Goal: Task Accomplishment & Management: Complete application form

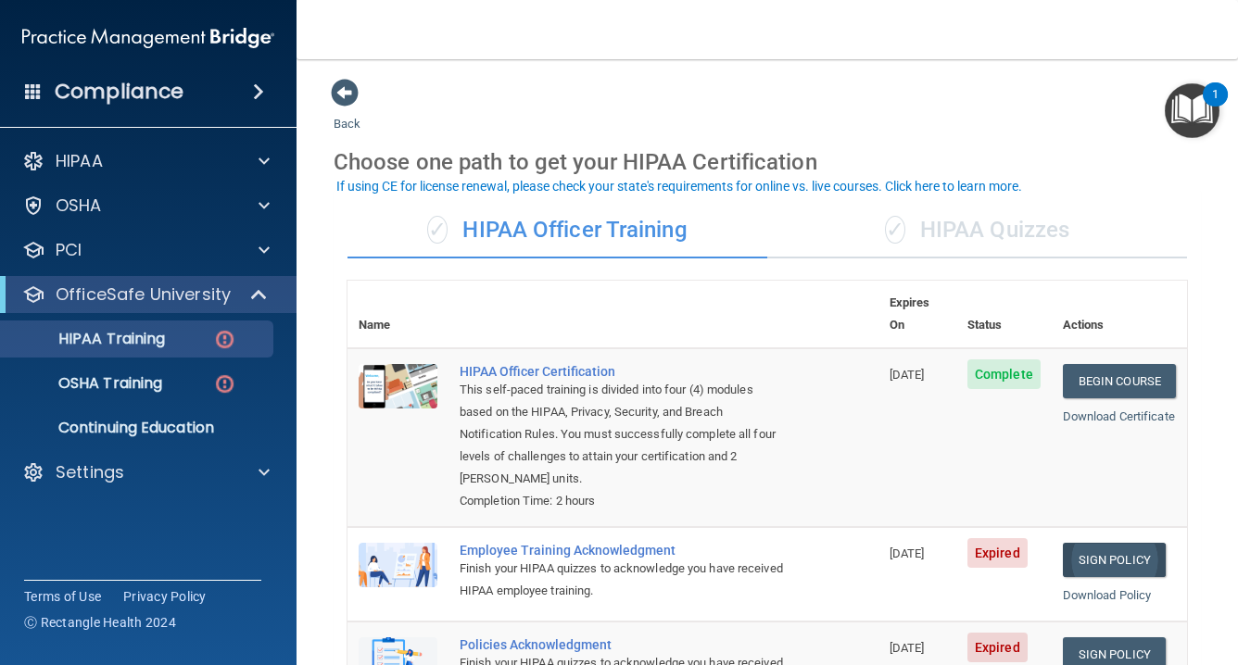
click at [1109, 543] on link "Sign Policy" at bounding box center [1114, 560] width 103 height 34
click at [1110, 638] on link "Sign Policy" at bounding box center [1114, 655] width 103 height 34
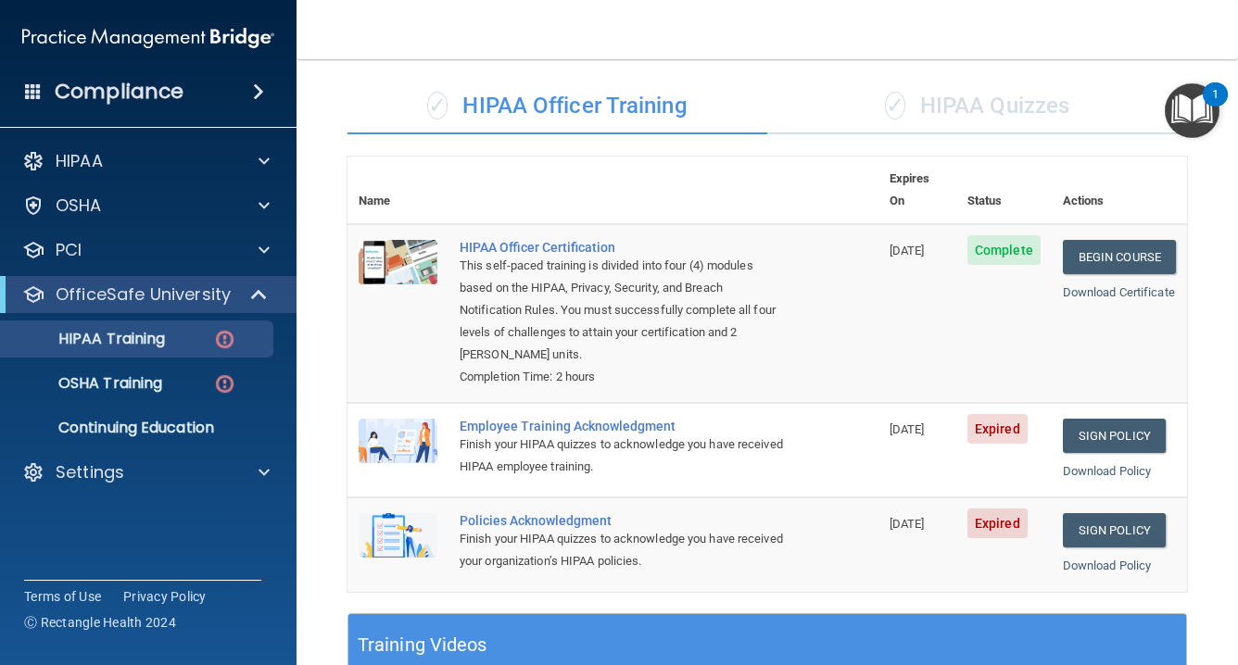
scroll to position [83, 0]
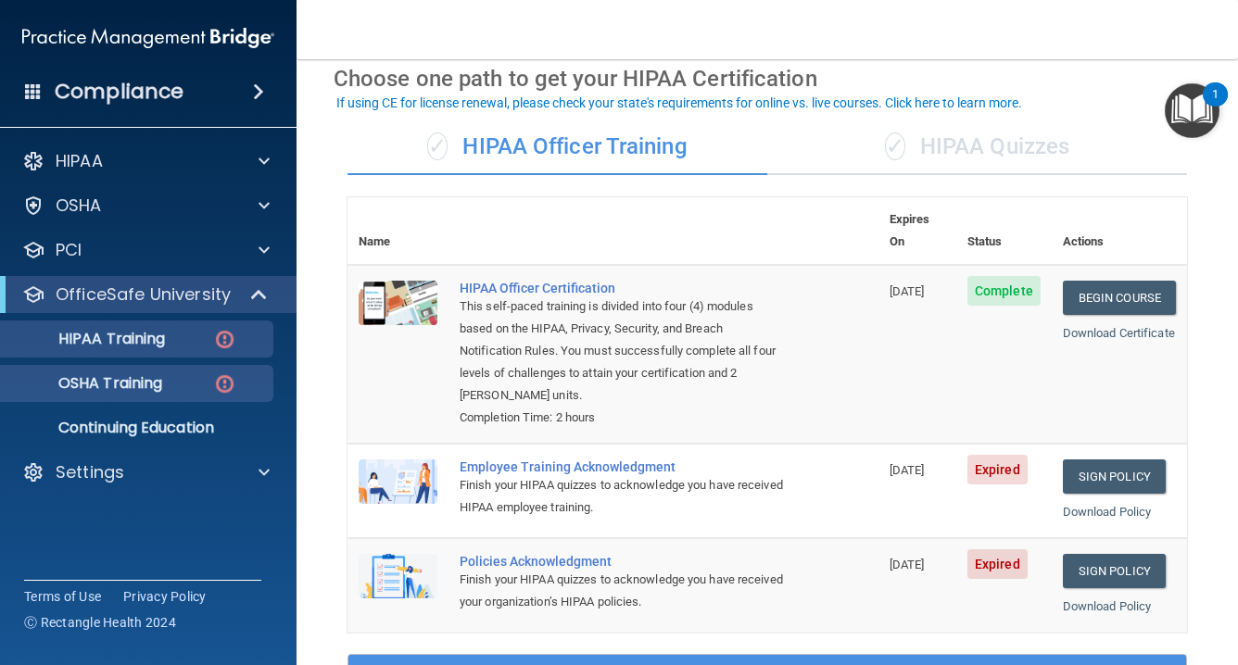
click at [162, 377] on p "OSHA Training" at bounding box center [87, 383] width 150 height 19
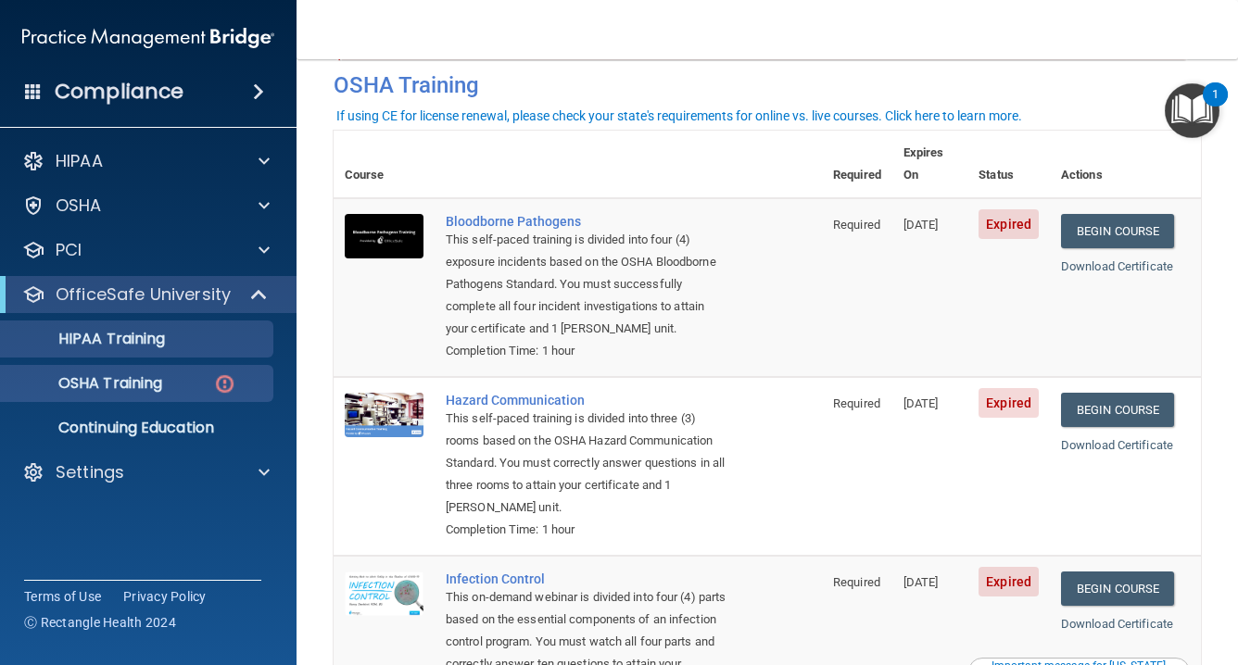
click at [188, 341] on div "HIPAA Training" at bounding box center [138, 339] width 253 height 19
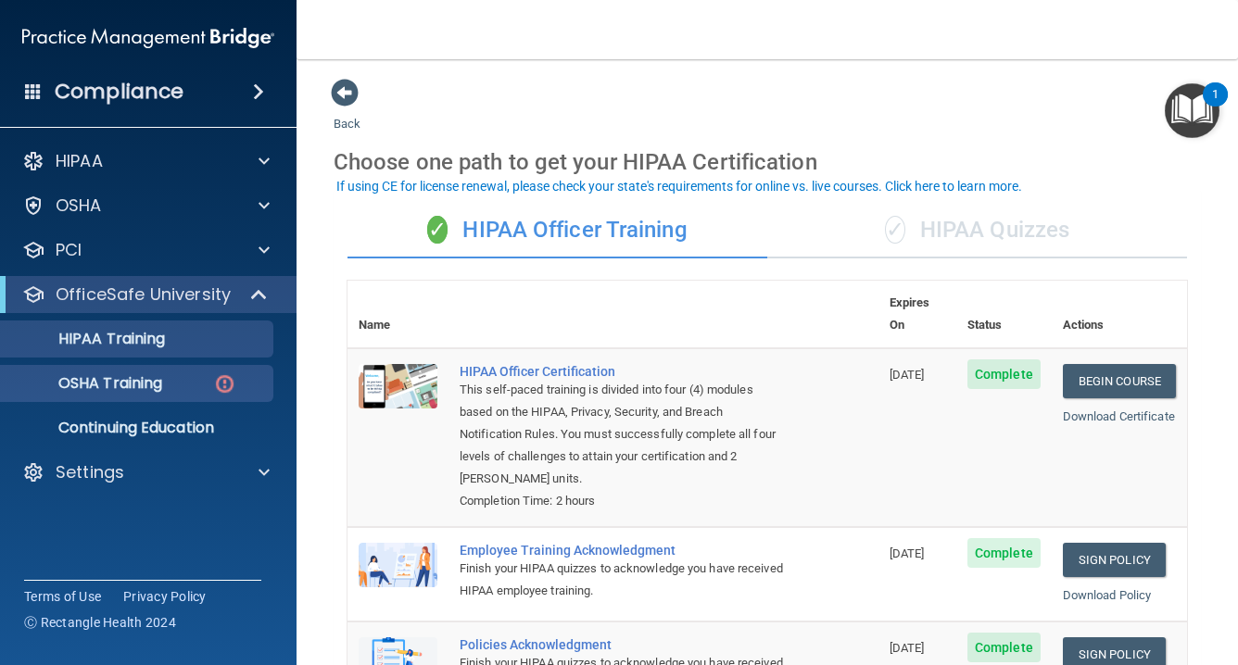
click at [215, 382] on img at bounding box center [224, 384] width 23 height 23
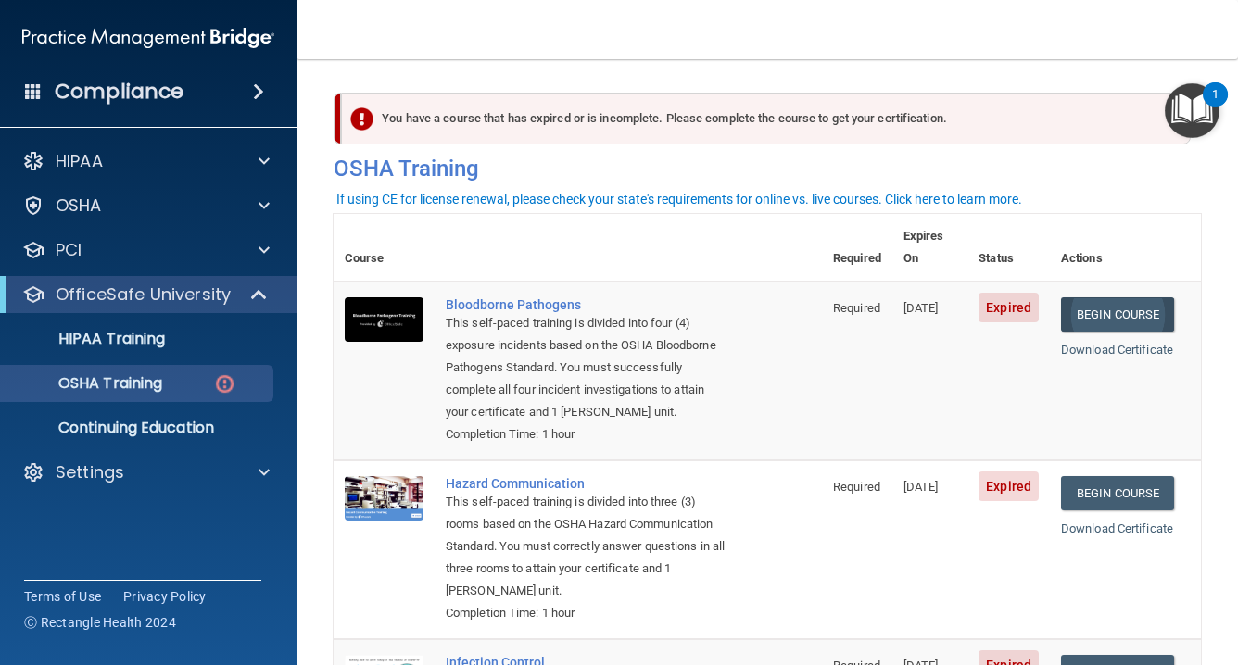
click at [1129, 297] on link "Begin Course" at bounding box center [1117, 314] width 113 height 34
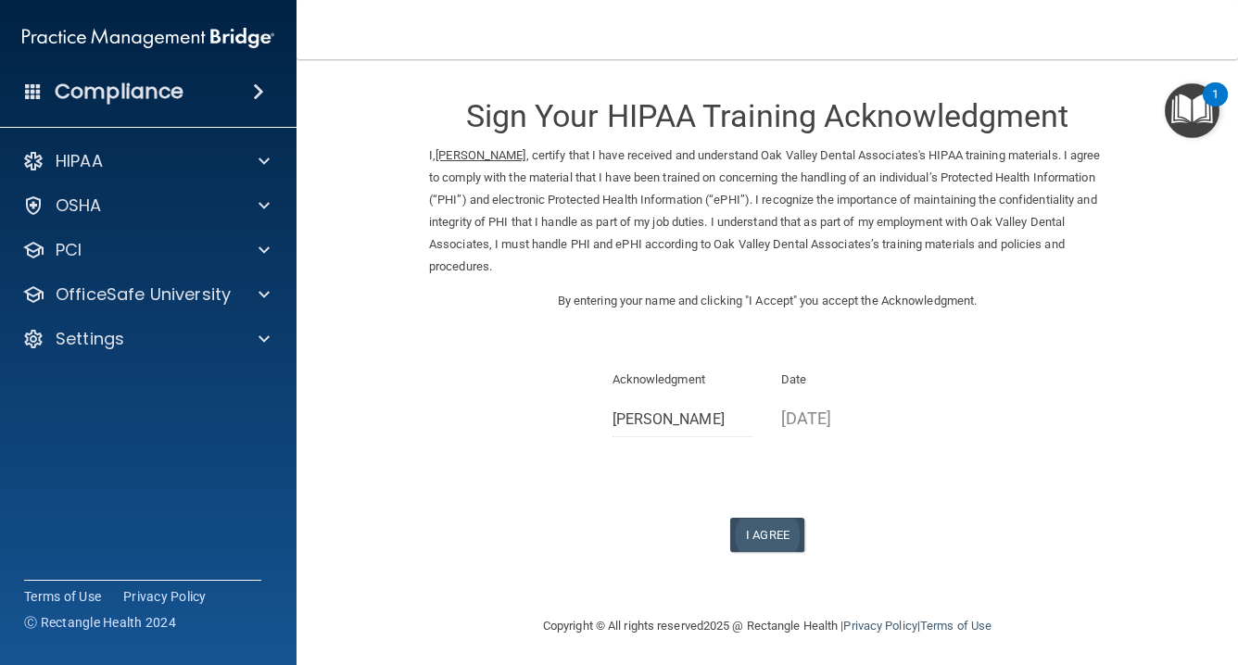
click at [772, 519] on button "I Agree" at bounding box center [767, 535] width 74 height 34
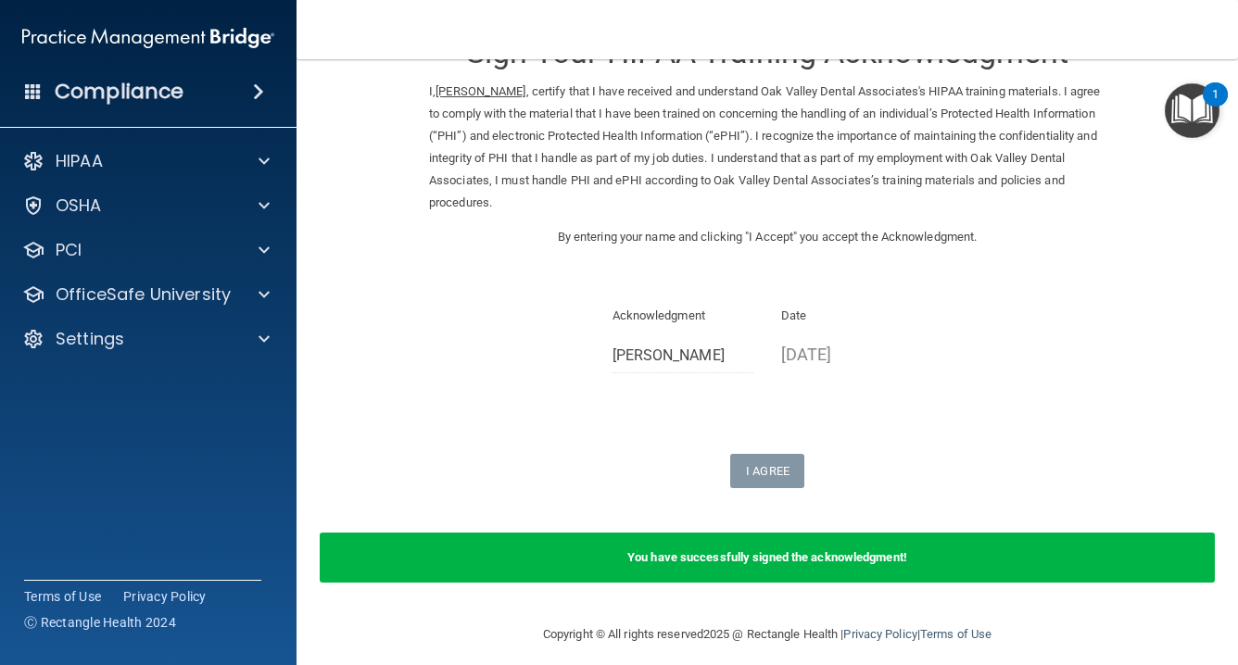
scroll to position [62, 0]
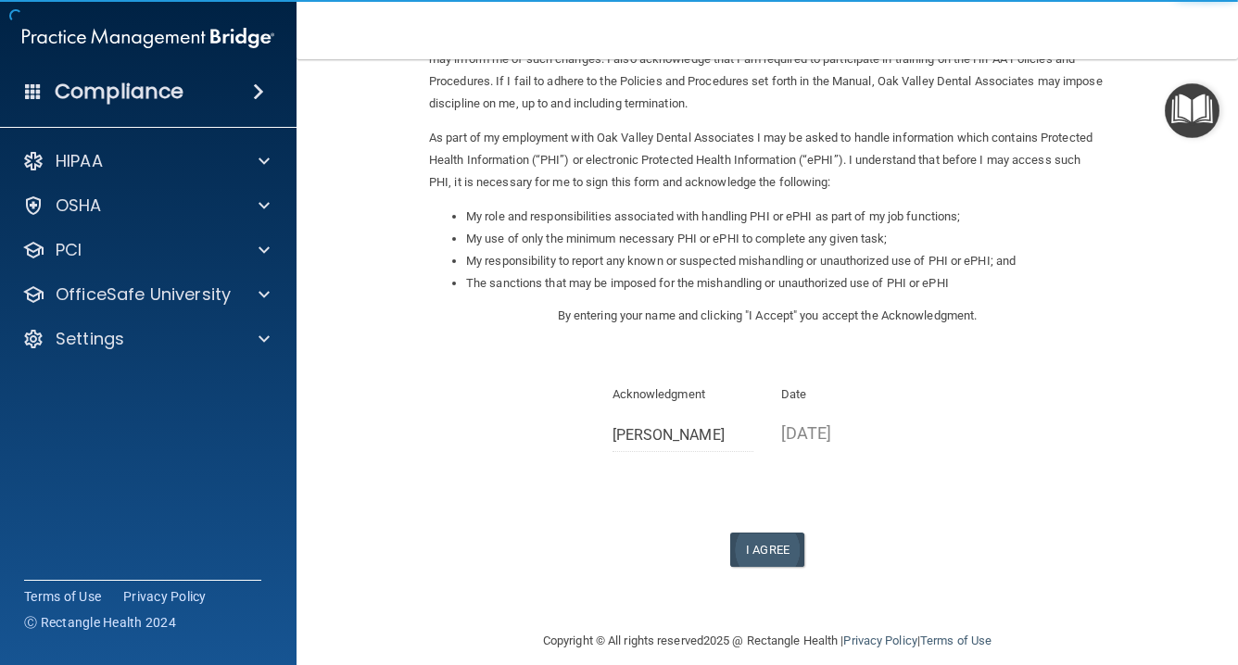
scroll to position [162, 0]
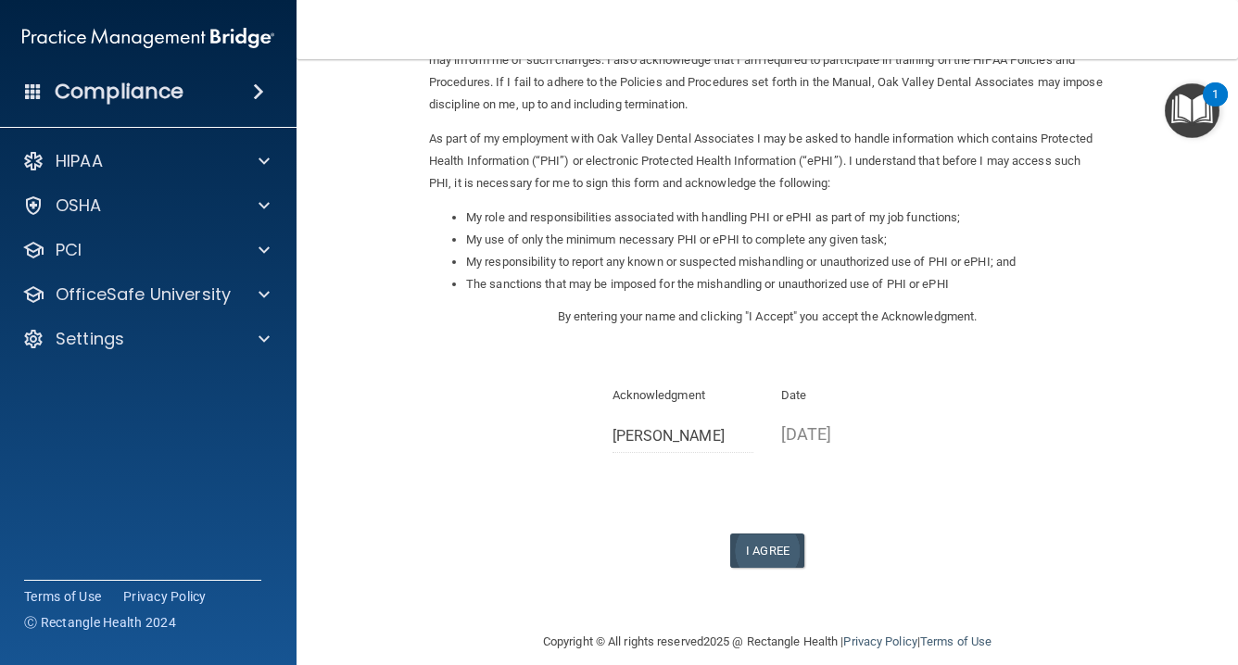
click at [764, 534] on button "I Agree" at bounding box center [767, 551] width 74 height 34
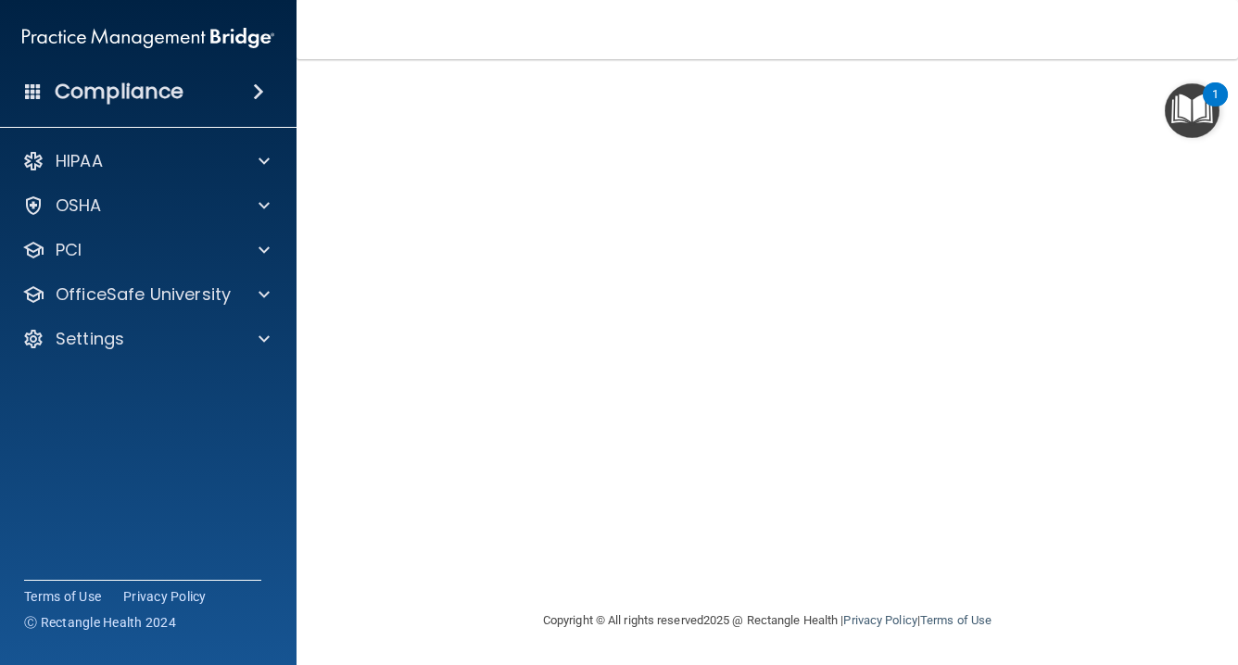
scroll to position [127, 0]
click at [1219, 123] on img "Open Resource Center, 1 new notification" at bounding box center [1192, 110] width 55 height 55
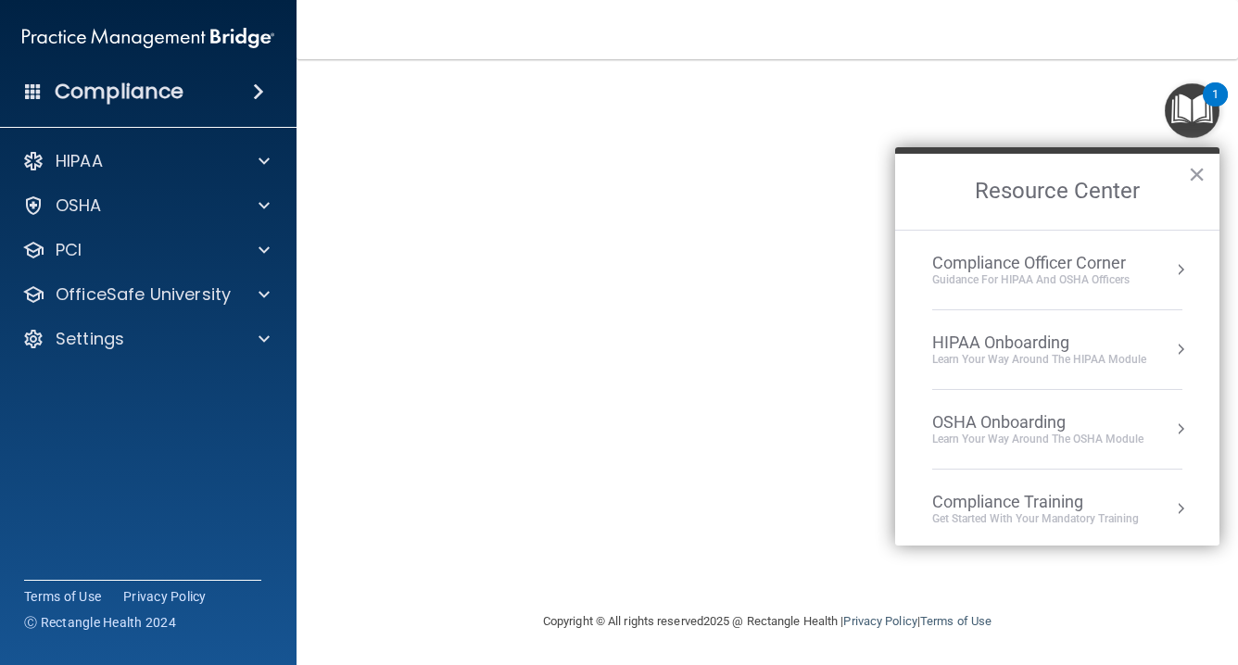
click at [1002, 55] on nav "Toggle navigation Daniel Edwards dedwardds@gmail.com Manage My Enterprise Oak V…" at bounding box center [768, 29] width 942 height 59
click at [1078, 601] on div "Copyright © All rights reserved 2025 @ Rectangle Health | Privacy Policy | Term…" at bounding box center [767, 621] width 676 height 59
click at [1193, 176] on button "×" at bounding box center [1197, 174] width 18 height 30
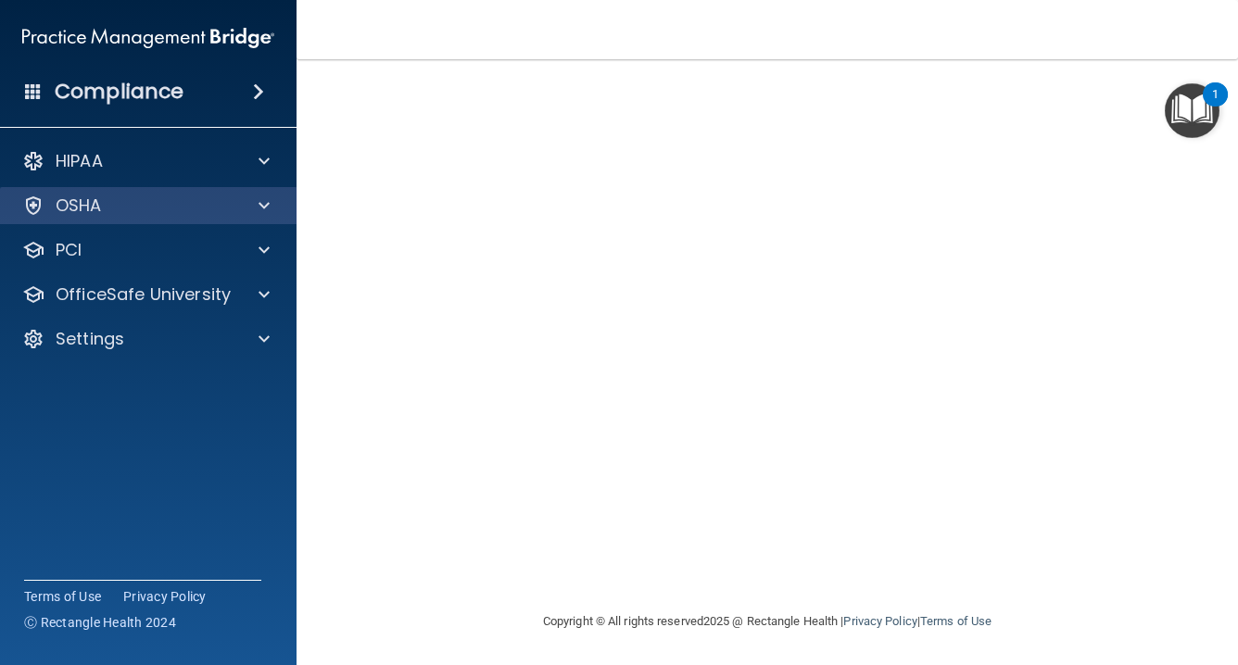
click at [271, 209] on div at bounding box center [261, 206] width 46 height 22
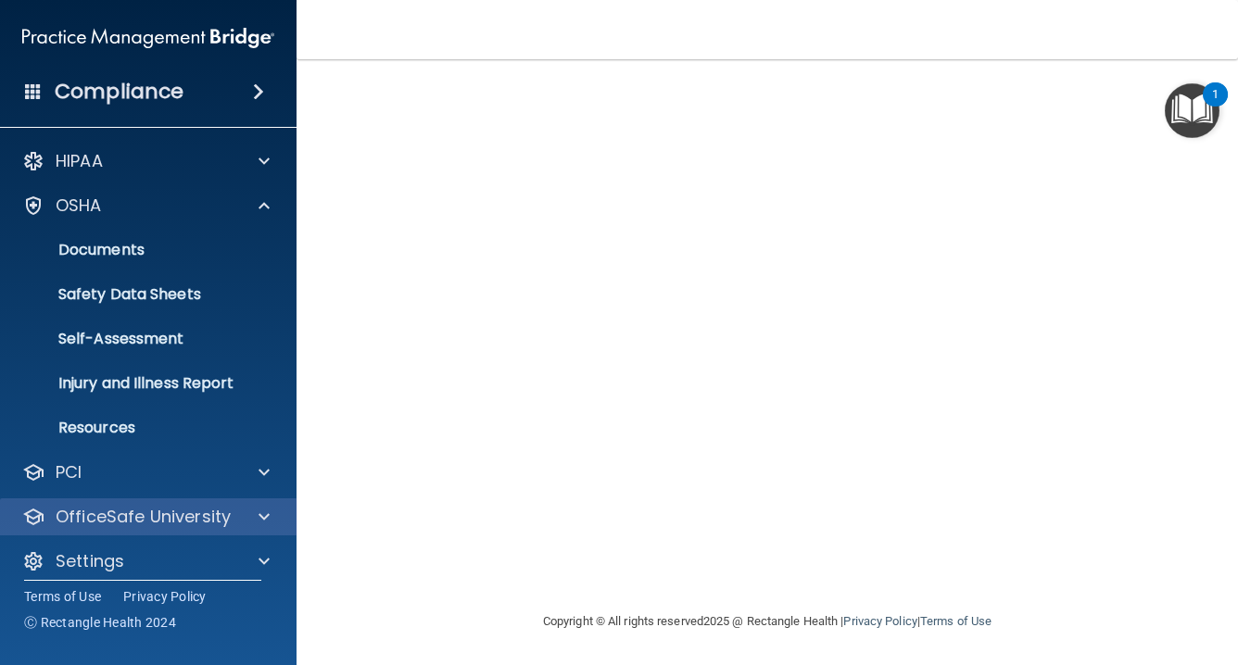
click at [267, 504] on div "OfficeSafe University" at bounding box center [148, 517] width 297 height 37
click at [259, 511] on span at bounding box center [264, 517] width 11 height 22
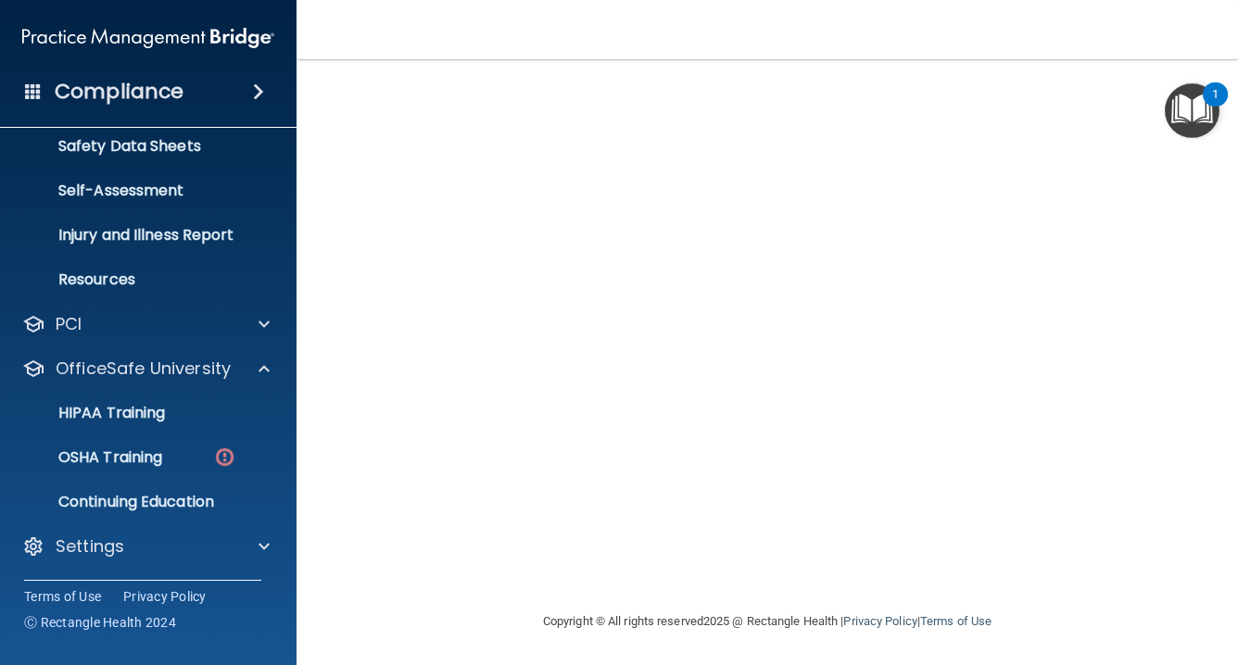
scroll to position [148, 0]
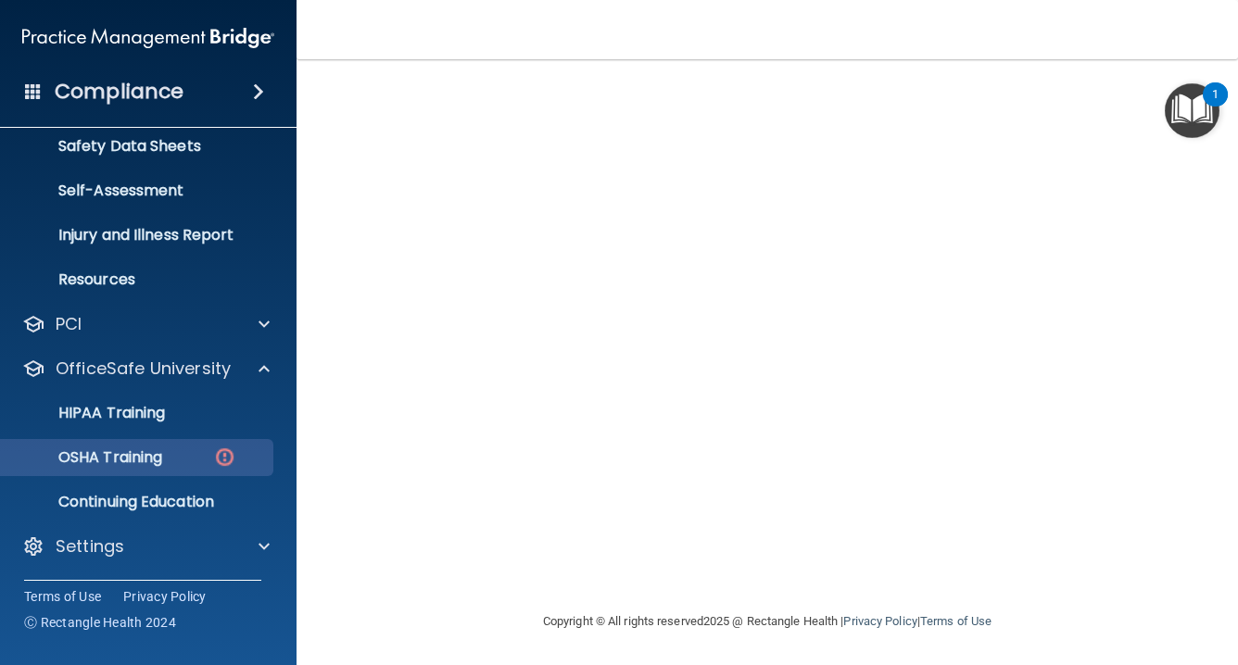
click at [203, 452] on div "OSHA Training" at bounding box center [138, 458] width 253 height 19
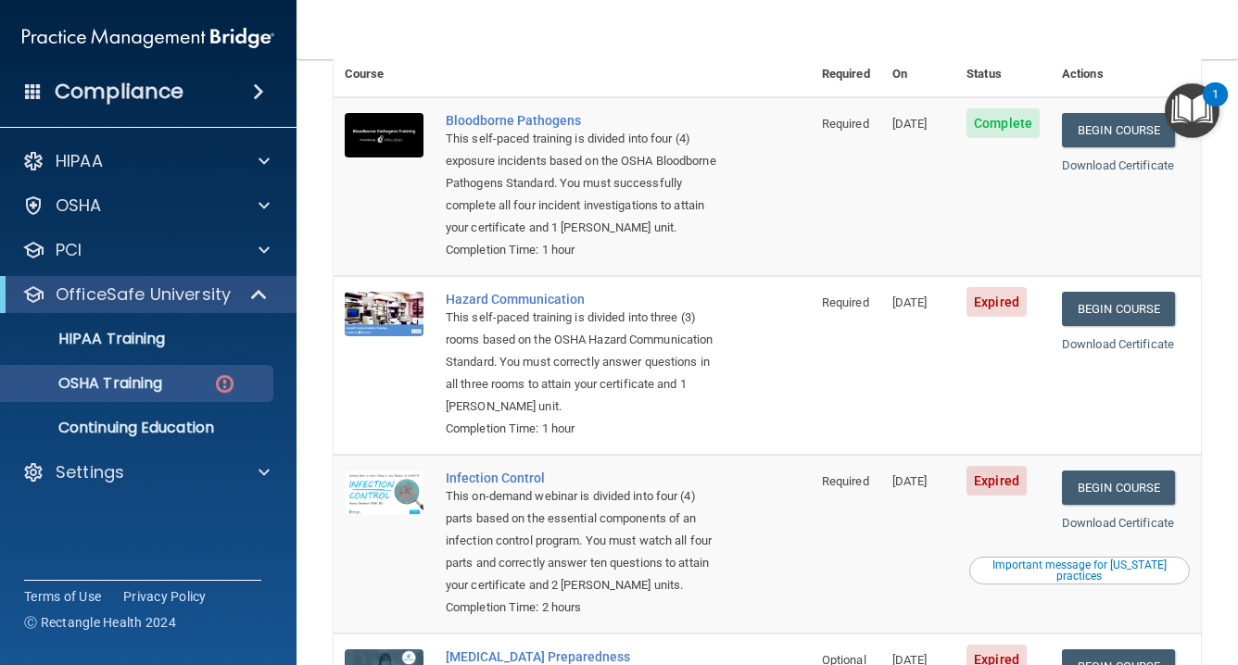
scroll to position [158, 0]
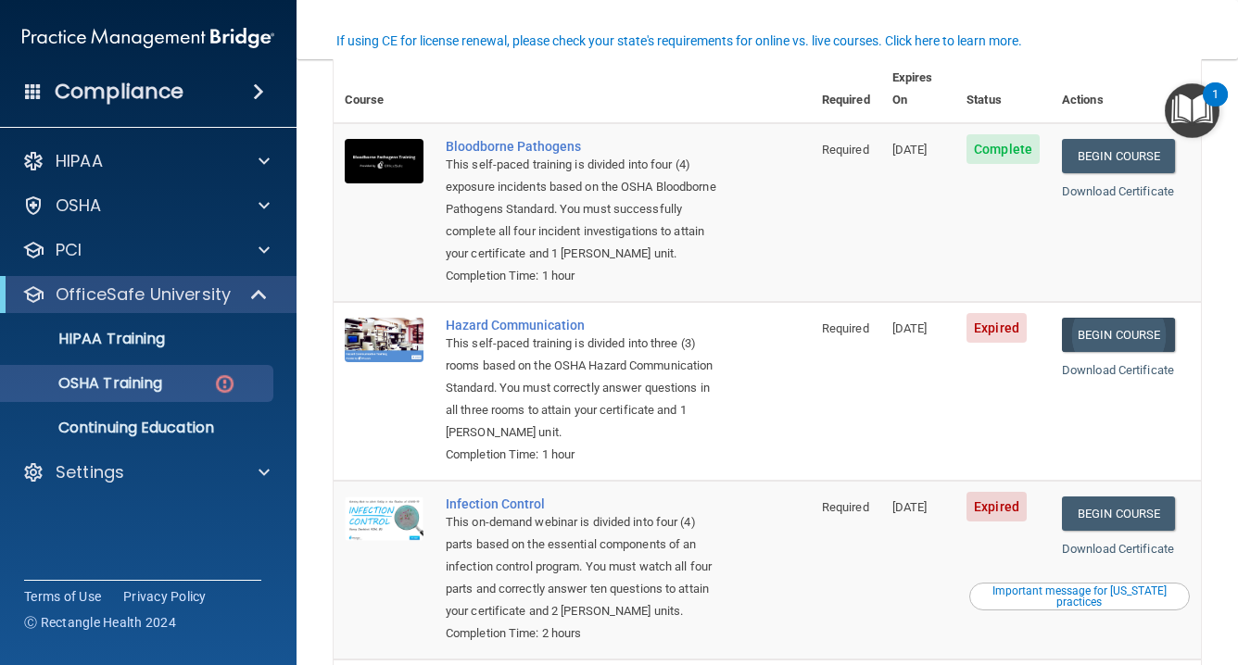
click at [1119, 324] on link "Begin Course" at bounding box center [1118, 335] width 113 height 34
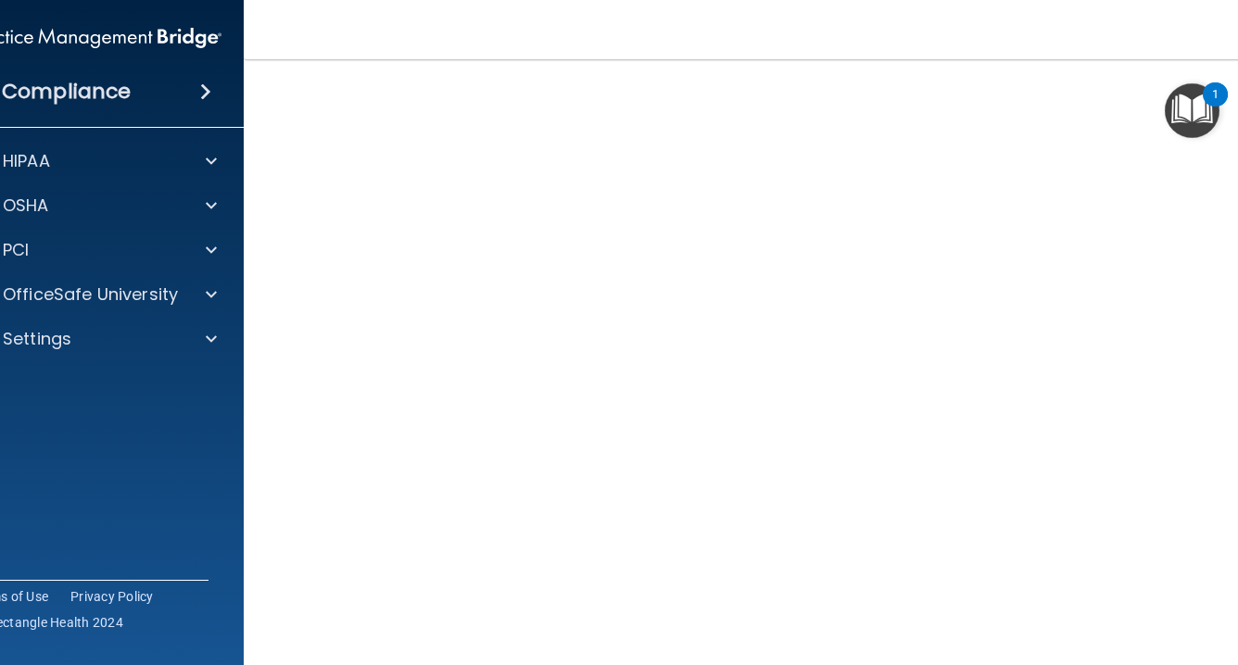
scroll to position [114, 0]
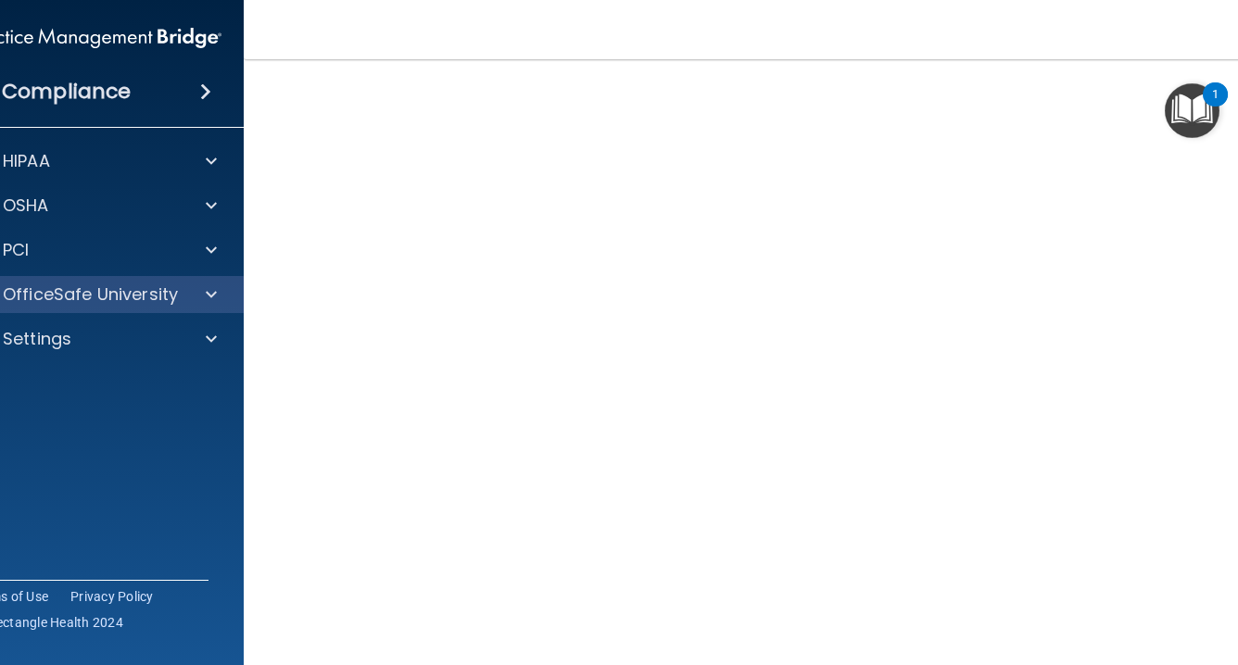
click at [213, 295] on span at bounding box center [211, 295] width 11 height 22
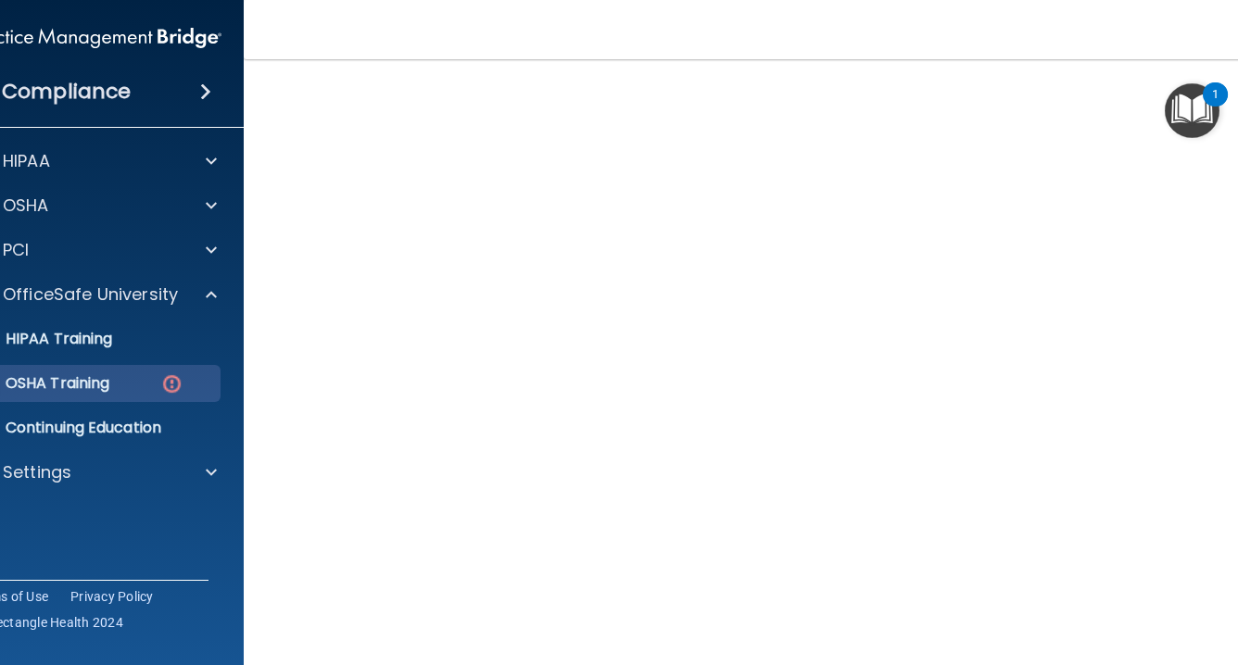
click at [158, 379] on div "OSHA Training" at bounding box center [85, 383] width 253 height 19
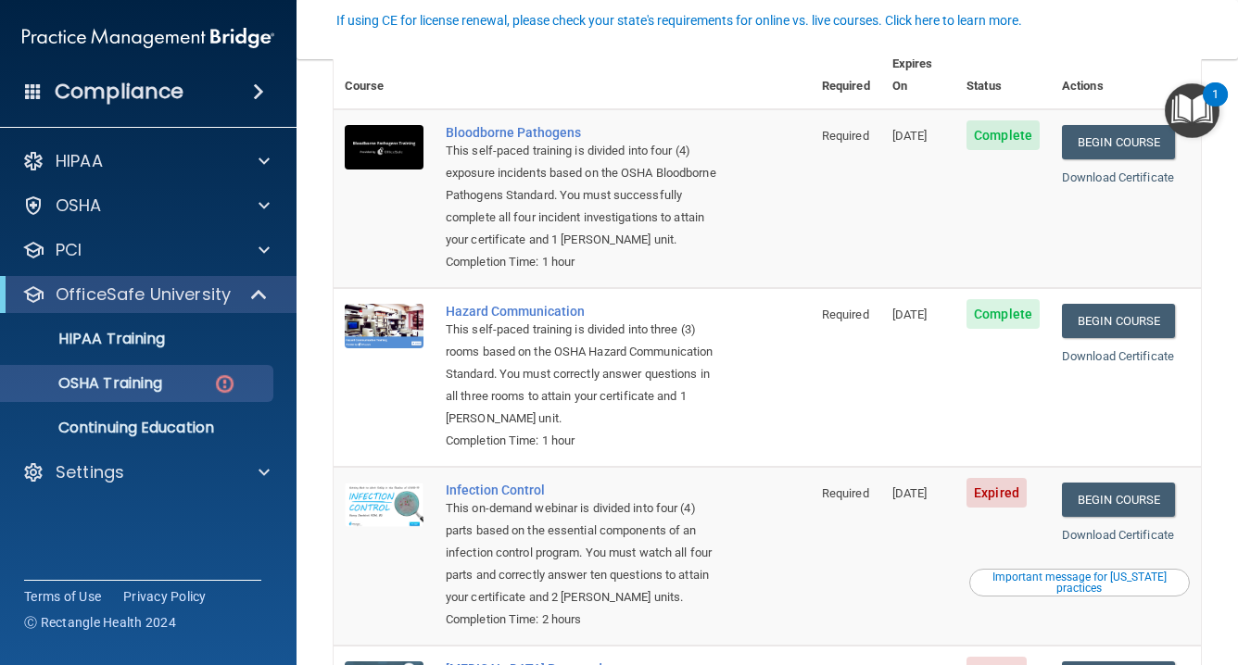
scroll to position [183, 0]
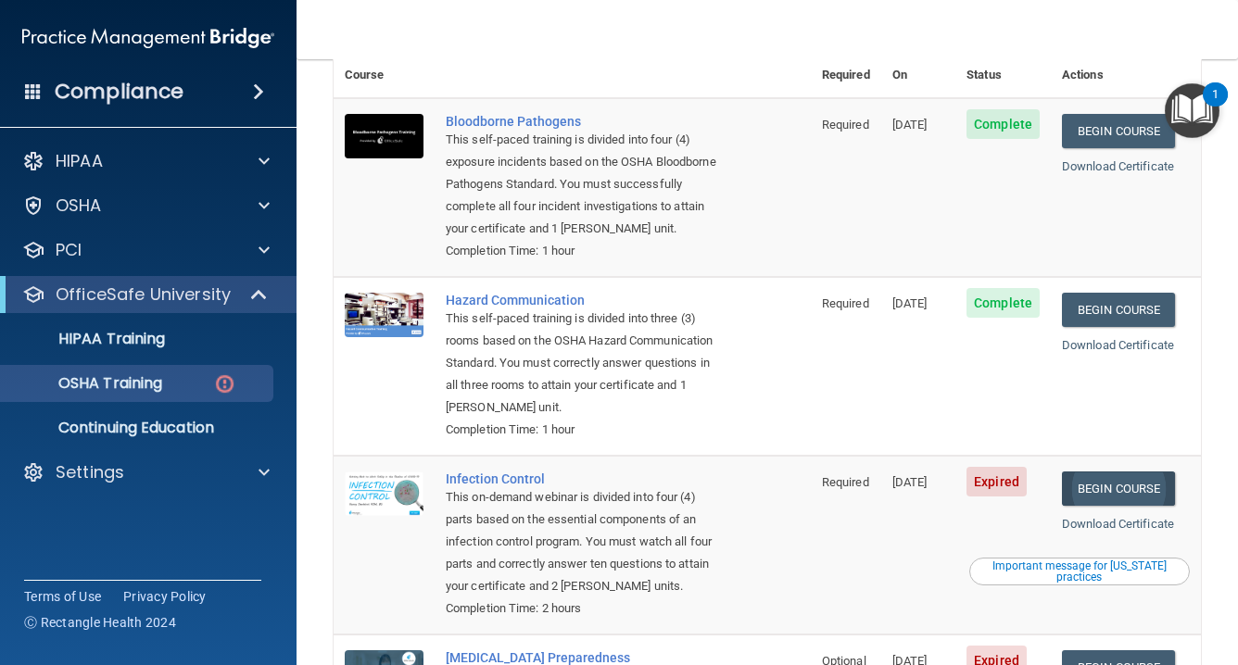
click at [1140, 474] on link "Begin Course" at bounding box center [1118, 489] width 113 height 34
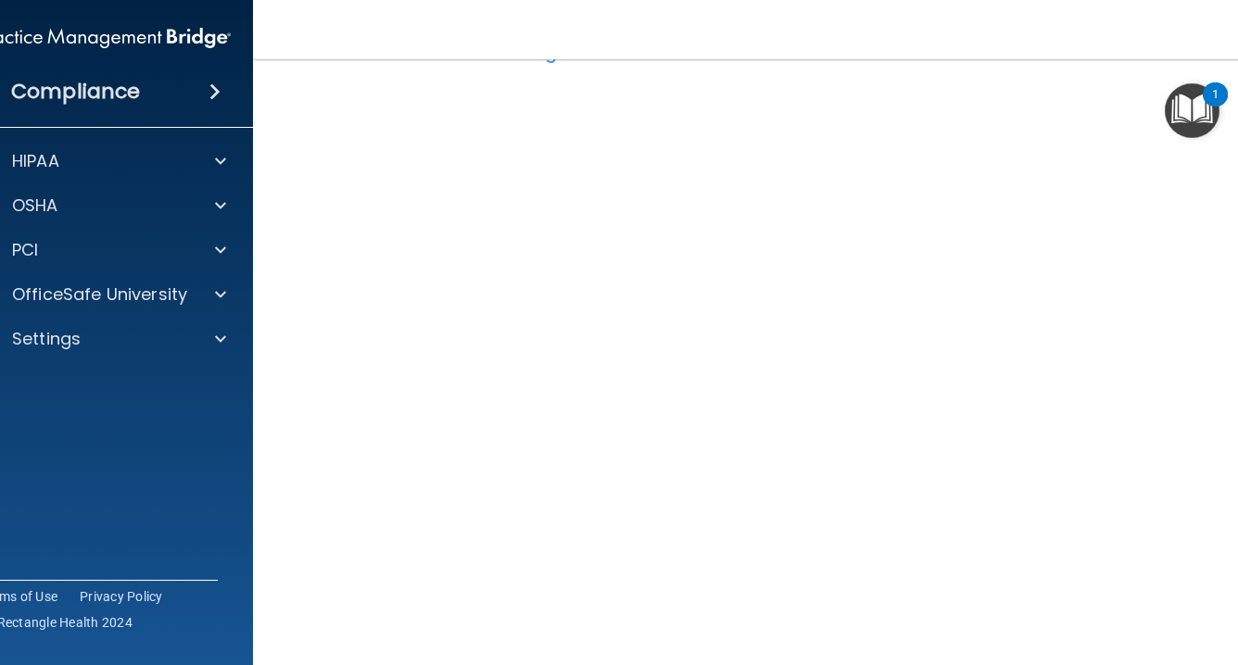
scroll to position [89, 0]
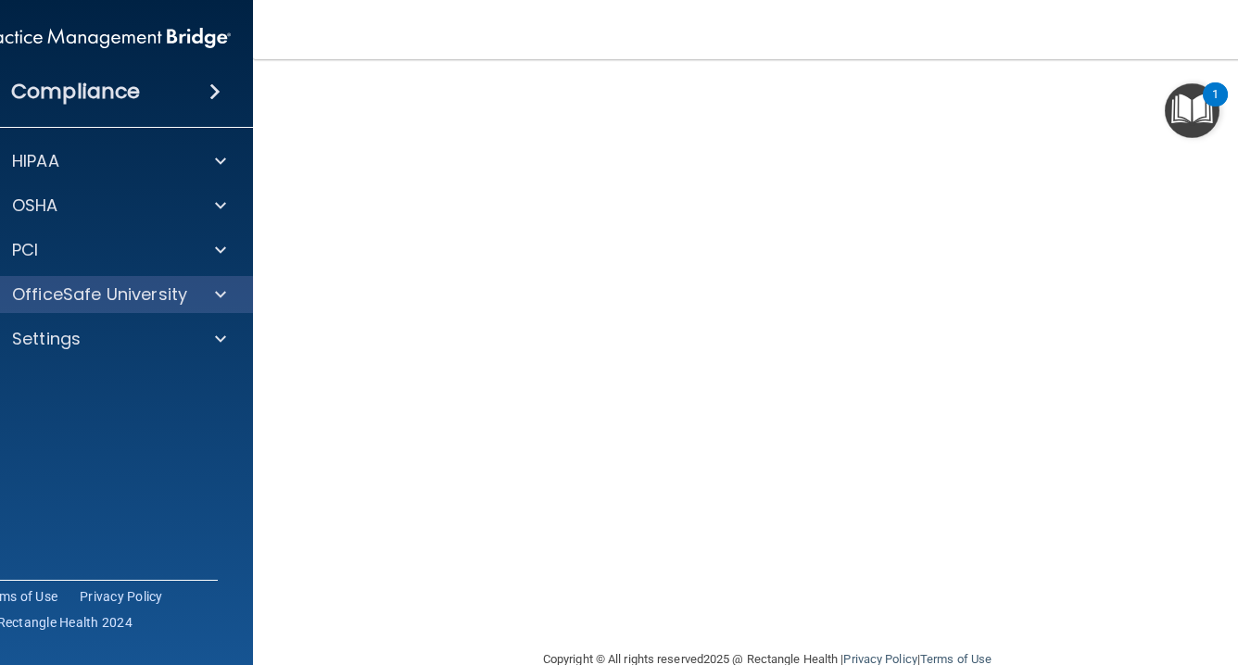
click at [224, 300] on span at bounding box center [220, 295] width 11 height 22
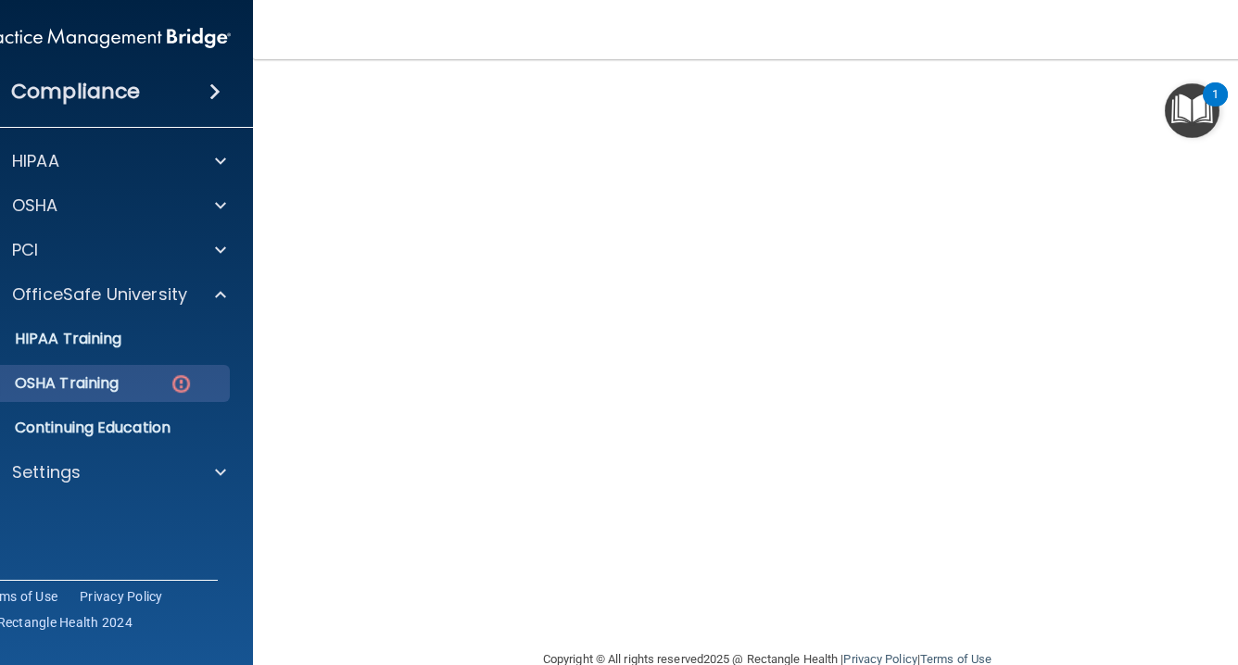
click at [200, 381] on div "OSHA Training" at bounding box center [94, 383] width 253 height 19
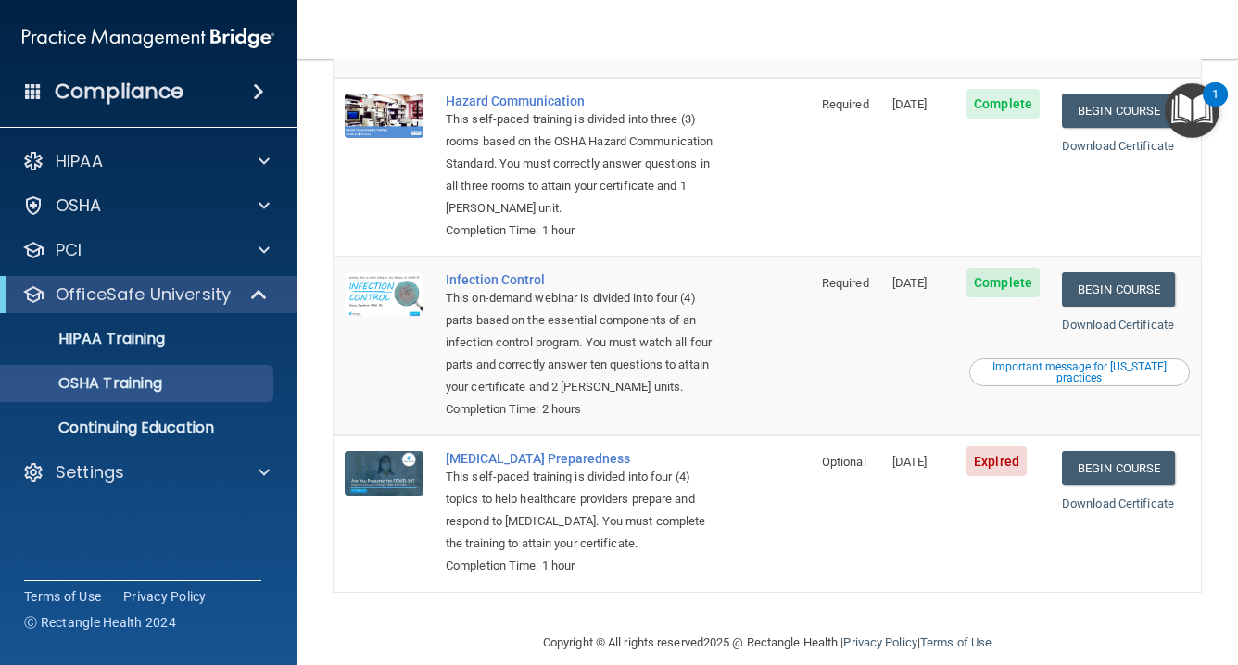
scroll to position [330, 0]
click at [1129, 452] on link "Begin Course" at bounding box center [1118, 469] width 113 height 34
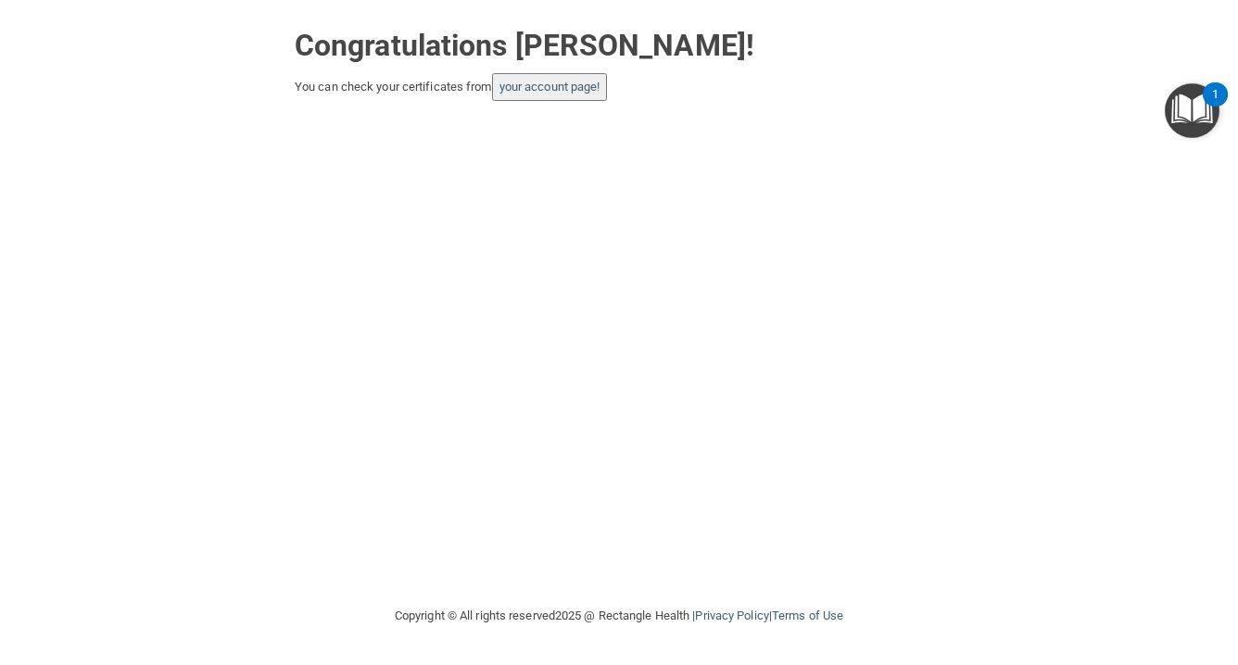
click at [762, 329] on div "Congratulations Daniel Edwards! You can check your certificates from your accou…" at bounding box center [619, 303] width 1164 height 568
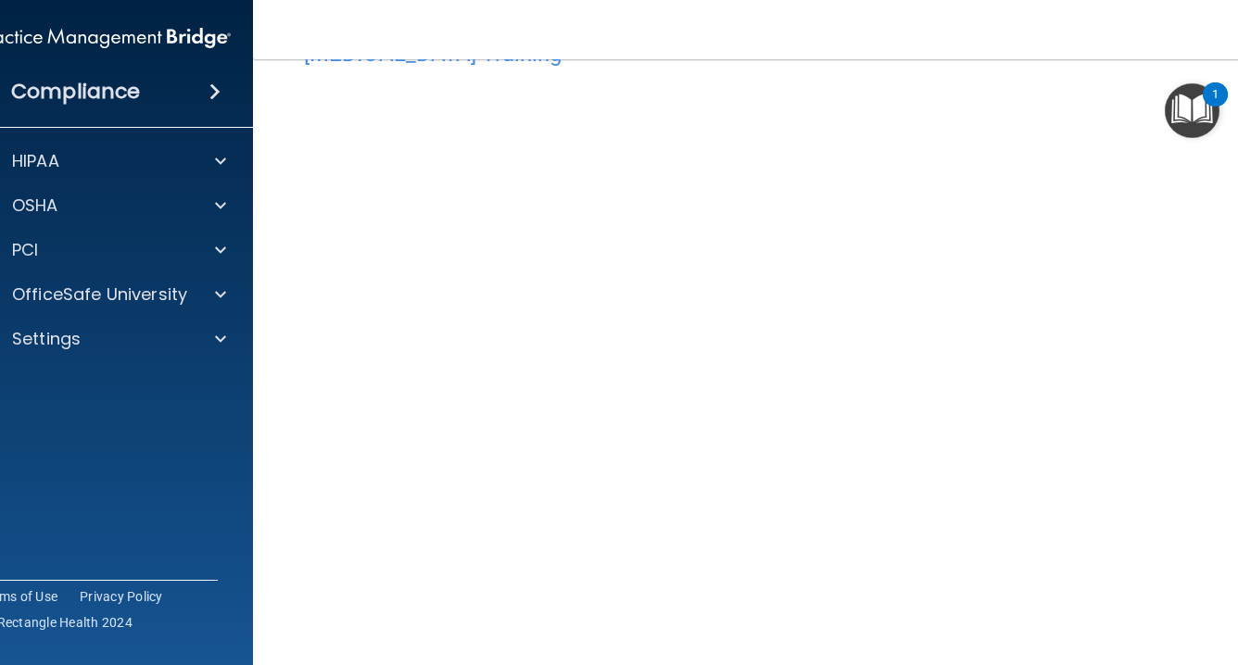
scroll to position [60, 0]
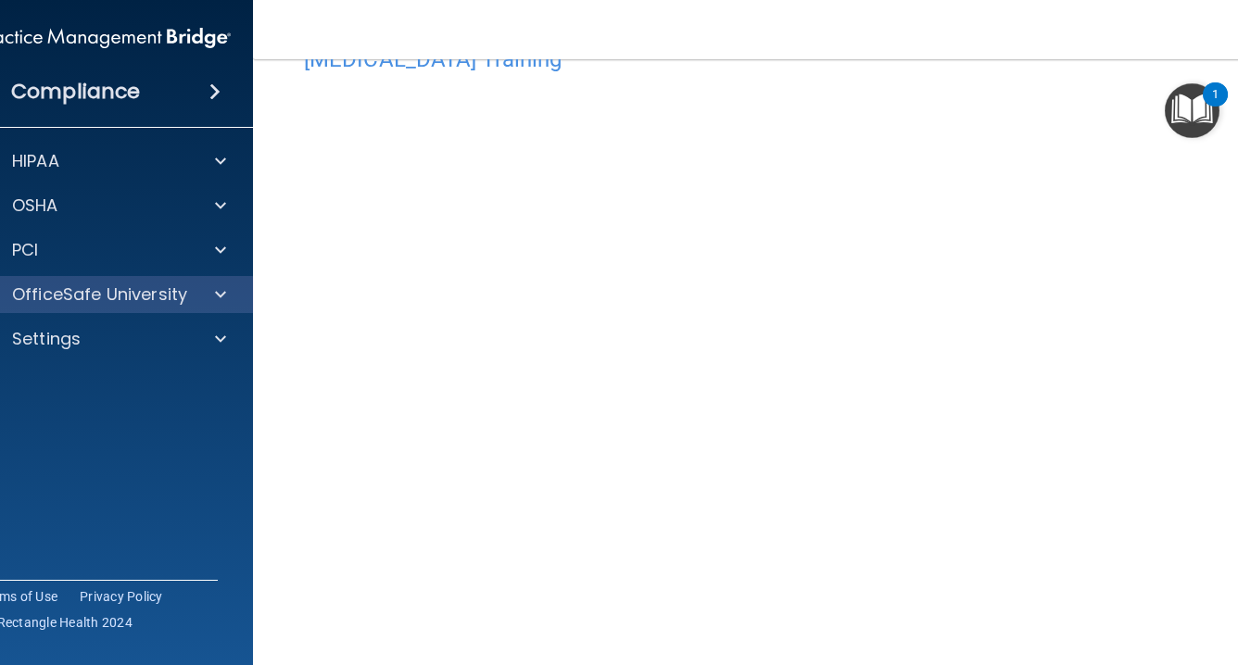
click at [221, 292] on span at bounding box center [220, 295] width 11 height 22
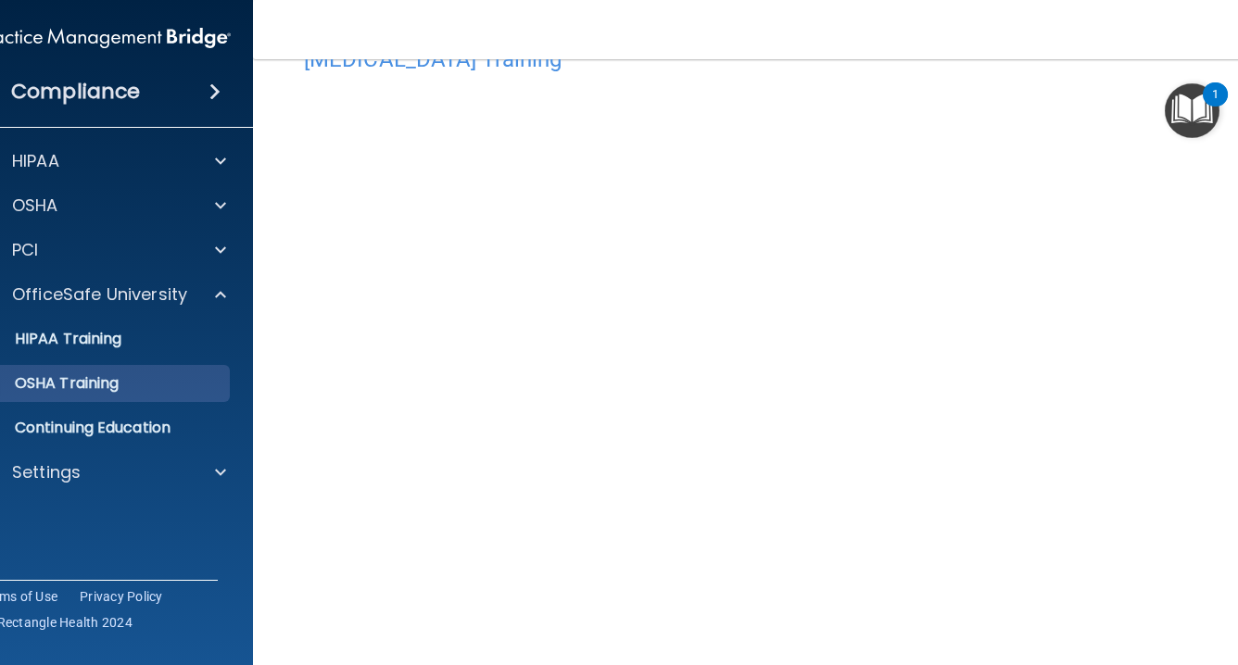
click at [163, 391] on div "OSHA Training" at bounding box center [94, 383] width 253 height 19
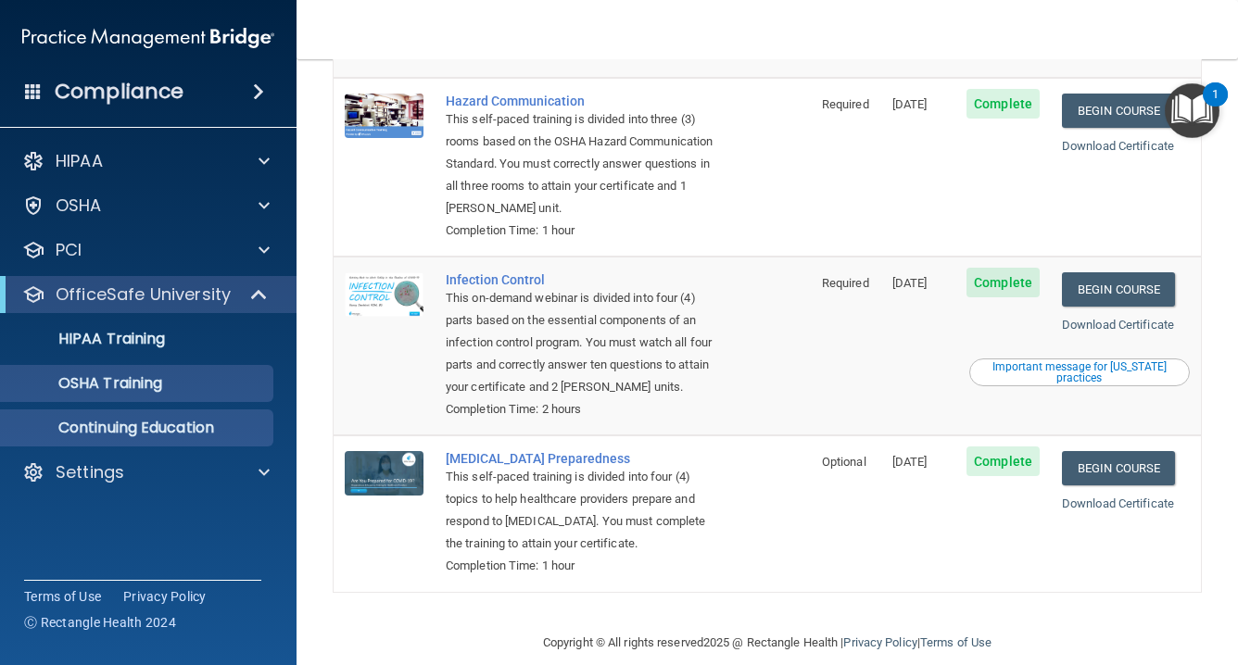
scroll to position [330, 0]
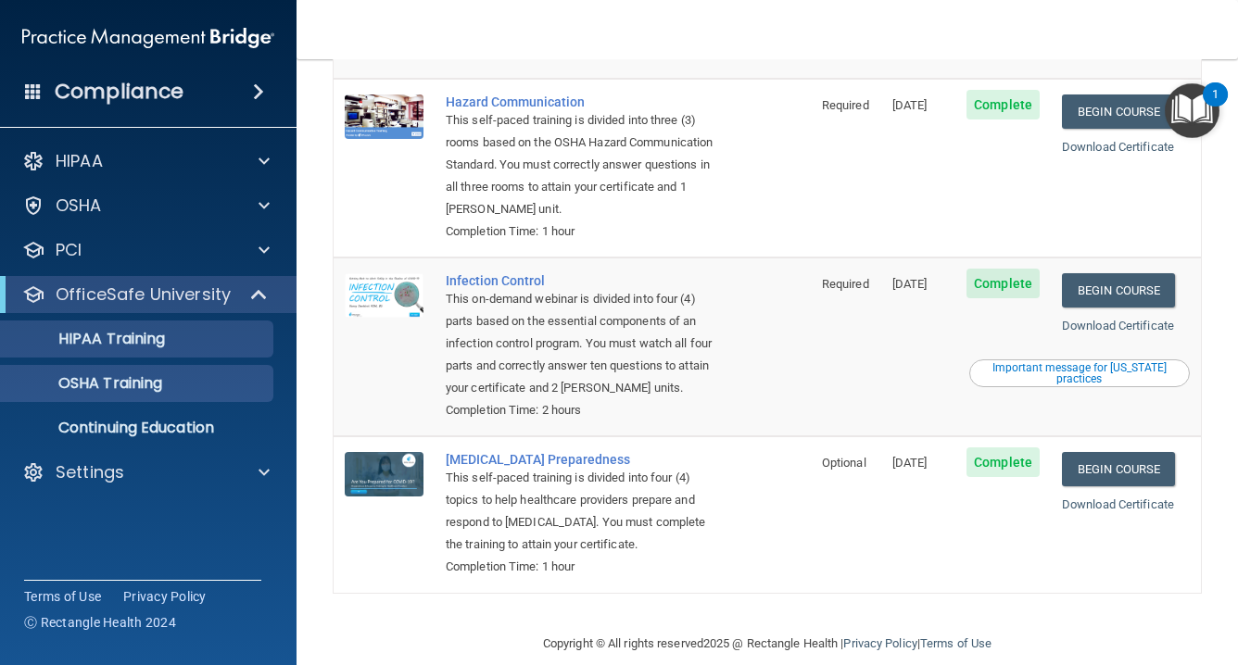
click at [186, 338] on div "HIPAA Training" at bounding box center [138, 339] width 253 height 19
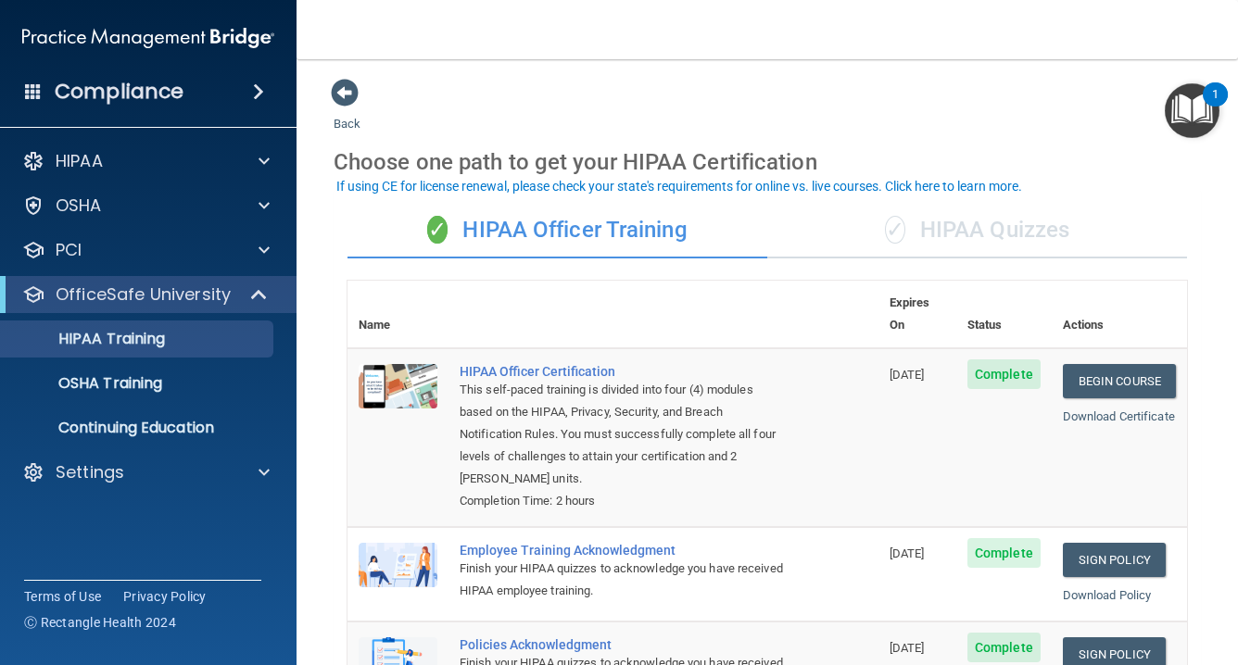
click at [1015, 241] on div "✓ HIPAA Quizzes" at bounding box center [977, 231] width 420 height 56
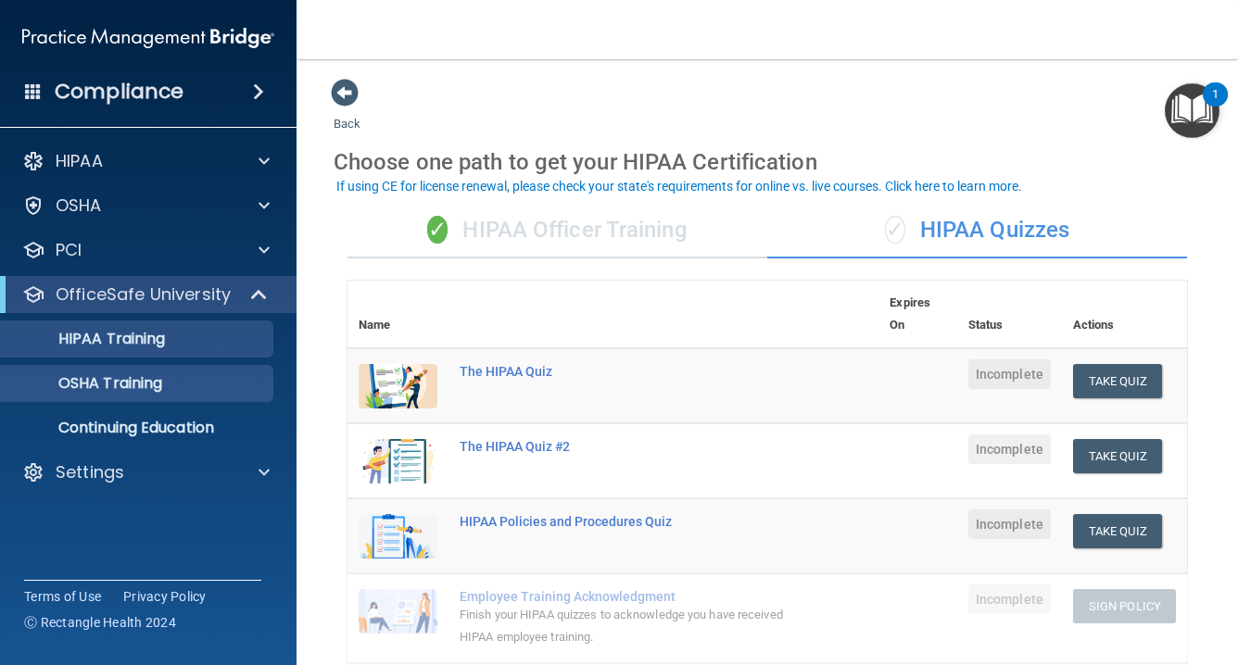
click at [162, 384] on p "OSHA Training" at bounding box center [87, 383] width 150 height 19
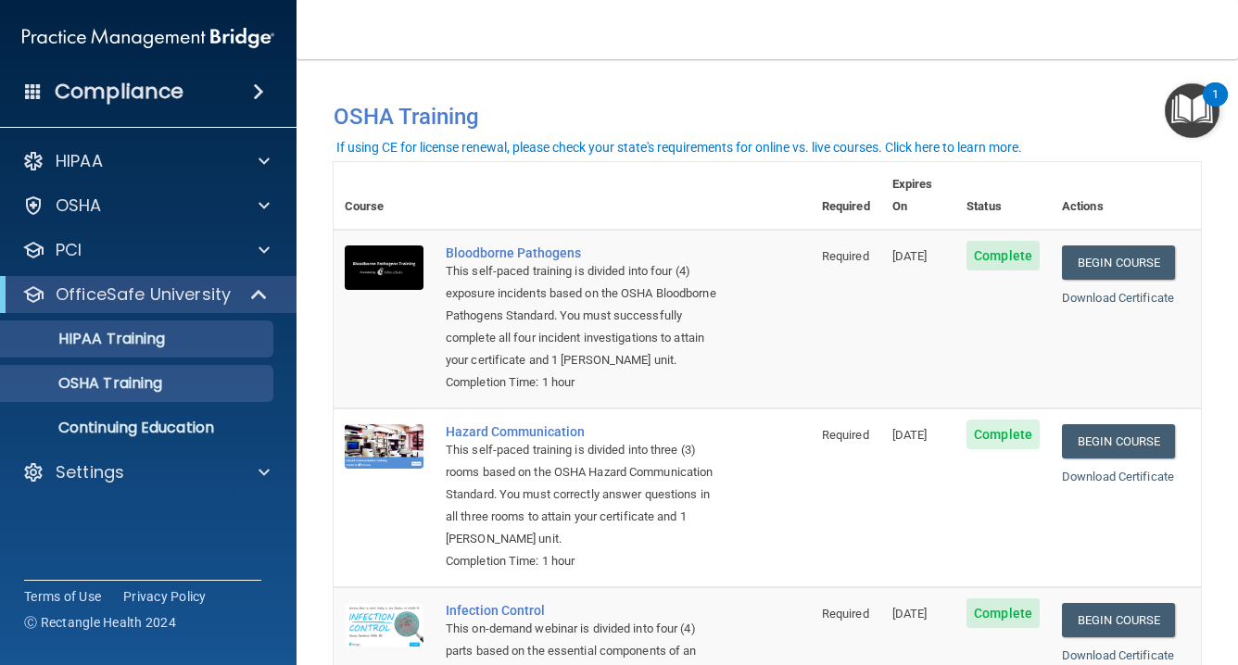
click at [196, 342] on div "HIPAA Training" at bounding box center [138, 339] width 253 height 19
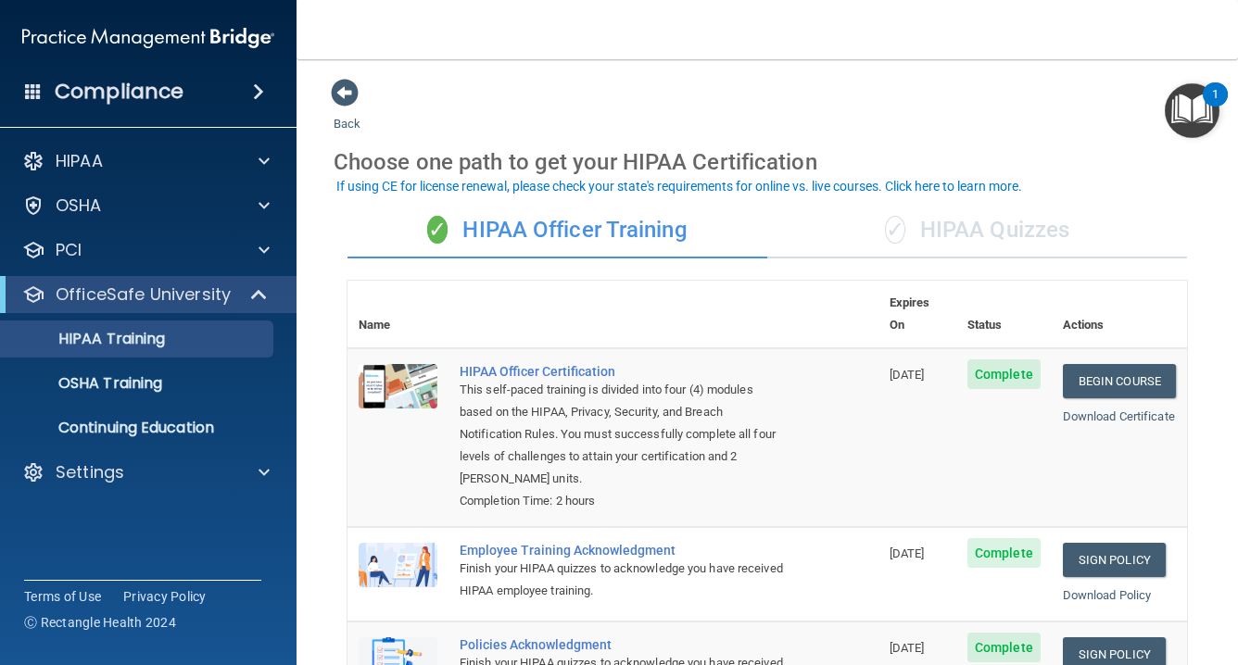
click at [990, 212] on div "✓ HIPAA Quizzes" at bounding box center [977, 231] width 420 height 56
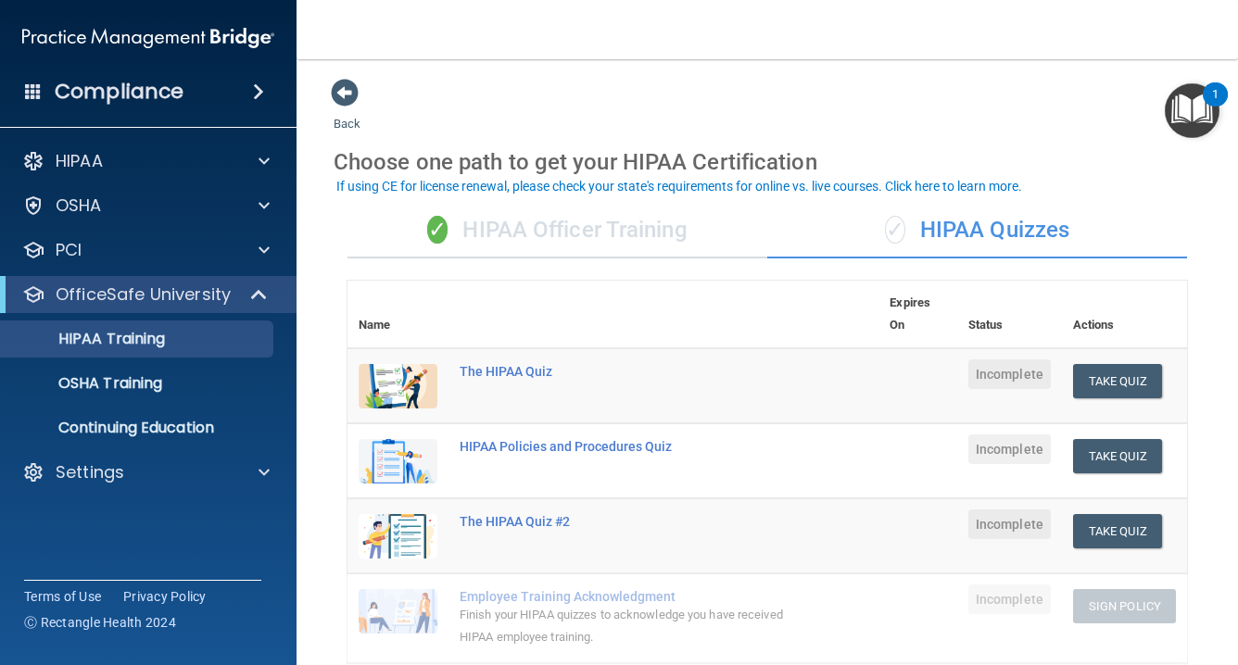
click at [1025, 371] on span "Incomplete" at bounding box center [1009, 375] width 82 height 30
click at [1113, 369] on button "Take Quiz" at bounding box center [1117, 381] width 89 height 34
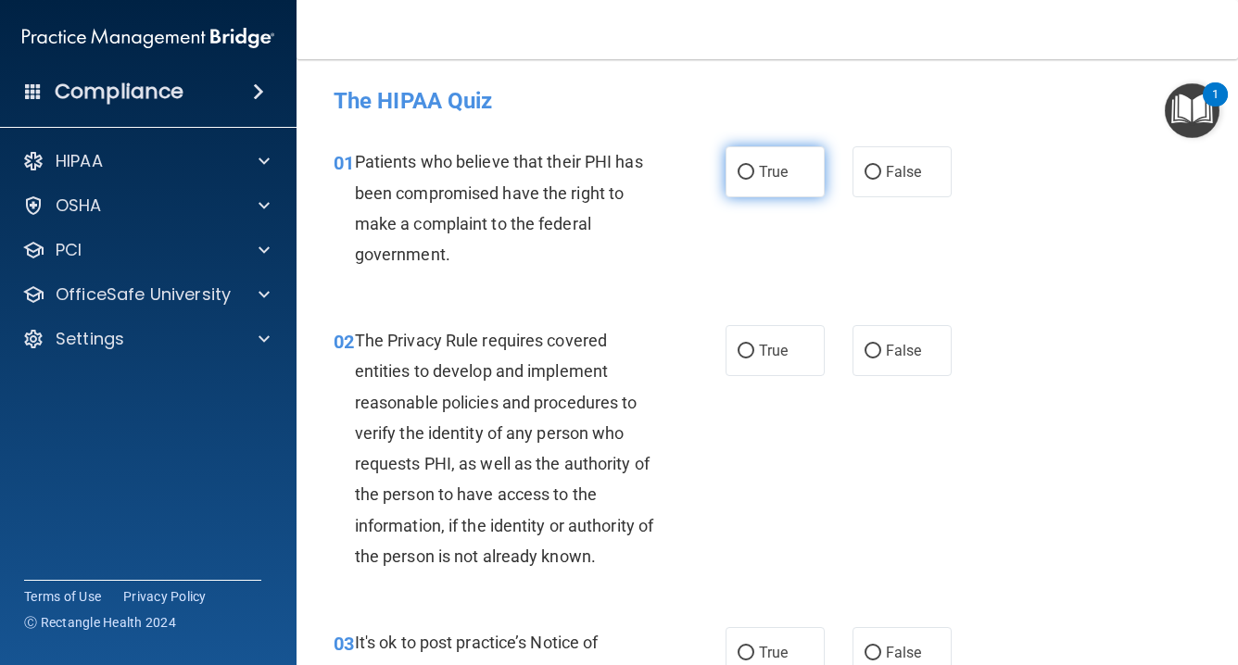
click at [750, 170] on input "True" at bounding box center [746, 173] width 17 height 14
radio input "true"
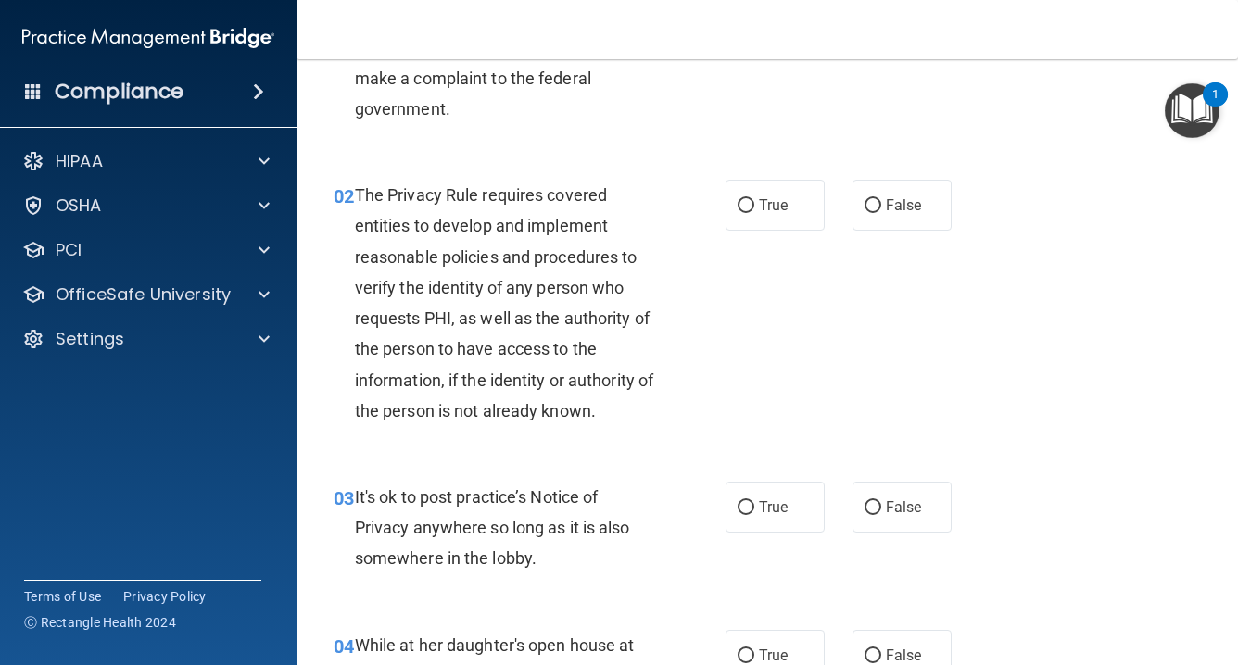
scroll to position [147, 0]
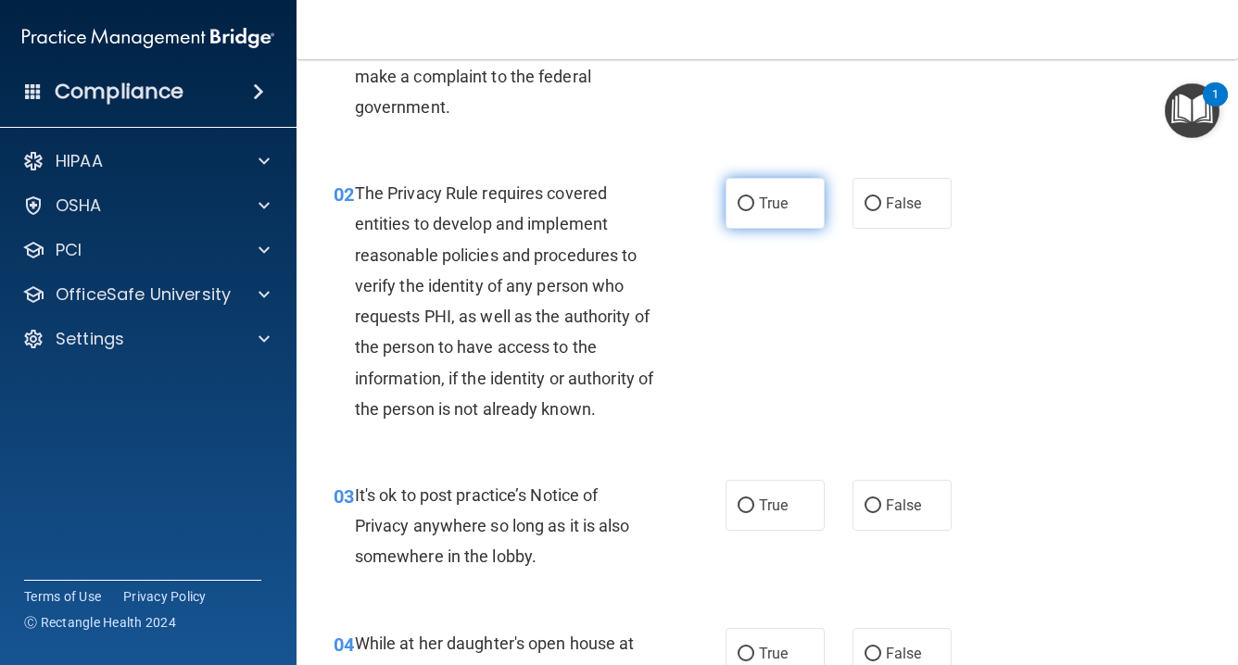
click at [742, 199] on input "True" at bounding box center [746, 204] width 17 height 14
radio input "true"
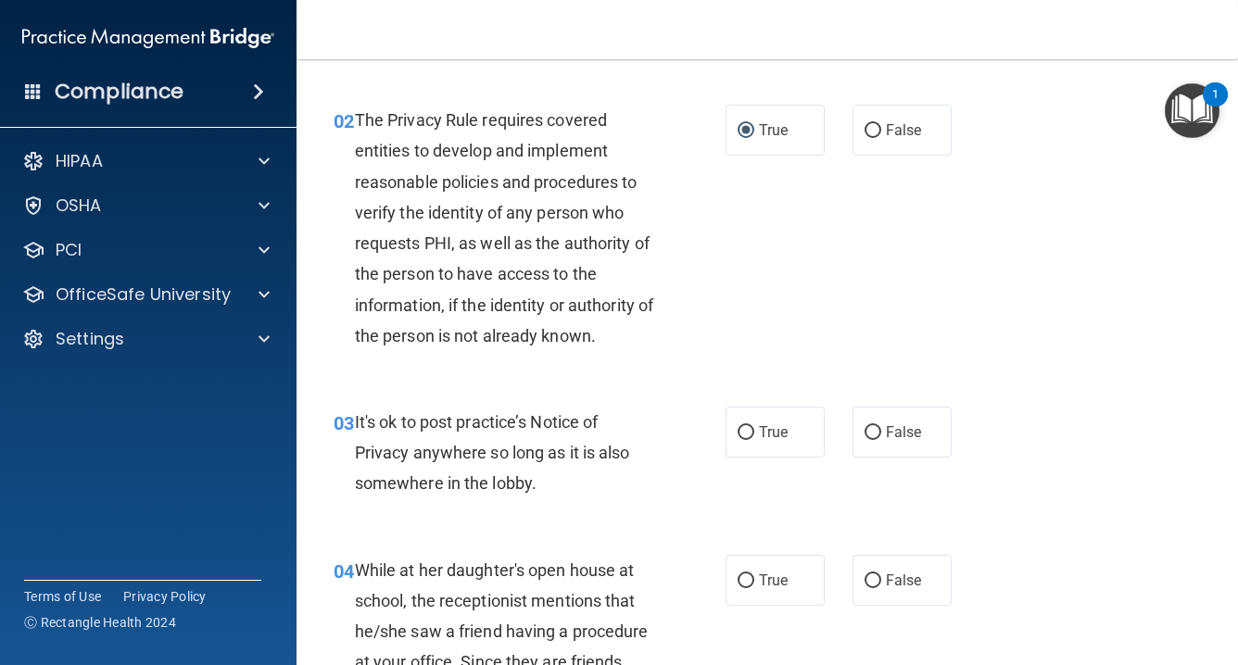
scroll to position [223, 0]
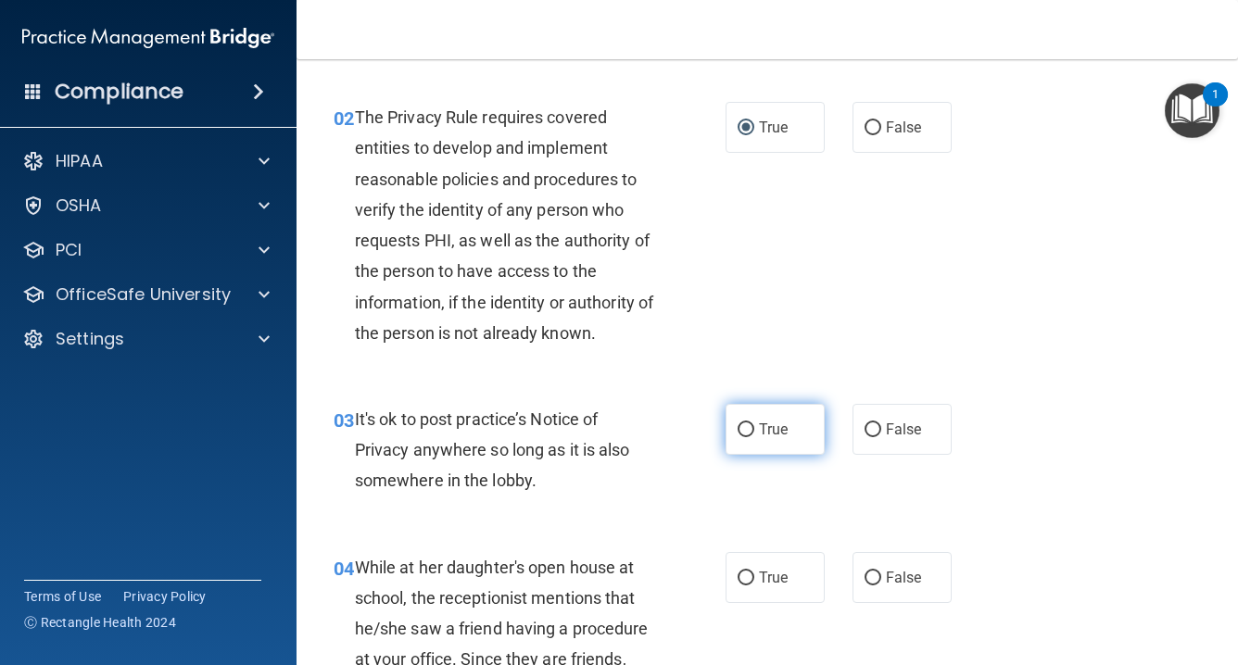
click at [762, 436] on label "True" at bounding box center [775, 429] width 99 height 51
click at [754, 436] on input "True" at bounding box center [746, 431] width 17 height 14
radio input "true"
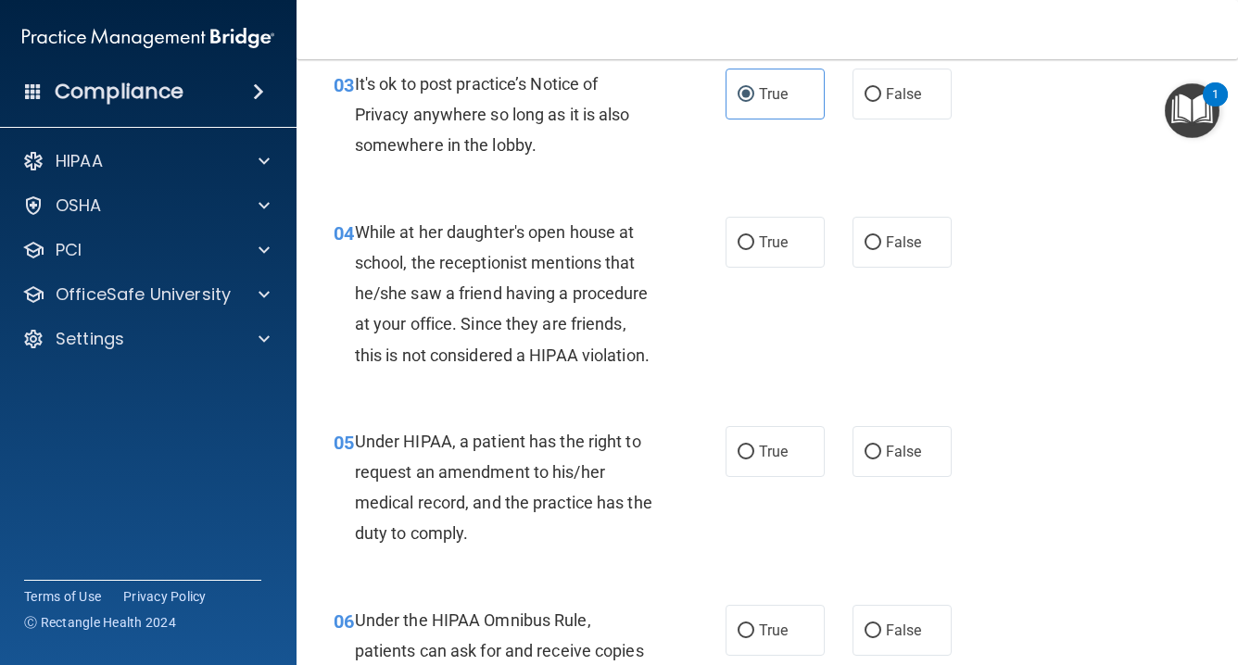
scroll to position [560, 0]
click at [875, 239] on input "False" at bounding box center [873, 242] width 17 height 14
radio input "true"
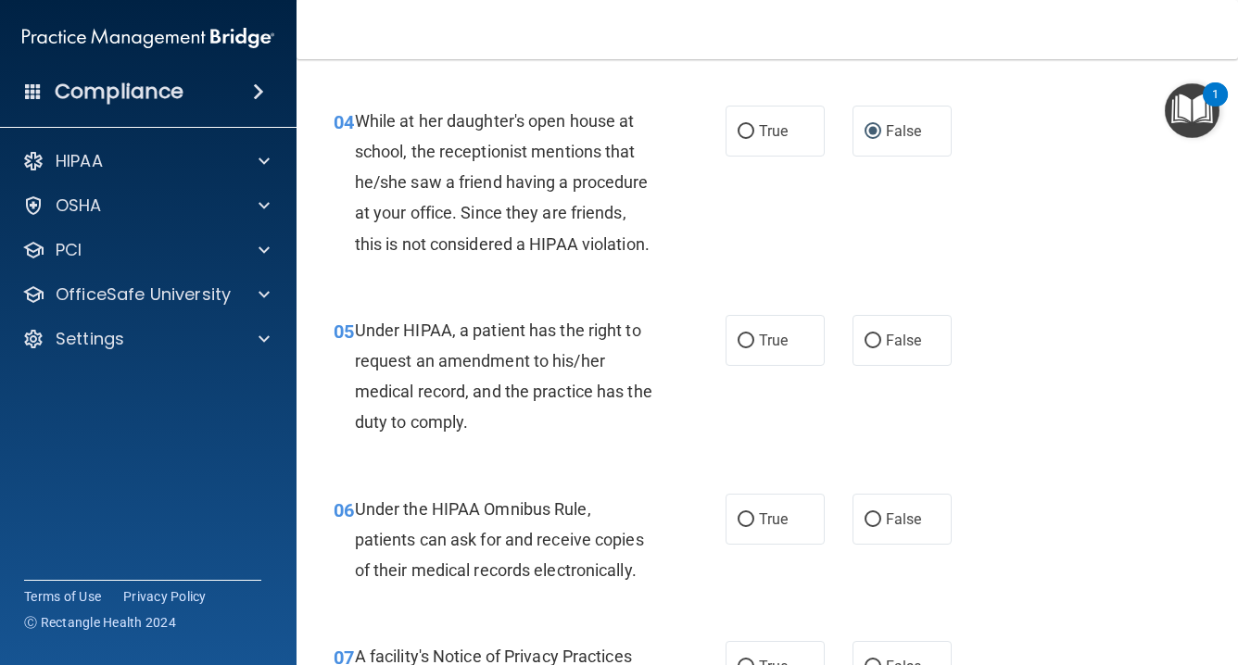
scroll to position [691, 0]
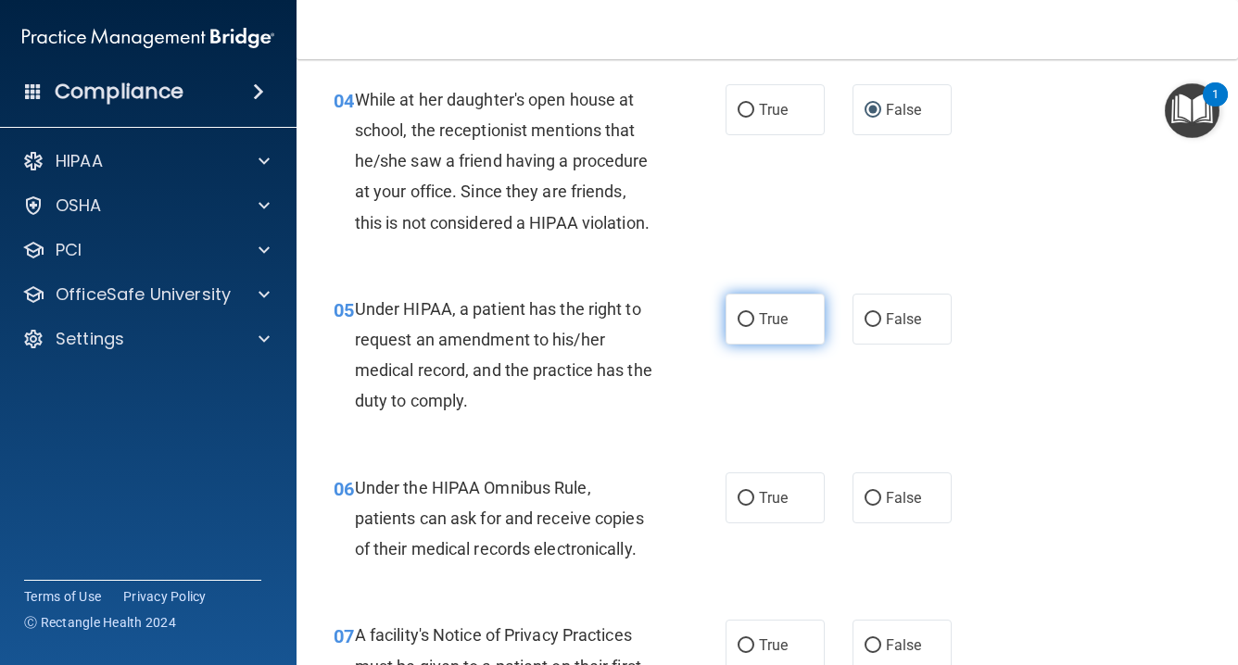
click at [736, 304] on label "True" at bounding box center [775, 319] width 99 height 51
click at [738, 313] on input "True" at bounding box center [746, 320] width 17 height 14
radio input "true"
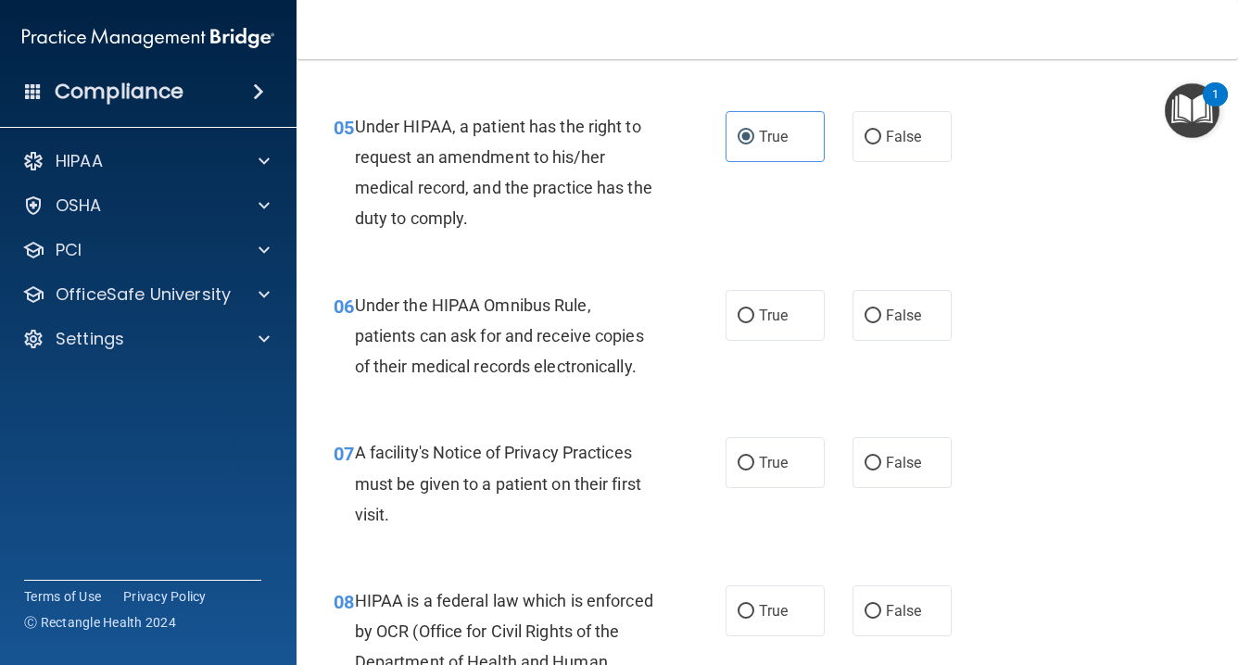
scroll to position [877, 0]
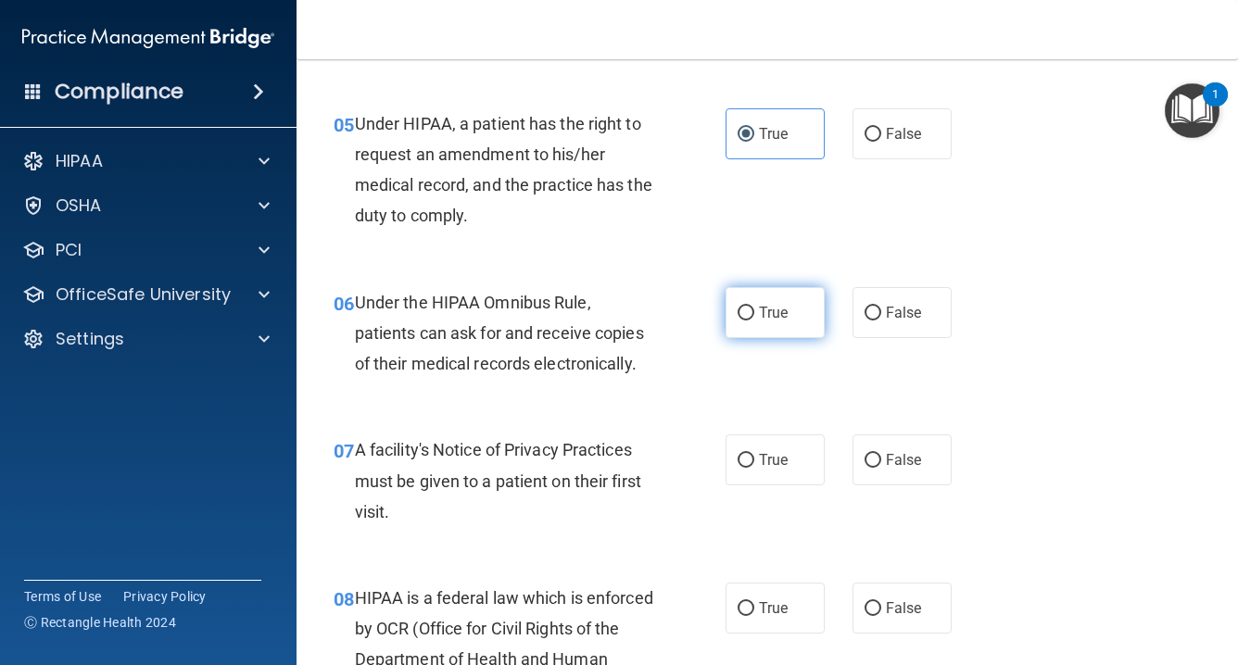
click at [753, 307] on input "True" at bounding box center [746, 314] width 17 height 14
radio input "true"
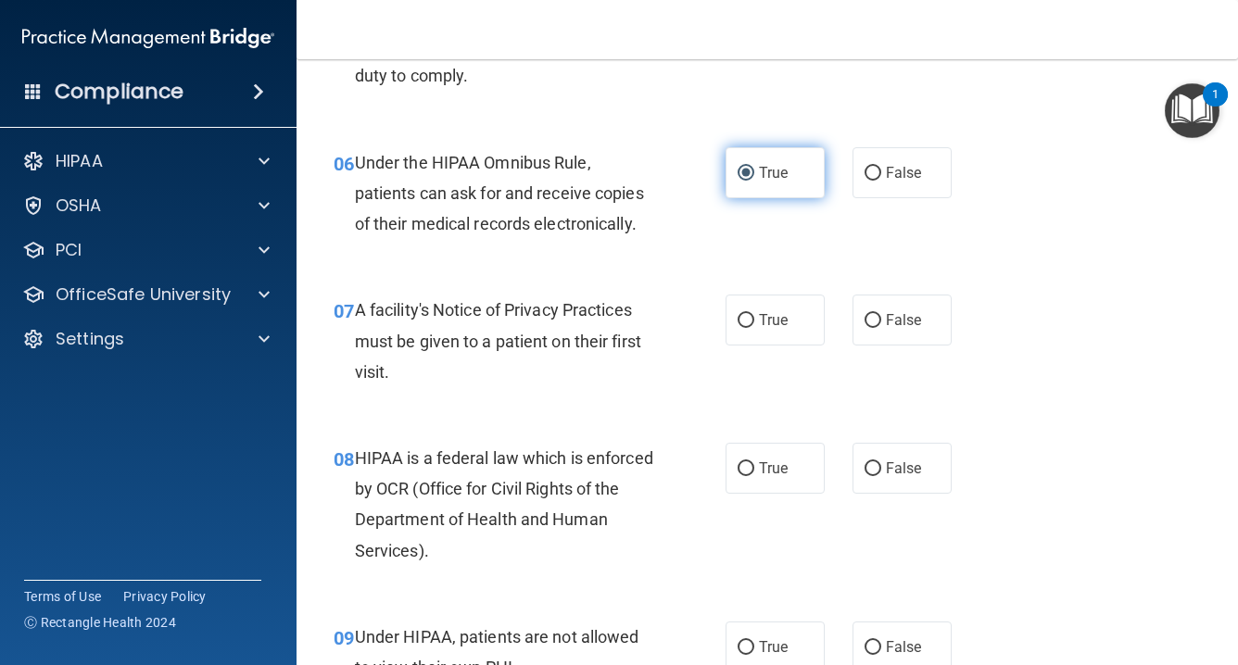
scroll to position [1020, 0]
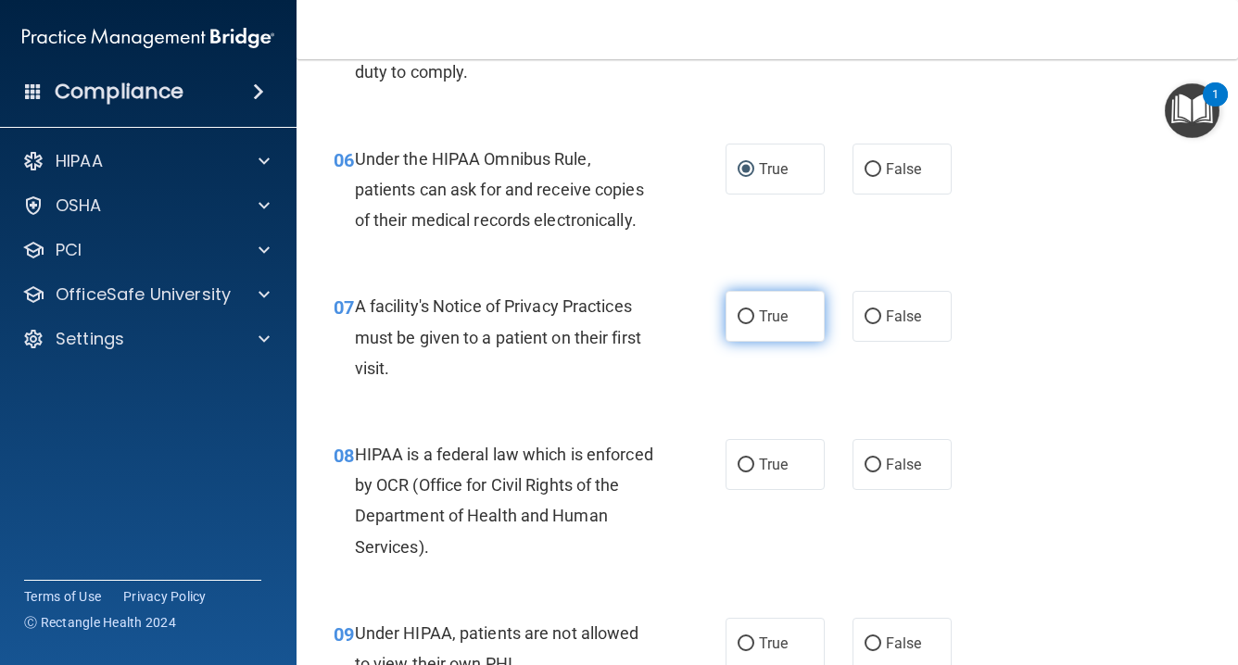
click at [749, 310] on input "True" at bounding box center [746, 317] width 17 height 14
radio input "true"
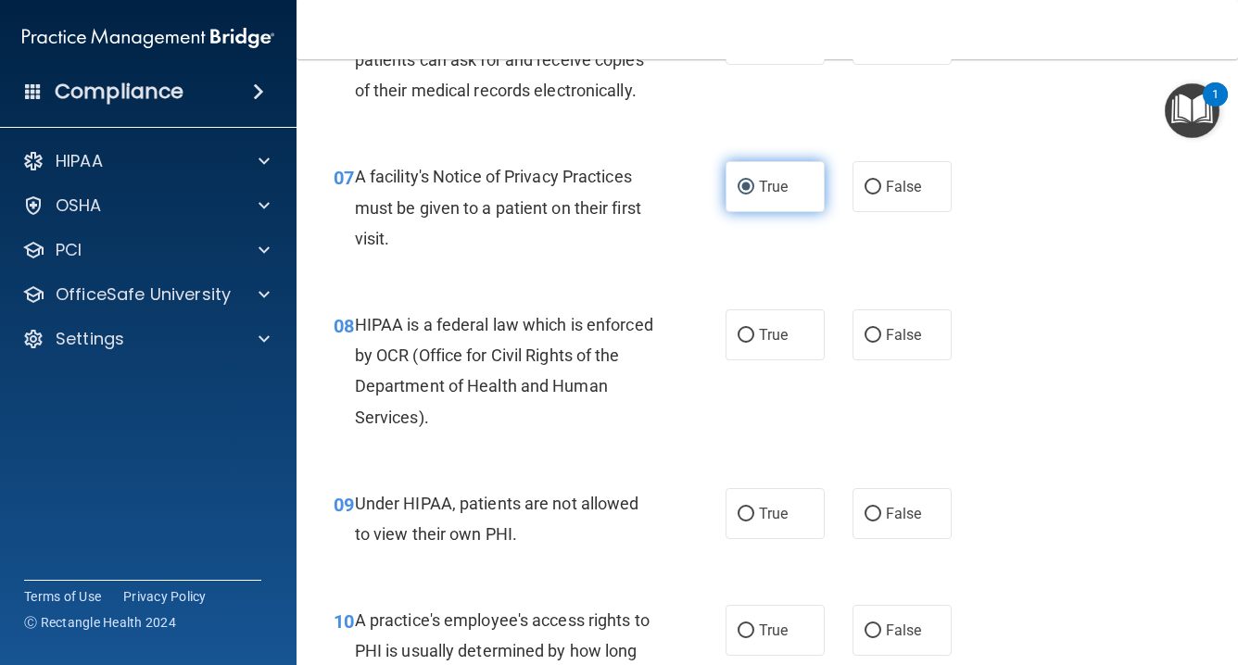
scroll to position [1153, 0]
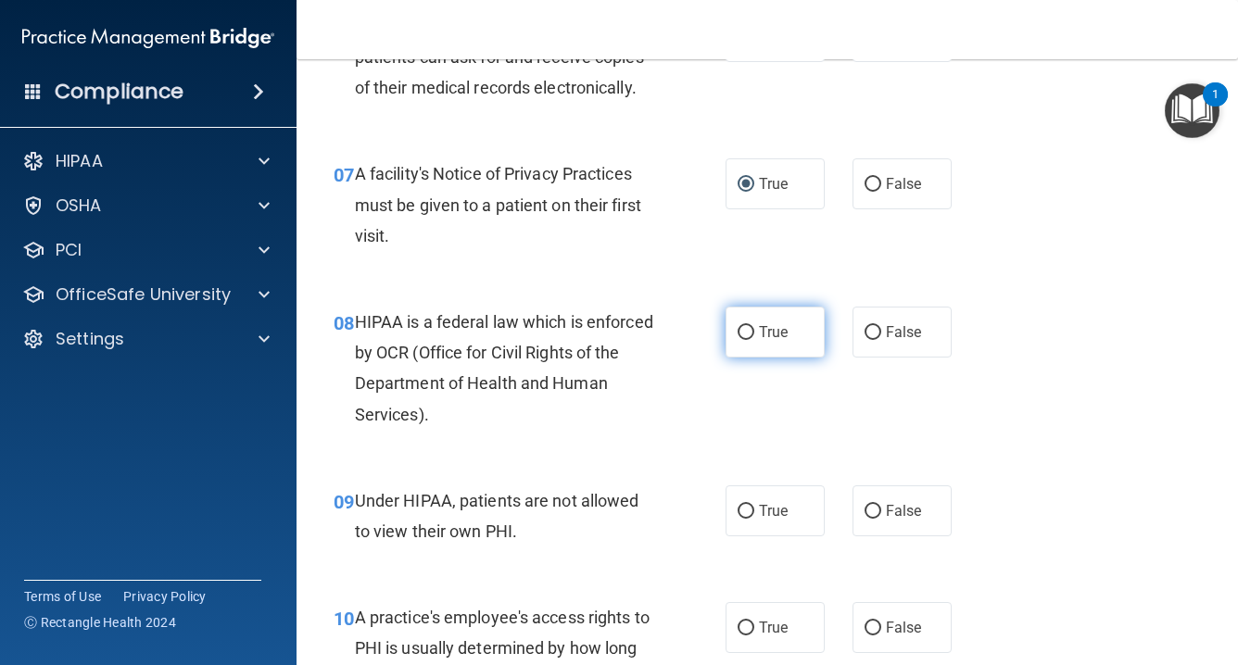
click at [752, 331] on input "True" at bounding box center [746, 333] width 17 height 14
radio input "true"
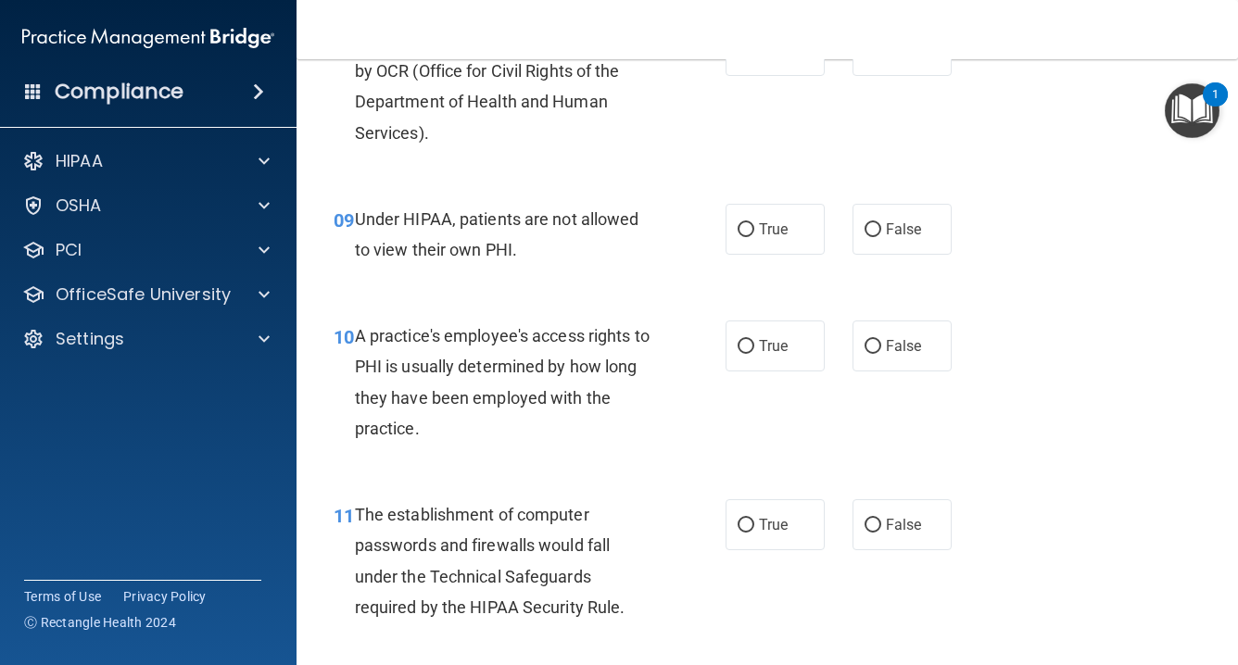
scroll to position [1368, 0]
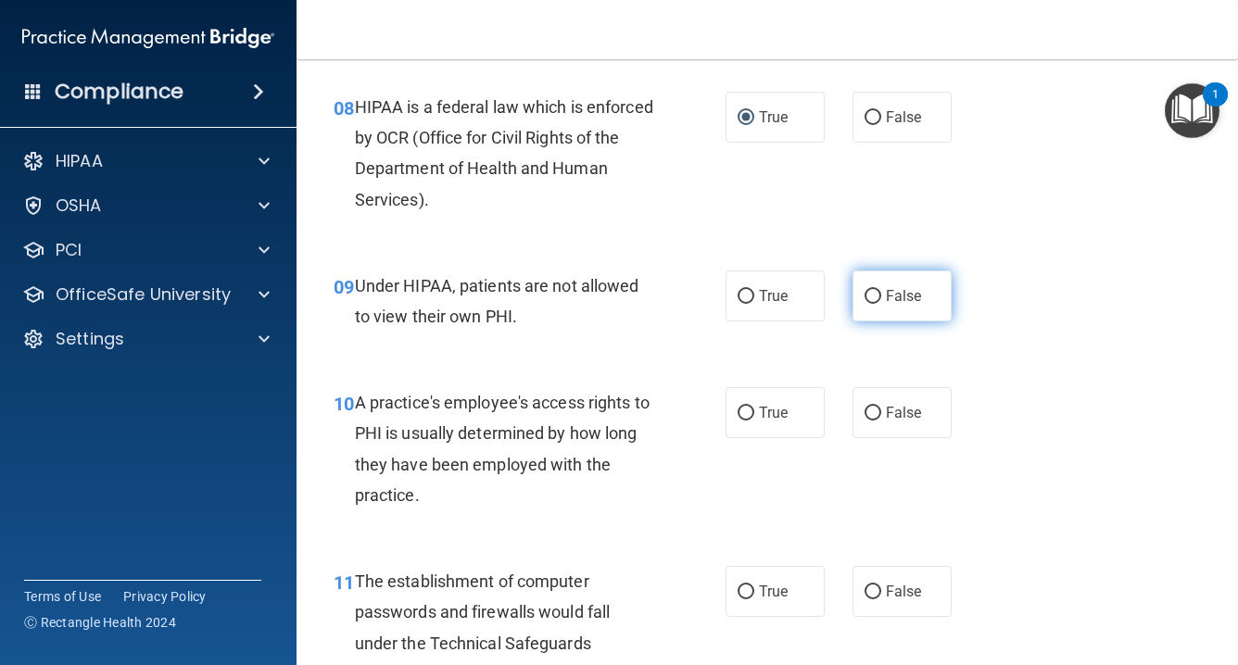
click at [872, 290] on input "False" at bounding box center [873, 297] width 17 height 14
radio input "true"
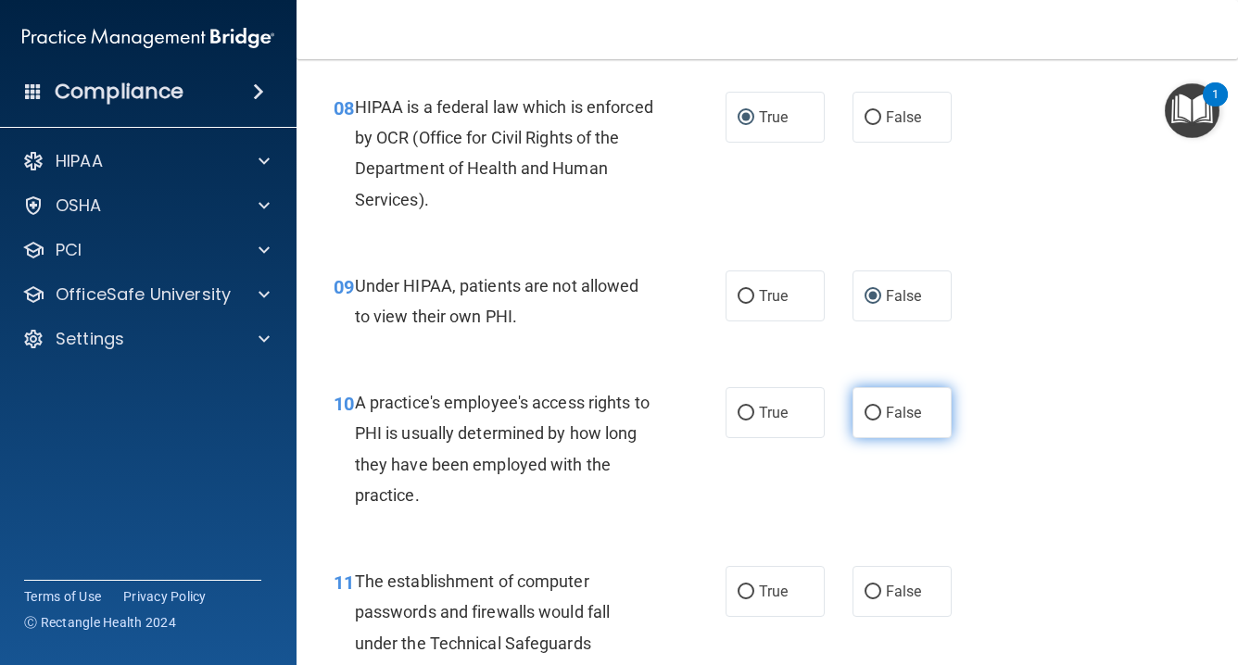
click at [873, 407] on input "False" at bounding box center [873, 414] width 17 height 14
radio input "true"
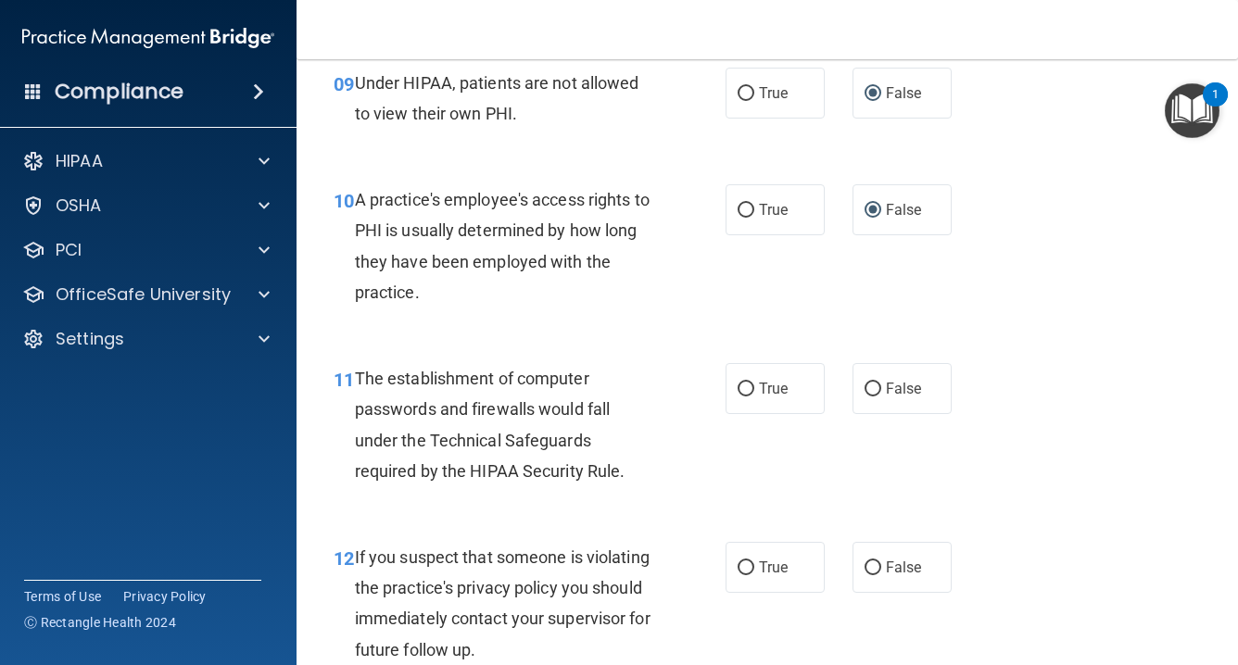
scroll to position [1575, 0]
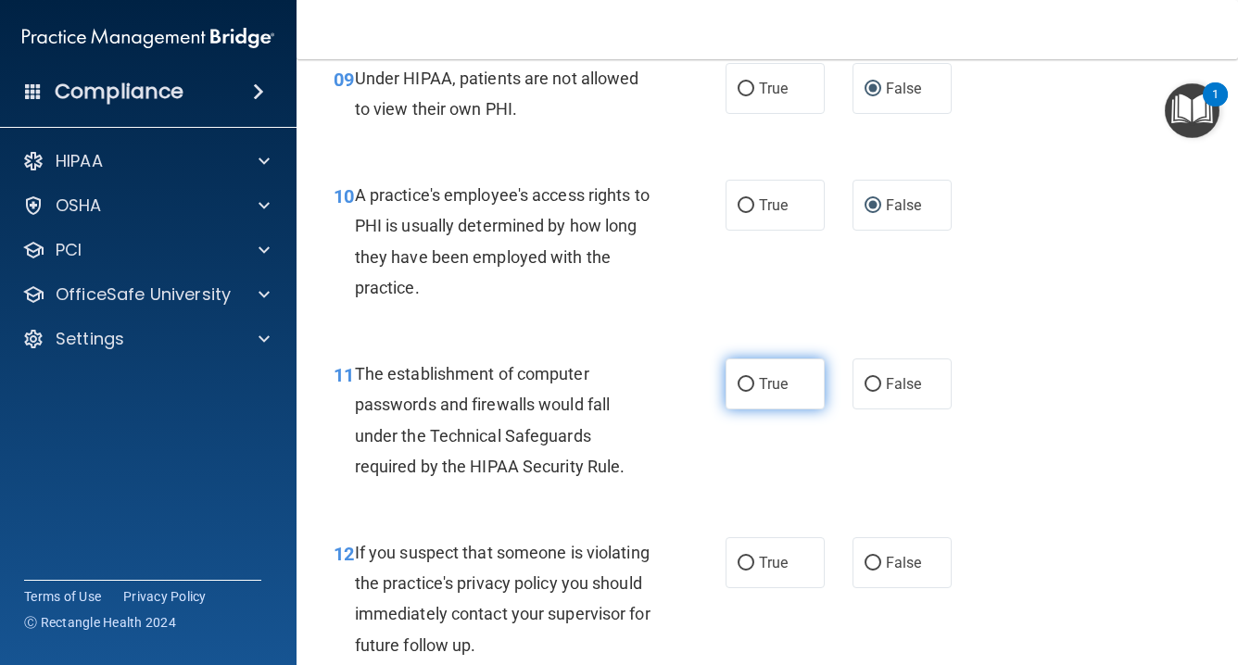
click at [749, 378] on input "True" at bounding box center [746, 385] width 17 height 14
radio input "true"
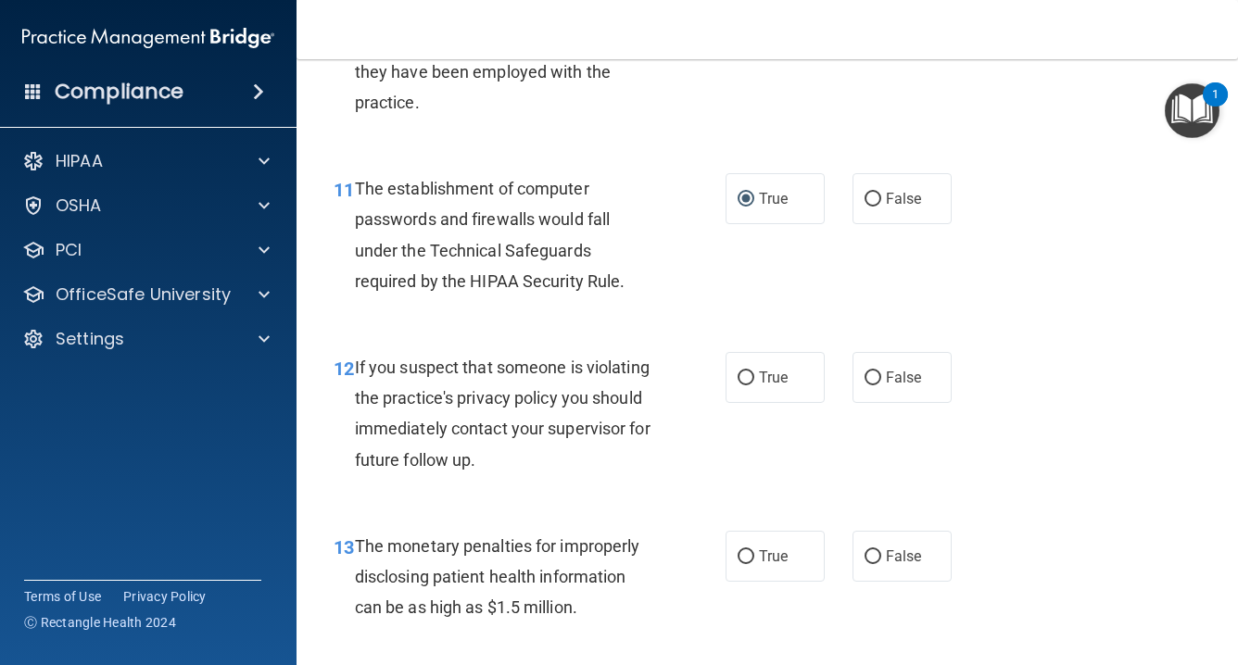
scroll to position [1763, 0]
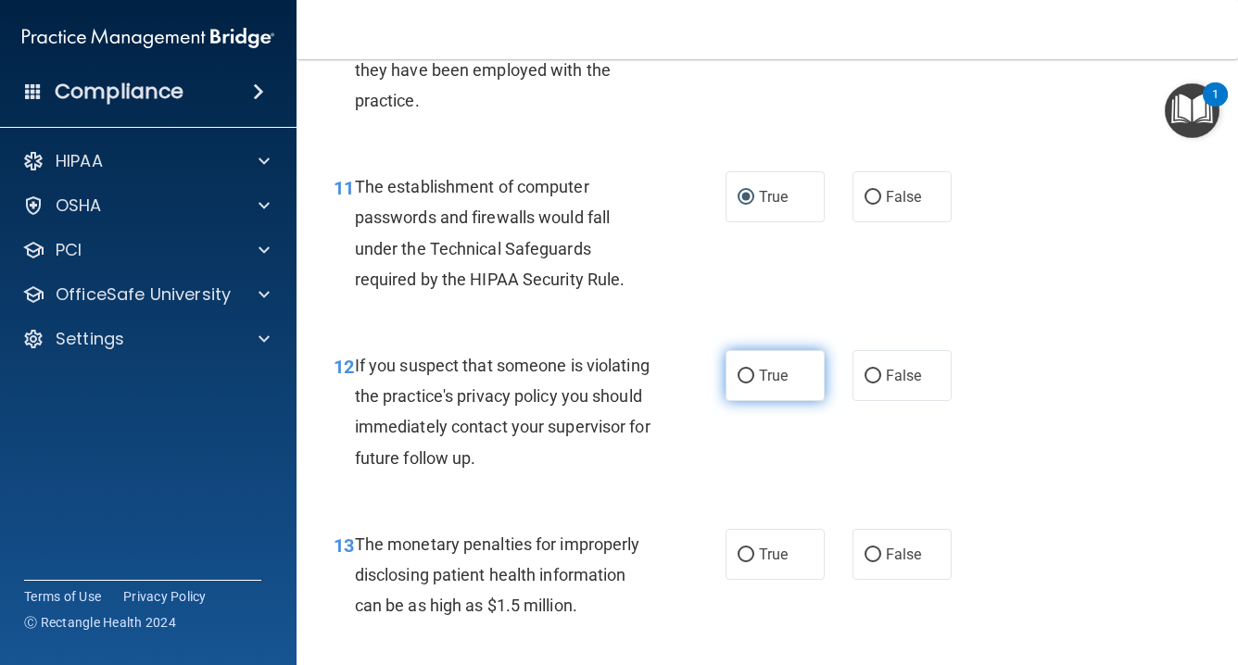
click at [750, 370] on input "True" at bounding box center [746, 377] width 17 height 14
radio input "true"
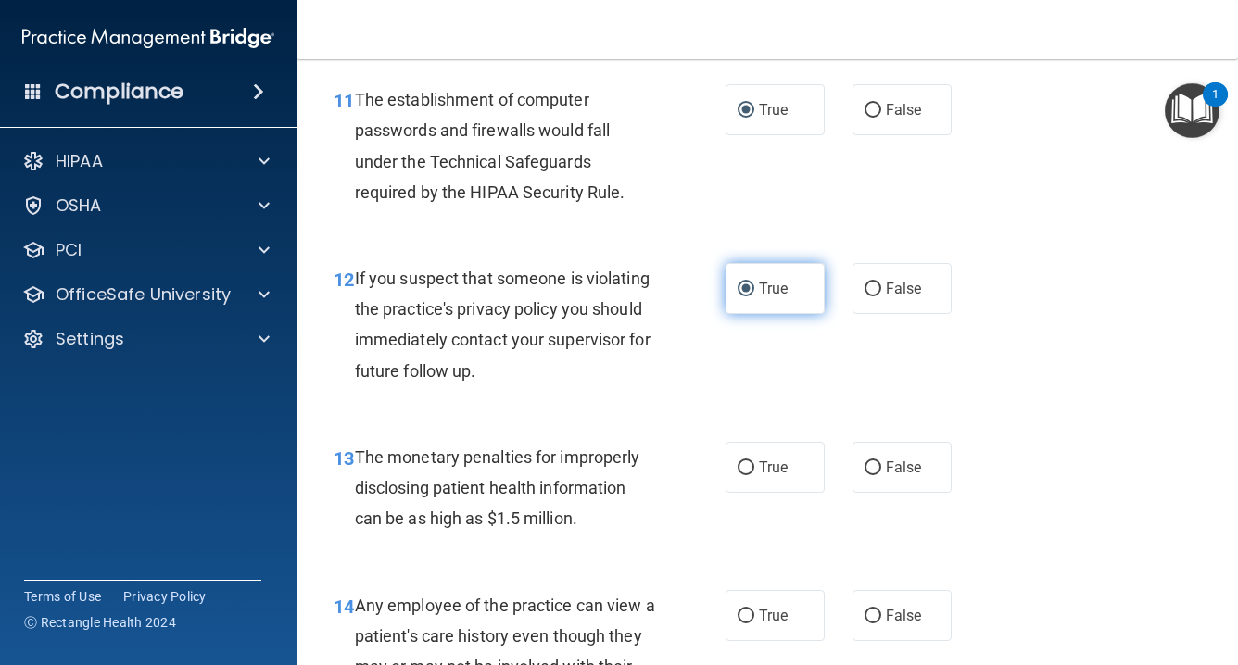
scroll to position [1858, 0]
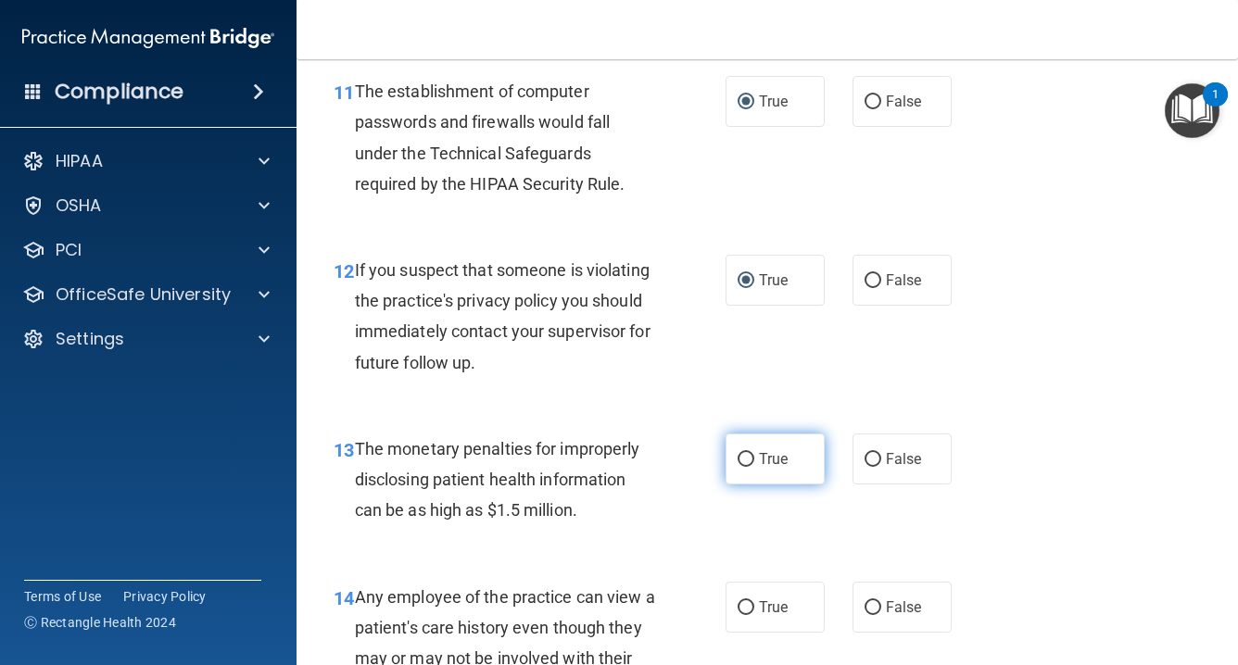
click at [750, 453] on input "True" at bounding box center [746, 460] width 17 height 14
radio input "true"
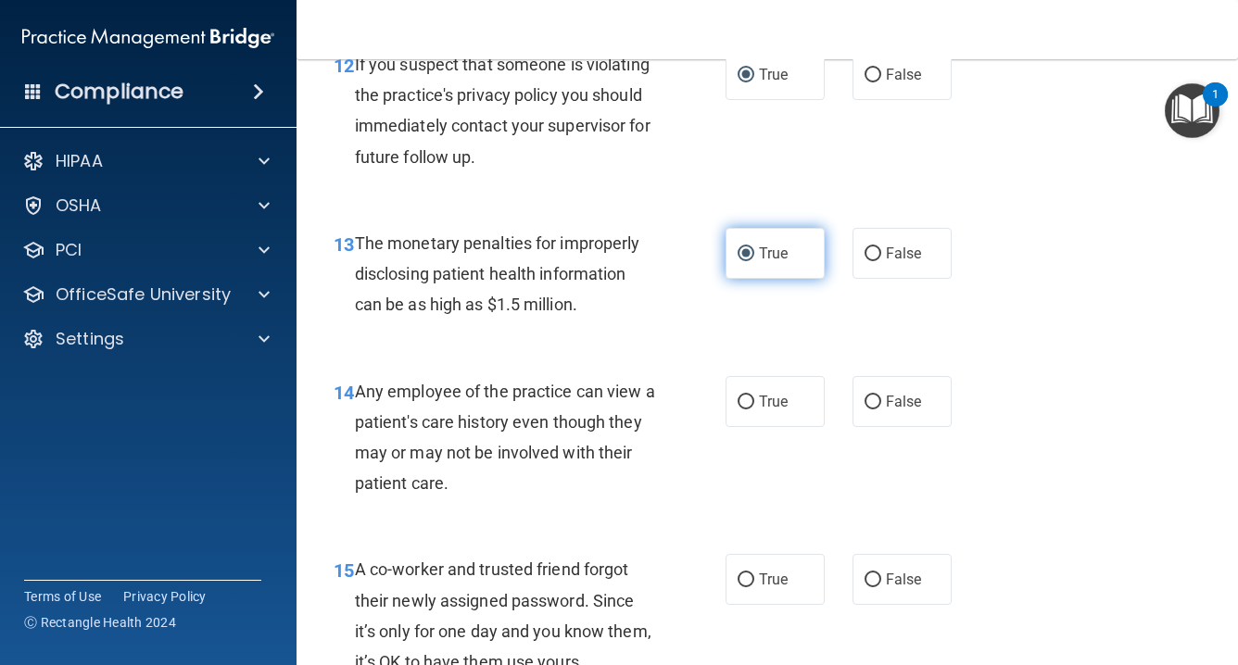
scroll to position [2065, 0]
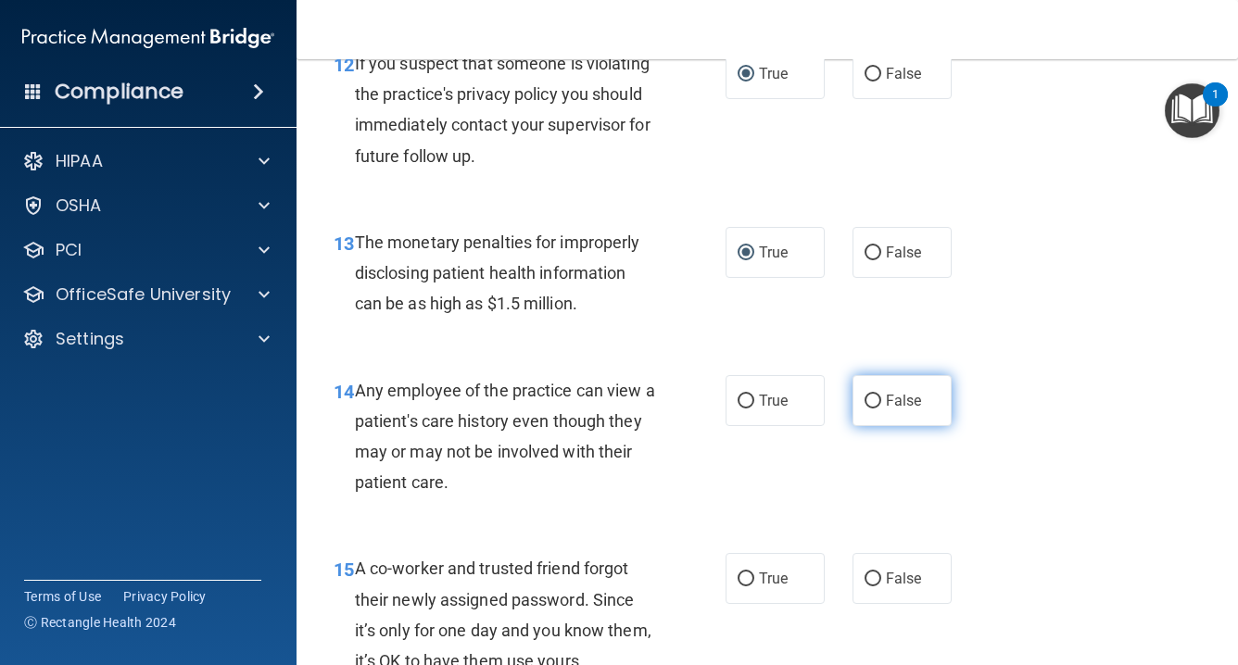
click at [866, 395] on input "False" at bounding box center [873, 402] width 17 height 14
radio input "true"
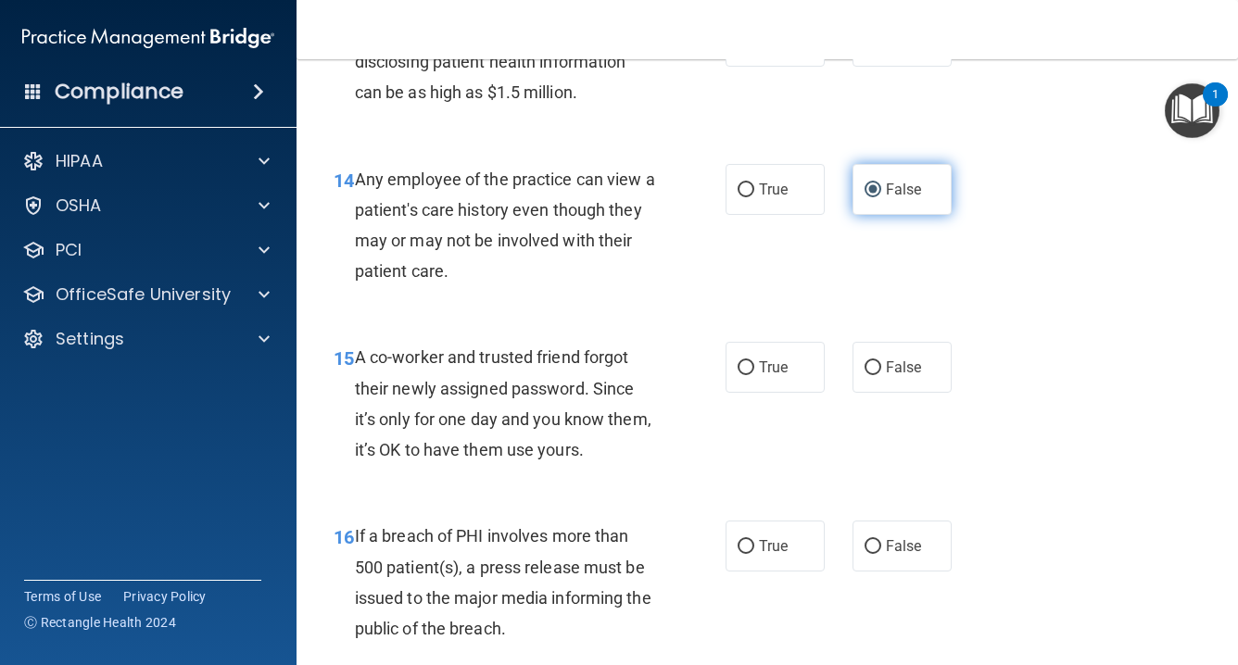
scroll to position [2277, 0]
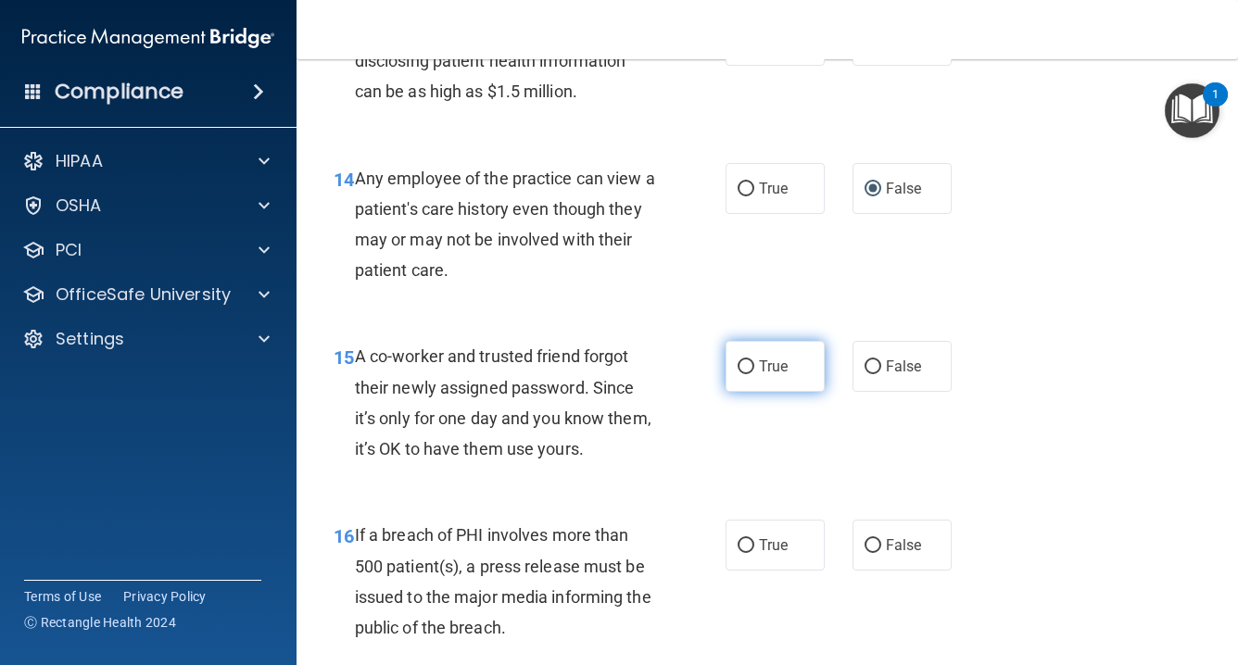
click at [749, 360] on input "True" at bounding box center [746, 367] width 17 height 14
radio input "true"
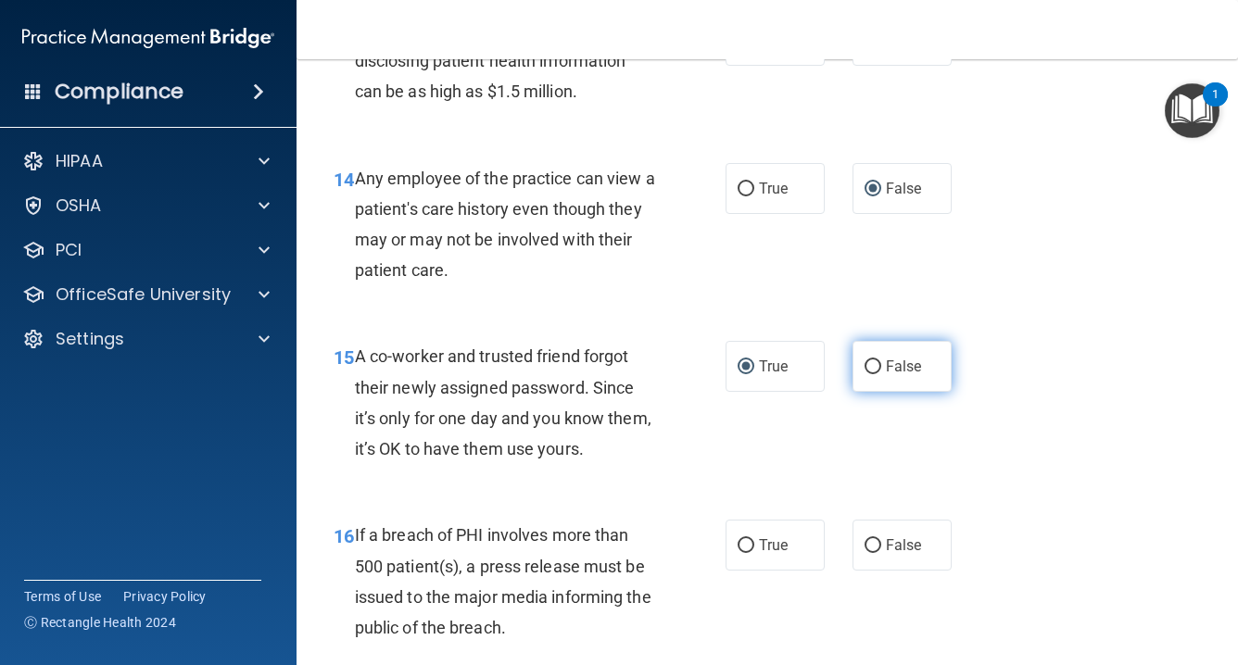
click at [853, 354] on label "False" at bounding box center [902, 366] width 99 height 51
click at [865, 360] on input "False" at bounding box center [873, 367] width 17 height 14
radio input "true"
radio input "false"
click at [865, 360] on input "False" at bounding box center [873, 367] width 17 height 14
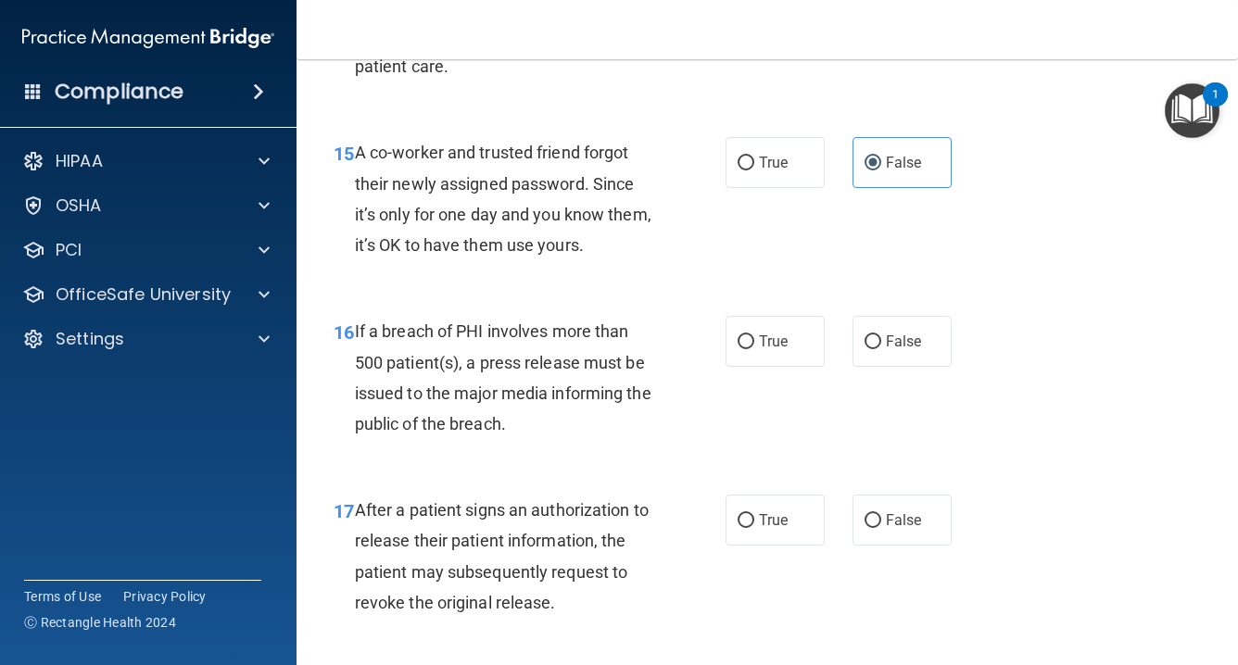
scroll to position [2482, 0]
click at [756, 326] on label "True" at bounding box center [775, 340] width 99 height 51
click at [754, 335] on input "True" at bounding box center [746, 342] width 17 height 14
radio input "true"
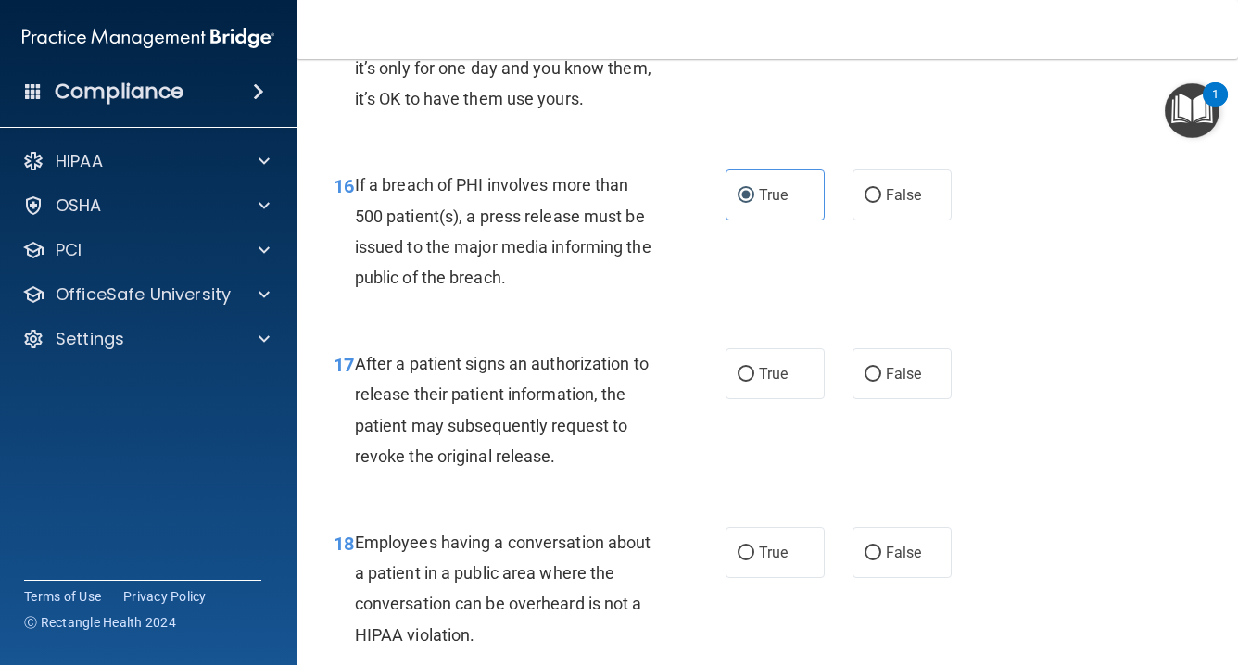
scroll to position [2629, 0]
click at [884, 360] on label "False" at bounding box center [902, 372] width 99 height 51
click at [881, 366] on input "False" at bounding box center [873, 373] width 17 height 14
radio input "true"
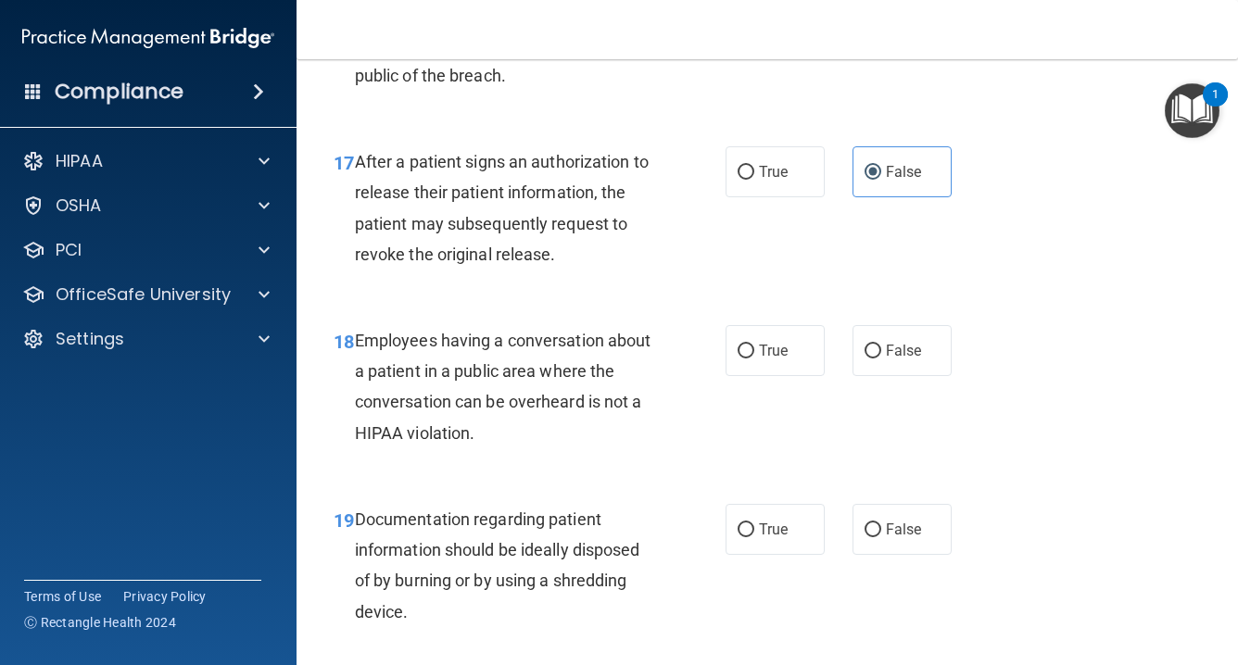
scroll to position [2830, 0]
click at [875, 344] on input "False" at bounding box center [873, 351] width 17 height 14
radio input "true"
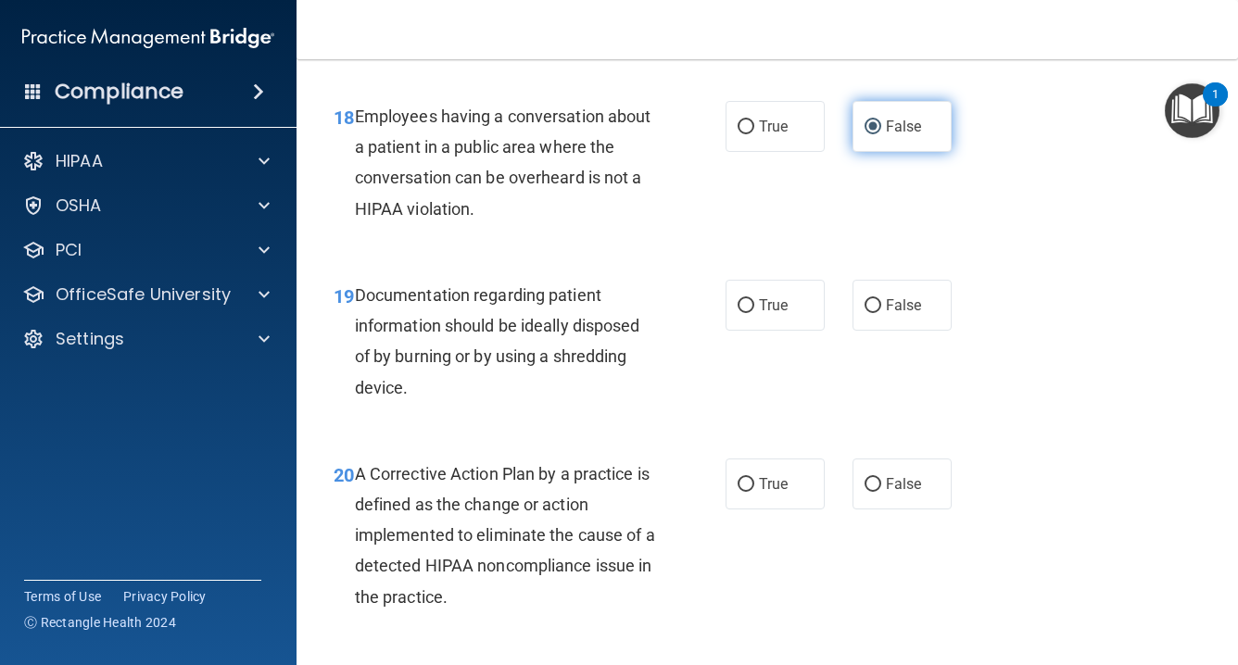
scroll to position [3054, 0]
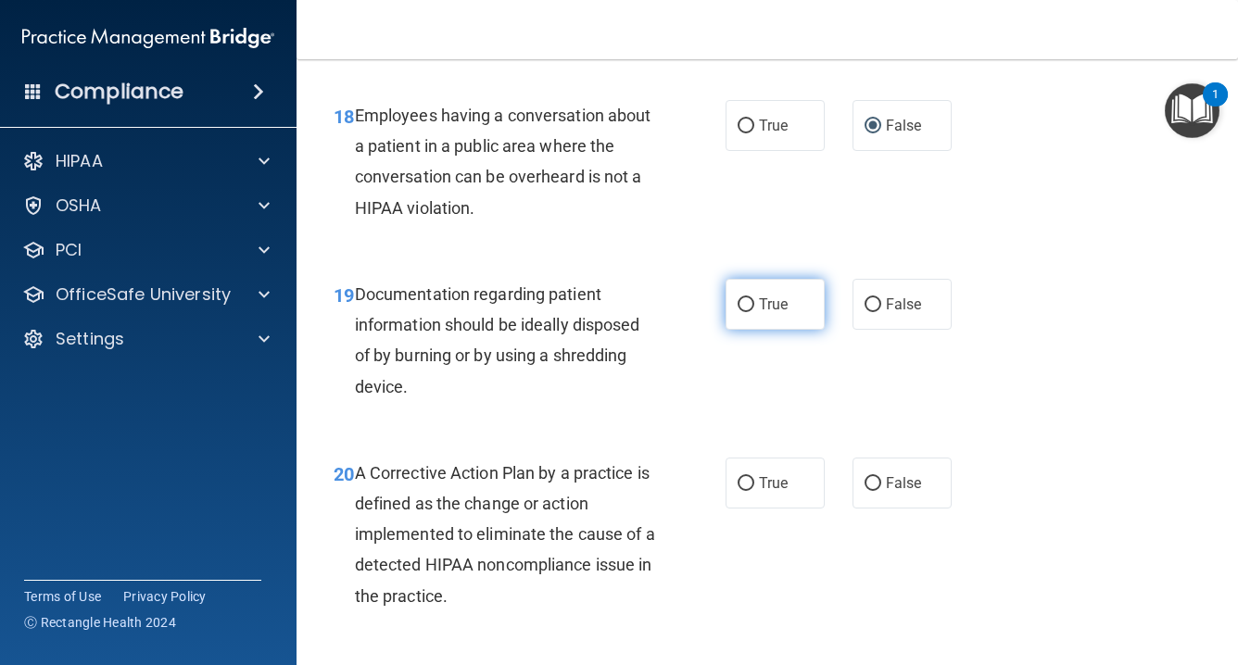
click at [752, 298] on input "True" at bounding box center [746, 305] width 17 height 14
radio input "true"
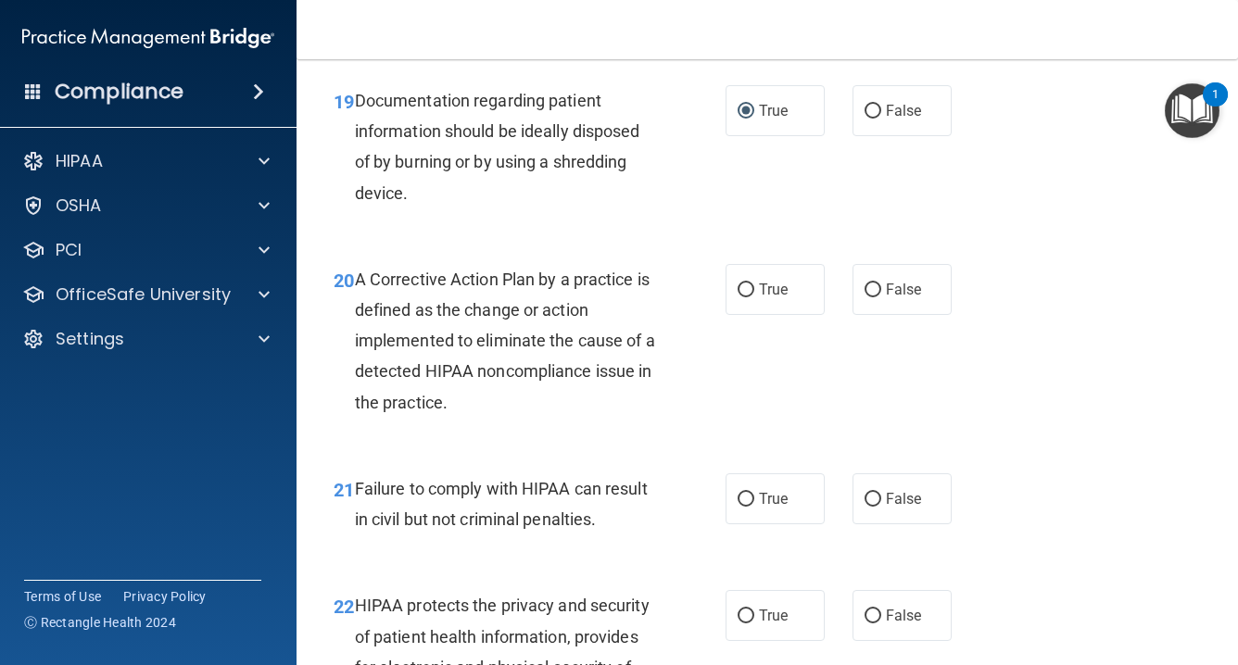
scroll to position [3249, 0]
click at [748, 283] on input "True" at bounding box center [746, 290] width 17 height 14
radio input "true"
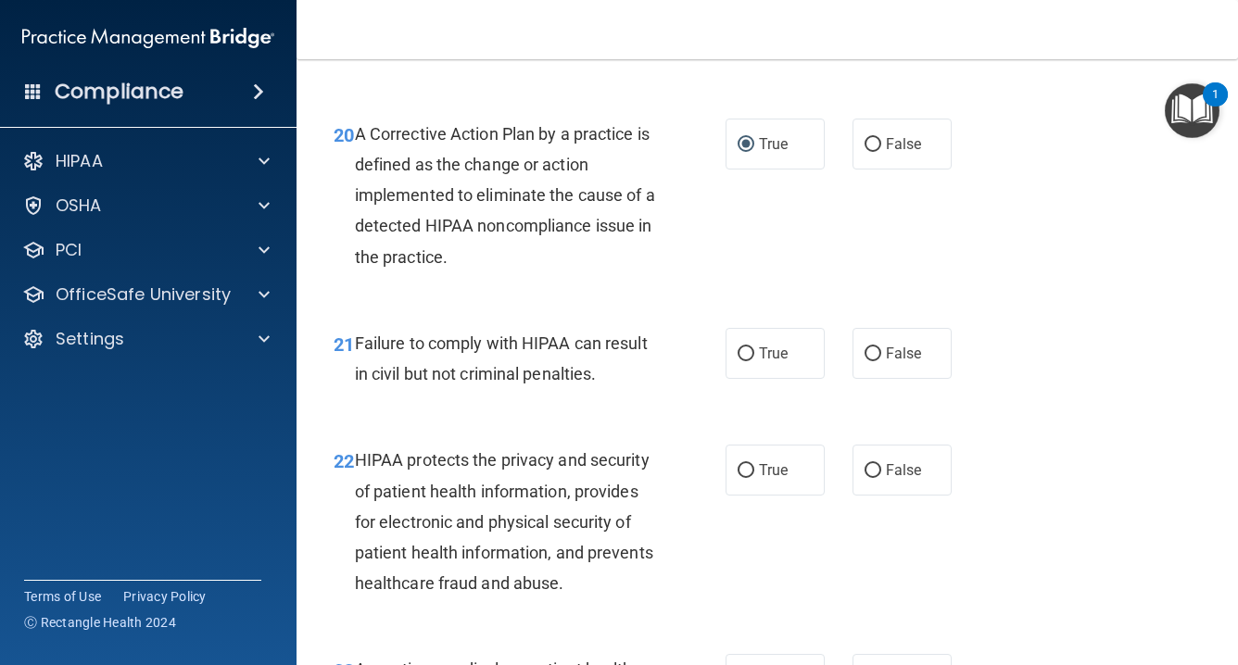
scroll to position [3395, 0]
click at [766, 344] on span "True" at bounding box center [773, 353] width 29 height 18
click at [754, 347] on input "True" at bounding box center [746, 354] width 17 height 14
radio input "true"
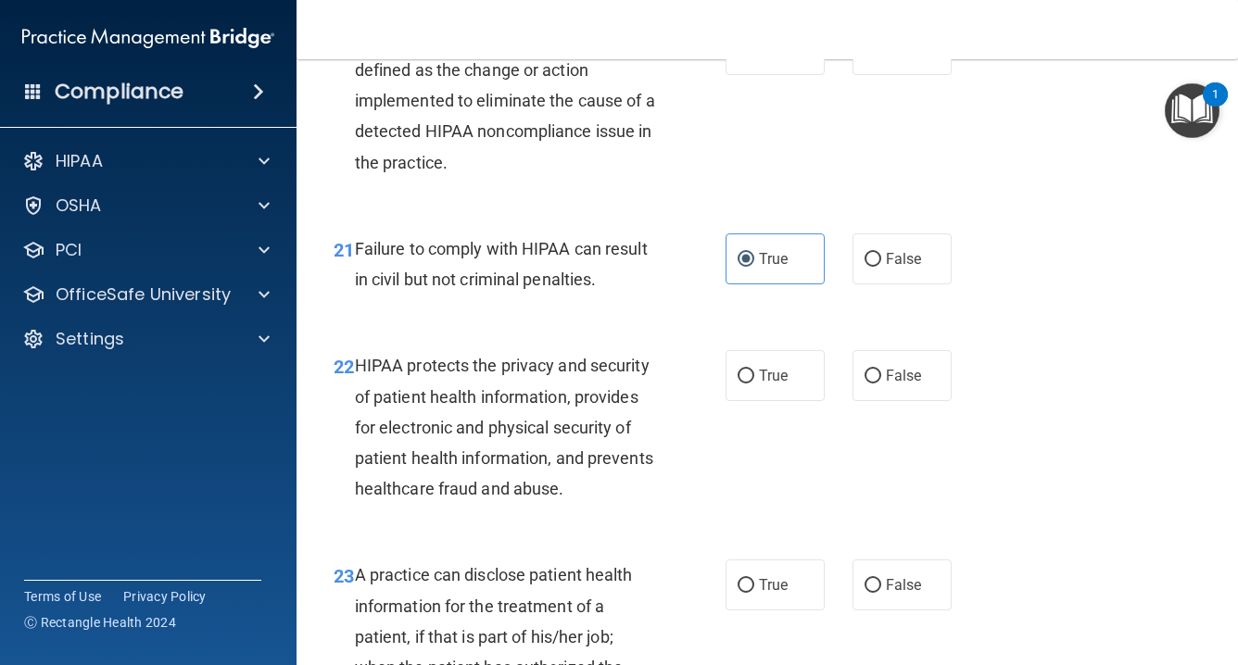
scroll to position [3502, 0]
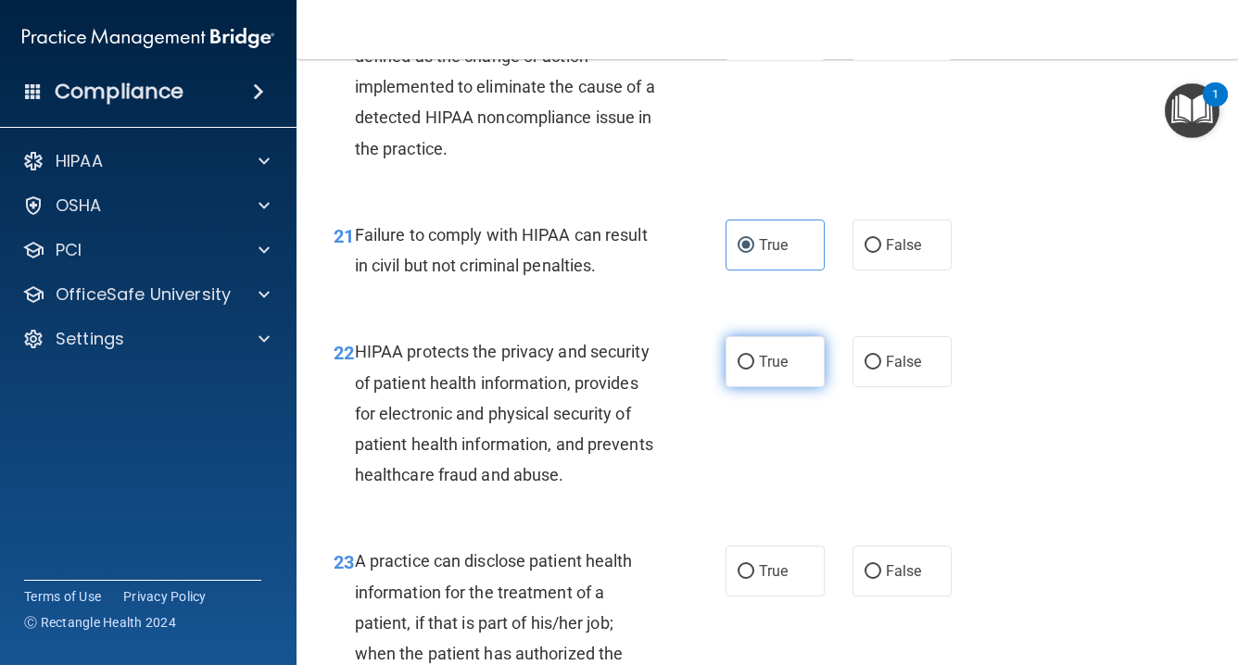
click at [749, 353] on label "True" at bounding box center [775, 361] width 99 height 51
click at [749, 356] on input "True" at bounding box center [746, 363] width 17 height 14
radio input "true"
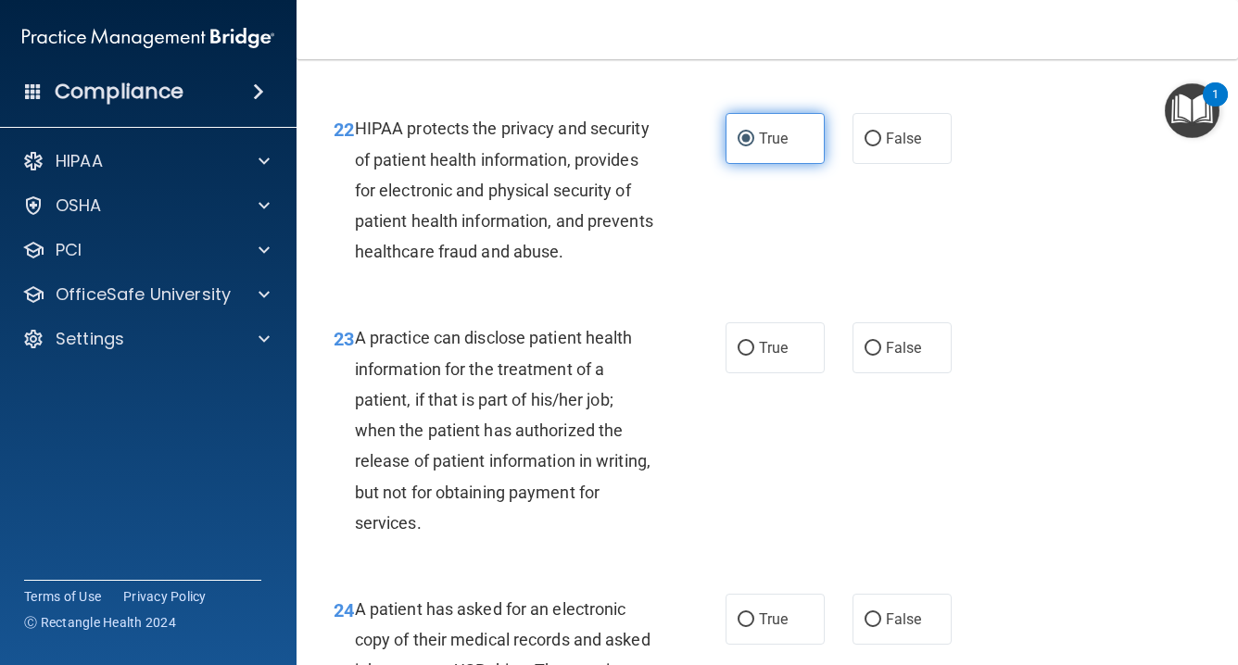
scroll to position [3732, 0]
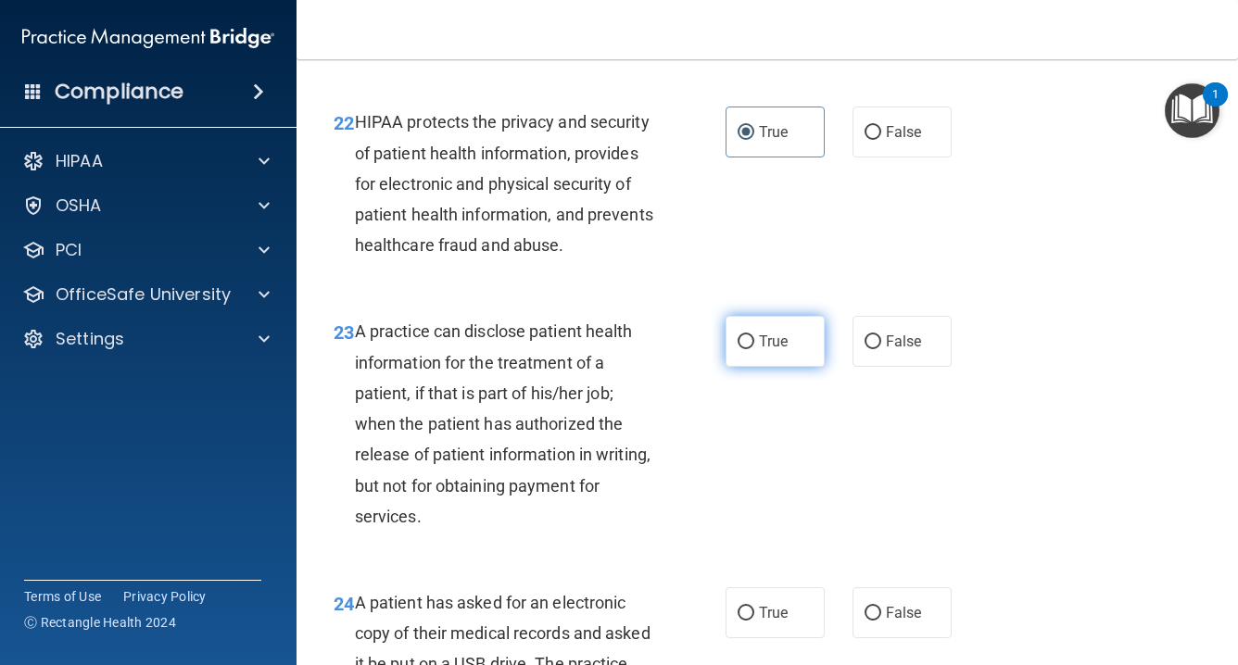
click at [751, 335] on input "True" at bounding box center [746, 342] width 17 height 14
radio input "true"
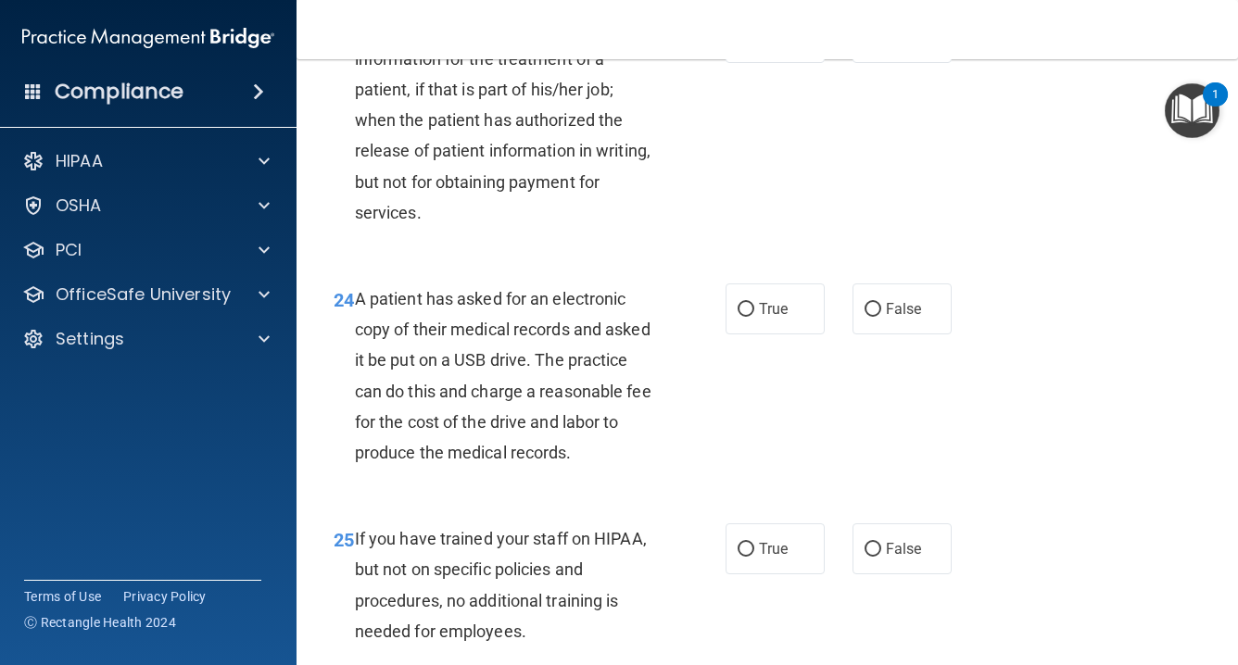
scroll to position [4039, 0]
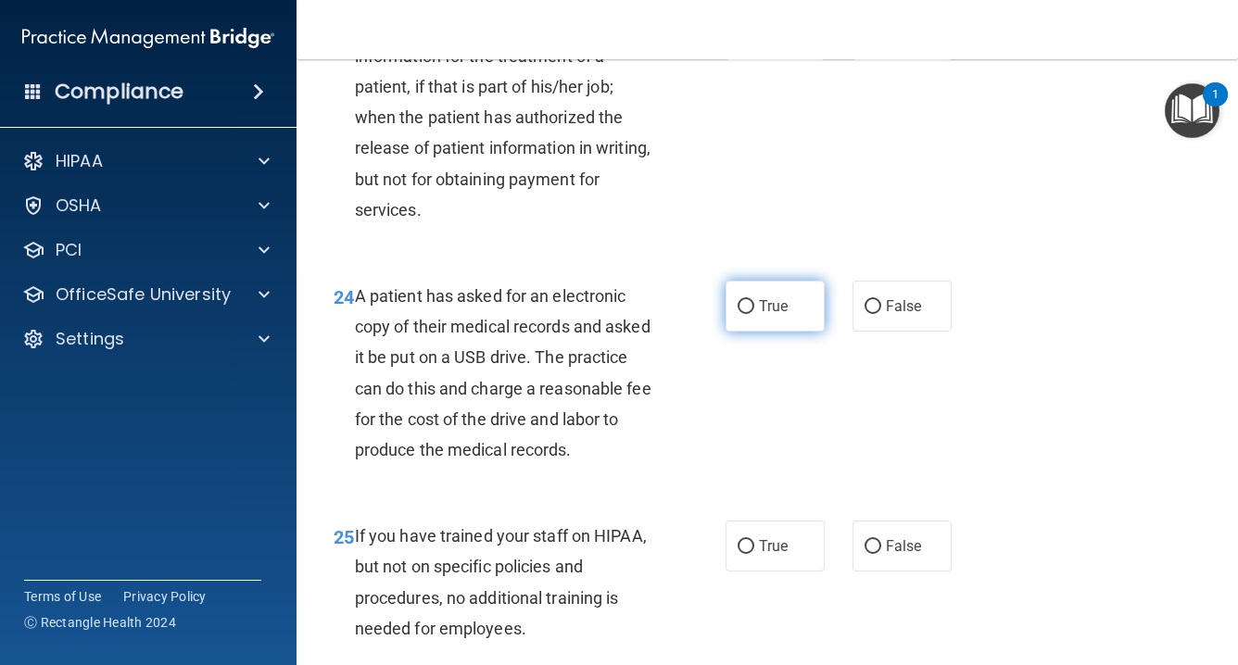
click at [746, 300] on input "True" at bounding box center [746, 307] width 17 height 14
radio input "true"
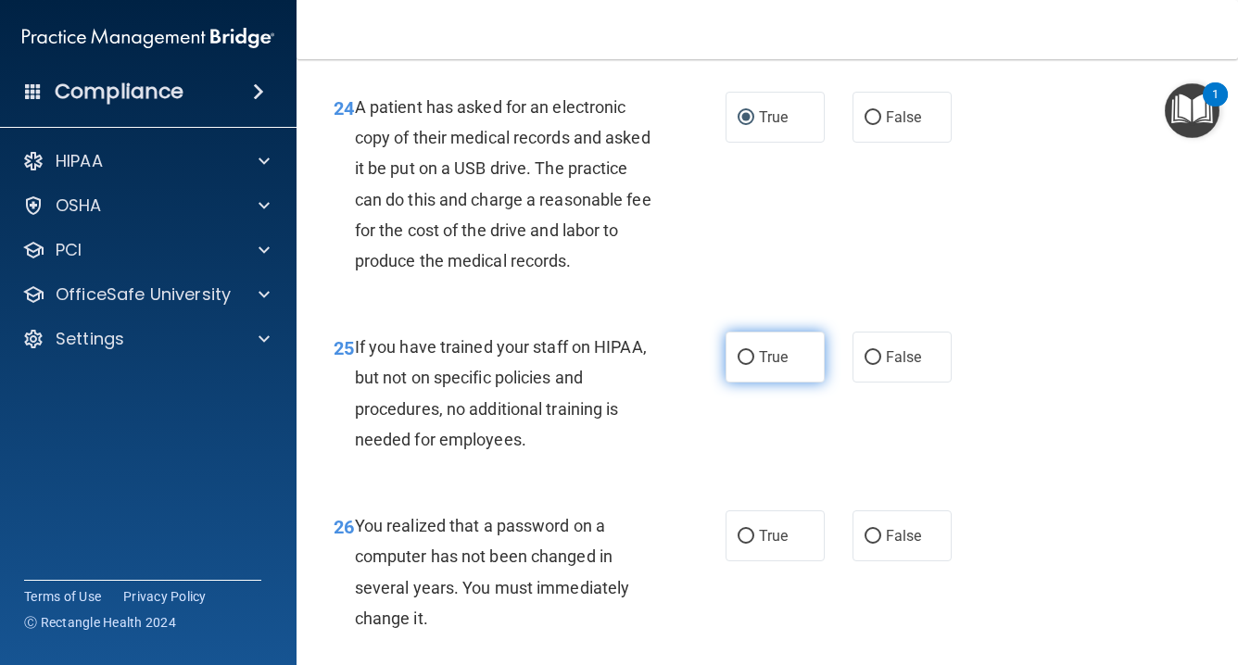
scroll to position [4270, 0]
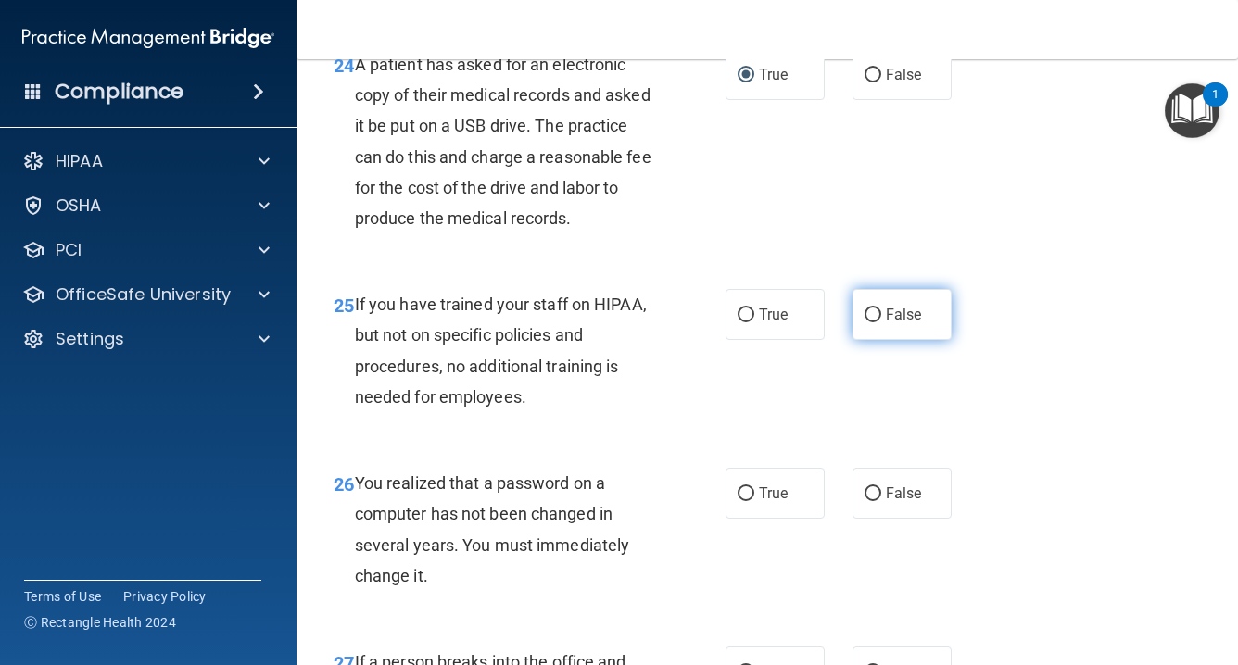
click at [876, 309] on input "False" at bounding box center [873, 316] width 17 height 14
radio input "true"
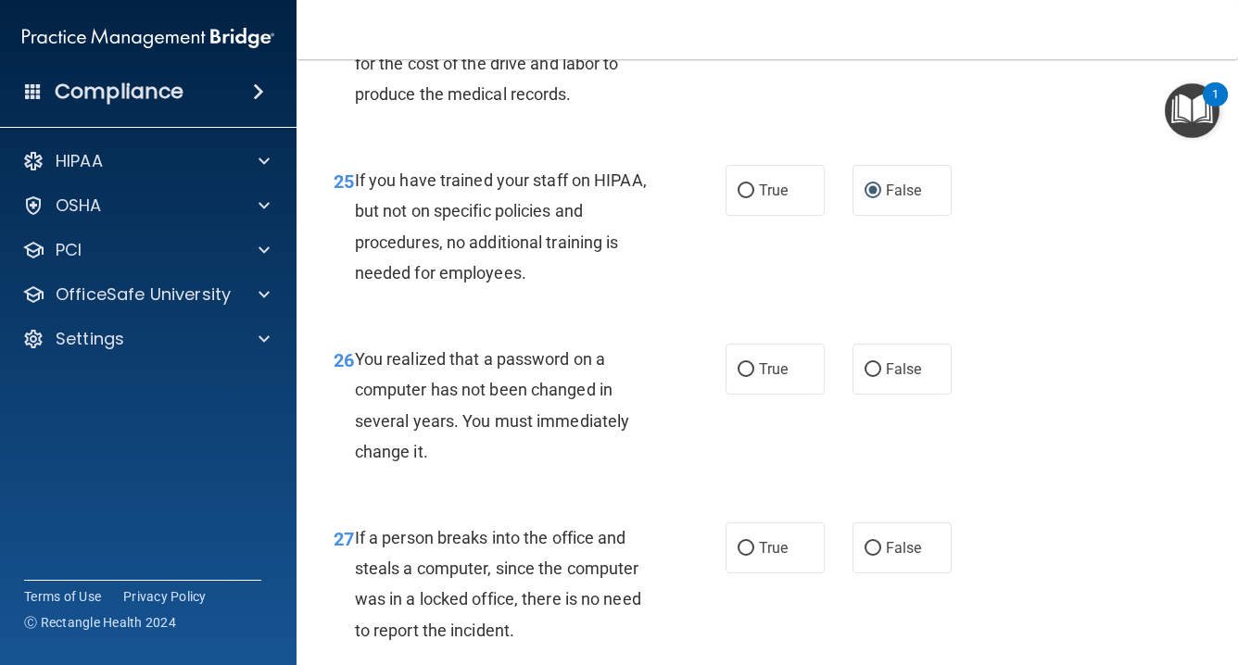
scroll to position [4397, 0]
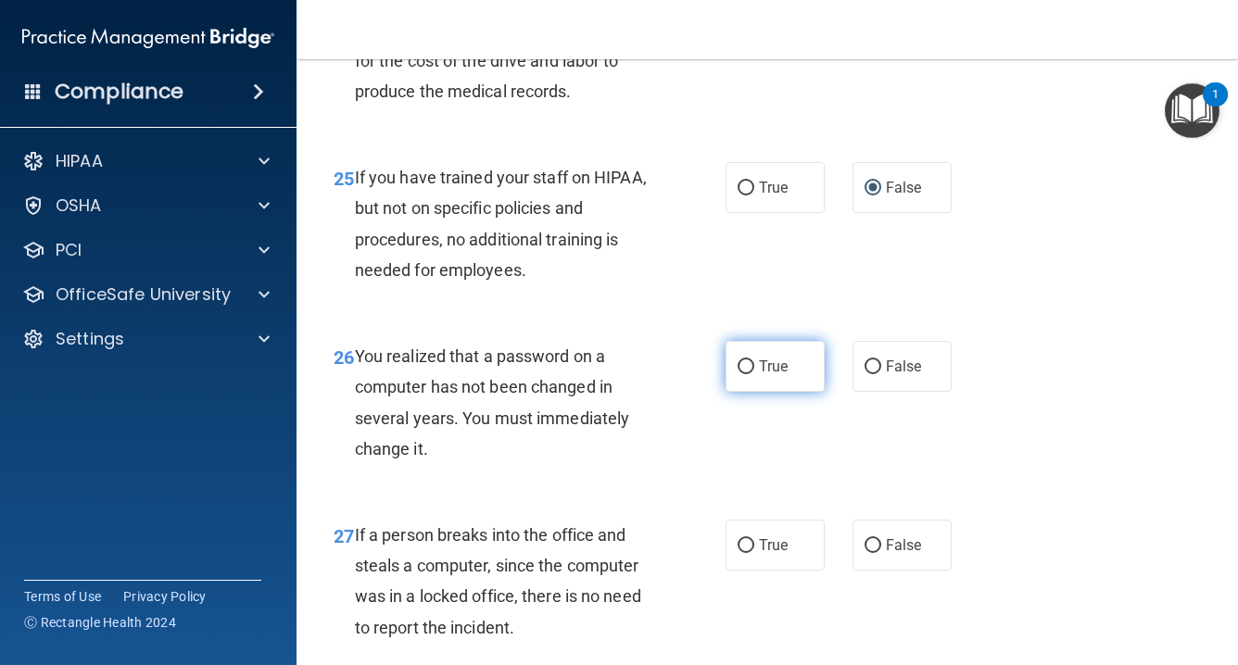
click at [745, 360] on input "True" at bounding box center [746, 367] width 17 height 14
radio input "true"
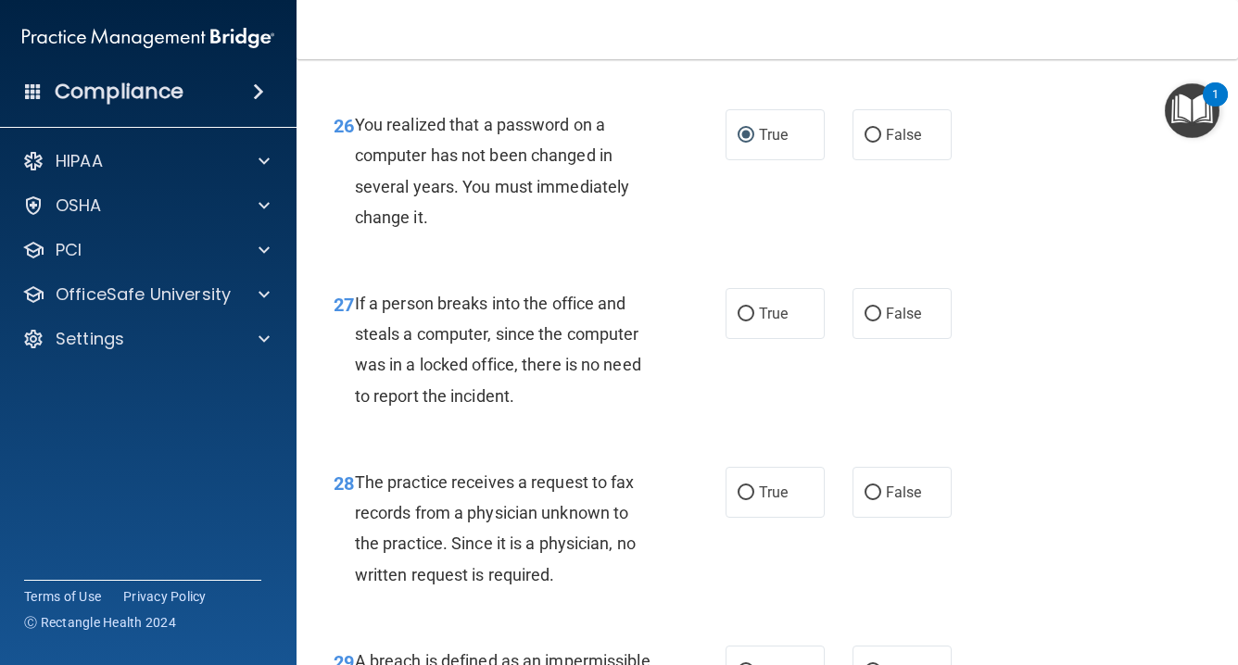
scroll to position [4630, 0]
click at [880, 307] on input "False" at bounding box center [873, 314] width 17 height 14
radio input "true"
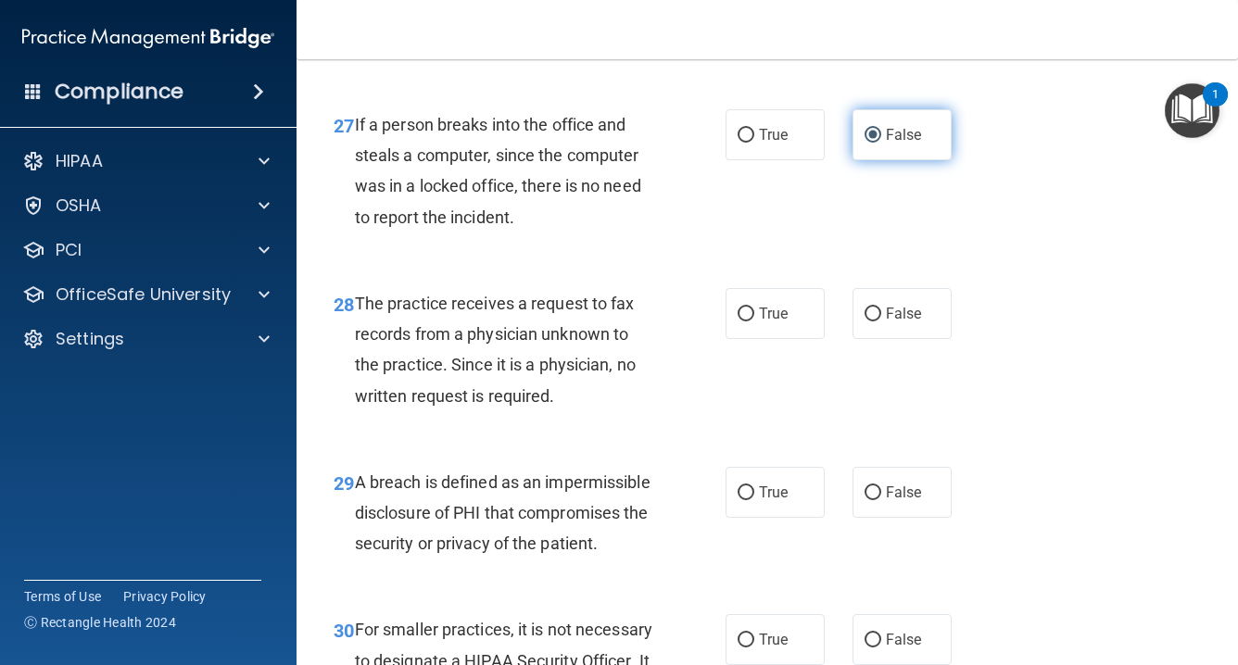
scroll to position [4813, 0]
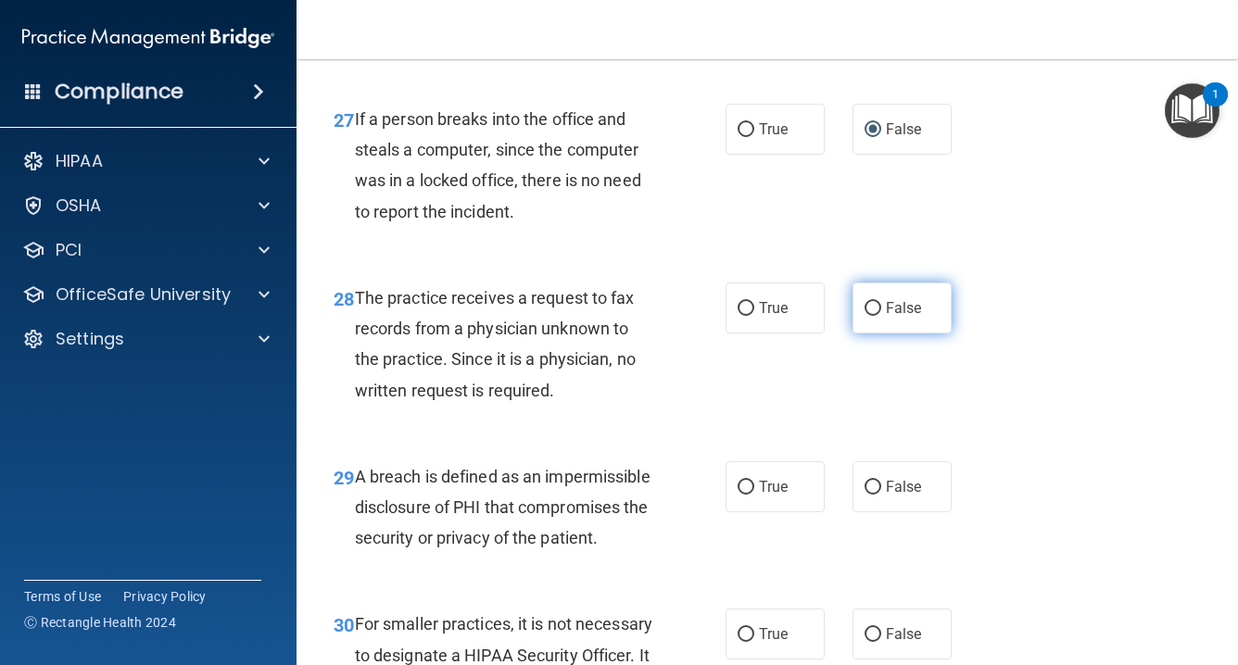
click at [879, 302] on input "False" at bounding box center [873, 309] width 17 height 14
radio input "true"
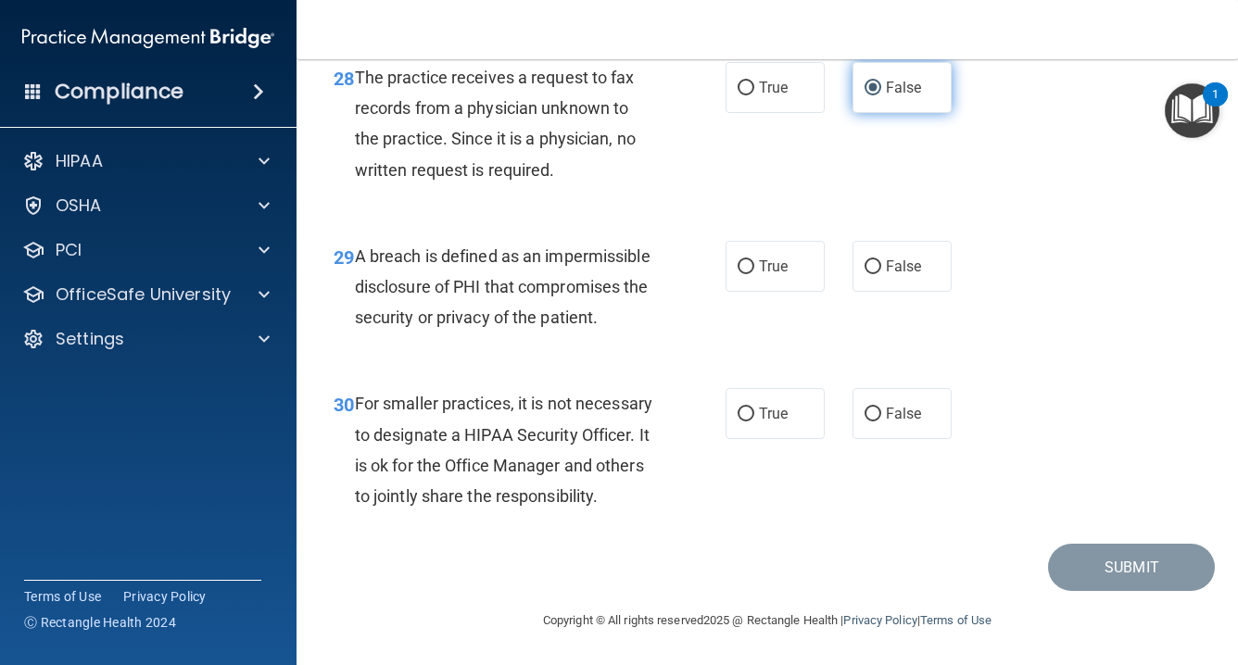
scroll to position [5039, 0]
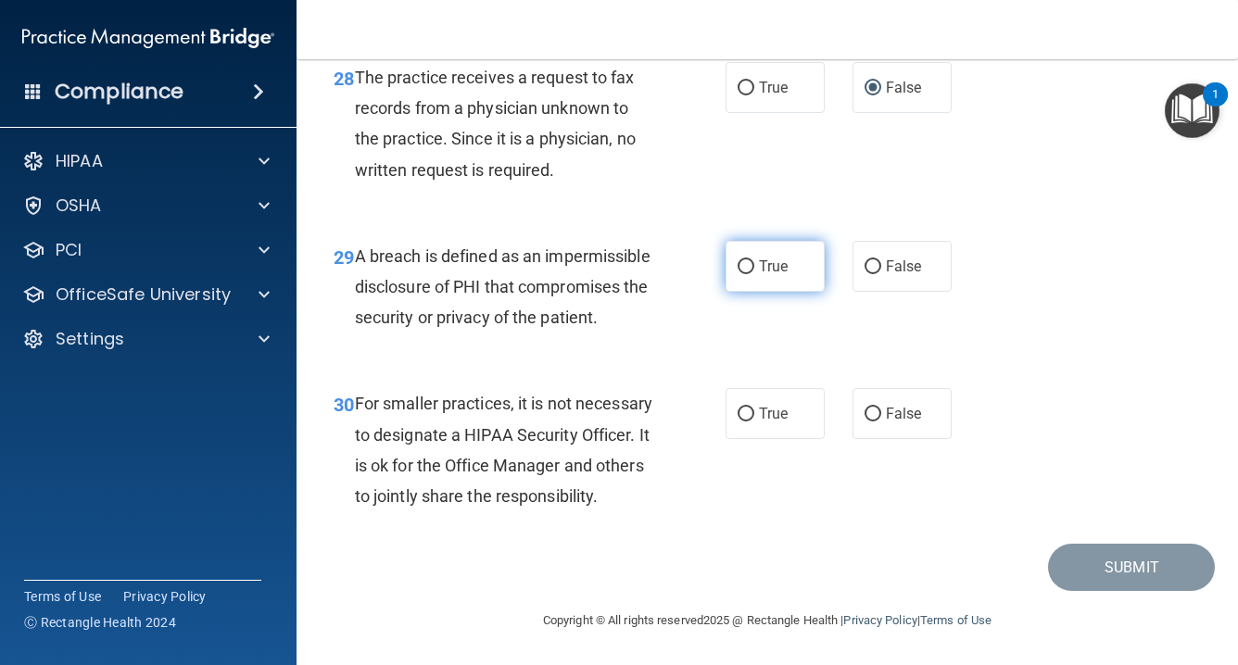
click at [750, 260] on input "True" at bounding box center [746, 267] width 17 height 14
radio input "true"
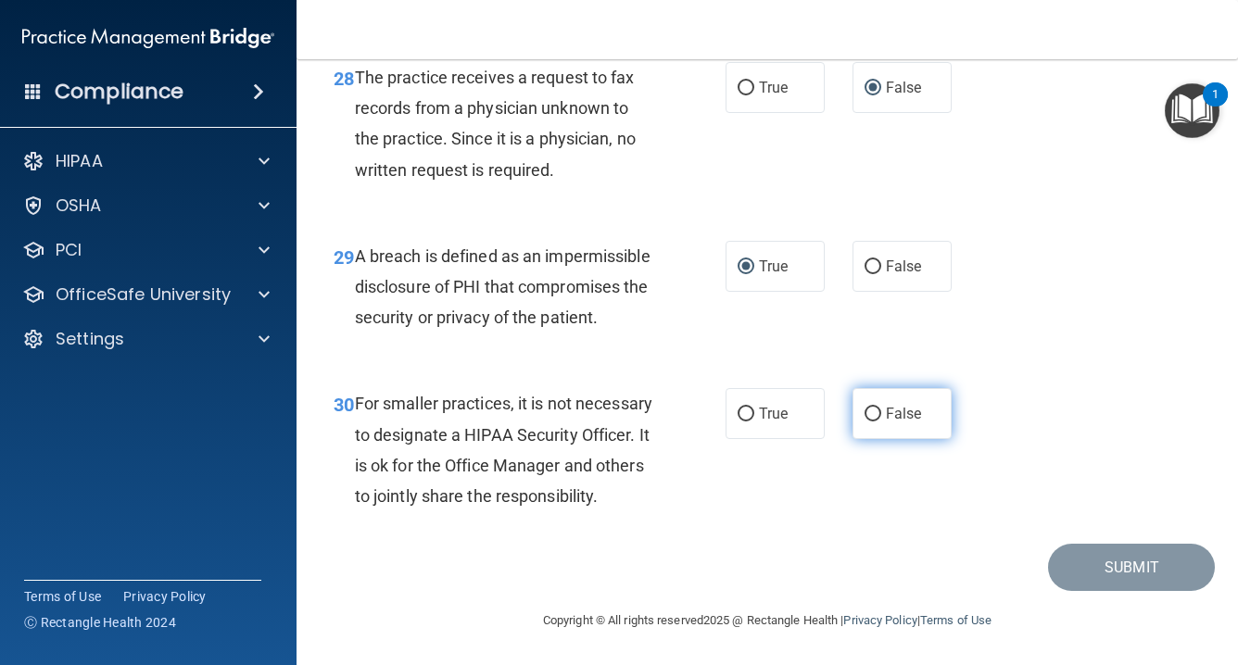
click at [872, 408] on input "False" at bounding box center [873, 415] width 17 height 14
radio input "true"
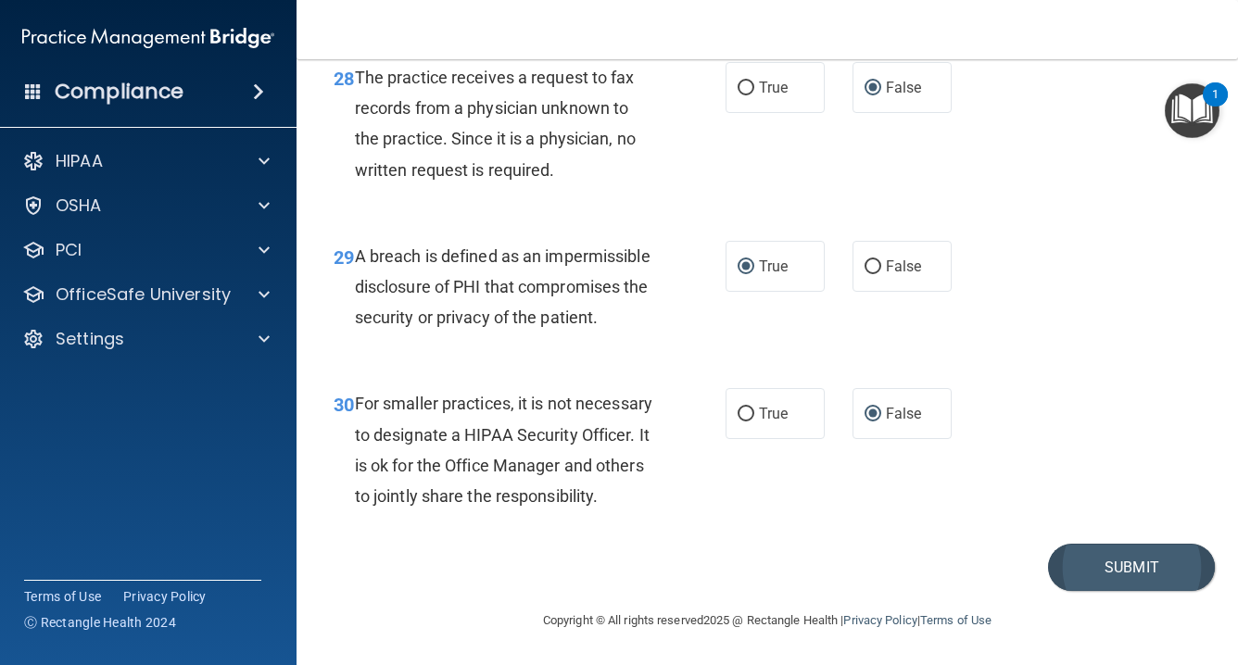
click at [1143, 564] on button "Submit" at bounding box center [1131, 567] width 167 height 47
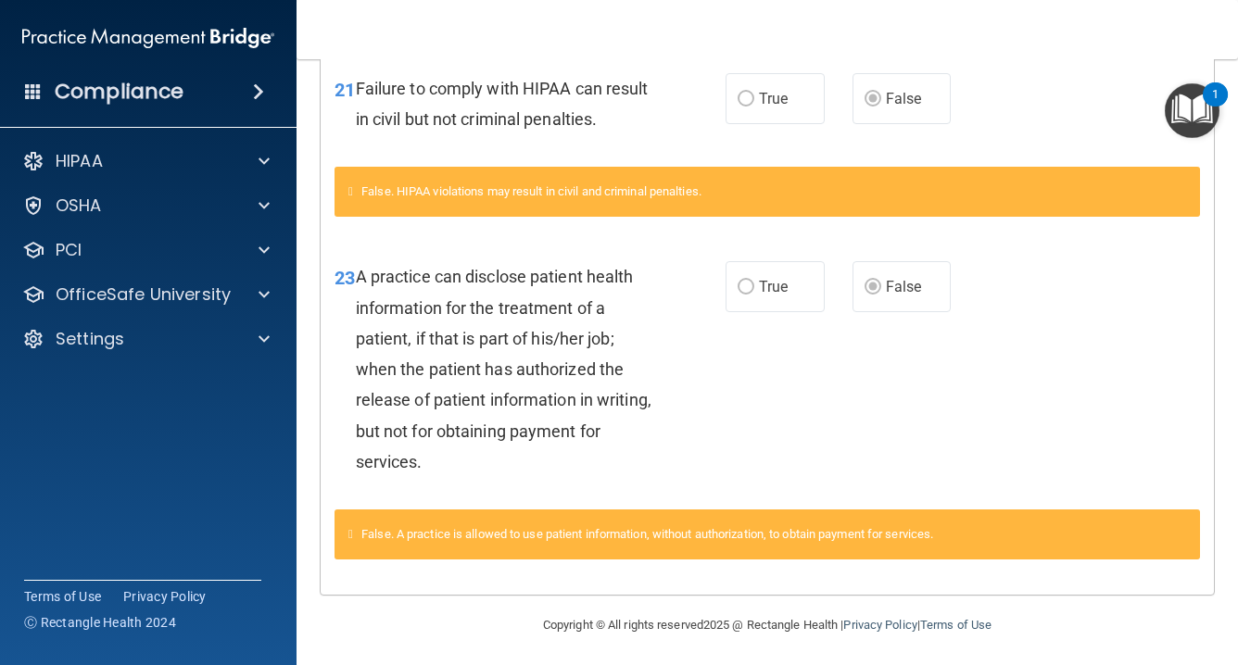
scroll to position [1161, 0]
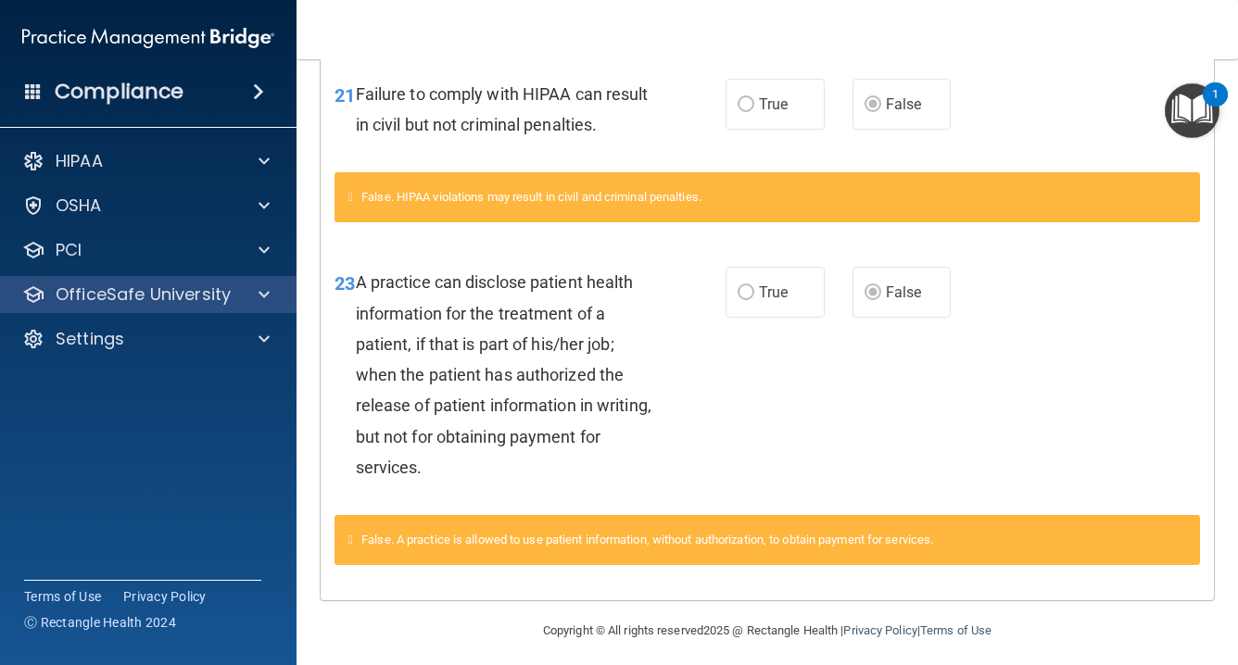
click at [258, 284] on div at bounding box center [261, 295] width 46 height 22
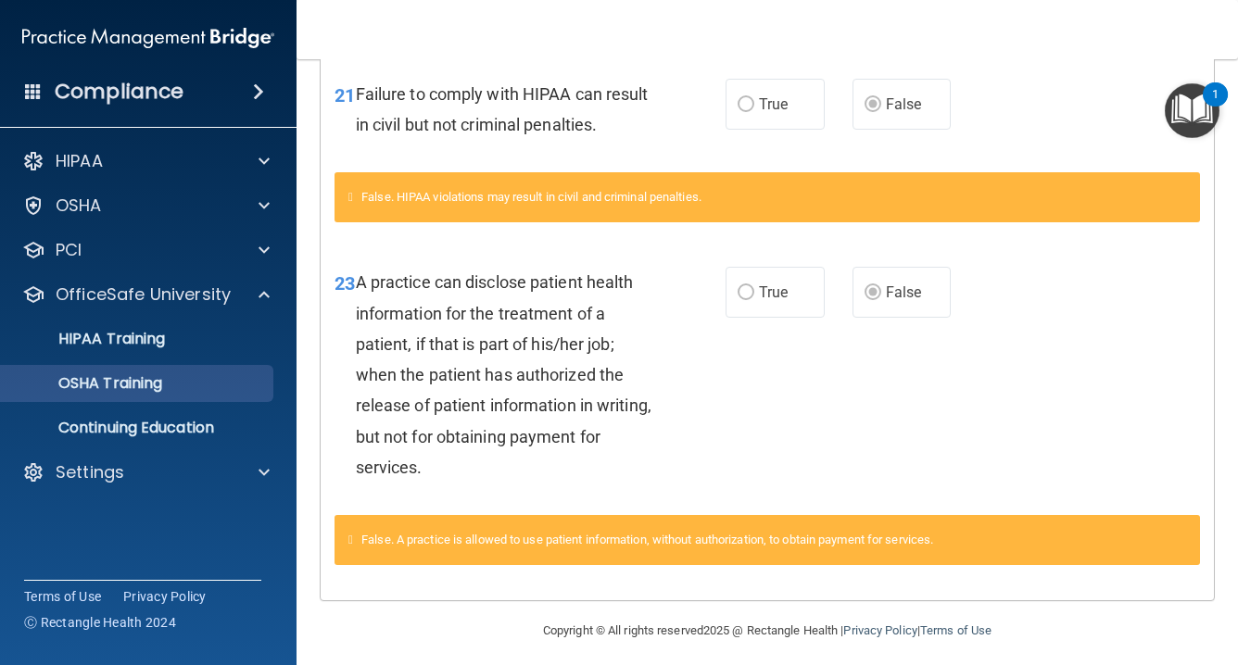
click at [227, 375] on div "OSHA Training" at bounding box center [138, 383] width 253 height 19
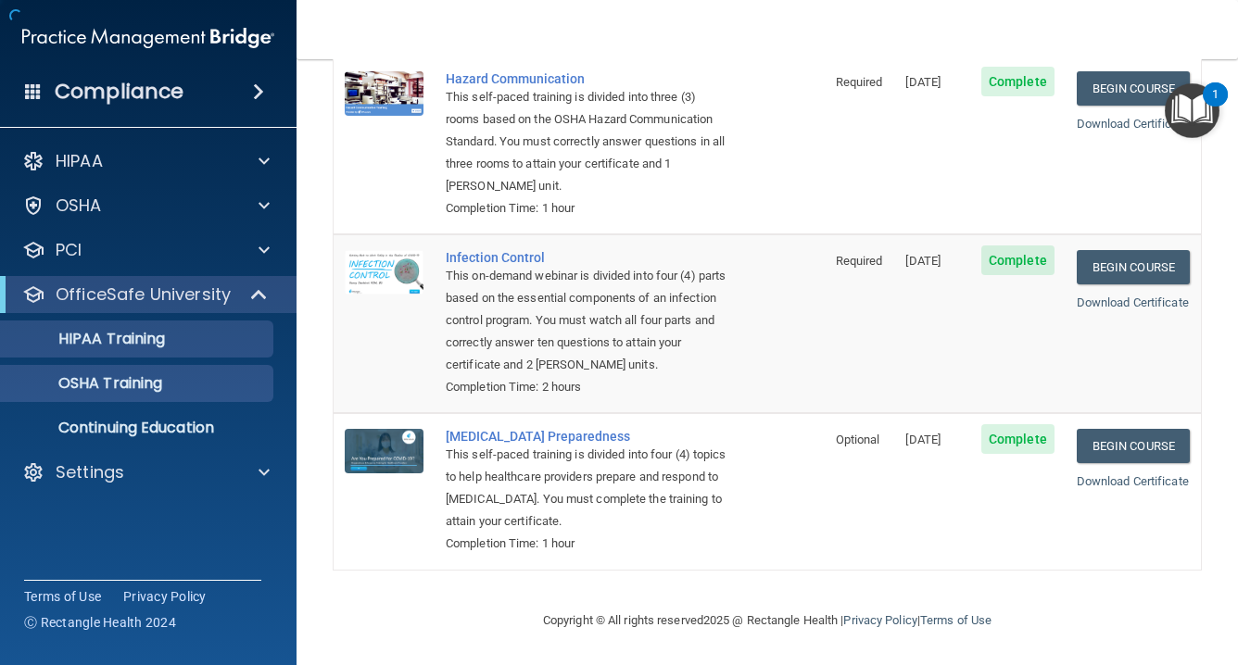
scroll to position [330, 0]
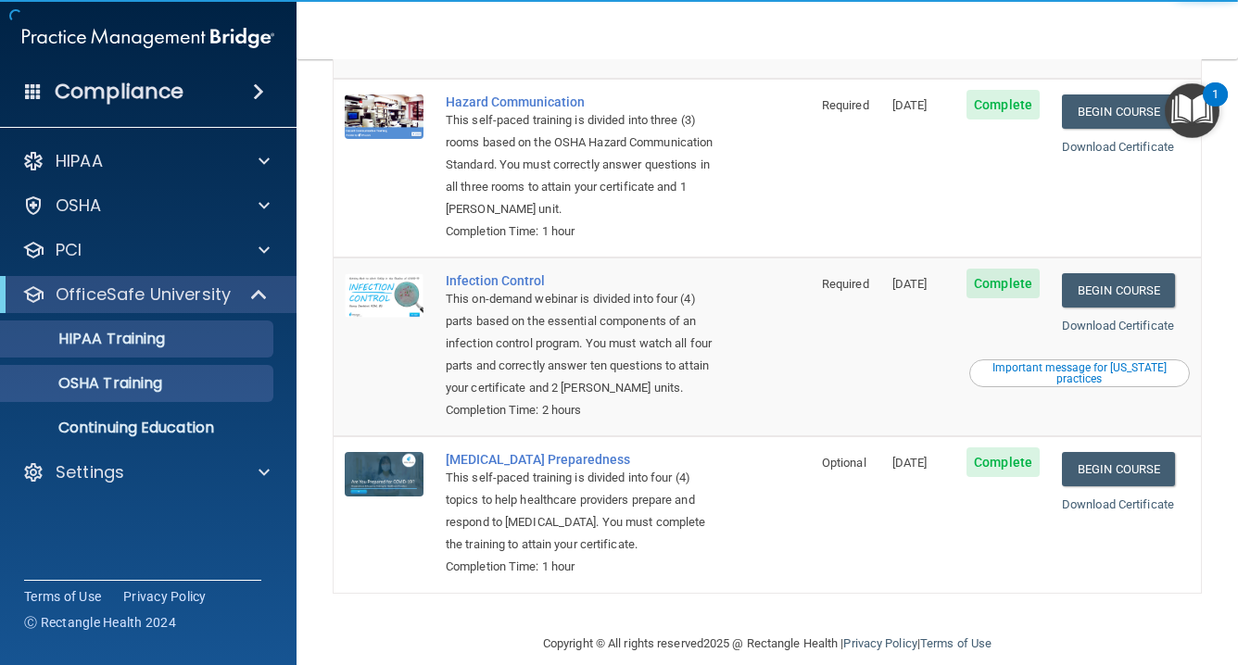
click at [218, 340] on div "HIPAA Training" at bounding box center [138, 339] width 253 height 19
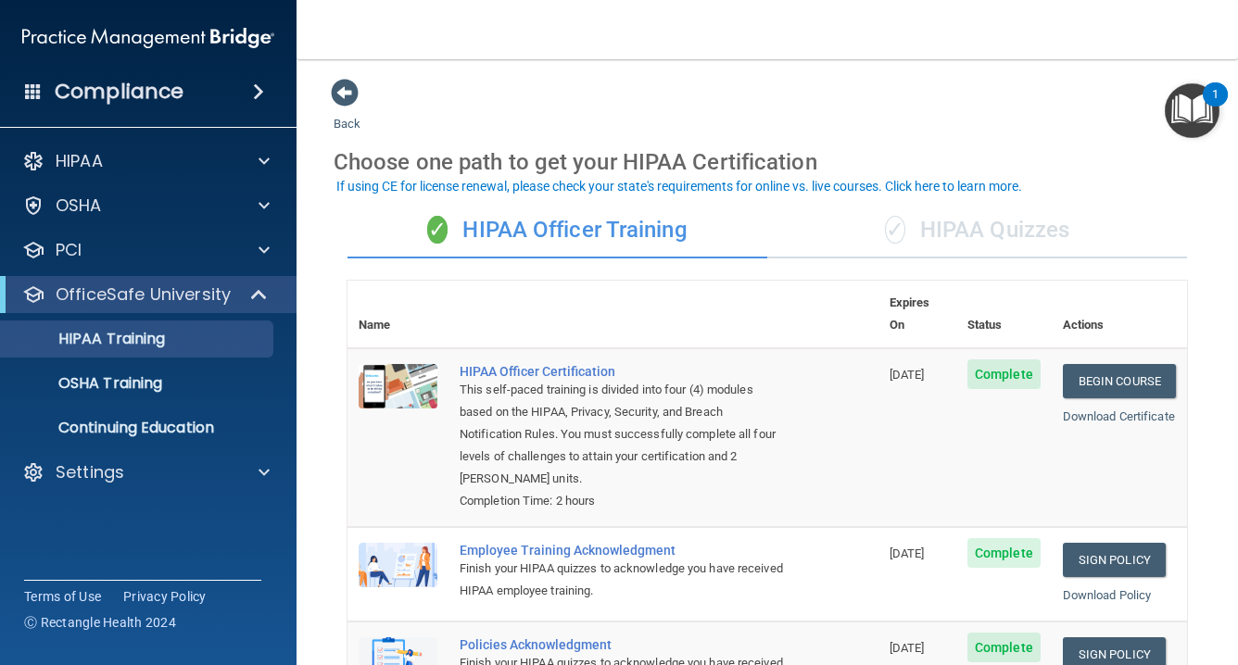
click at [992, 218] on div "✓ HIPAA Quizzes" at bounding box center [977, 231] width 420 height 56
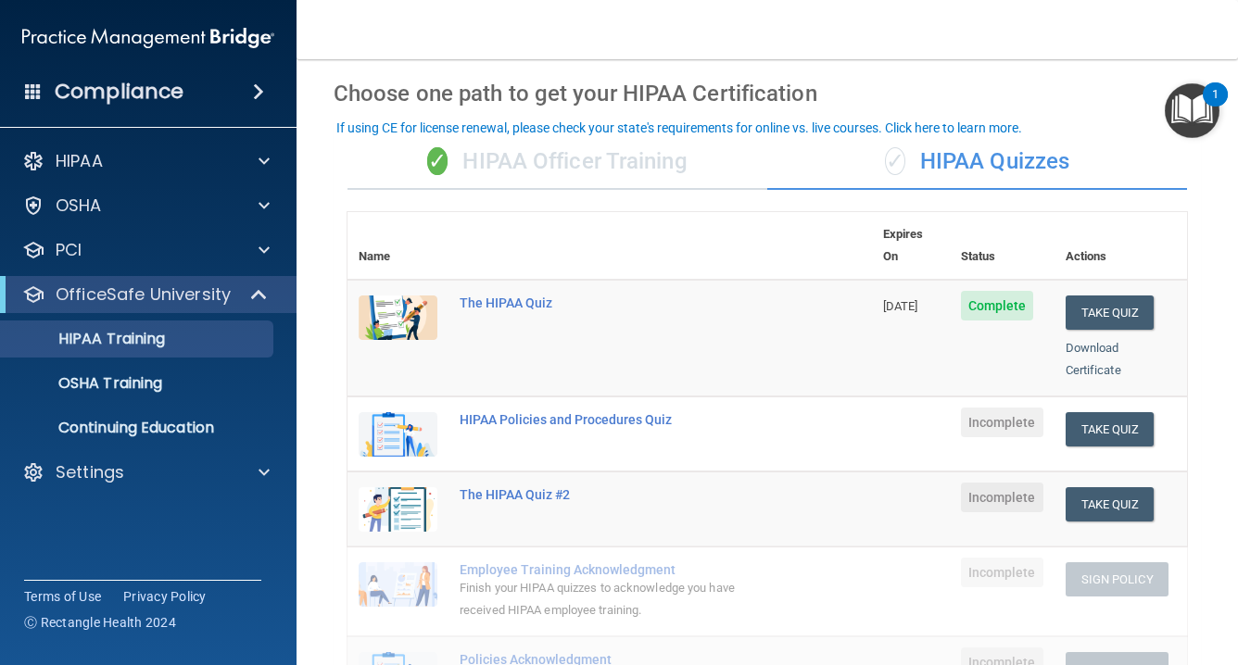
scroll to position [75, 0]
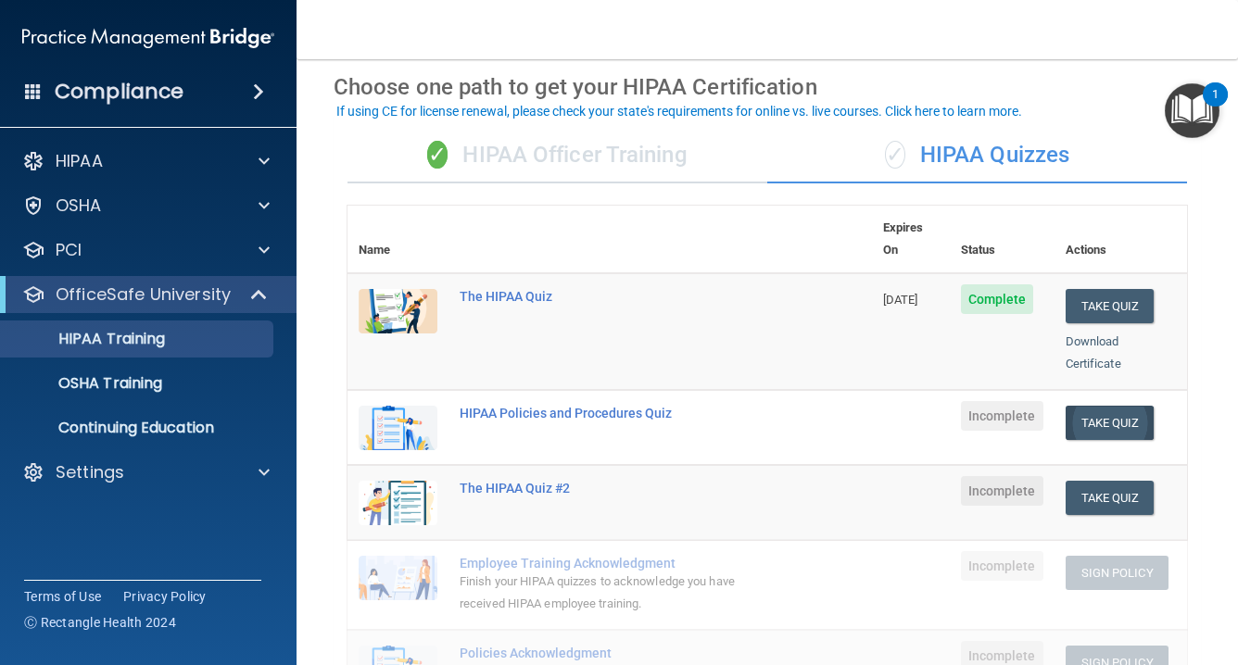
click at [1112, 406] on button "Take Quiz" at bounding box center [1110, 423] width 89 height 34
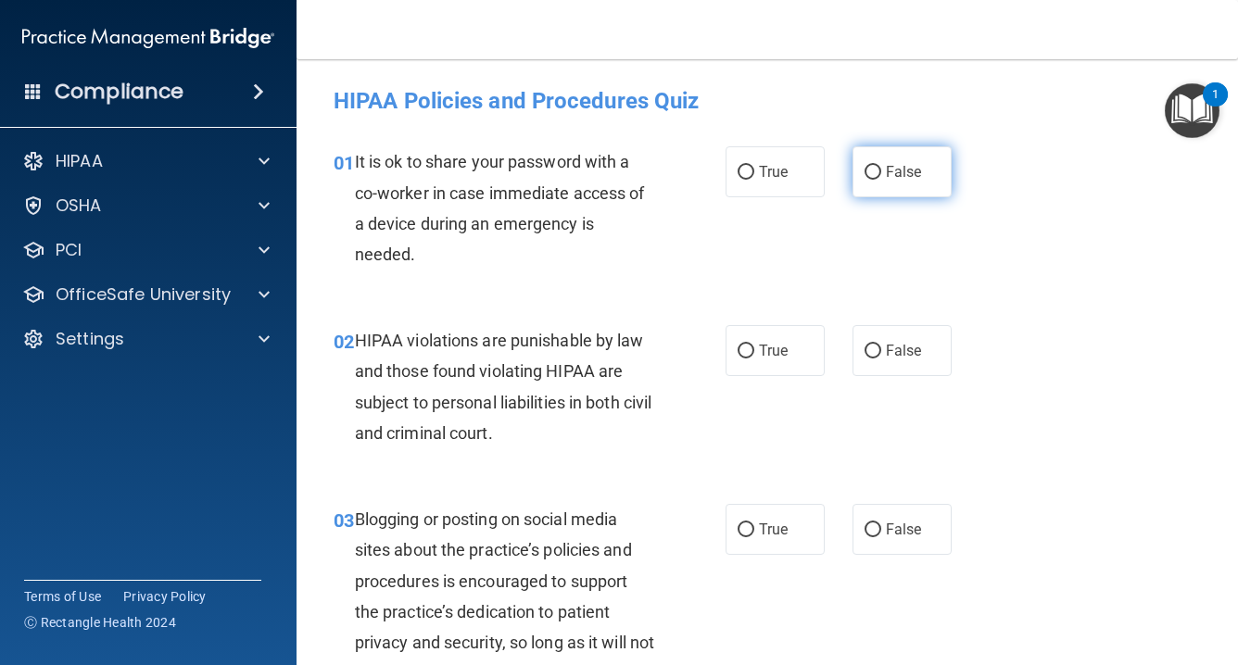
click at [875, 171] on input "False" at bounding box center [873, 173] width 17 height 14
radio input "true"
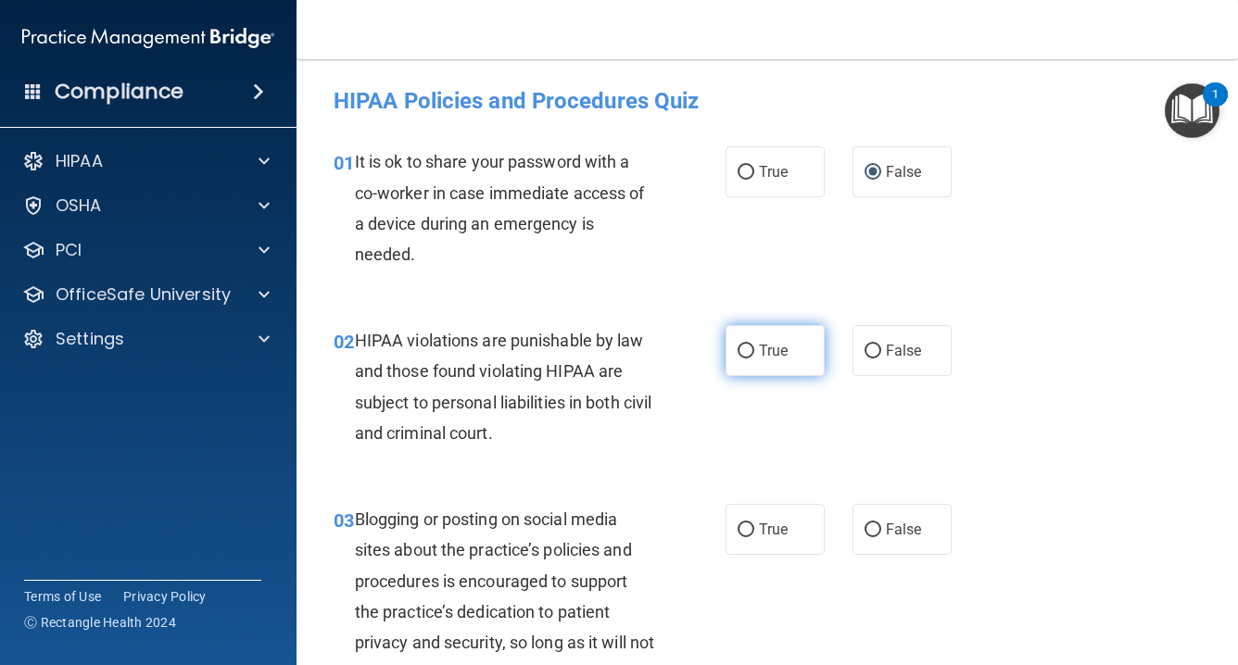
click at [752, 352] on input "True" at bounding box center [746, 352] width 17 height 14
radio input "true"
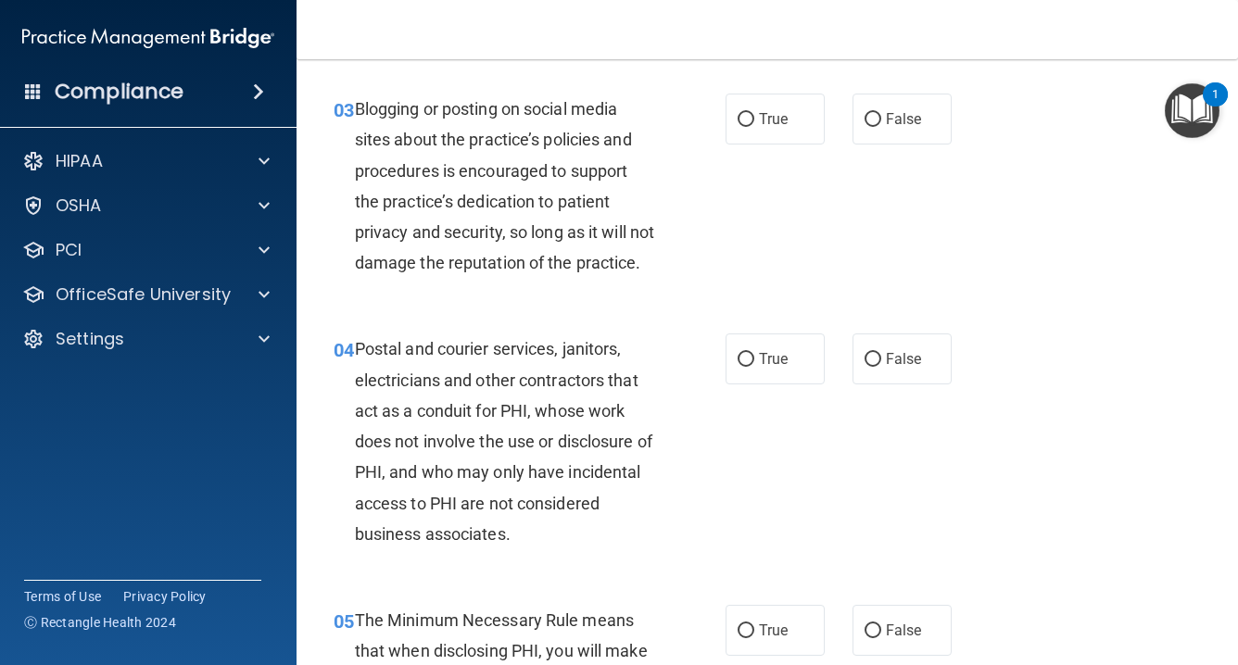
scroll to position [401, 0]
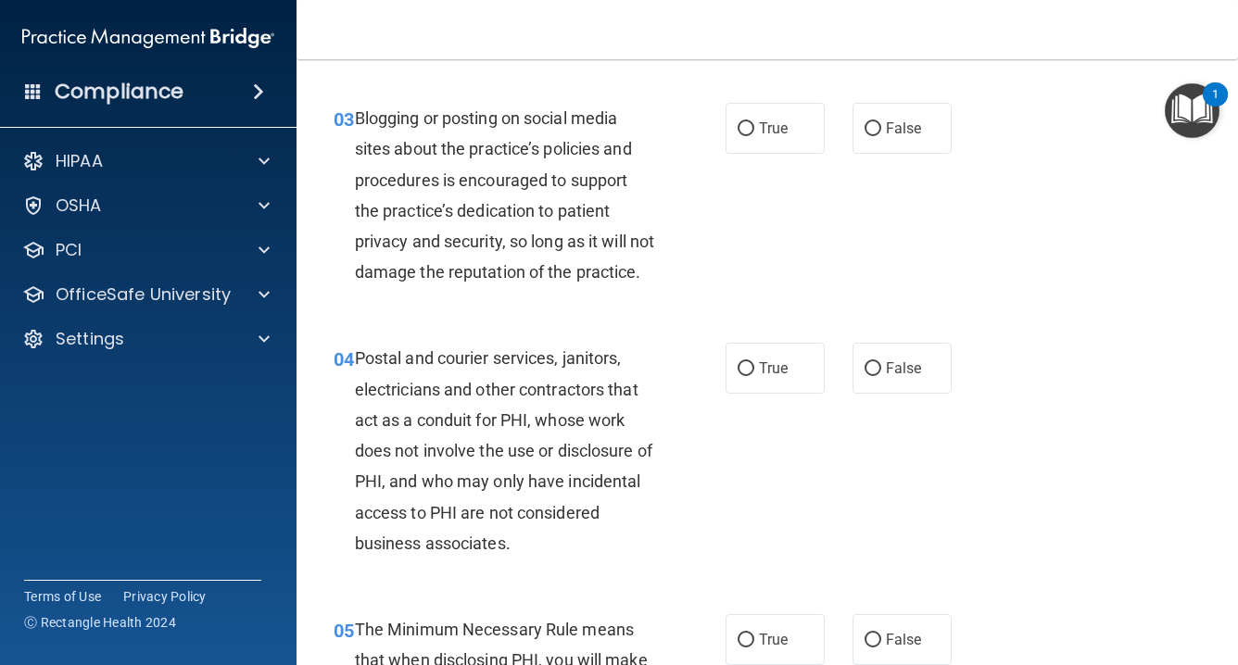
click at [879, 130] on input "False" at bounding box center [873, 129] width 17 height 14
radio input "true"
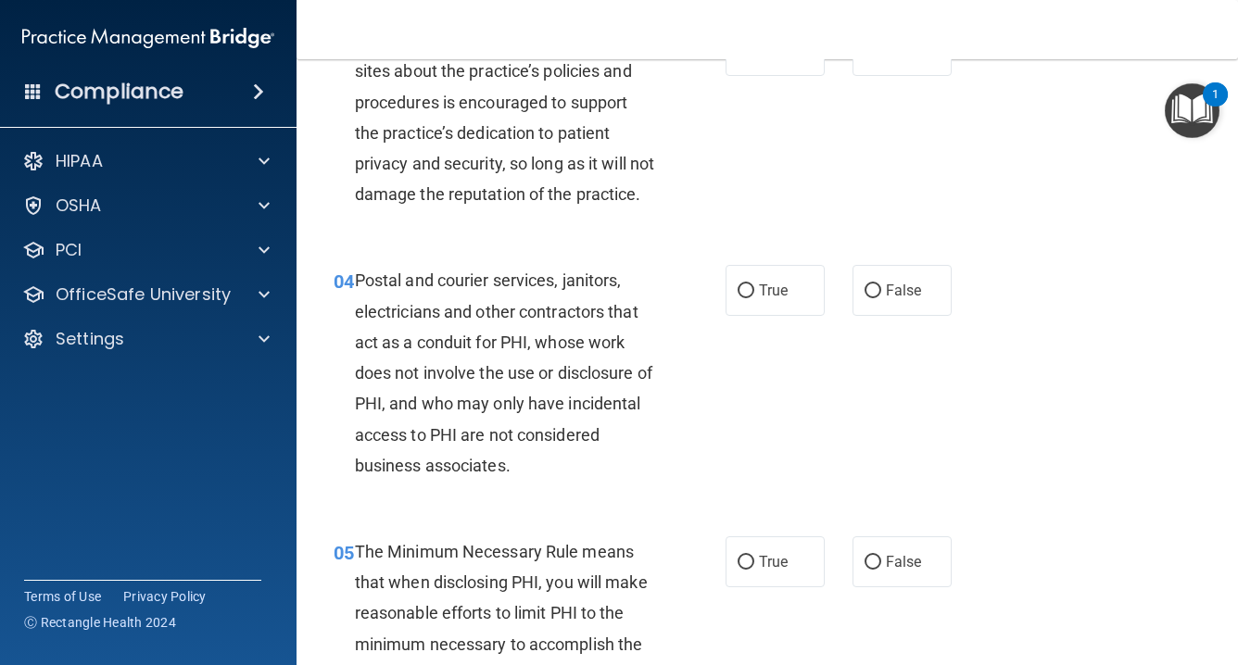
scroll to position [497, 0]
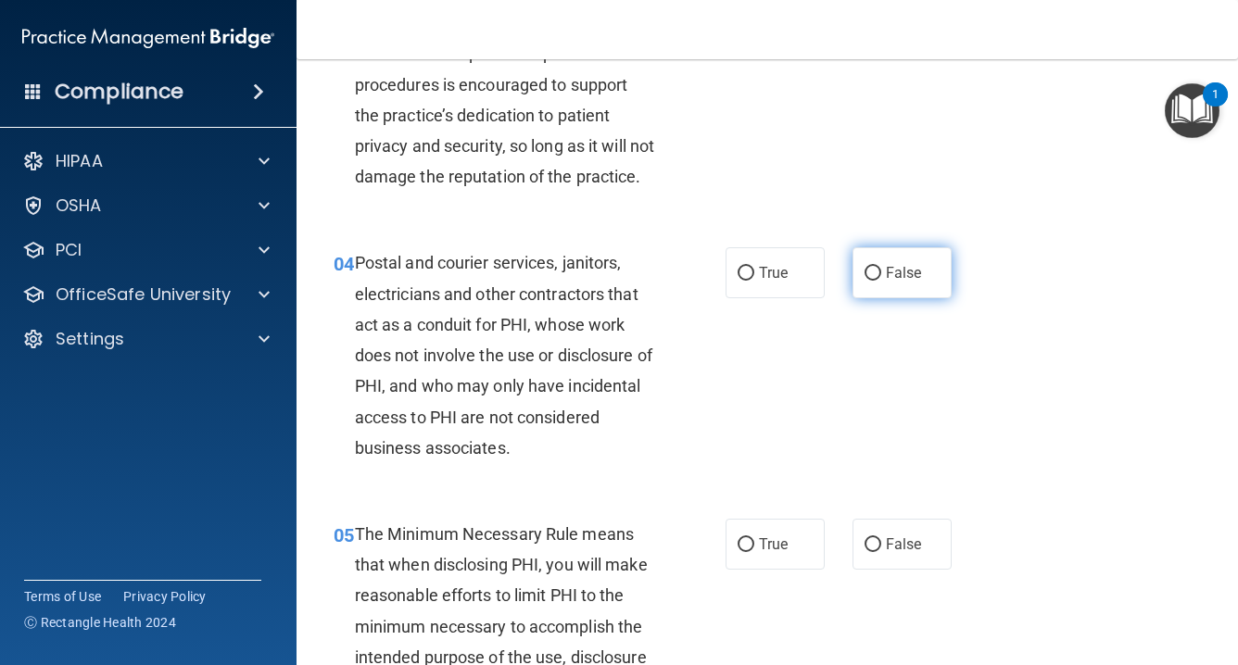
click at [880, 281] on input "False" at bounding box center [873, 274] width 17 height 14
radio input "true"
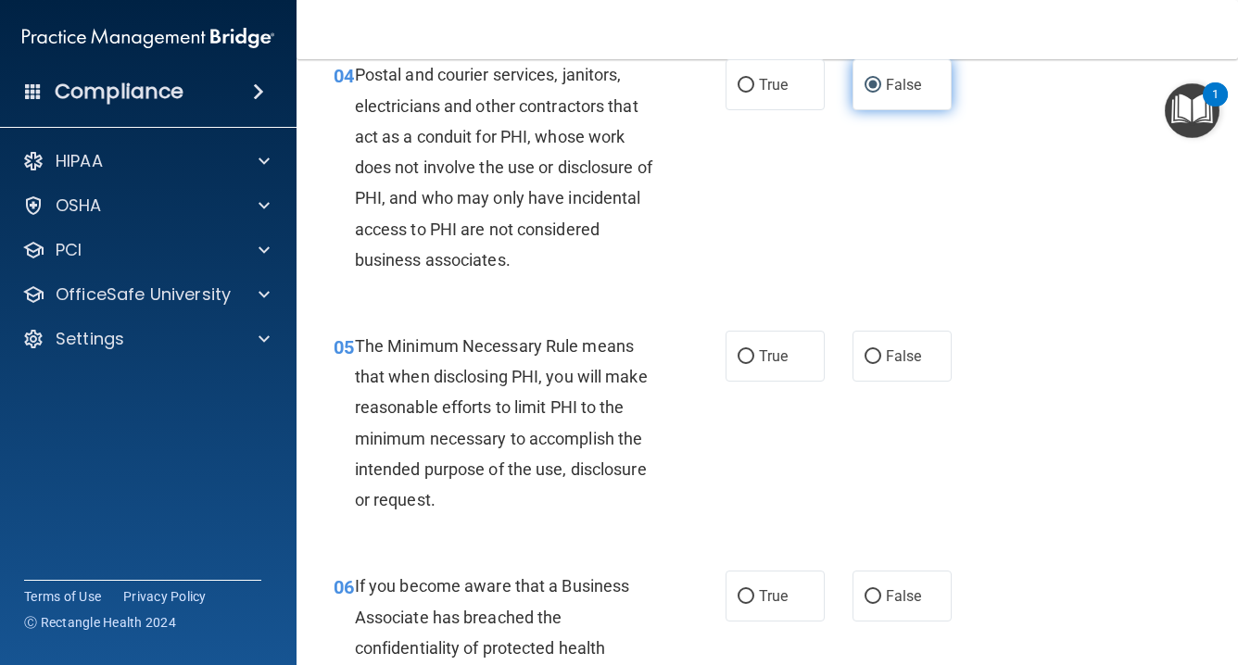
scroll to position [688, 0]
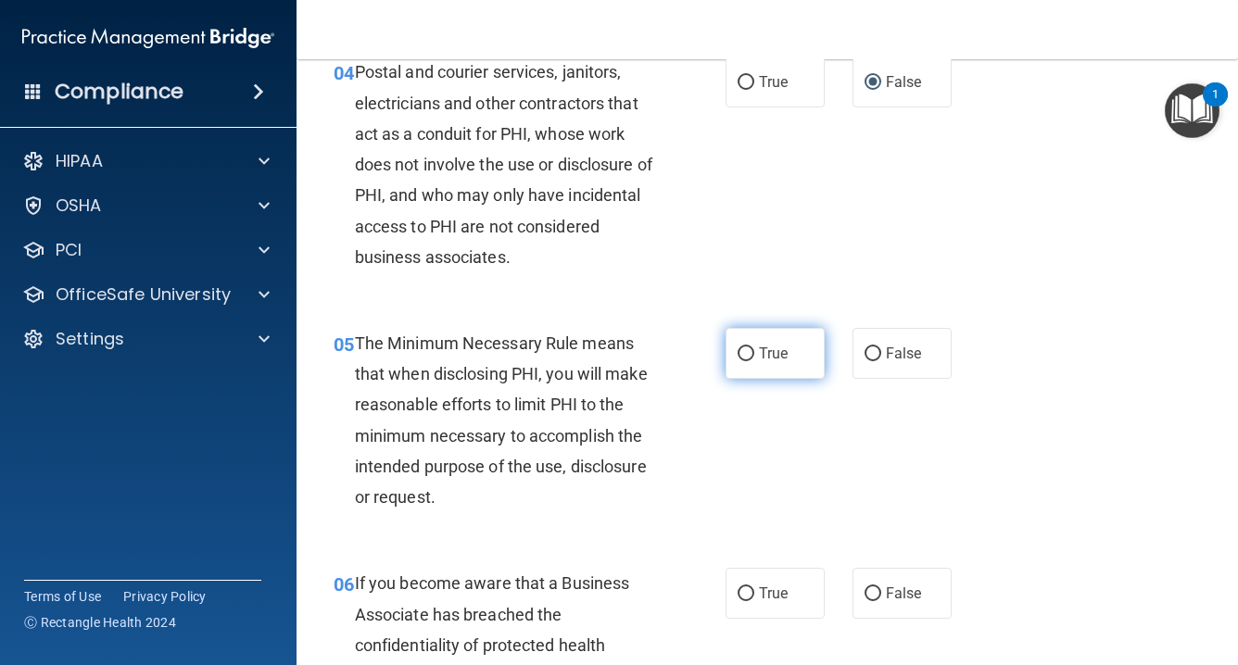
click at [740, 361] on input "True" at bounding box center [746, 355] width 17 height 14
radio input "true"
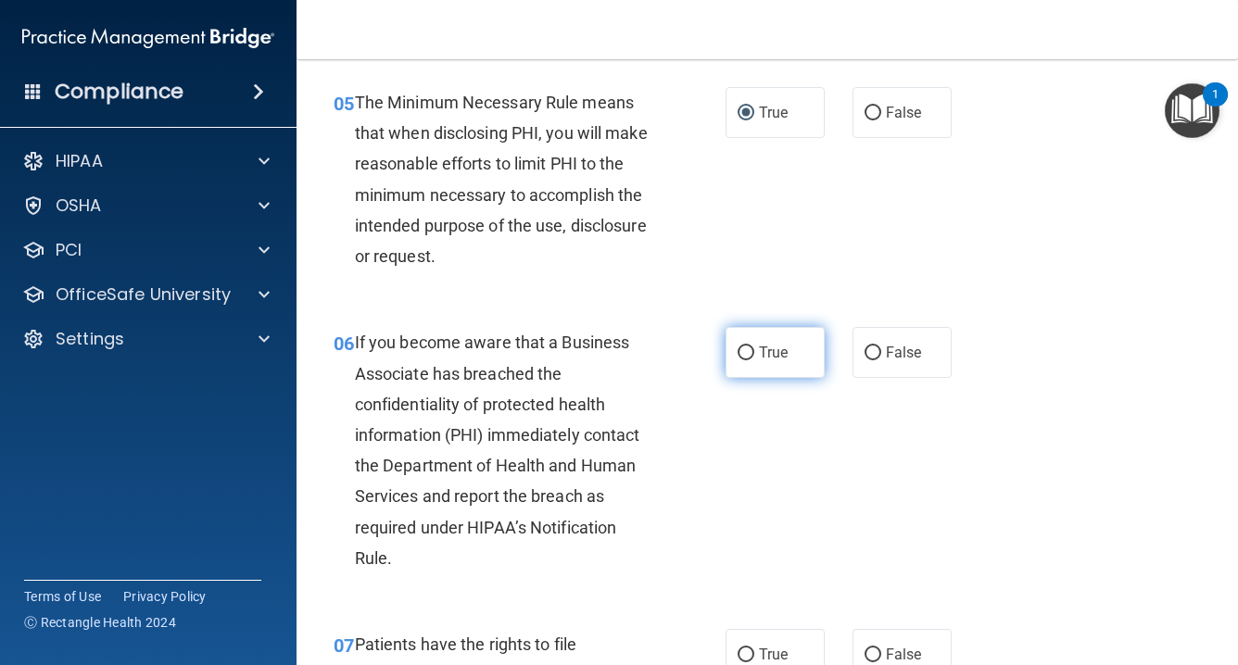
scroll to position [950, 0]
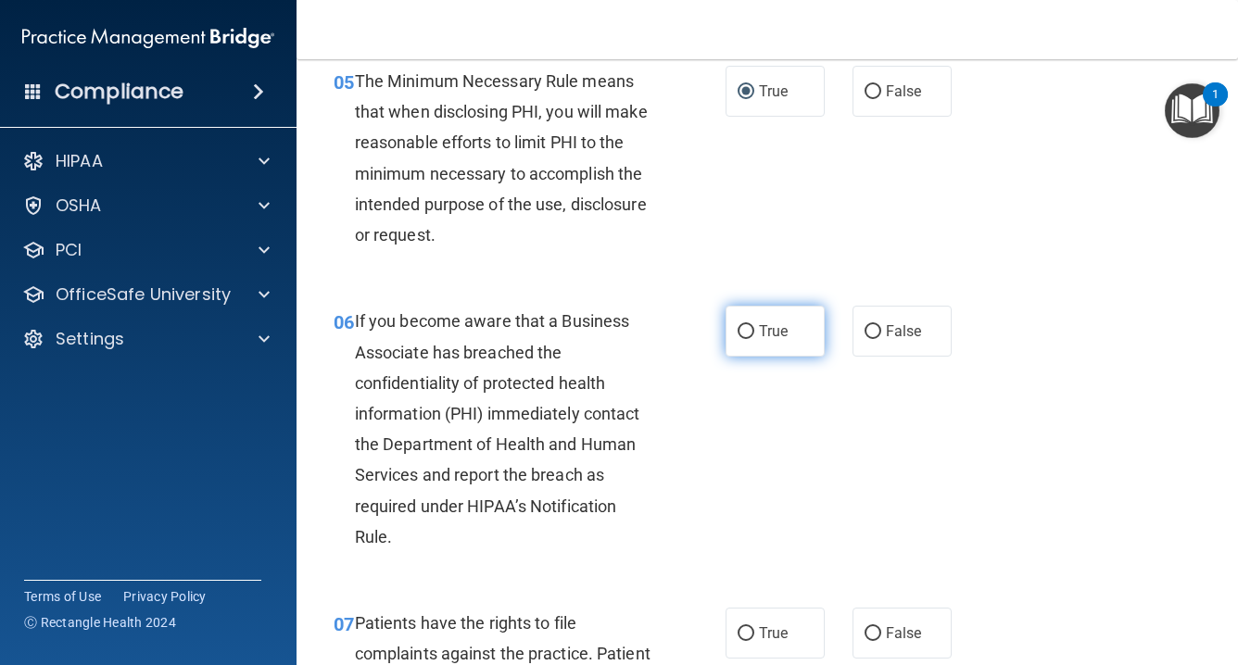
click at [743, 357] on label "True" at bounding box center [775, 331] width 99 height 51
click at [743, 339] on input "True" at bounding box center [746, 332] width 17 height 14
radio input "true"
click at [743, 357] on label "True" at bounding box center [775, 331] width 99 height 51
click at [743, 339] on input "True" at bounding box center [746, 332] width 17 height 14
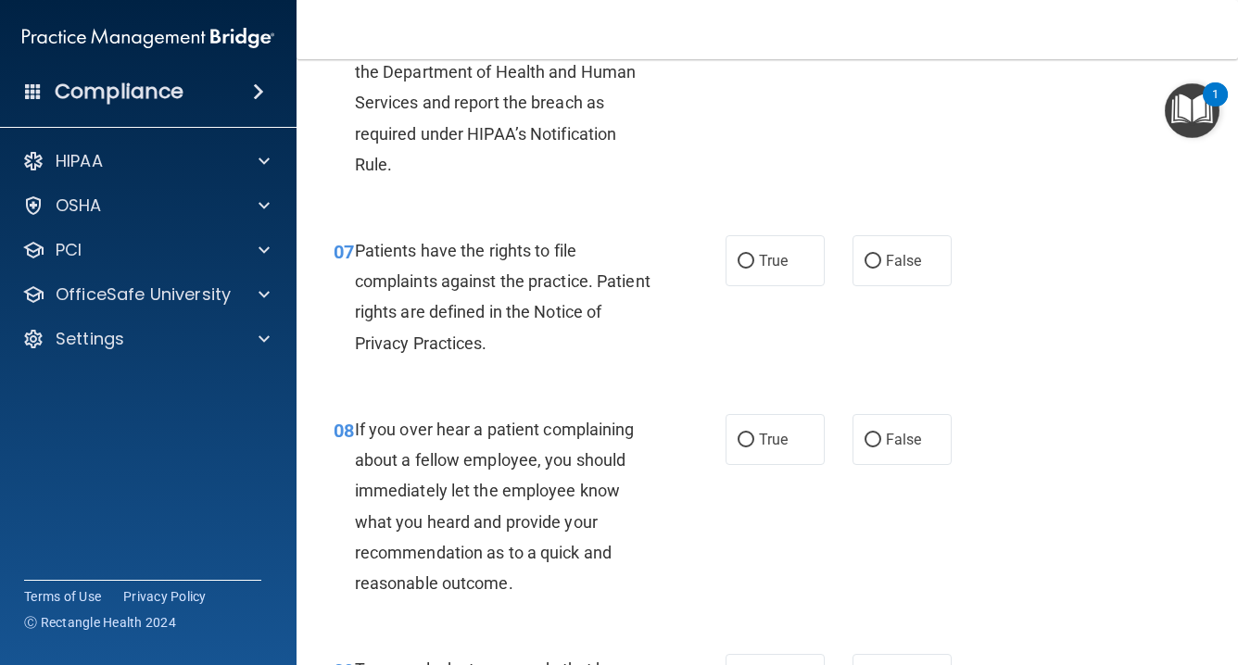
scroll to position [1324, 0]
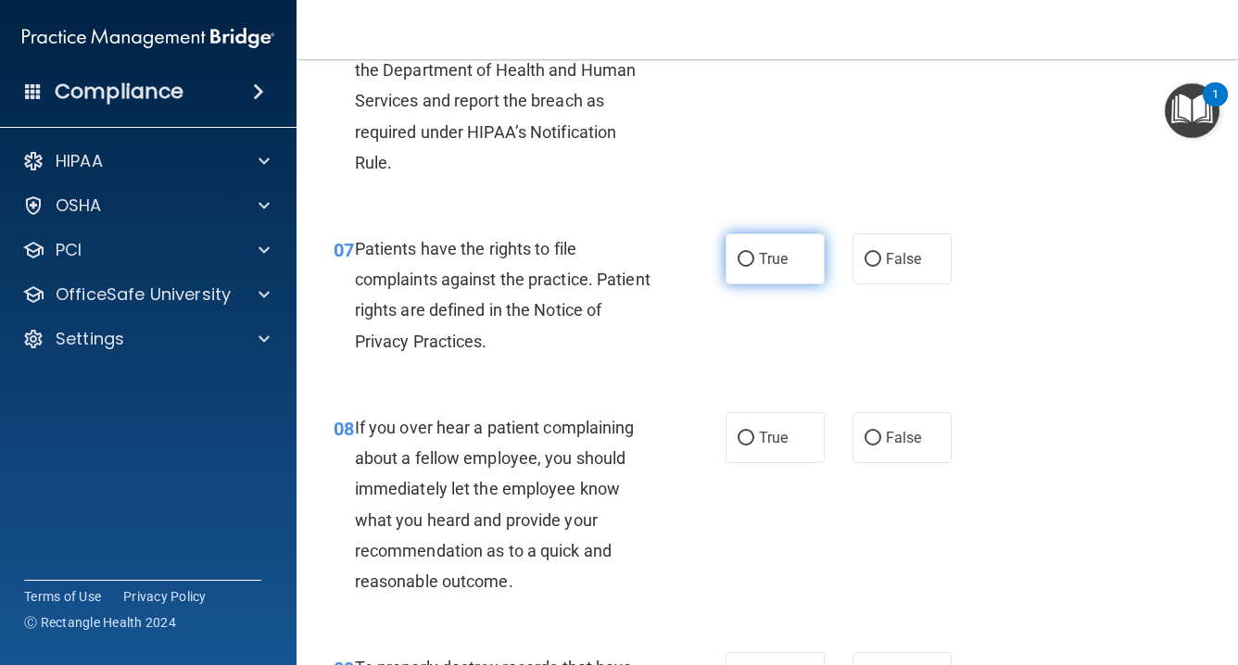
click at [749, 267] on input "True" at bounding box center [746, 260] width 17 height 14
radio input "true"
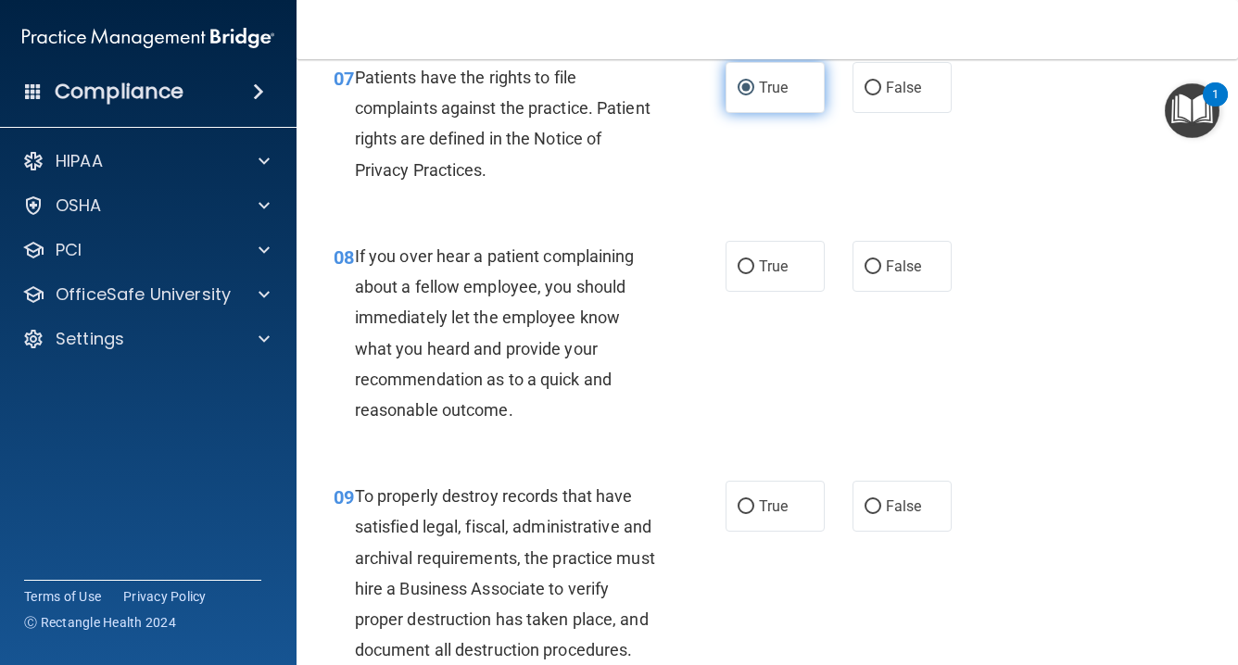
scroll to position [1497, 0]
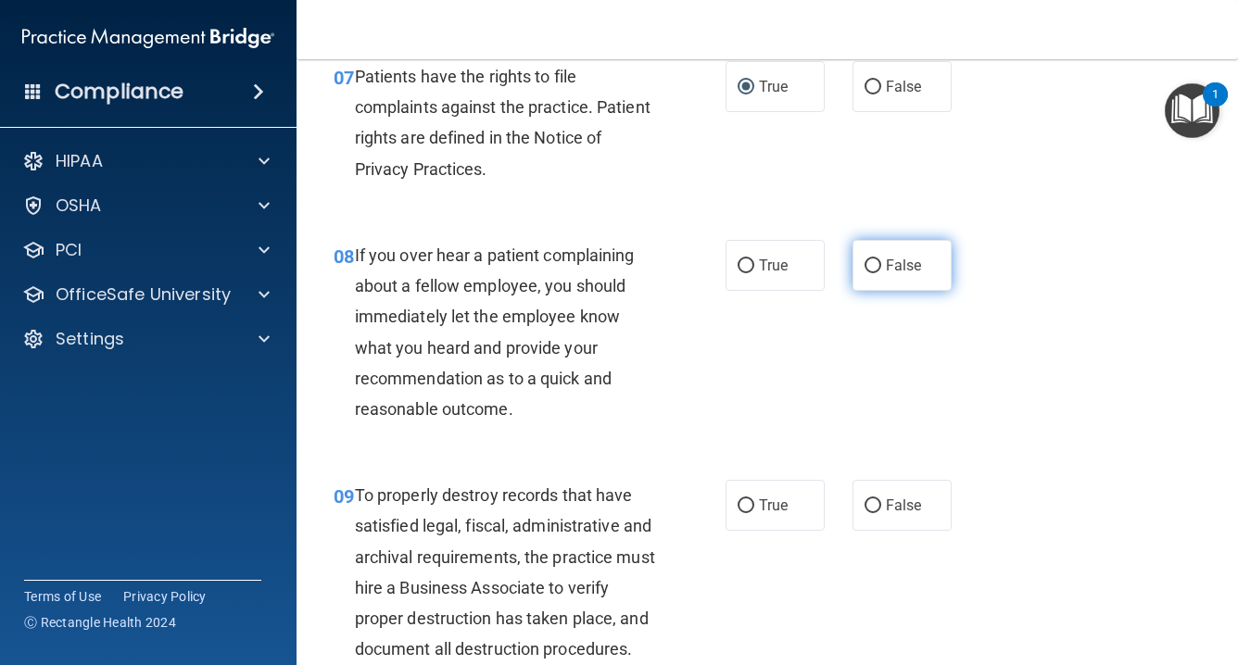
click at [872, 273] on input "False" at bounding box center [873, 266] width 17 height 14
radio input "true"
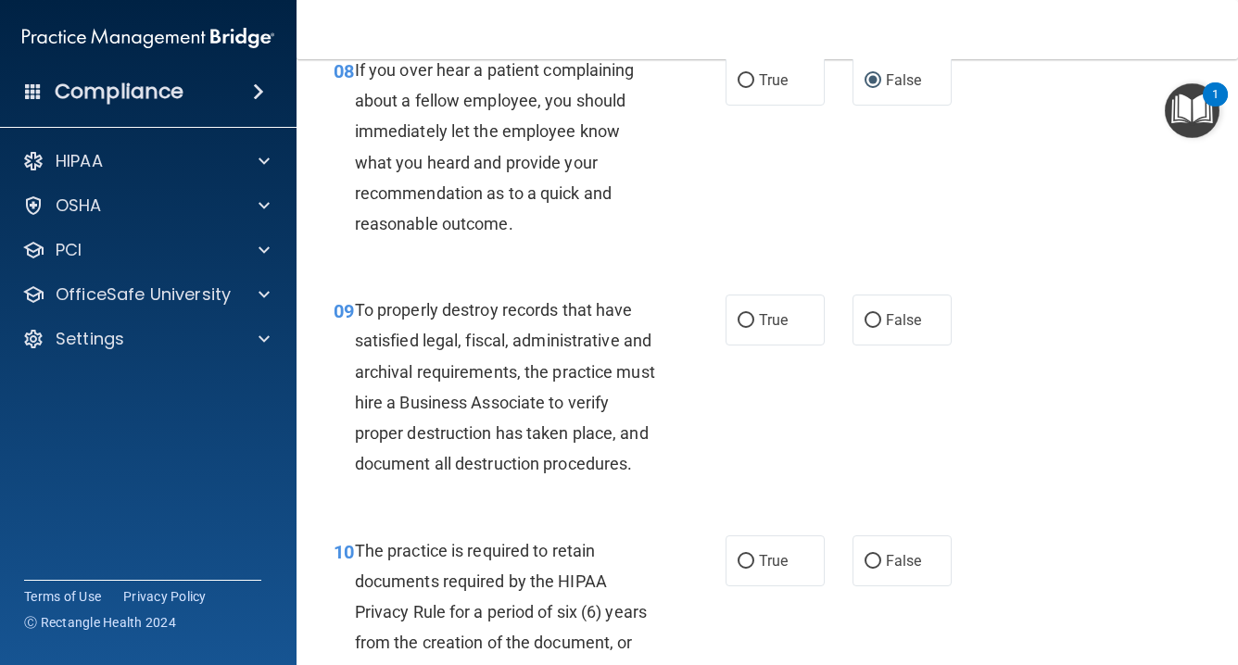
scroll to position [1689, 0]
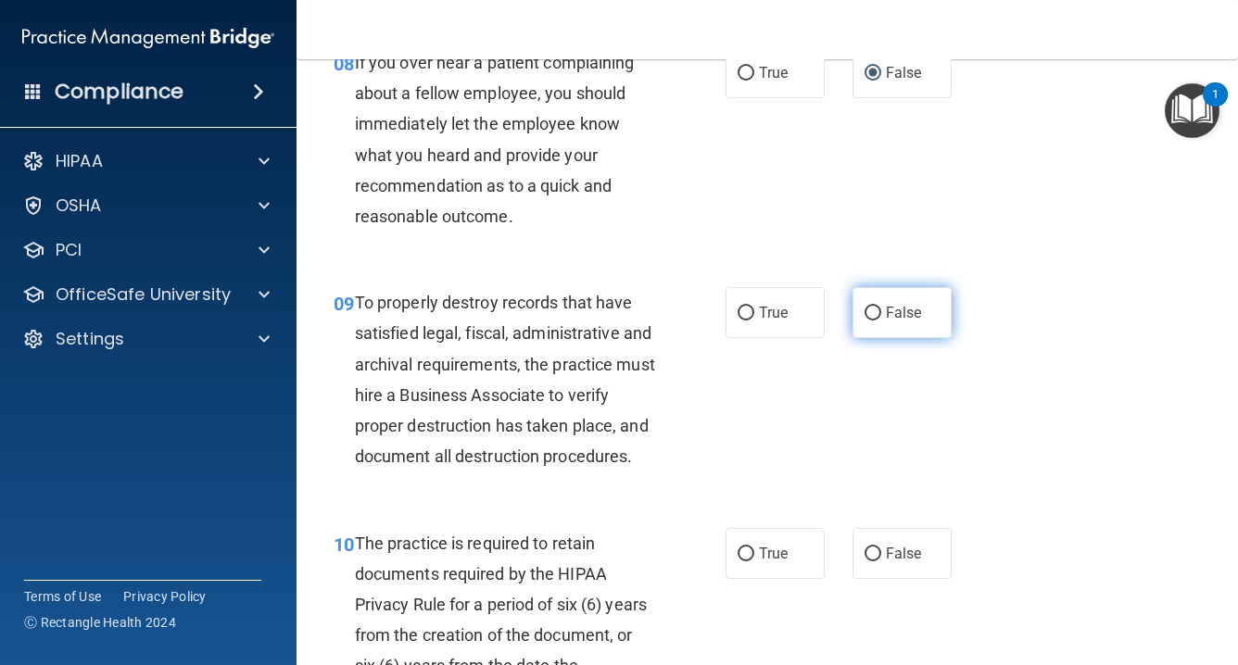
click at [886, 322] on span "False" at bounding box center [904, 313] width 36 height 18
click at [881, 321] on input "False" at bounding box center [873, 314] width 17 height 14
radio input "true"
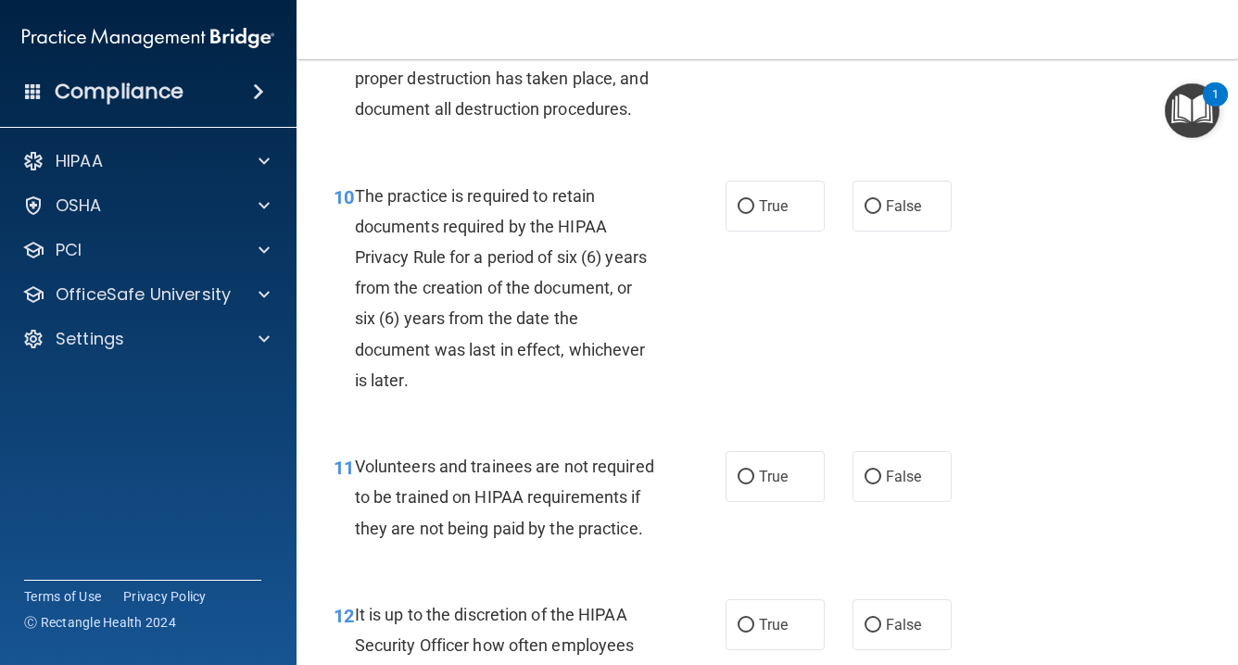
scroll to position [2040, 0]
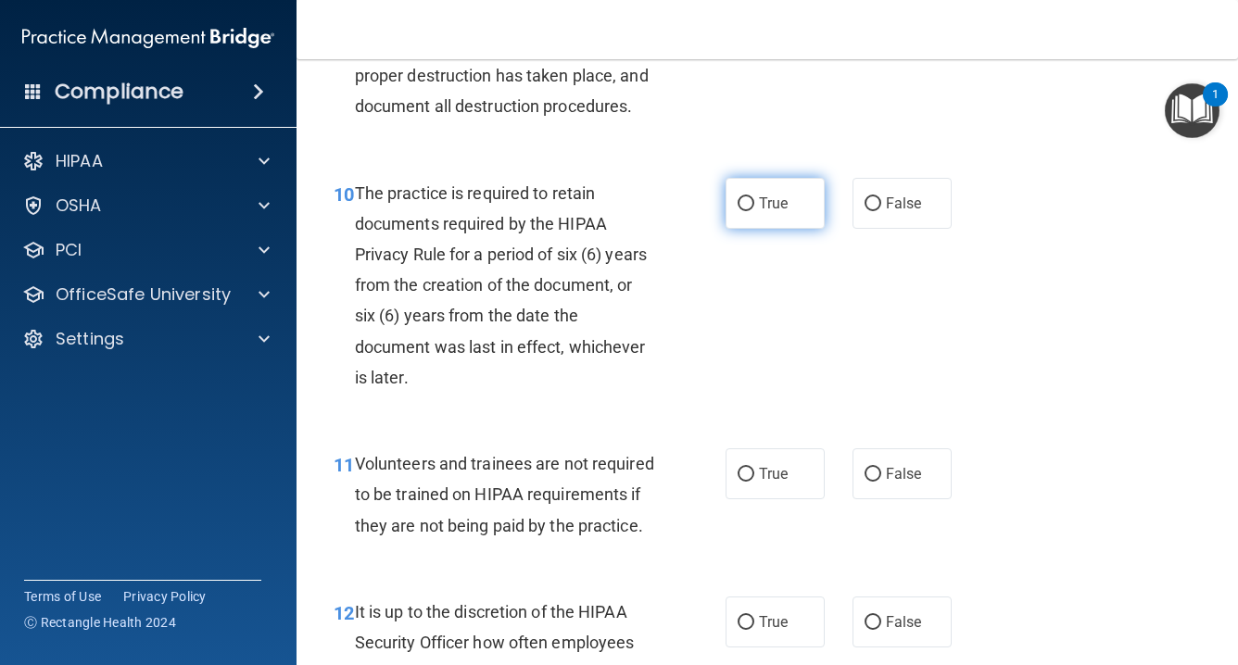
click at [754, 221] on label "True" at bounding box center [775, 203] width 99 height 51
click at [754, 211] on input "True" at bounding box center [746, 204] width 17 height 14
radio input "true"
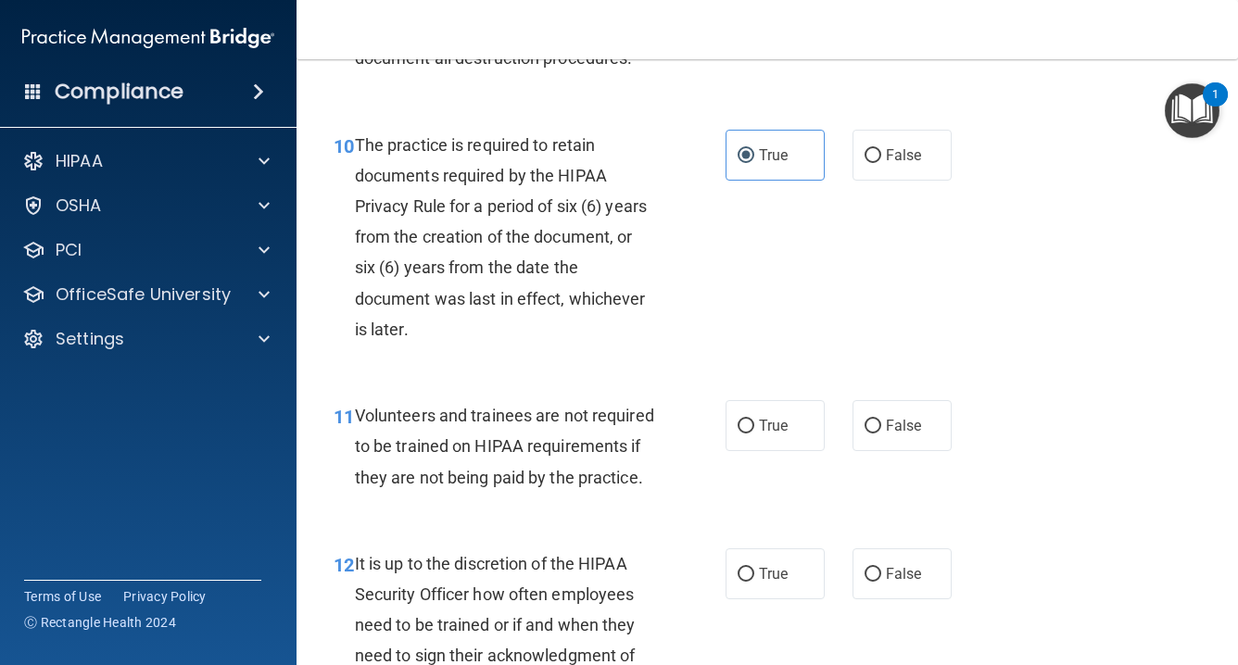
scroll to position [2105, 0]
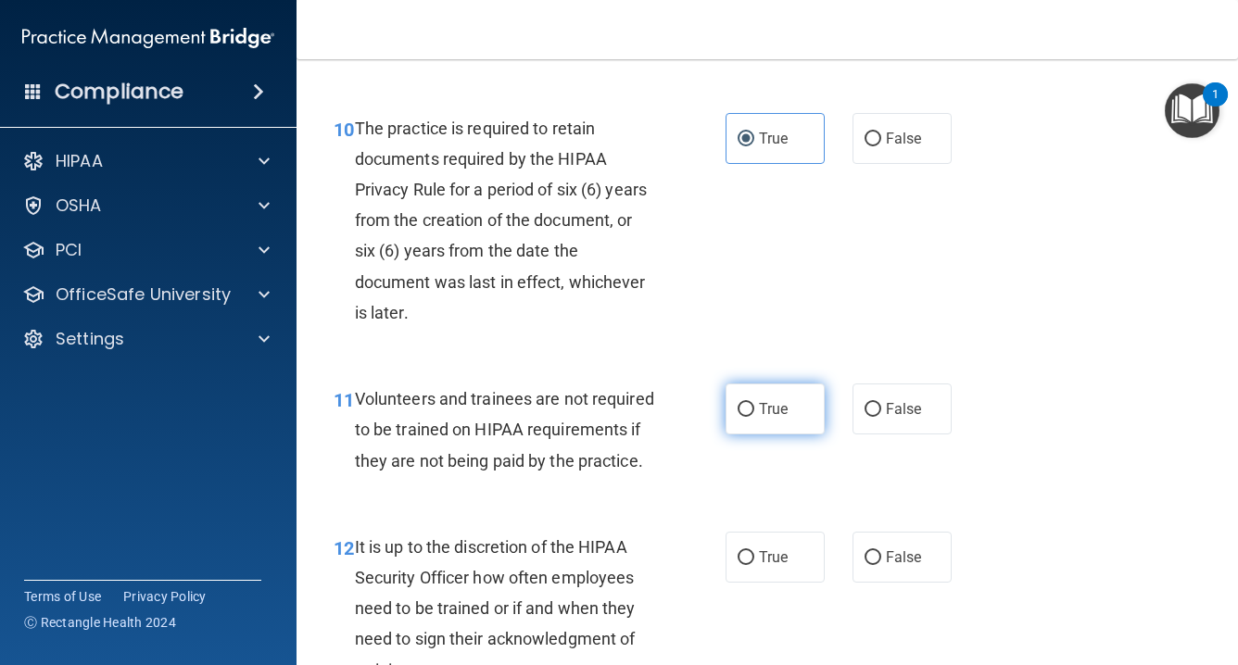
click at [750, 417] on input "True" at bounding box center [746, 410] width 17 height 14
radio input "true"
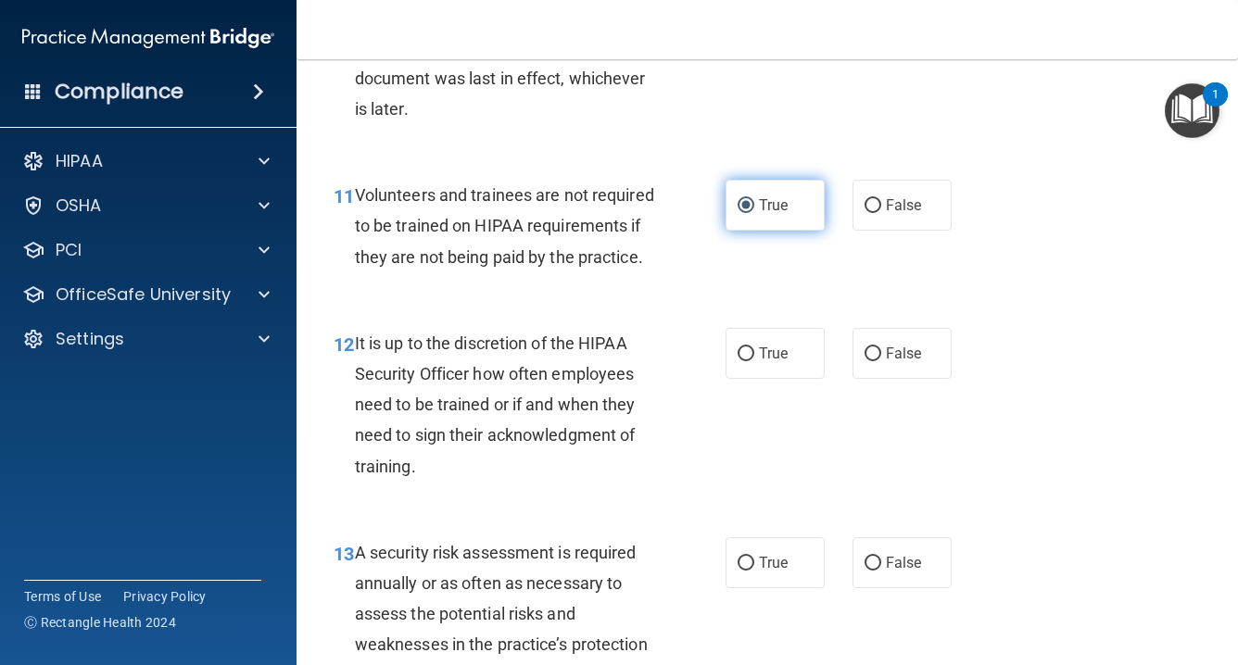
scroll to position [2316, 0]
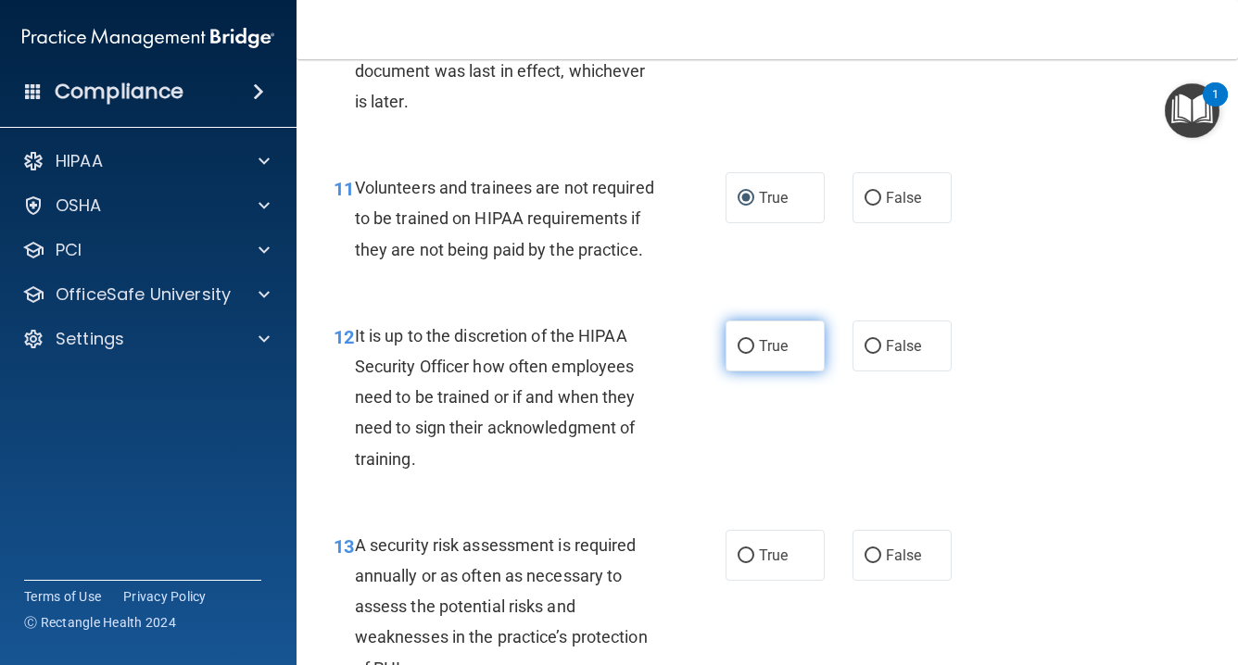
click at [743, 354] on input "True" at bounding box center [746, 347] width 17 height 14
radio input "true"
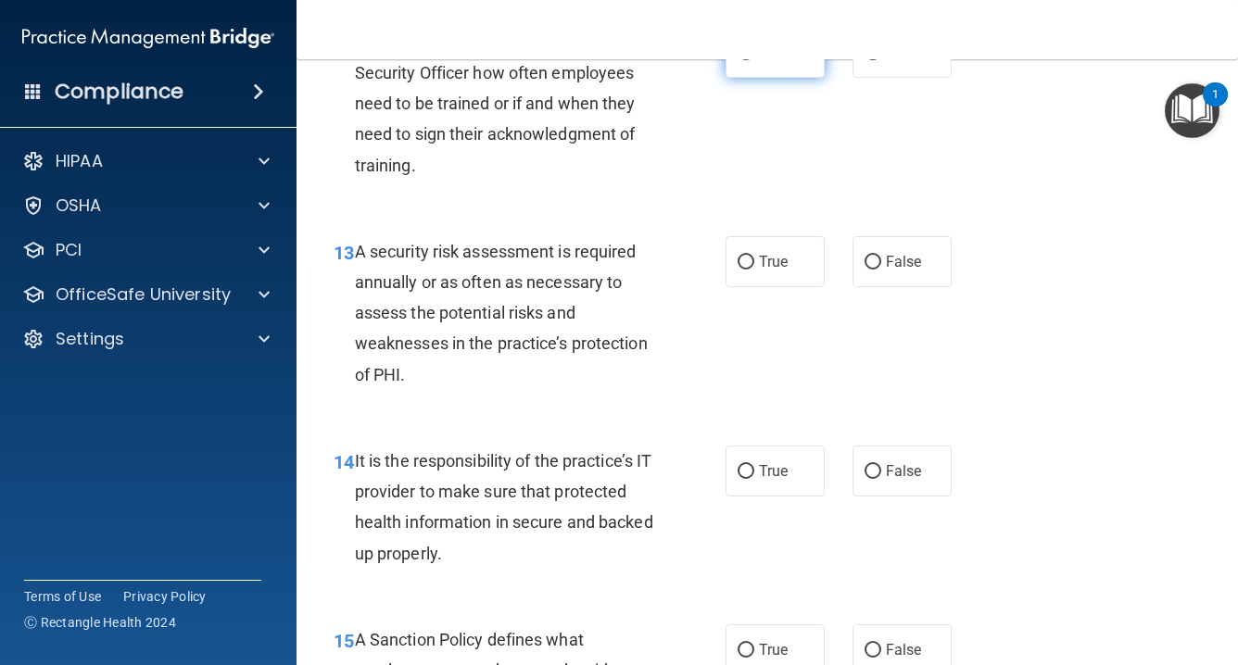
scroll to position [2611, 0]
click at [743, 269] on input "True" at bounding box center [746, 262] width 17 height 14
radio input "true"
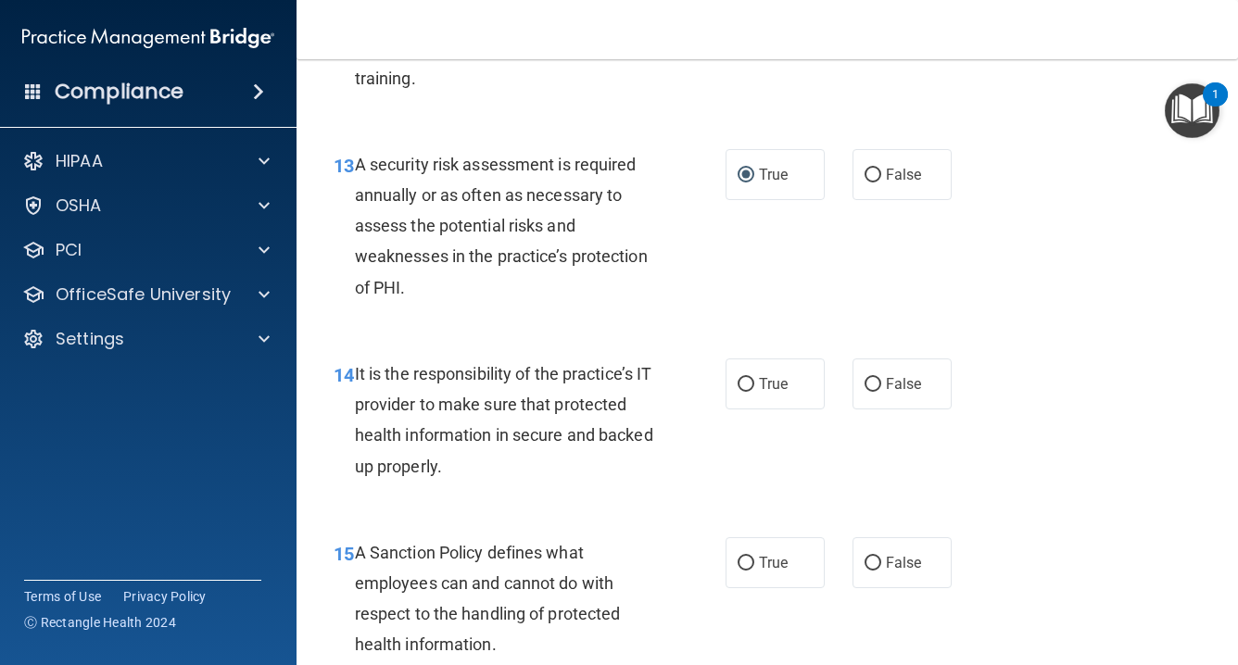
scroll to position [2702, 0]
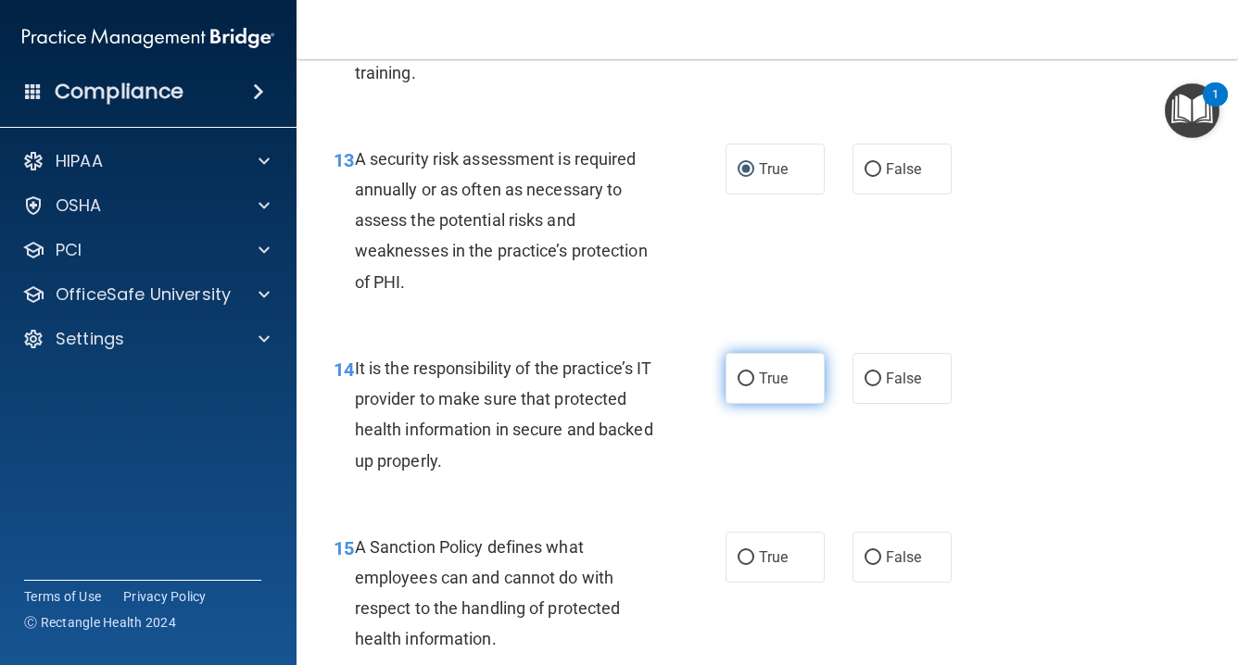
click at [751, 386] on input "True" at bounding box center [746, 380] width 17 height 14
radio input "true"
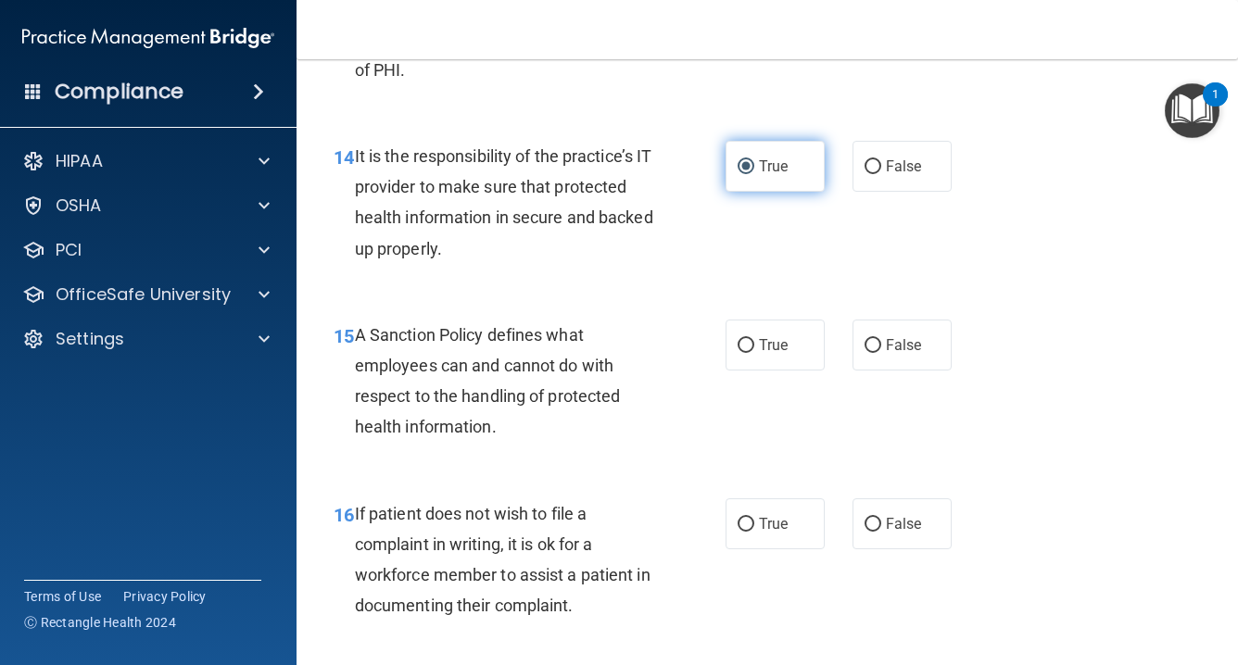
scroll to position [2916, 0]
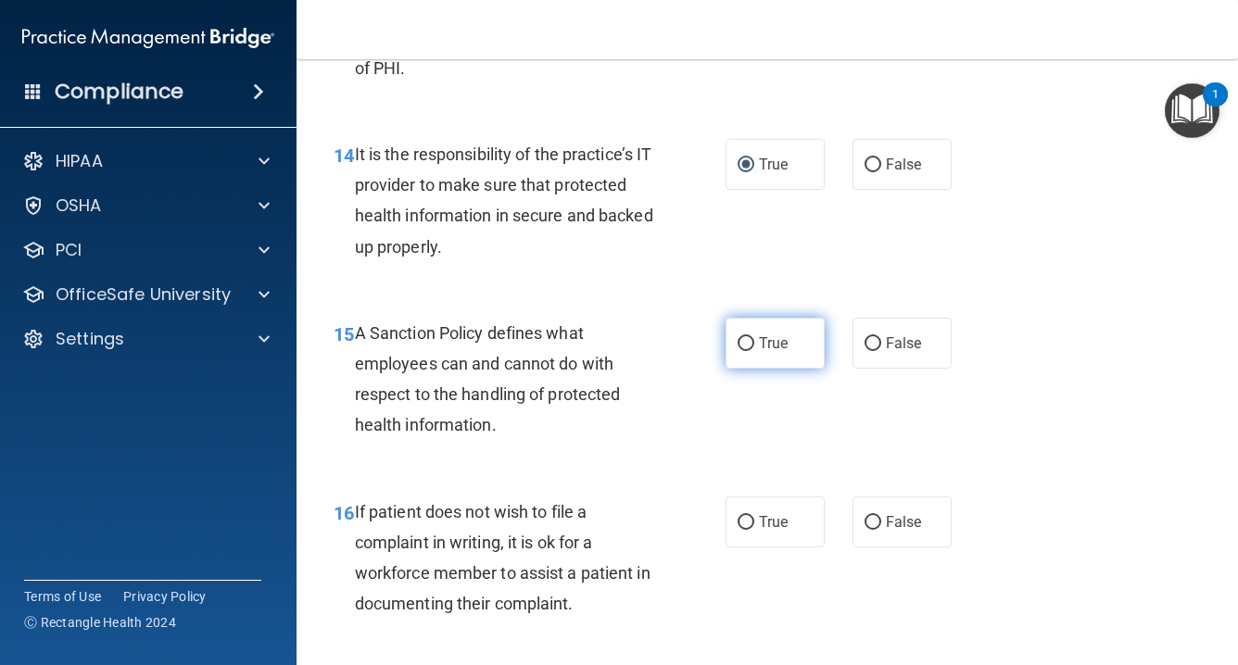
click at [749, 351] on input "True" at bounding box center [746, 344] width 17 height 14
radio input "true"
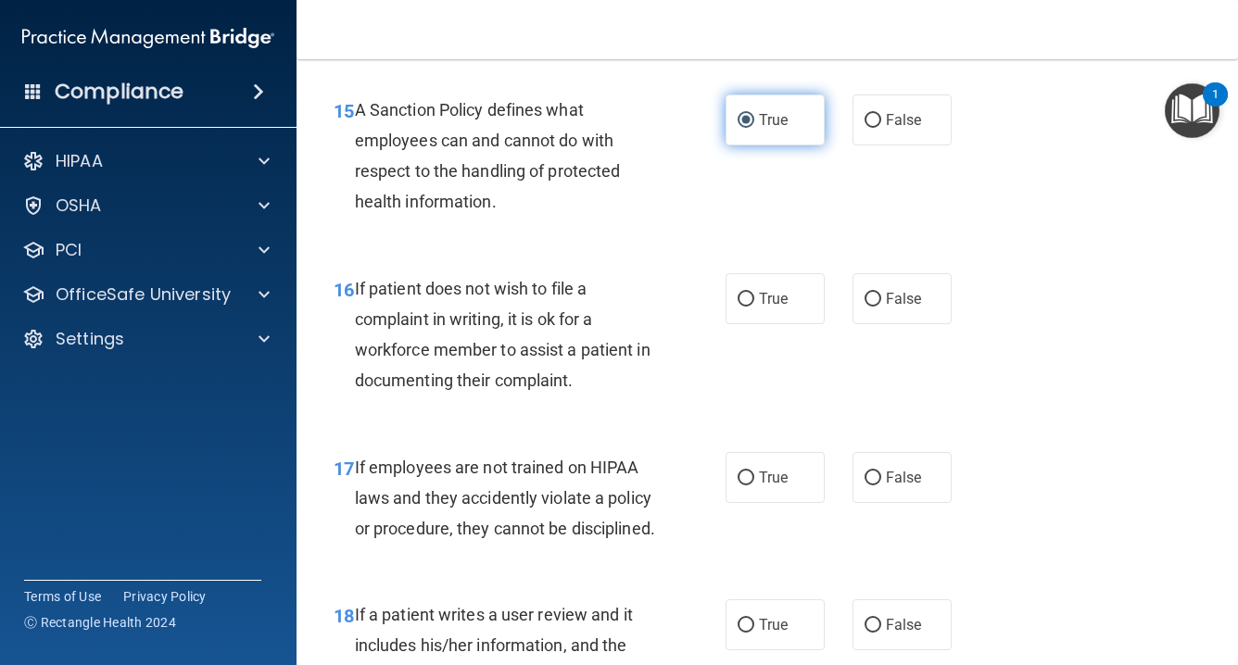
scroll to position [3142, 0]
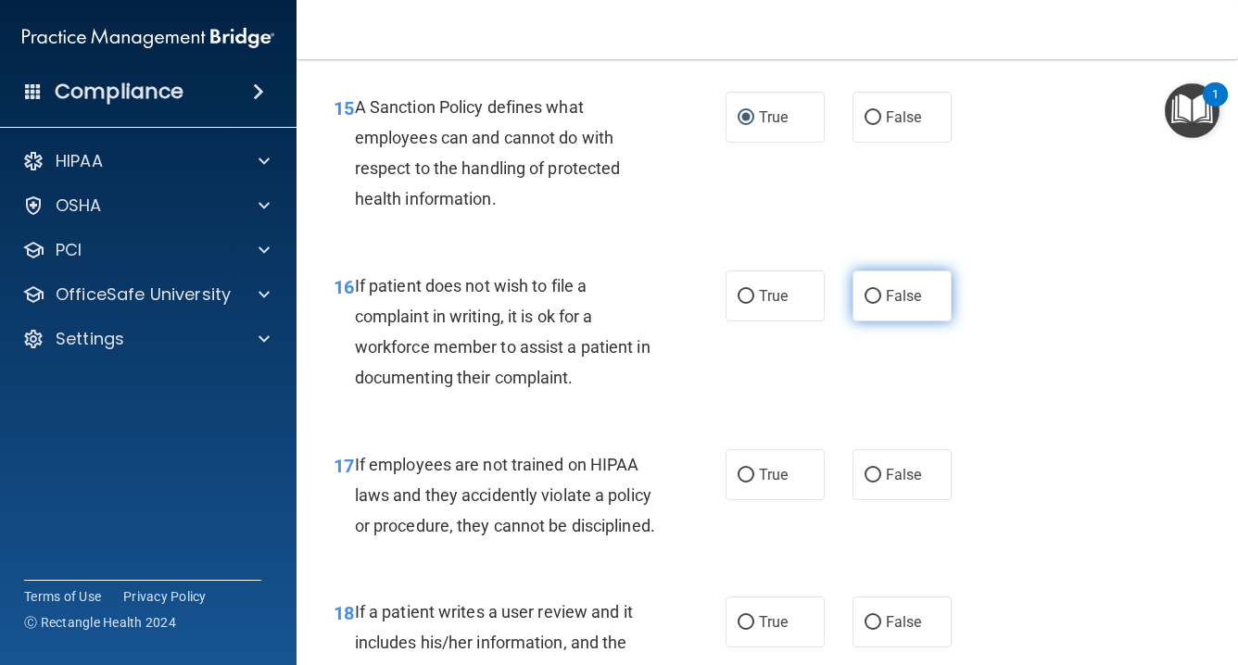
click at [879, 304] on input "False" at bounding box center [873, 297] width 17 height 14
radio input "true"
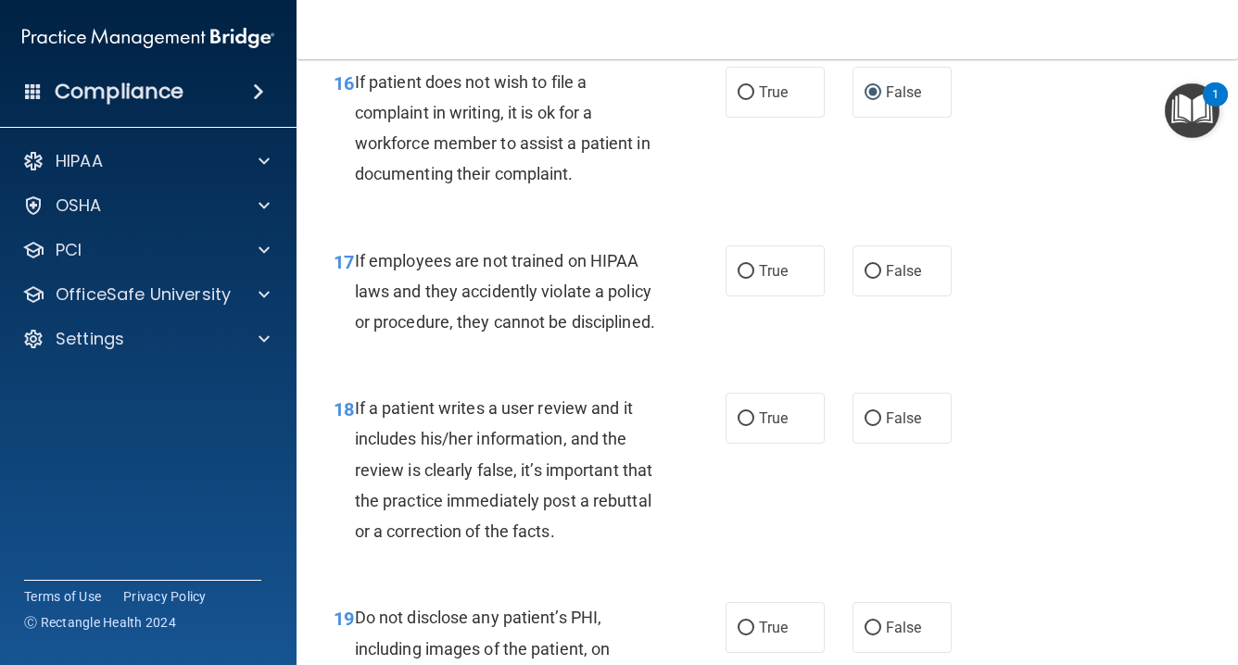
scroll to position [3348, 0]
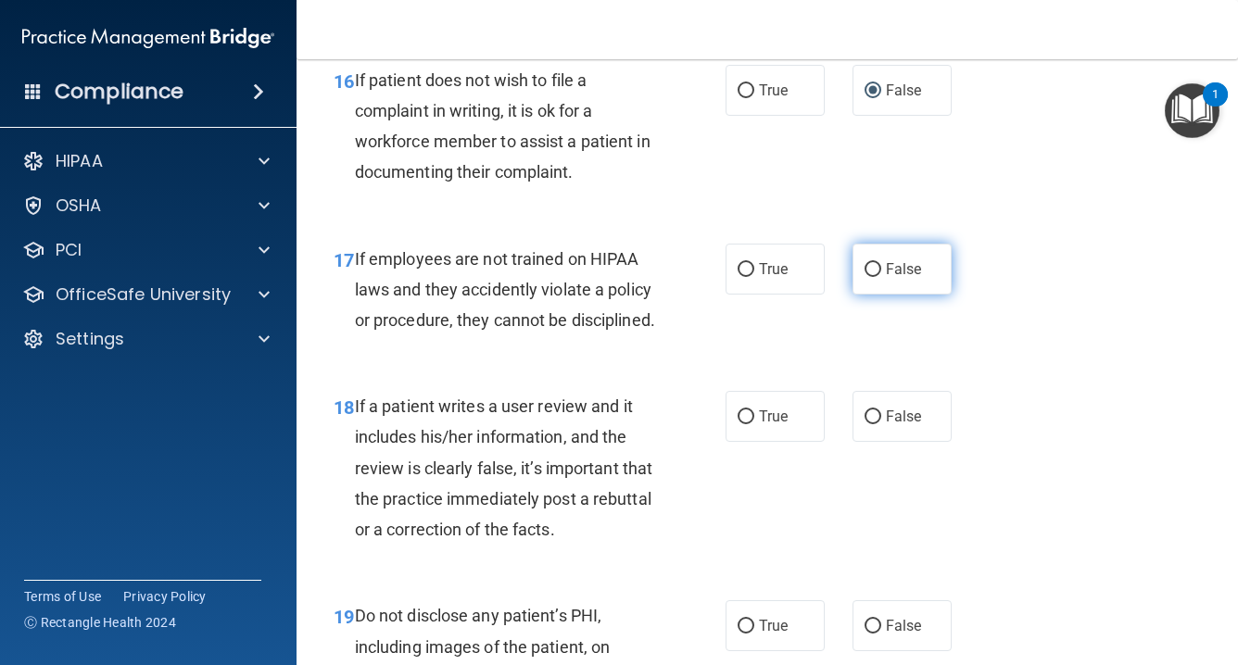
click at [875, 277] on input "False" at bounding box center [873, 270] width 17 height 14
radio input "true"
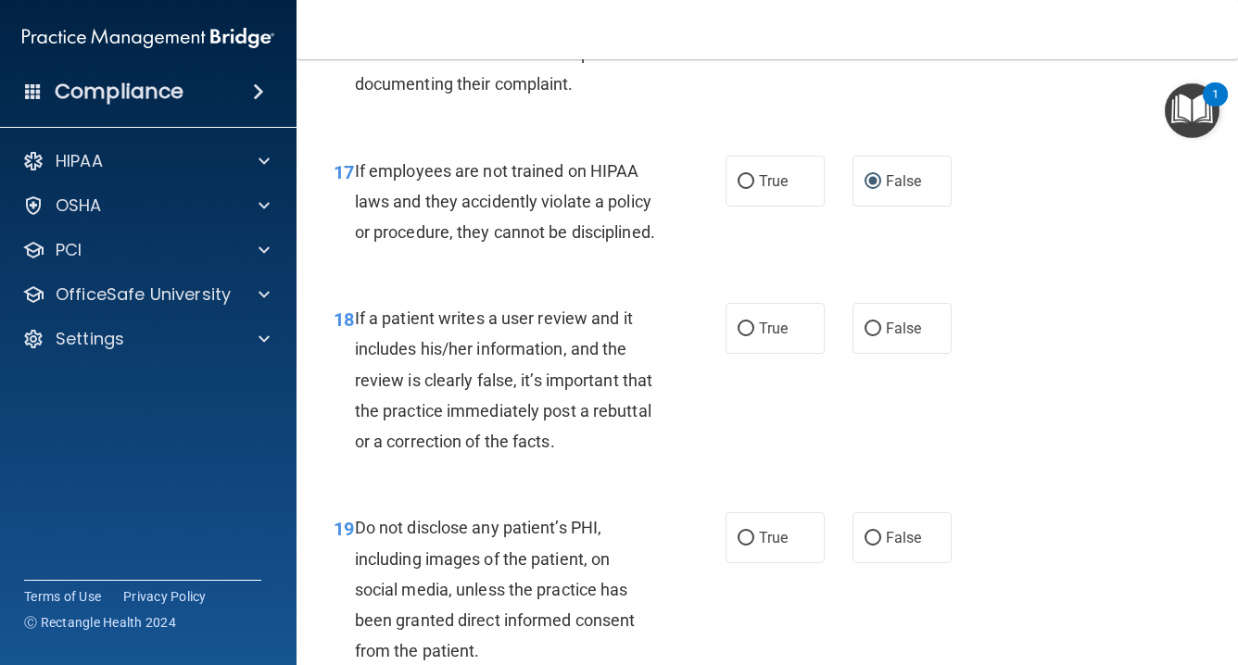
scroll to position [3444, 0]
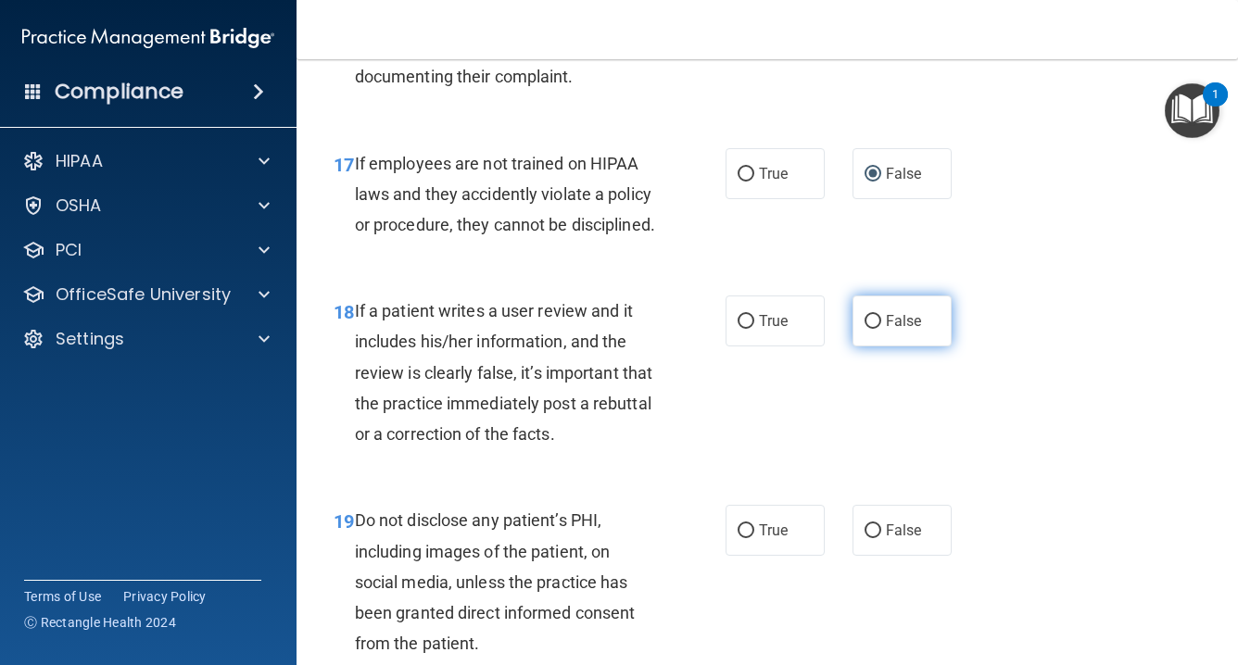
click at [879, 329] on input "False" at bounding box center [873, 322] width 17 height 14
radio input "true"
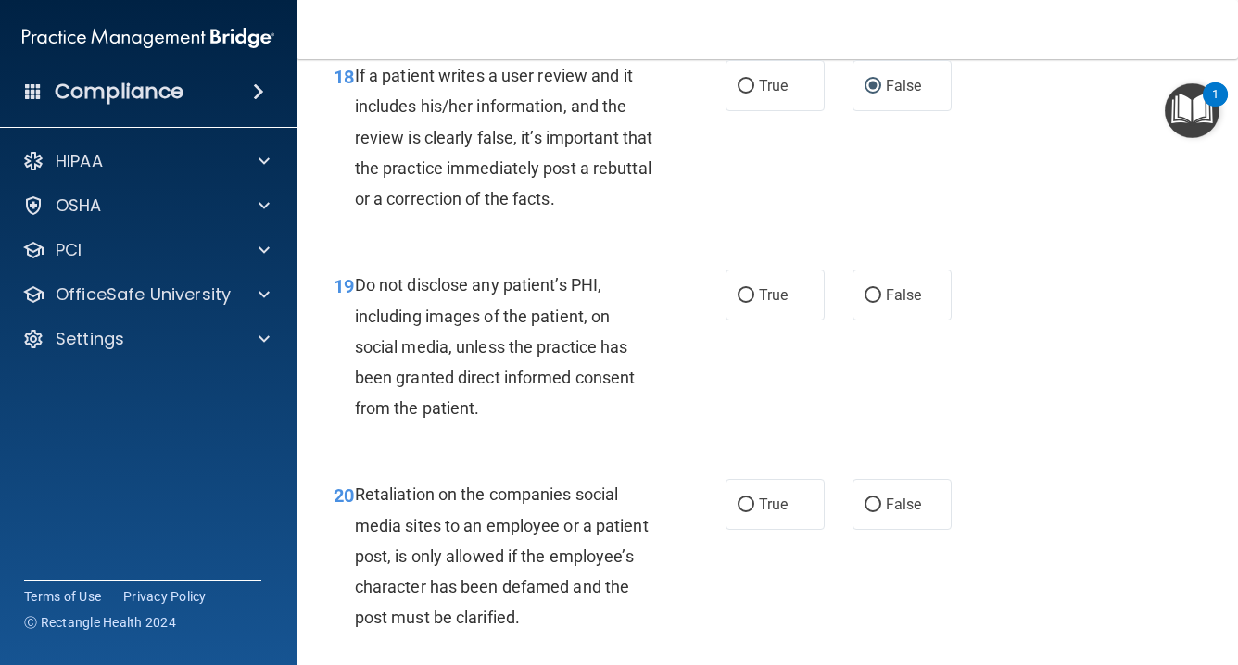
scroll to position [3681, 0]
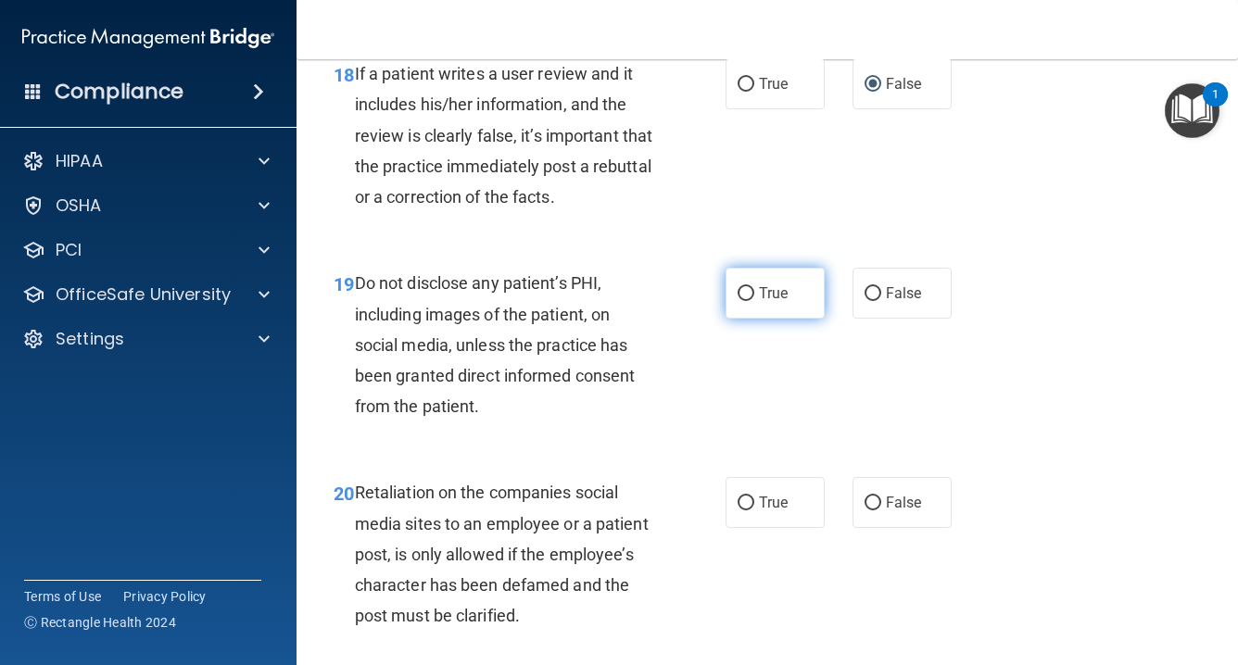
click at [744, 301] on input "True" at bounding box center [746, 294] width 17 height 14
radio input "true"
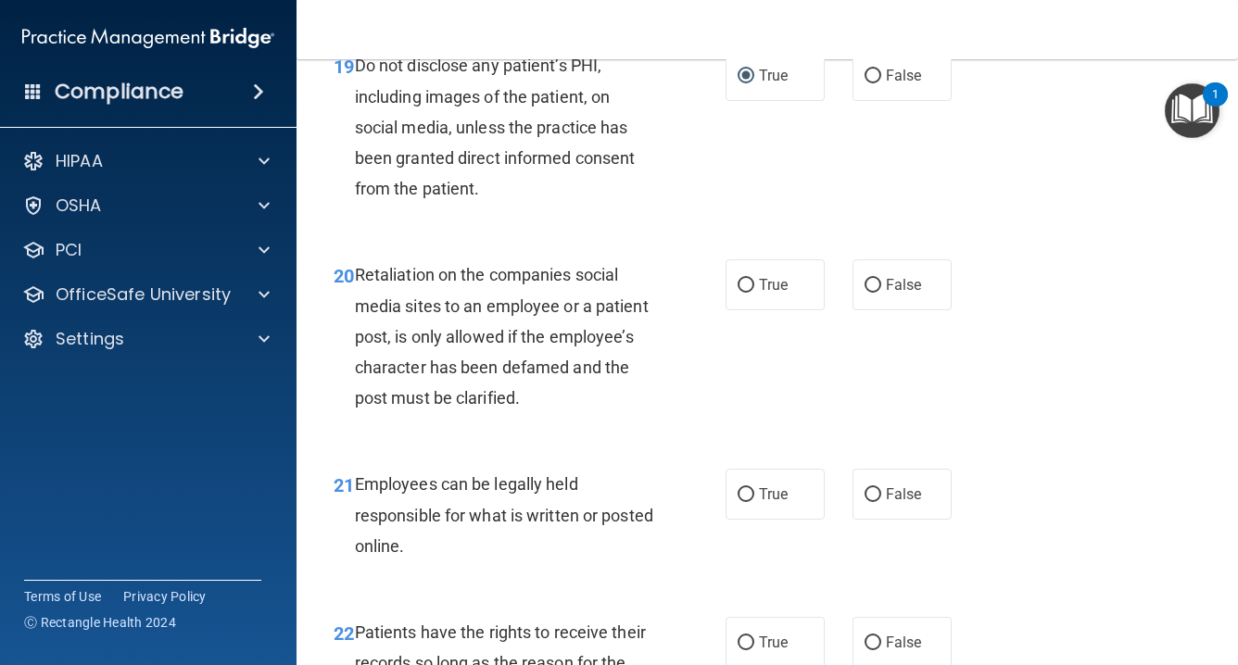
scroll to position [3900, 0]
click at [877, 292] on input "False" at bounding box center [873, 285] width 17 height 14
radio input "true"
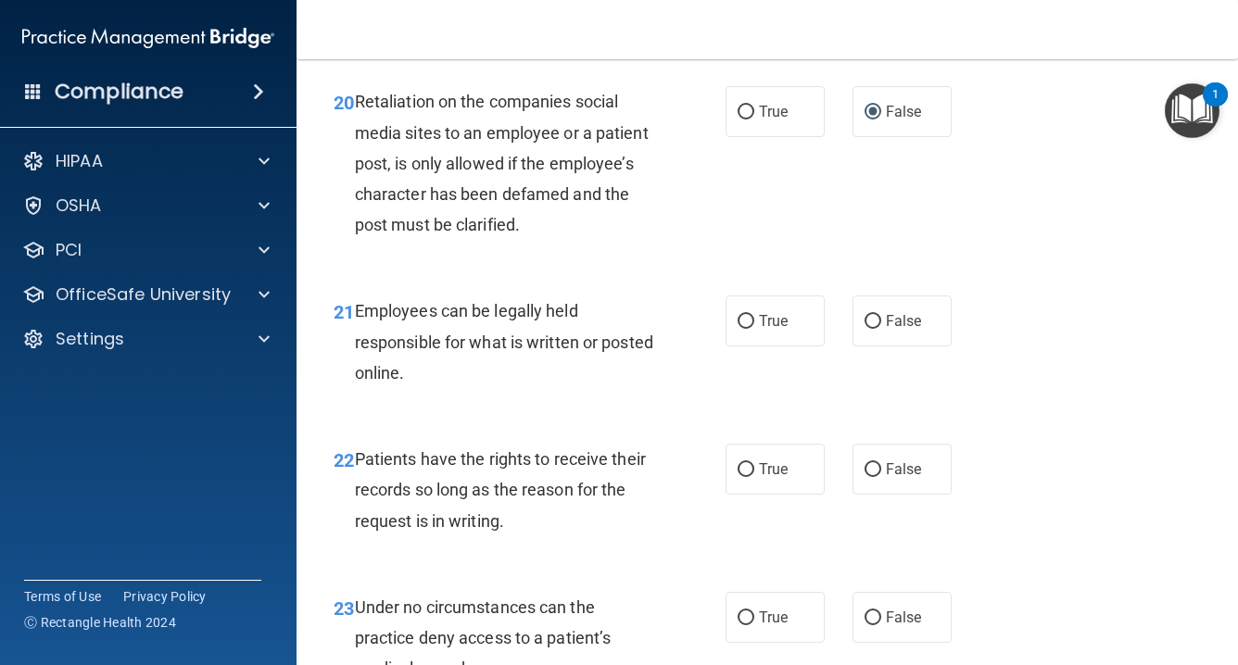
scroll to position [4078, 0]
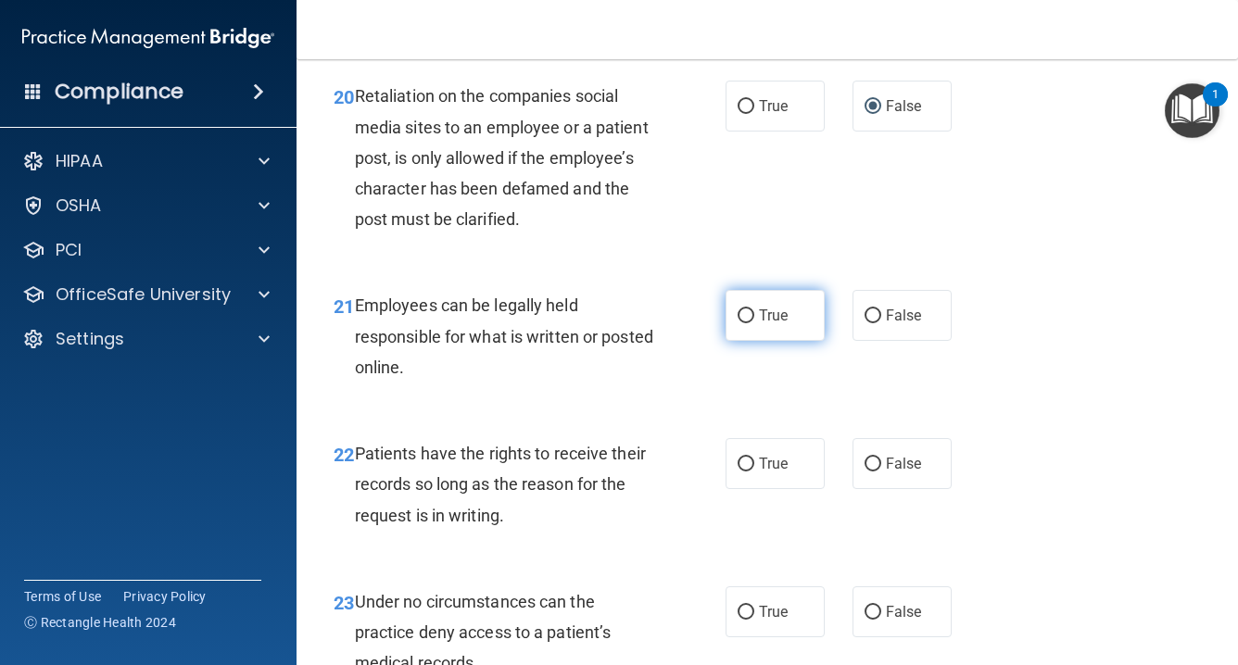
click at [741, 323] on input "True" at bounding box center [746, 317] width 17 height 14
radio input "true"
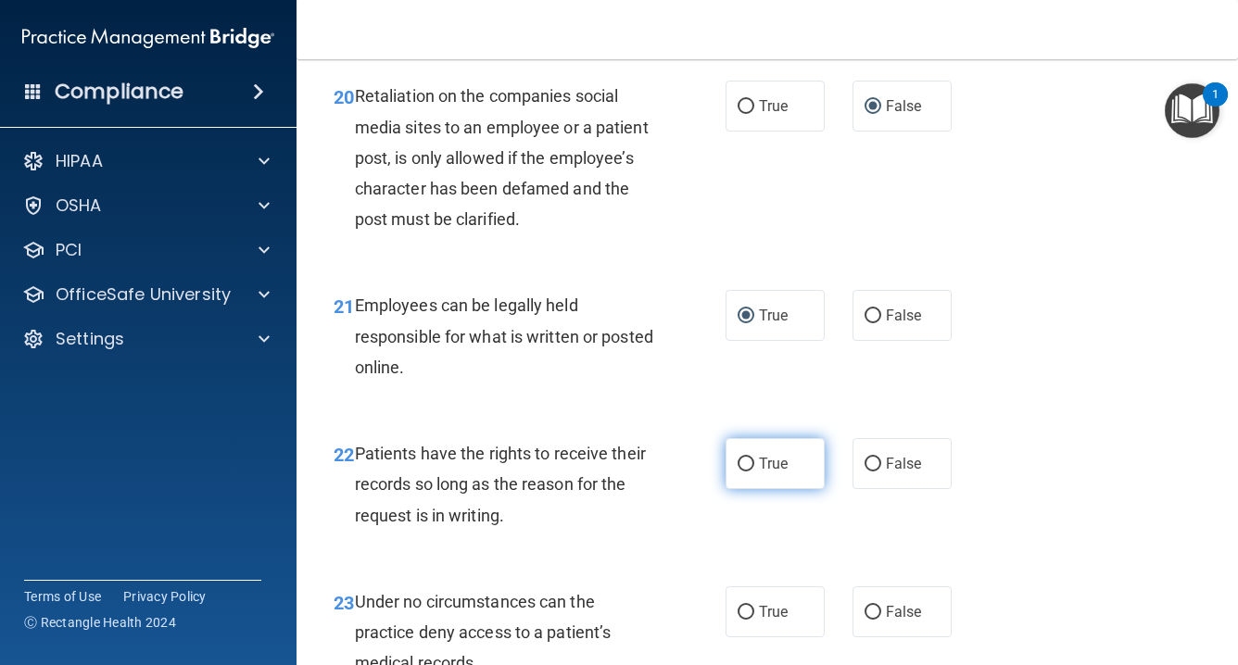
click at [743, 472] on input "True" at bounding box center [746, 465] width 17 height 14
radio input "true"
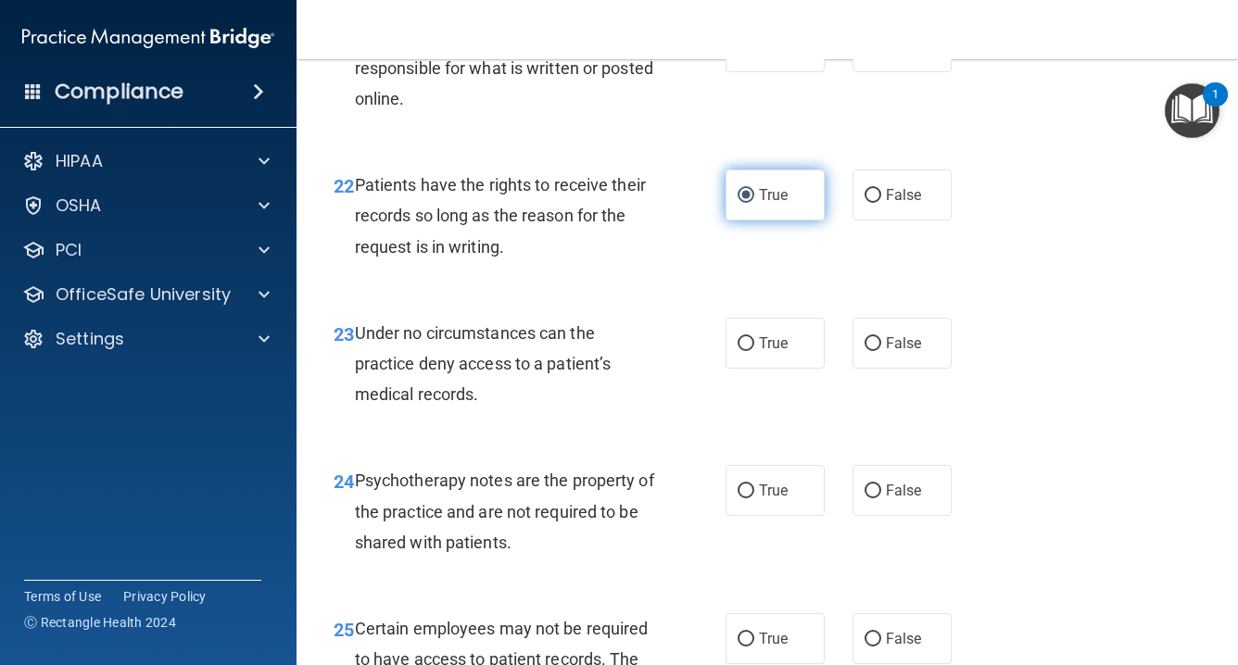
scroll to position [4347, 0]
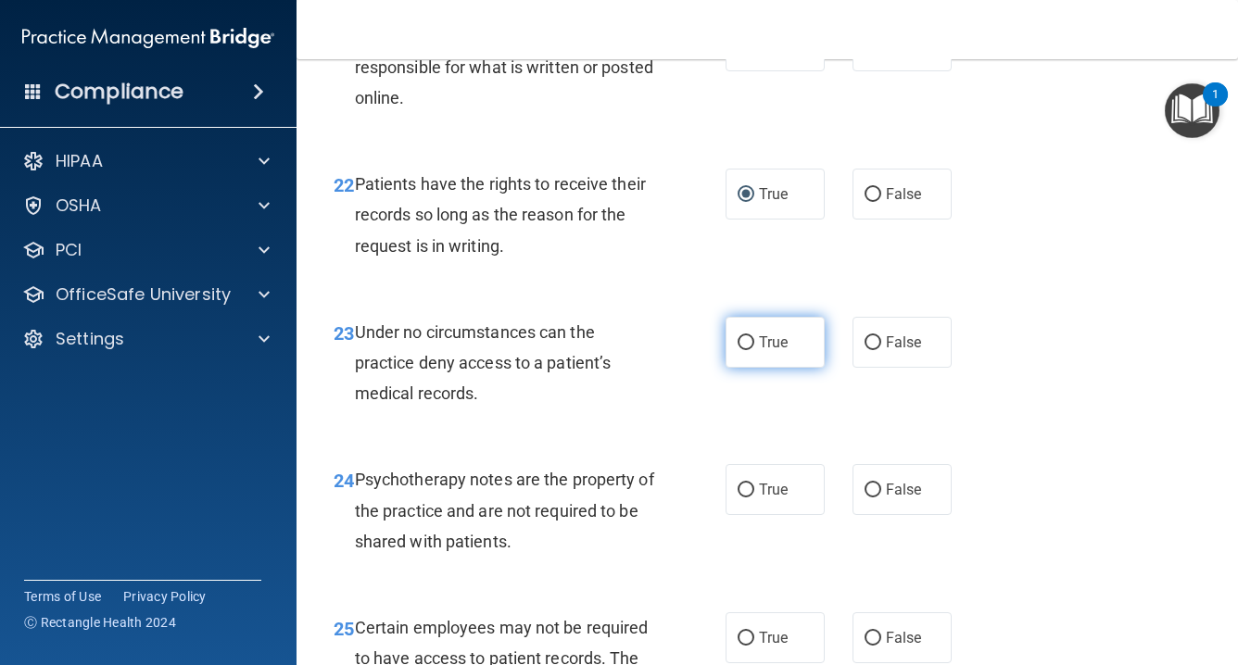
click at [748, 350] on input "True" at bounding box center [746, 343] width 17 height 14
radio input "true"
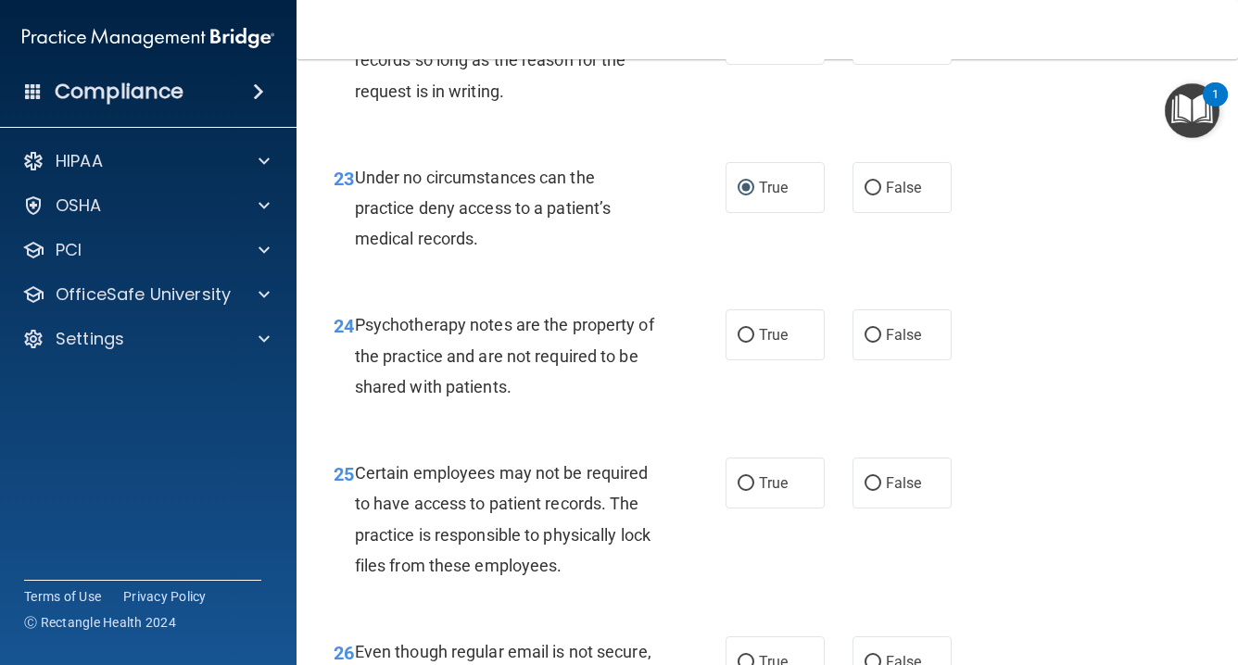
scroll to position [4506, 0]
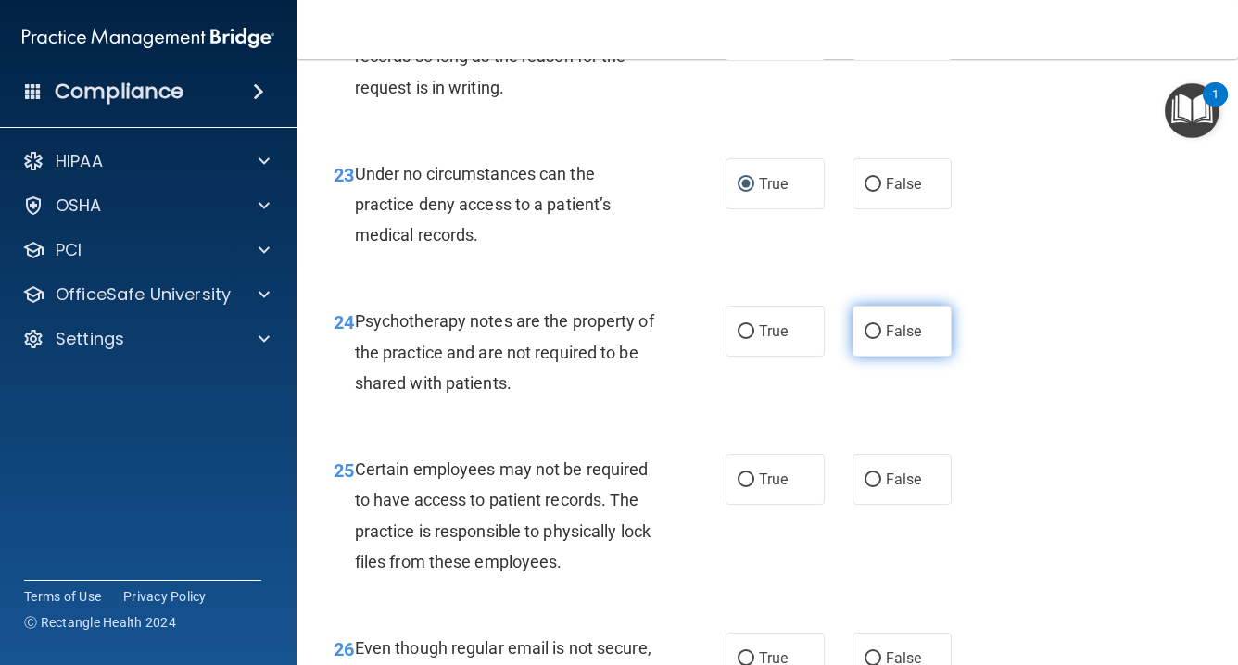
click at [868, 339] on input "False" at bounding box center [873, 332] width 17 height 14
radio input "true"
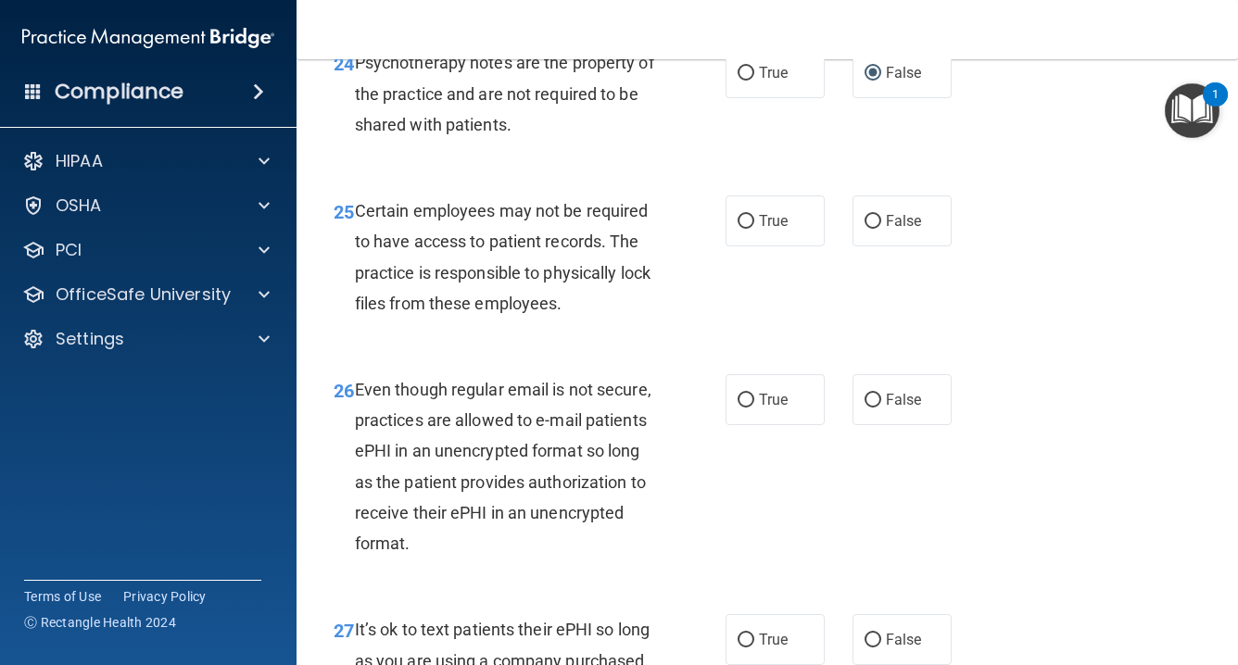
scroll to position [4767, 0]
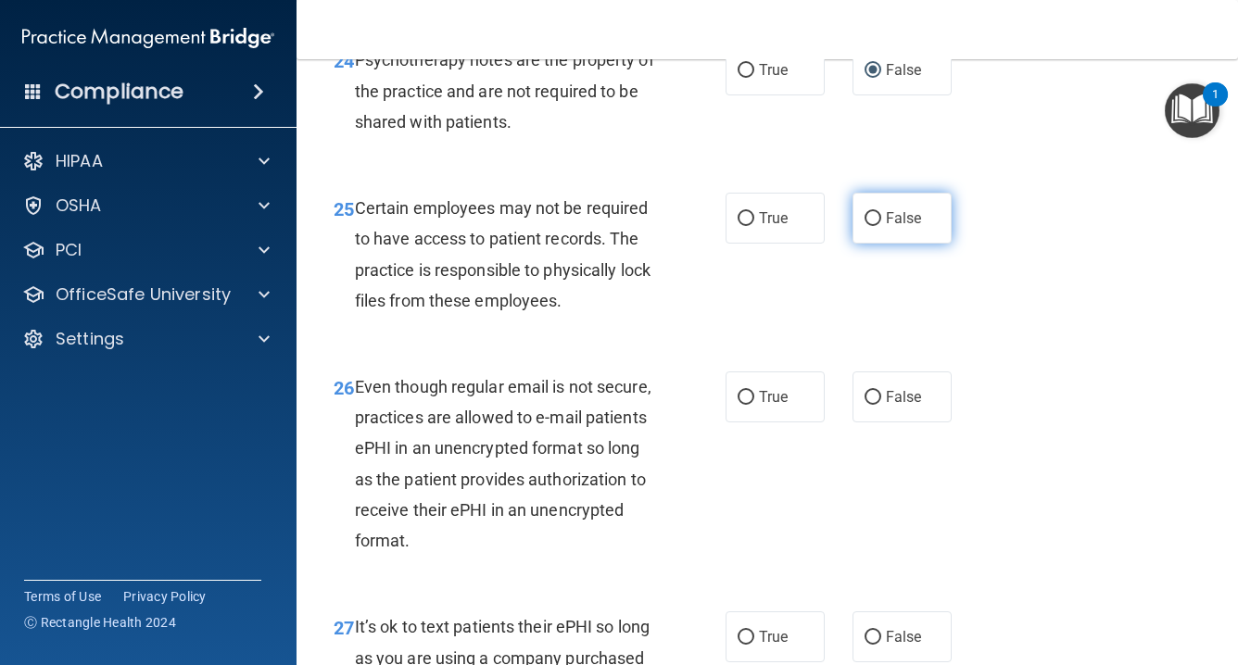
click at [871, 226] on input "False" at bounding box center [873, 219] width 17 height 14
radio input "true"
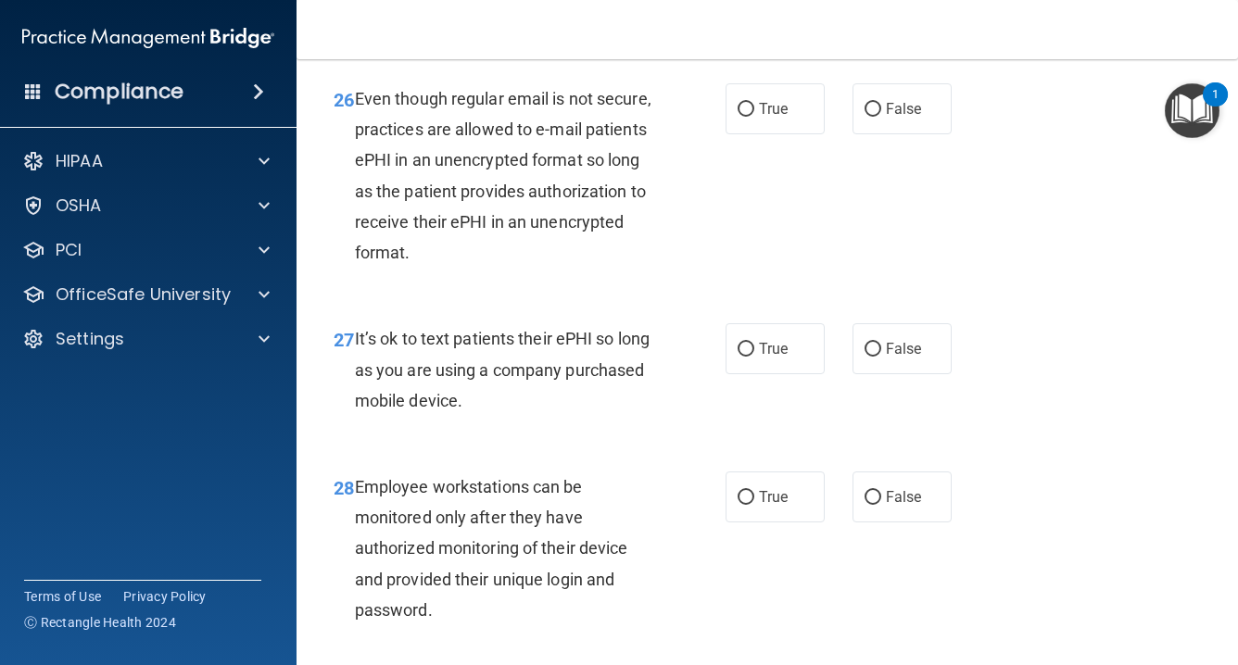
scroll to position [5063, 0]
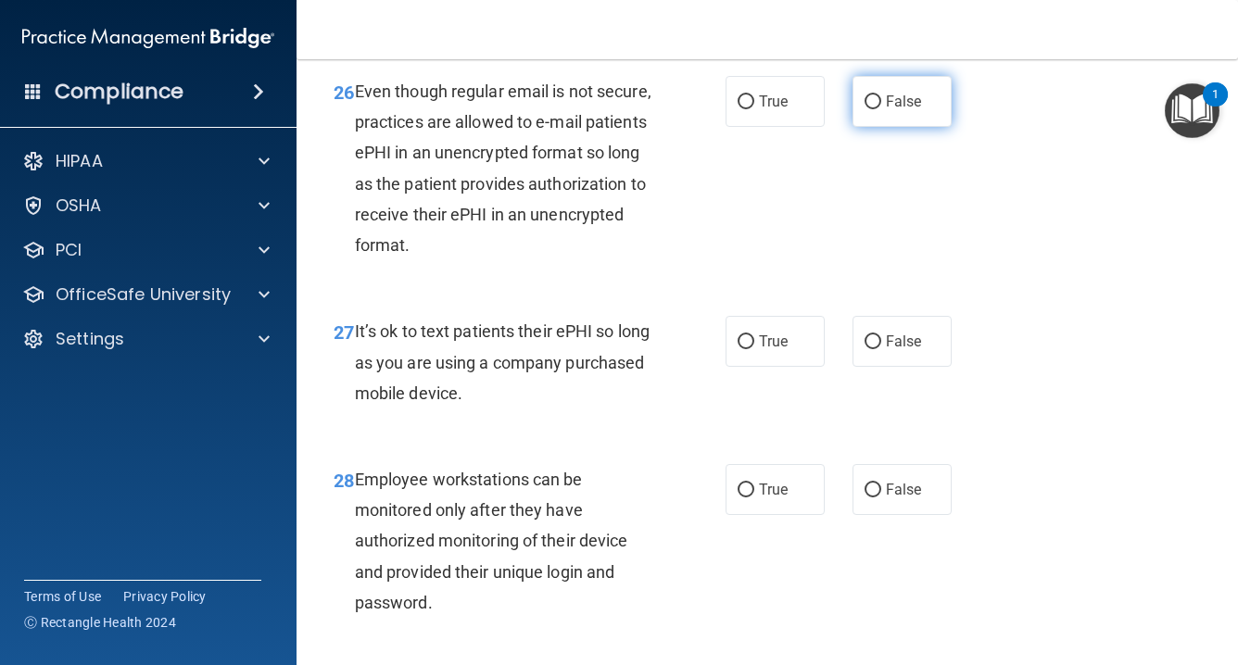
click at [871, 109] on input "False" at bounding box center [873, 102] width 17 height 14
radio input "true"
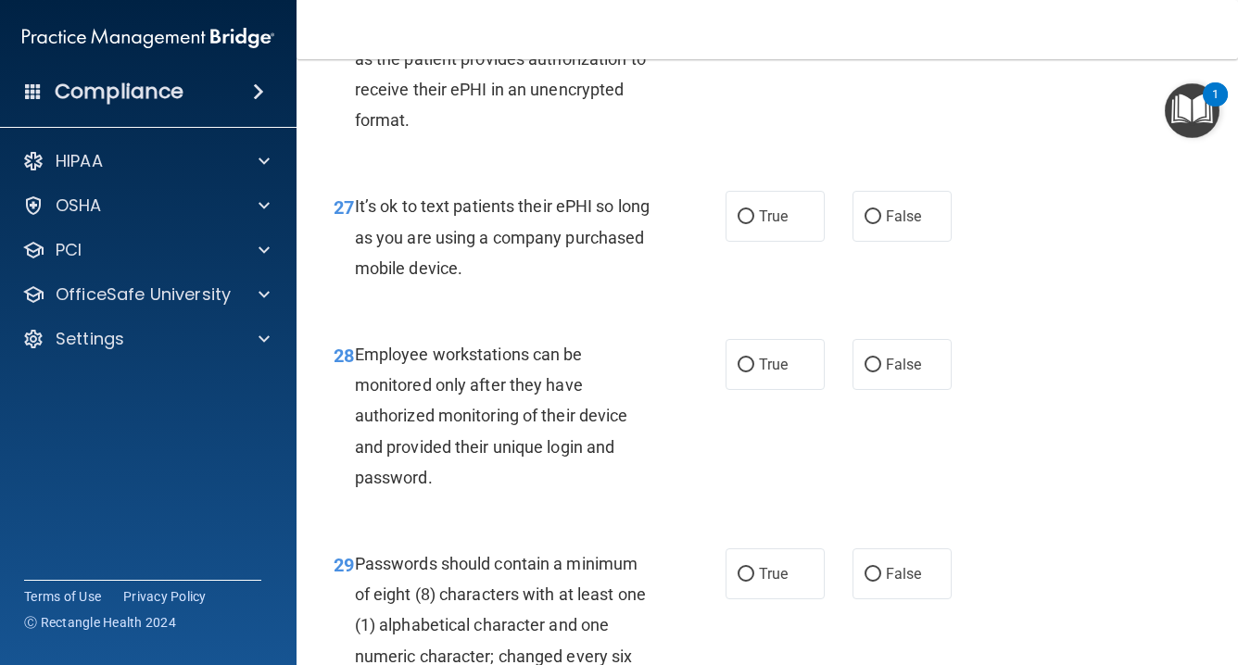
scroll to position [5190, 0]
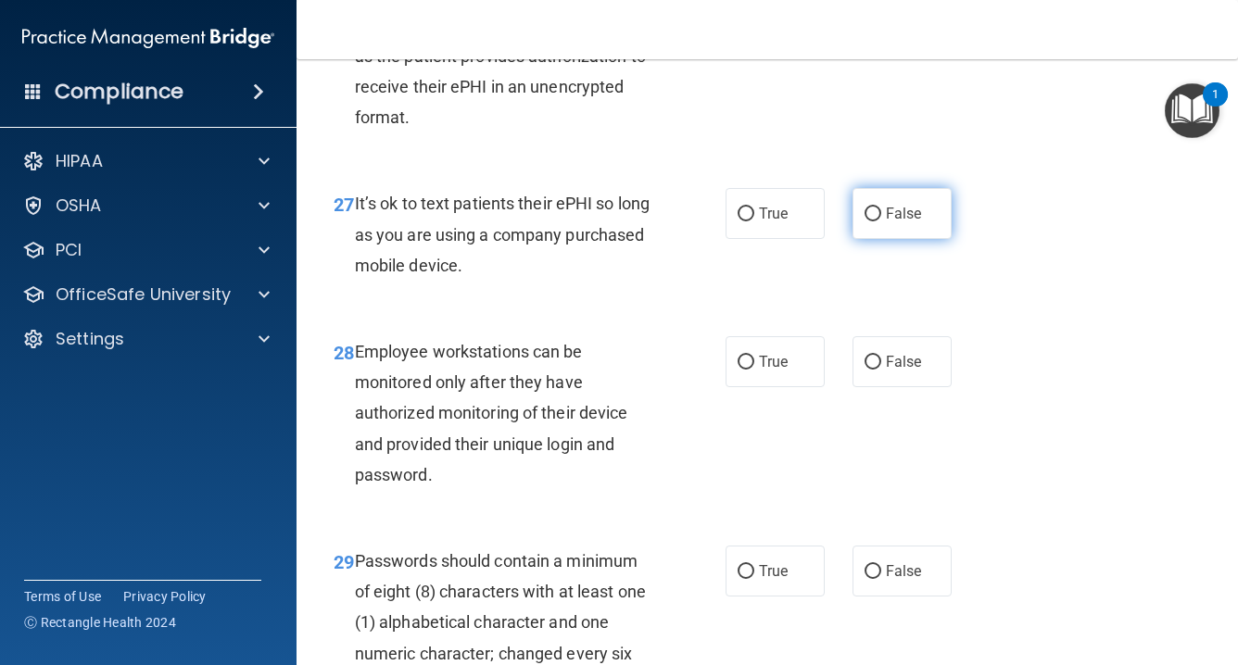
click at [866, 221] on input "False" at bounding box center [873, 215] width 17 height 14
radio input "true"
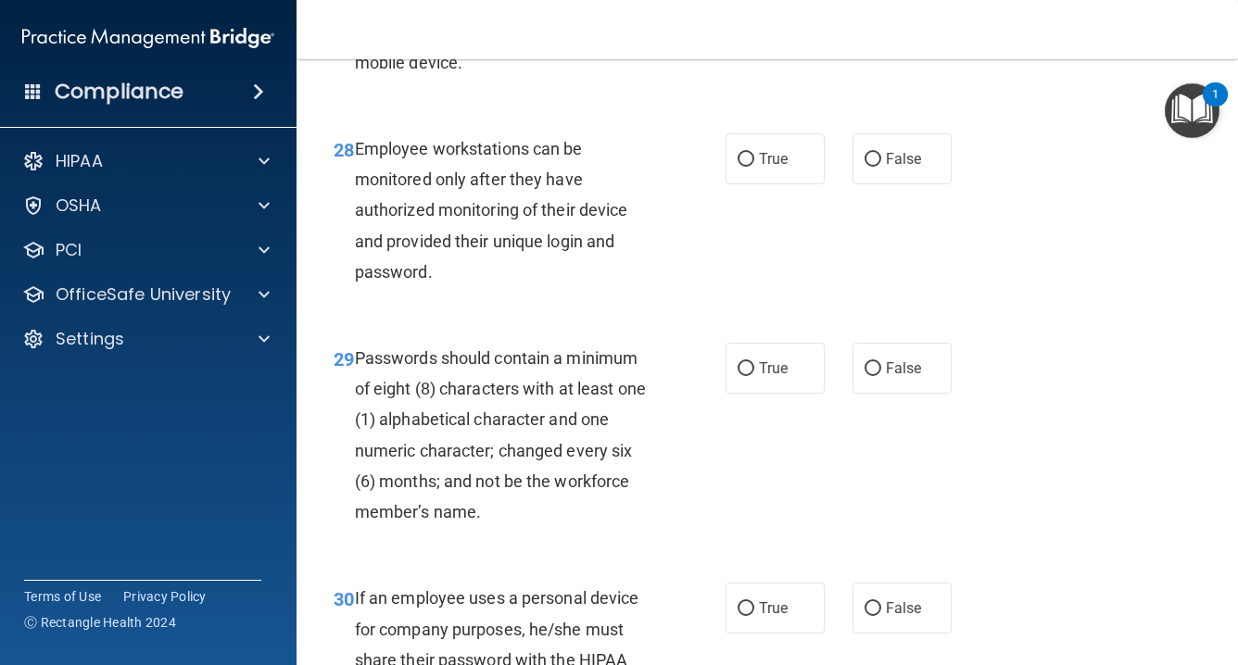
scroll to position [5395, 0]
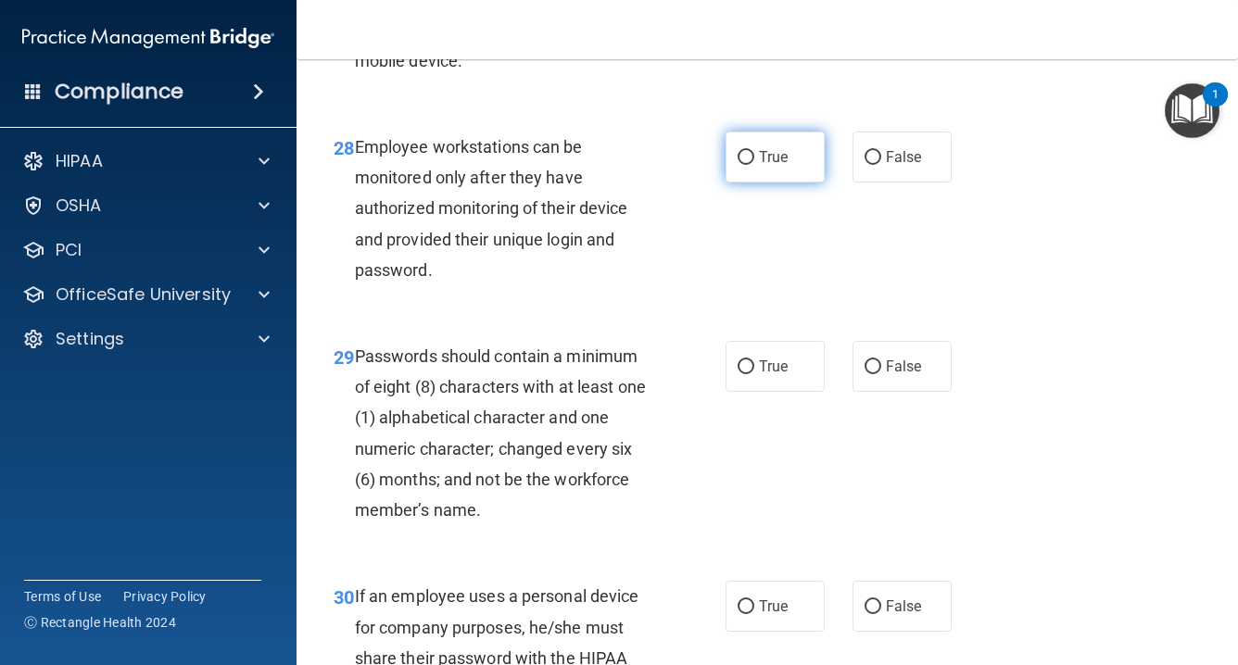
click at [750, 165] on input "True" at bounding box center [746, 158] width 17 height 14
radio input "true"
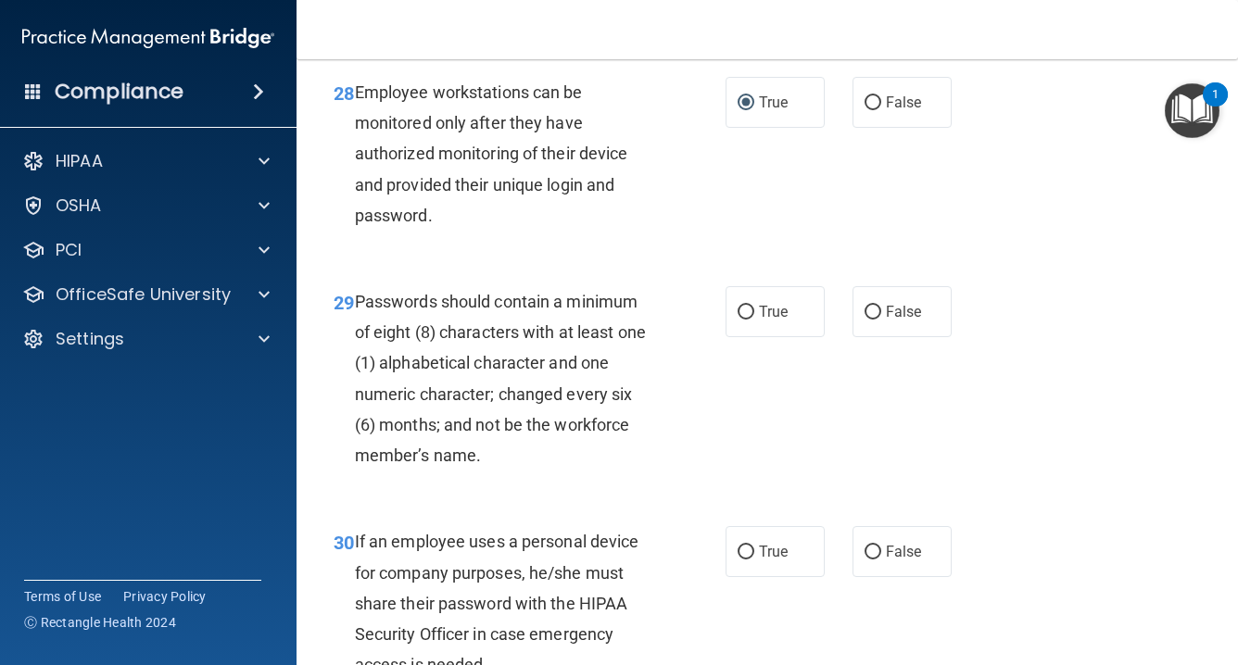
scroll to position [5502, 0]
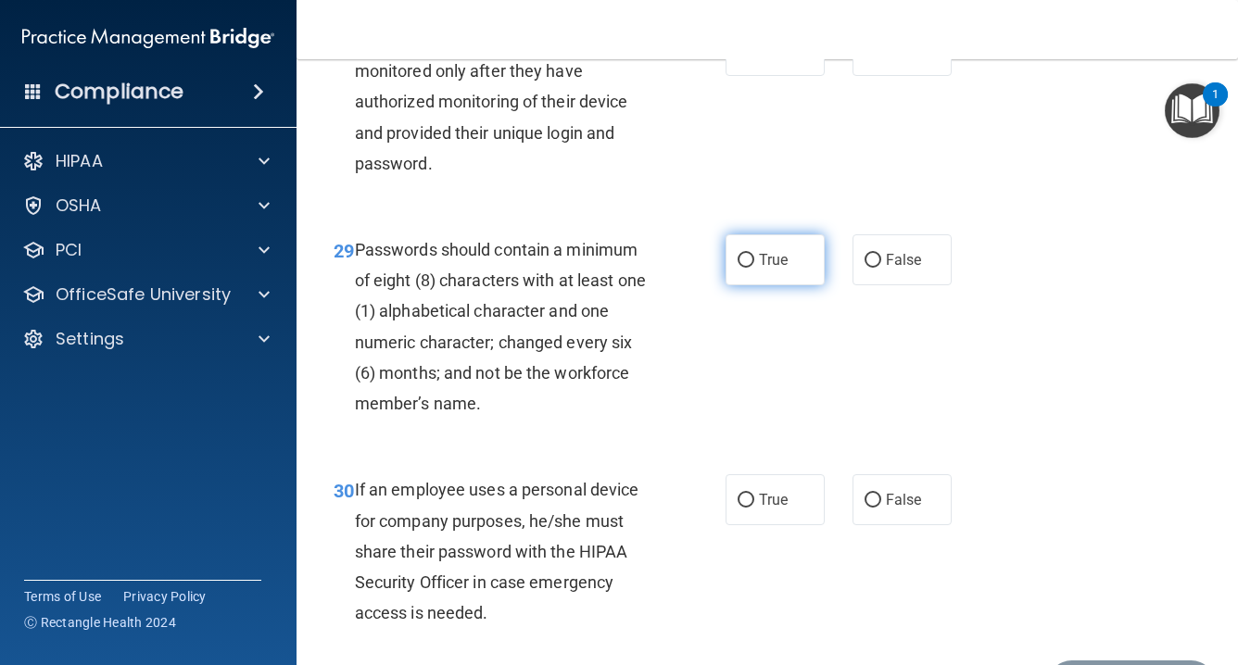
click at [740, 268] on input "True" at bounding box center [746, 261] width 17 height 14
radio input "true"
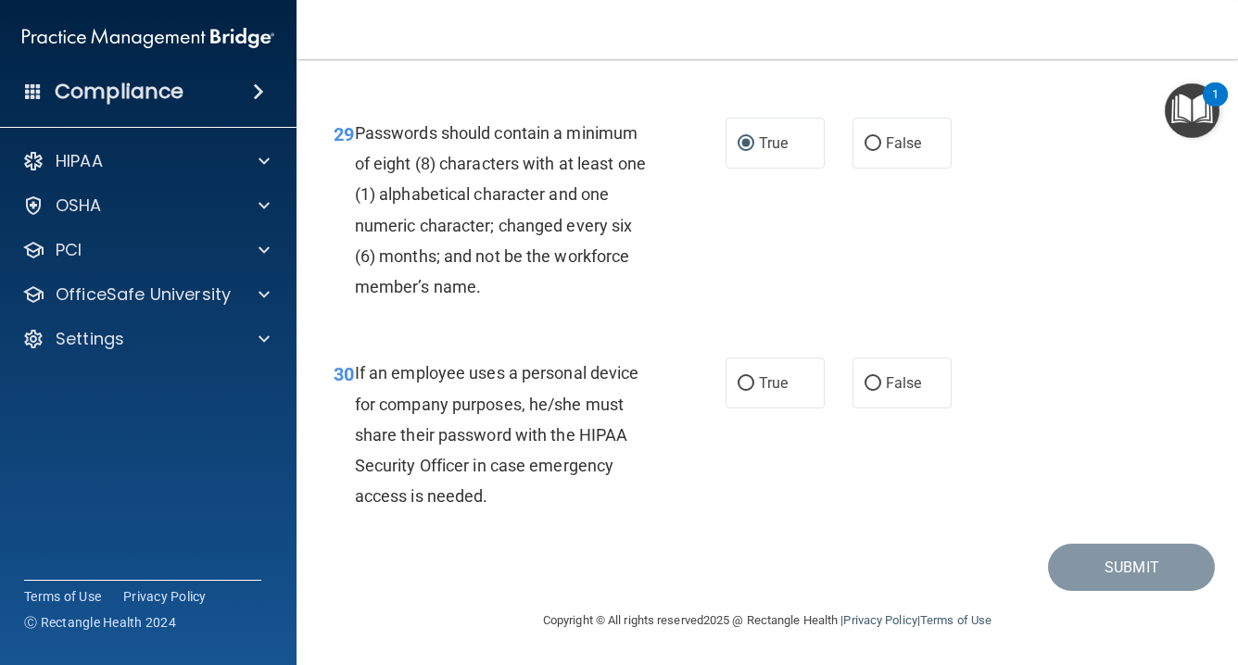
scroll to position [5650, 0]
click at [875, 386] on input "False" at bounding box center [873, 384] width 17 height 14
radio input "true"
click at [1144, 569] on button "Submit" at bounding box center [1131, 567] width 167 height 47
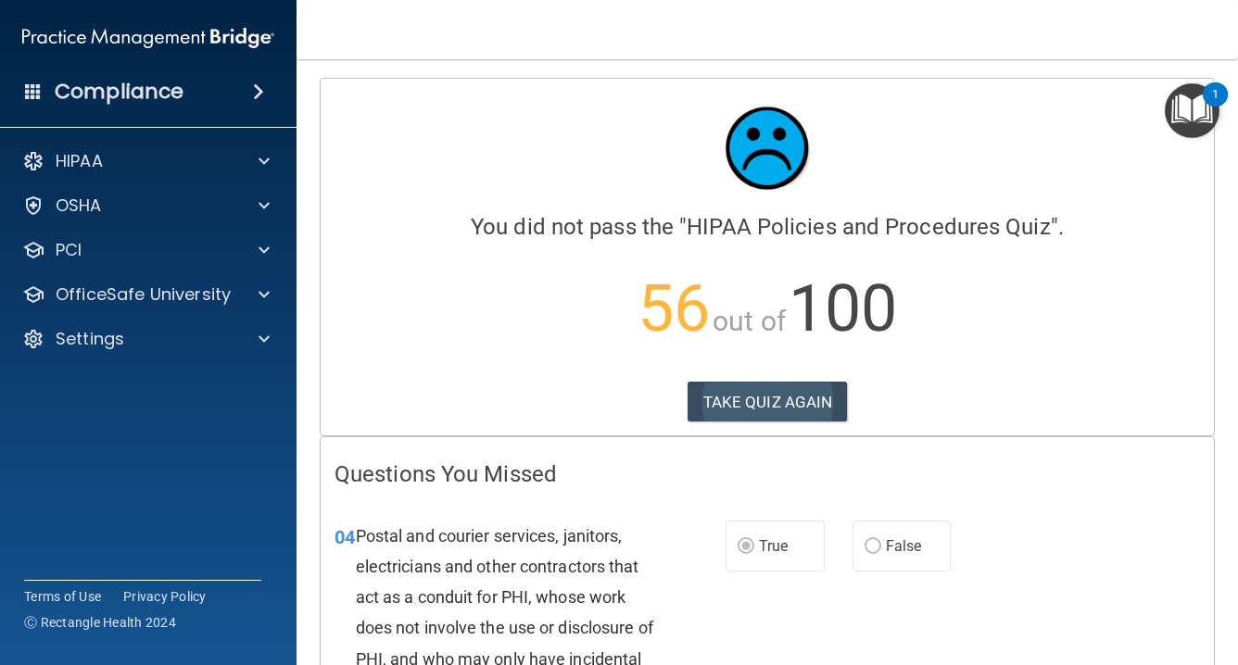
click at [765, 398] on button "TAKE QUIZ AGAIN" at bounding box center [768, 402] width 160 height 41
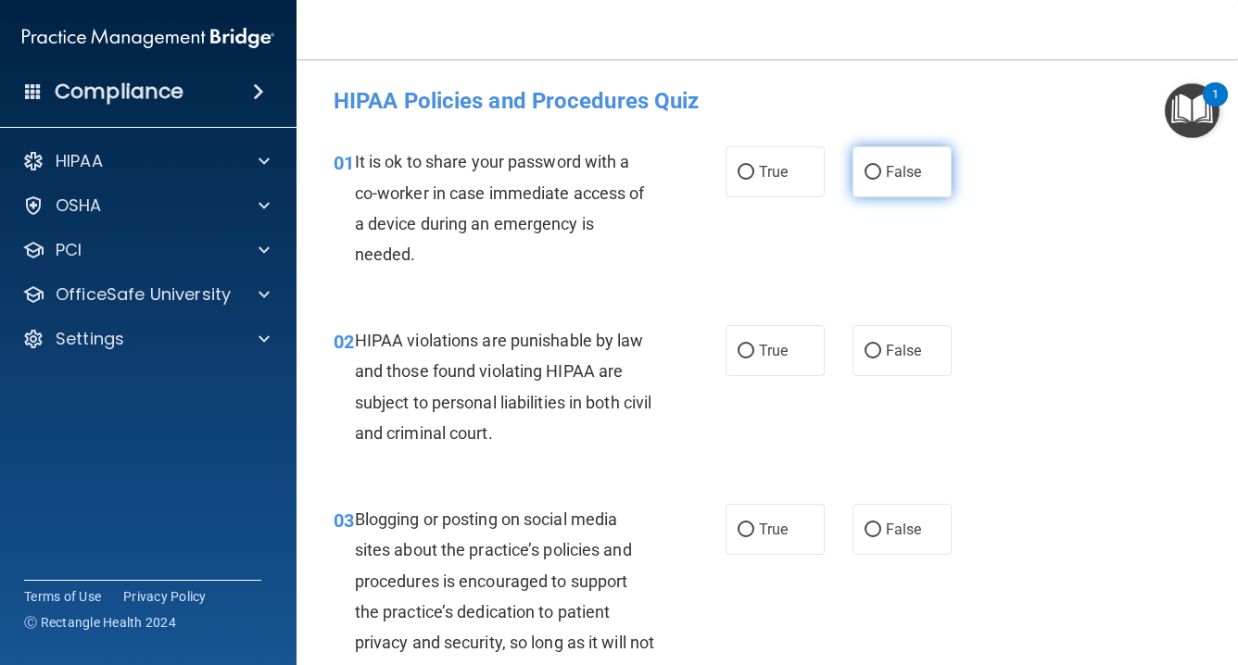
click at [874, 173] on input "False" at bounding box center [873, 173] width 17 height 14
radio input "true"
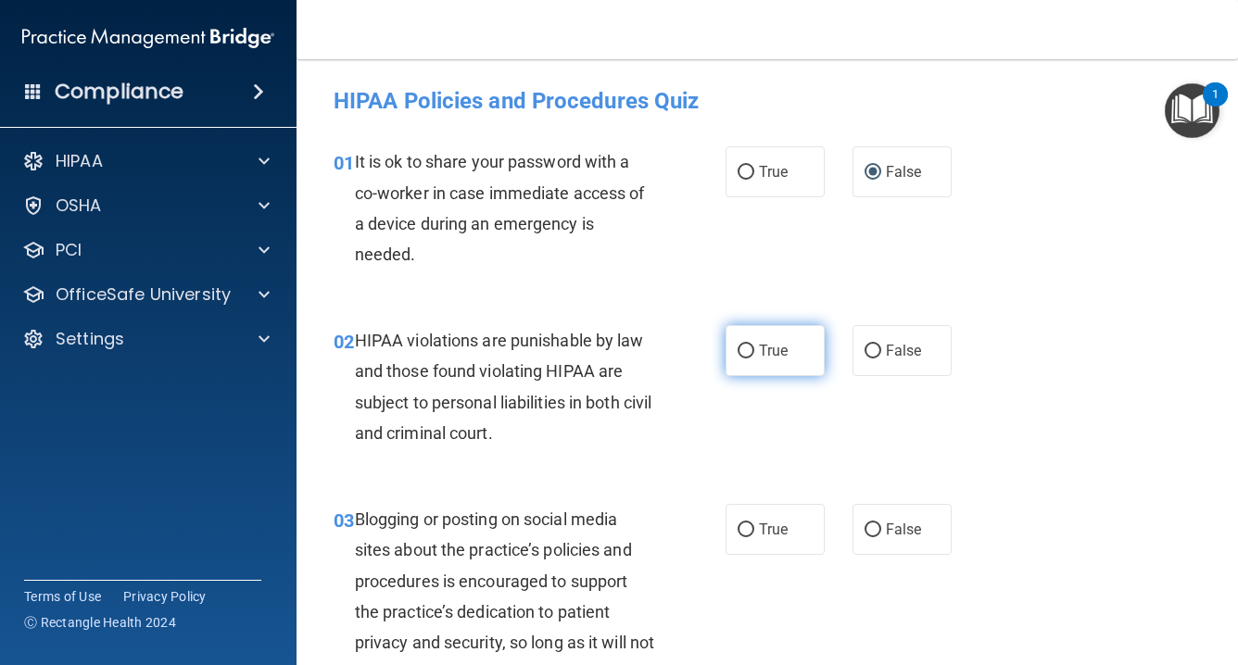
click at [754, 352] on label "True" at bounding box center [775, 350] width 99 height 51
click at [754, 352] on input "True" at bounding box center [746, 352] width 17 height 14
radio input "true"
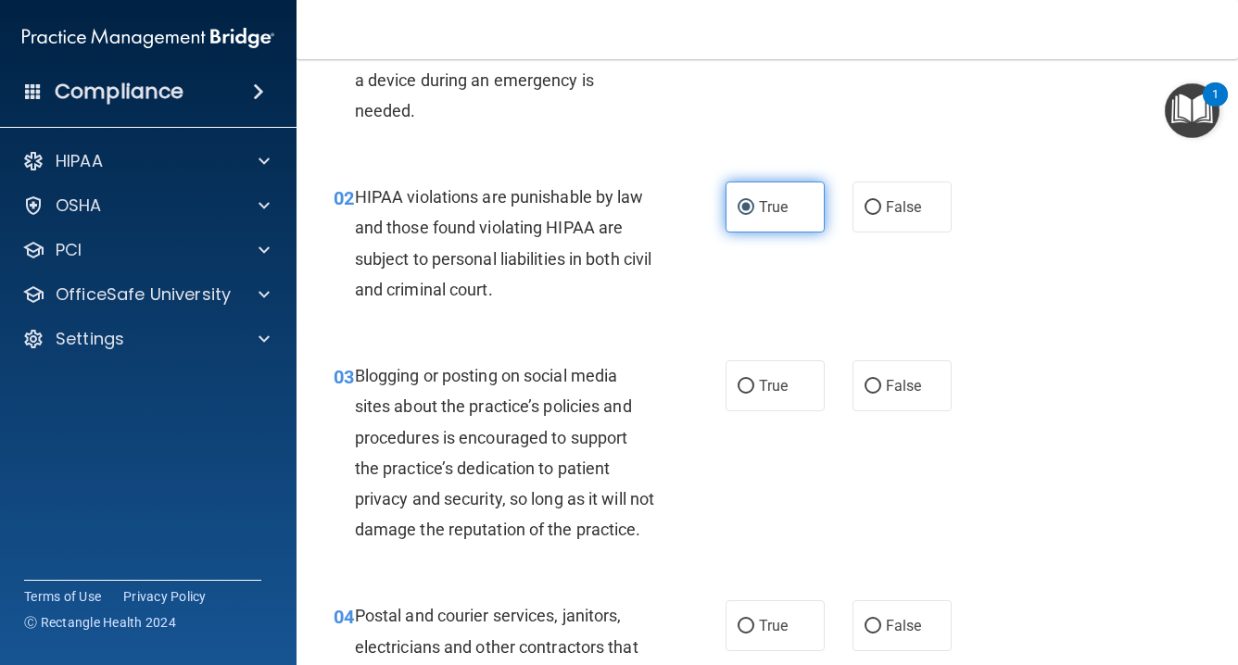
scroll to position [172, 0]
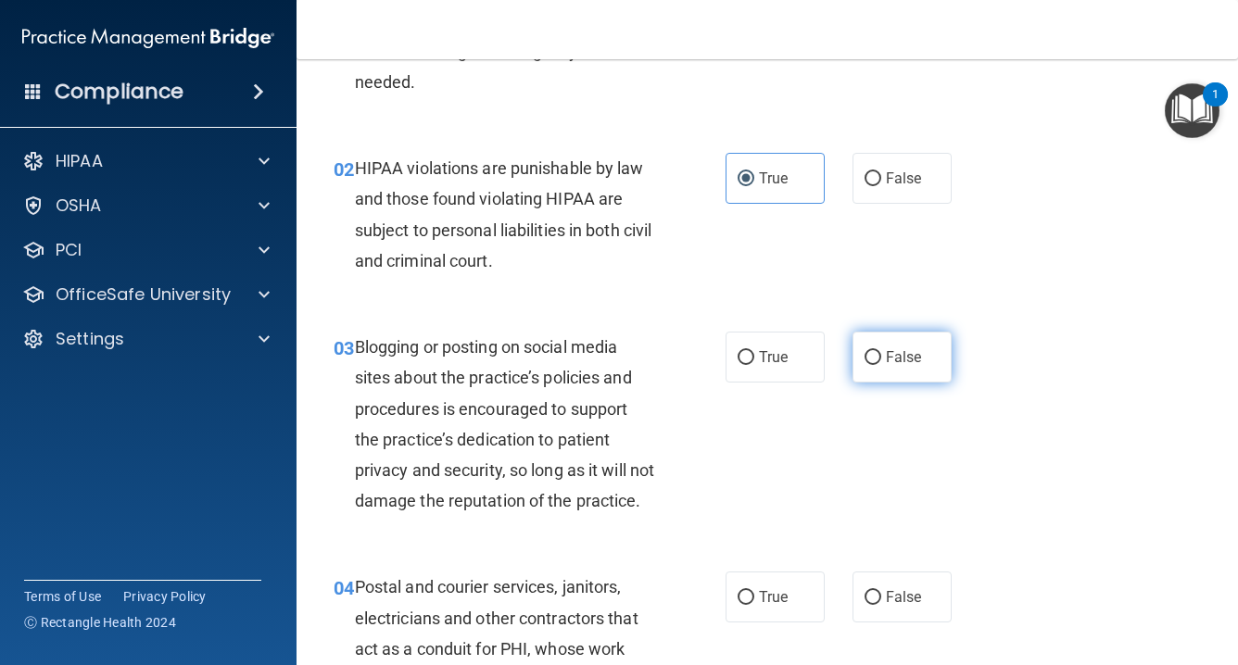
click at [875, 355] on input "False" at bounding box center [873, 358] width 17 height 14
radio input "true"
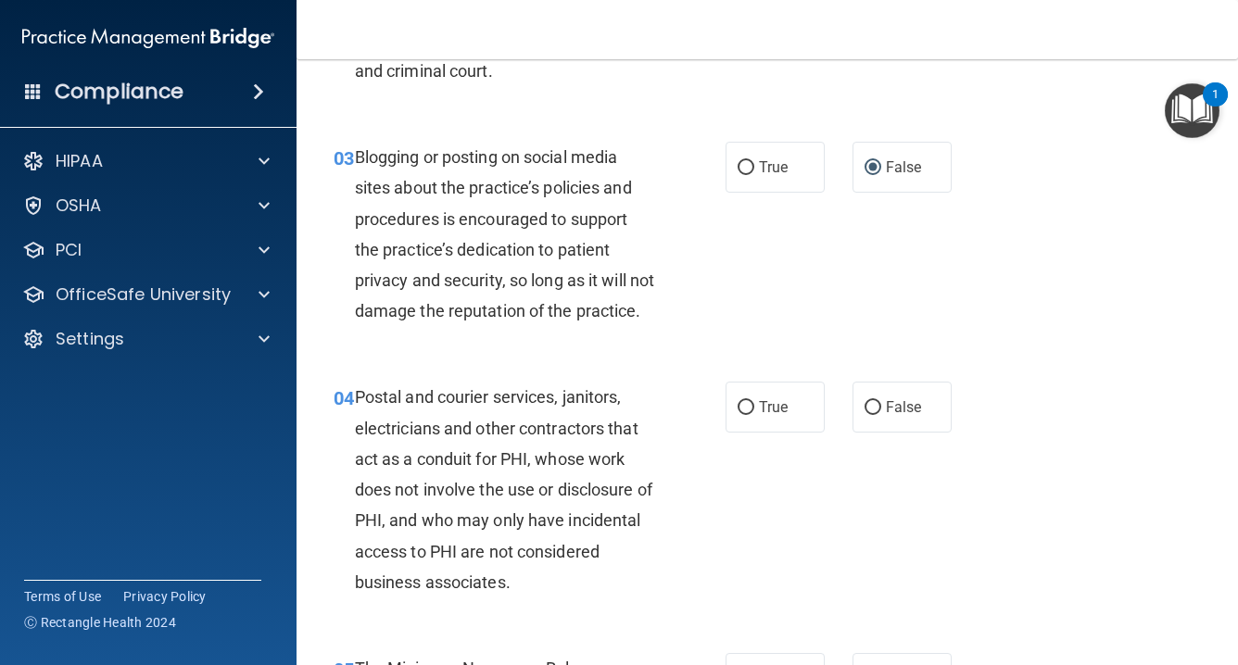
scroll to position [364, 0]
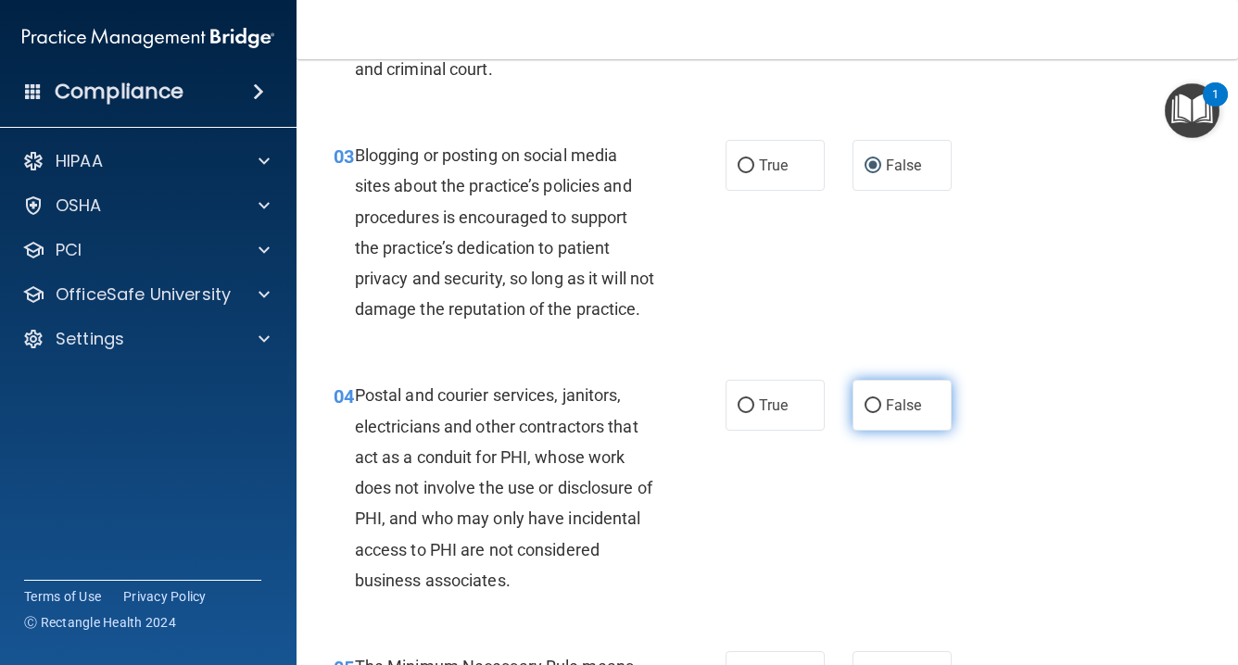
click at [879, 413] on input "False" at bounding box center [873, 406] width 17 height 14
radio input "true"
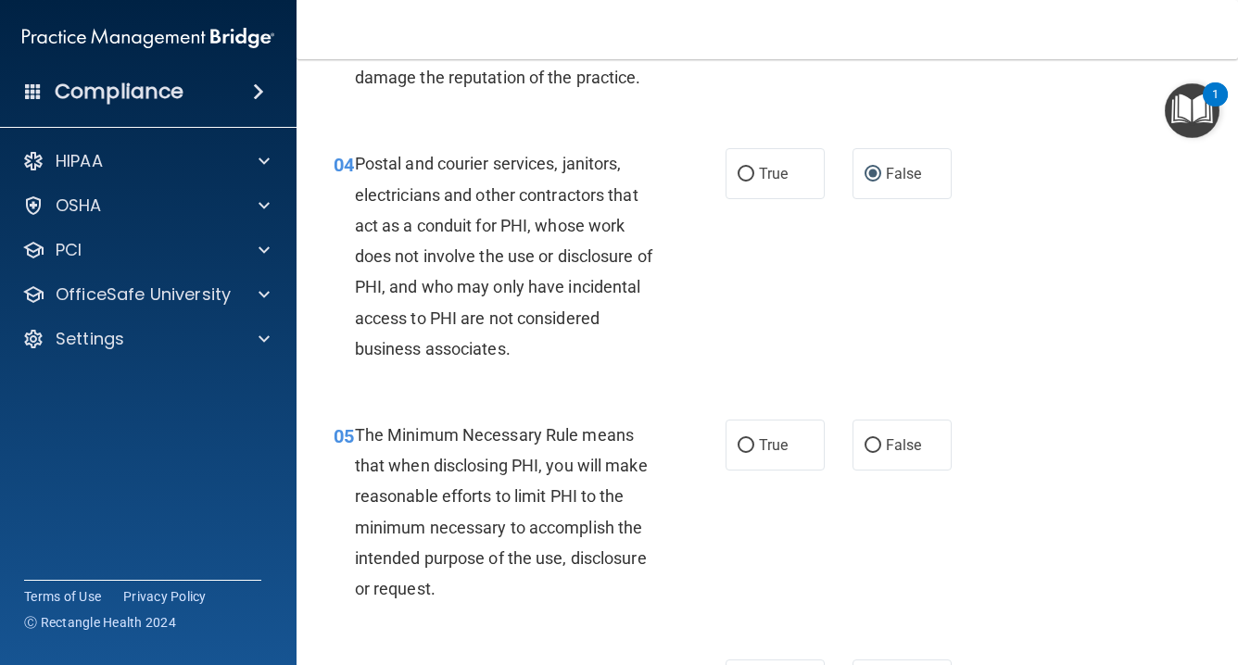
scroll to position [653, 0]
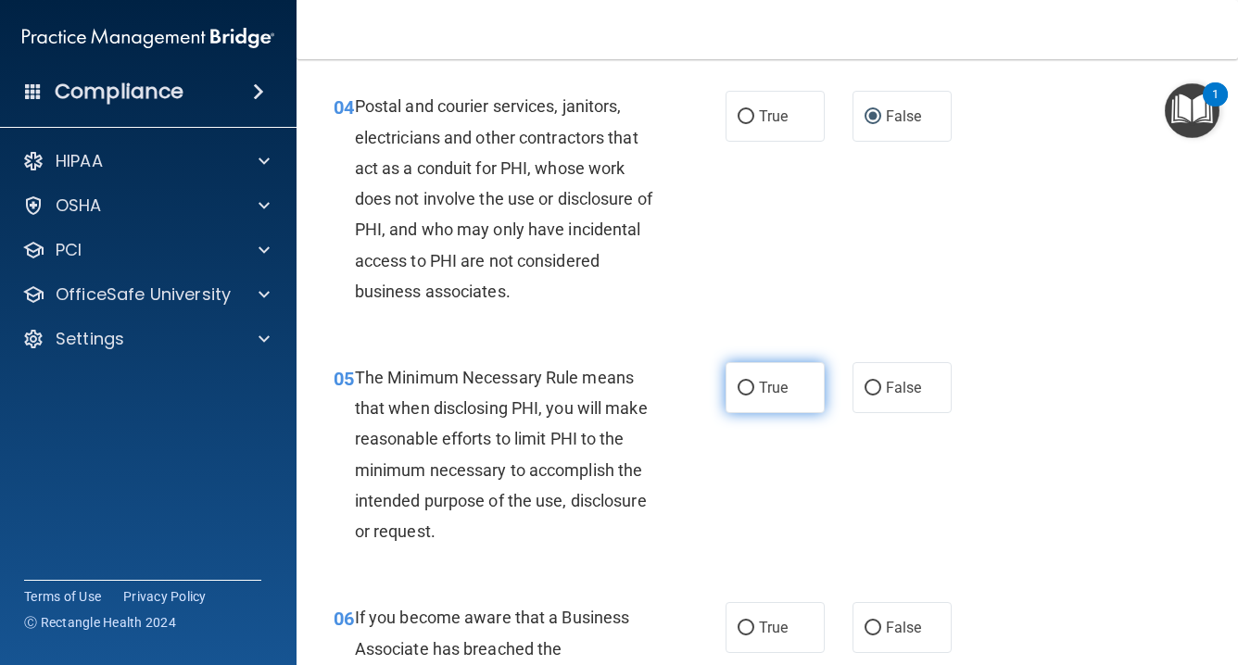
click at [756, 411] on label "True" at bounding box center [775, 387] width 99 height 51
click at [754, 396] on input "True" at bounding box center [746, 389] width 17 height 14
radio input "true"
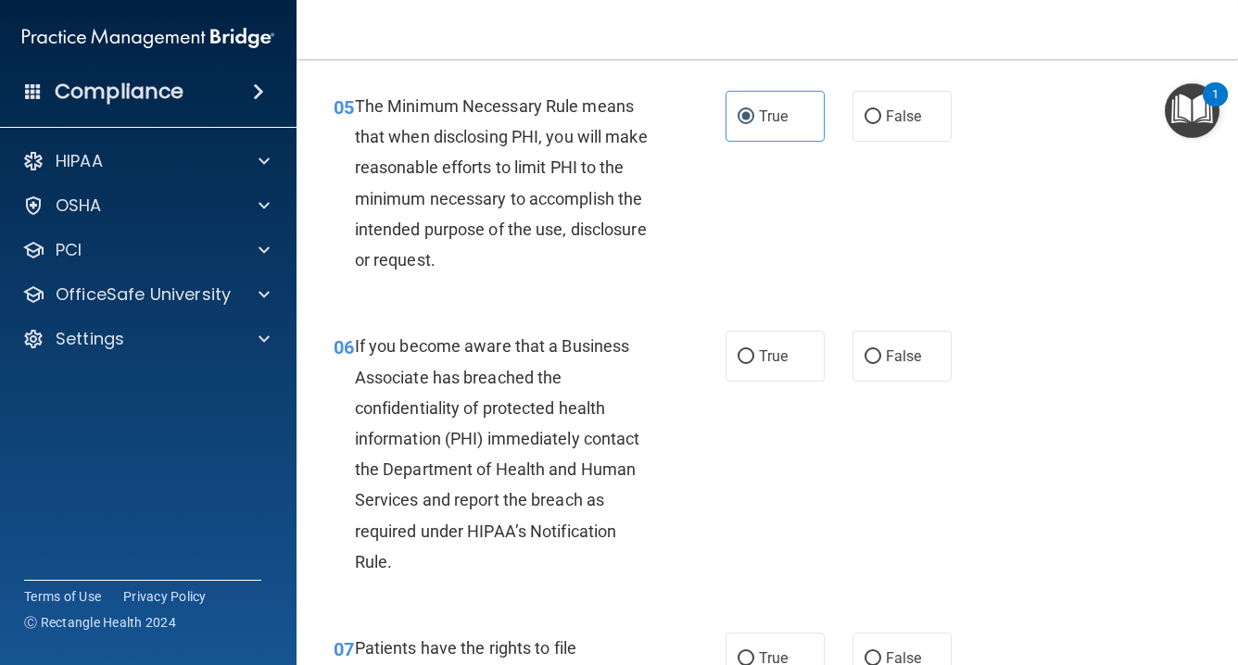
scroll to position [930, 0]
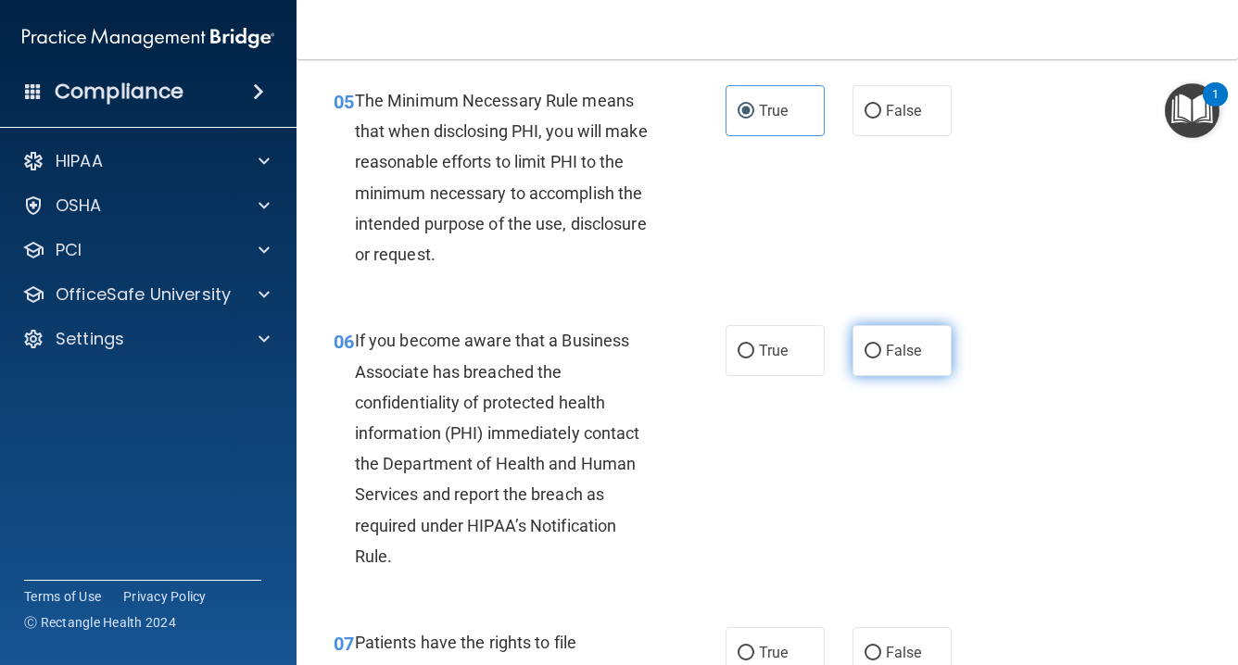
click at [875, 359] on input "False" at bounding box center [873, 352] width 17 height 14
radio input "true"
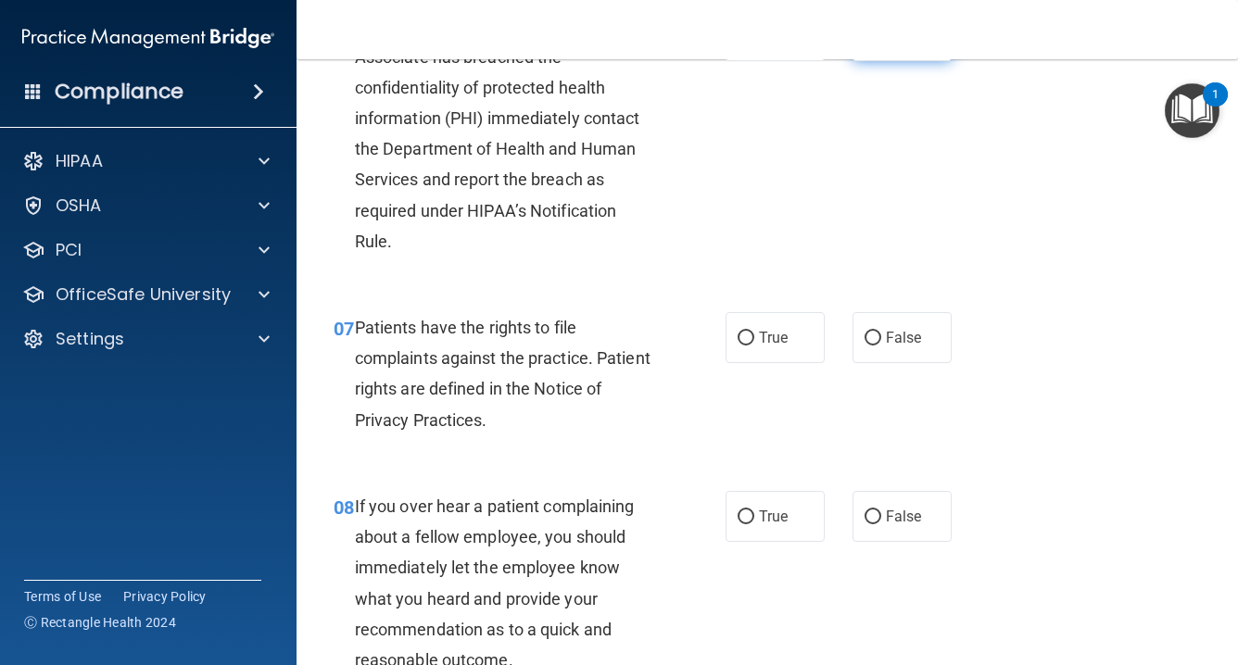
scroll to position [1246, 0]
click at [761, 346] on span "True" at bounding box center [773, 337] width 29 height 18
click at [754, 345] on input "True" at bounding box center [746, 338] width 17 height 14
radio input "true"
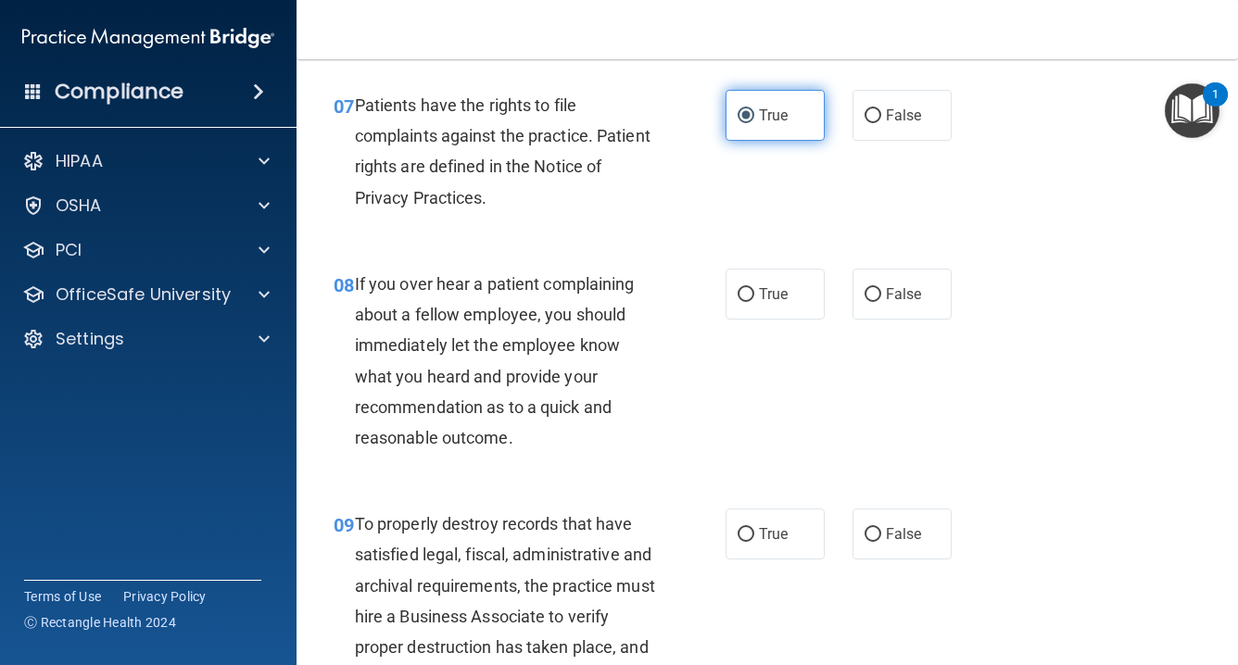
scroll to position [1469, 0]
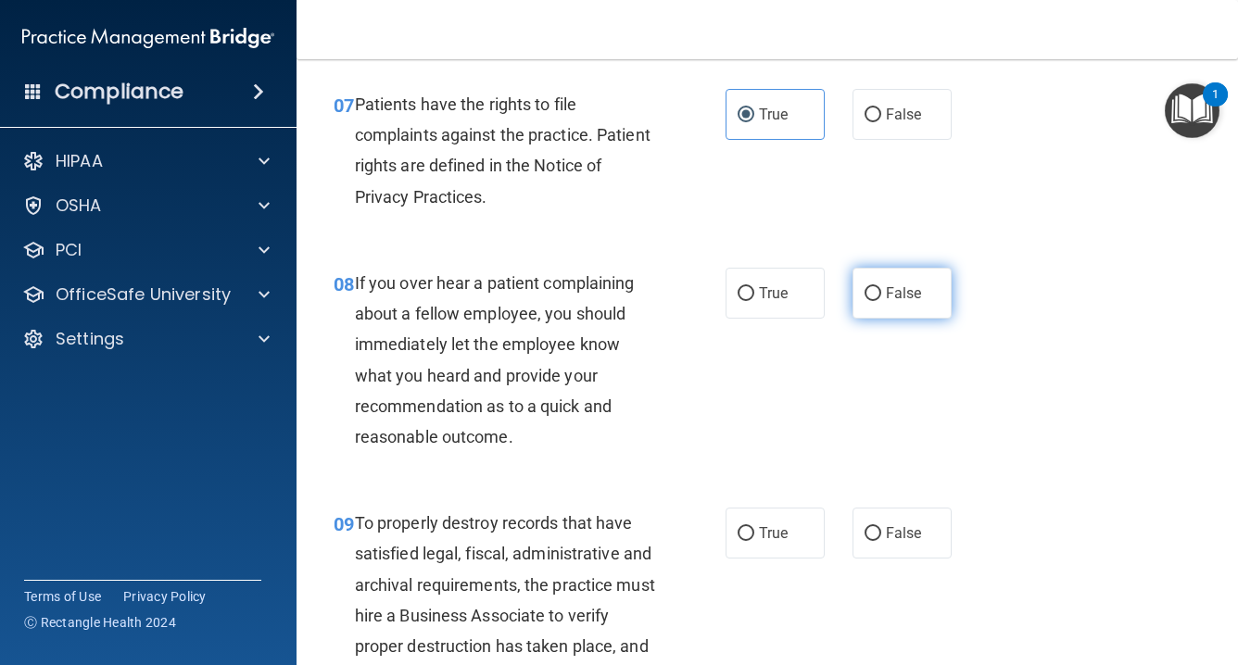
click at [874, 301] on input "False" at bounding box center [873, 294] width 17 height 14
radio input "true"
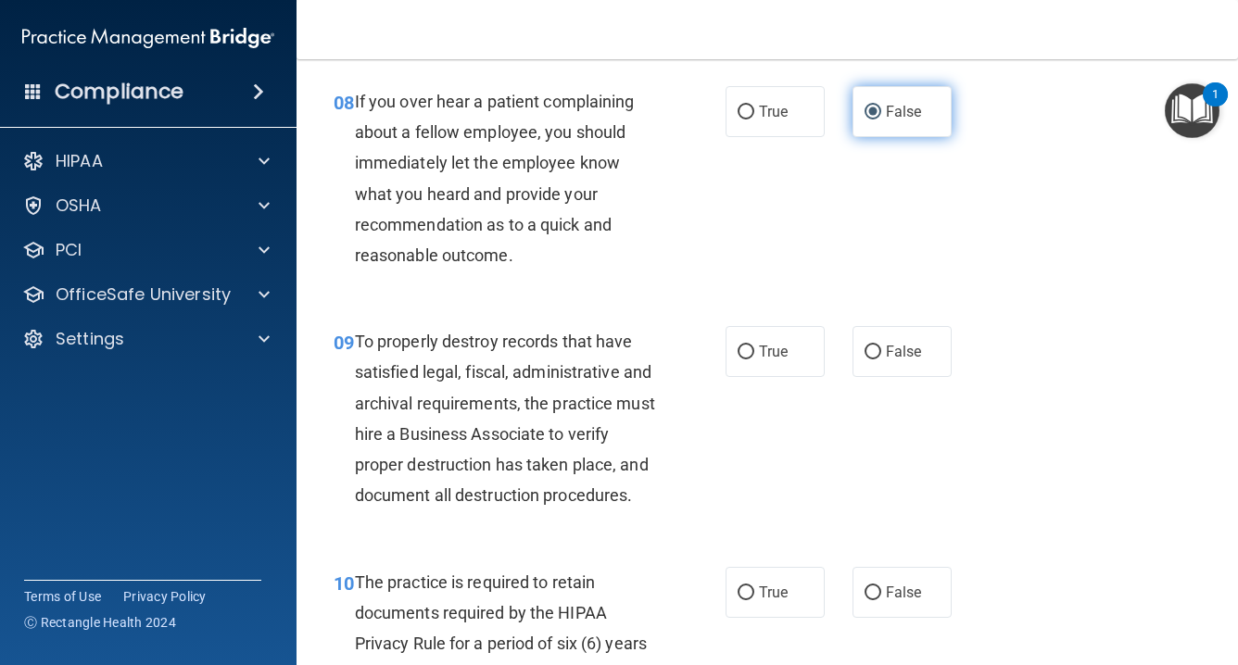
scroll to position [1651, 0]
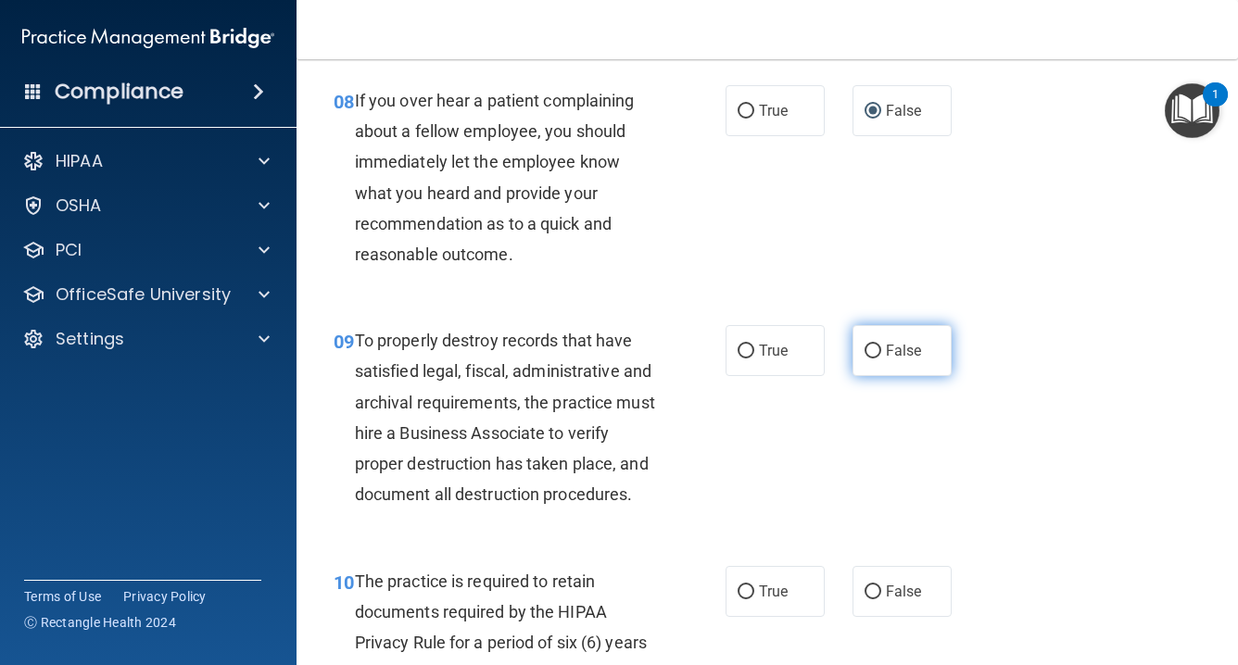
click at [878, 359] on input "False" at bounding box center [873, 352] width 17 height 14
radio input "true"
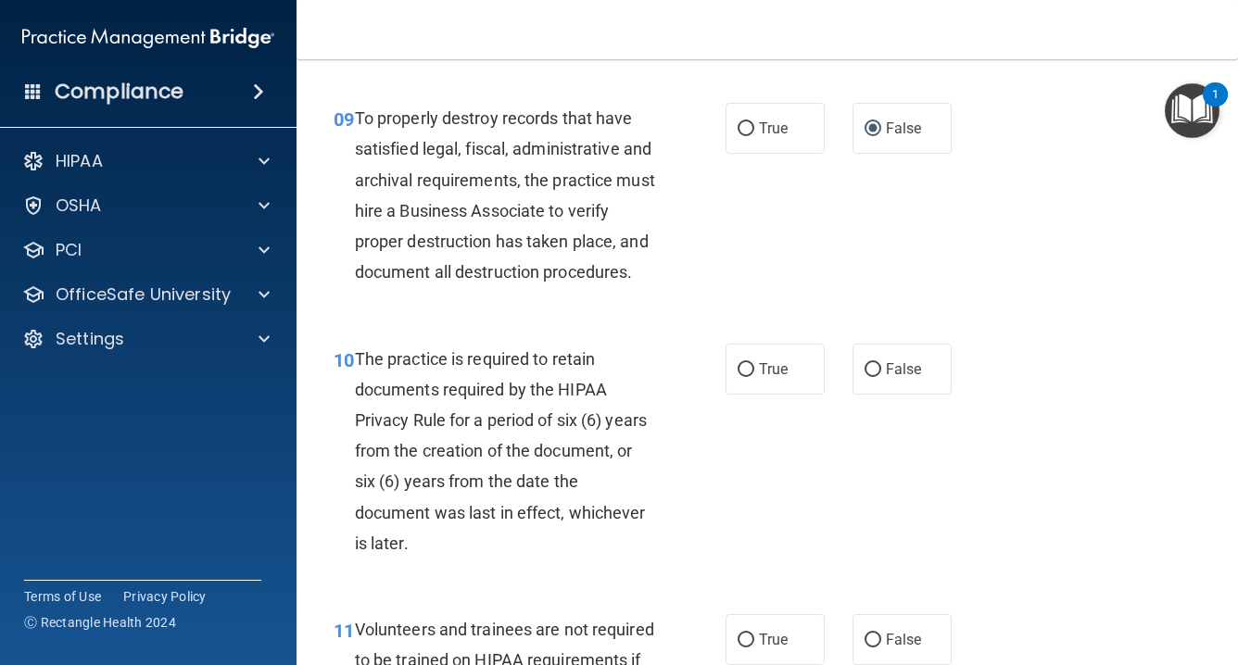
scroll to position [1875, 0]
click at [760, 377] on span "True" at bounding box center [773, 369] width 29 height 18
click at [754, 376] on input "True" at bounding box center [746, 369] width 17 height 14
radio input "true"
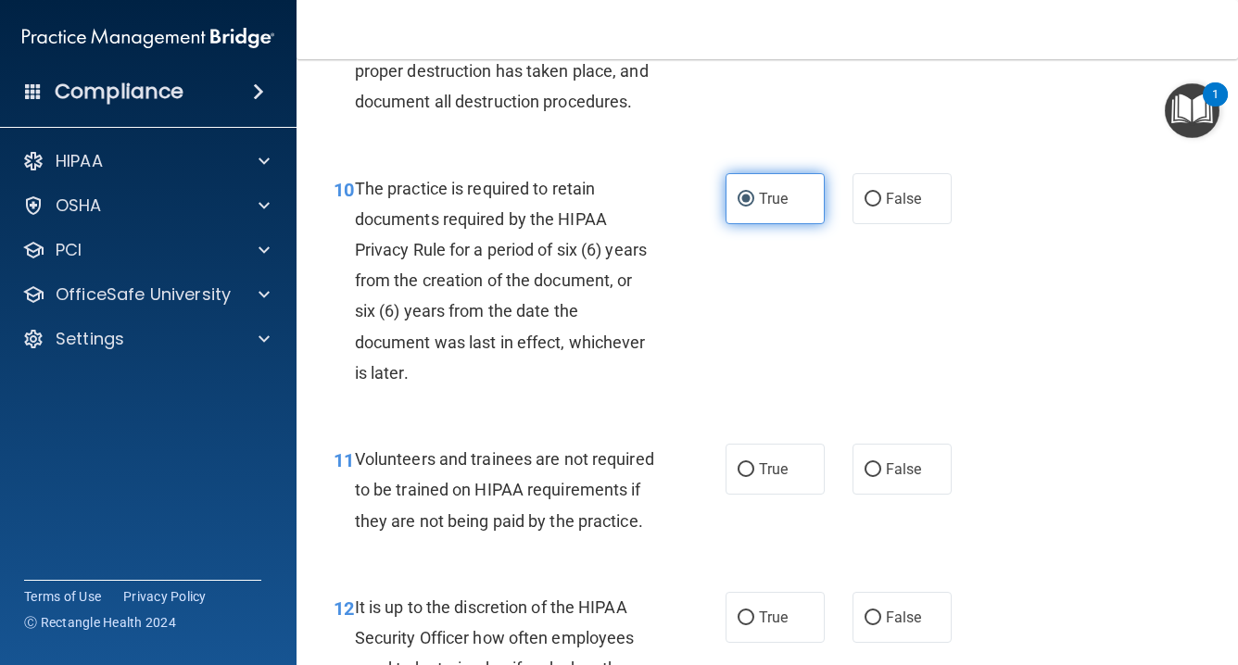
scroll to position [2046, 0]
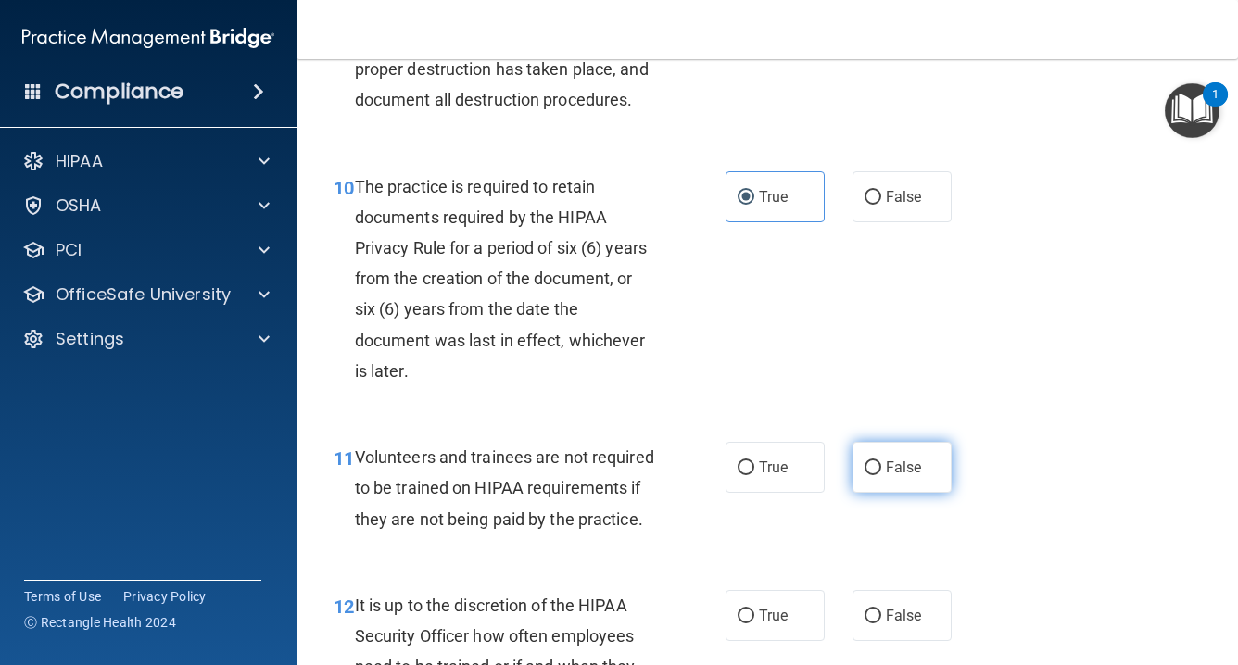
click at [867, 475] on input "False" at bounding box center [873, 469] width 17 height 14
radio input "true"
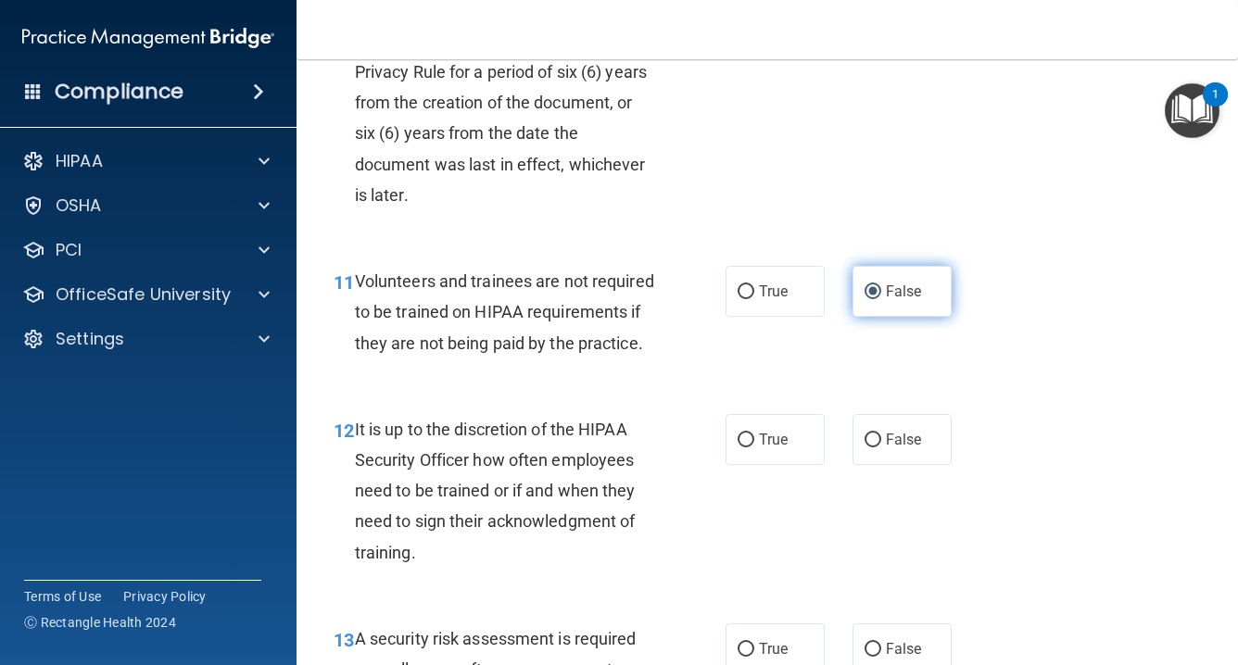
scroll to position [2223, 0]
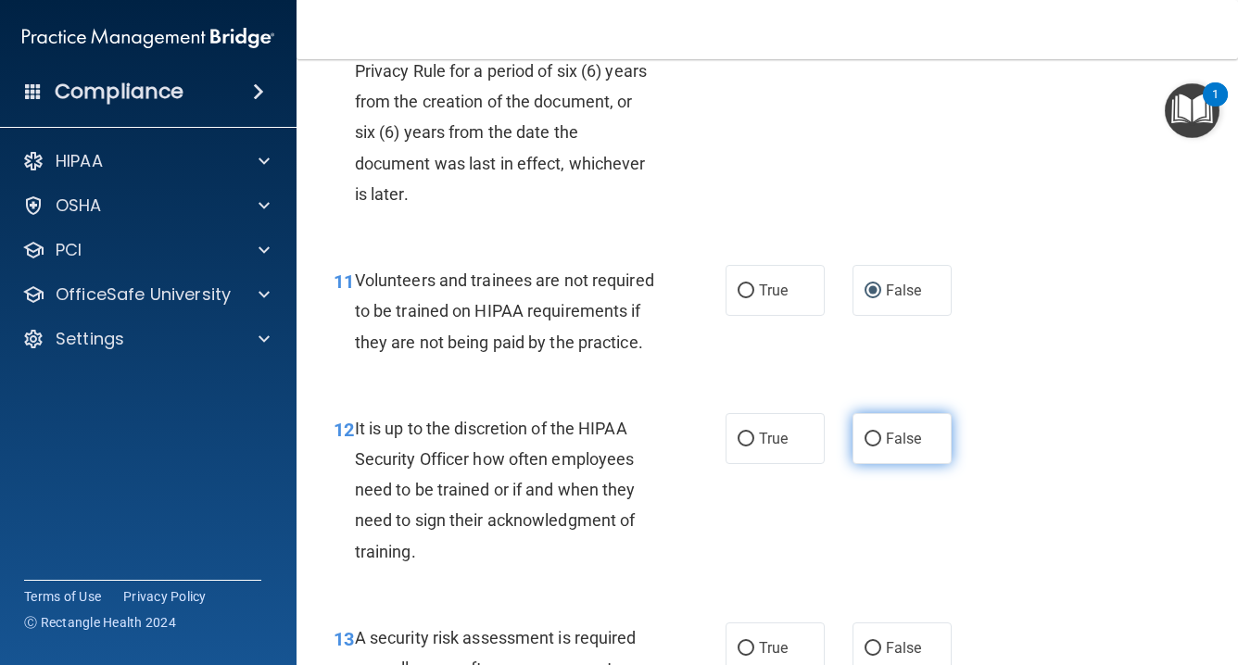
click at [874, 447] on input "False" at bounding box center [873, 440] width 17 height 14
radio input "true"
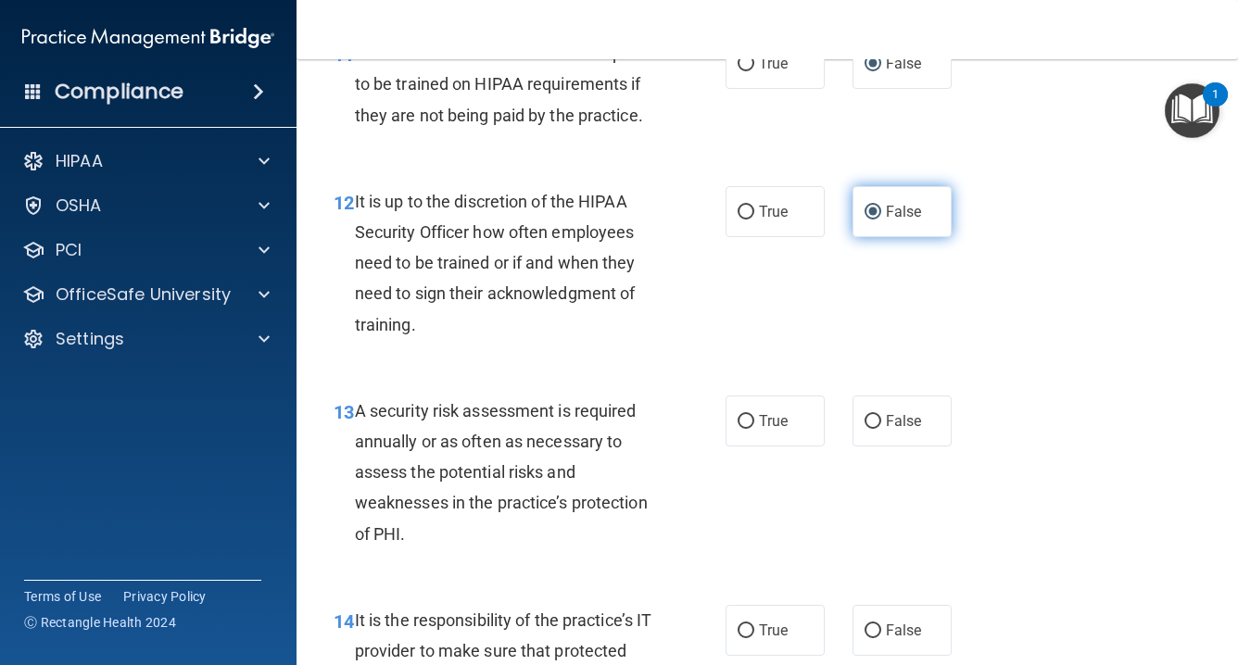
scroll to position [2460, 0]
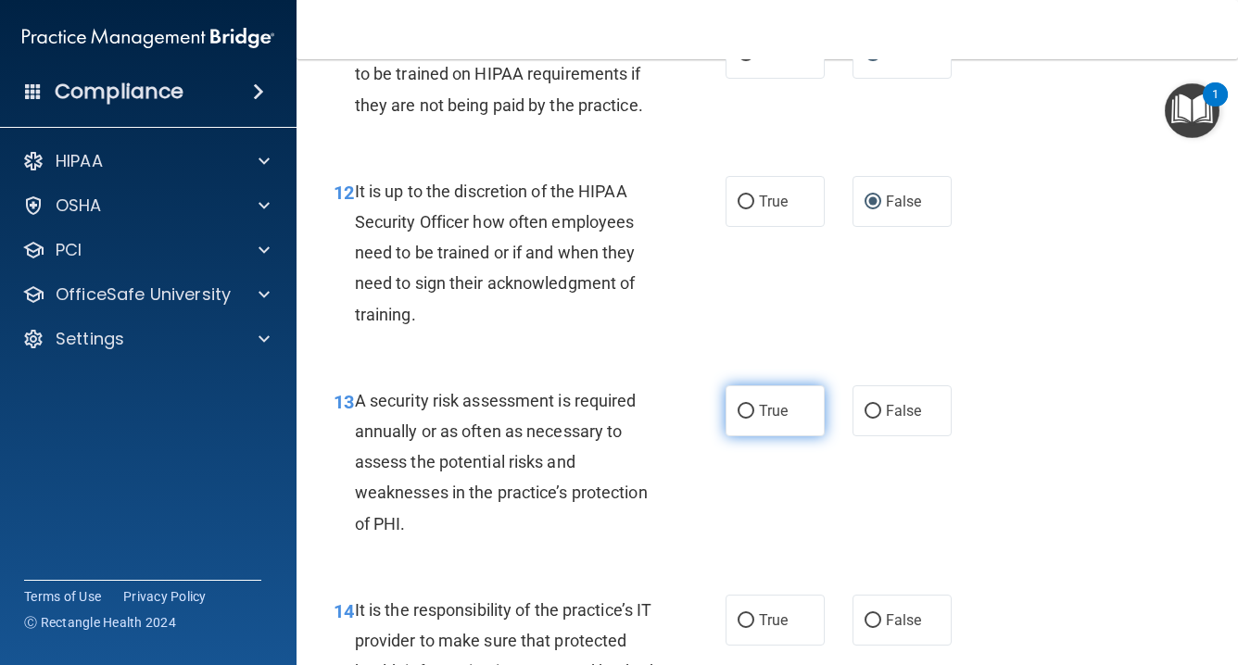
click at [775, 420] on span "True" at bounding box center [773, 411] width 29 height 18
click at [754, 419] on input "True" at bounding box center [746, 412] width 17 height 14
radio input "true"
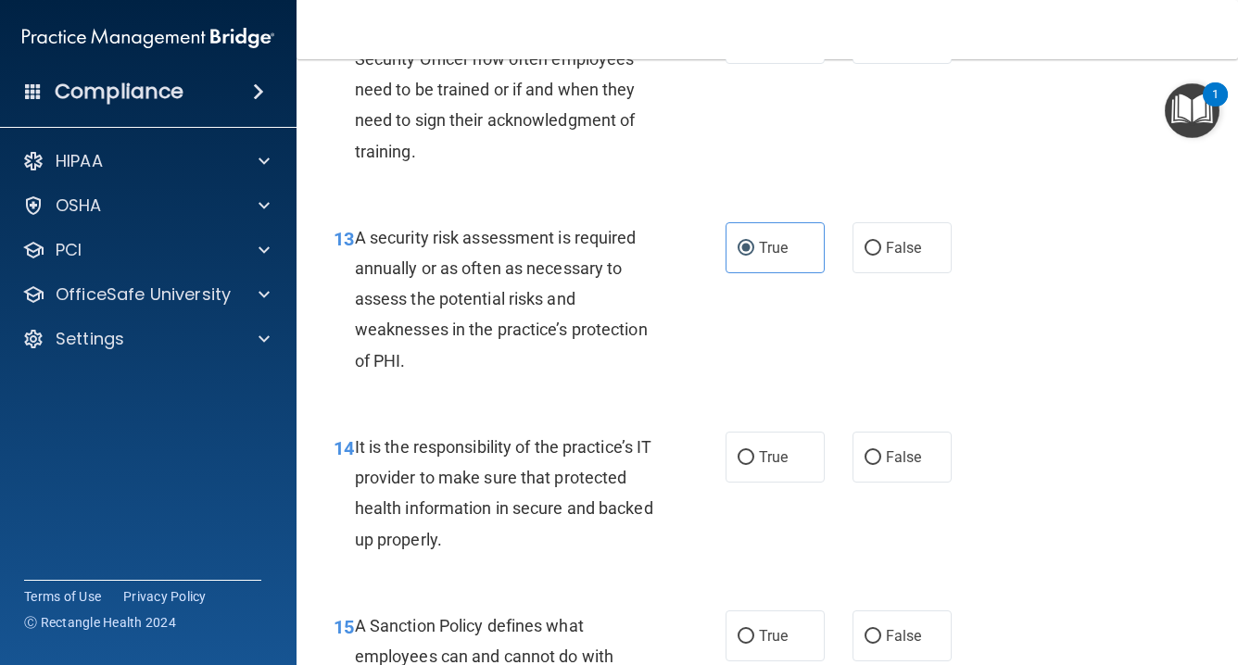
scroll to position [2626, 0]
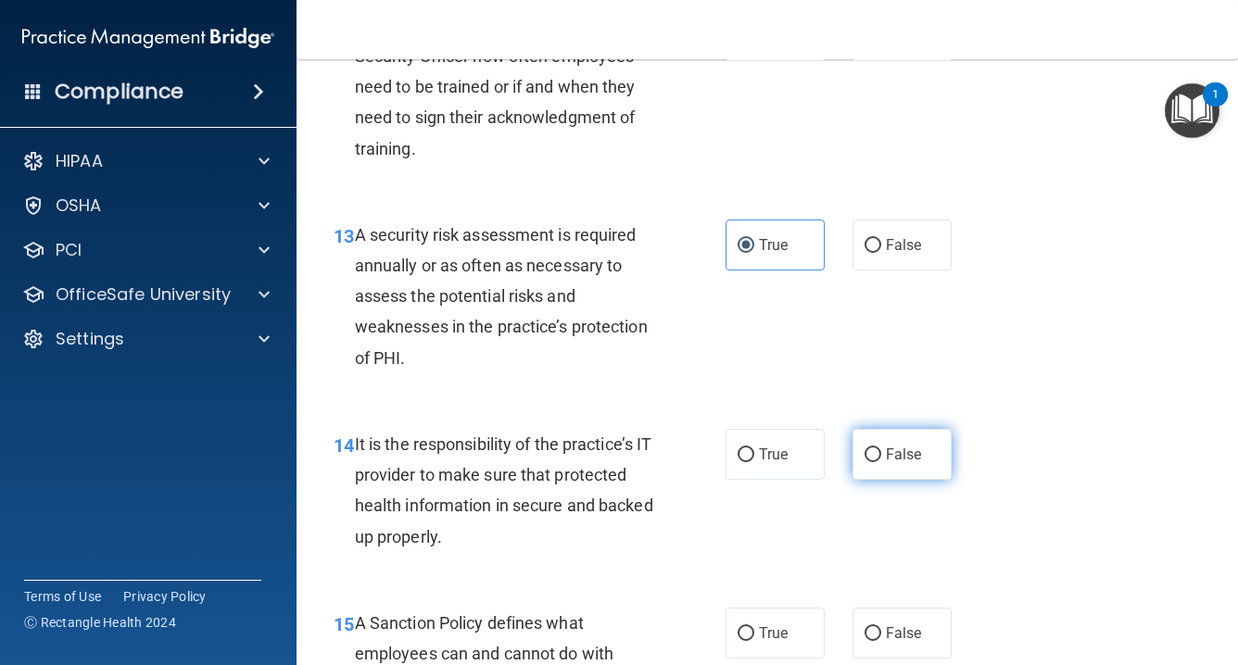
click at [873, 462] on input "False" at bounding box center [873, 456] width 17 height 14
radio input "true"
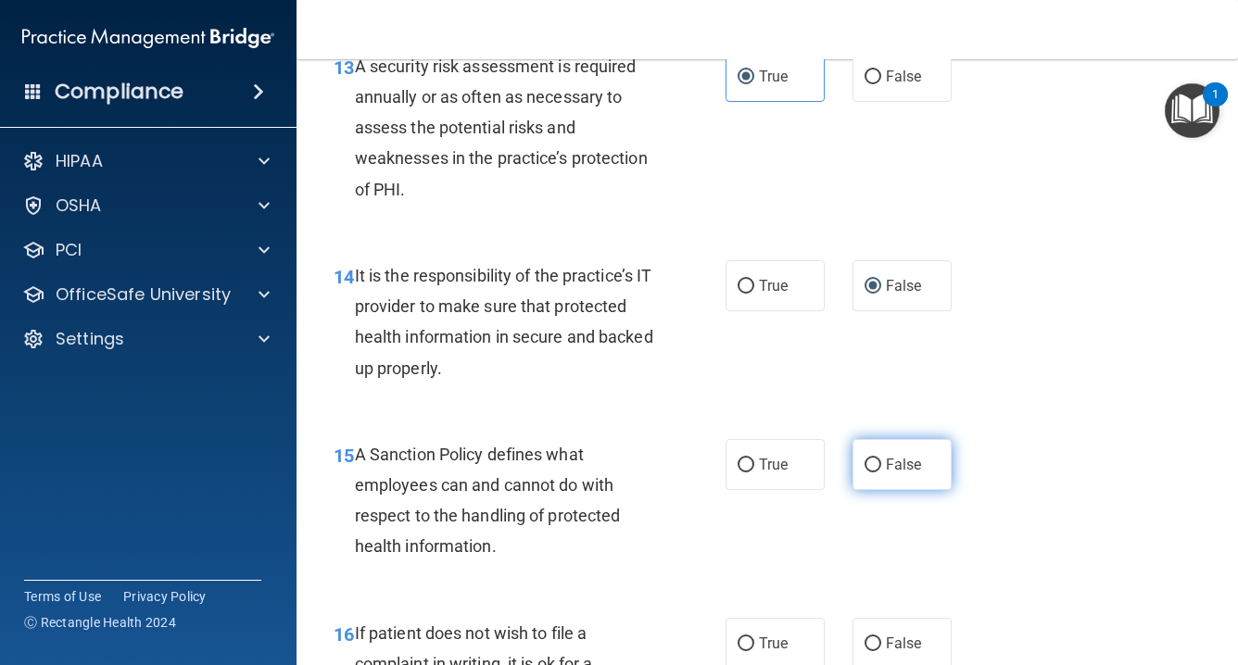
scroll to position [2826, 0]
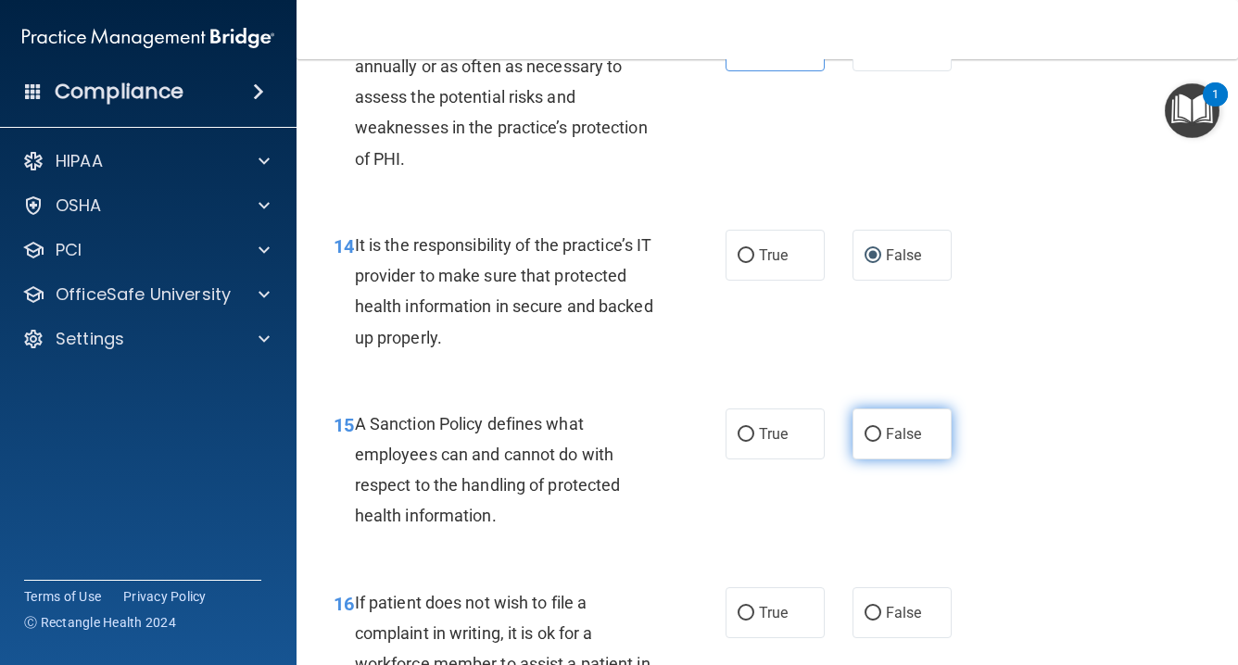
click at [877, 442] on input "False" at bounding box center [873, 435] width 17 height 14
radio input "true"
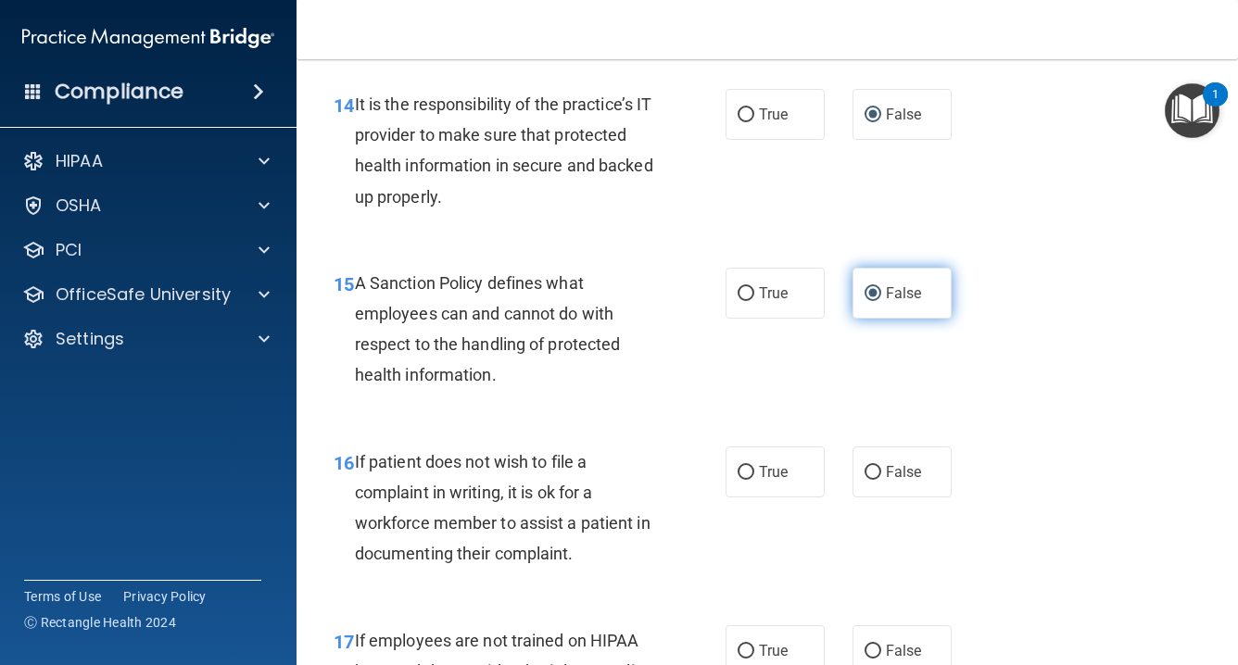
scroll to position [2967, 0]
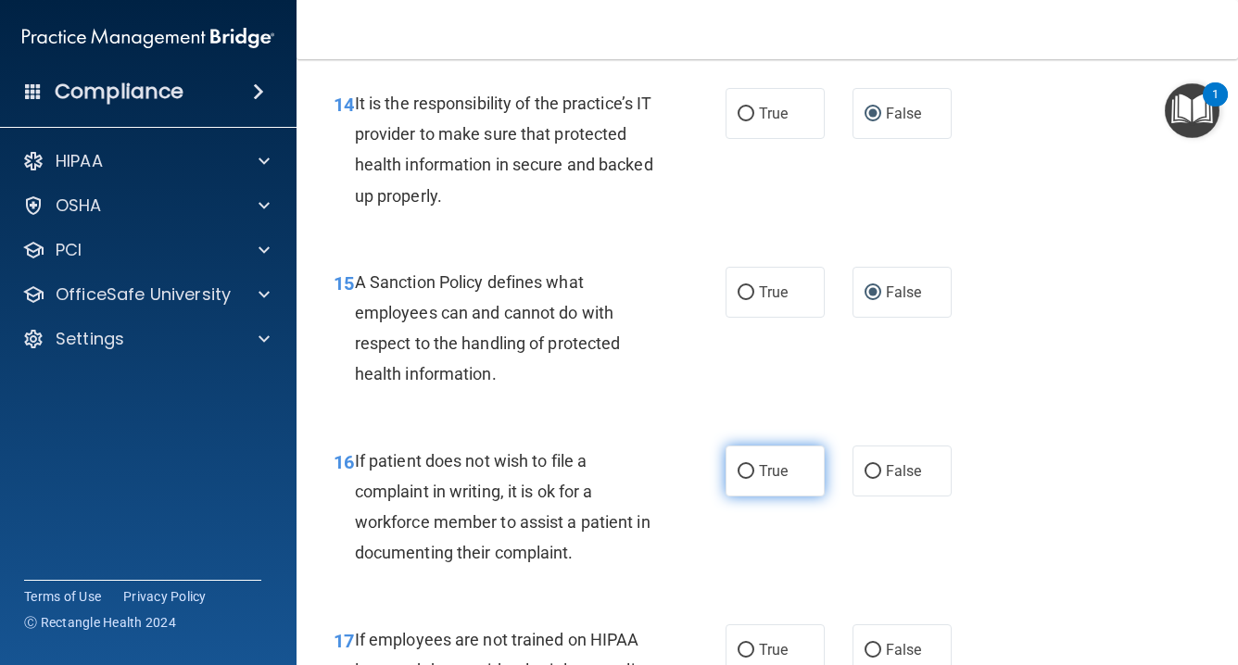
click at [752, 479] on input "True" at bounding box center [746, 472] width 17 height 14
radio input "true"
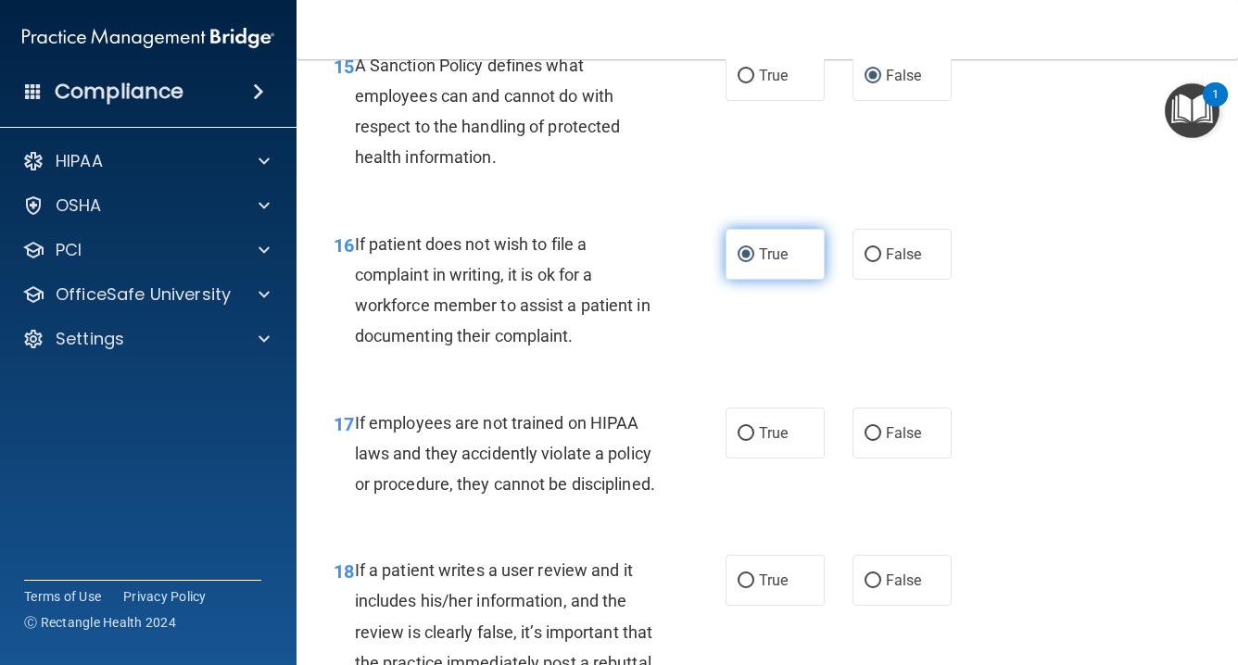
scroll to position [3186, 0]
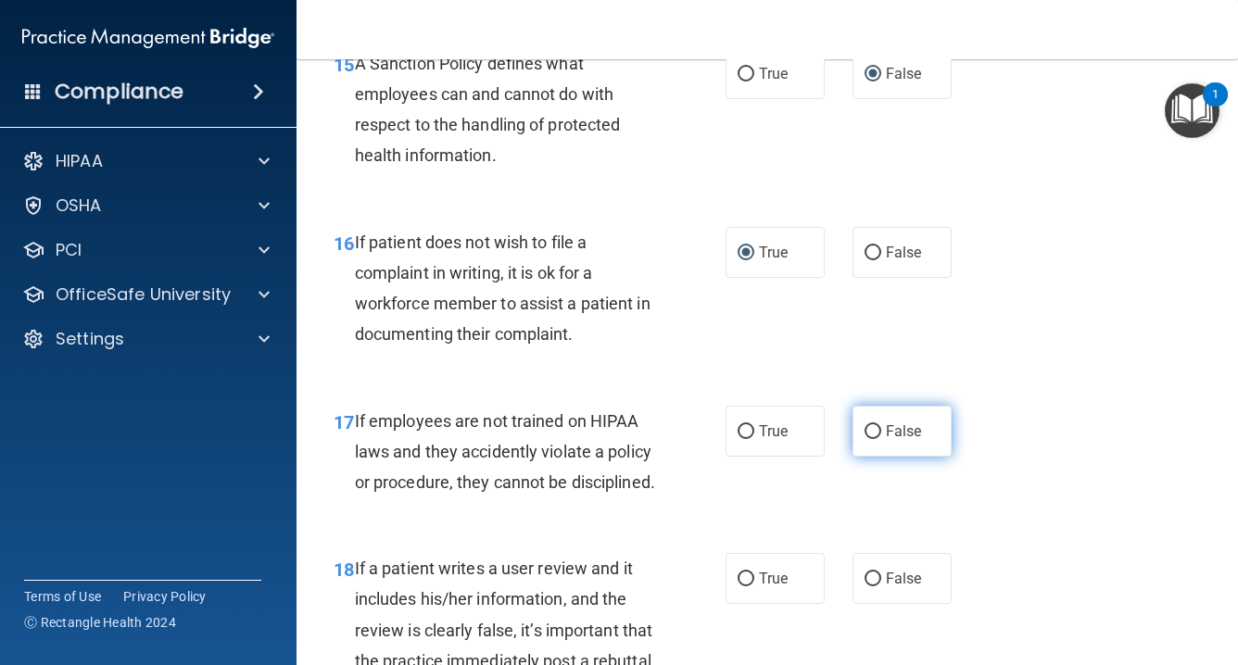
click at [875, 439] on input "False" at bounding box center [873, 432] width 17 height 14
radio input "true"
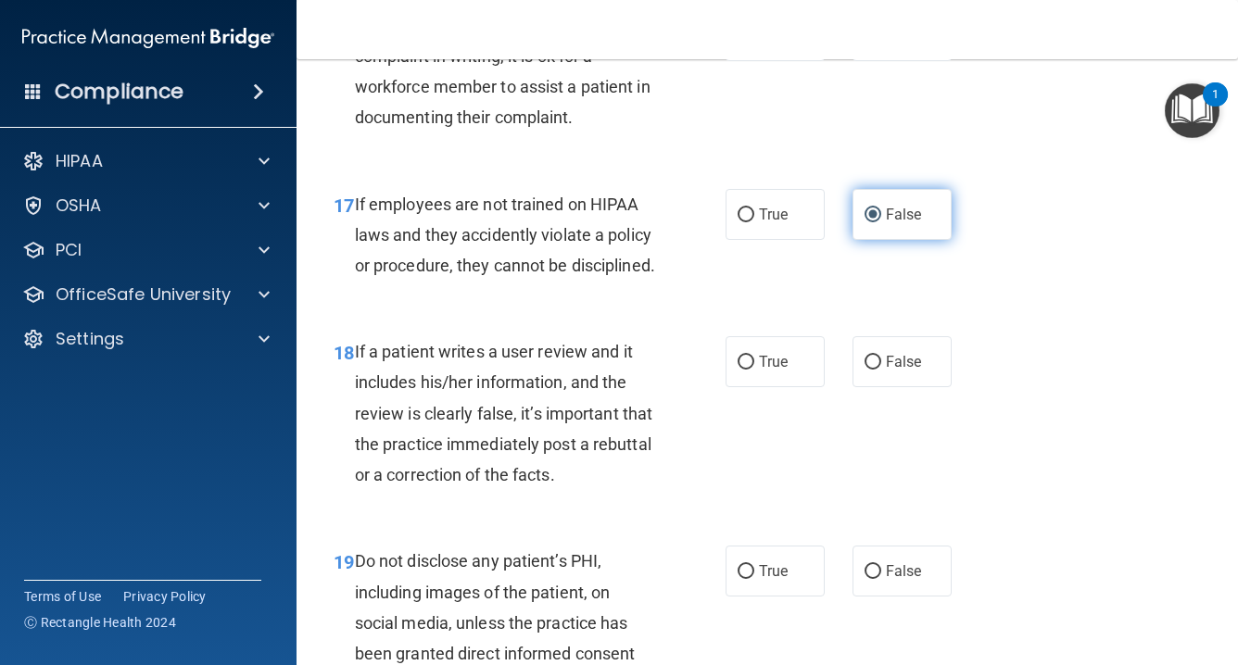
scroll to position [3407, 0]
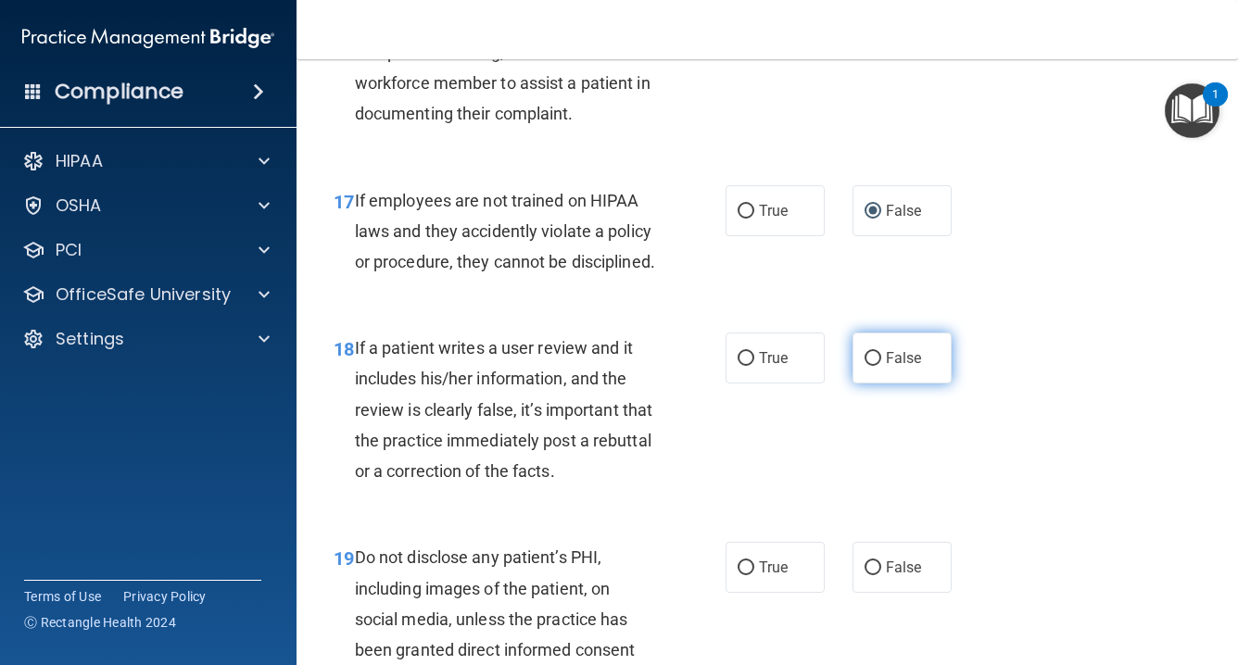
click at [873, 366] on input "False" at bounding box center [873, 359] width 17 height 14
radio input "true"
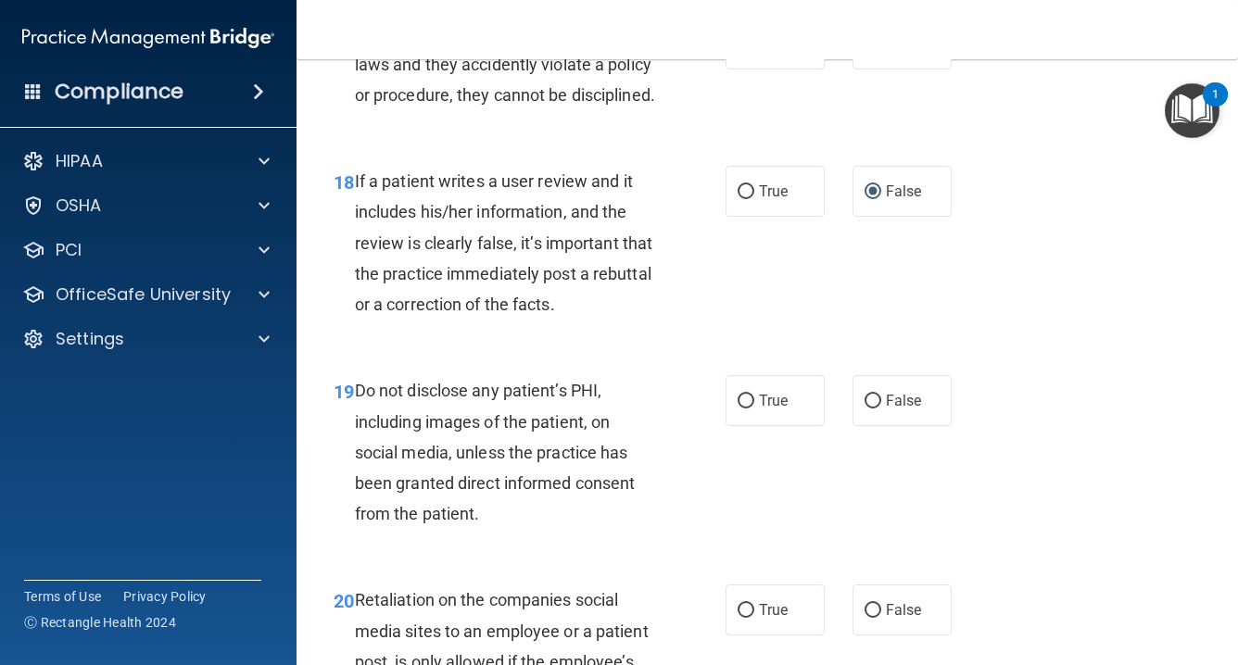
scroll to position [3575, 0]
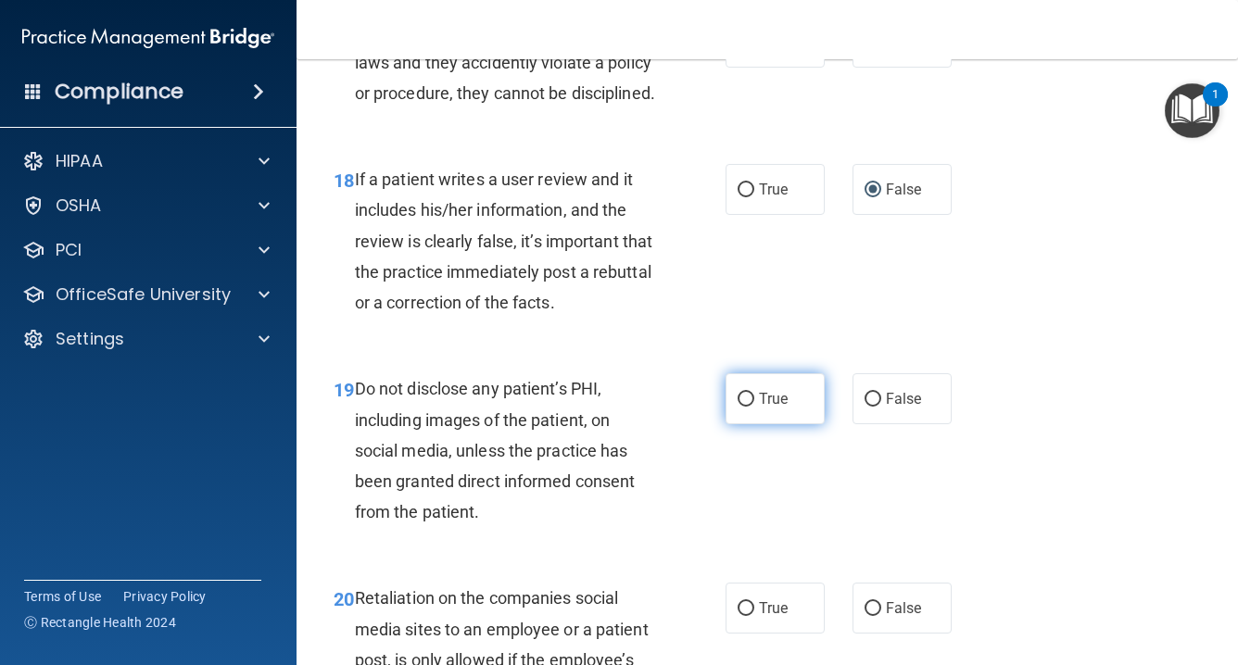
click at [752, 407] on input "True" at bounding box center [746, 400] width 17 height 14
radio input "true"
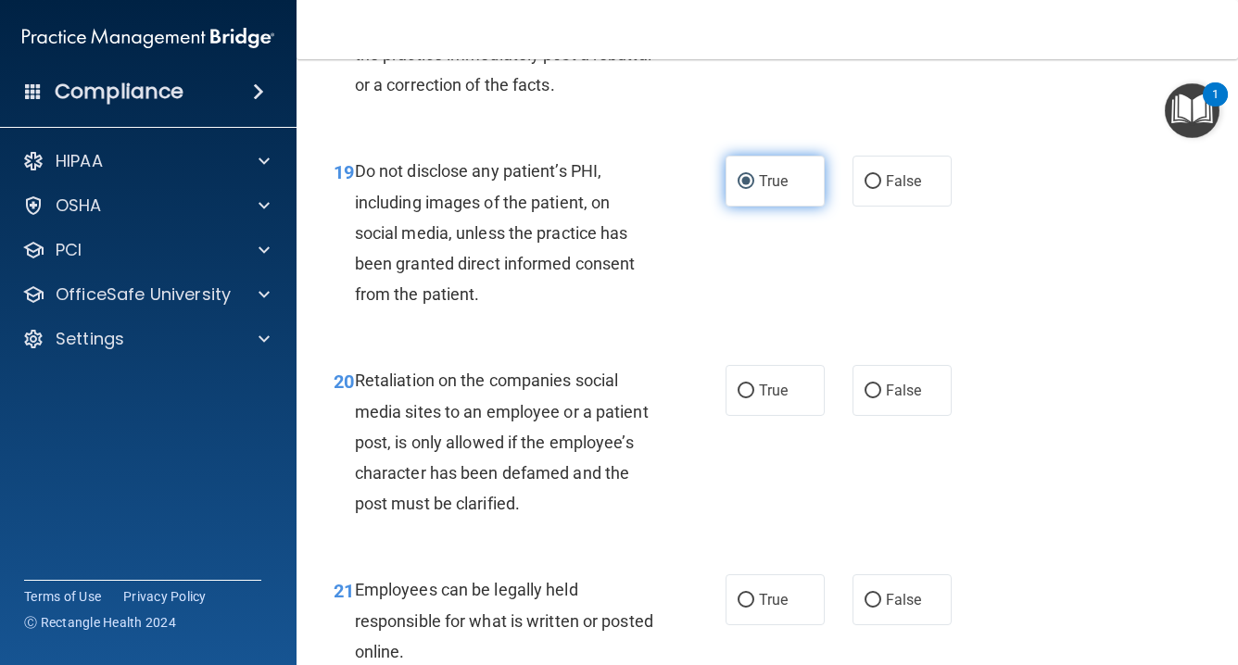
scroll to position [3794, 0]
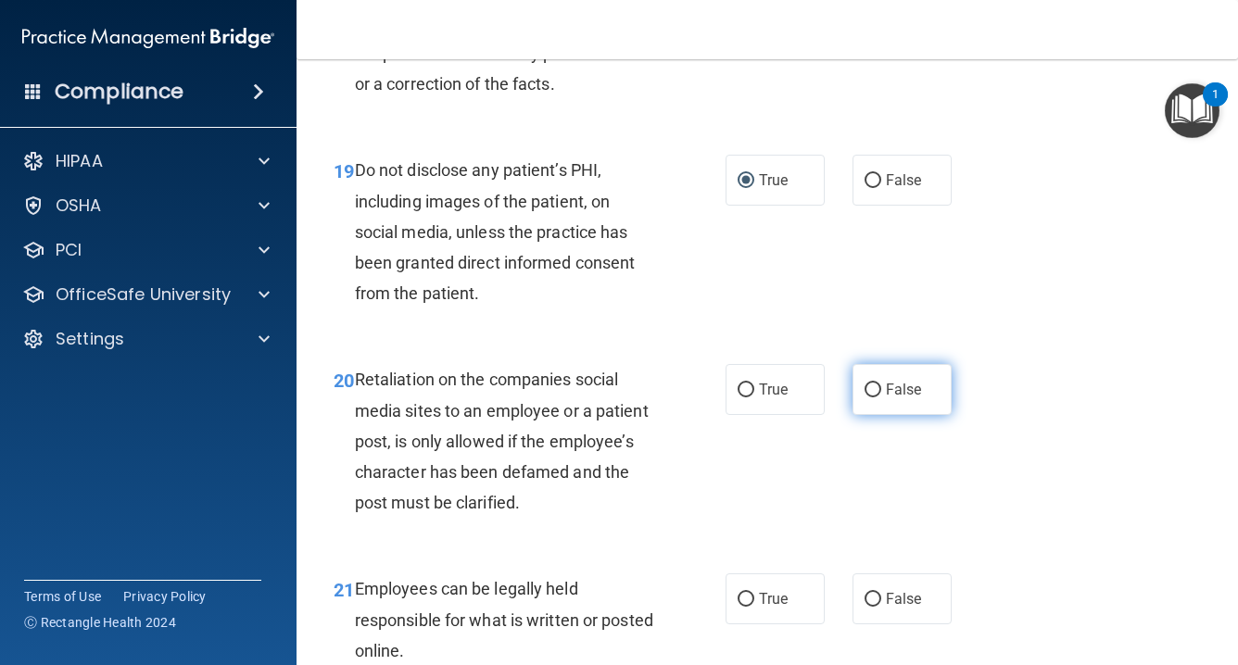
click at [876, 398] on input "False" at bounding box center [873, 391] width 17 height 14
radio input "true"
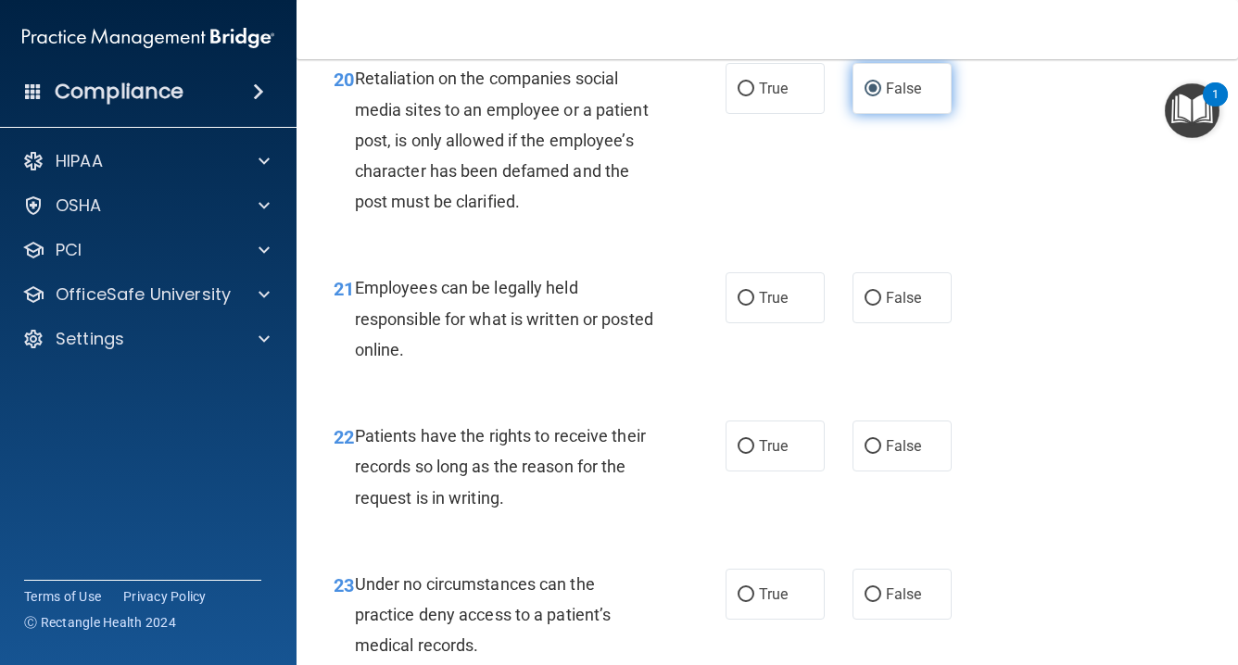
scroll to position [4098, 0]
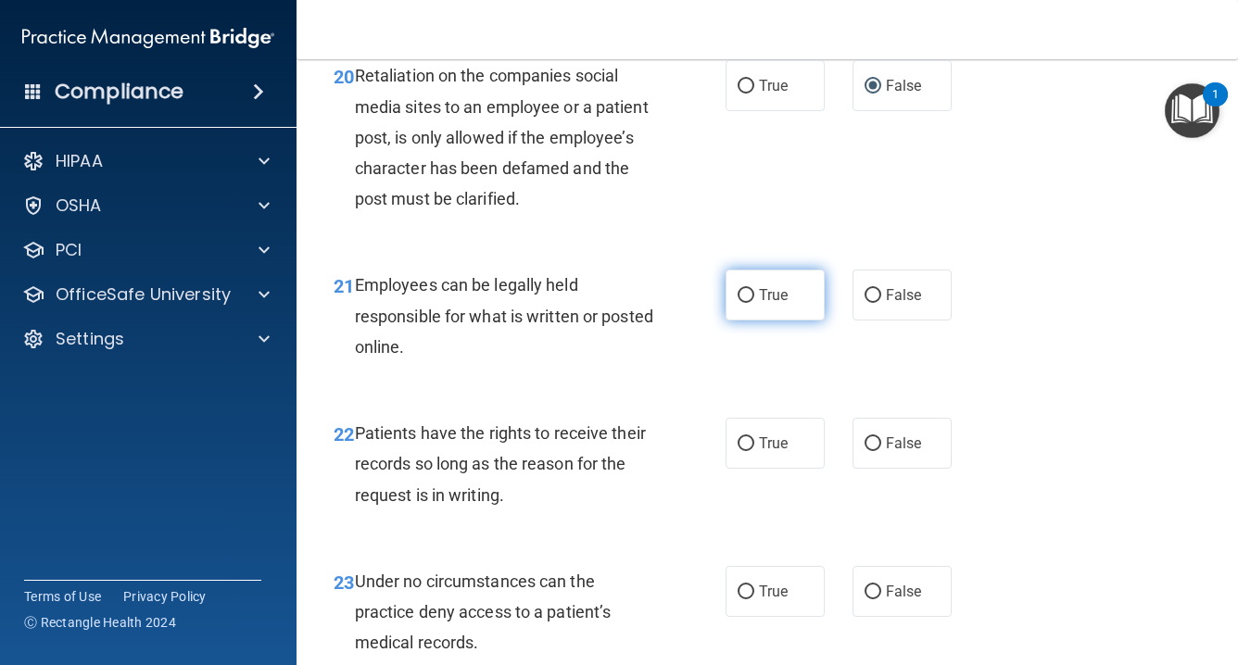
click at [743, 303] on input "True" at bounding box center [746, 296] width 17 height 14
radio input "true"
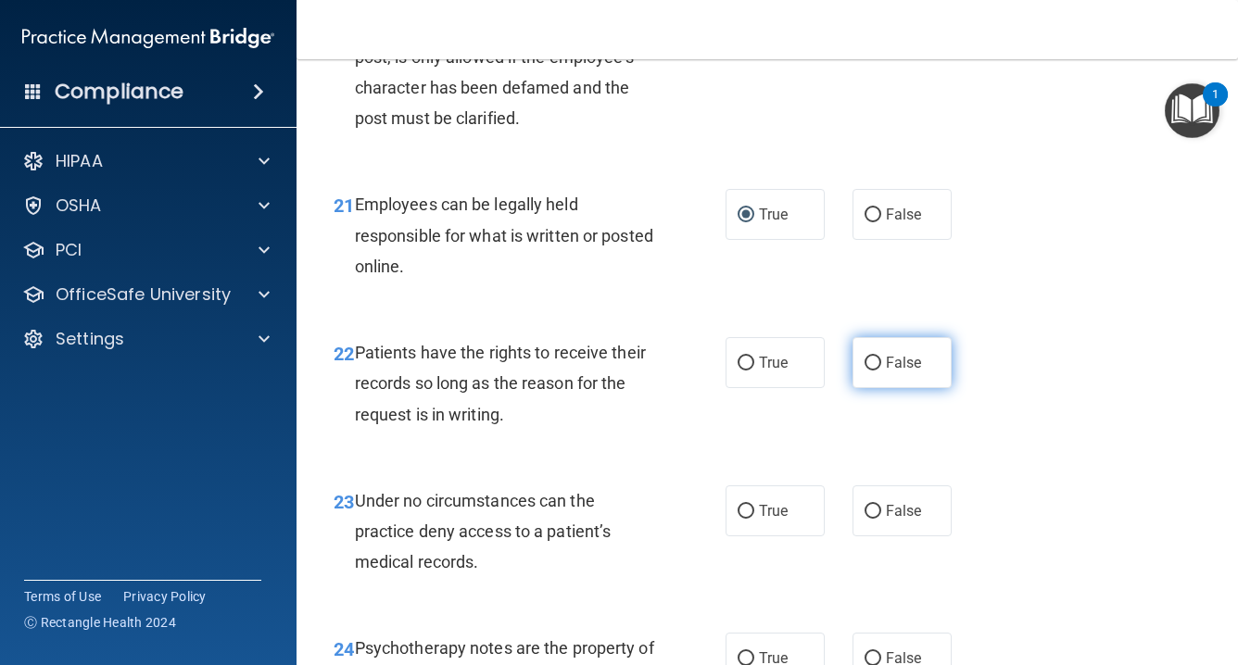
click at [877, 371] on input "False" at bounding box center [873, 364] width 17 height 14
radio input "true"
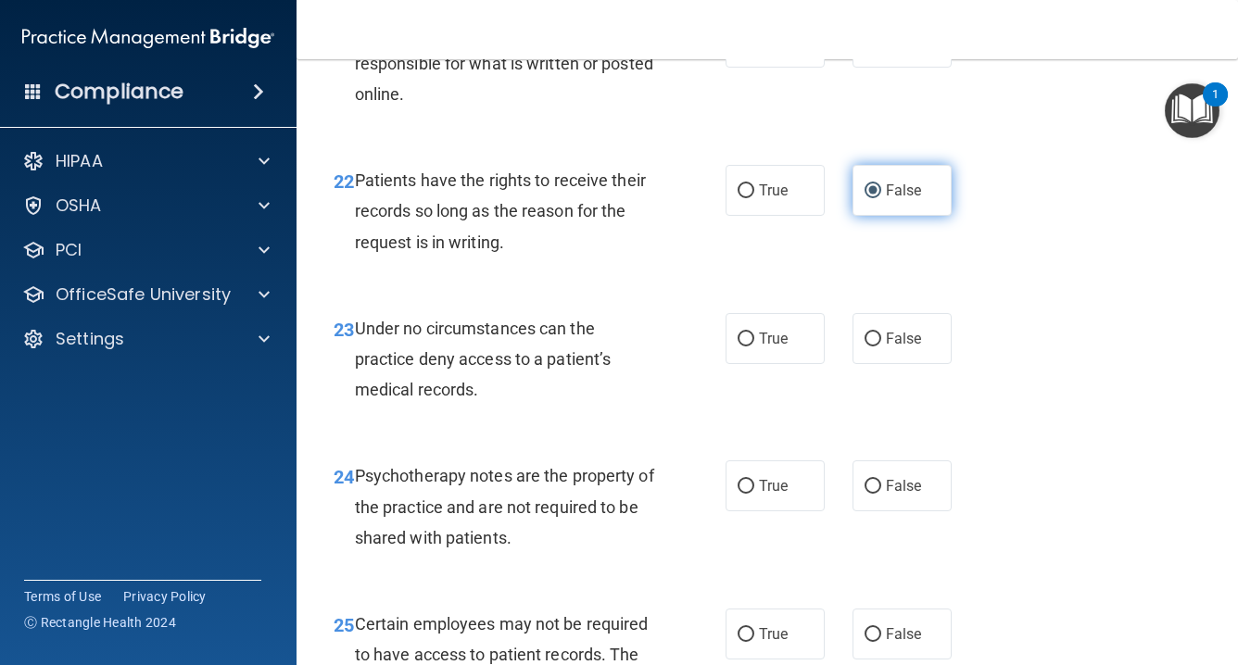
scroll to position [4357, 0]
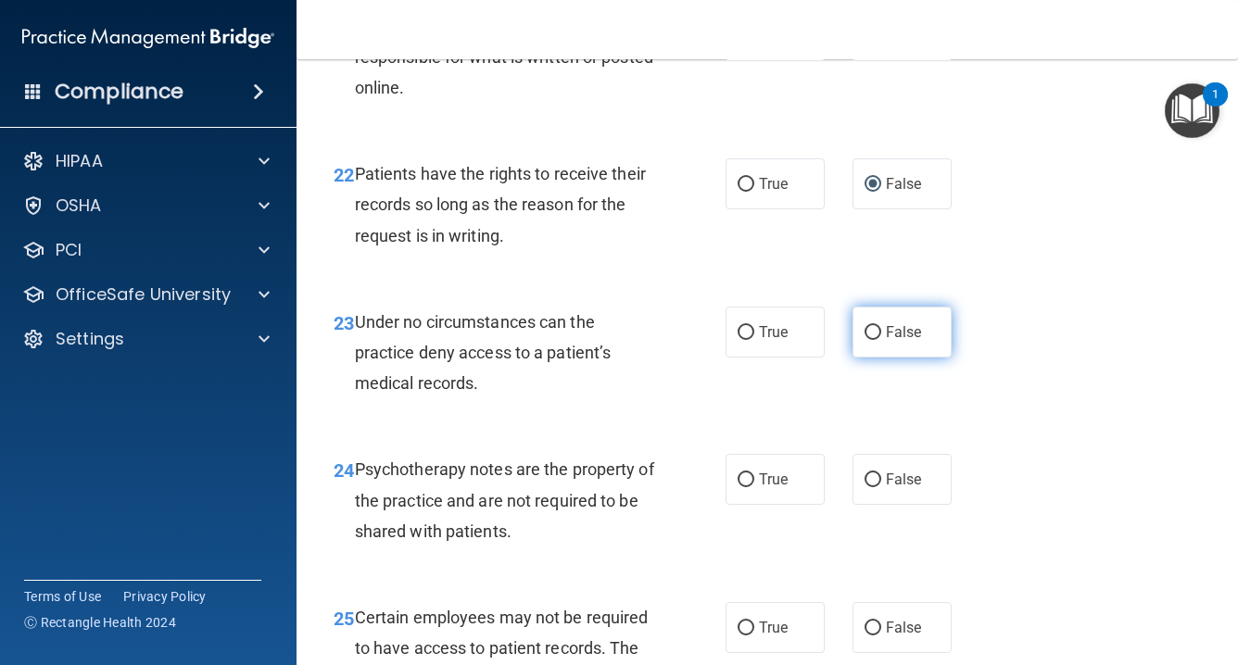
click at [870, 340] on input "False" at bounding box center [873, 333] width 17 height 14
radio input "true"
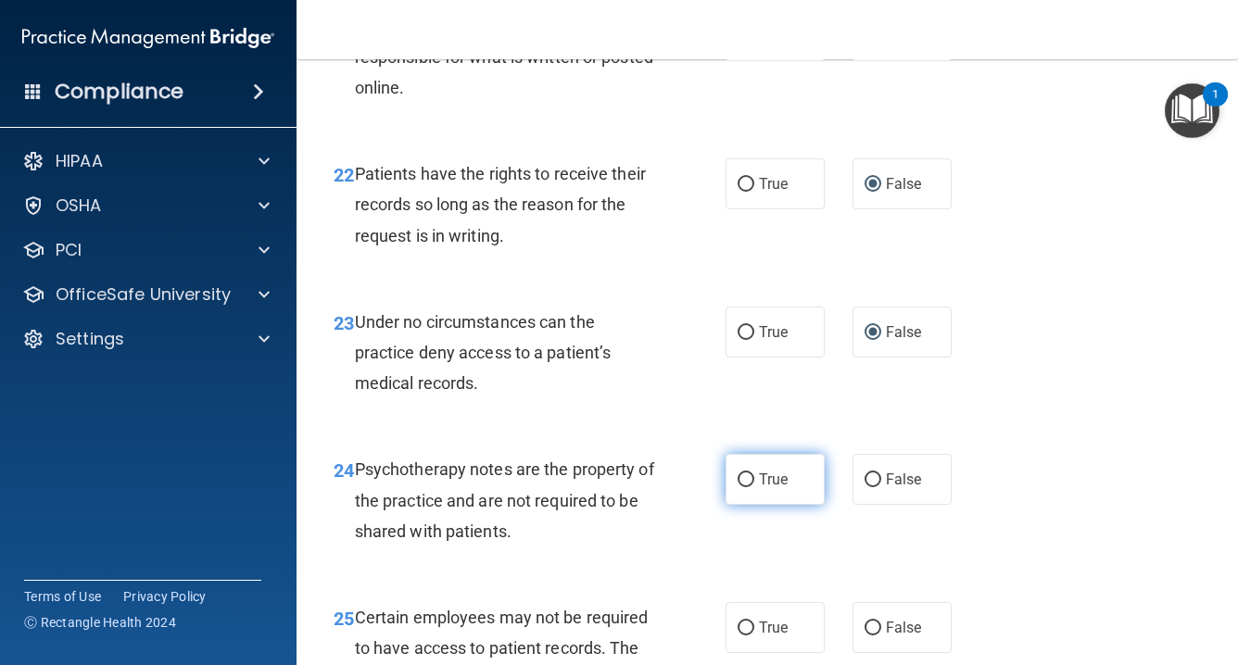
click at [753, 487] on input "True" at bounding box center [746, 481] width 17 height 14
radio input "true"
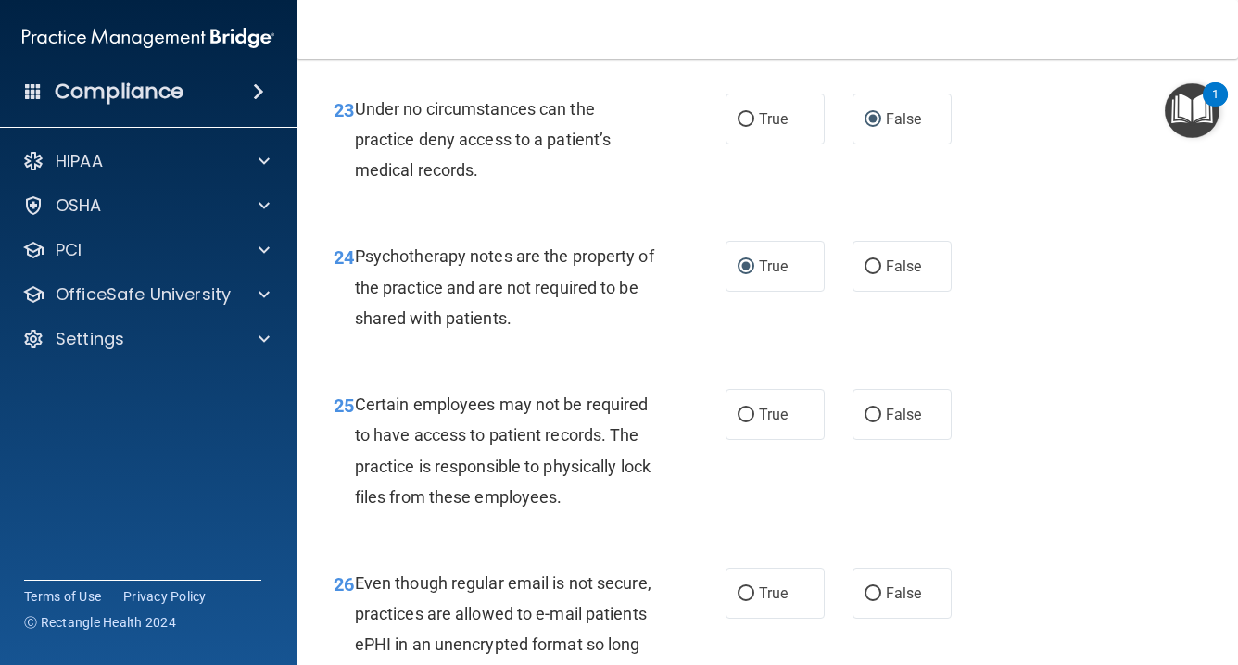
scroll to position [4577, 0]
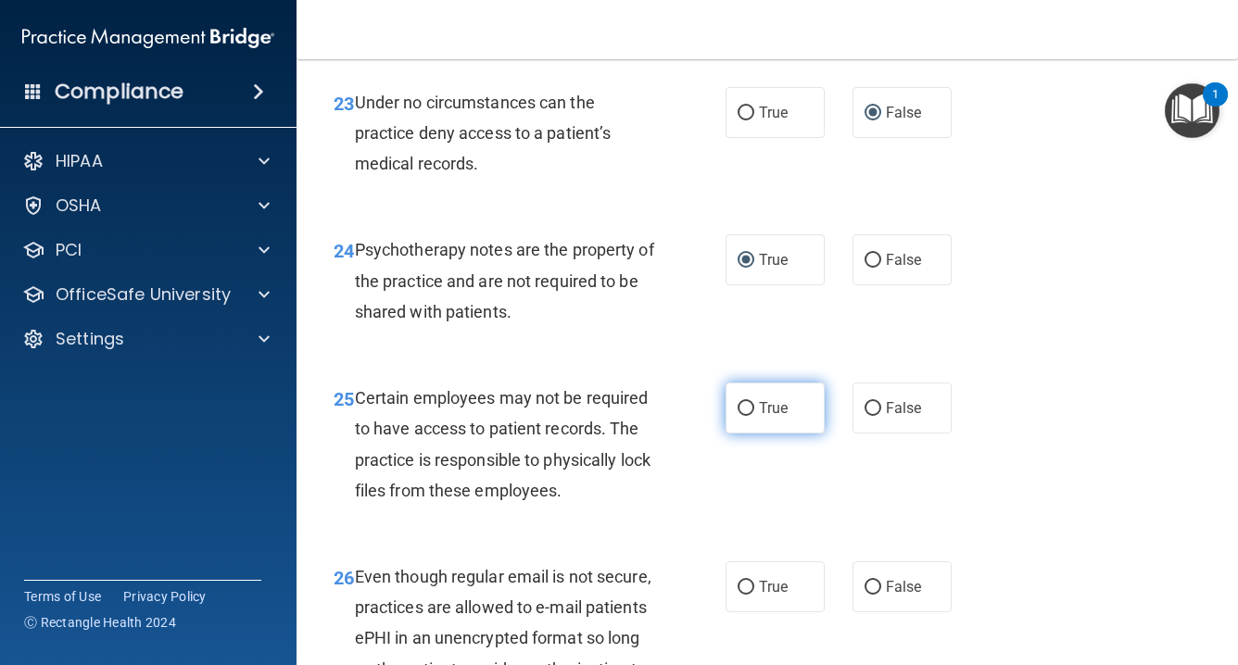
click at [752, 416] on input "True" at bounding box center [746, 409] width 17 height 14
radio input "true"
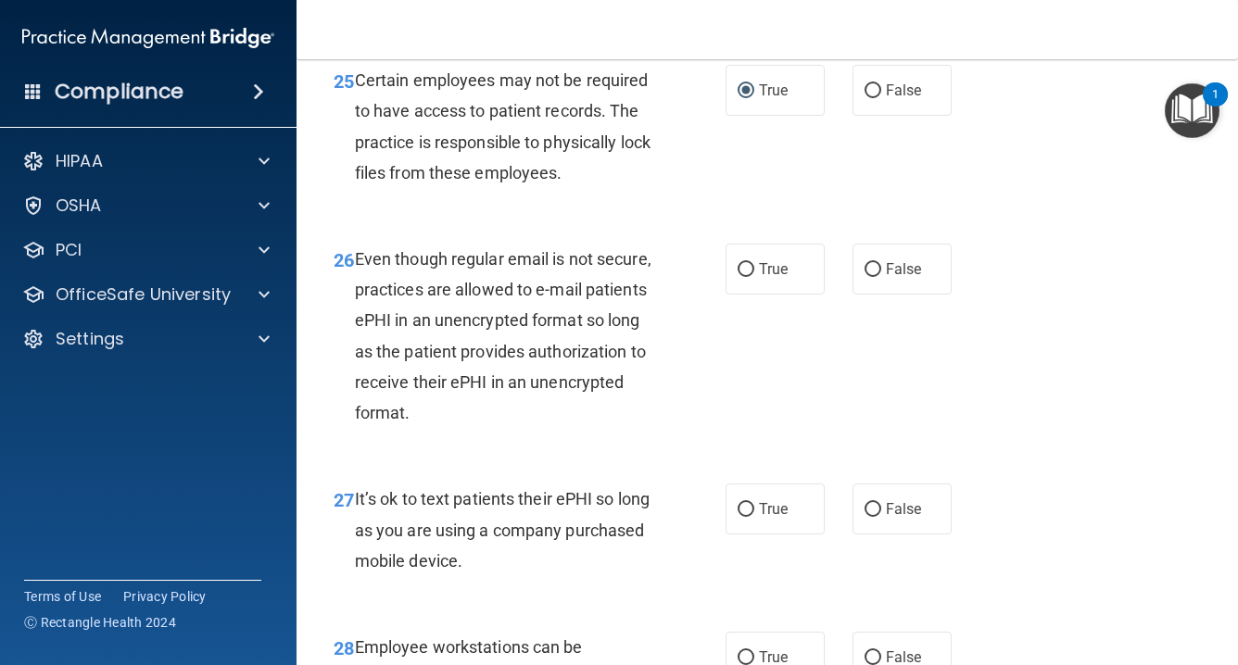
scroll to position [4893, 0]
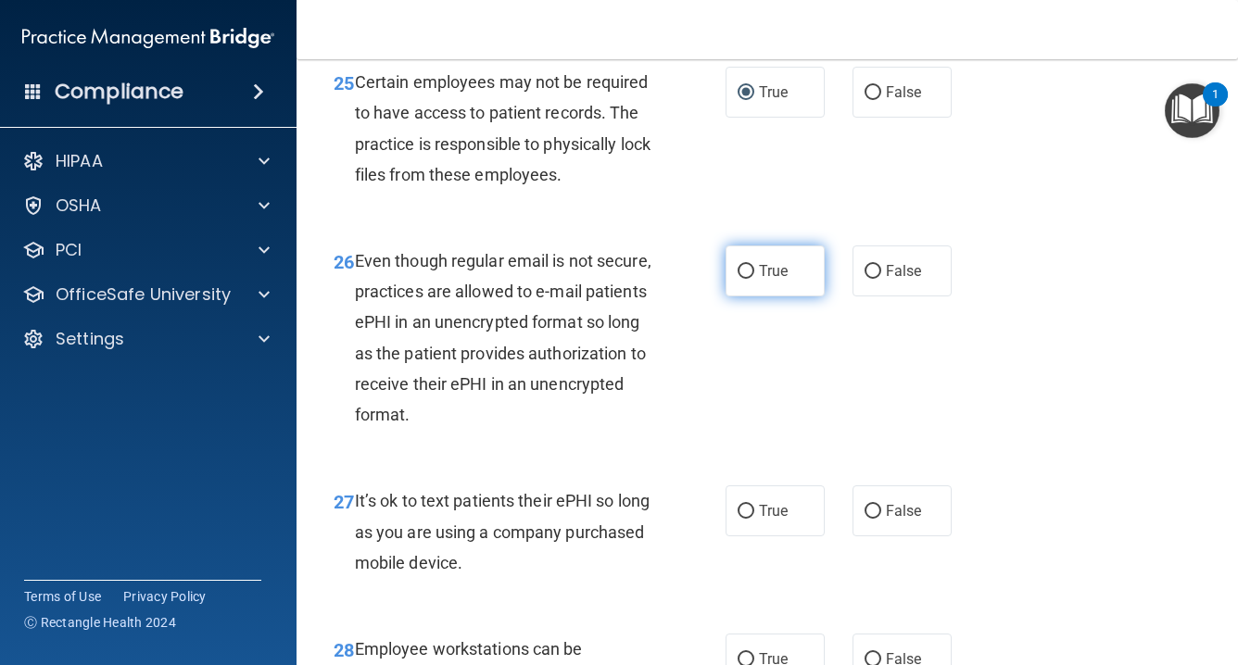
click at [751, 279] on input "True" at bounding box center [746, 272] width 17 height 14
radio input "true"
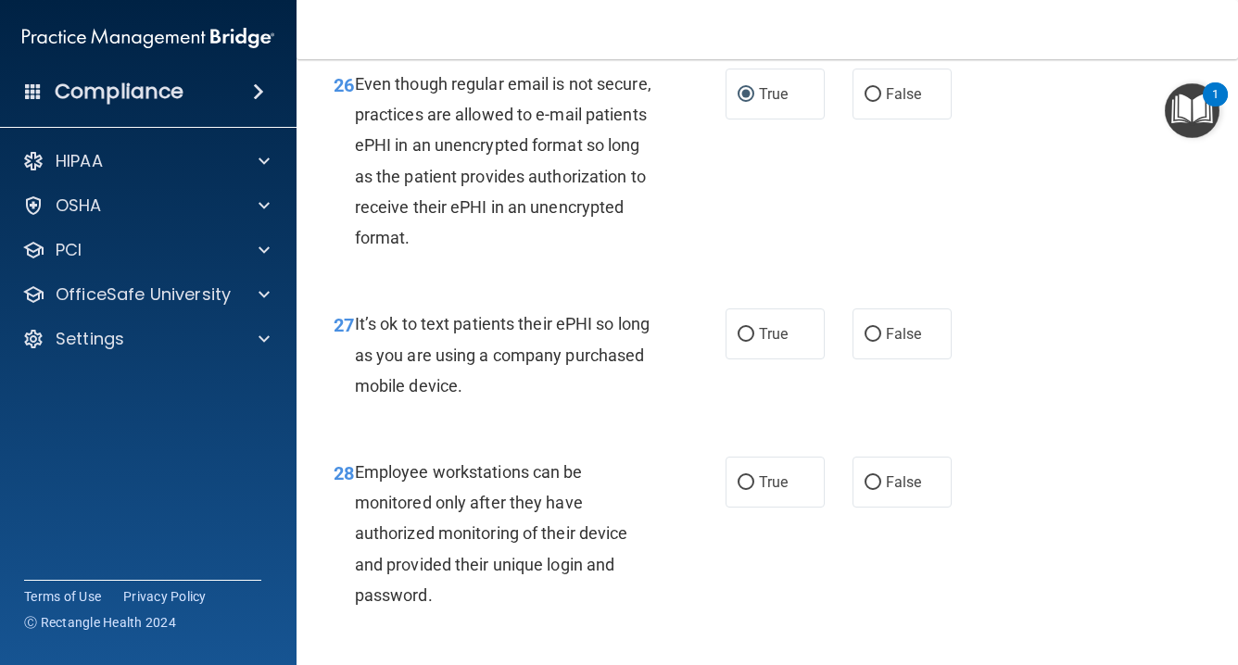
scroll to position [5072, 0]
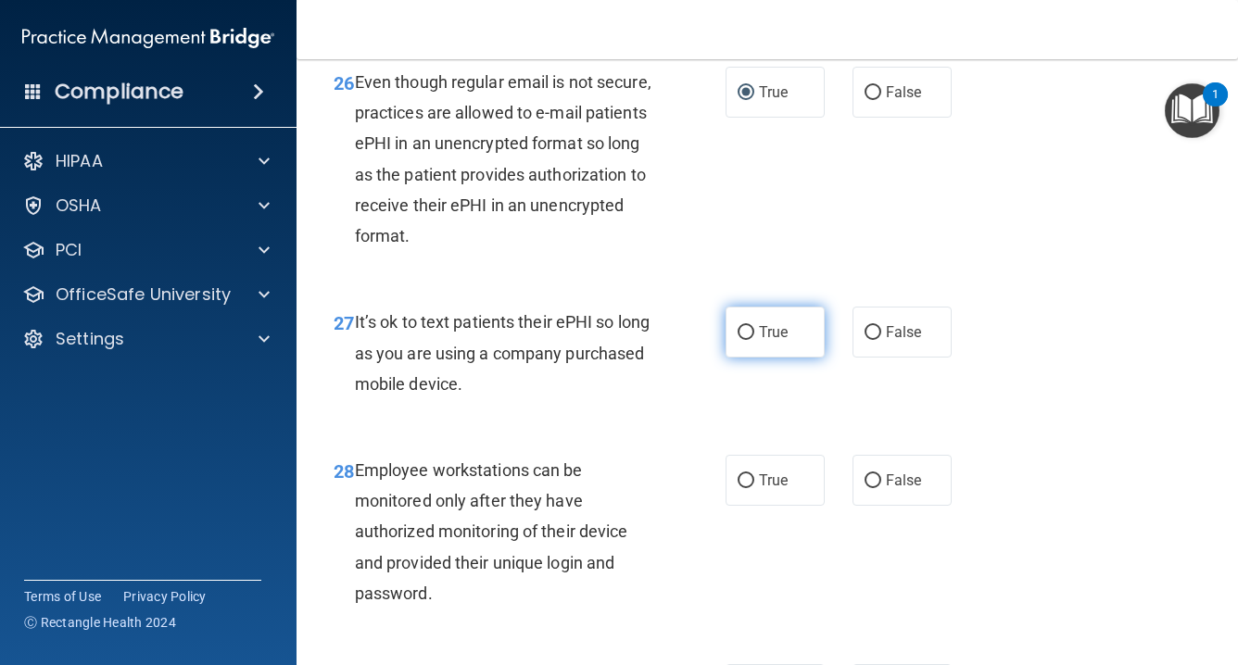
click at [750, 340] on input "True" at bounding box center [746, 333] width 17 height 14
radio input "true"
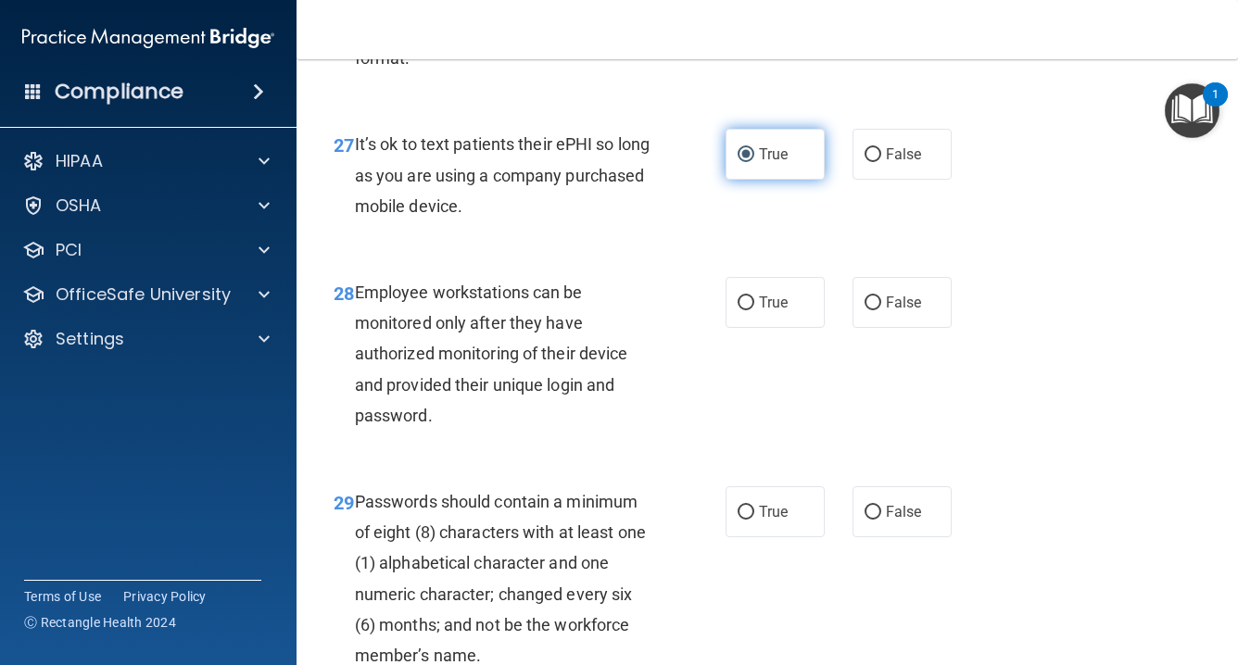
scroll to position [5252, 0]
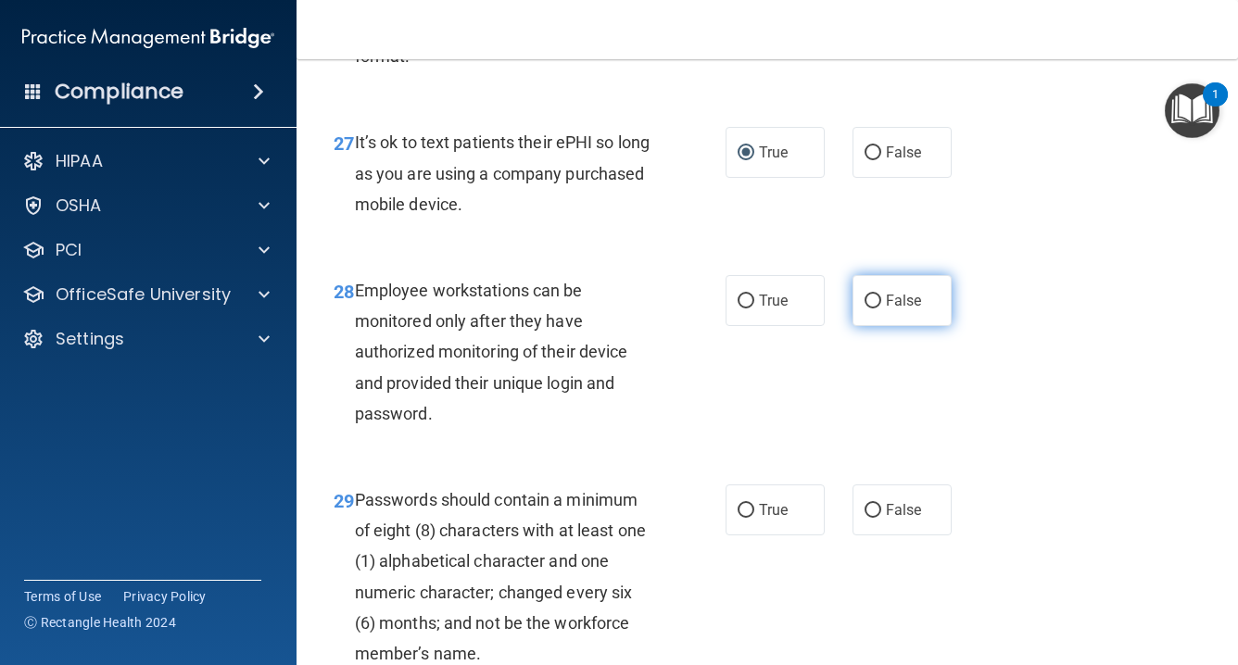
click at [873, 309] on input "False" at bounding box center [873, 302] width 17 height 14
radio input "true"
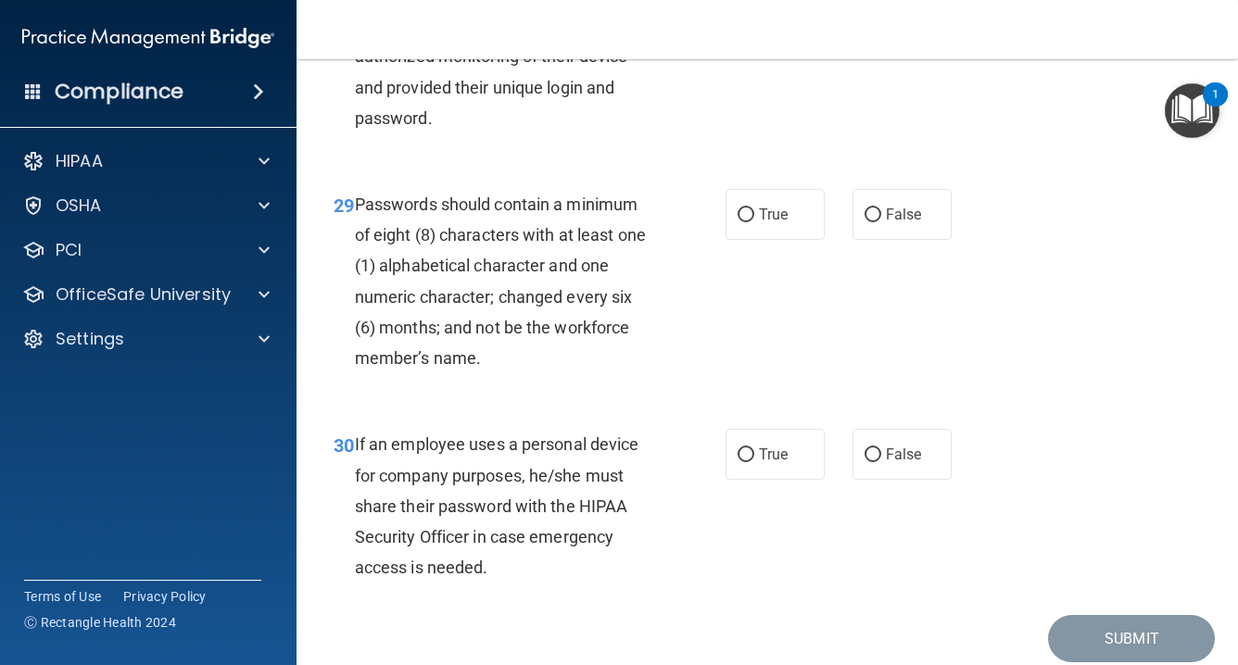
scroll to position [5549, 0]
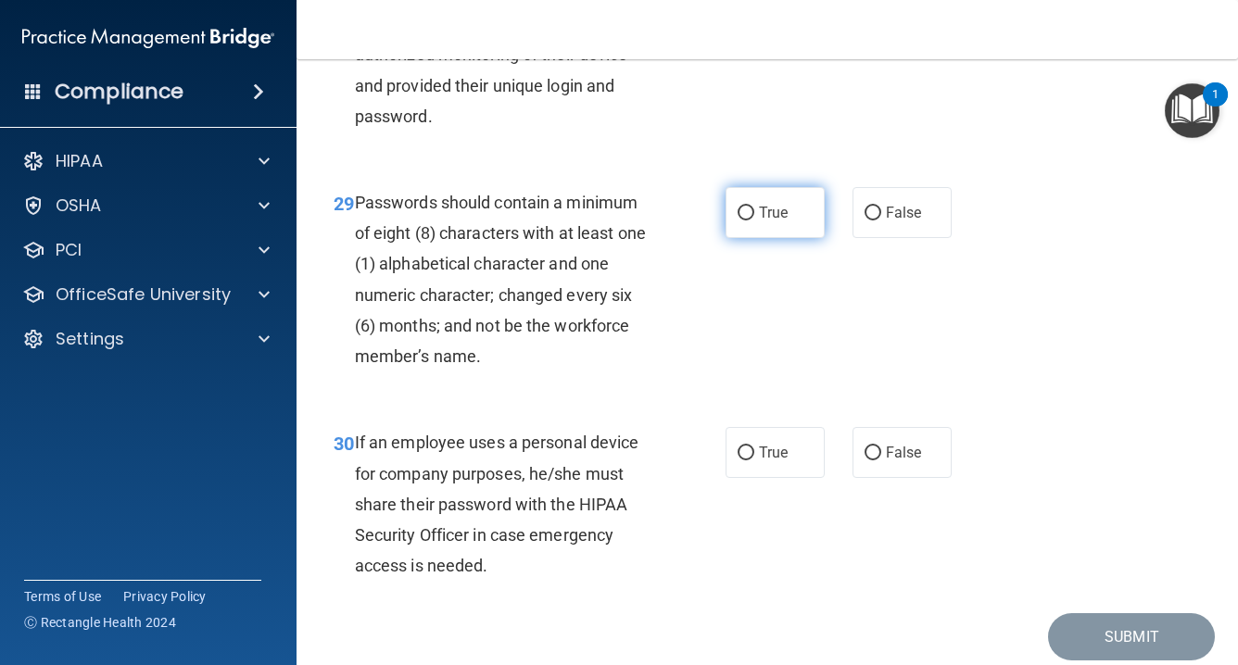
click at [749, 221] on input "True" at bounding box center [746, 214] width 17 height 14
radio input "true"
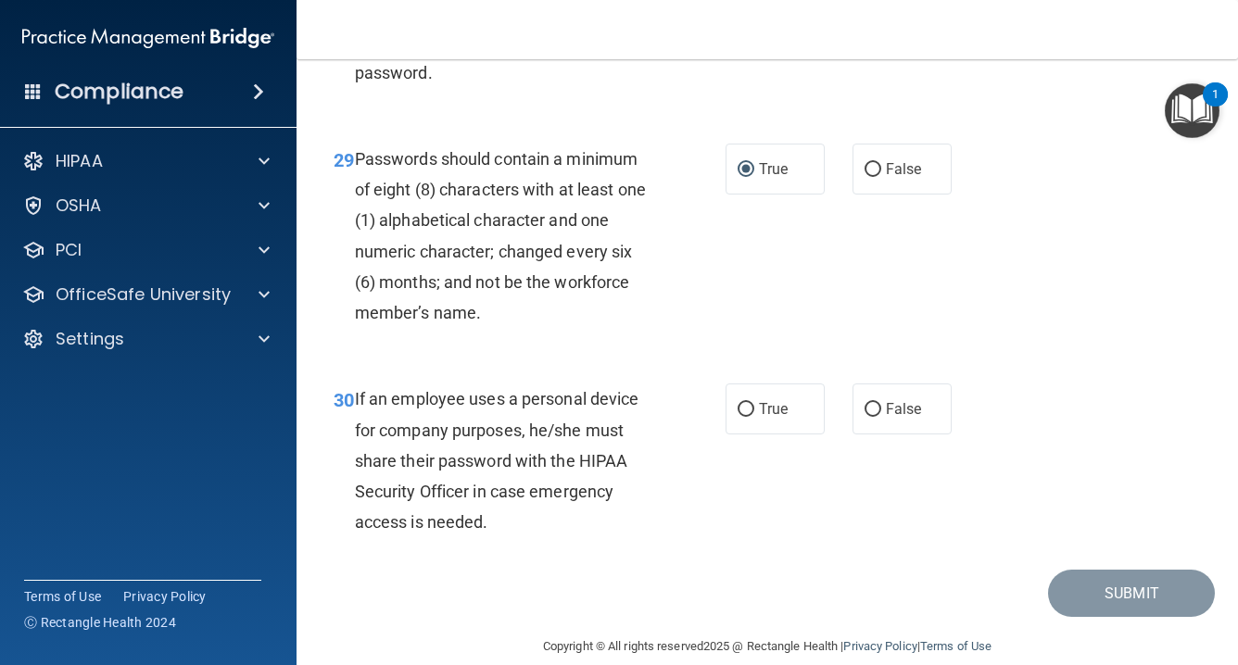
scroll to position [5613, 0]
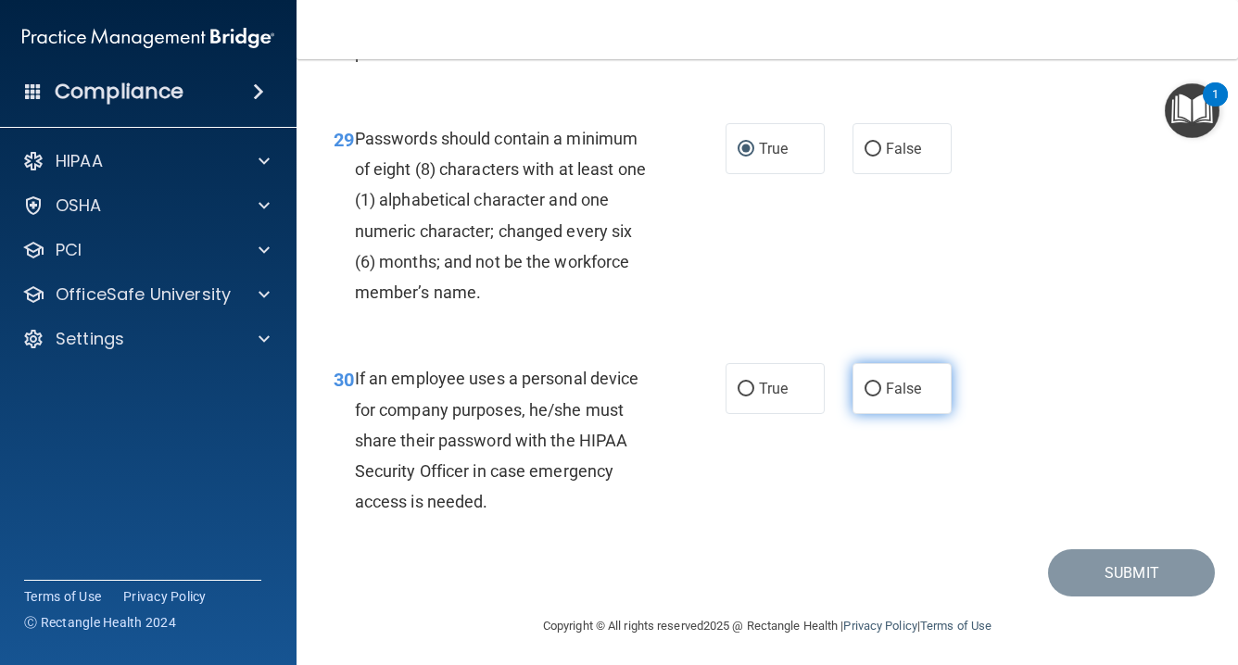
click at [866, 397] on input "False" at bounding box center [873, 390] width 17 height 14
radio input "true"
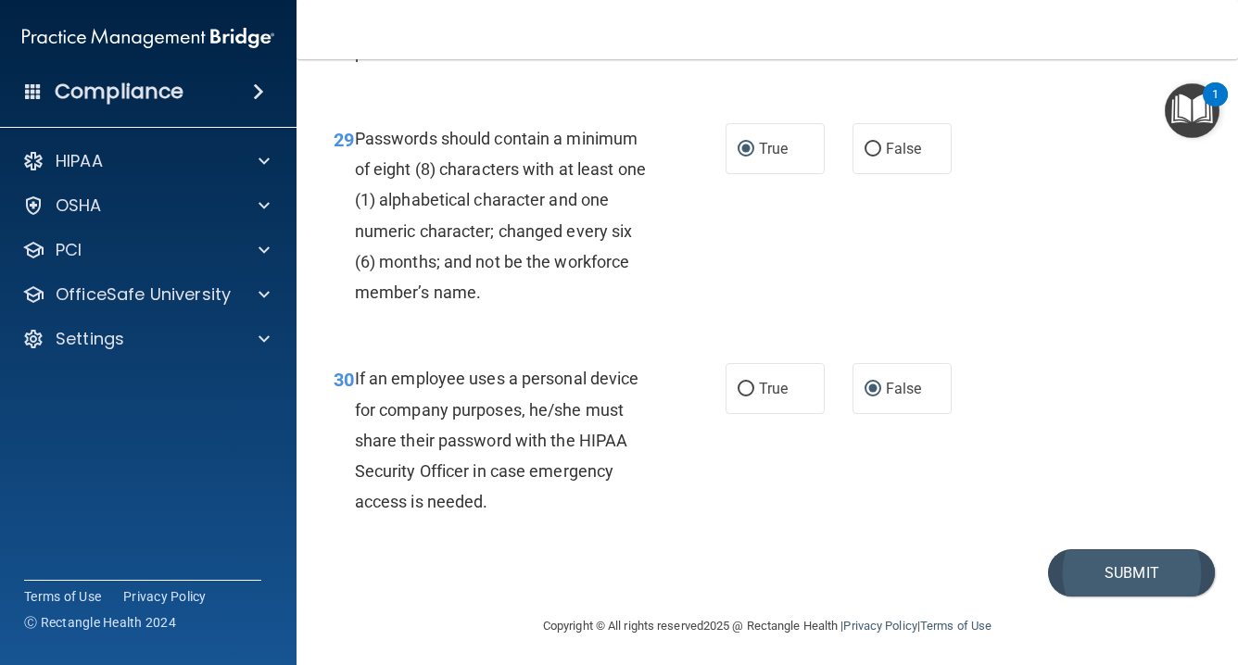
click at [1135, 597] on button "Submit" at bounding box center [1131, 573] width 167 height 47
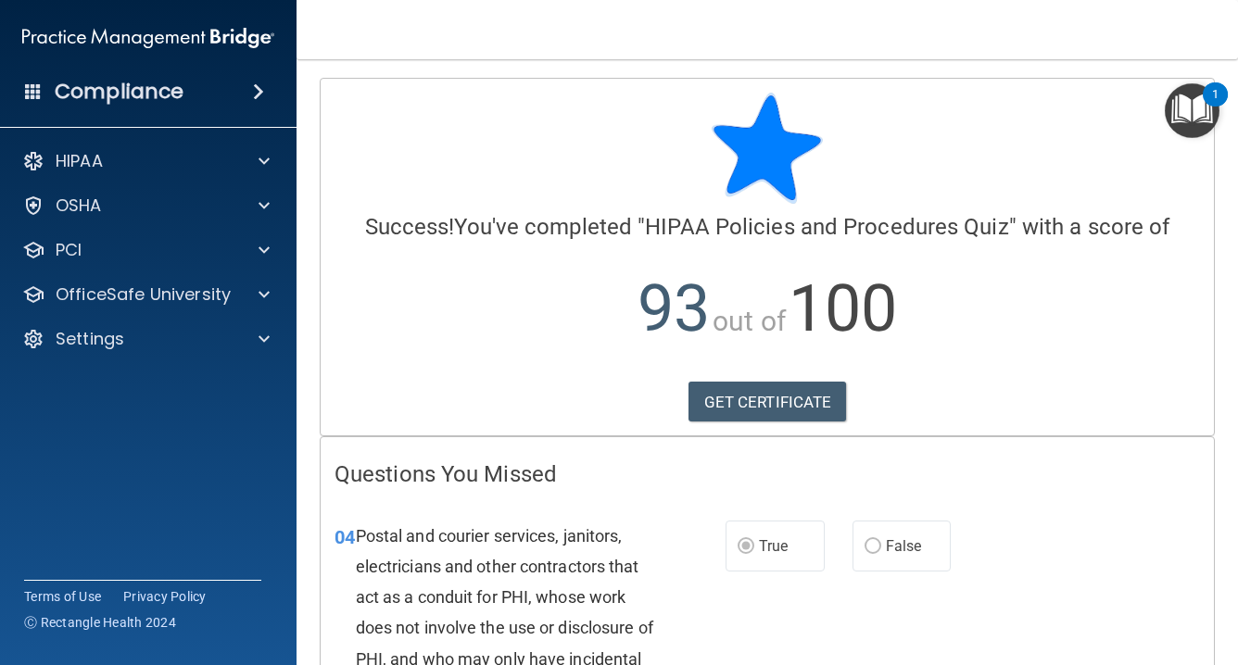
scroll to position [1, 0]
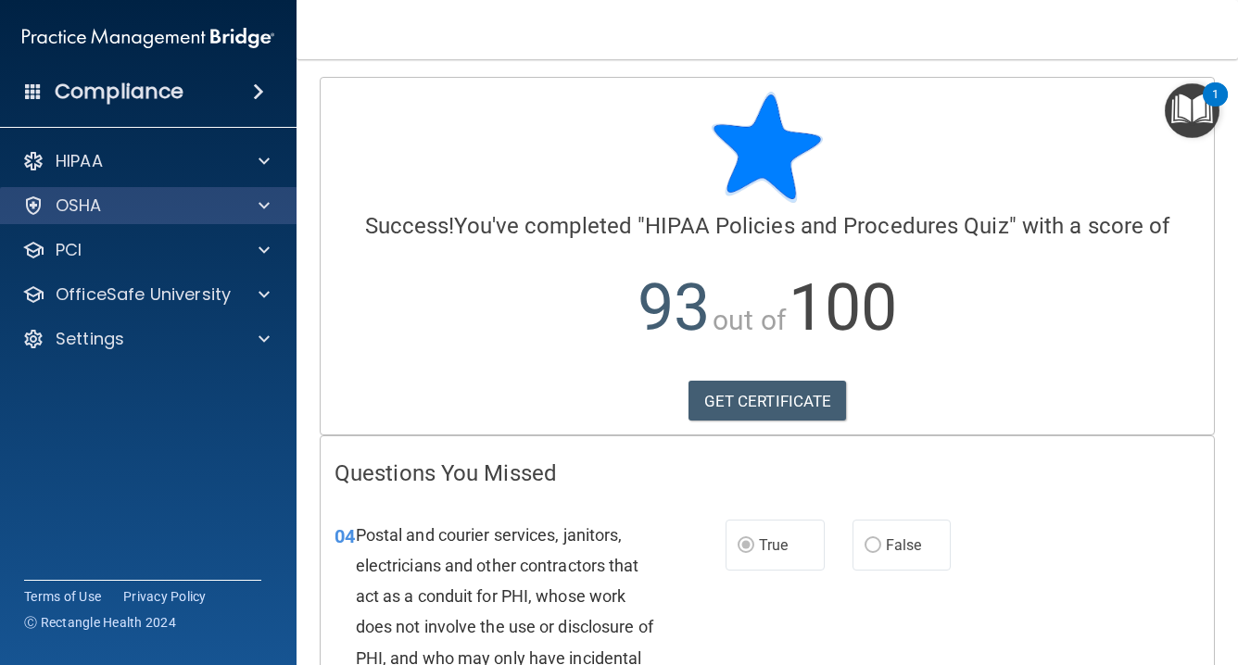
click at [266, 206] on span at bounding box center [264, 206] width 11 height 22
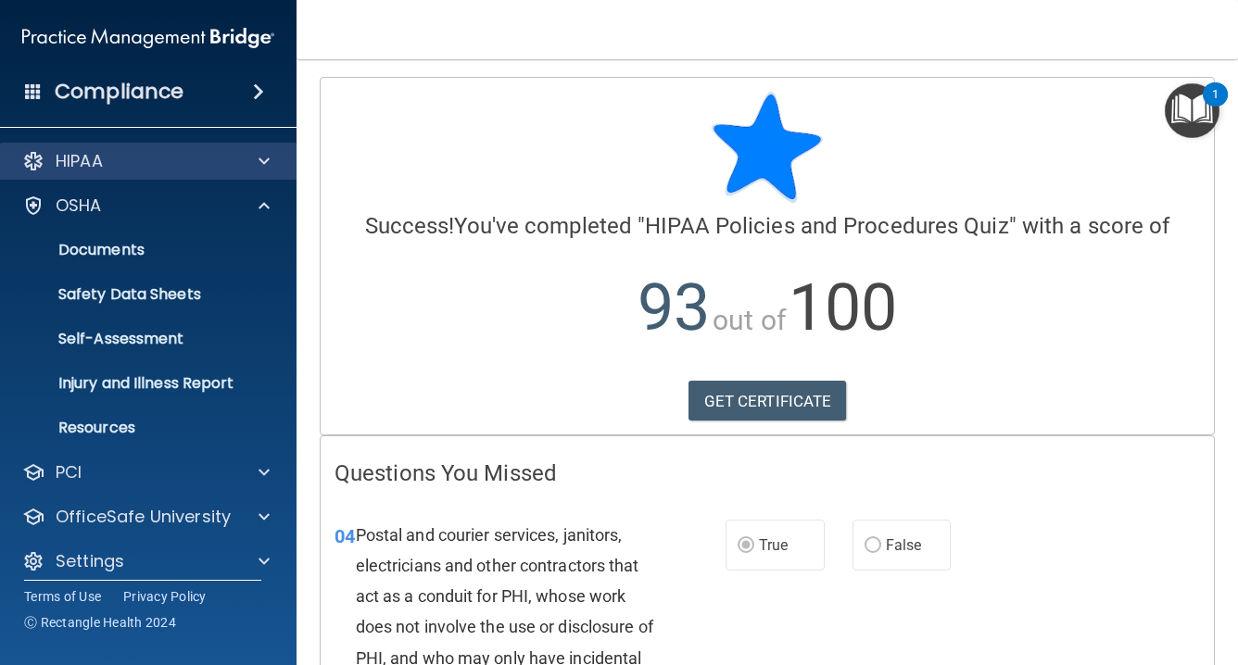
click at [266, 166] on span at bounding box center [264, 161] width 11 height 22
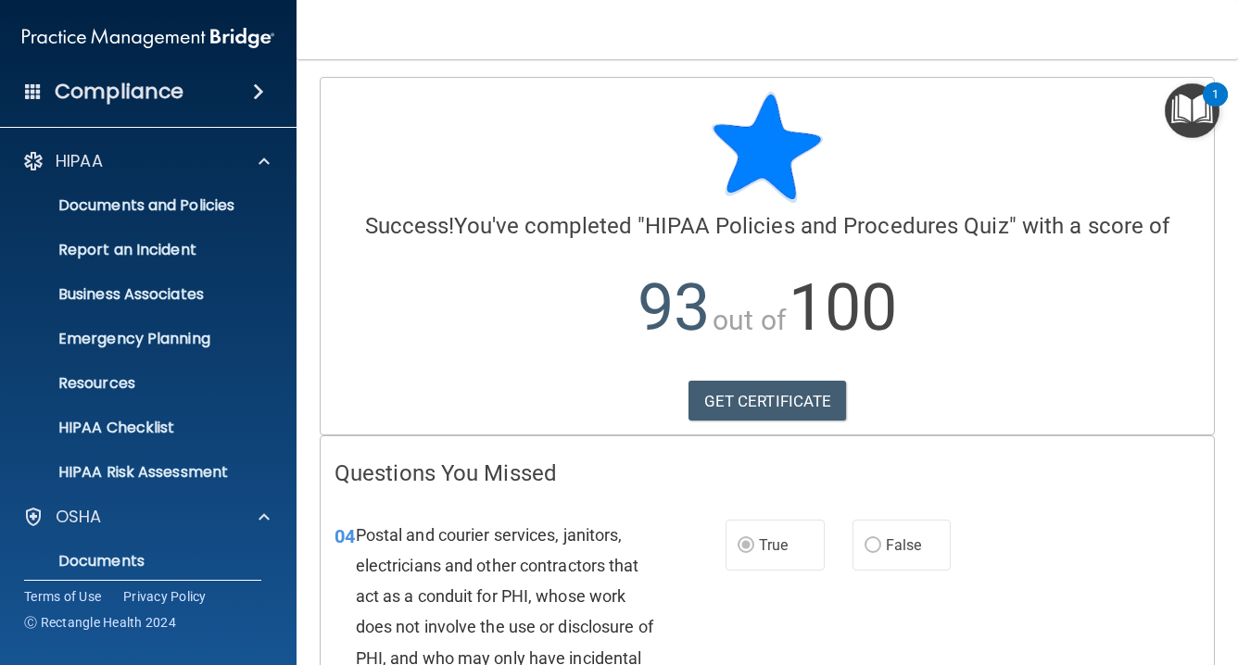
click at [402, 271] on p "93 out of 100" at bounding box center [768, 308] width 866 height 120
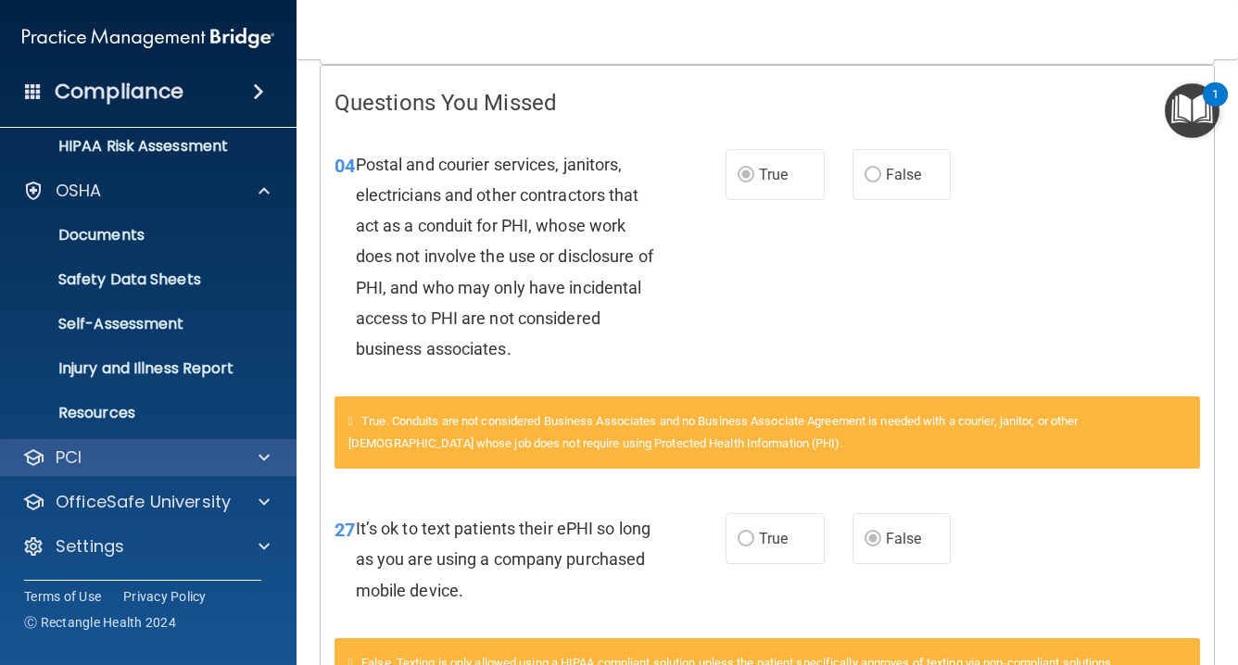
scroll to position [326, 0]
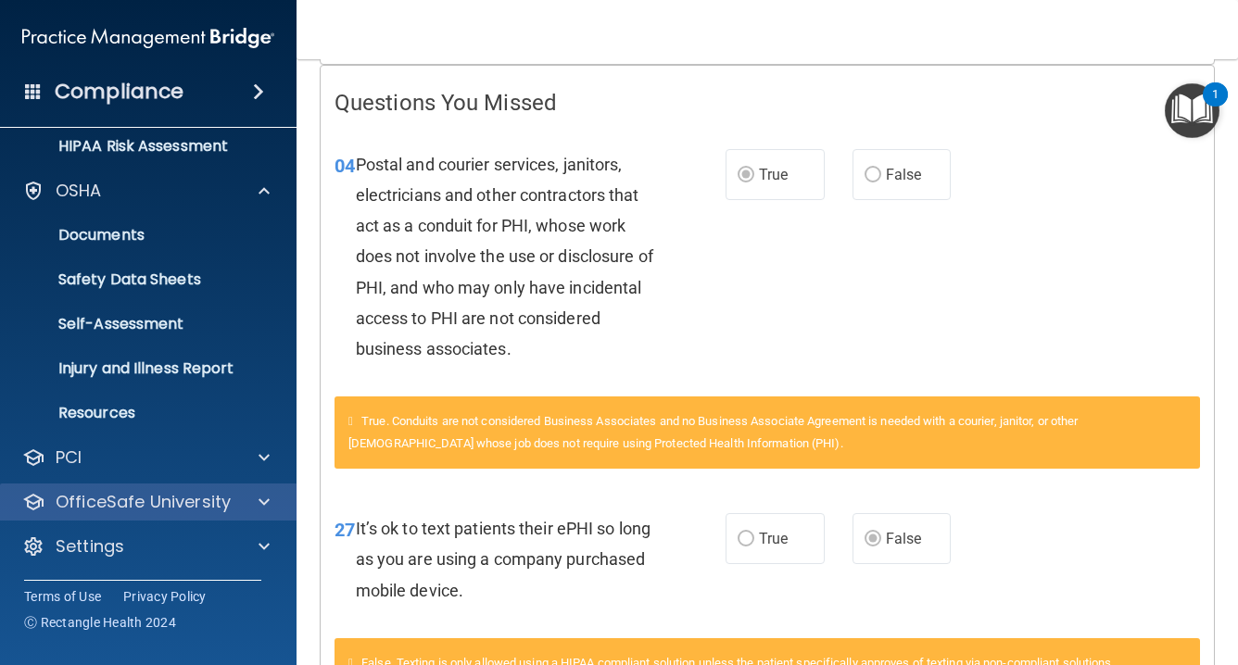
click at [259, 500] on span at bounding box center [264, 502] width 11 height 22
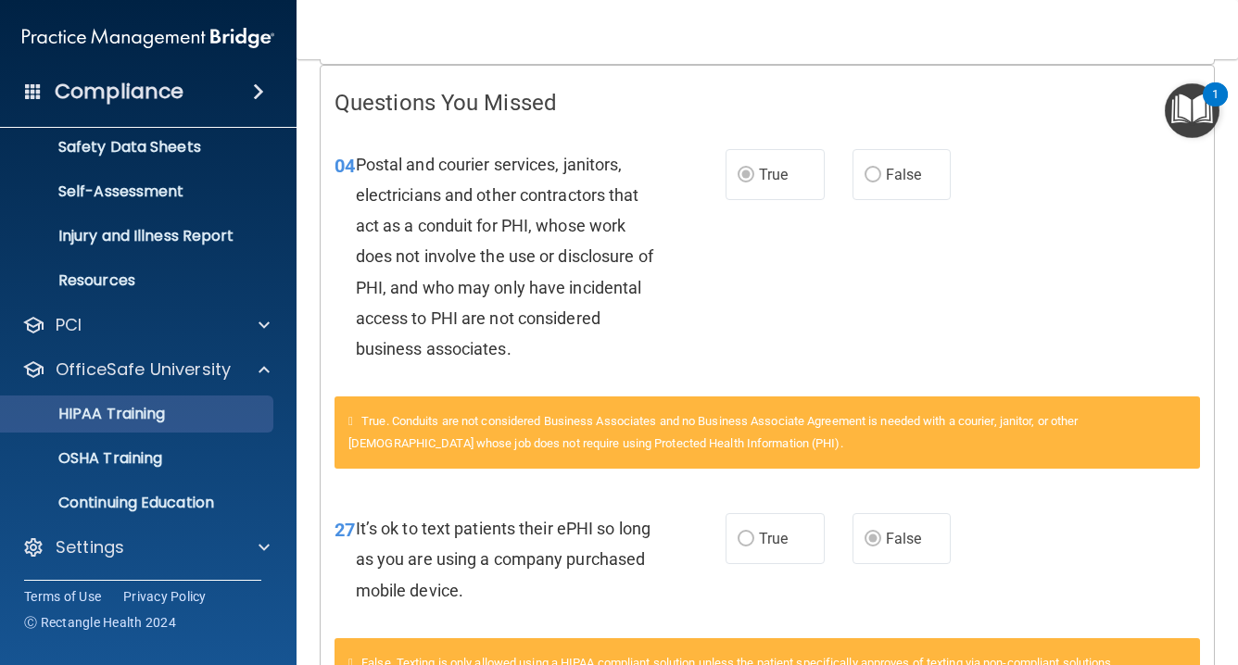
scroll to position [459, 0]
click at [190, 413] on div "HIPAA Training" at bounding box center [138, 414] width 253 height 19
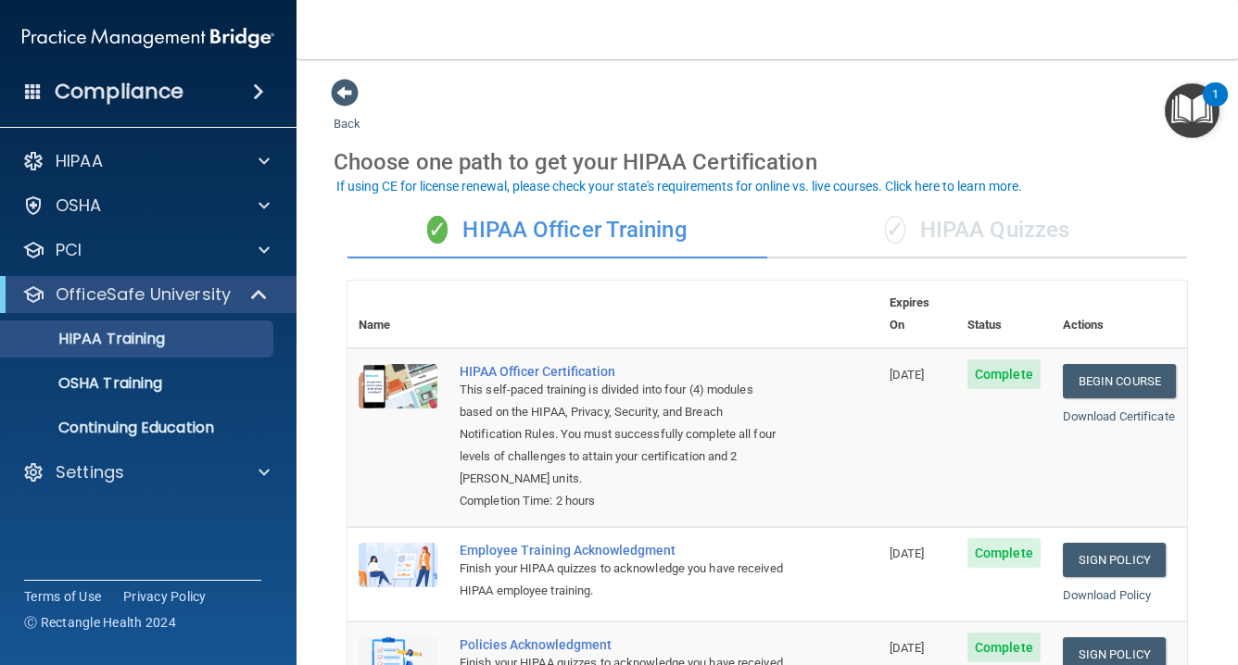
click at [1027, 233] on div "✓ HIPAA Quizzes" at bounding box center [977, 231] width 420 height 56
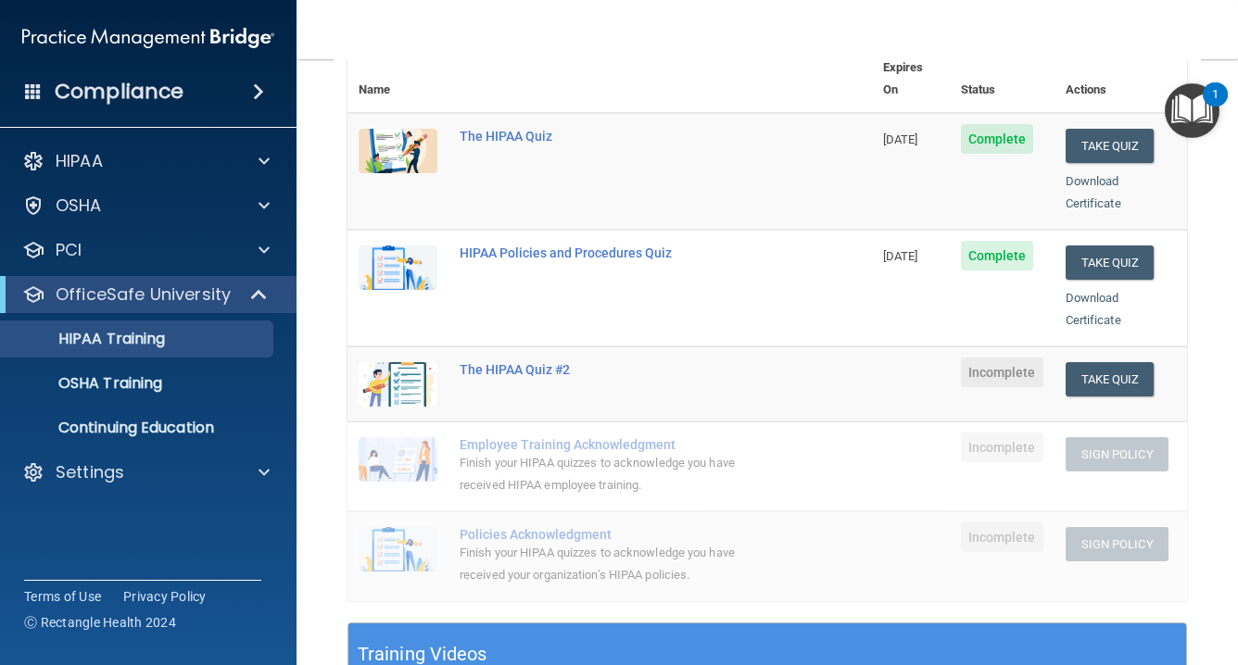
scroll to position [236, 0]
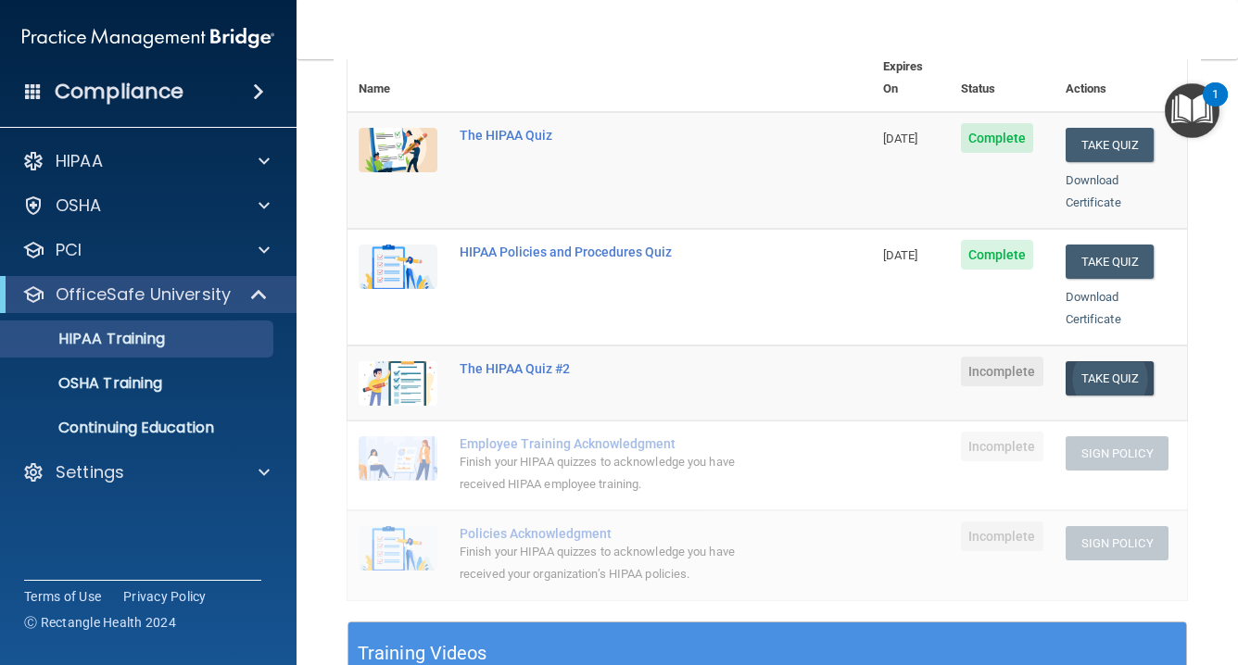
click at [1130, 361] on button "Take Quiz" at bounding box center [1110, 378] width 89 height 34
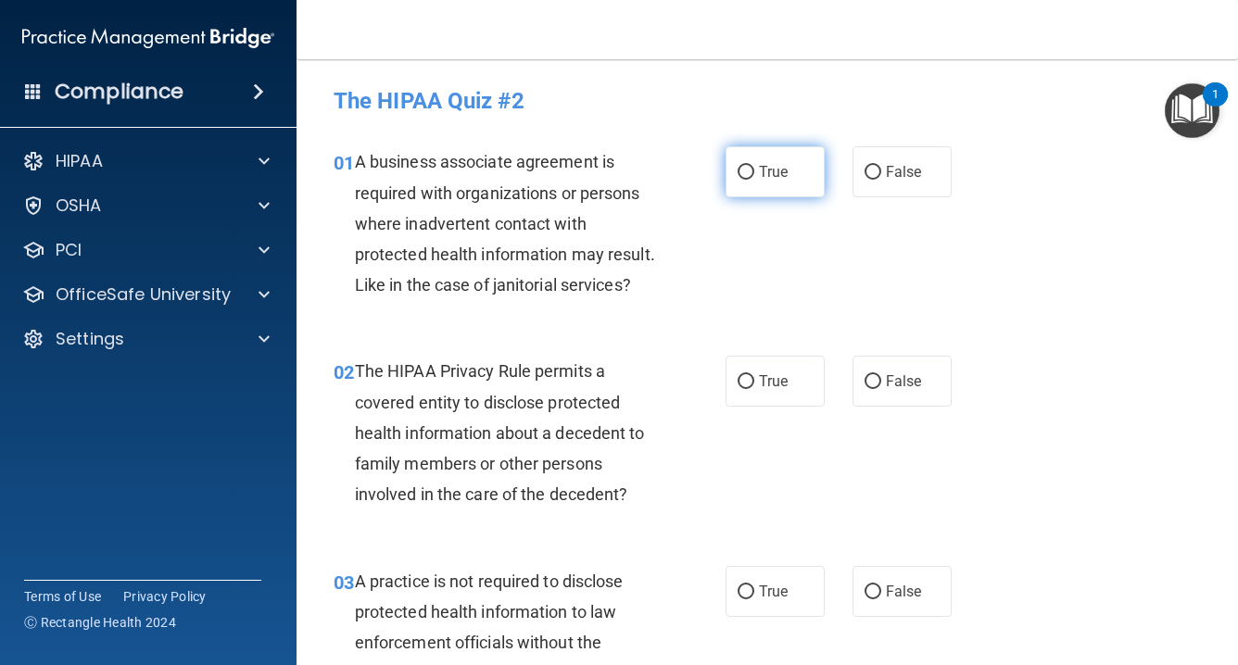
click at [751, 172] on input "True" at bounding box center [746, 173] width 17 height 14
radio input "true"
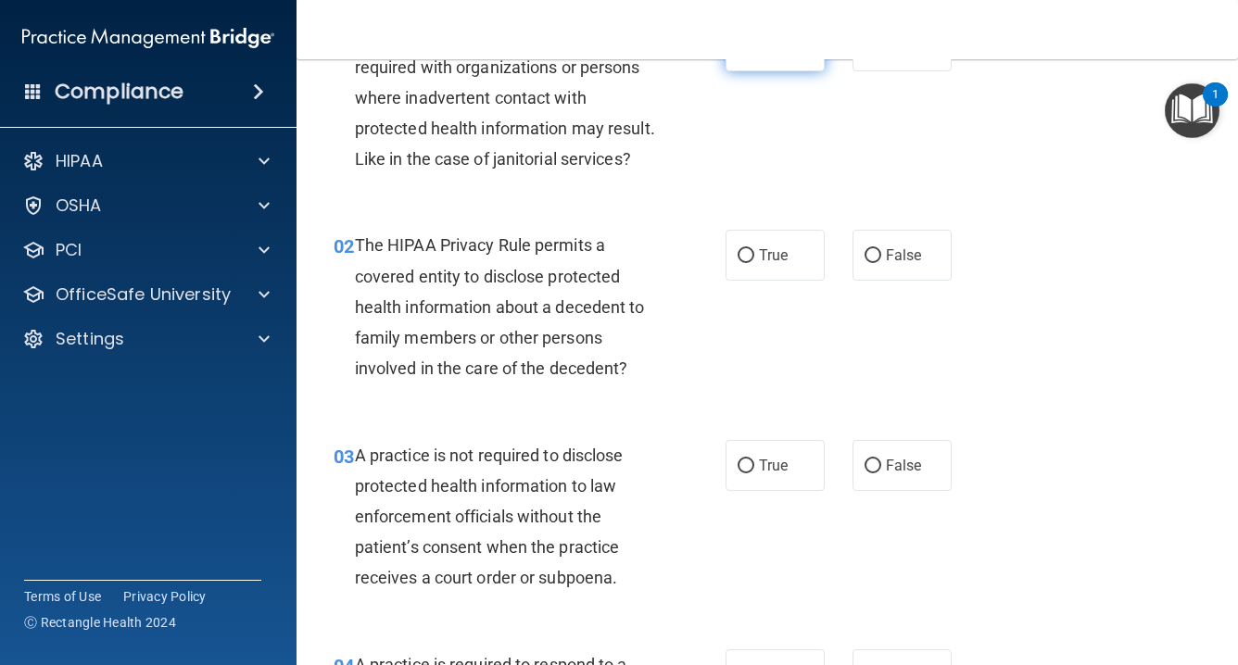
scroll to position [129, 0]
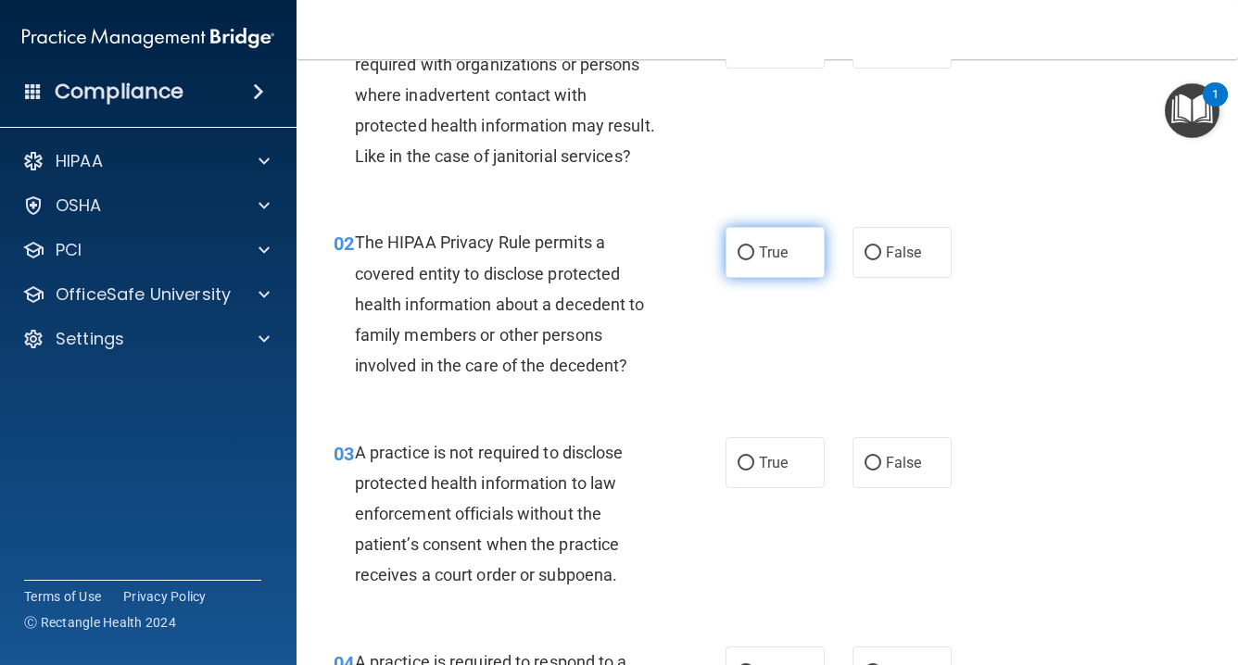
click at [755, 255] on label "True" at bounding box center [775, 252] width 99 height 51
click at [754, 255] on input "True" at bounding box center [746, 254] width 17 height 14
radio input "true"
click at [877, 457] on input "False" at bounding box center [873, 464] width 17 height 14
radio input "true"
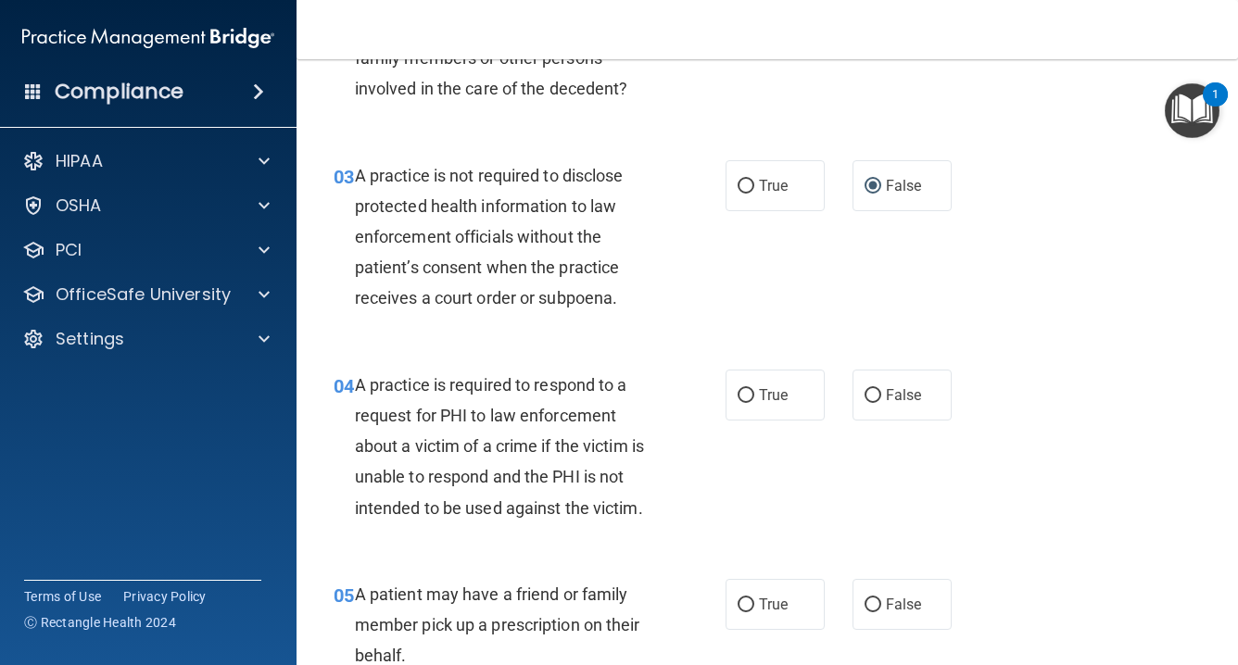
scroll to position [407, 0]
click at [751, 388] on input "True" at bounding box center [746, 395] width 17 height 14
radio input "true"
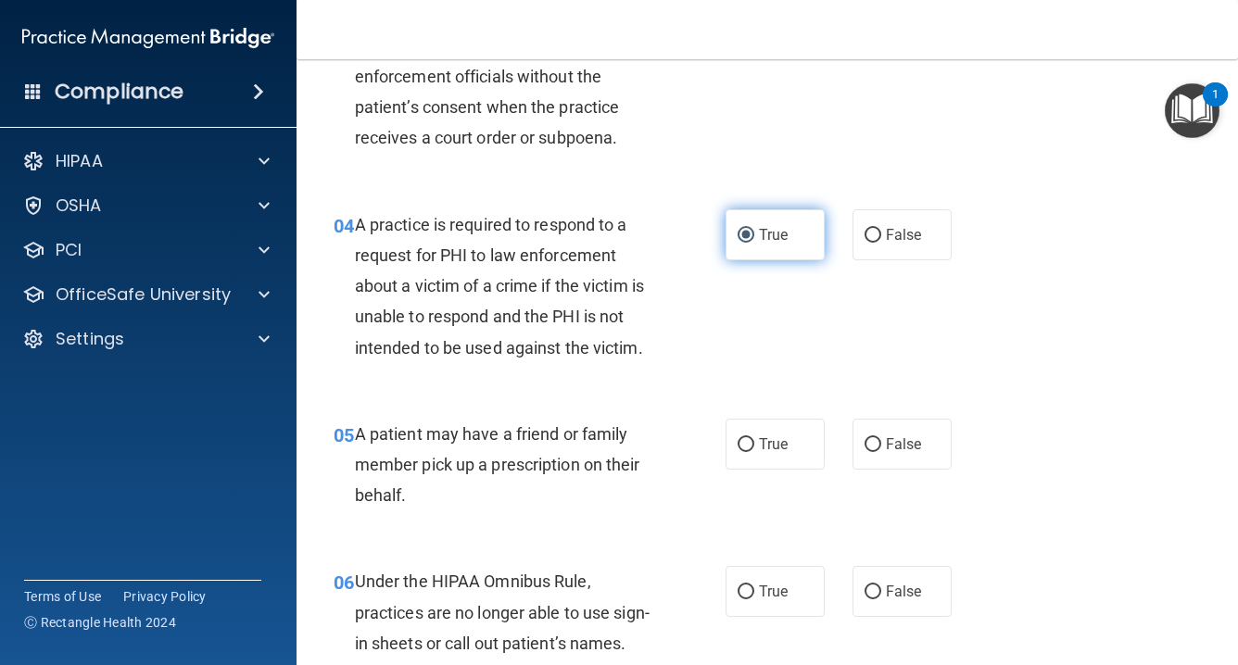
scroll to position [567, 0]
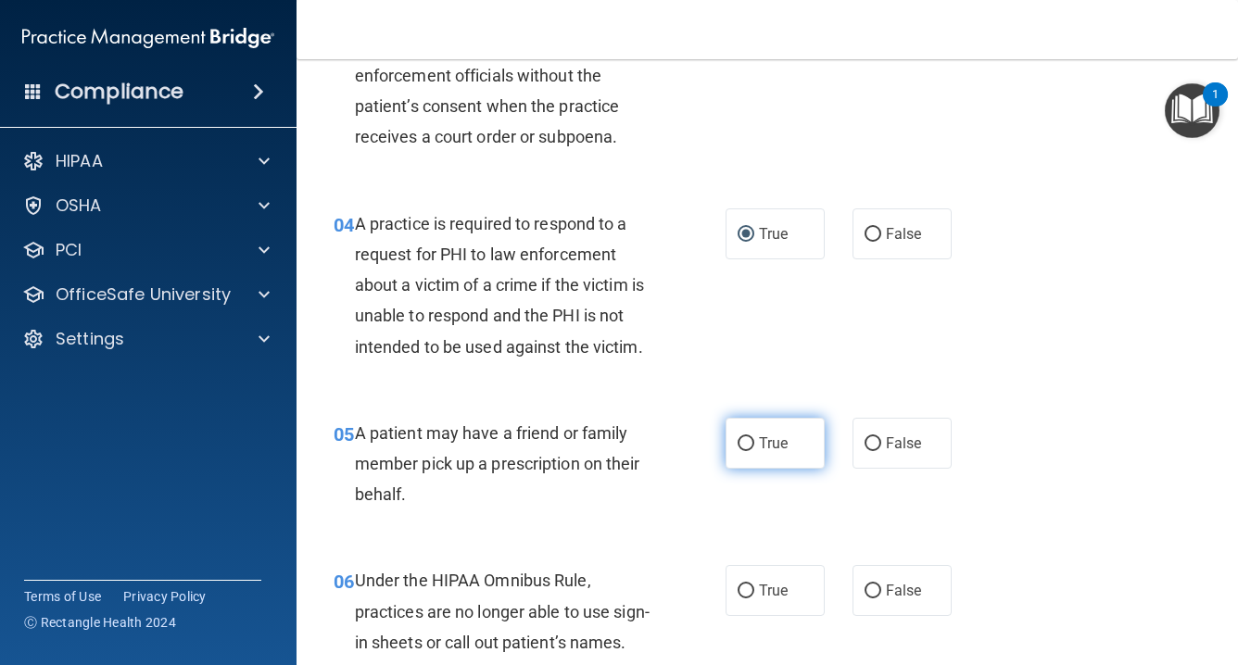
click at [756, 436] on label "True" at bounding box center [775, 443] width 99 height 51
click at [754, 437] on input "True" at bounding box center [746, 444] width 17 height 14
radio input "true"
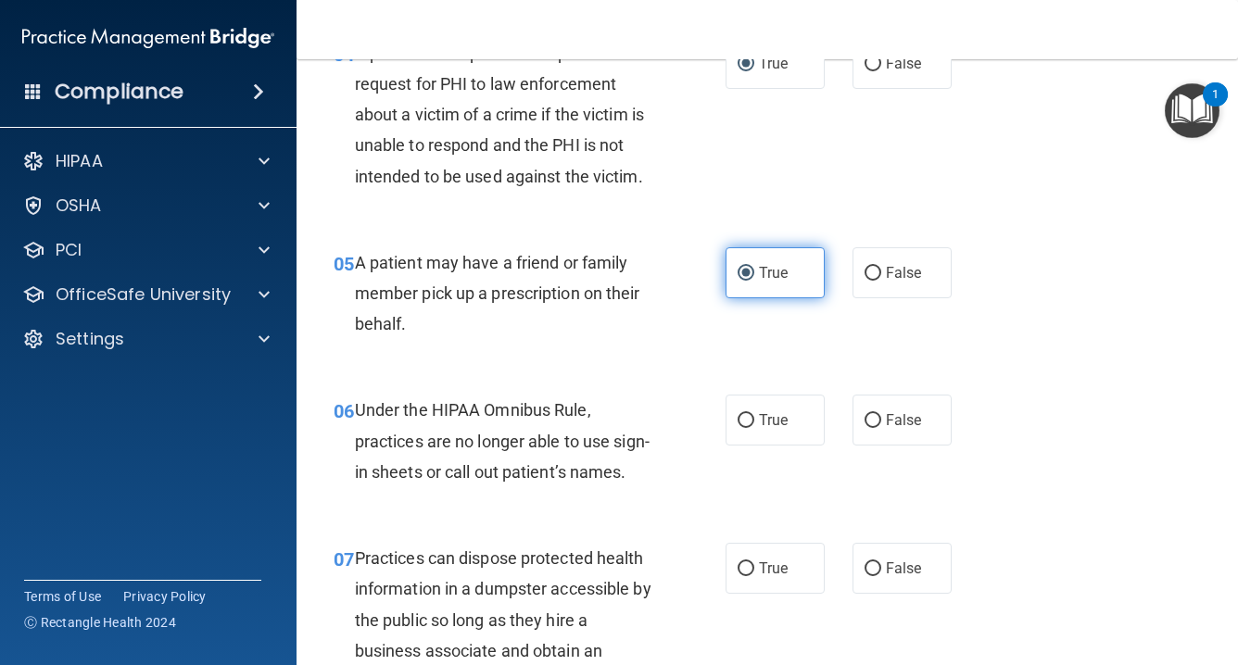
scroll to position [741, 0]
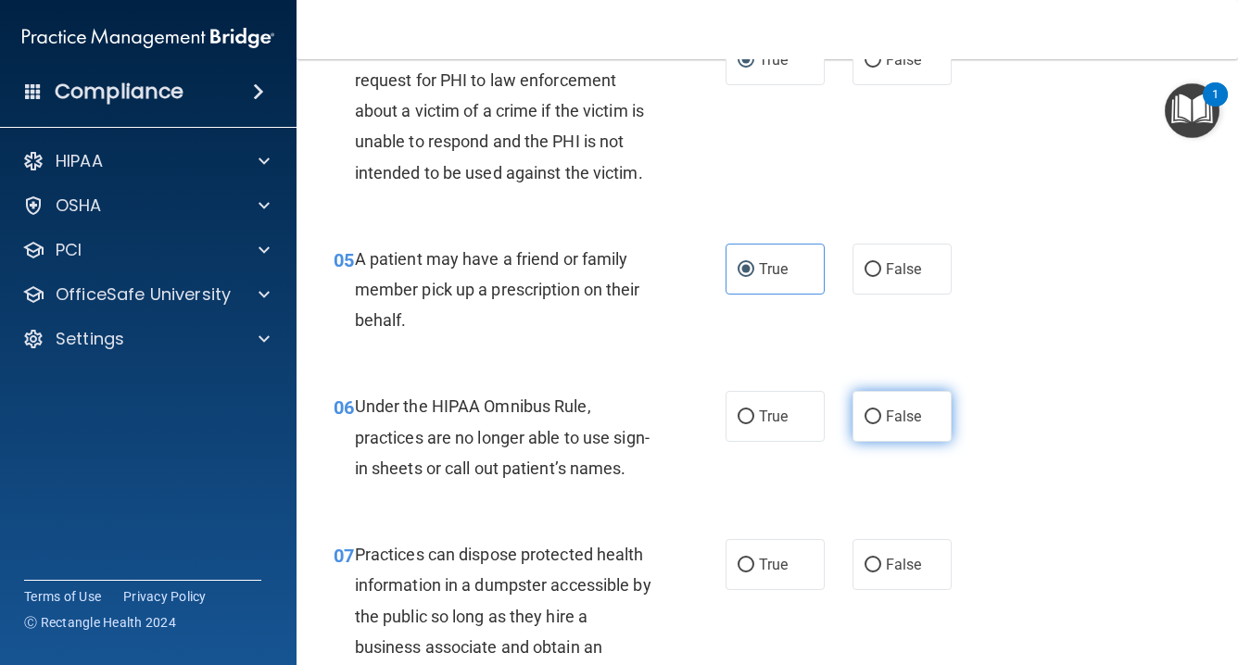
click at [875, 411] on input "False" at bounding box center [873, 418] width 17 height 14
radio input "true"
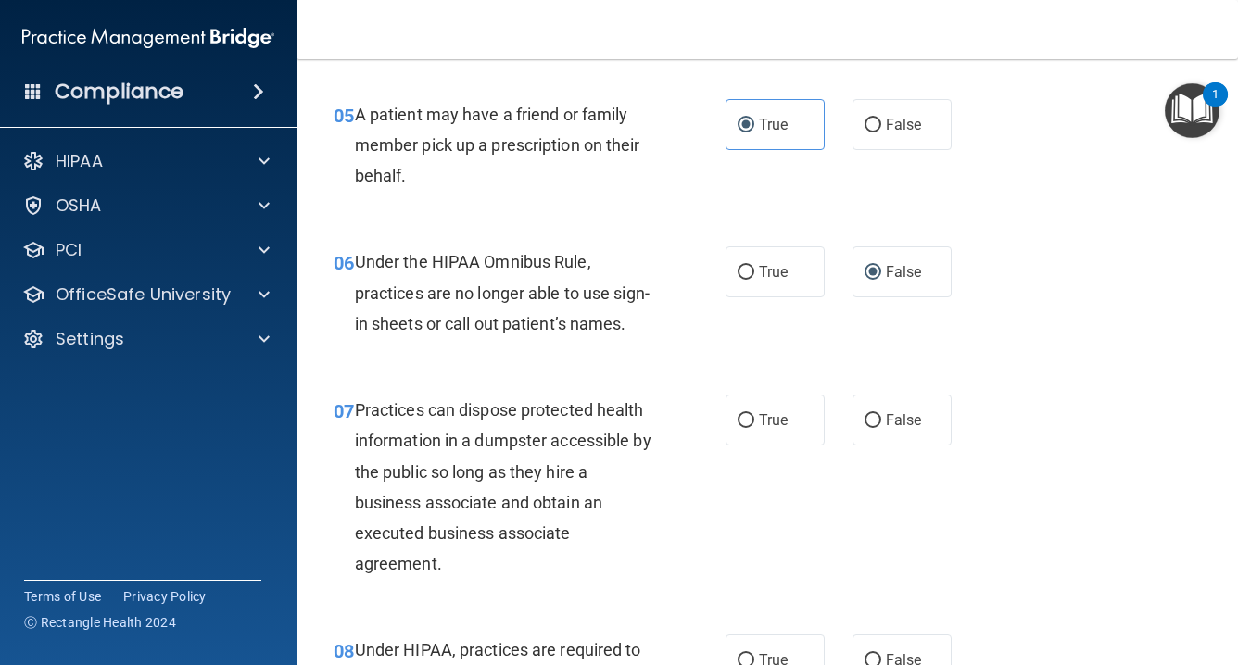
scroll to position [889, 0]
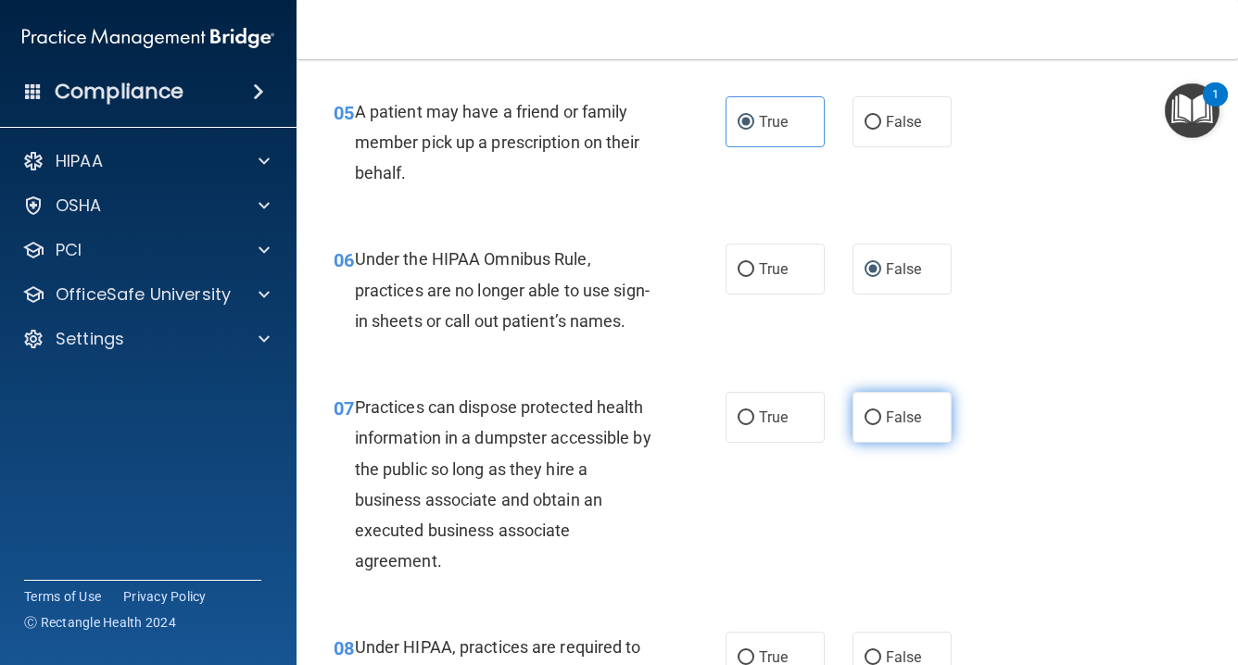
click at [873, 413] on input "False" at bounding box center [873, 418] width 17 height 14
radio input "true"
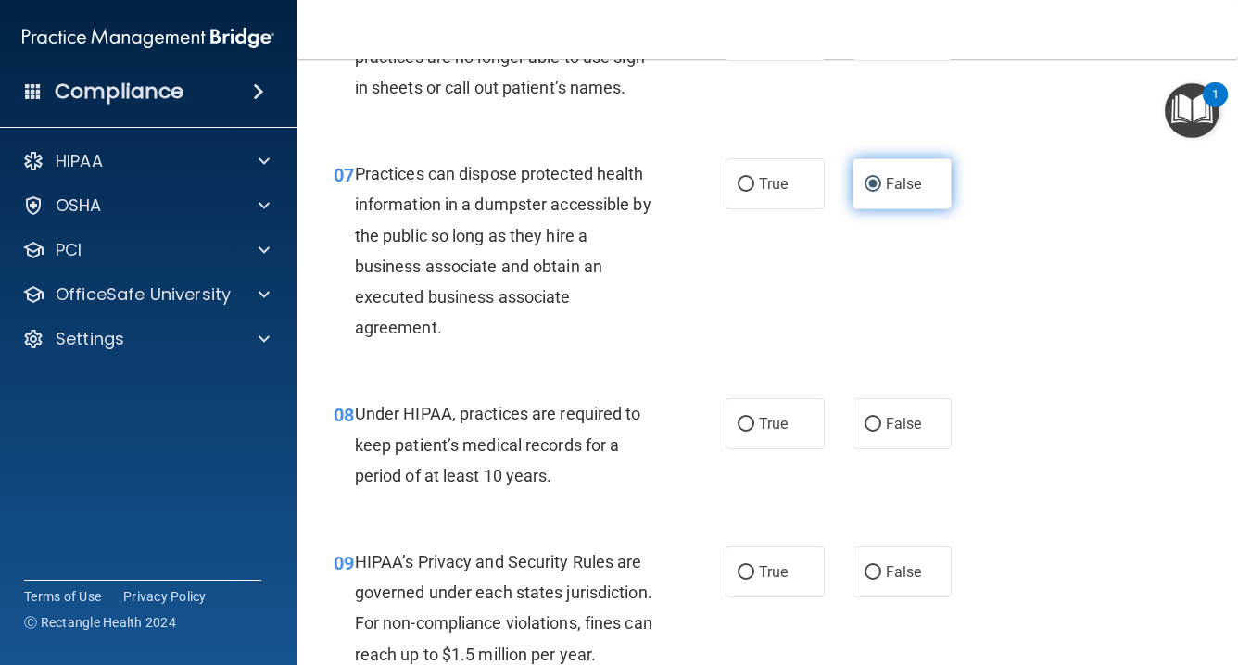
scroll to position [1146, 0]
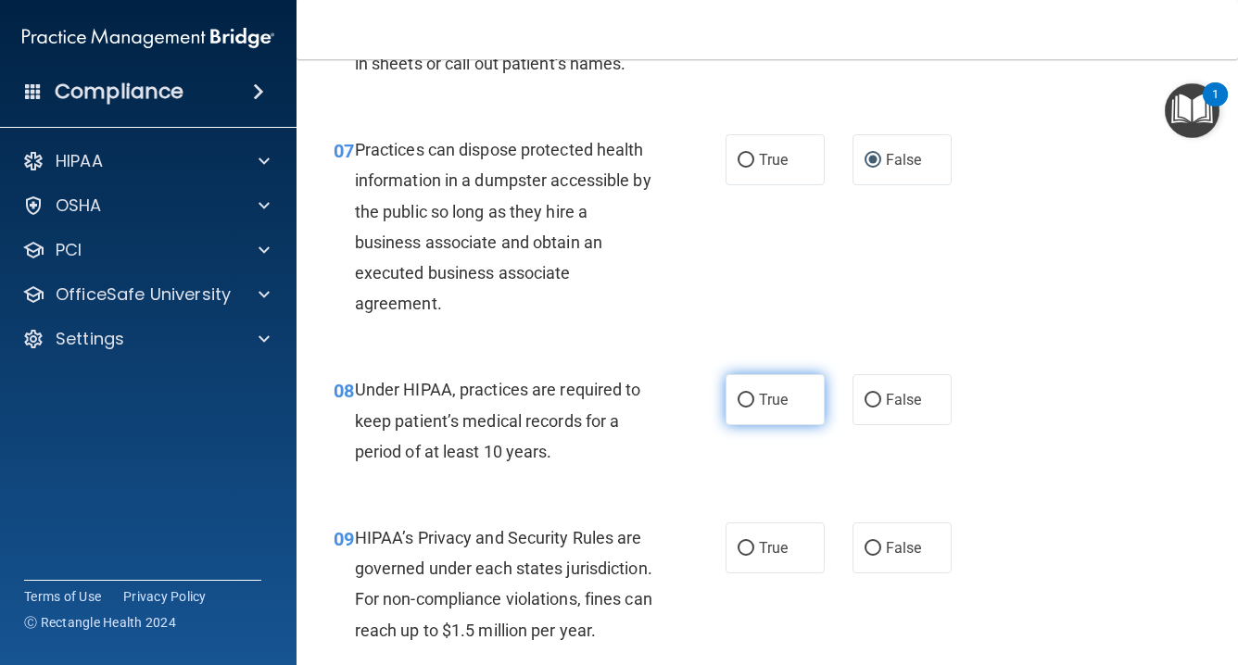
click at [750, 395] on input "True" at bounding box center [746, 401] width 17 height 14
radio input "true"
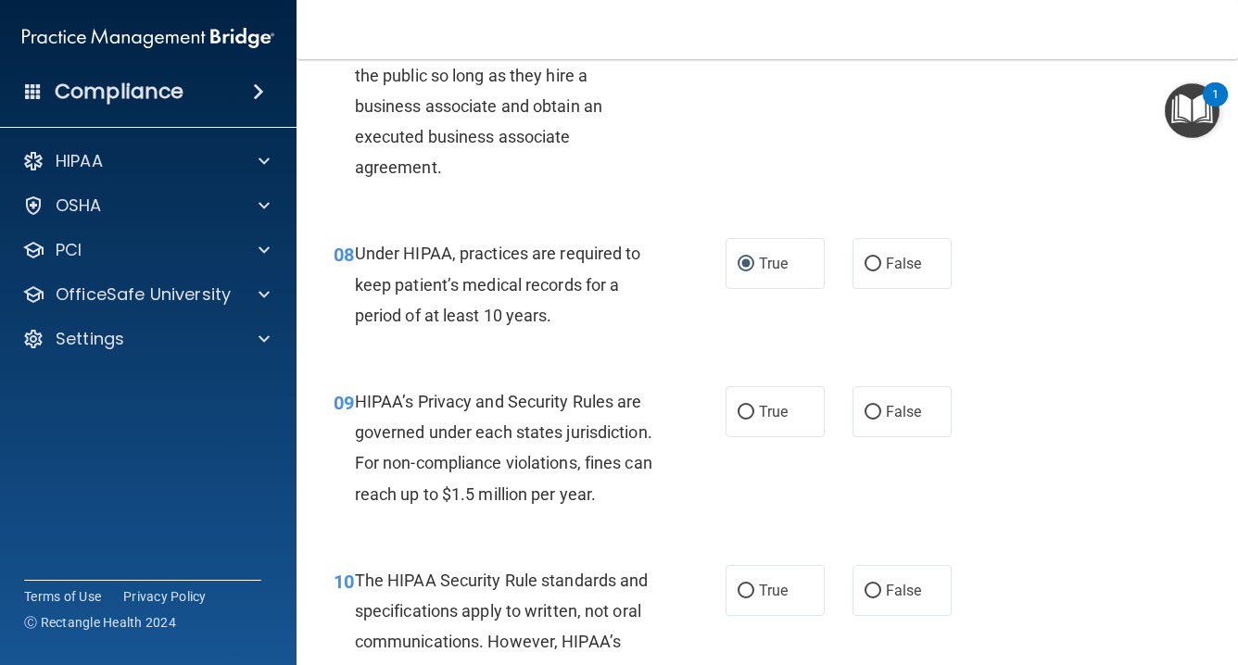
scroll to position [1283, 0]
click at [760, 403] on span "True" at bounding box center [773, 411] width 29 height 18
click at [754, 405] on input "True" at bounding box center [746, 412] width 17 height 14
radio input "true"
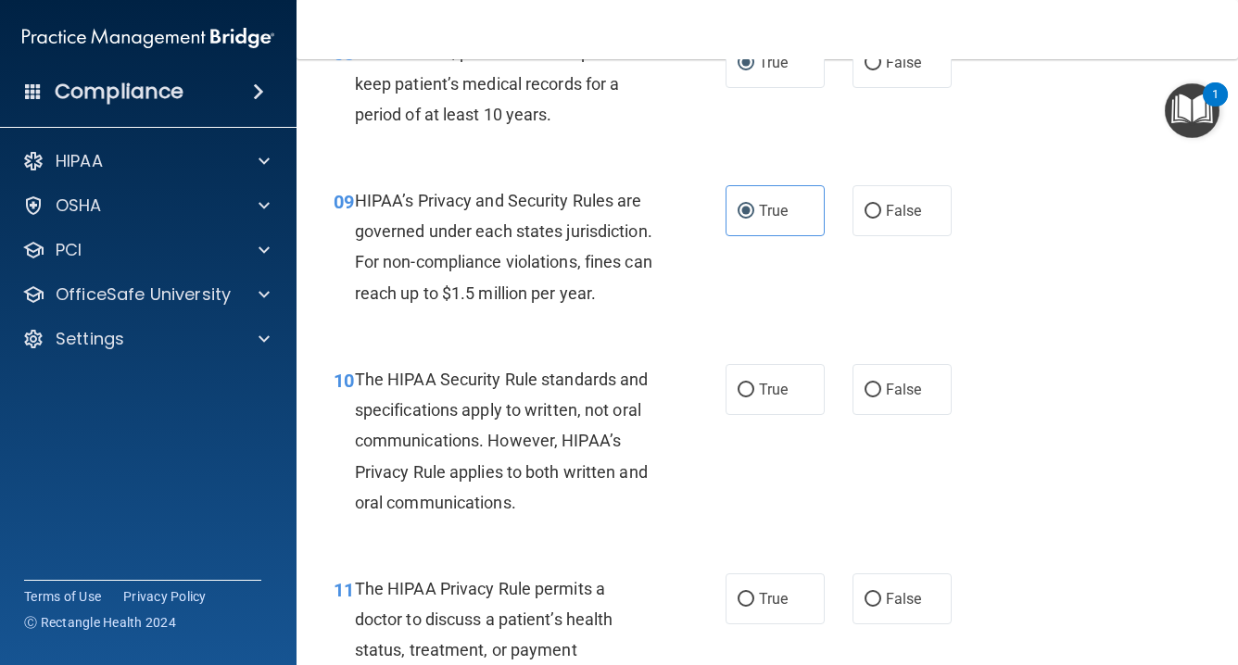
scroll to position [1485, 0]
click at [754, 377] on label "True" at bounding box center [775, 388] width 99 height 51
click at [754, 383] on input "True" at bounding box center [746, 390] width 17 height 14
radio input "true"
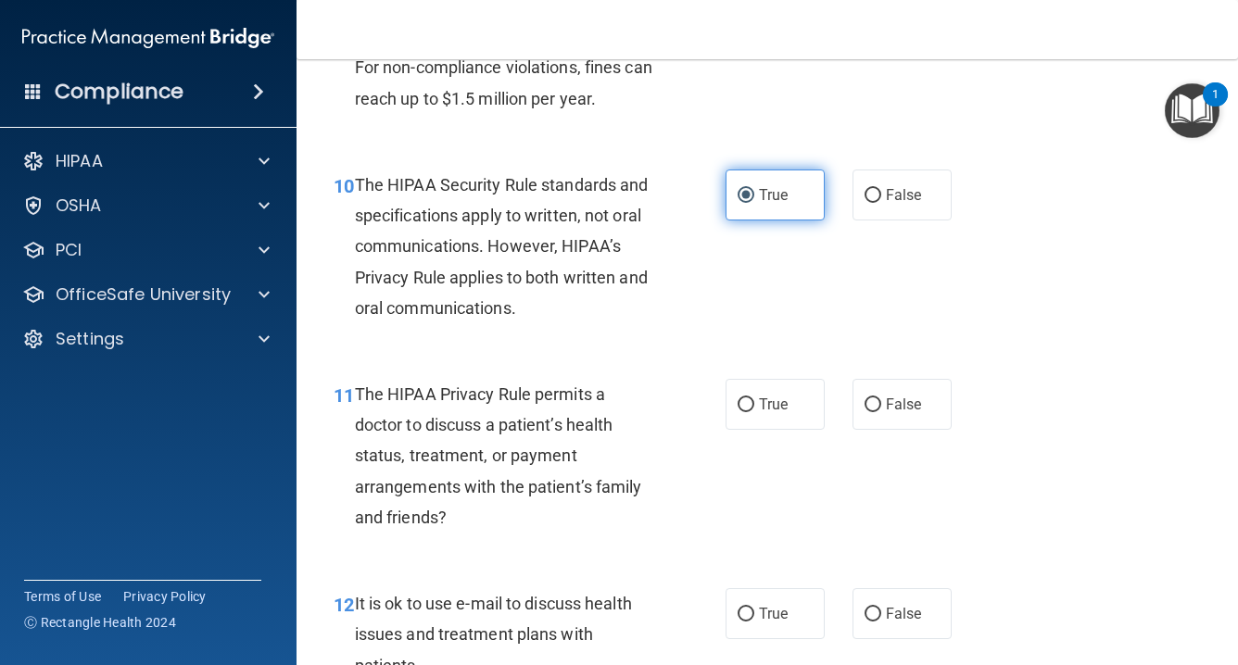
scroll to position [1679, 0]
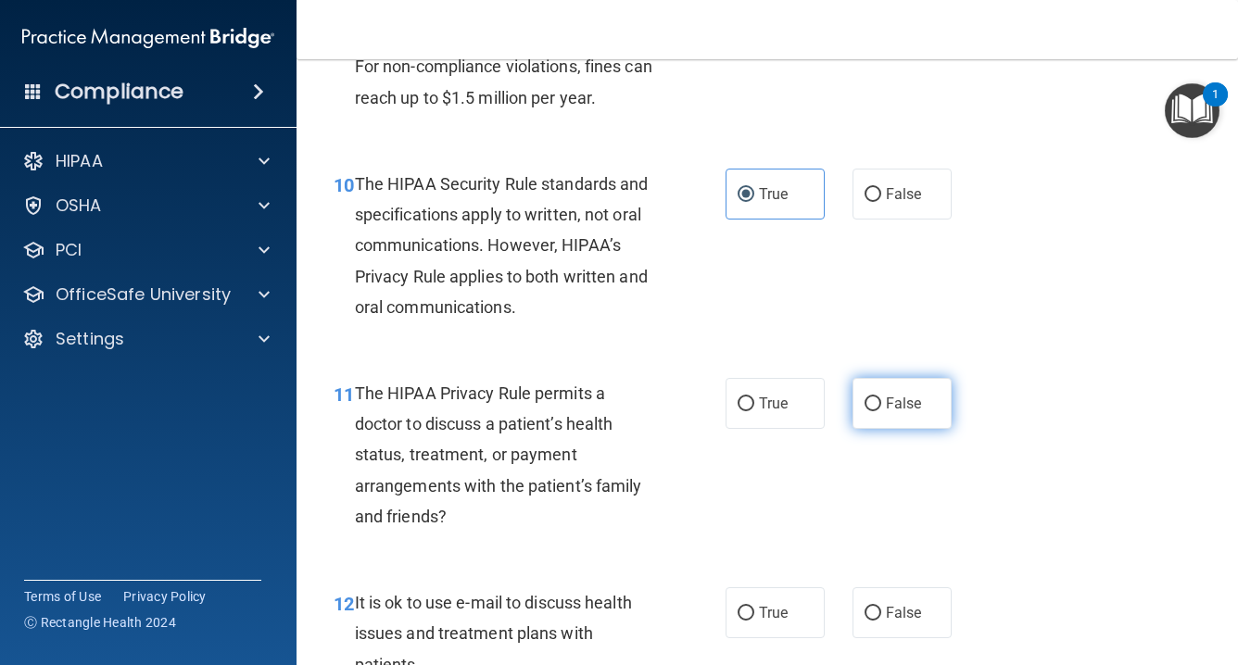
click at [873, 398] on input "False" at bounding box center [873, 405] width 17 height 14
radio input "true"
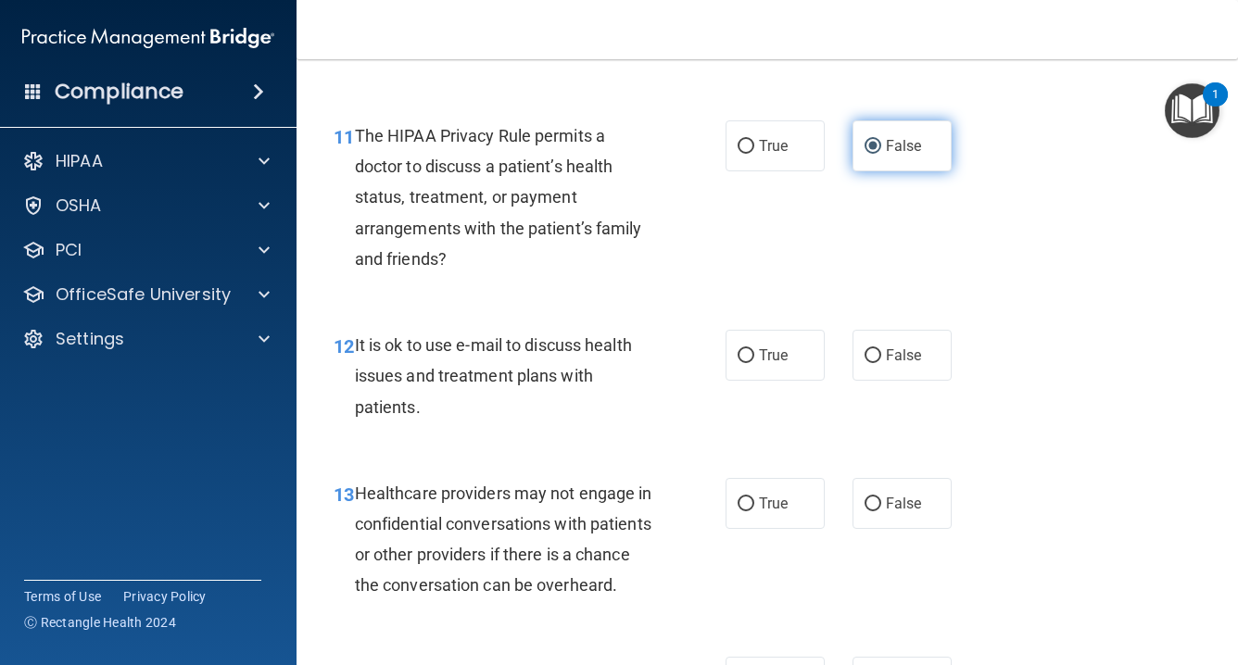
scroll to position [1940, 0]
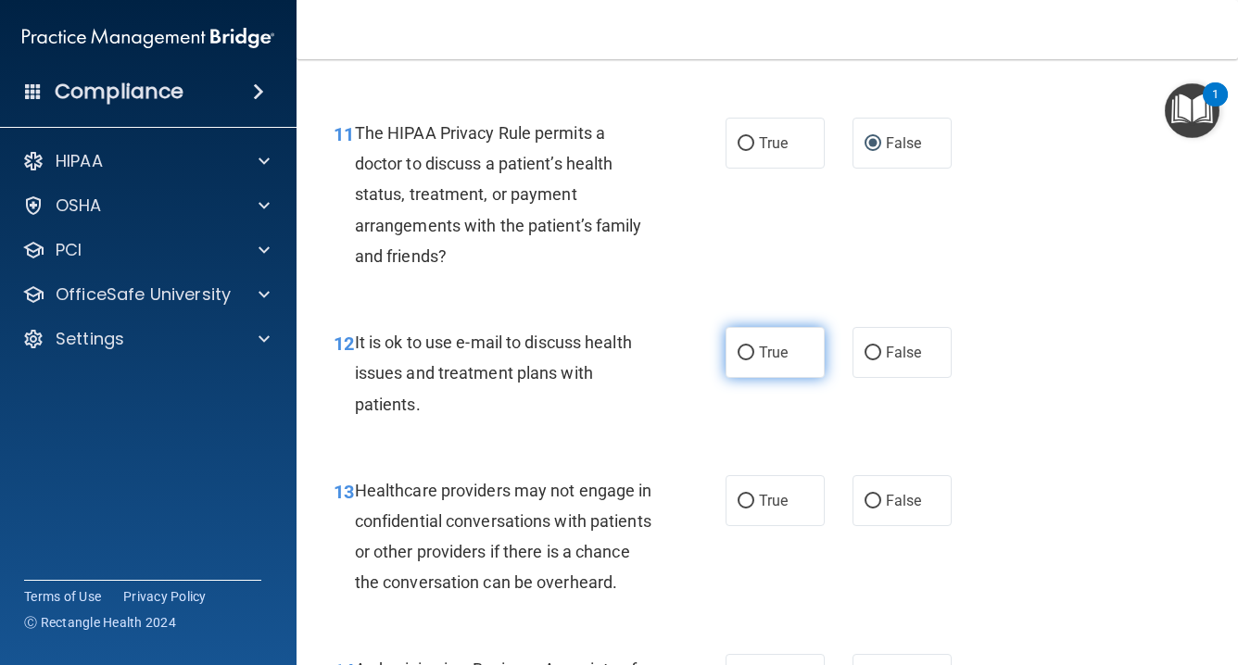
click at [745, 347] on input "True" at bounding box center [746, 354] width 17 height 14
radio input "true"
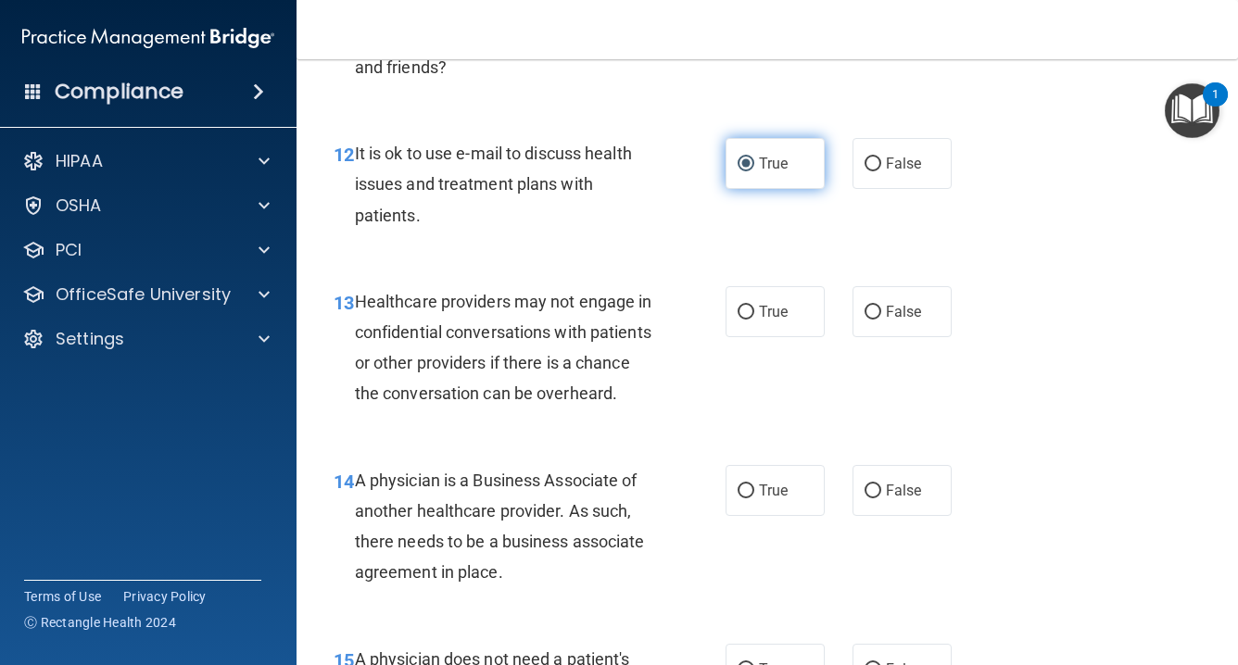
scroll to position [2130, 0]
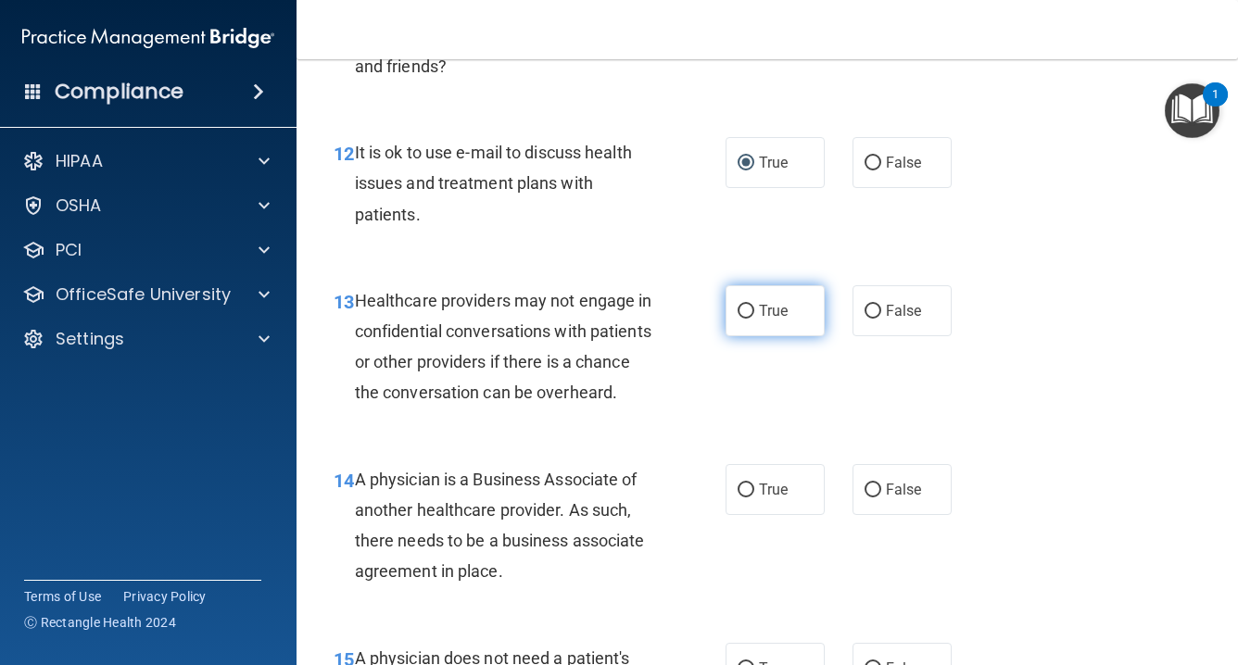
click at [752, 308] on label "True" at bounding box center [775, 310] width 99 height 51
click at [752, 308] on input "True" at bounding box center [746, 312] width 17 height 14
radio input "true"
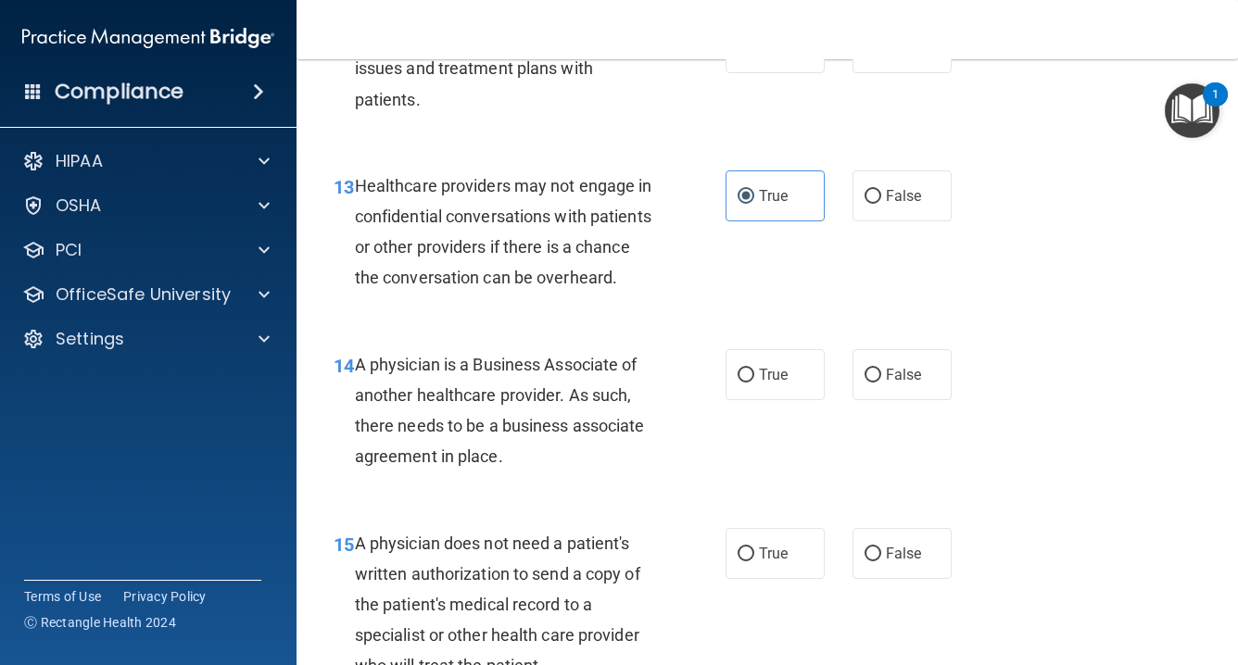
scroll to position [2247, 0]
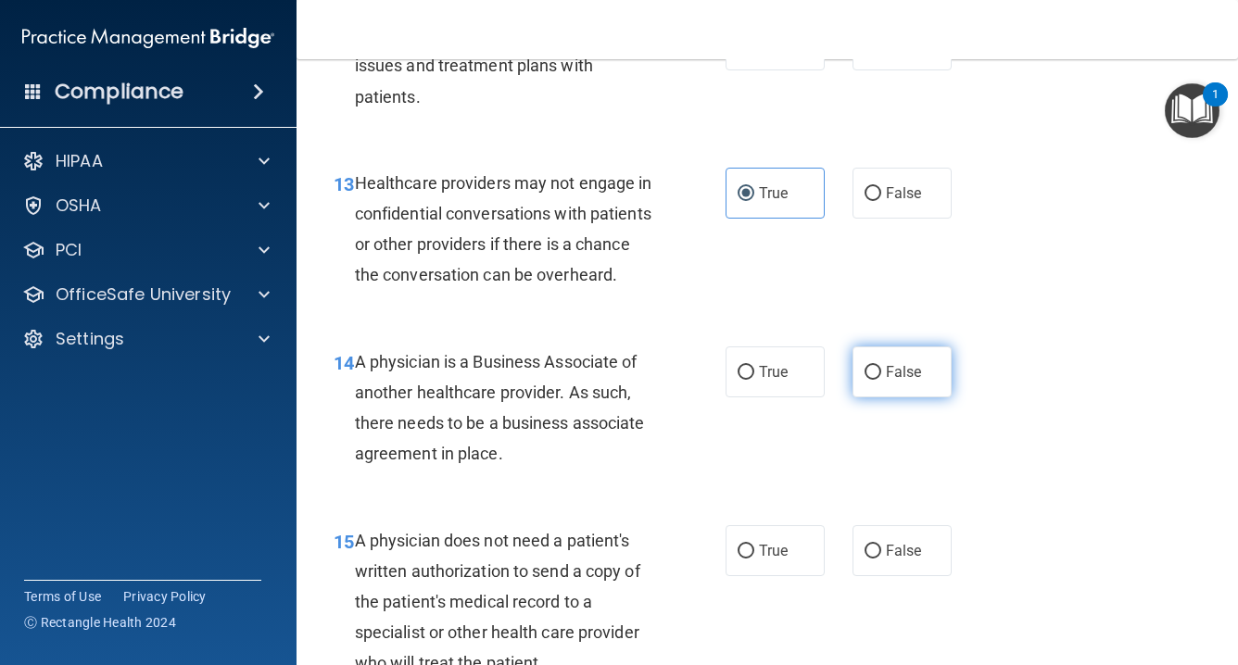
click at [869, 366] on input "False" at bounding box center [873, 373] width 17 height 14
radio input "true"
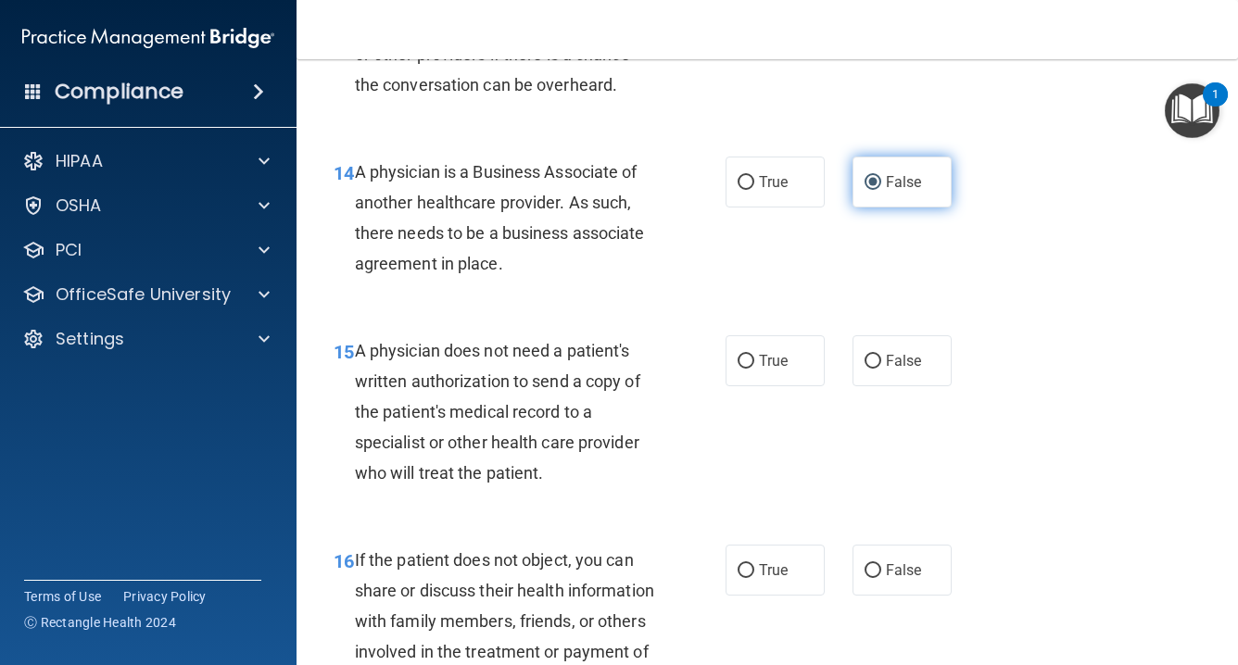
scroll to position [2447, 0]
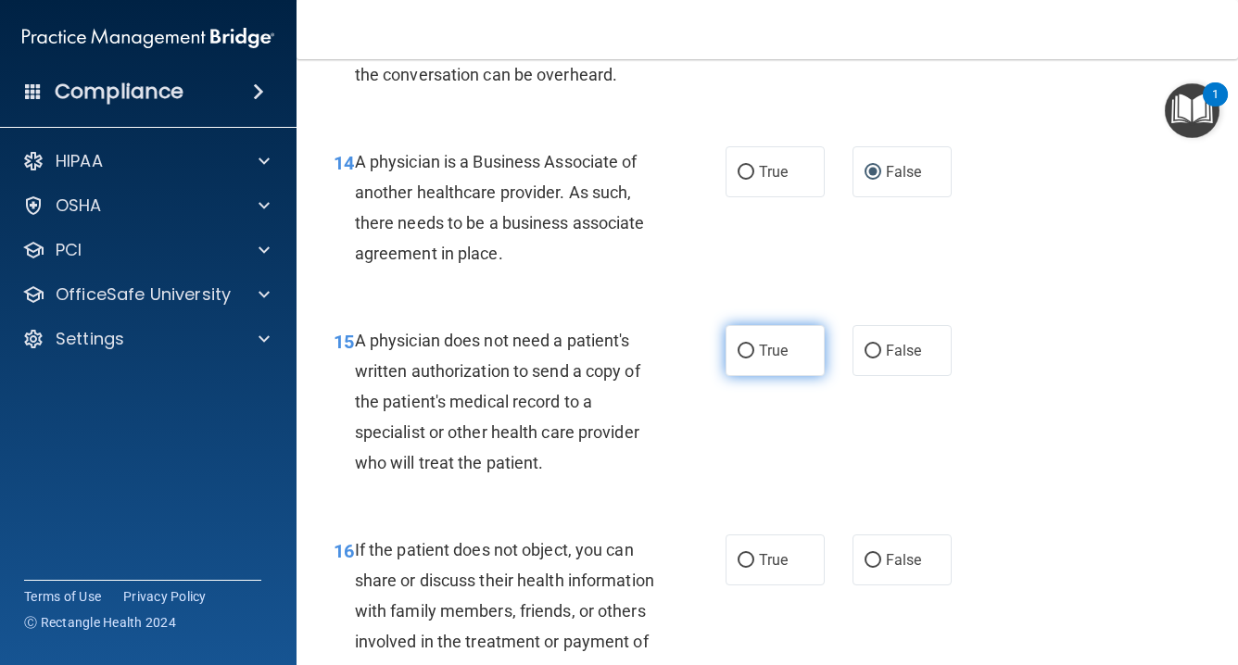
click at [752, 345] on input "True" at bounding box center [746, 352] width 17 height 14
radio input "true"
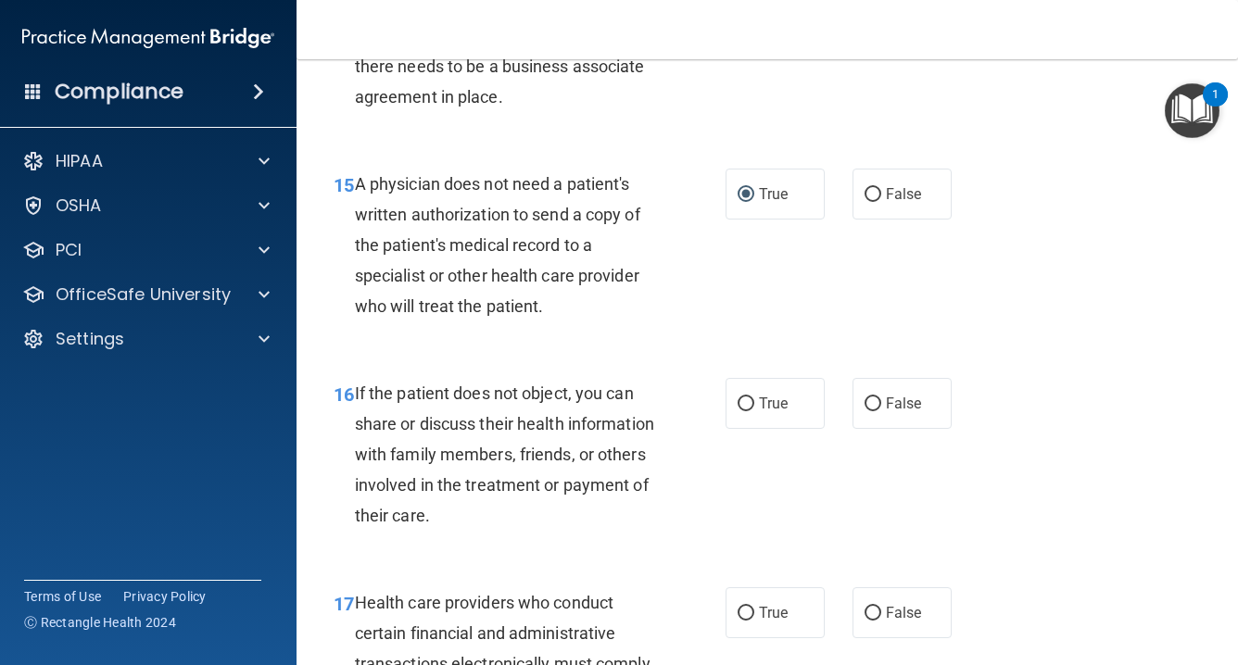
scroll to position [2627, 0]
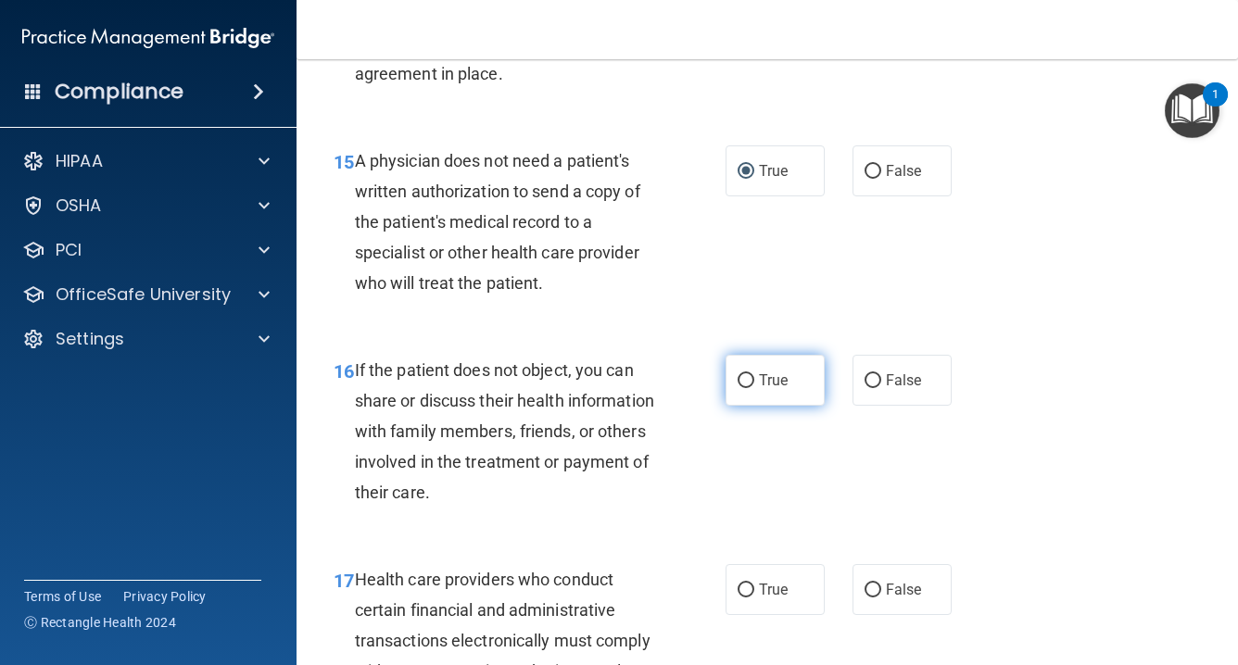
click at [745, 374] on input "True" at bounding box center [746, 381] width 17 height 14
radio input "true"
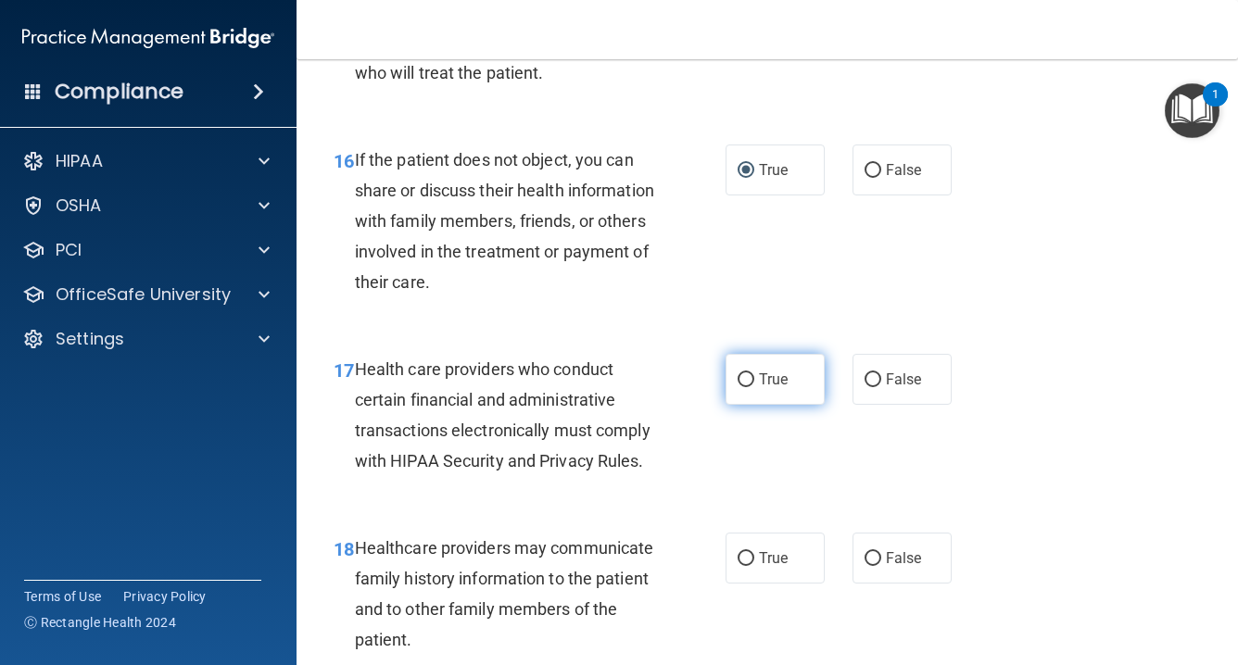
scroll to position [2856, 0]
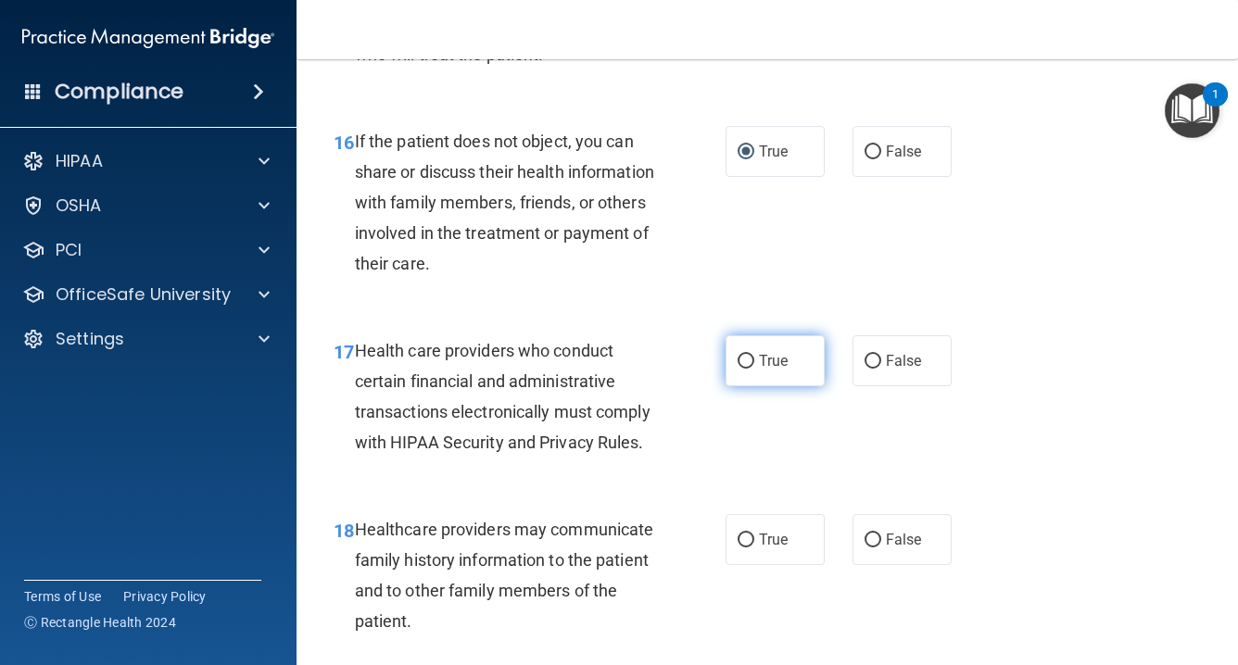
click at [745, 371] on label "True" at bounding box center [775, 360] width 99 height 51
click at [745, 369] on input "True" at bounding box center [746, 362] width 17 height 14
radio input "true"
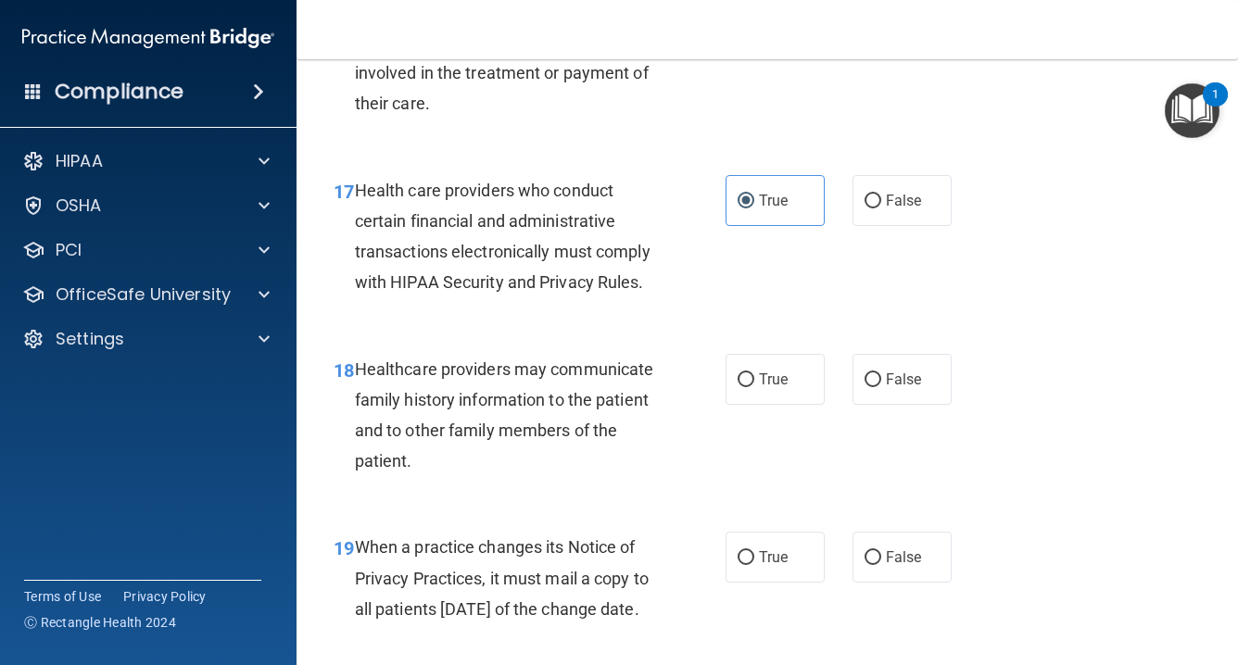
scroll to position [3018, 0]
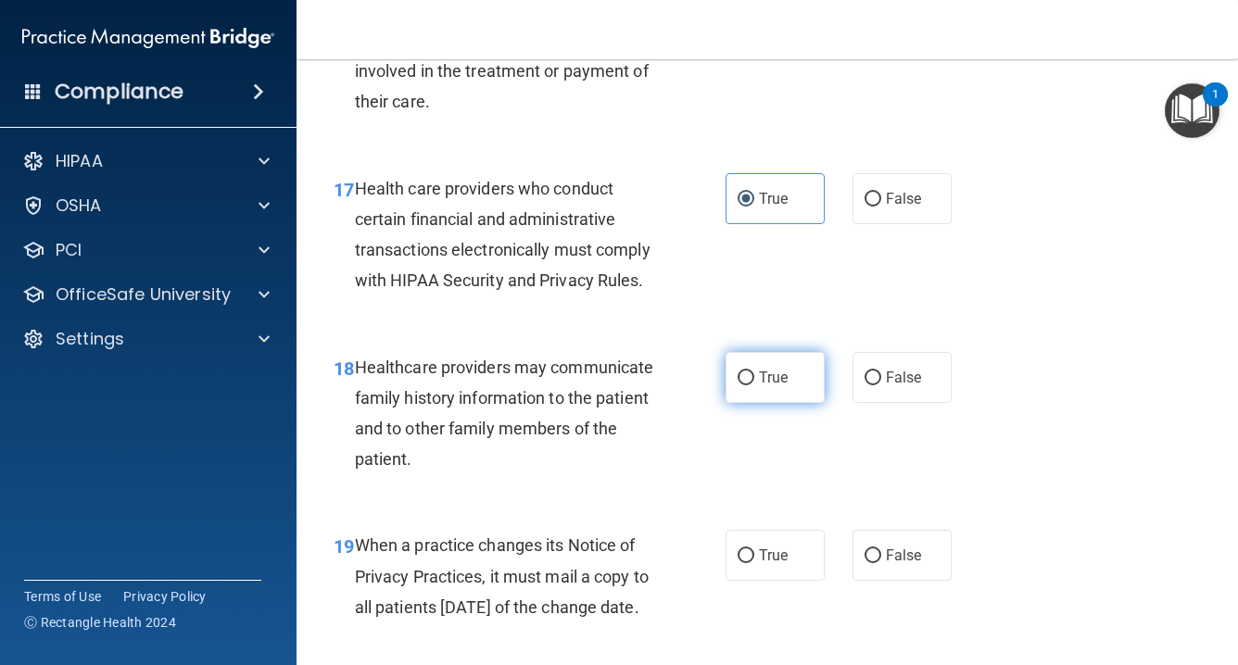
click at [747, 372] on input "True" at bounding box center [746, 379] width 17 height 14
radio input "true"
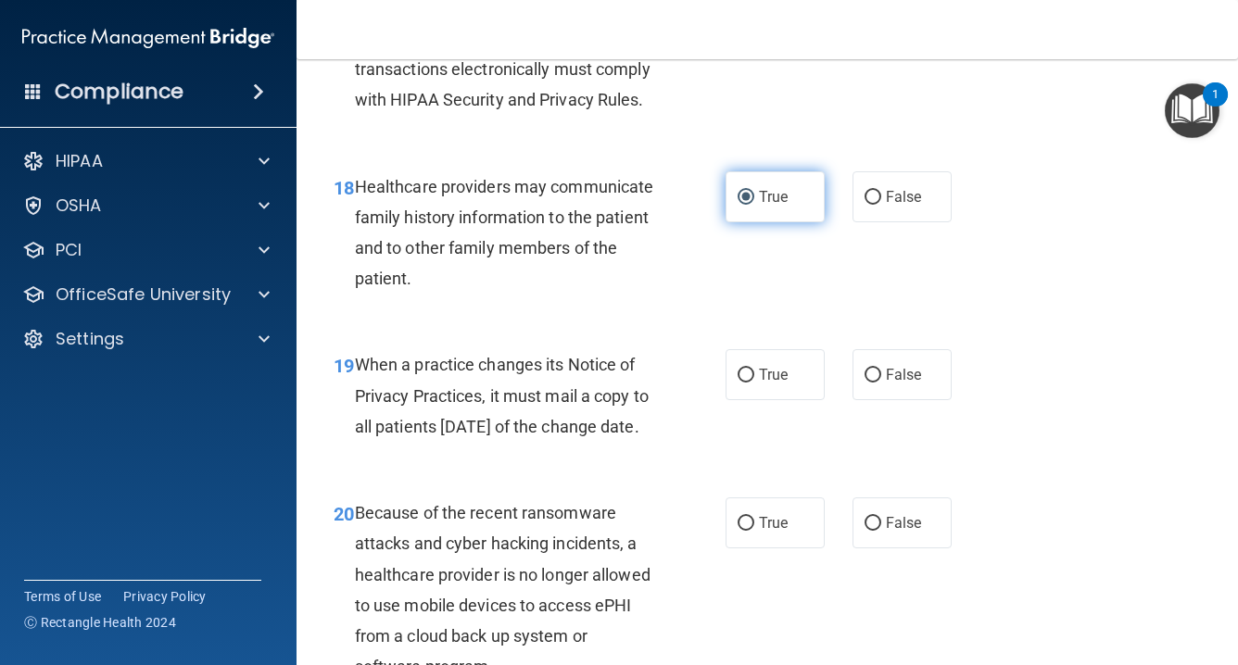
scroll to position [3200, 0]
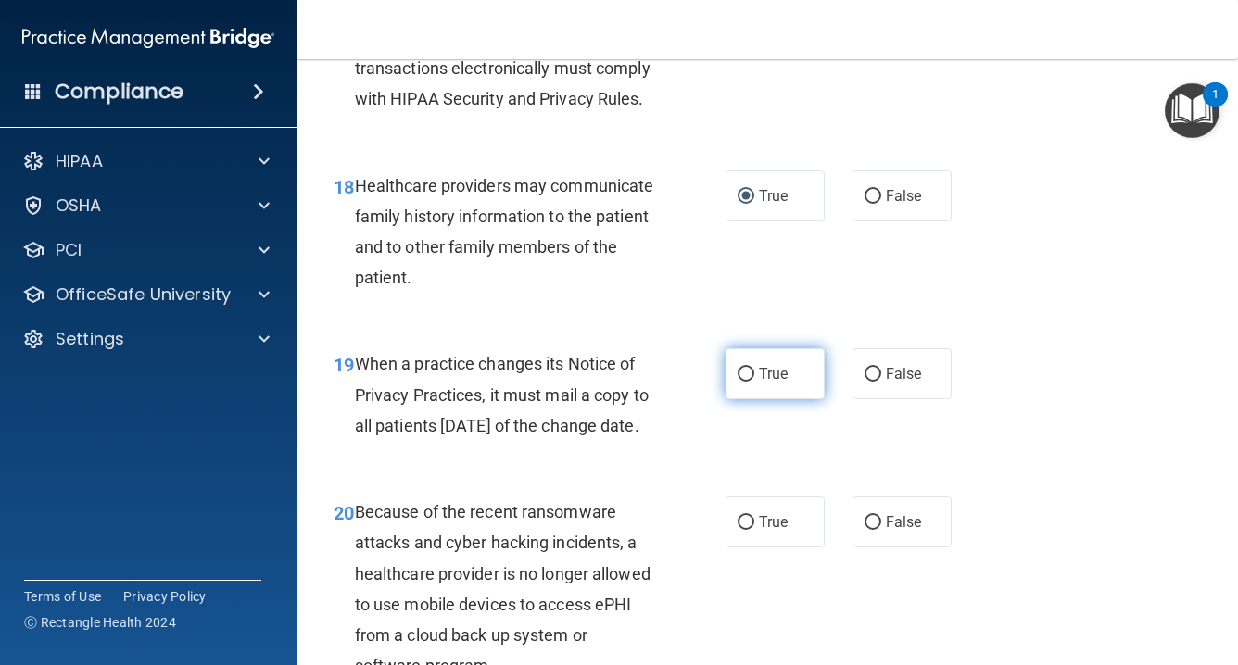
click at [745, 368] on input "True" at bounding box center [746, 375] width 17 height 14
radio input "true"
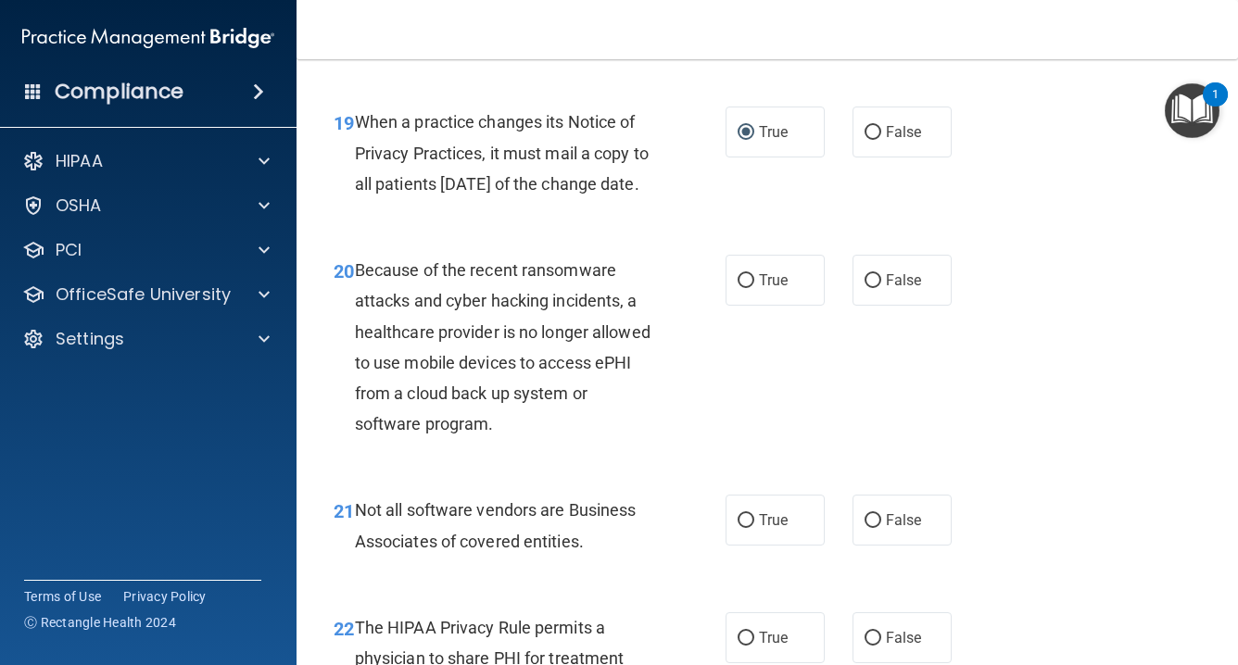
scroll to position [3445, 0]
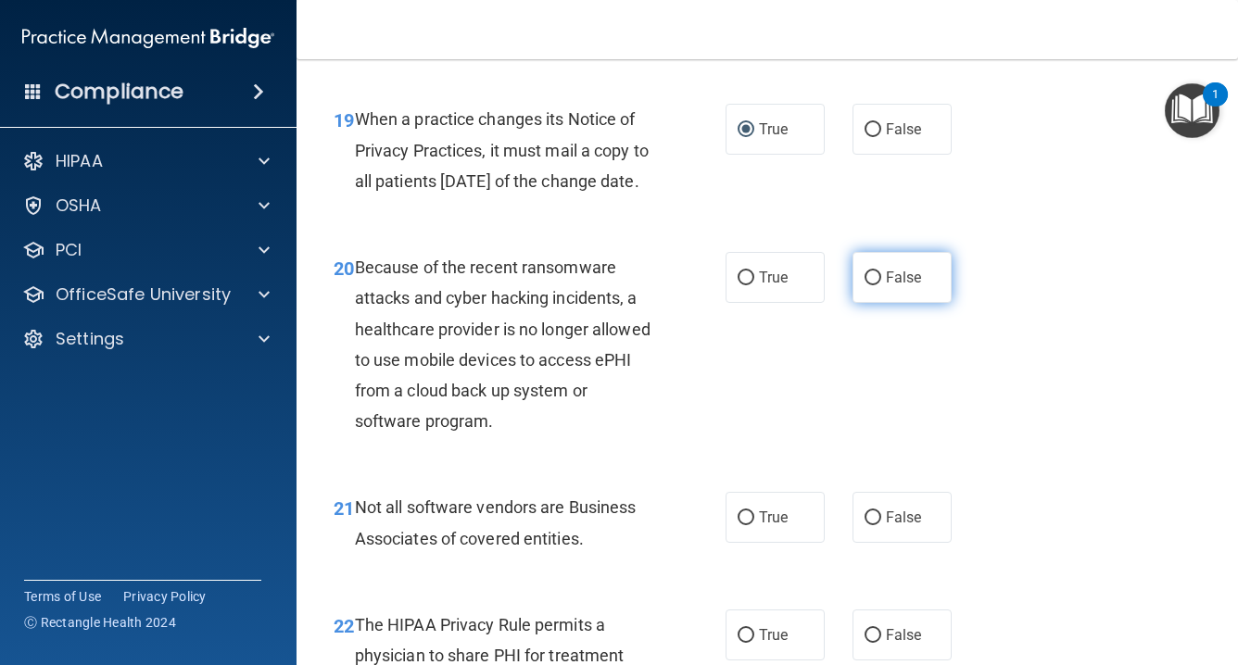
click at [876, 285] on input "False" at bounding box center [873, 279] width 17 height 14
radio input "true"
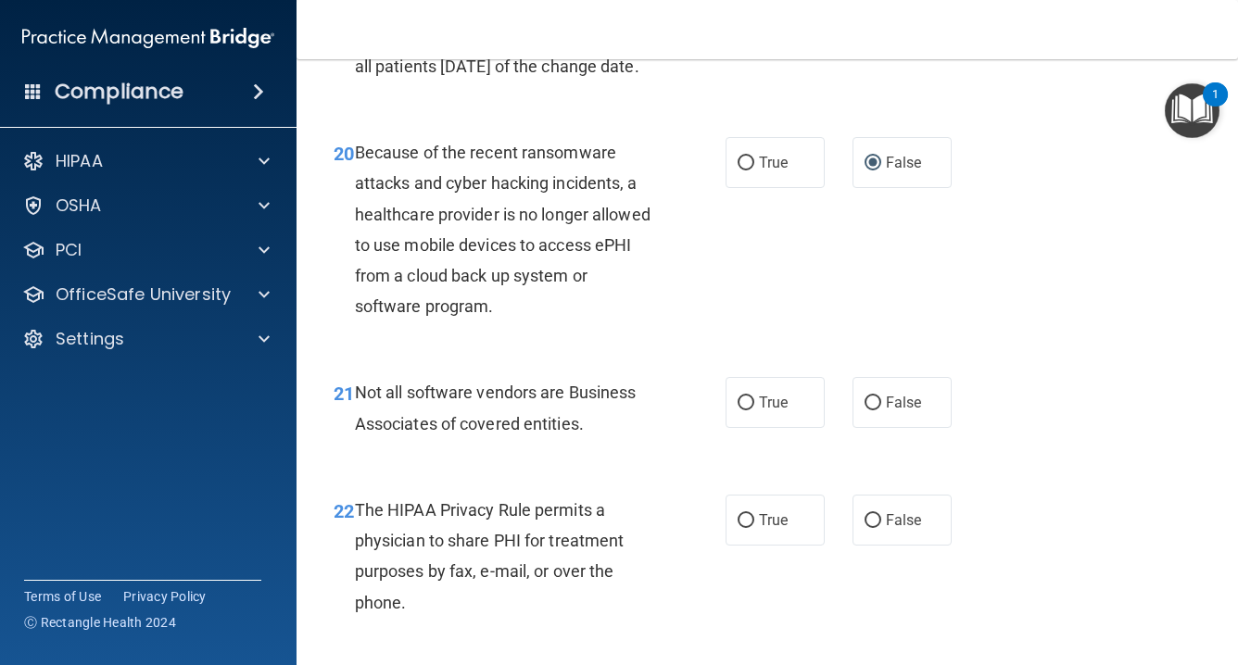
scroll to position [3560, 0]
click at [753, 423] on label "True" at bounding box center [775, 401] width 99 height 51
click at [753, 410] on input "True" at bounding box center [746, 403] width 17 height 14
radio input "true"
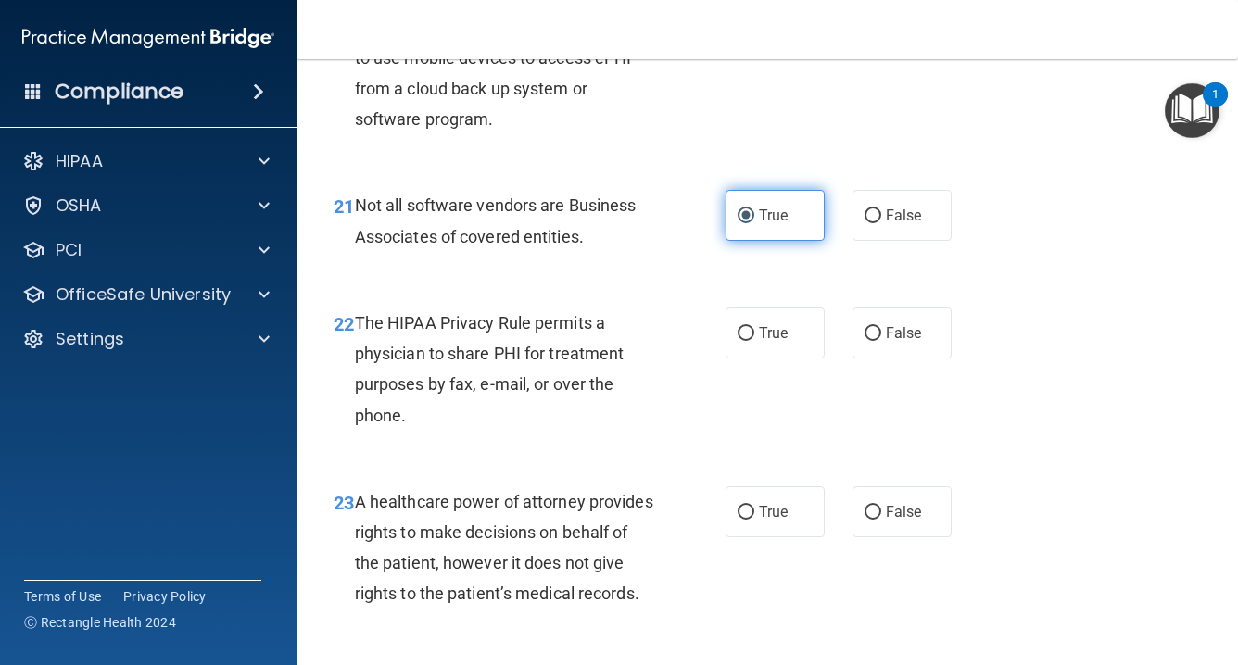
scroll to position [3752, 0]
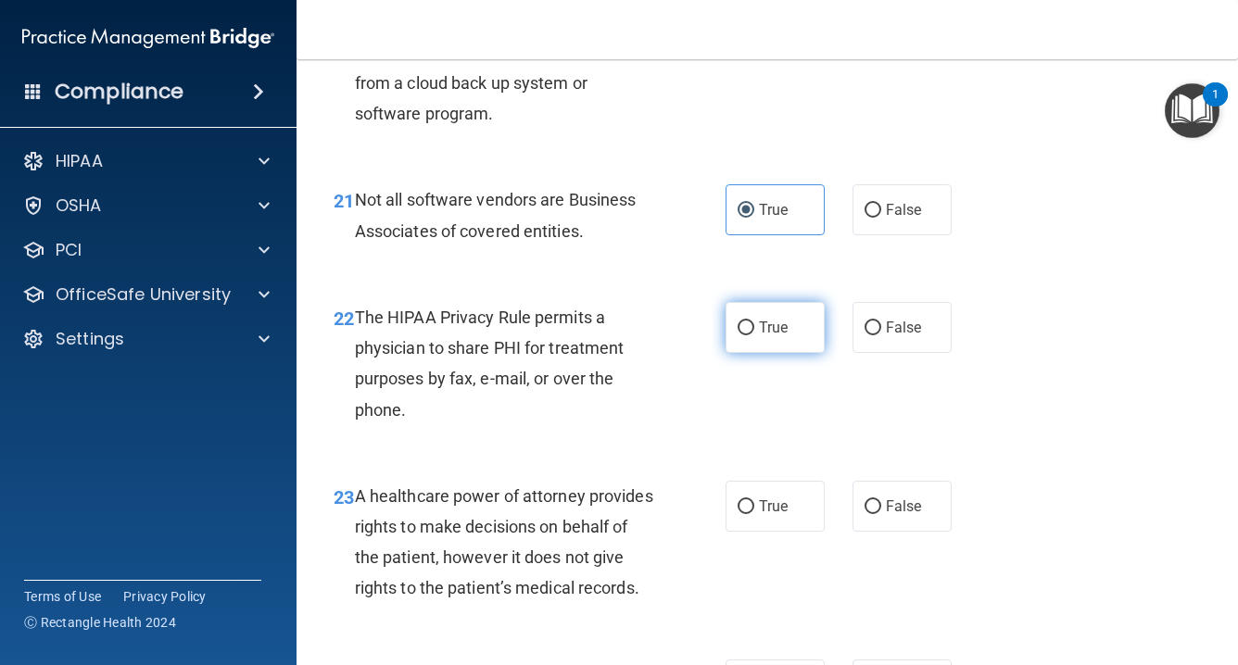
click at [747, 335] on input "True" at bounding box center [746, 329] width 17 height 14
radio input "true"
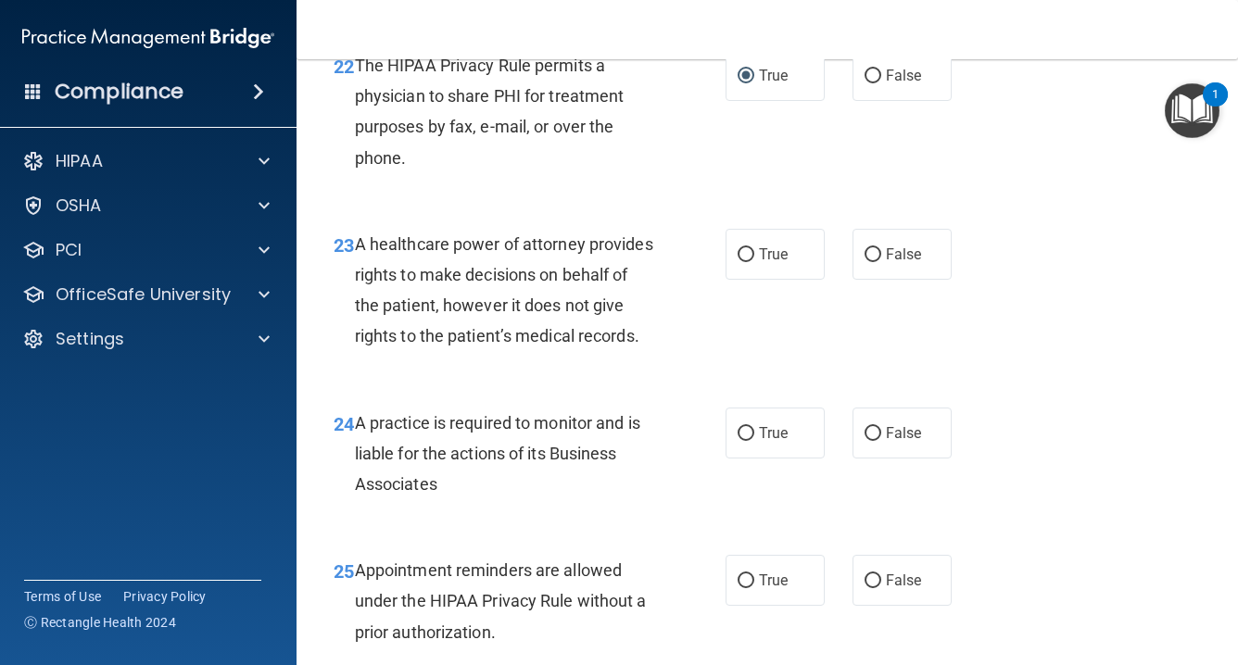
scroll to position [4006, 0]
click at [743, 260] on input "True" at bounding box center [746, 254] width 17 height 14
radio input "true"
click at [866, 260] on input "False" at bounding box center [873, 254] width 17 height 14
radio input "true"
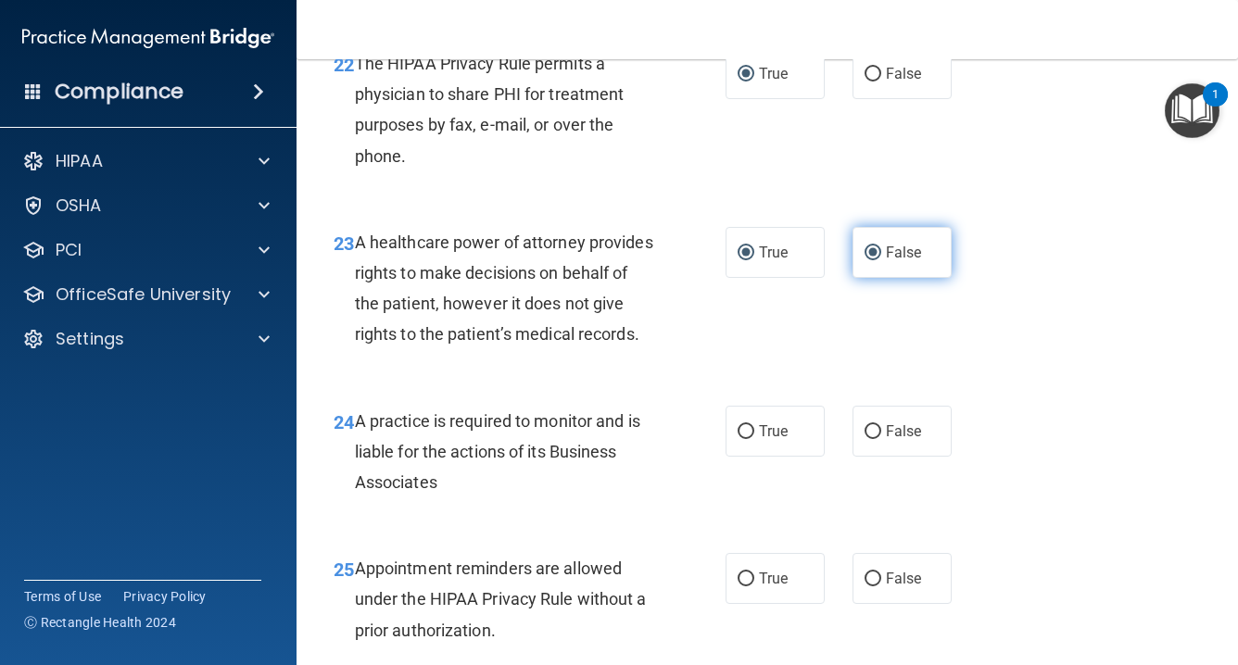
radio input "false"
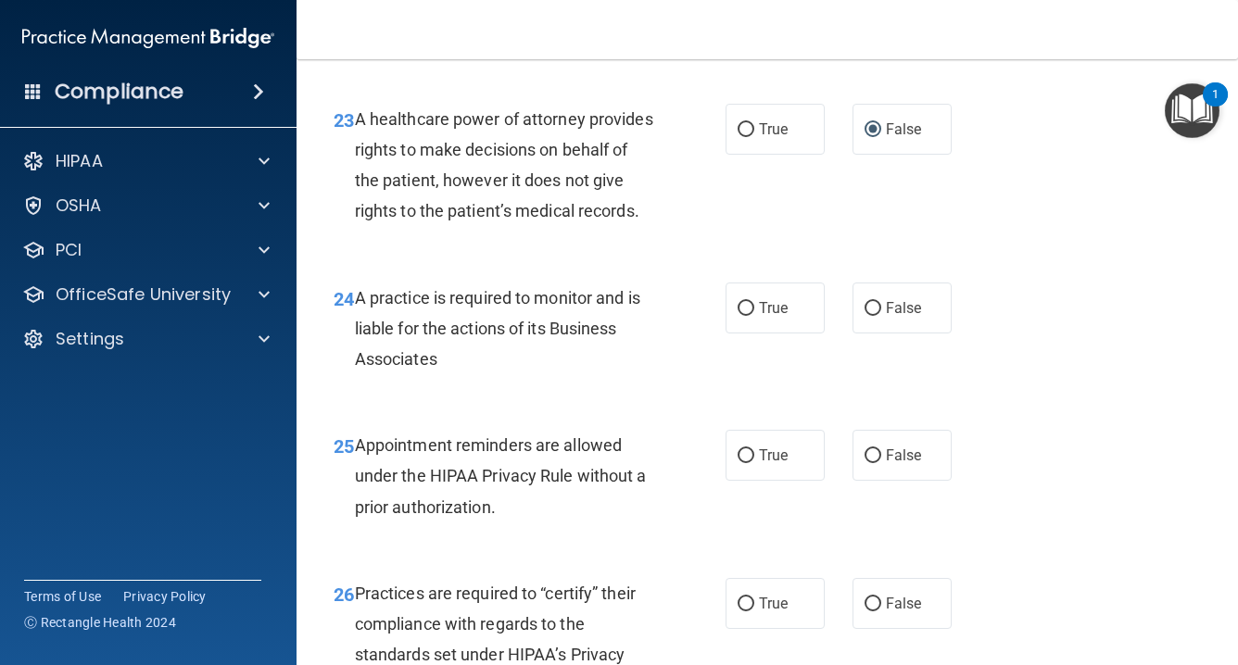
scroll to position [4132, 0]
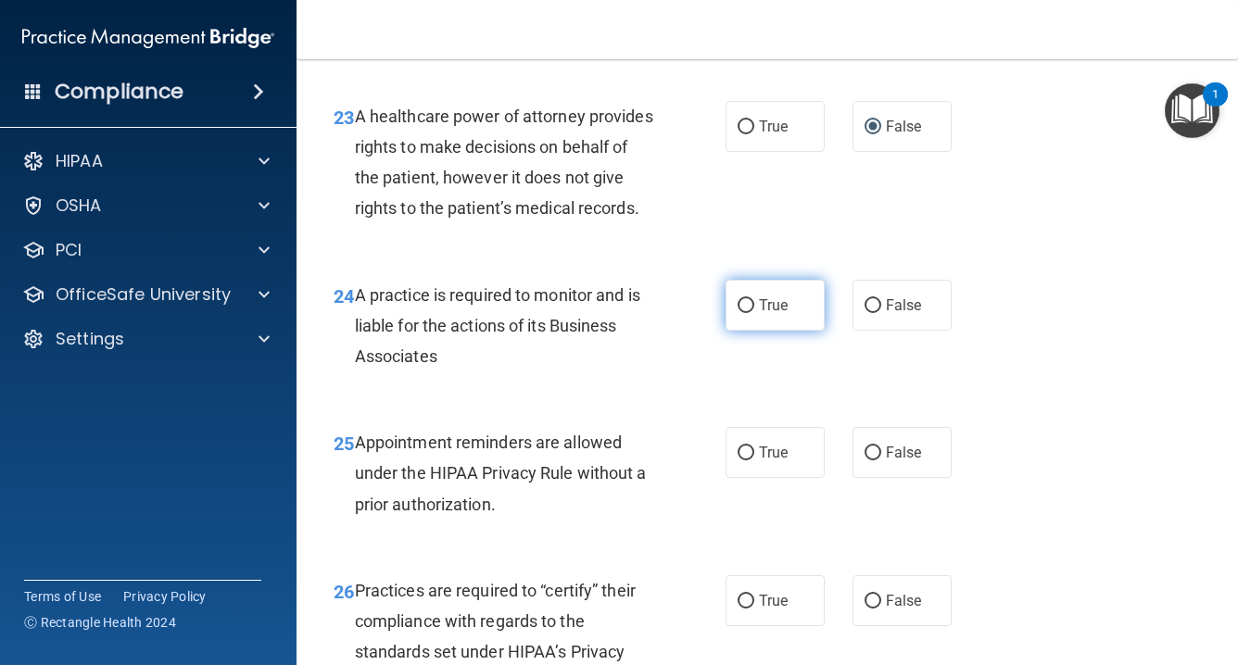
click at [747, 313] on input "True" at bounding box center [746, 306] width 17 height 14
radio input "true"
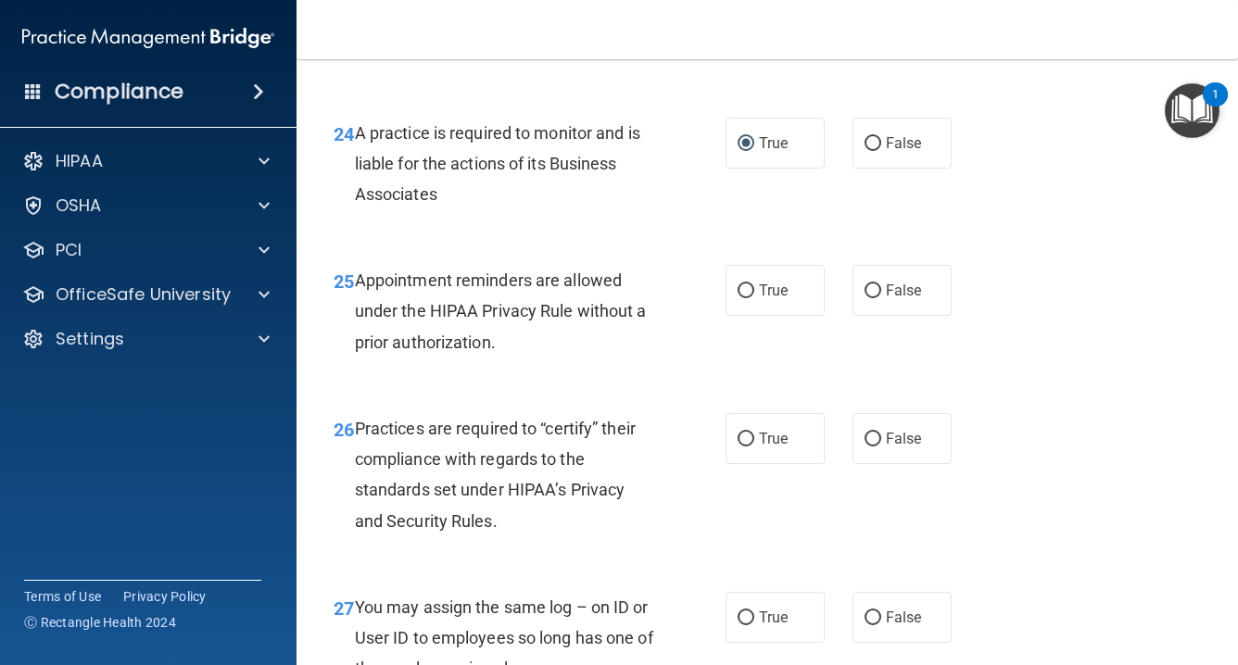
scroll to position [4298, 0]
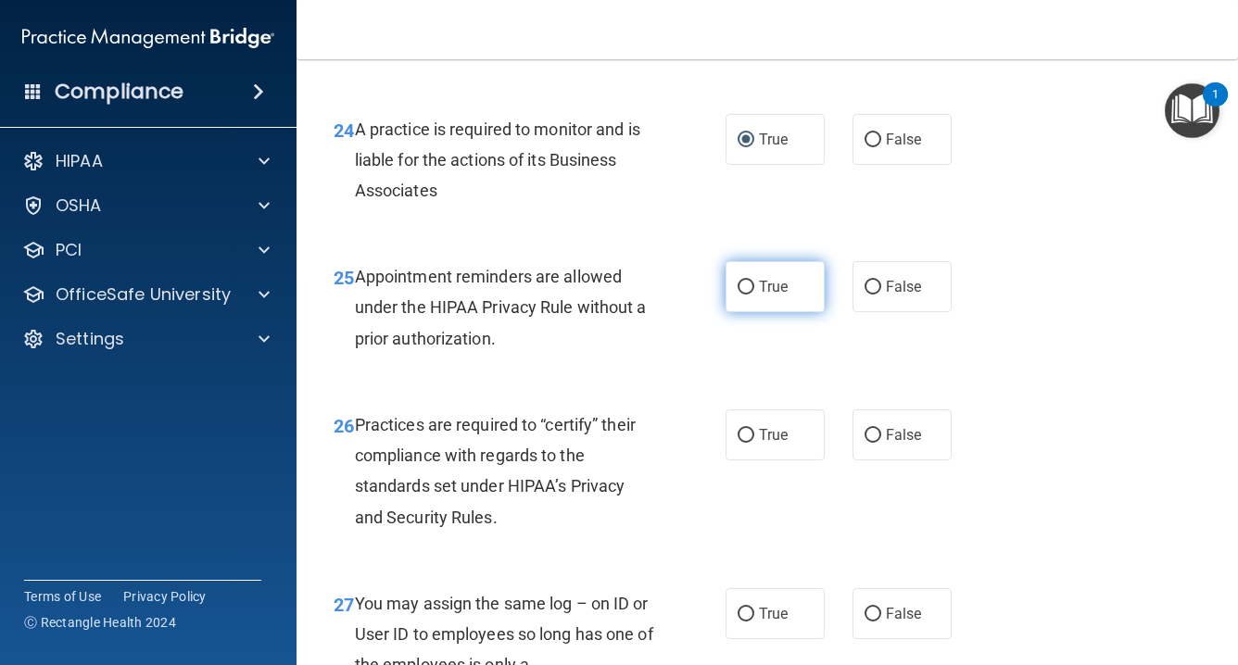
click at [745, 295] on input "True" at bounding box center [746, 288] width 17 height 14
radio input "true"
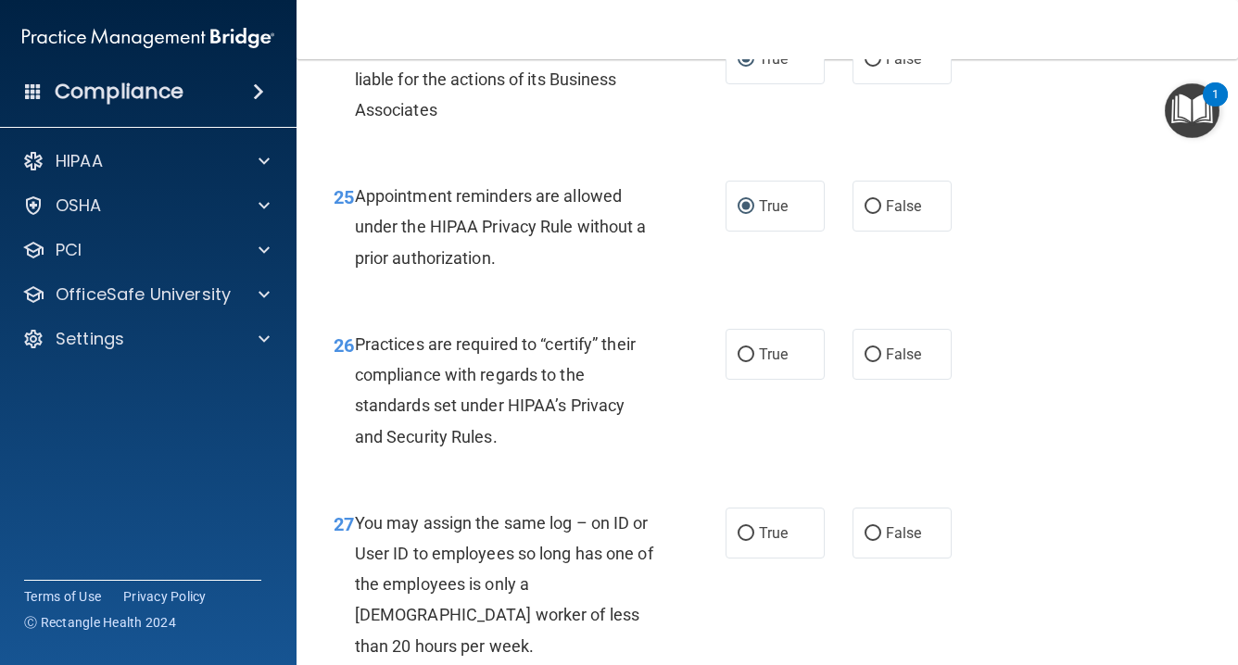
scroll to position [4381, 0]
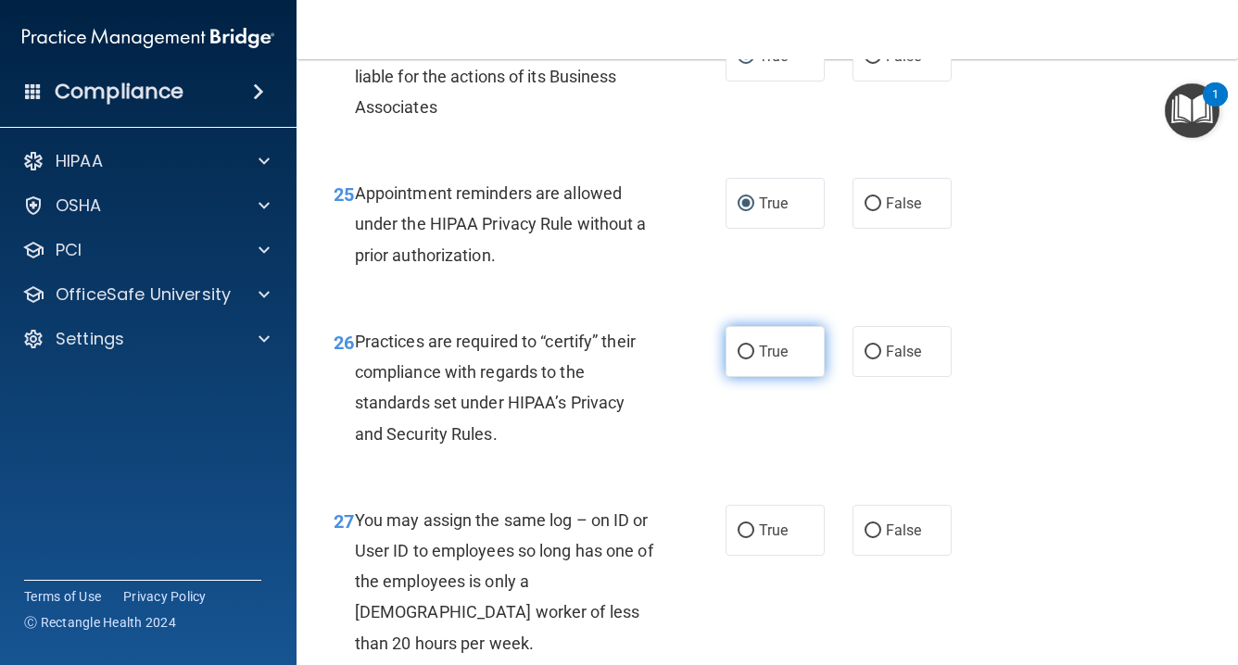
click at [747, 359] on input "True" at bounding box center [746, 353] width 17 height 14
radio input "true"
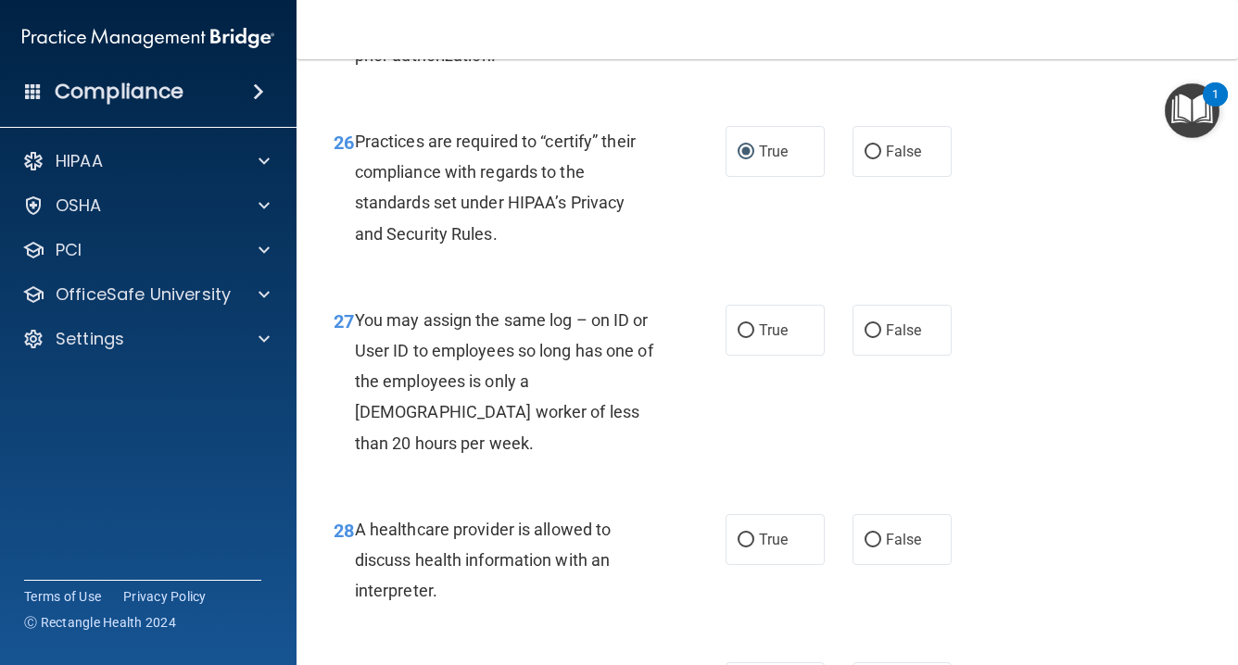
scroll to position [4584, 0]
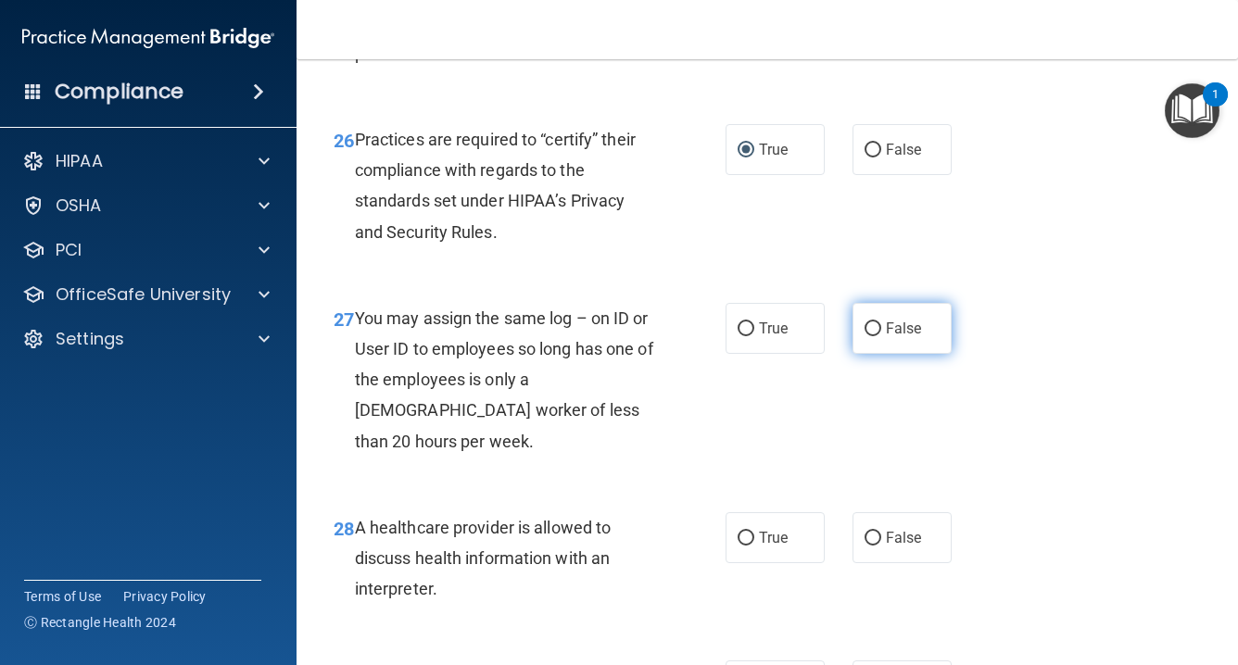
click at [877, 331] on input "False" at bounding box center [873, 329] width 17 height 14
radio input "true"
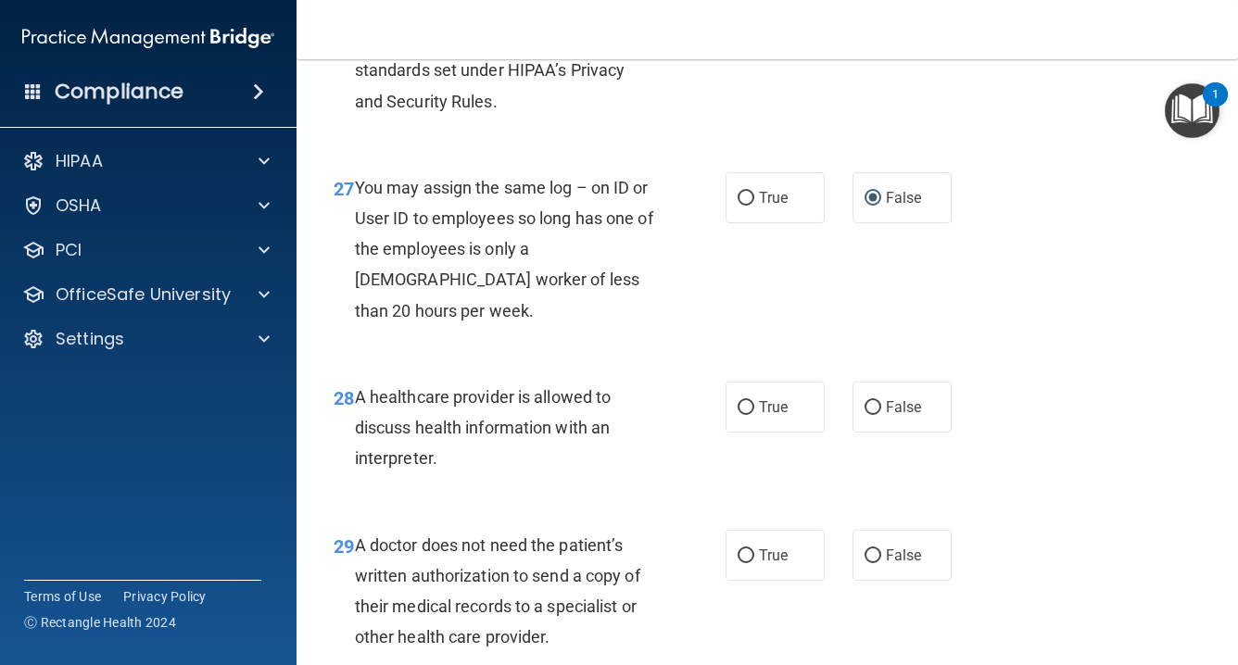
scroll to position [4715, 0]
click at [746, 400] on input "True" at bounding box center [746, 407] width 17 height 14
radio input "true"
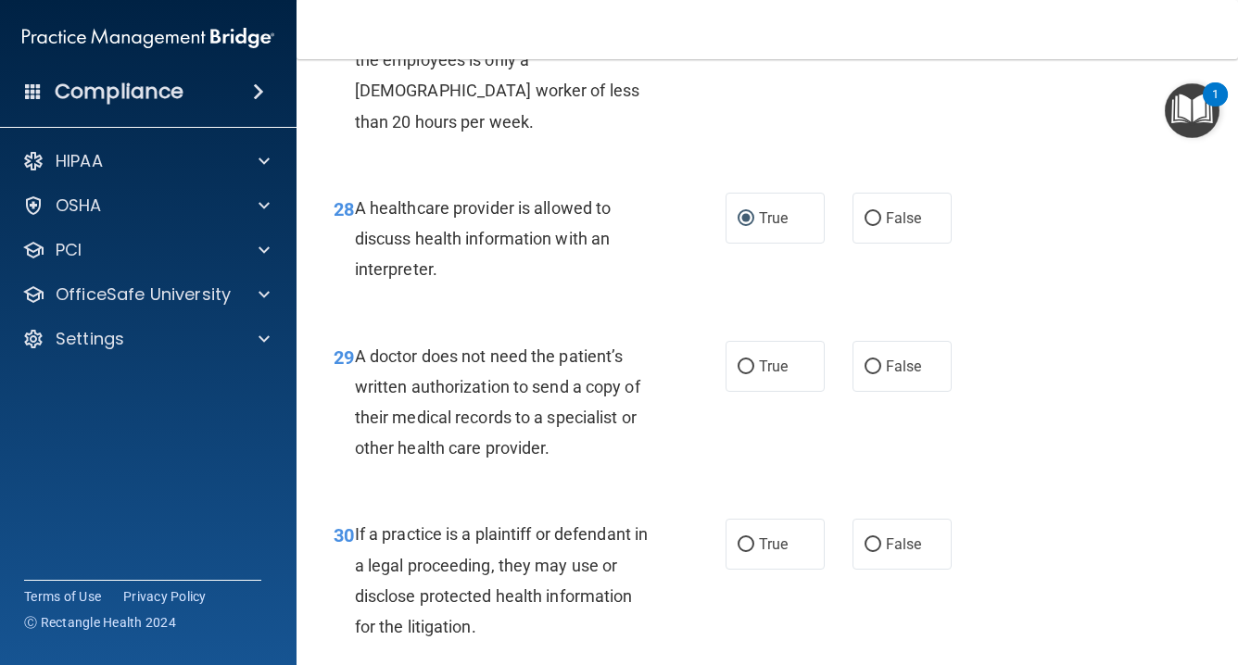
scroll to position [4905, 0]
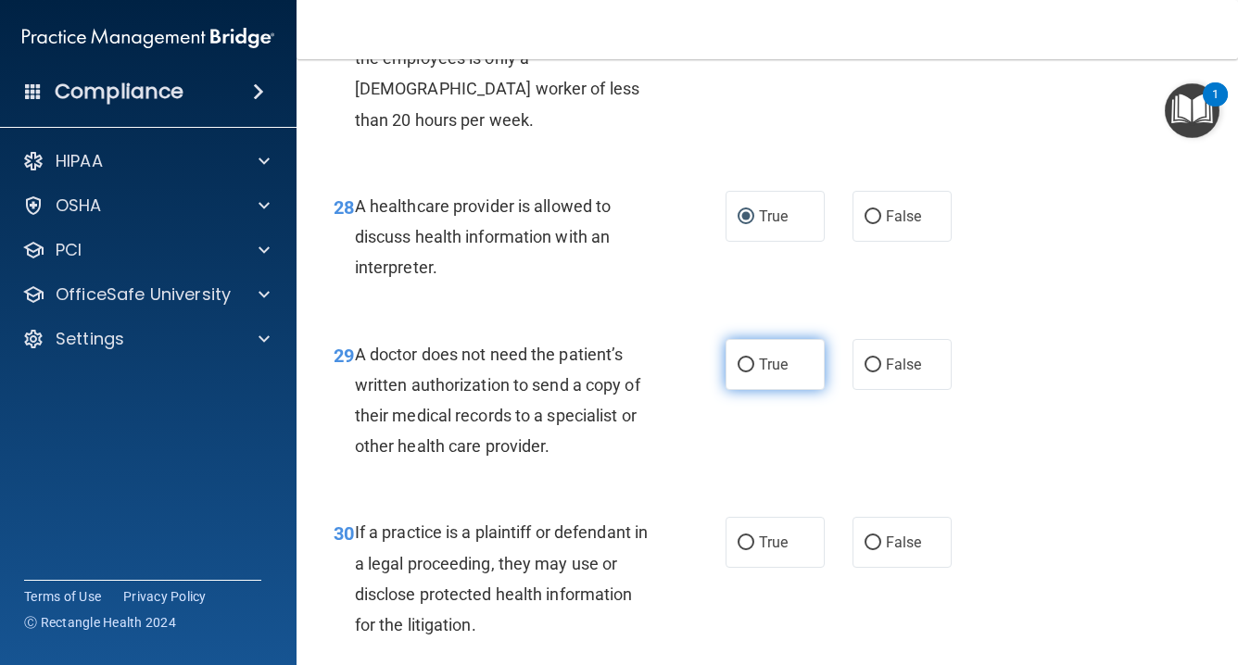
click at [752, 359] on input "True" at bounding box center [746, 366] width 17 height 14
radio input "true"
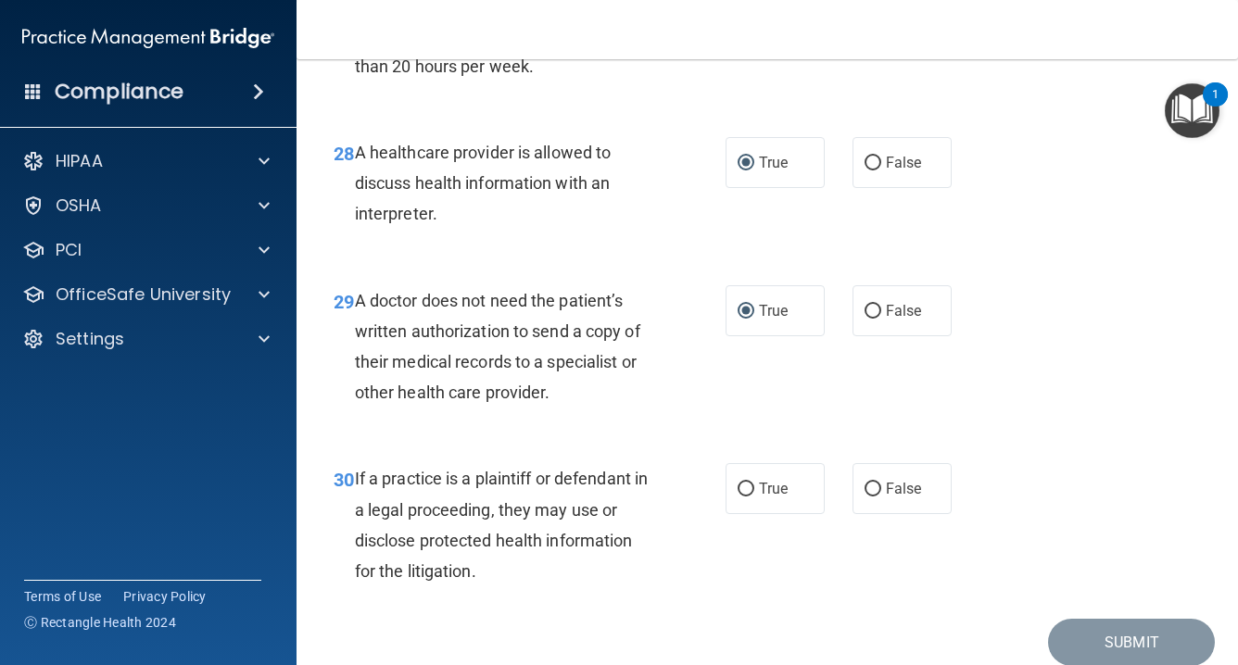
scroll to position [4973, 0]
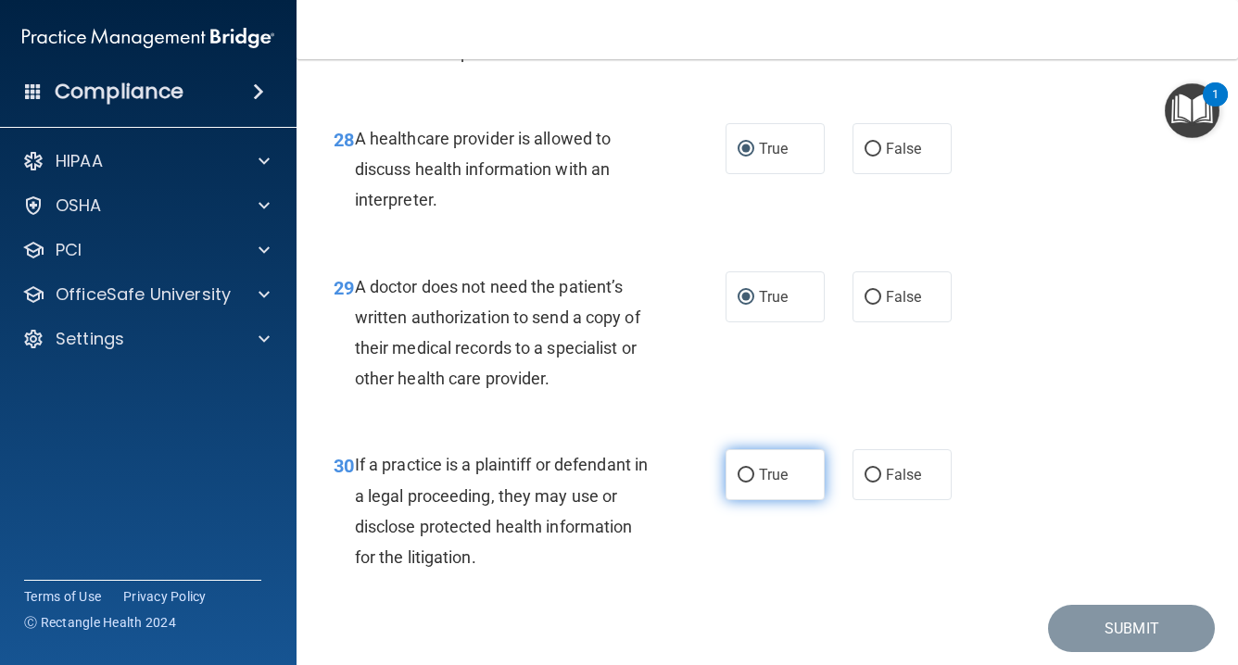
click at [753, 469] on input "True" at bounding box center [746, 476] width 17 height 14
radio input "true"
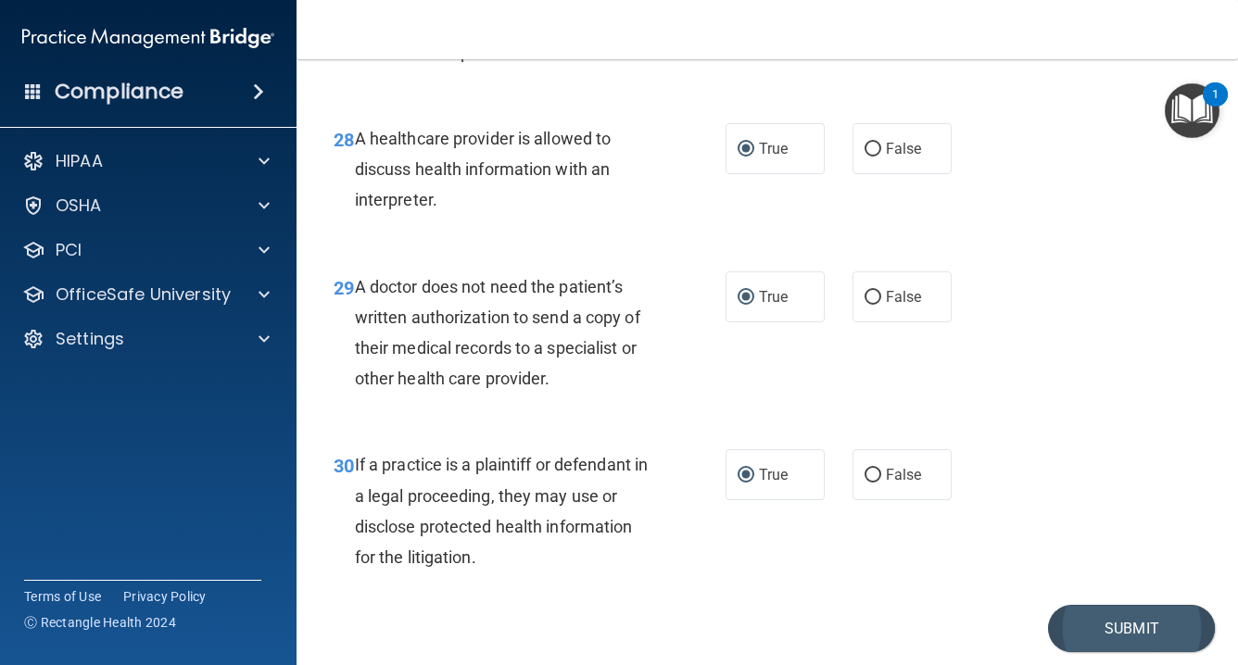
click at [1145, 605] on button "Submit" at bounding box center [1131, 628] width 167 height 47
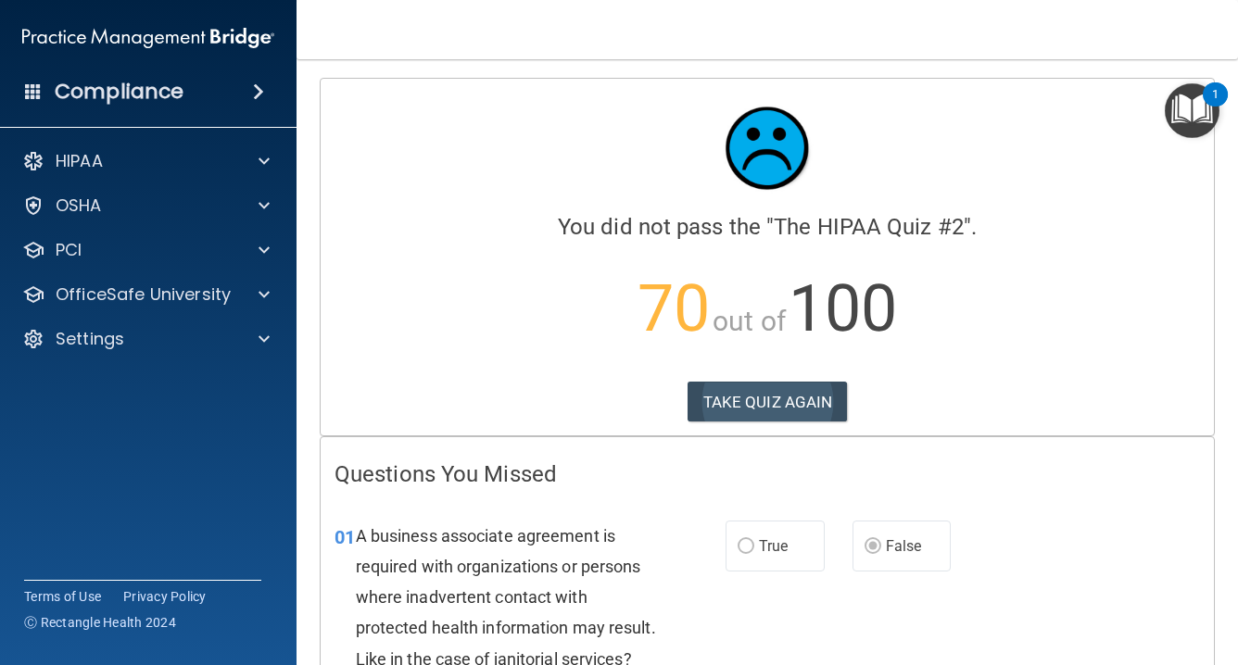
click at [779, 402] on button "TAKE QUIZ AGAIN" at bounding box center [768, 402] width 160 height 41
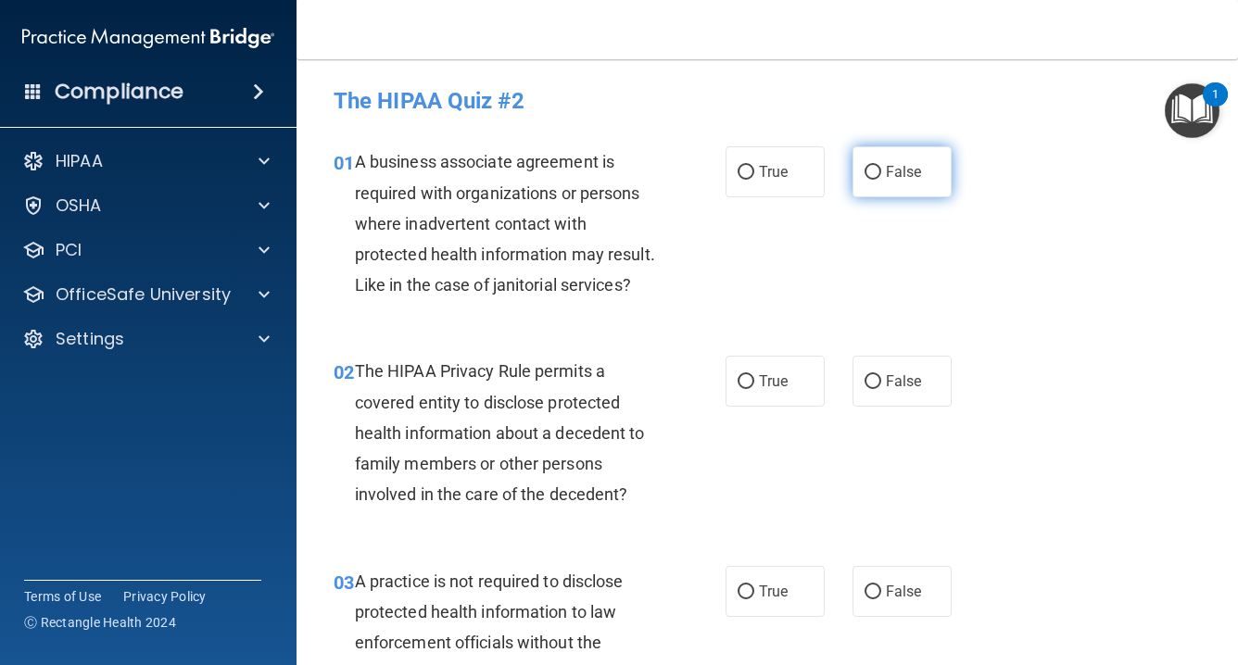
click at [873, 171] on input "False" at bounding box center [873, 173] width 17 height 14
radio input "true"
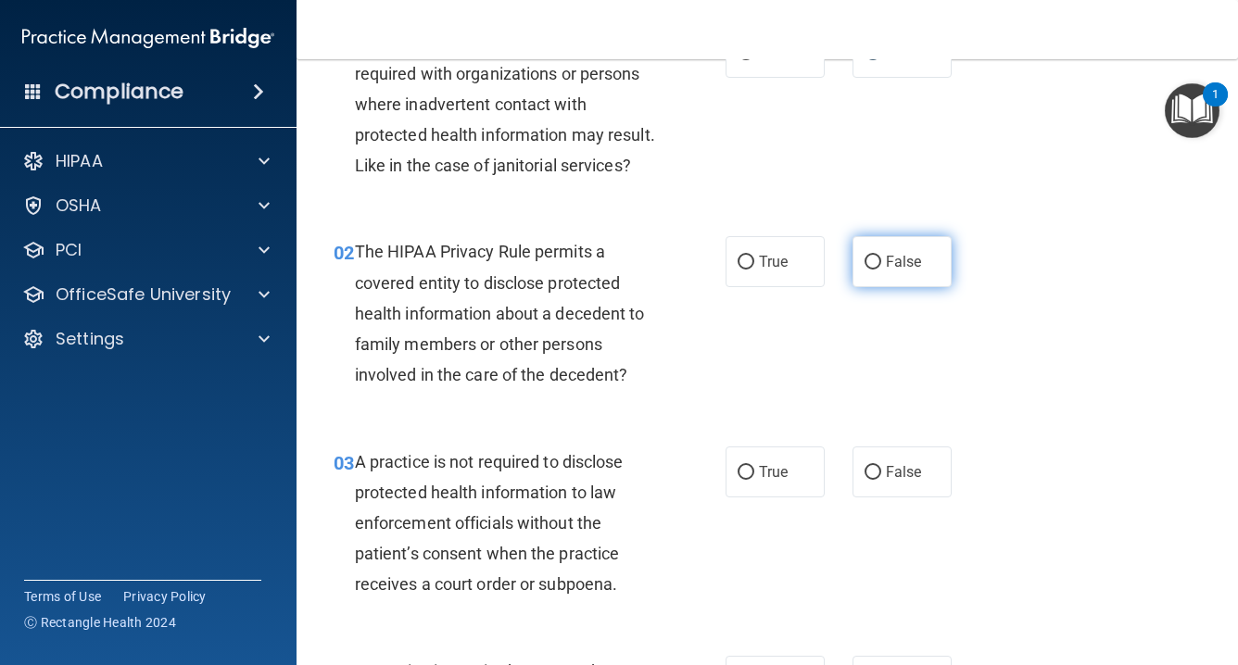
scroll to position [121, 0]
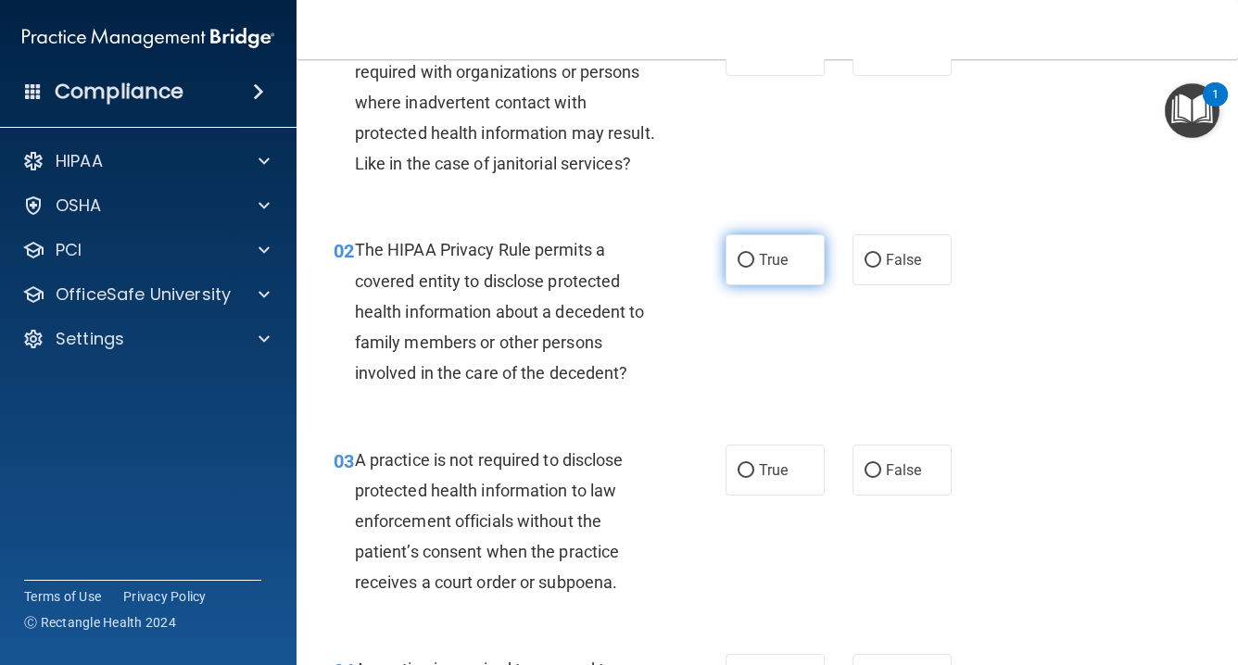
click at [752, 259] on input "True" at bounding box center [746, 261] width 17 height 14
radio input "true"
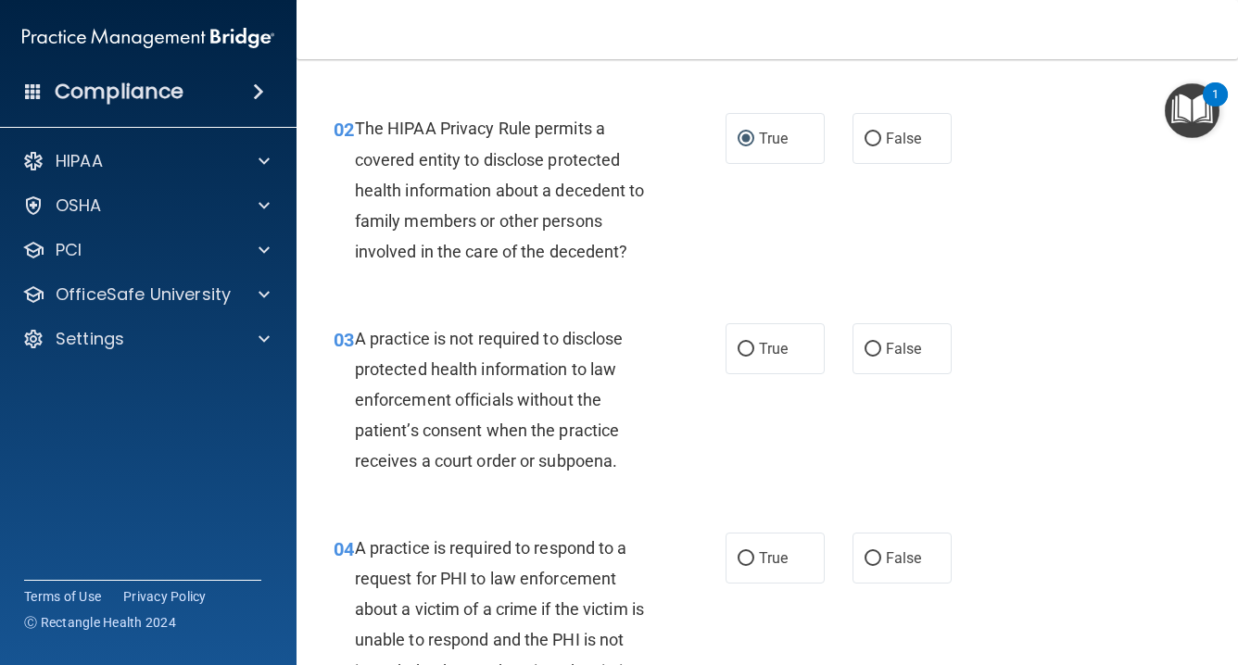
scroll to position [246, 0]
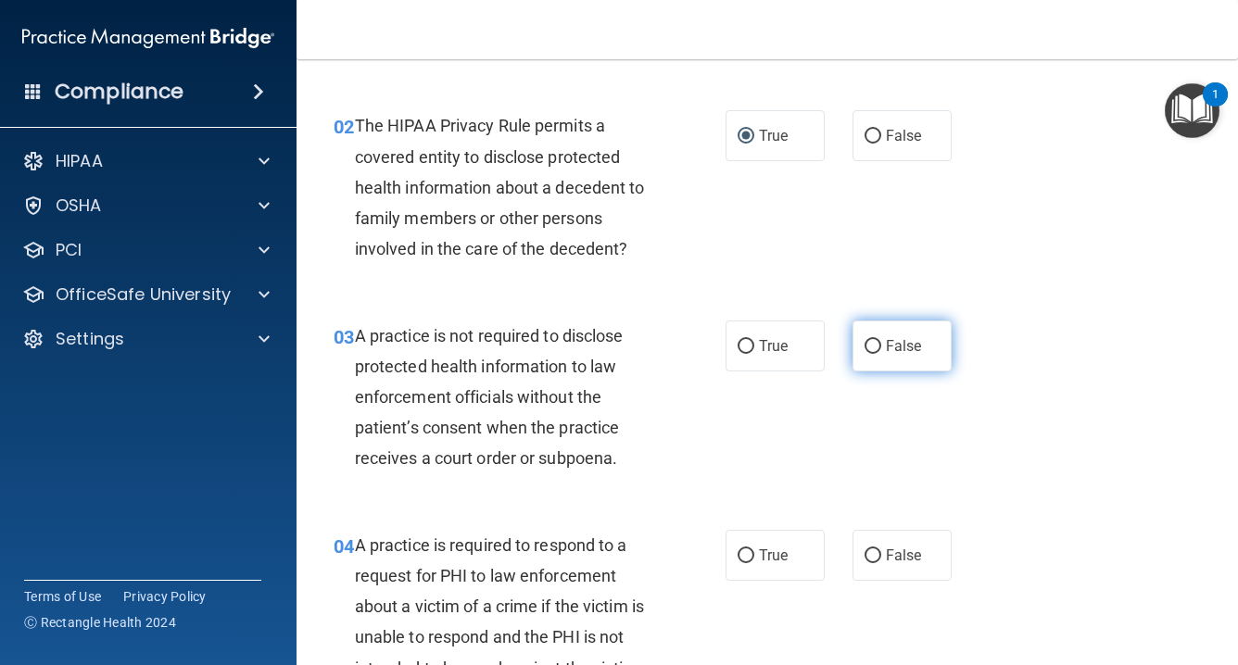
click at [876, 340] on input "False" at bounding box center [873, 347] width 17 height 14
radio input "true"
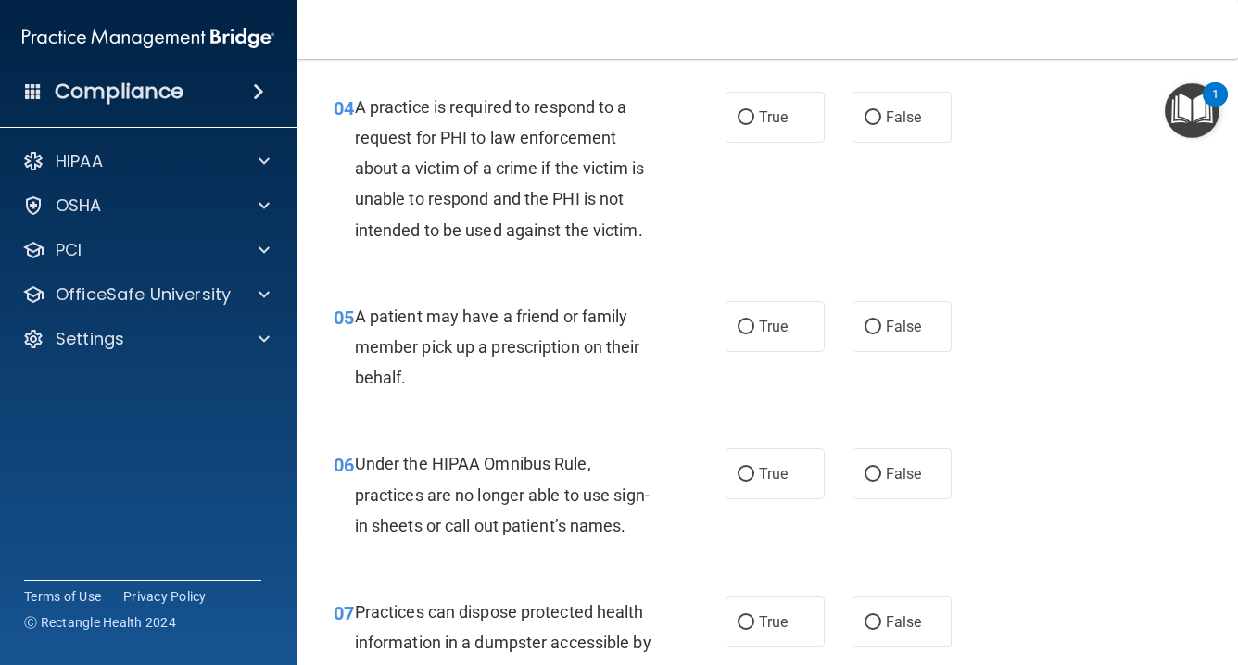
scroll to position [686, 0]
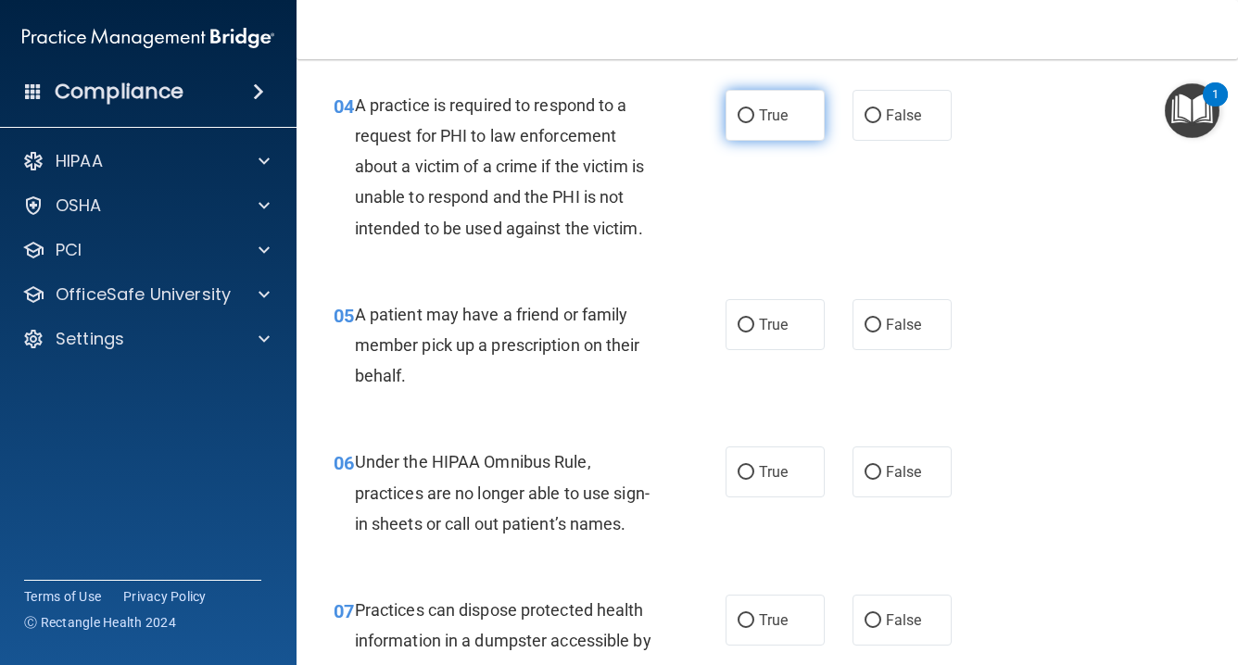
click at [751, 109] on input "True" at bounding box center [746, 116] width 17 height 14
radio input "true"
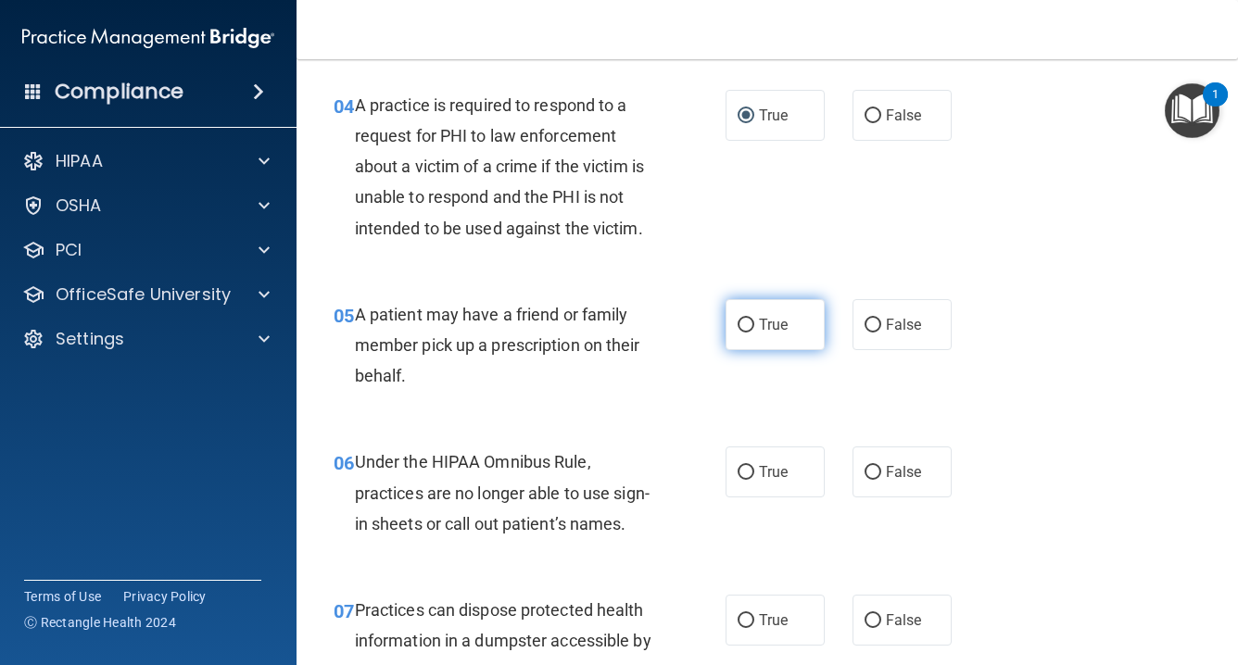
click at [752, 322] on input "True" at bounding box center [746, 326] width 17 height 14
radio input "true"
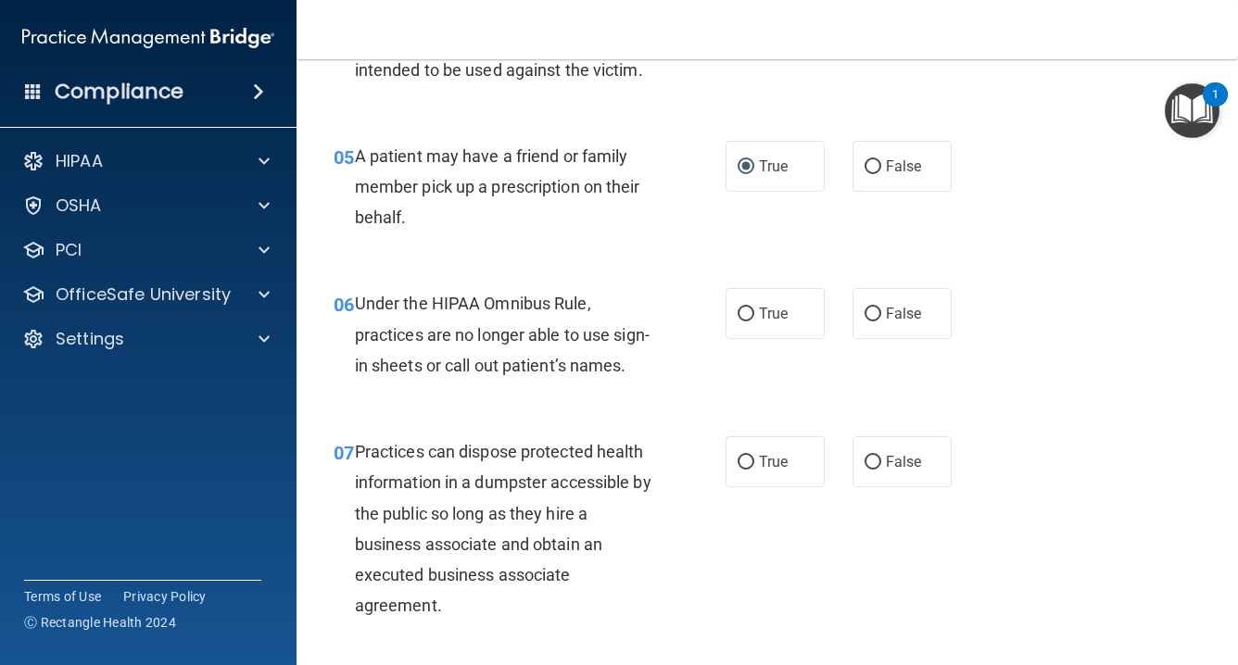
scroll to position [845, 0]
click at [879, 307] on input "False" at bounding box center [873, 314] width 17 height 14
radio input "true"
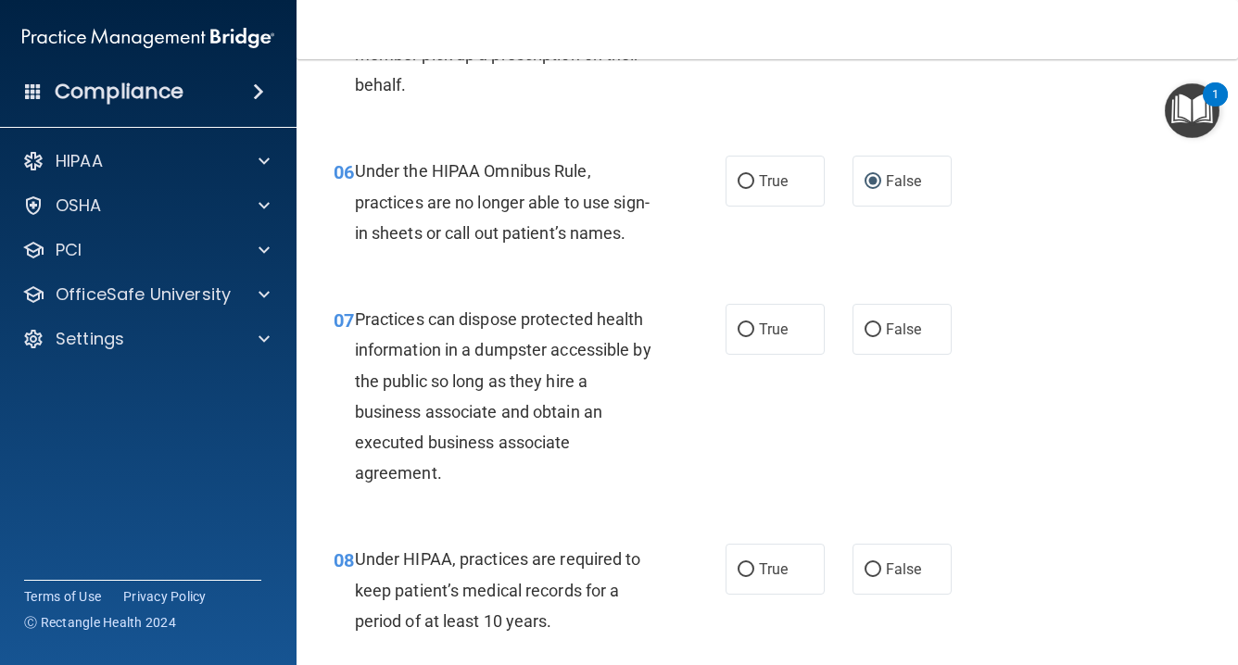
scroll to position [980, 0]
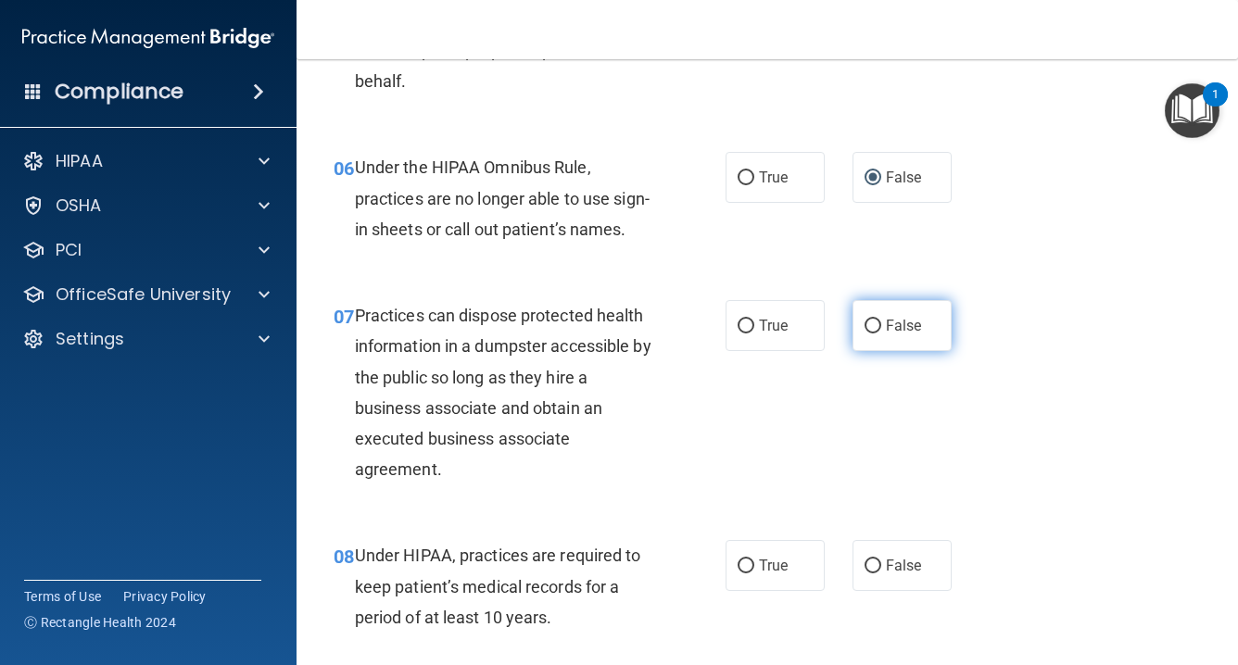
click at [873, 322] on input "False" at bounding box center [873, 327] width 17 height 14
radio input "true"
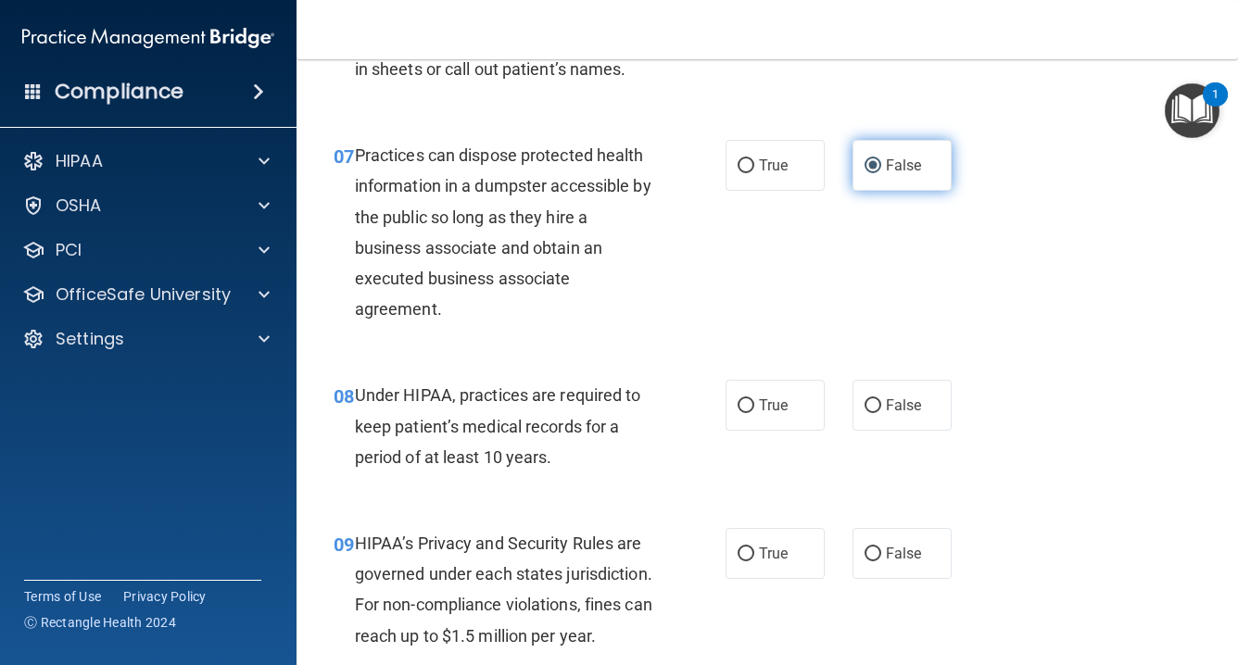
scroll to position [1160, 0]
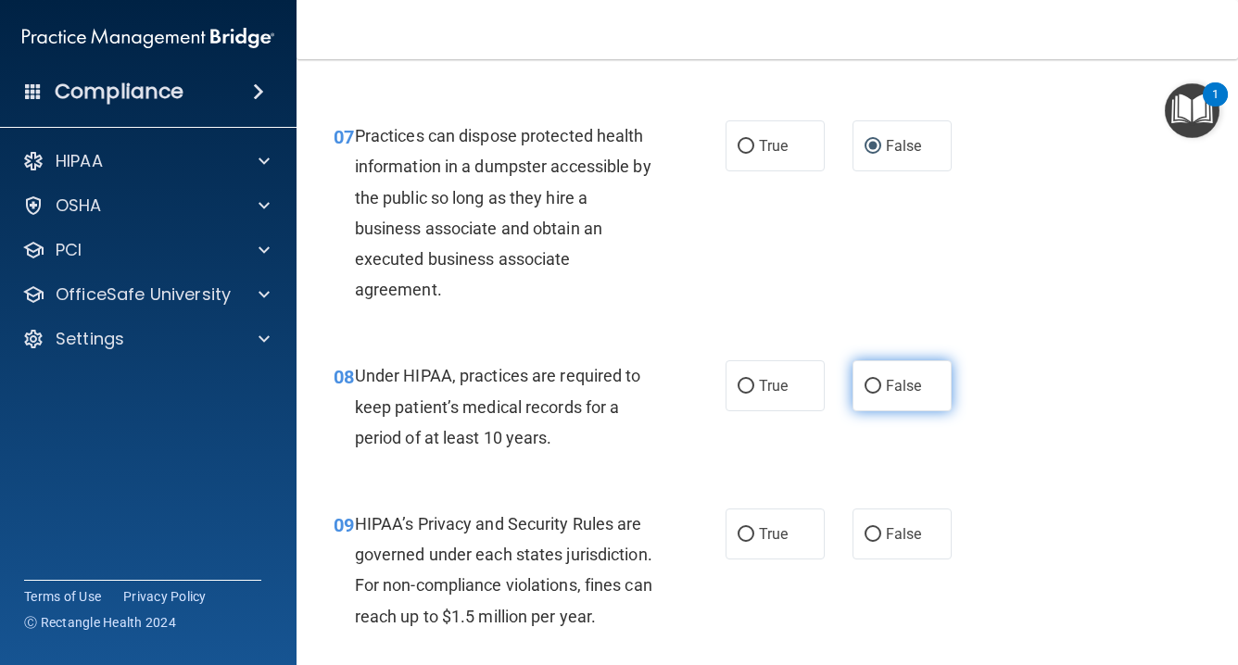
click at [877, 387] on label "False" at bounding box center [902, 385] width 99 height 51
click at [877, 387] on input "False" at bounding box center [873, 387] width 17 height 14
radio input "true"
click at [873, 528] on input "False" at bounding box center [873, 535] width 17 height 14
radio input "true"
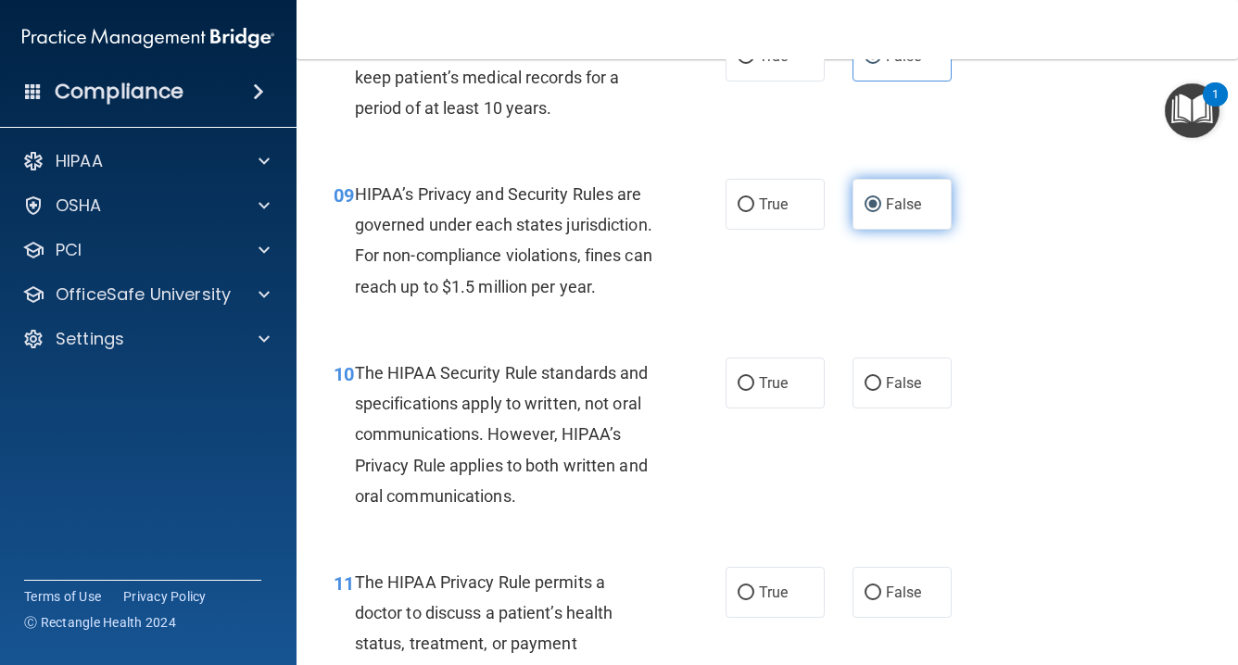
scroll to position [1538, 0]
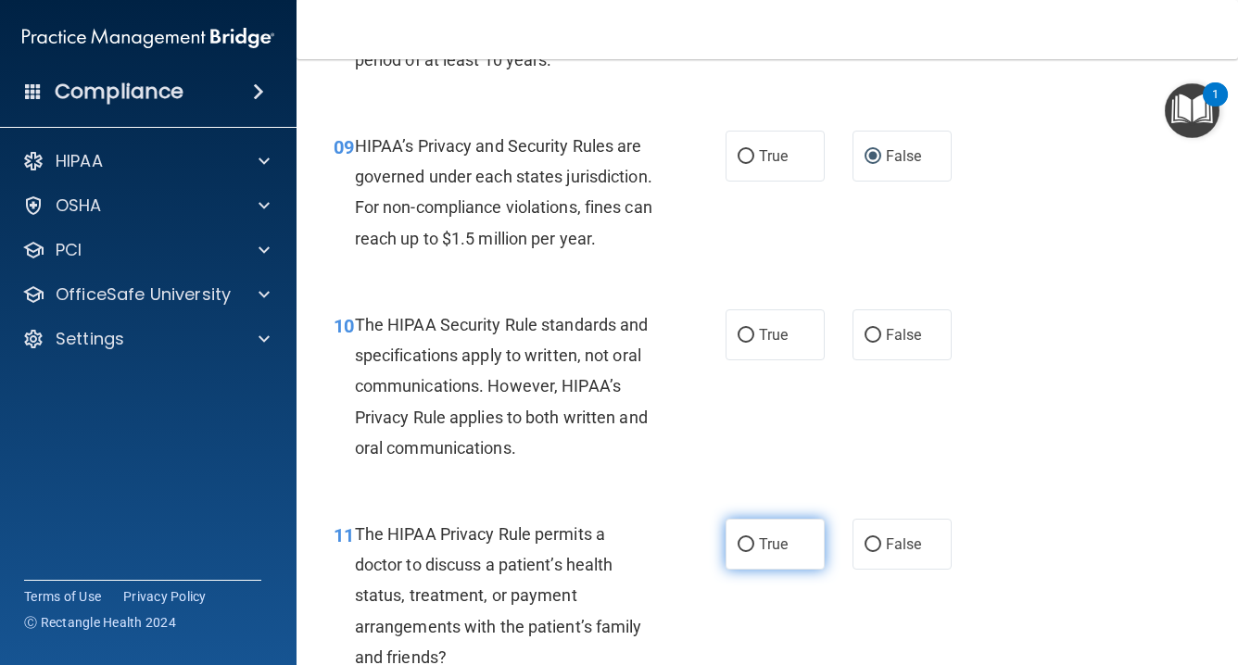
click at [748, 538] on input "True" at bounding box center [746, 545] width 17 height 14
radio input "true"
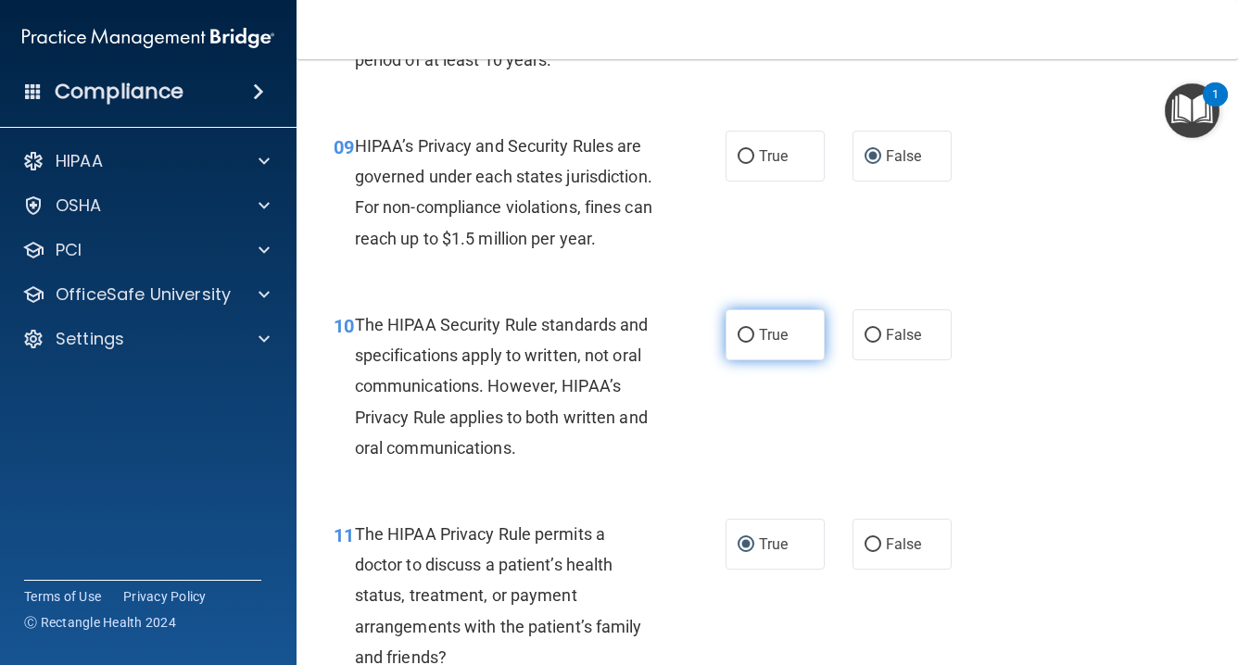
click at [751, 329] on input "True" at bounding box center [746, 336] width 17 height 14
radio input "true"
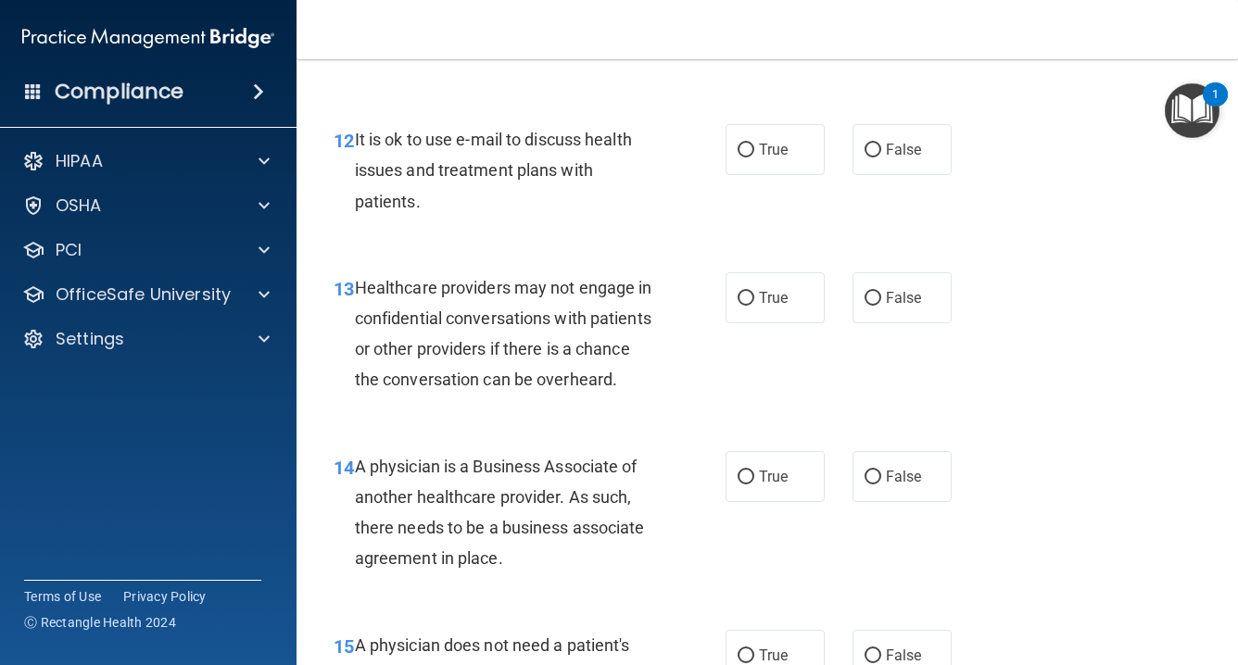
scroll to position [2143, 0]
click at [747, 143] on input "True" at bounding box center [746, 150] width 17 height 14
radio input "true"
click at [876, 291] on input "False" at bounding box center [873, 298] width 17 height 14
radio input "true"
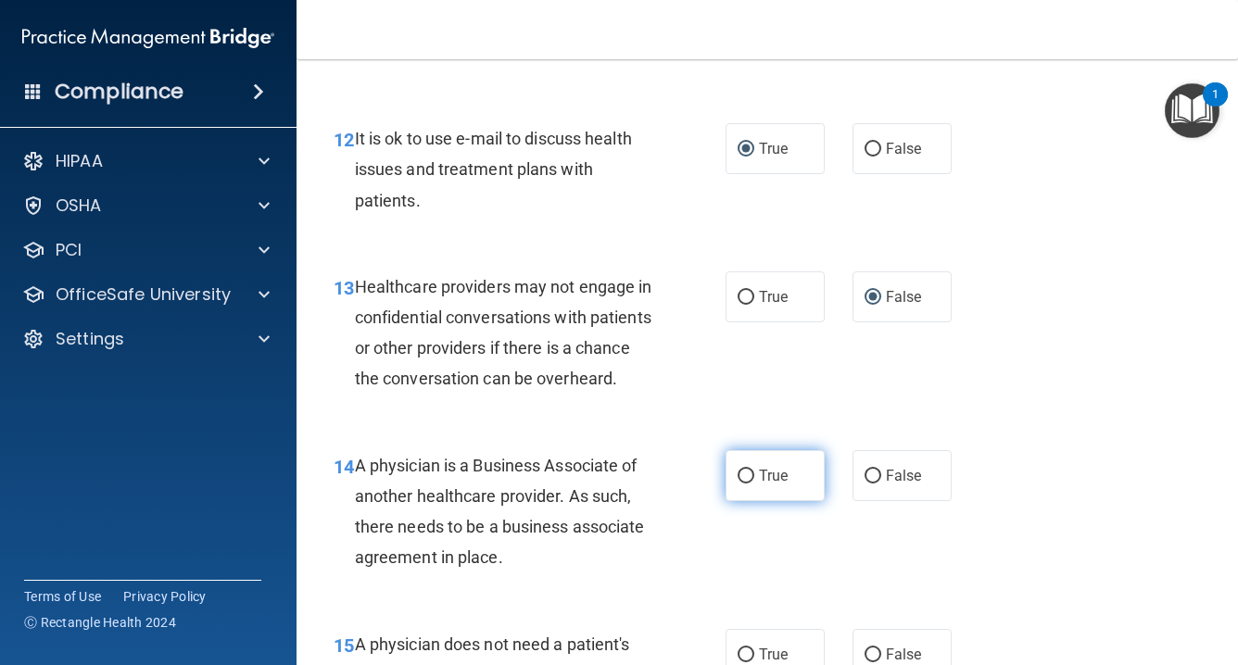
click at [749, 470] on input "True" at bounding box center [746, 477] width 17 height 14
radio input "true"
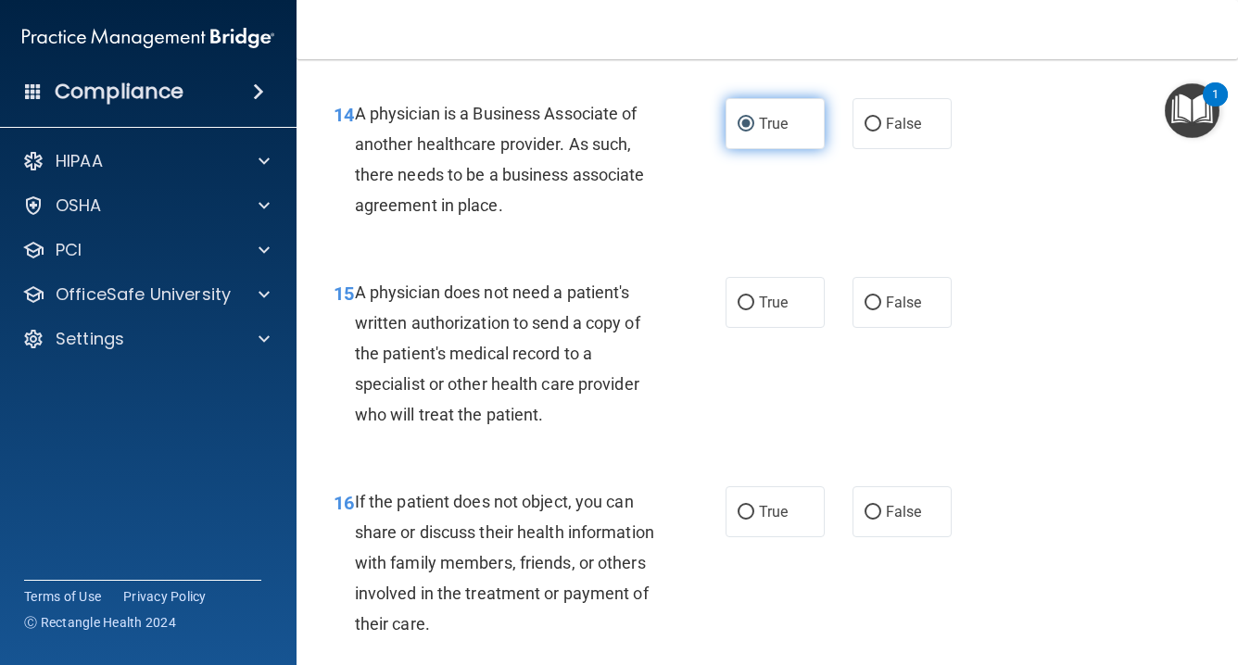
scroll to position [2497, 0]
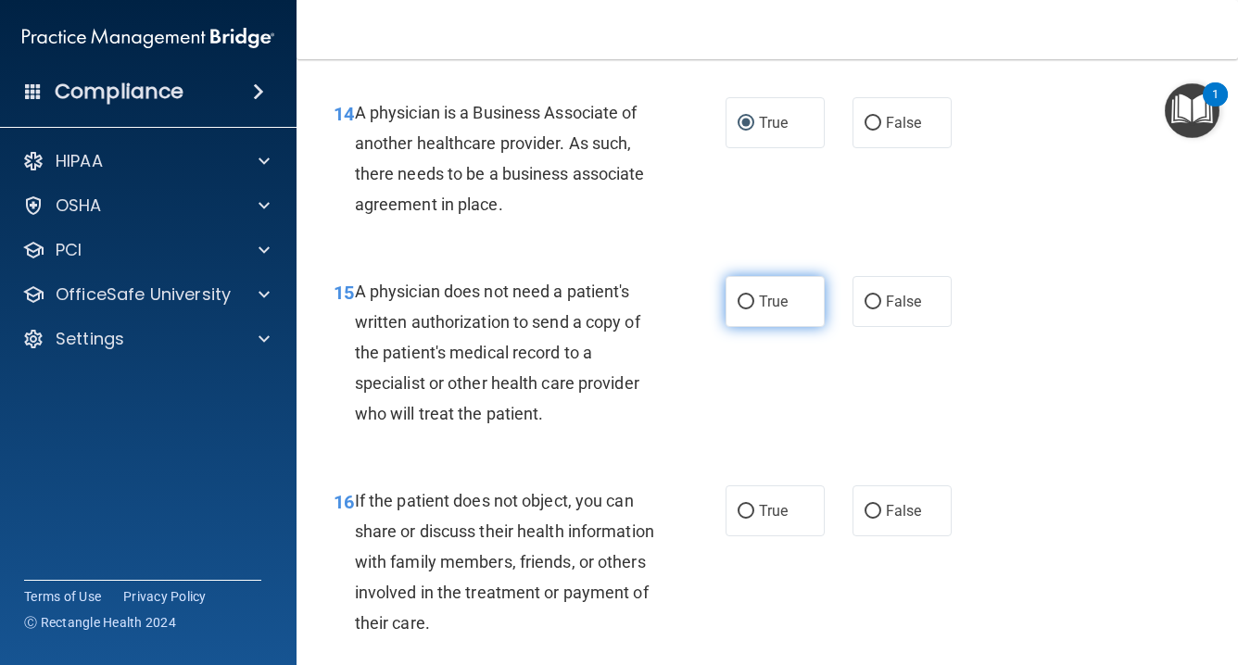
click at [745, 296] on input "True" at bounding box center [746, 303] width 17 height 14
radio input "true"
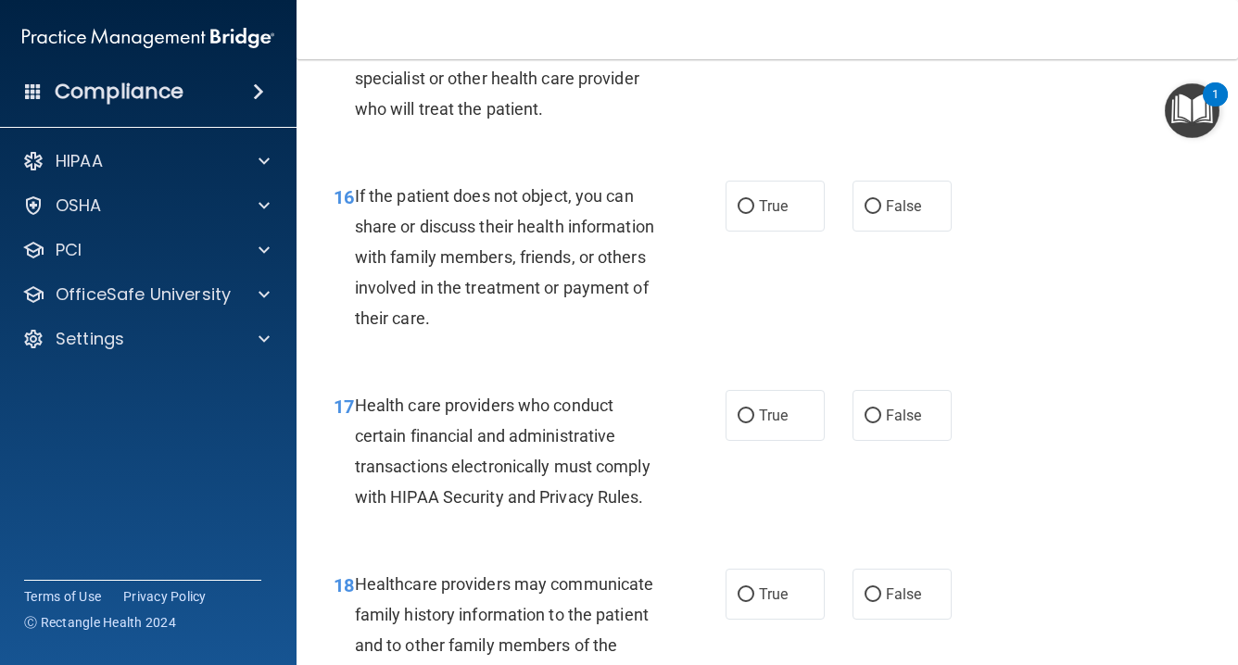
scroll to position [2802, 0]
click at [752, 199] on input "True" at bounding box center [746, 206] width 17 height 14
radio input "true"
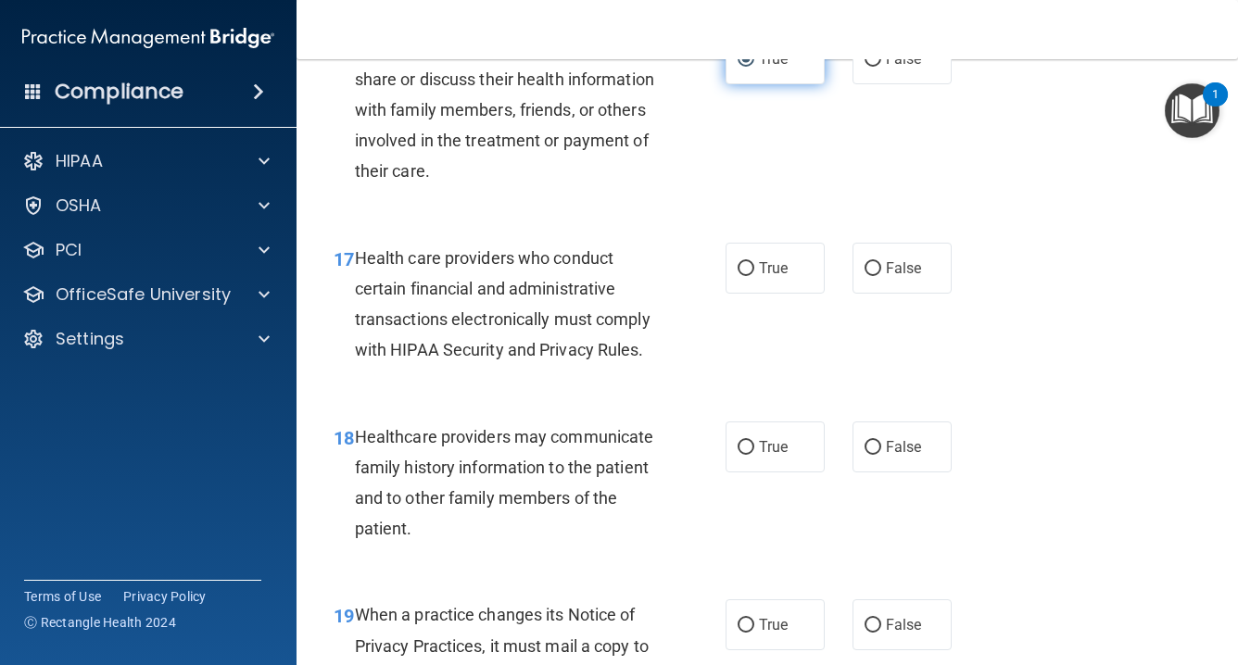
scroll to position [2952, 0]
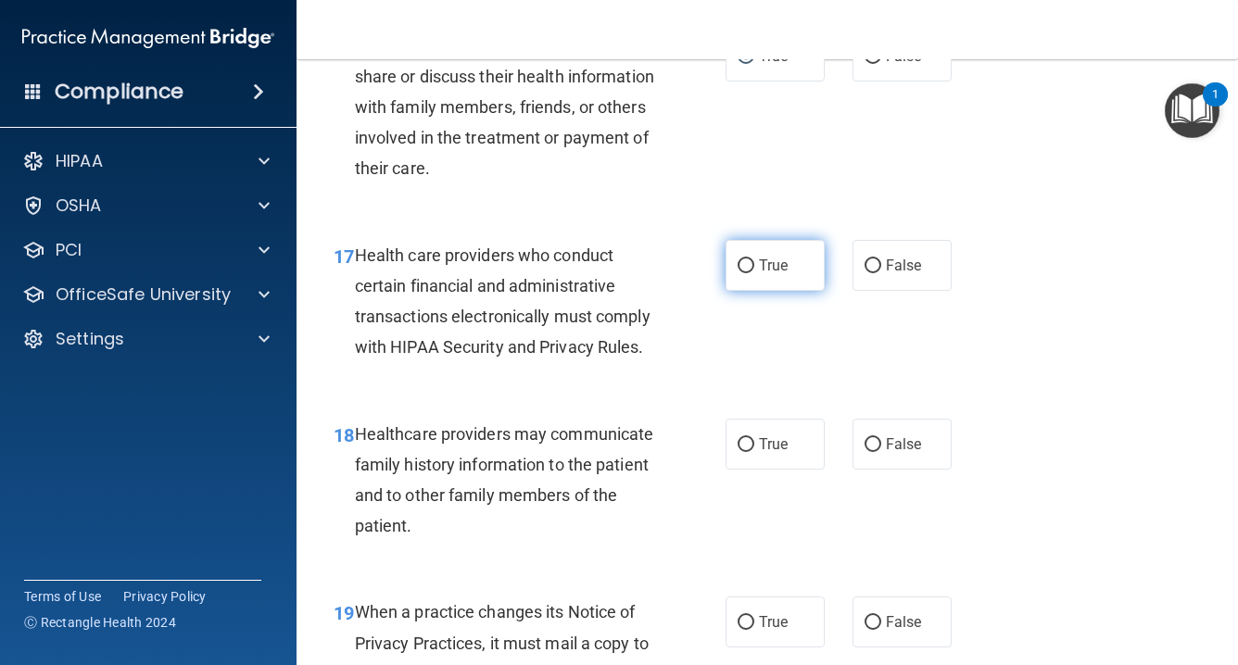
click at [752, 259] on input "True" at bounding box center [746, 266] width 17 height 14
radio input "true"
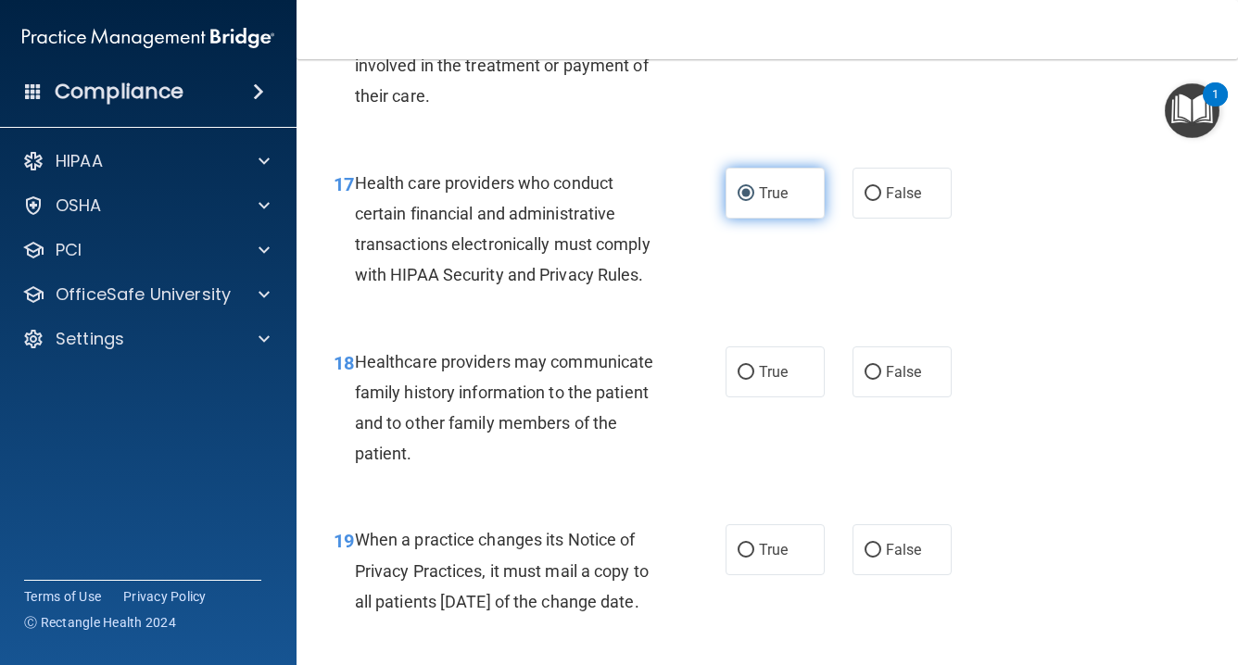
scroll to position [3041, 0]
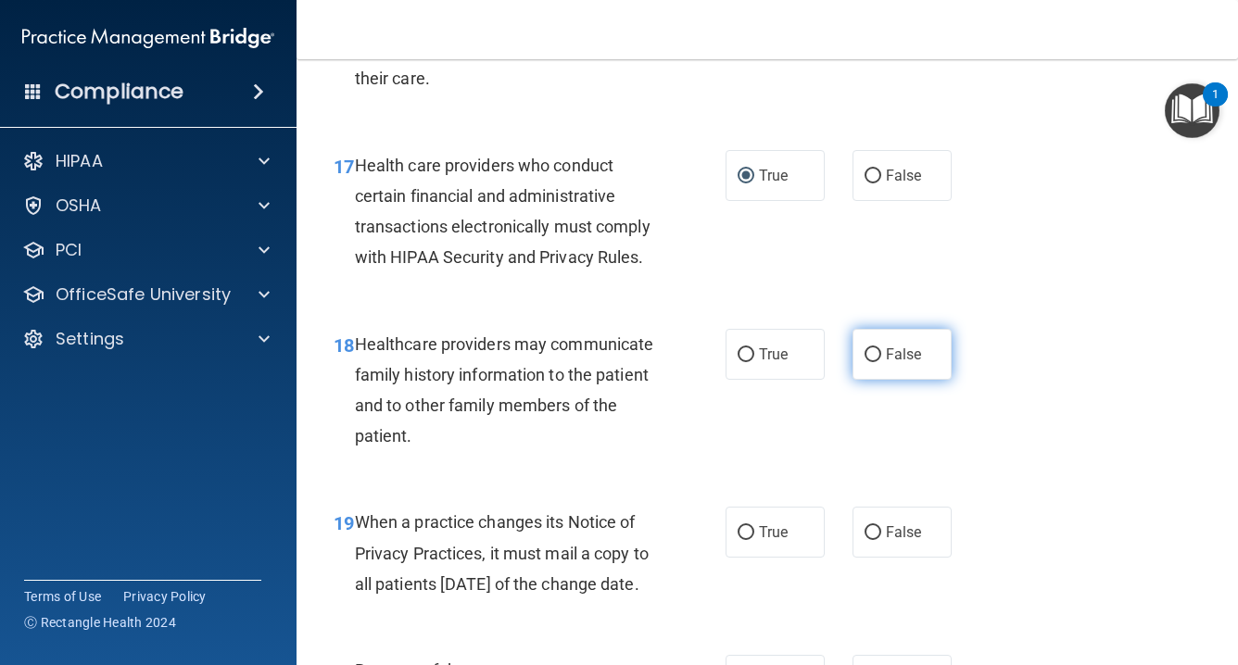
click at [879, 348] on input "False" at bounding box center [873, 355] width 17 height 14
radio input "true"
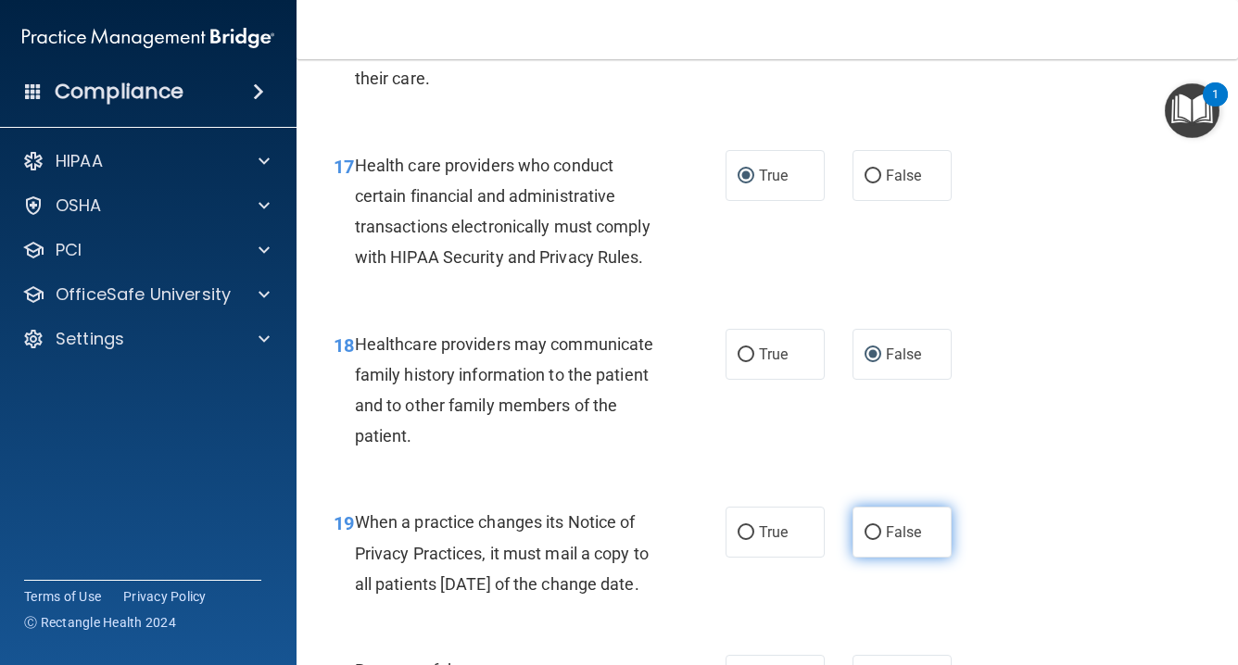
click at [874, 526] on input "False" at bounding box center [873, 533] width 17 height 14
radio input "true"
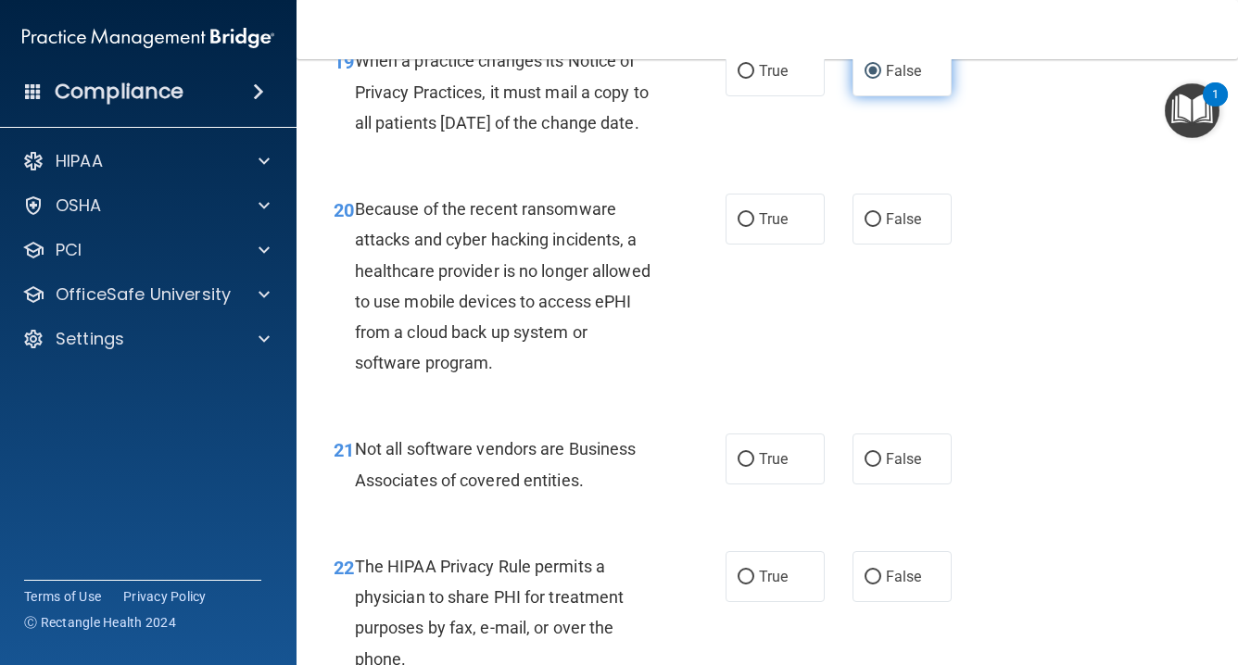
scroll to position [3505, 0]
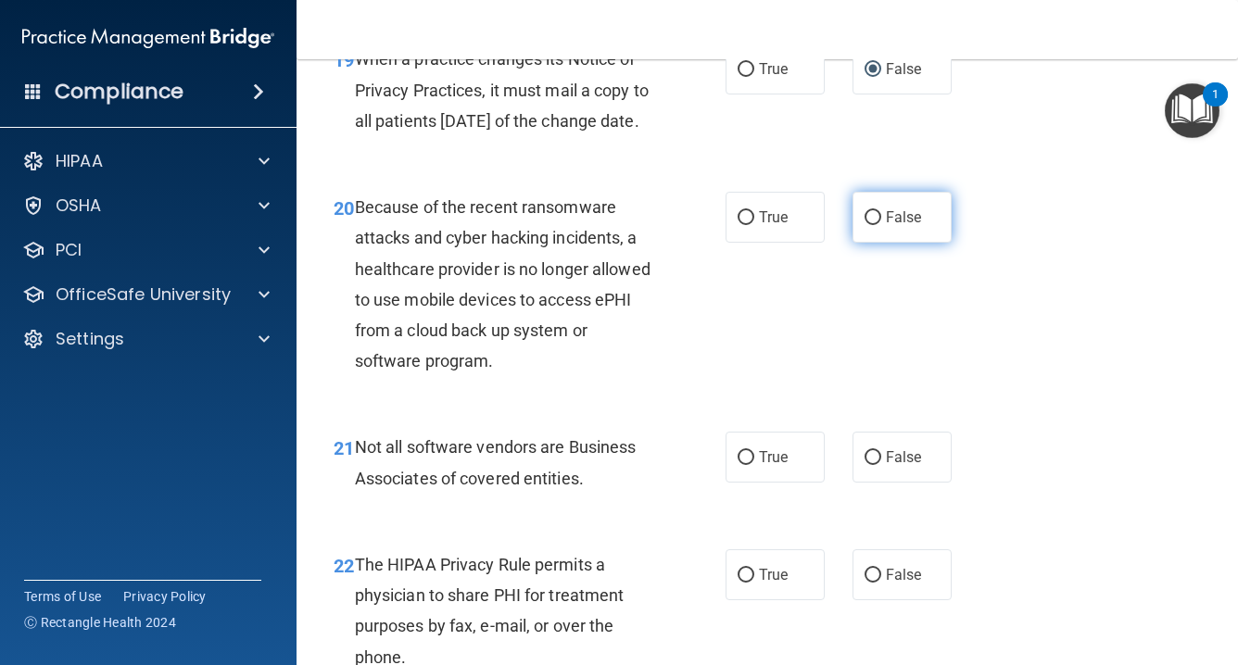
click at [871, 225] on input "False" at bounding box center [873, 218] width 17 height 14
radio input "true"
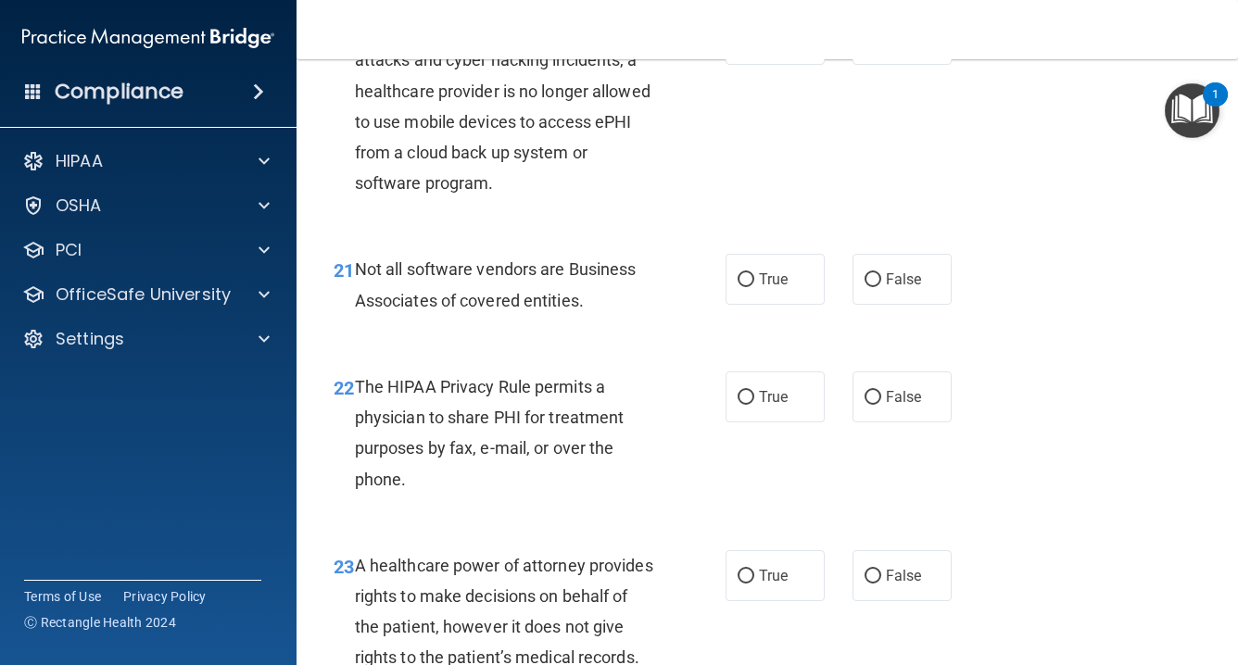
scroll to position [3684, 0]
click at [873, 286] on input "False" at bounding box center [873, 279] width 17 height 14
radio input "true"
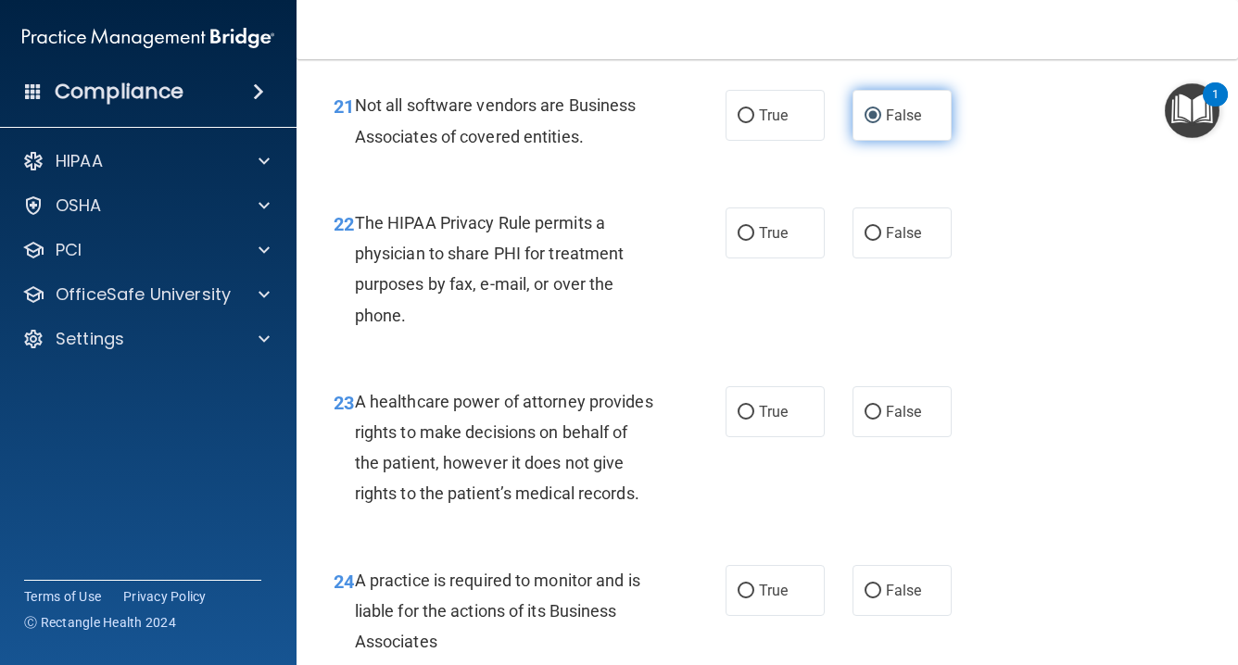
scroll to position [3849, 0]
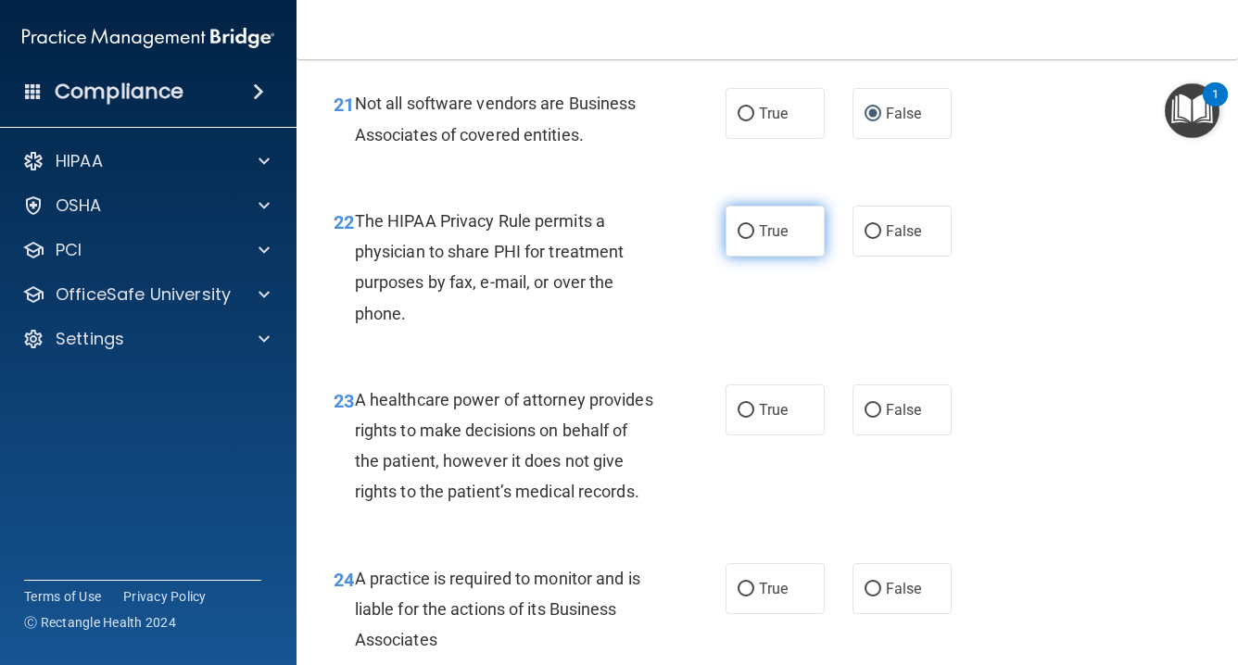
click at [752, 239] on input "True" at bounding box center [746, 232] width 17 height 14
radio input "true"
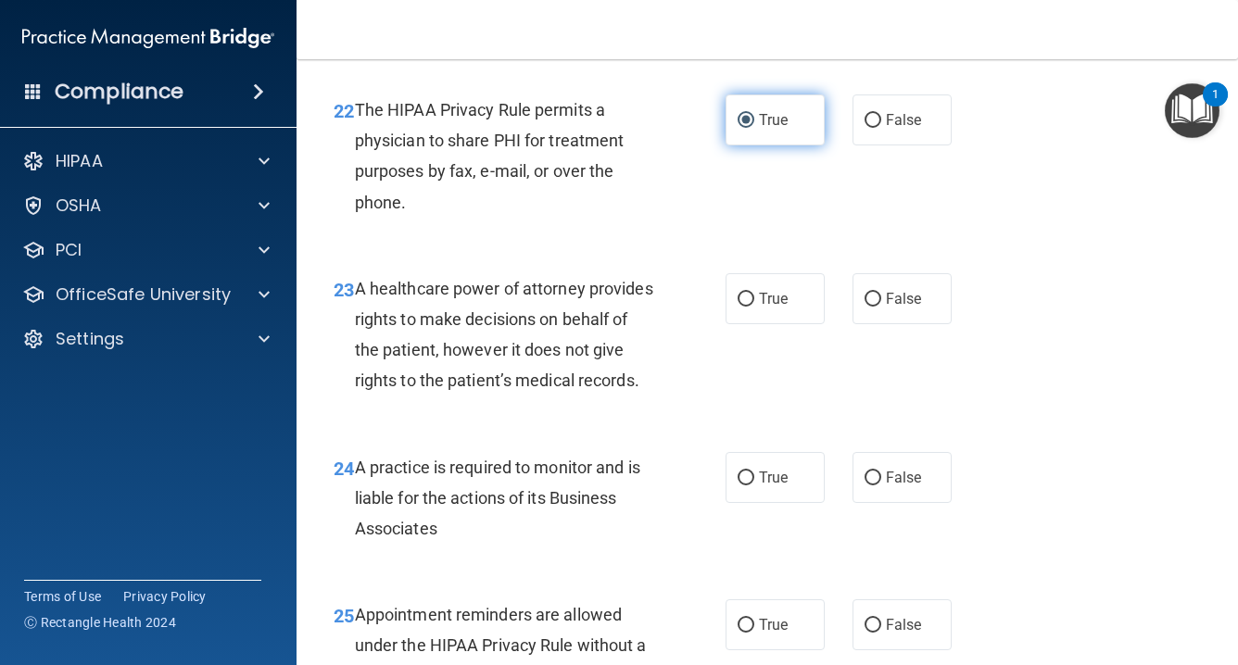
scroll to position [3961, 0]
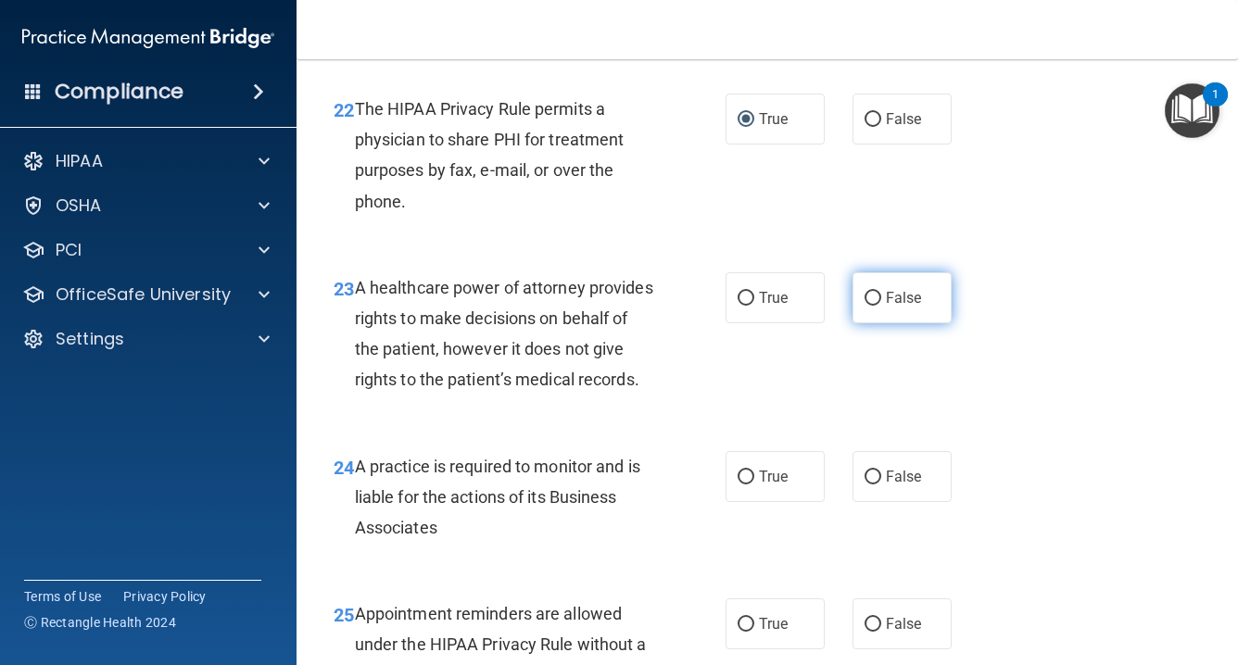
click at [872, 317] on label "False" at bounding box center [902, 297] width 99 height 51
click at [872, 306] on input "False" at bounding box center [873, 299] width 17 height 14
radio input "true"
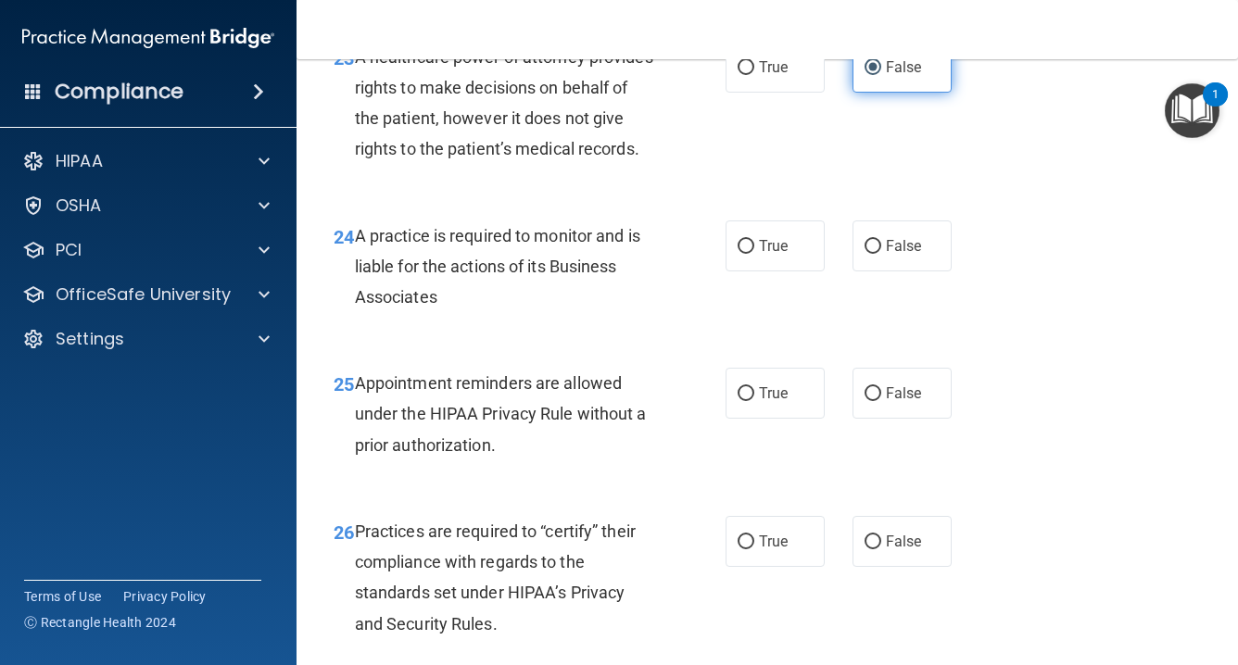
scroll to position [4193, 0]
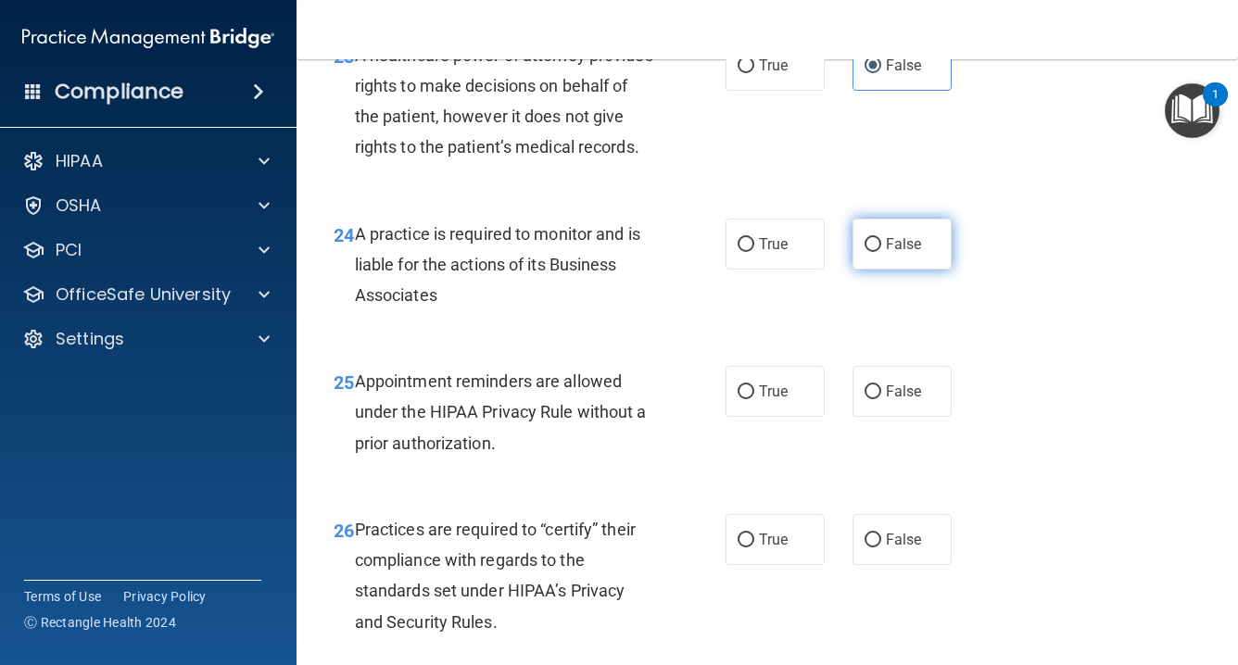
click at [876, 252] on input "False" at bounding box center [873, 245] width 17 height 14
radio input "true"
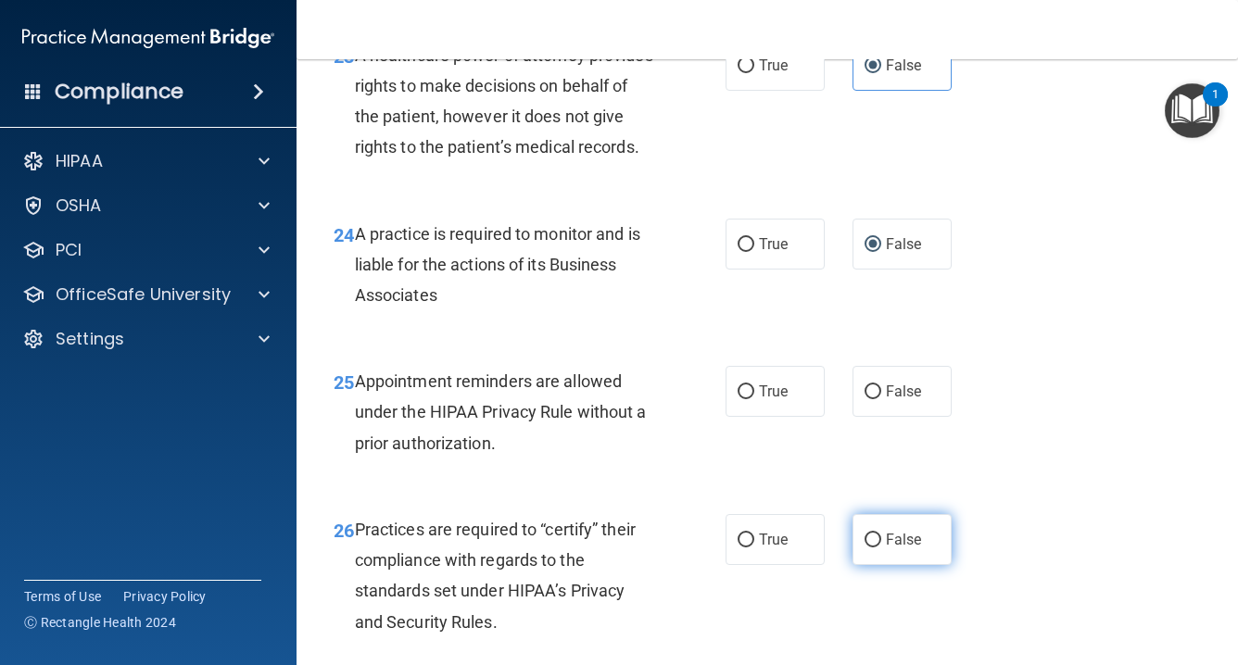
click at [871, 544] on input "False" at bounding box center [873, 541] width 17 height 14
radio input "true"
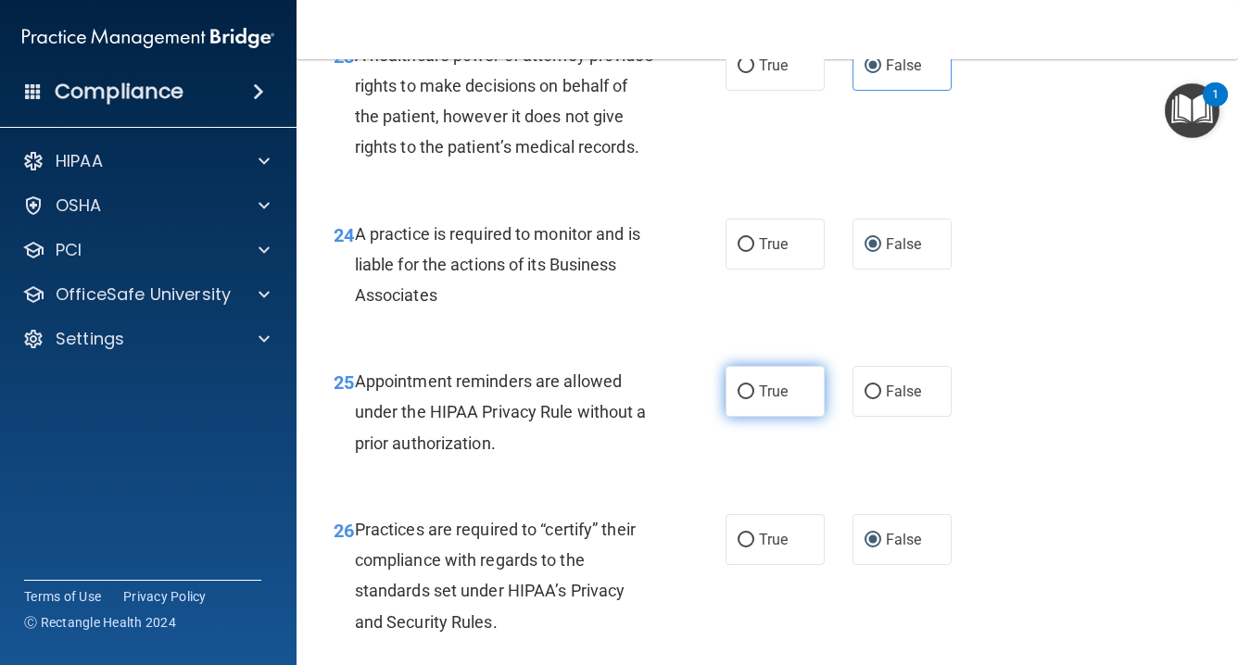
click at [757, 403] on label "True" at bounding box center [775, 391] width 99 height 51
click at [754, 399] on input "True" at bounding box center [746, 393] width 17 height 14
radio input "true"
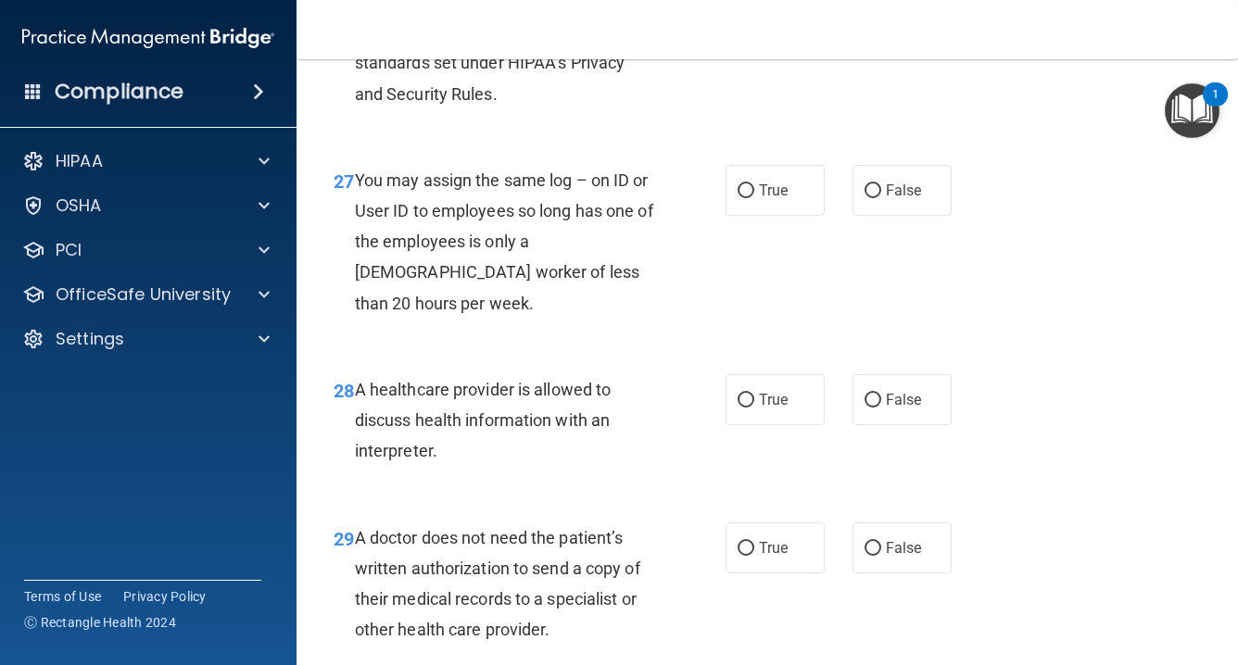
scroll to position [4728, 0]
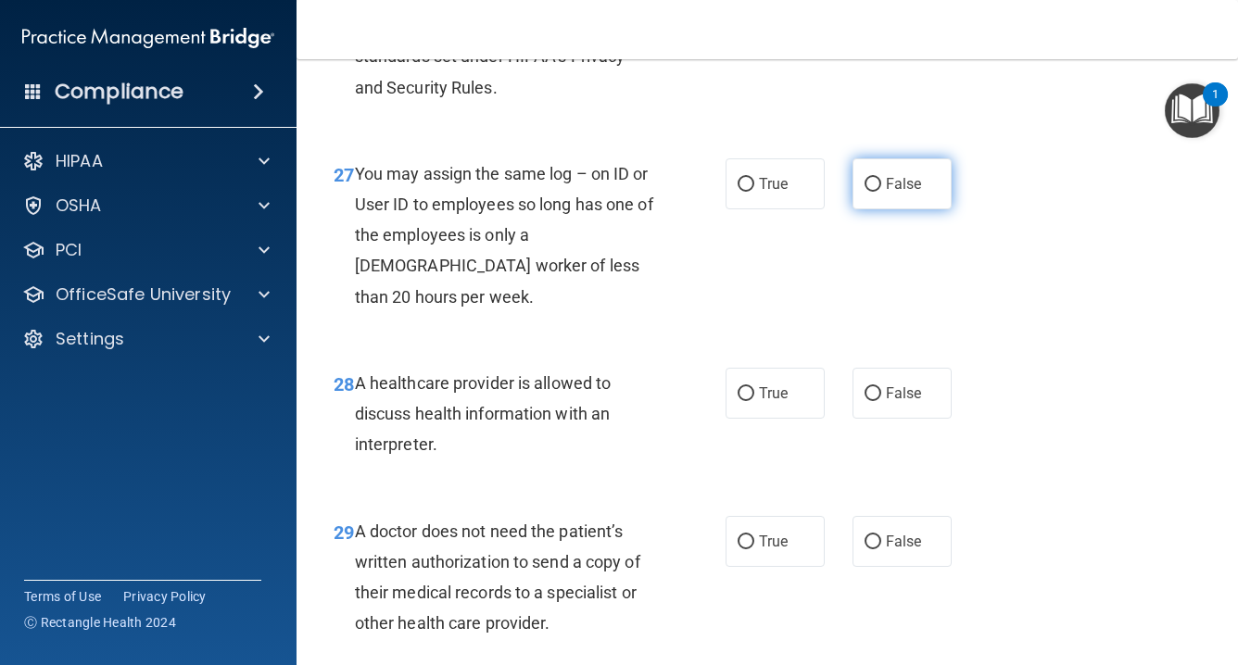
click at [876, 192] on input "False" at bounding box center [873, 185] width 17 height 14
radio input "true"
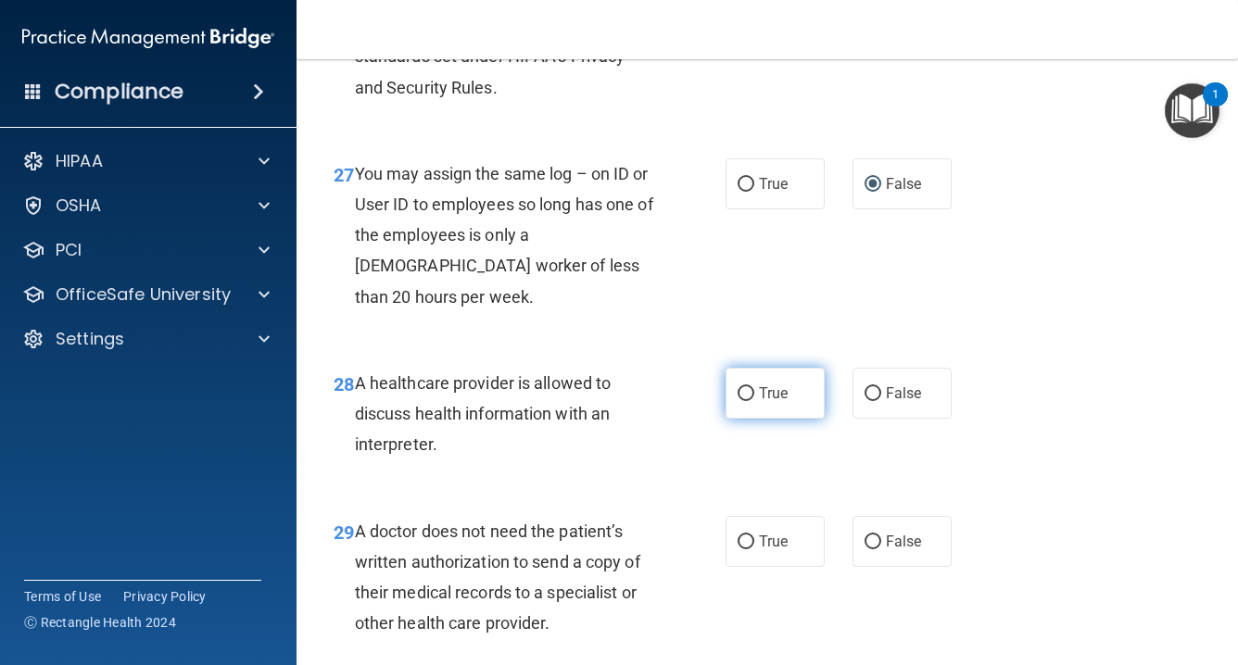
click at [746, 387] on input "True" at bounding box center [746, 394] width 17 height 14
radio input "true"
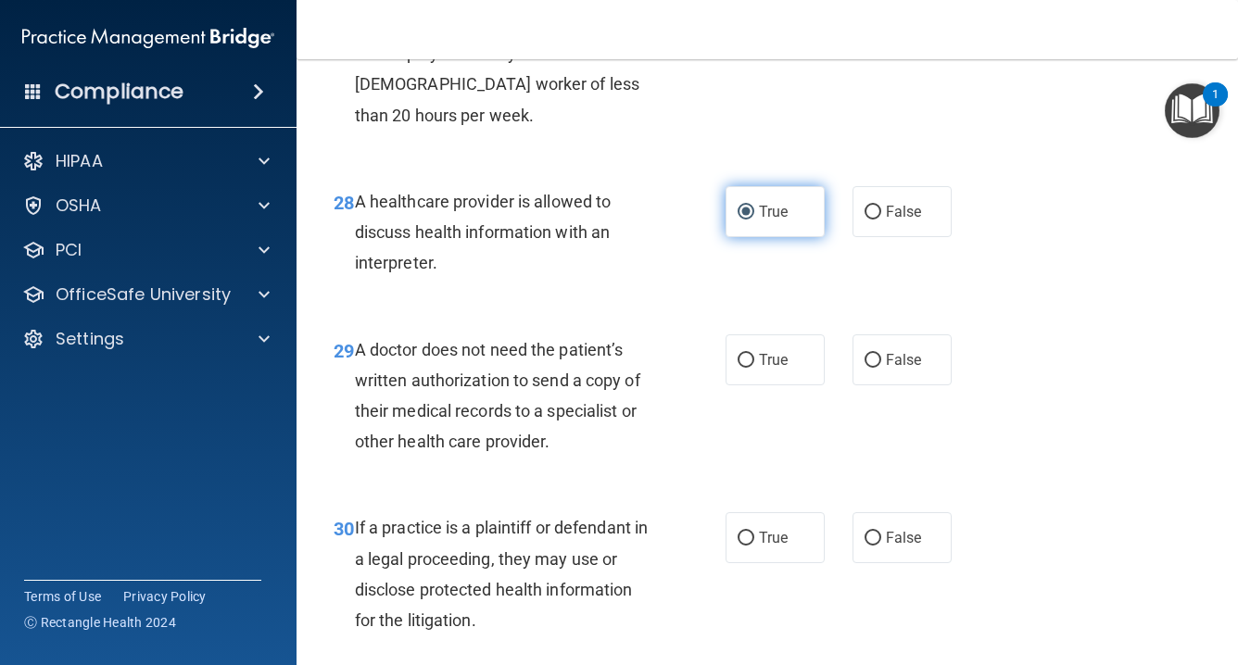
scroll to position [4911, 0]
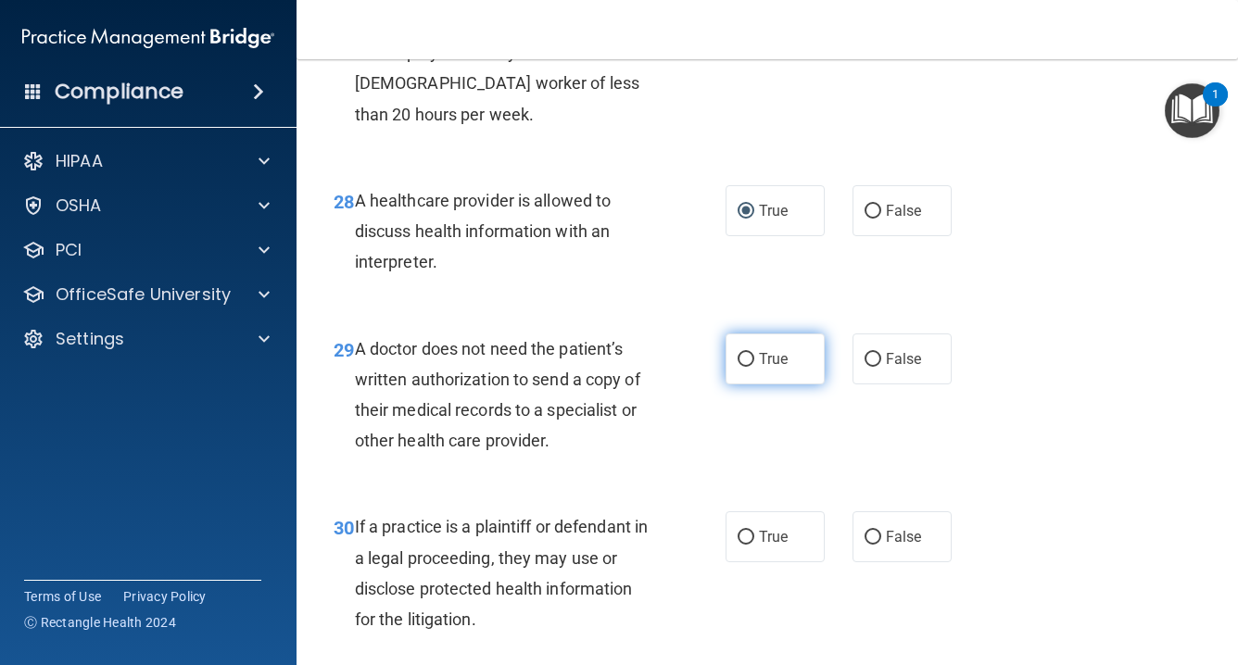
click at [742, 353] on input "True" at bounding box center [746, 360] width 17 height 14
radio input "true"
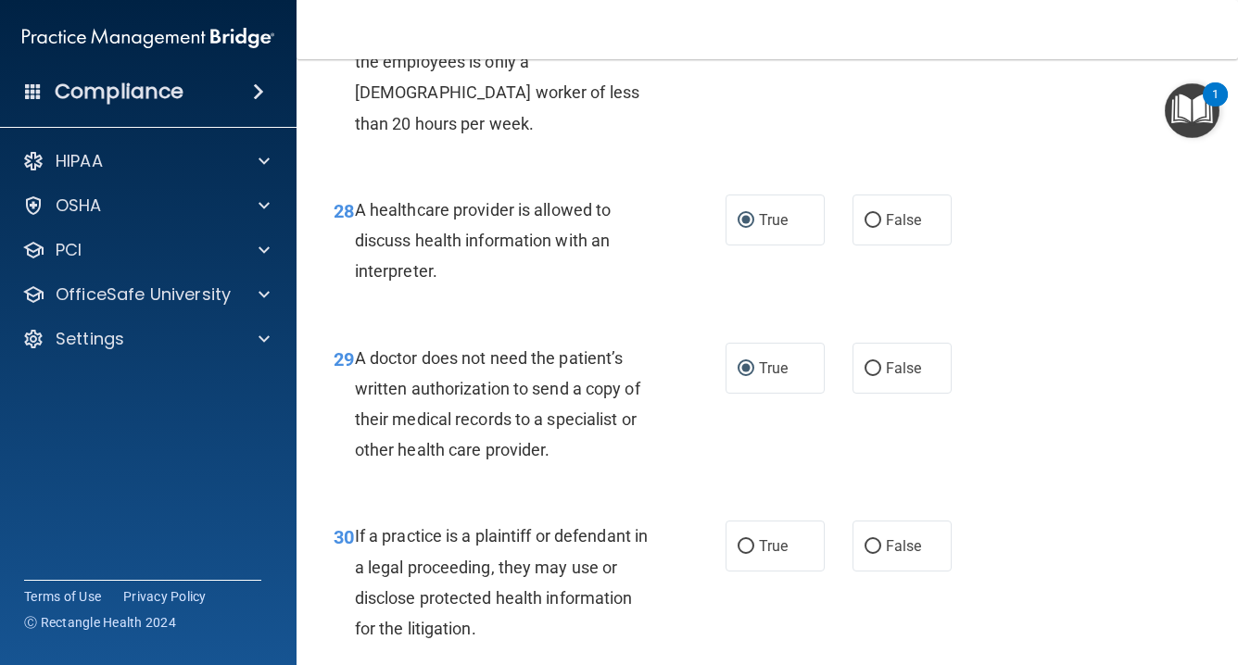
scroll to position [4957, 0]
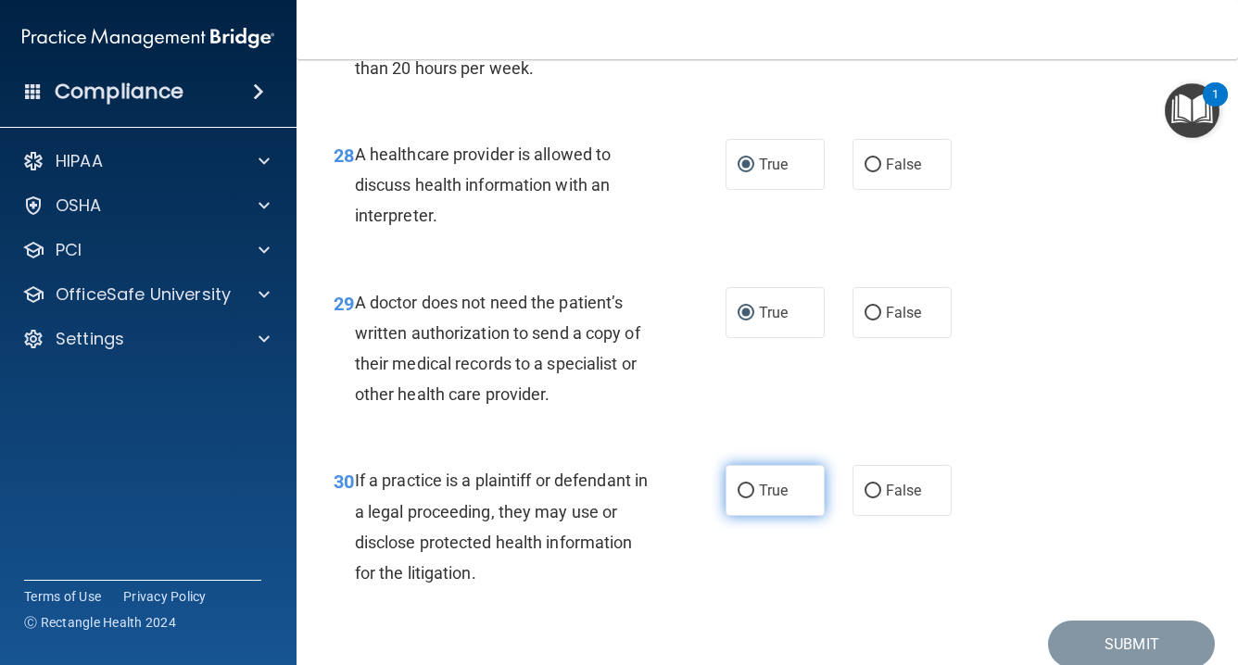
click at [747, 485] on input "True" at bounding box center [746, 492] width 17 height 14
radio input "true"
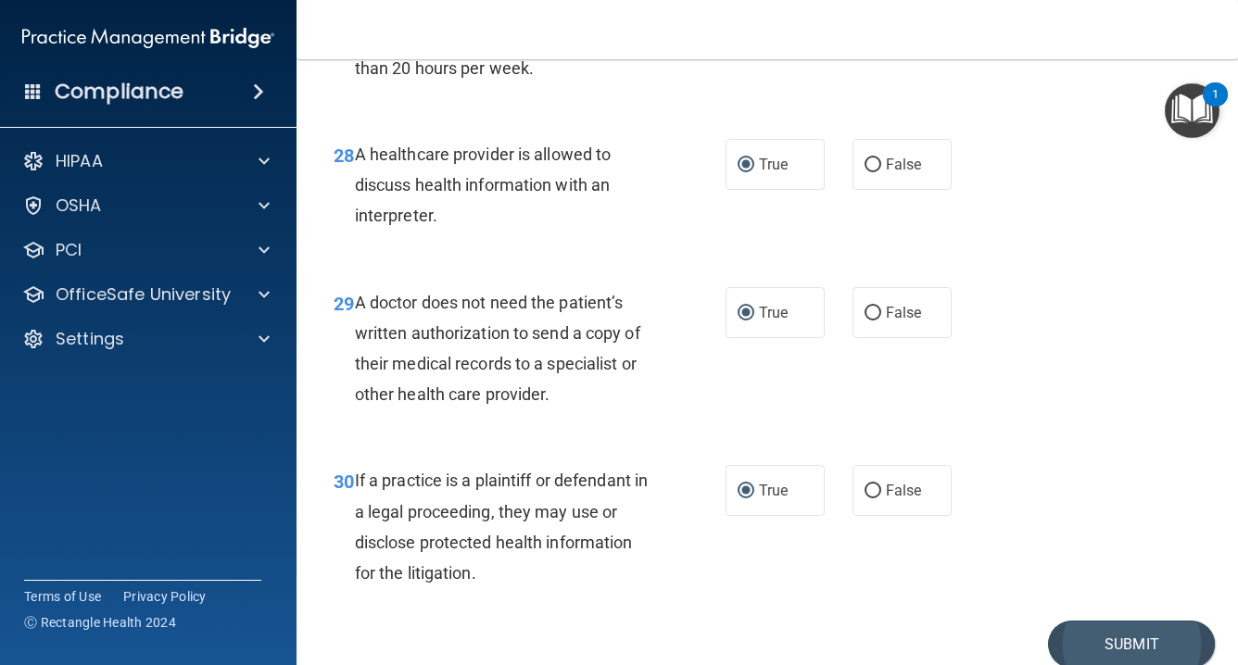
click at [1115, 621] on button "Submit" at bounding box center [1131, 644] width 167 height 47
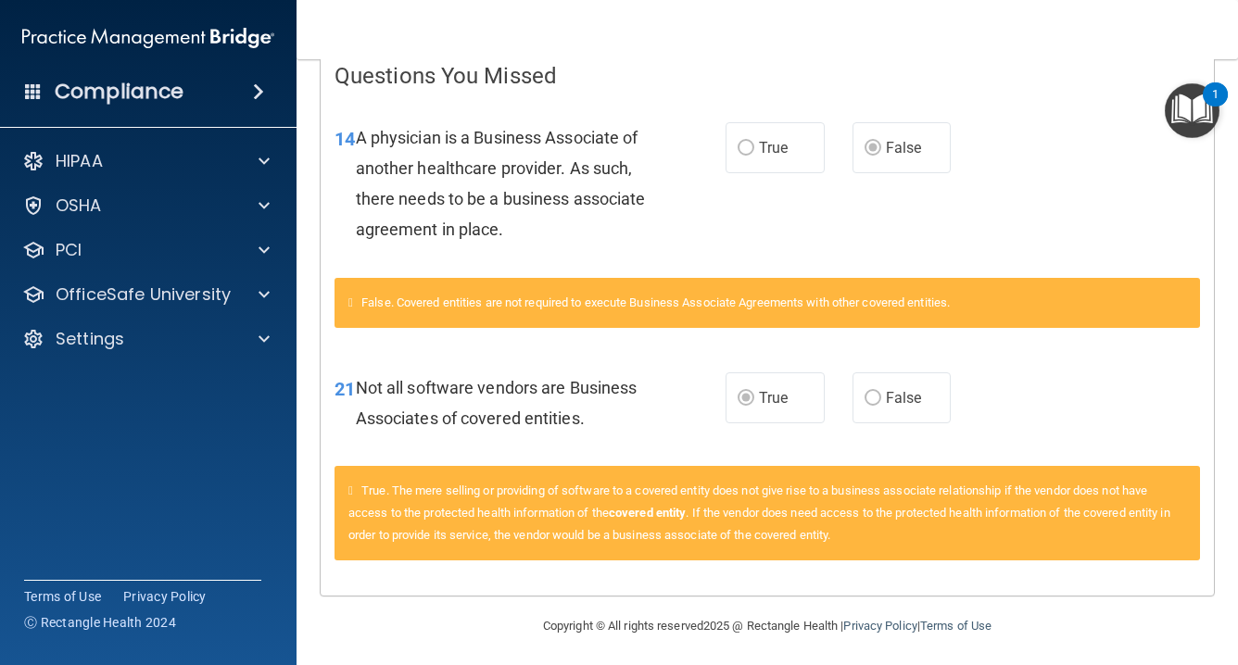
scroll to position [398, 0]
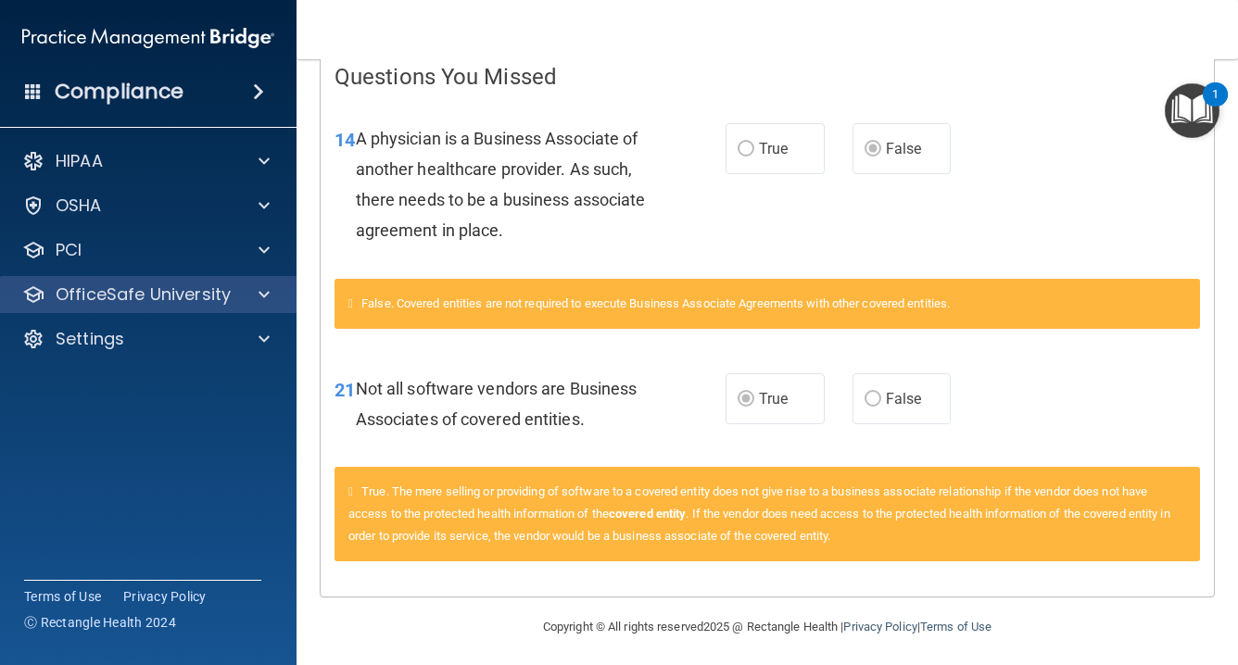
click at [266, 299] on span at bounding box center [264, 295] width 11 height 22
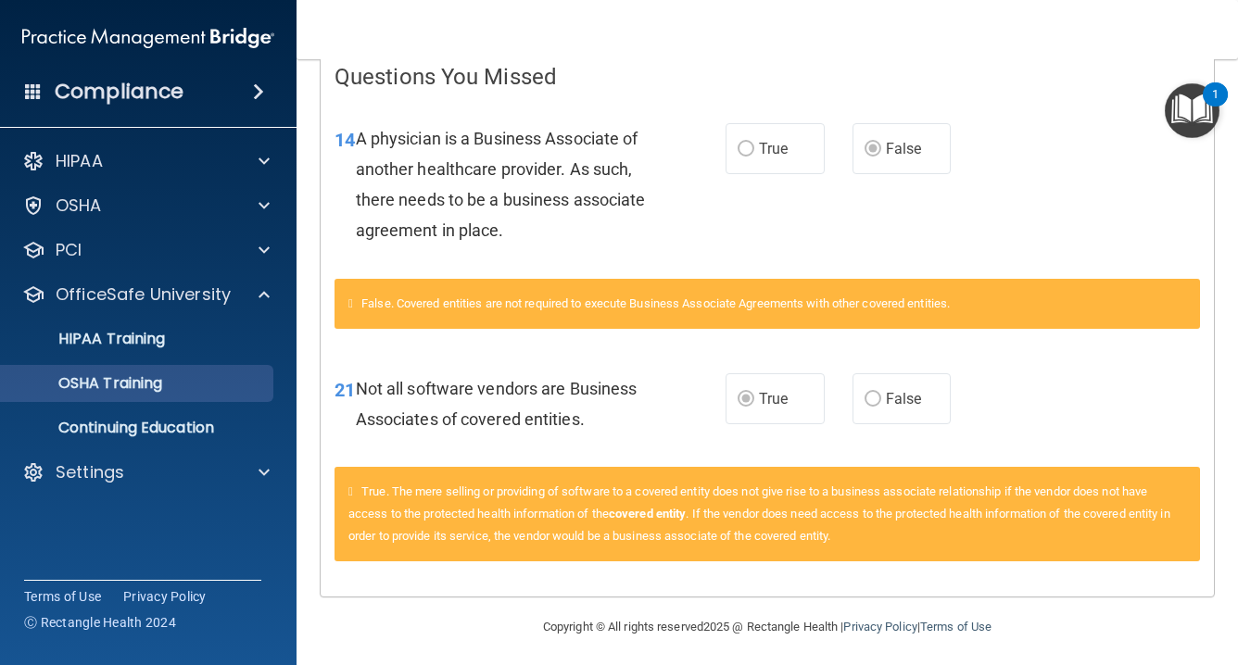
click at [250, 374] on div "OSHA Training" at bounding box center [138, 383] width 253 height 19
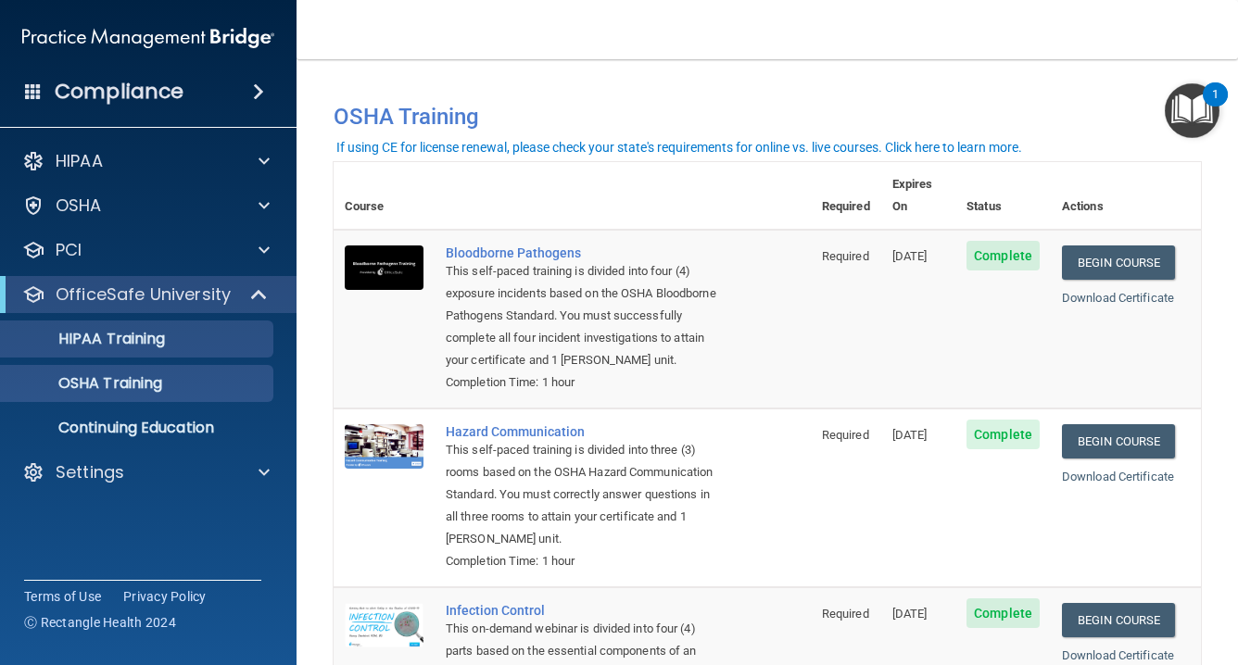
click at [192, 347] on div "HIPAA Training" at bounding box center [138, 339] width 253 height 19
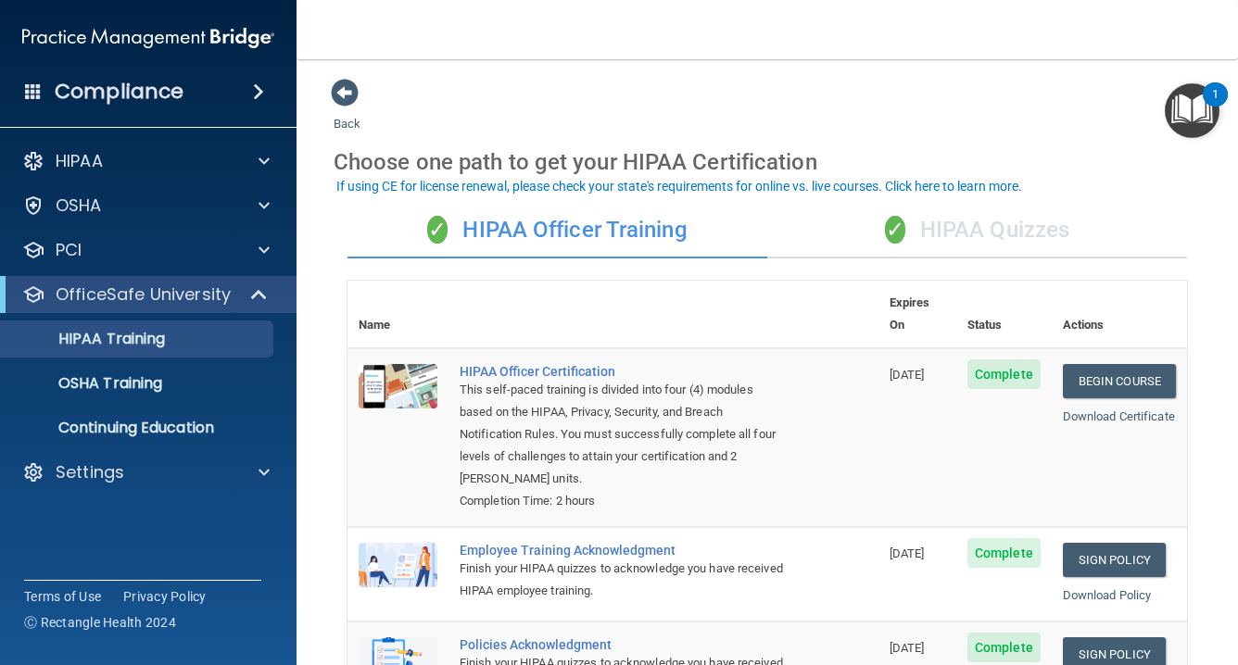
click at [1038, 224] on div "✓ HIPAA Quizzes" at bounding box center [977, 231] width 420 height 56
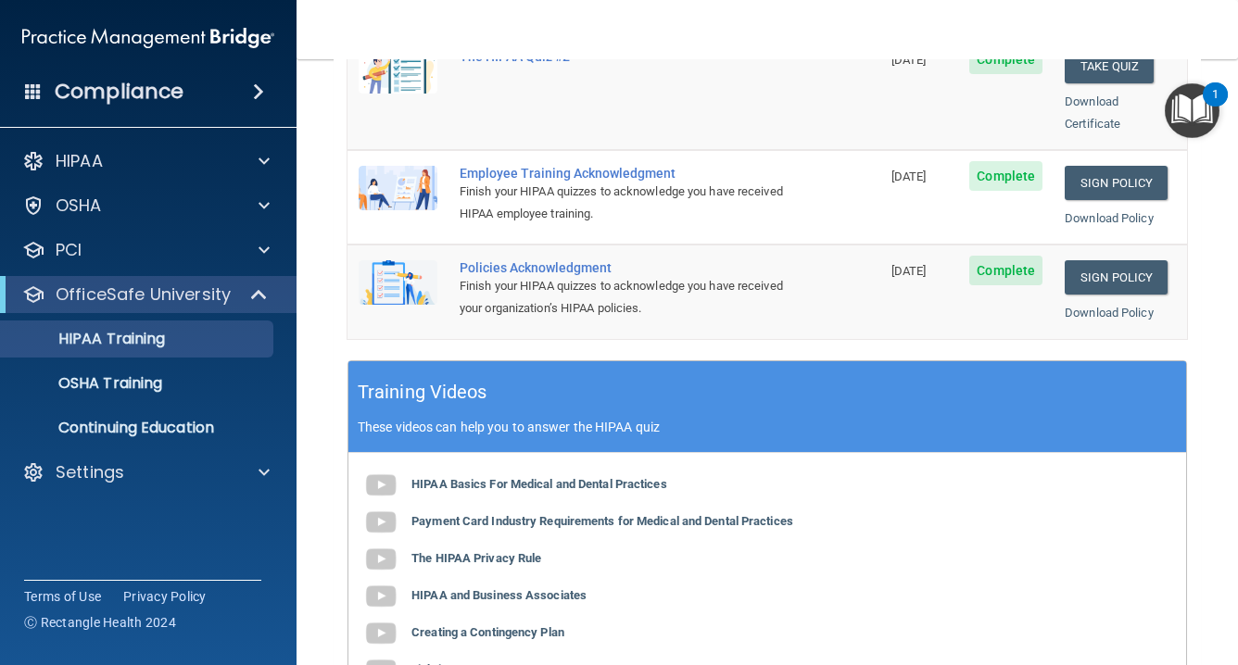
scroll to position [474, 0]
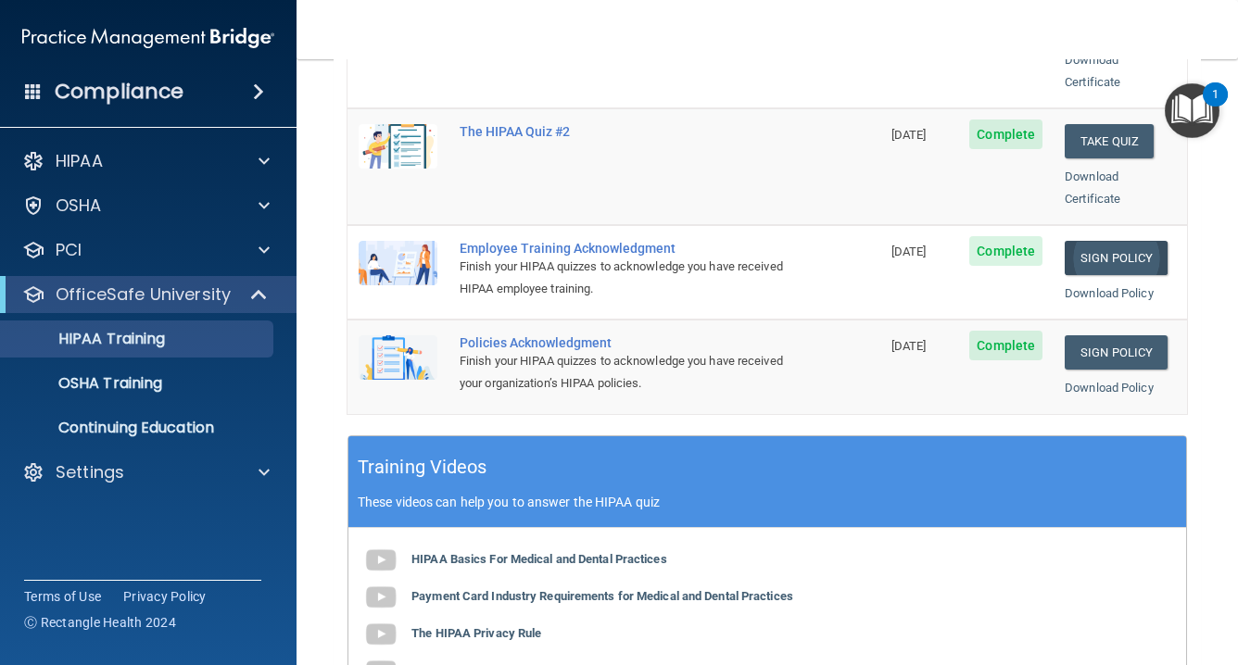
click at [1128, 241] on link "Sign Policy" at bounding box center [1116, 258] width 103 height 34
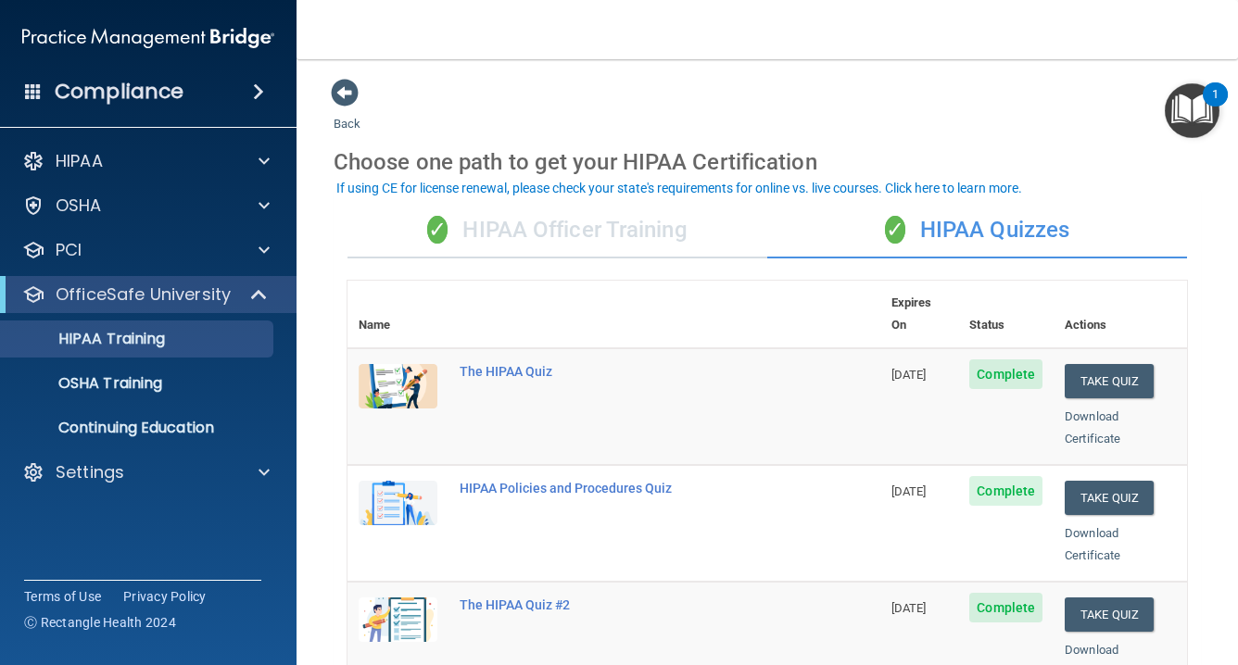
scroll to position [0, 0]
click at [631, 227] on div "✓ HIPAA Officer Training" at bounding box center [558, 231] width 420 height 56
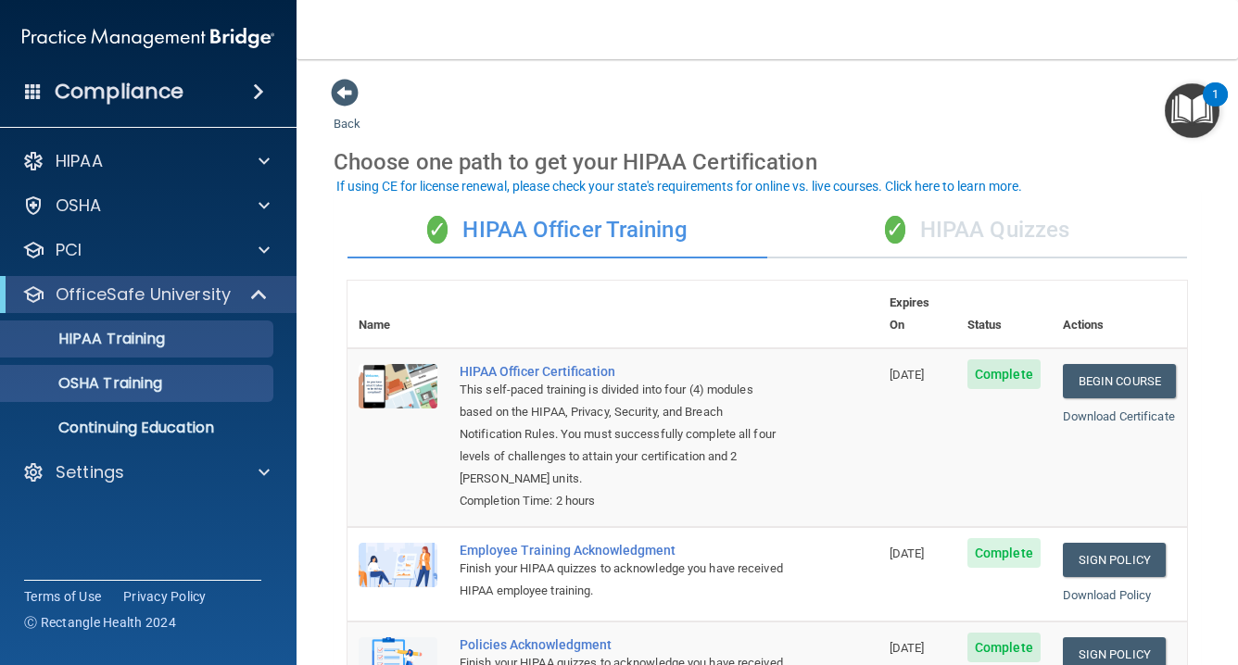
click at [162, 376] on p "OSHA Training" at bounding box center [87, 383] width 150 height 19
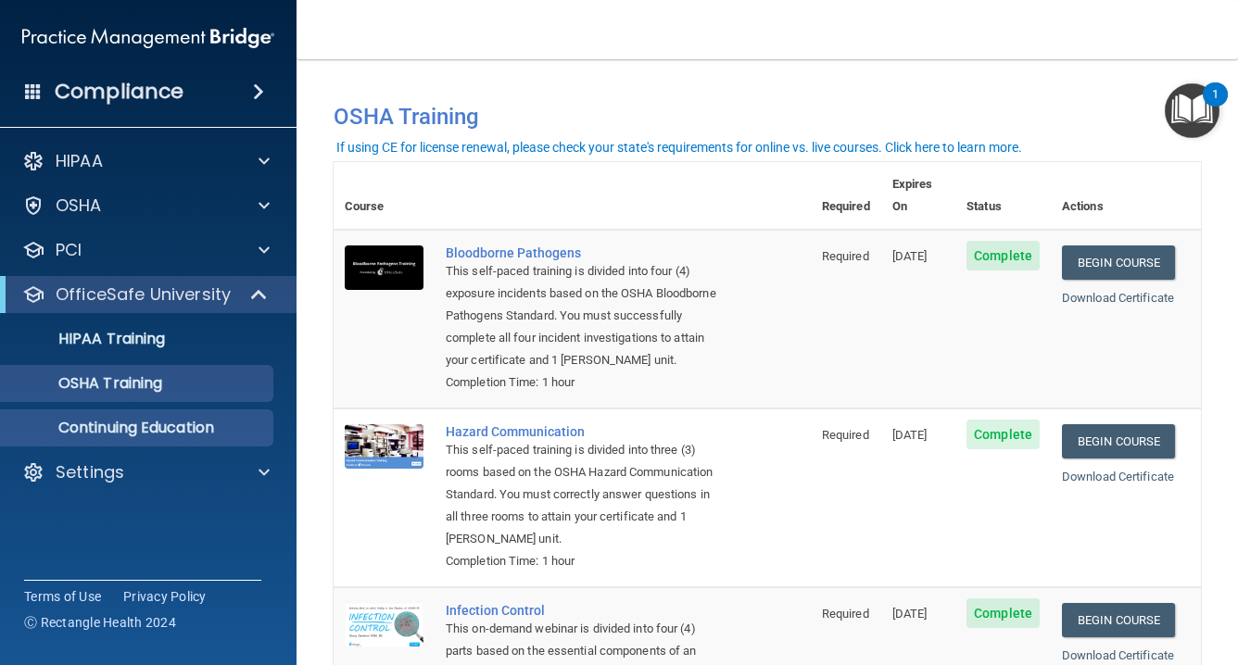
click at [126, 415] on link "Continuing Education" at bounding box center [127, 428] width 292 height 37
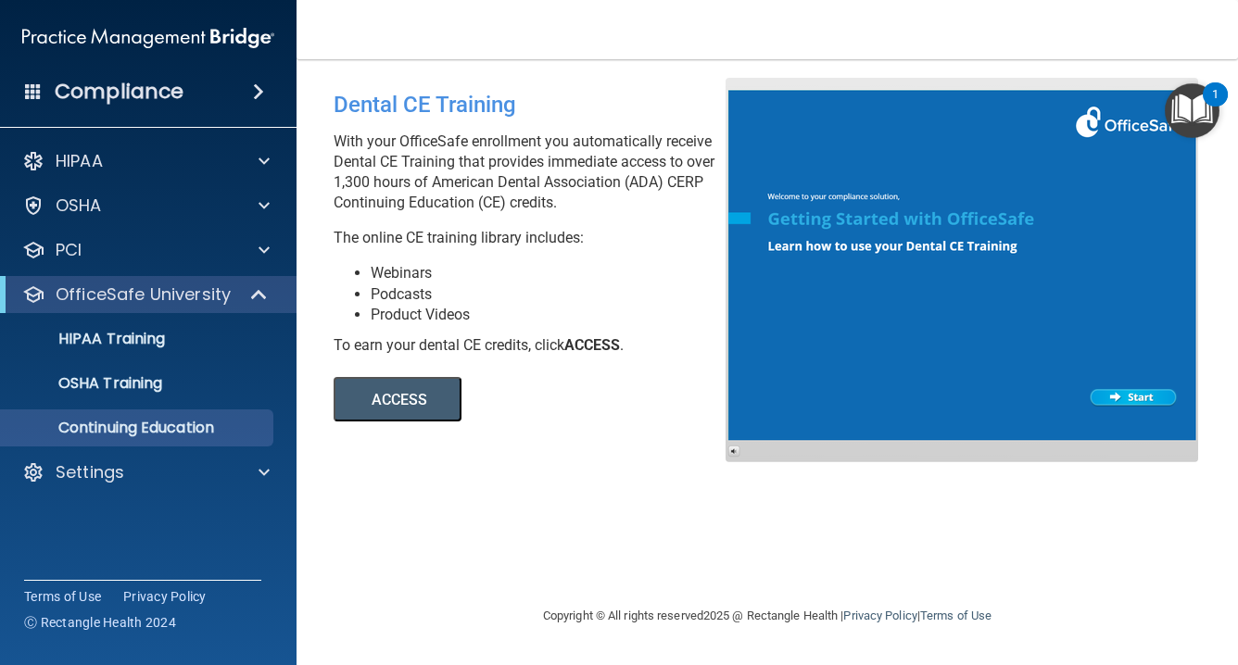
click at [193, 290] on p "OfficeSafe University" at bounding box center [143, 295] width 175 height 22
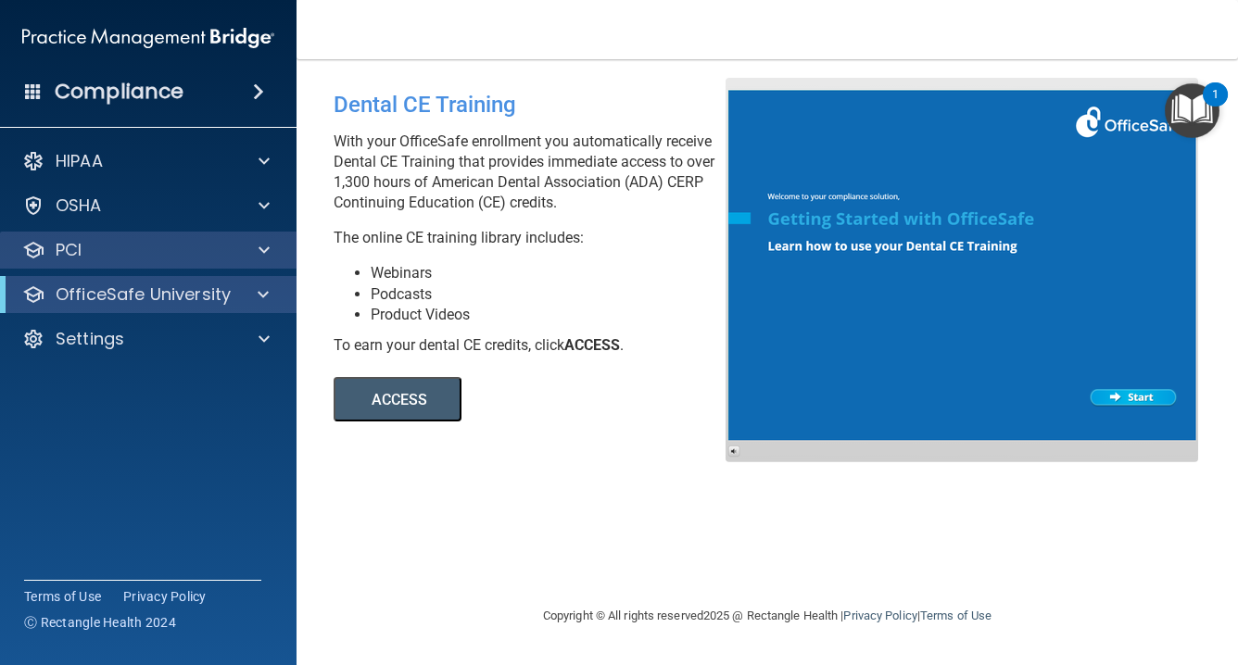
click at [204, 259] on div "PCI" at bounding box center [123, 250] width 230 height 22
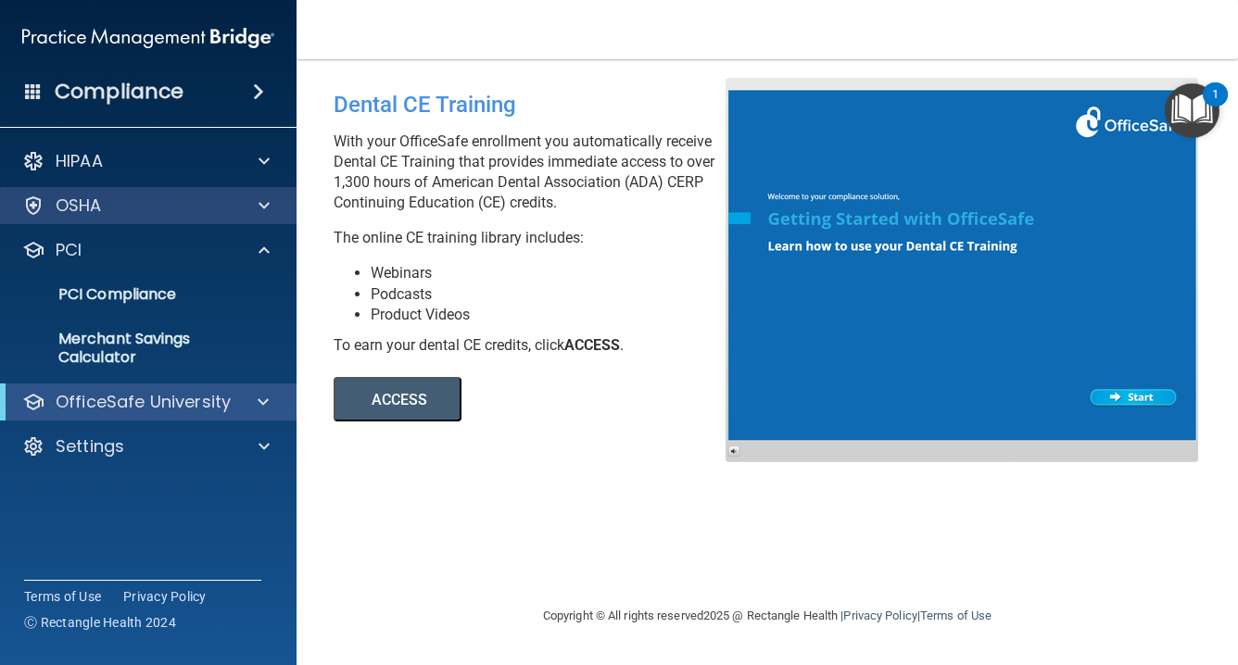
click at [225, 209] on div "OSHA" at bounding box center [123, 206] width 230 height 22
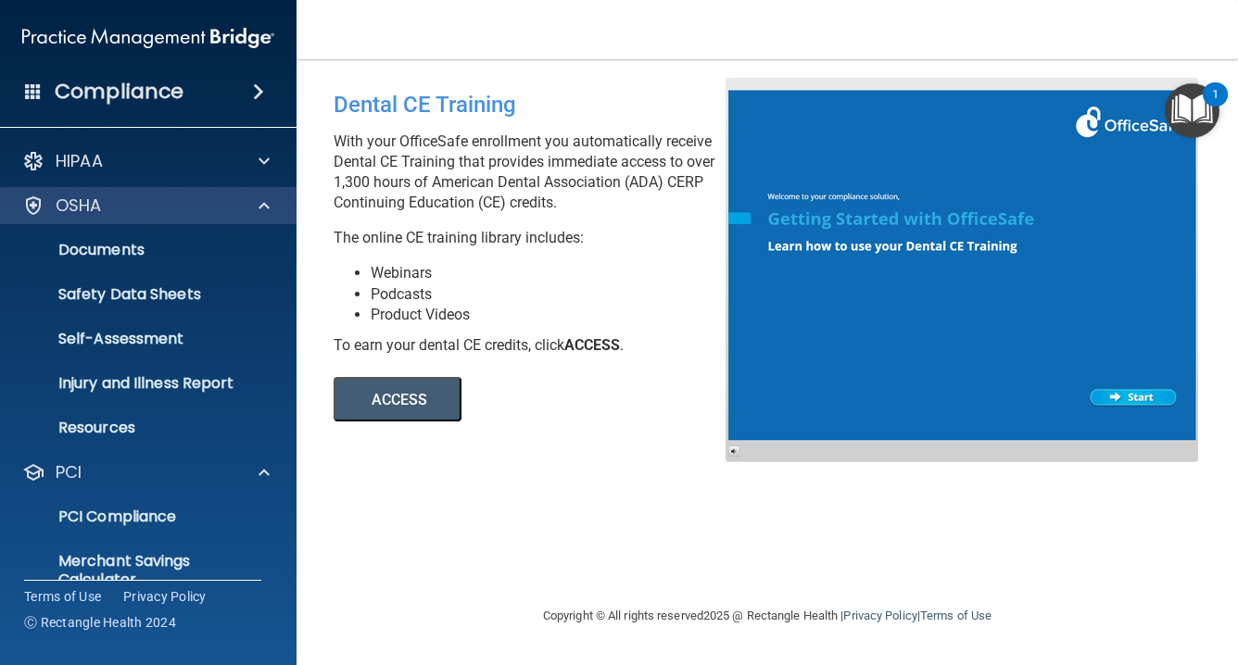
click at [268, 207] on span at bounding box center [264, 206] width 11 height 22
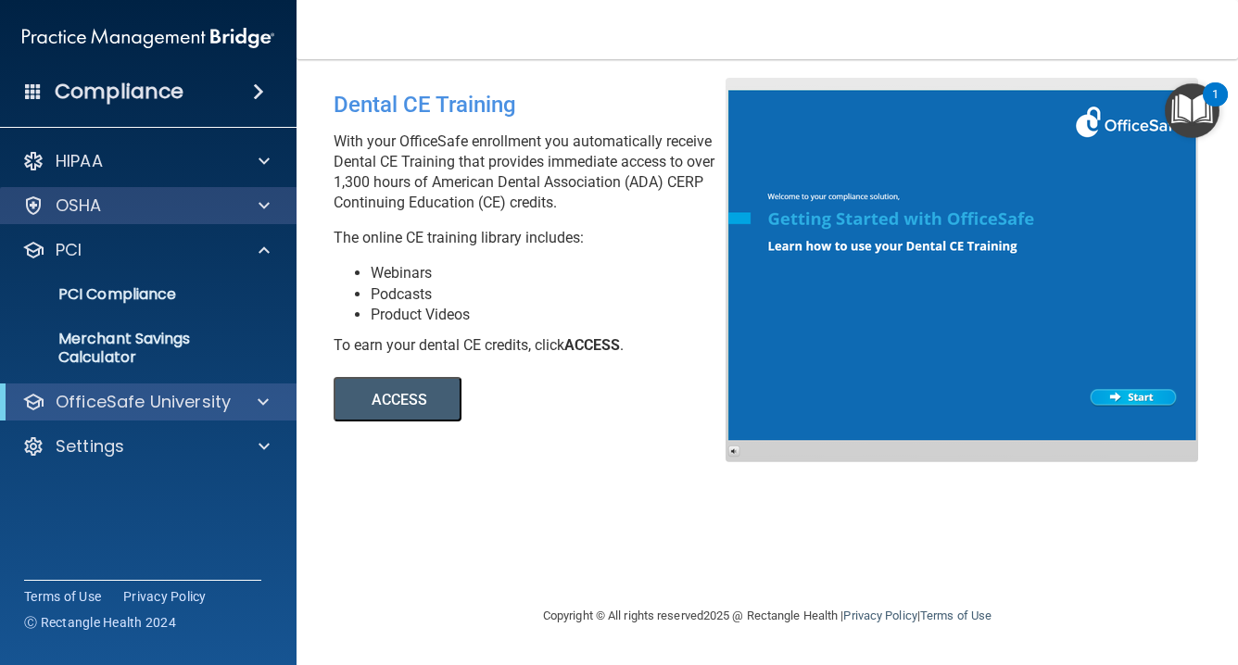
click at [259, 208] on span at bounding box center [264, 206] width 11 height 22
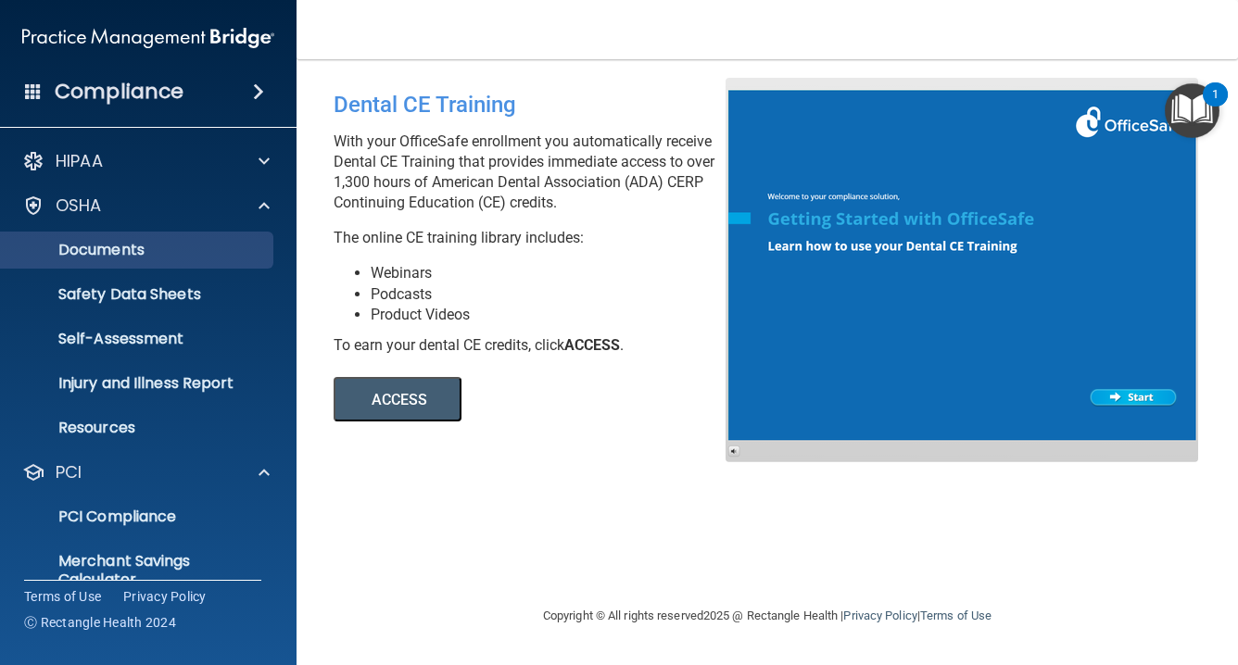
click at [233, 239] on link "Documents" at bounding box center [127, 250] width 292 height 37
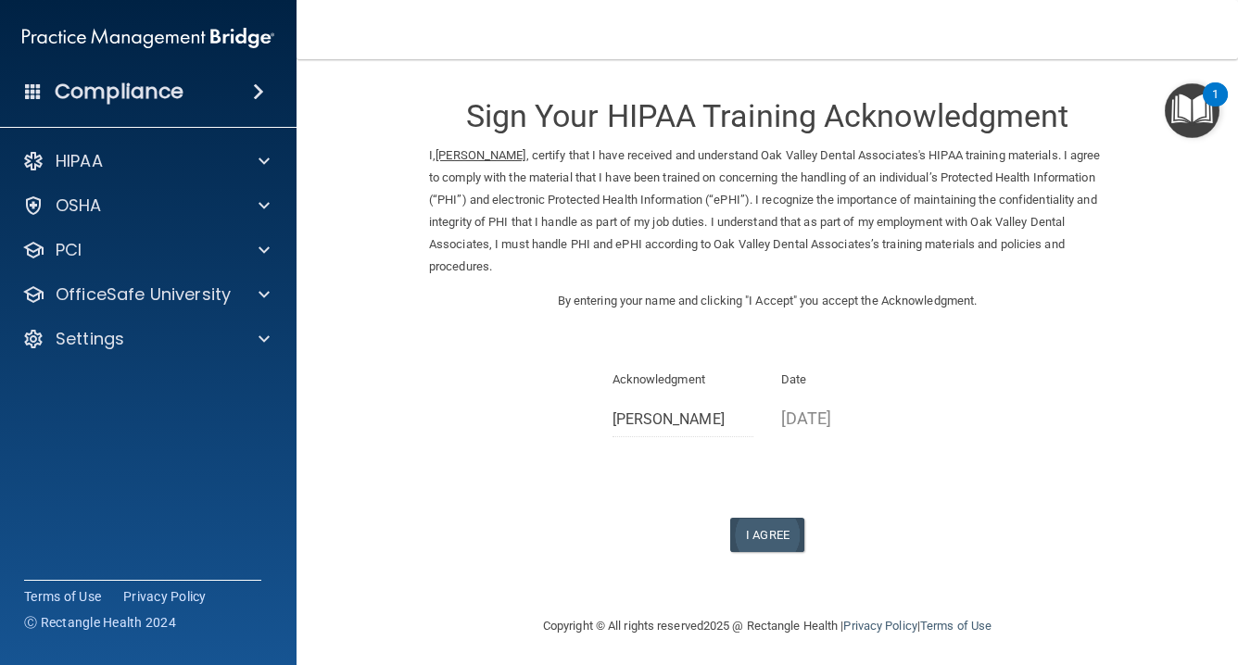
click at [771, 518] on button "I Agree" at bounding box center [767, 535] width 74 height 34
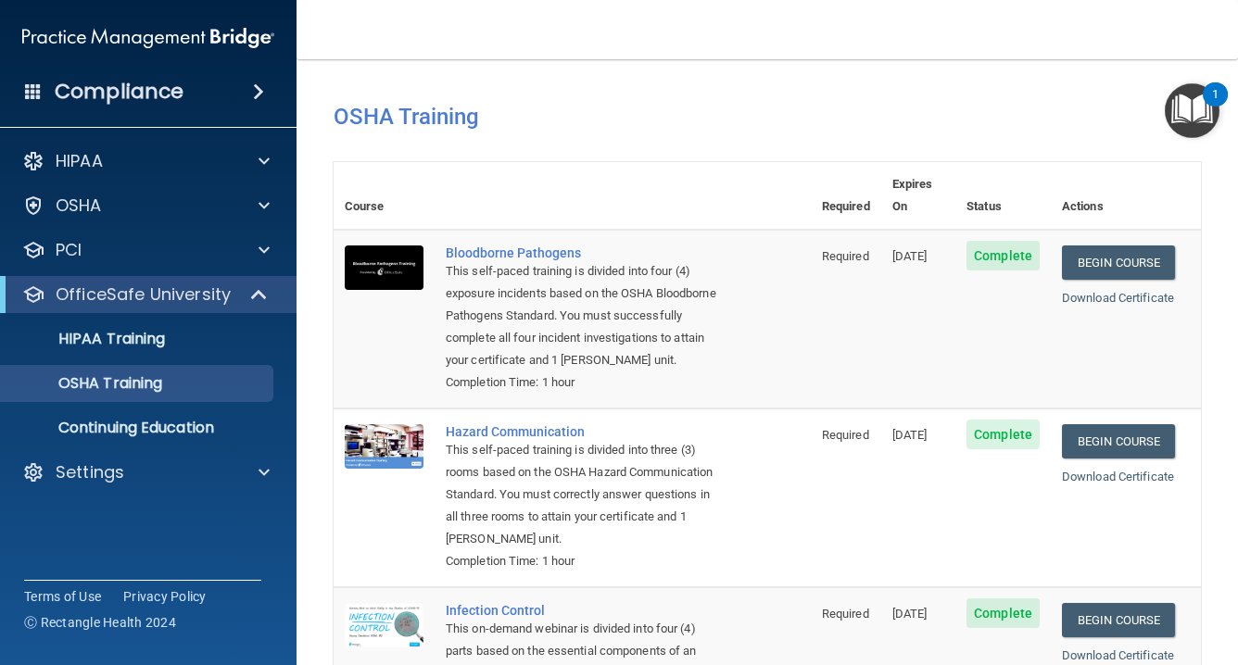
scroll to position [330, 0]
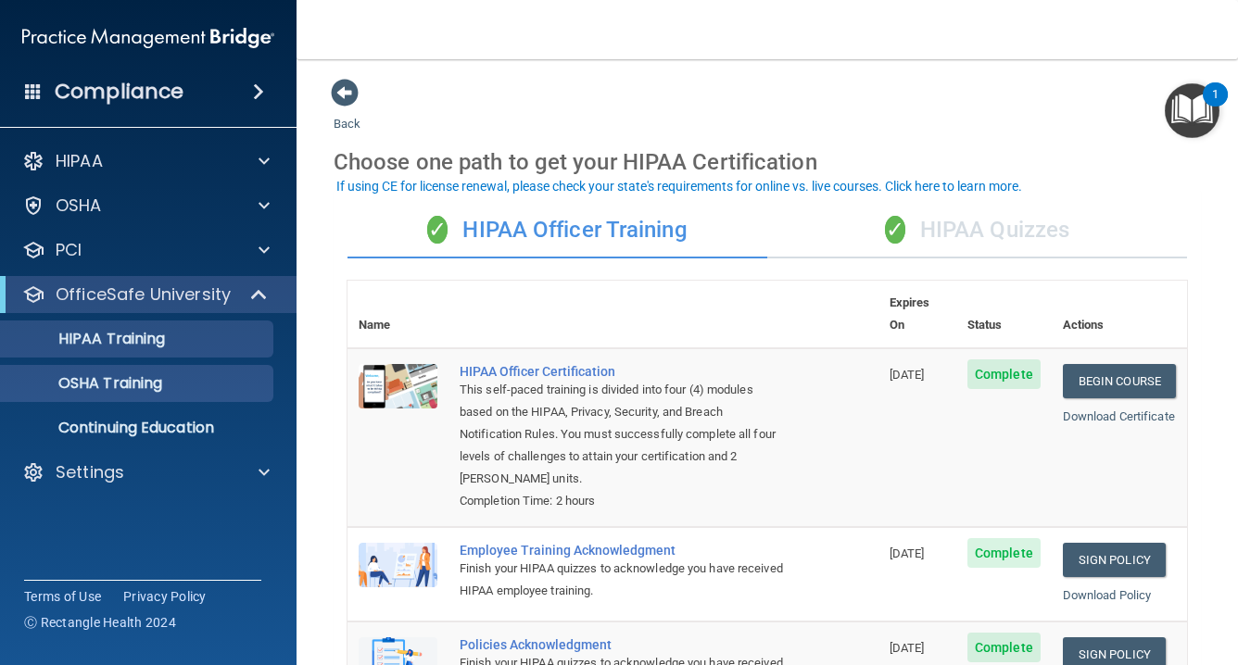
click at [155, 374] on p "OSHA Training" at bounding box center [87, 383] width 150 height 19
